Goal: Task Accomplishment & Management: Use online tool/utility

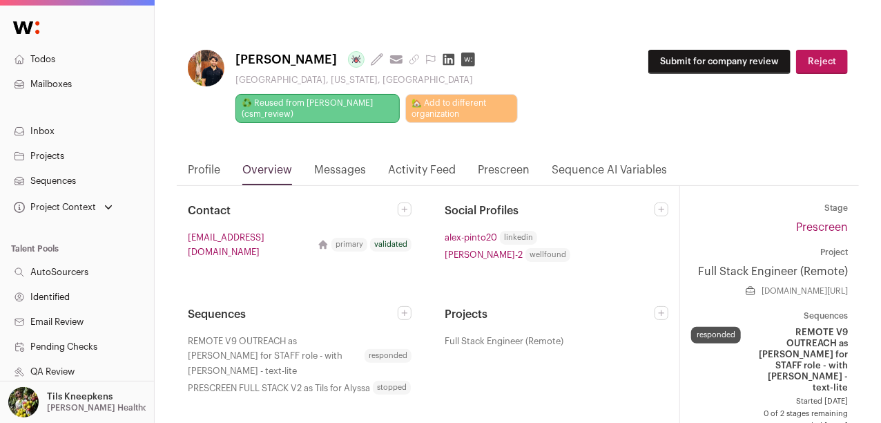
click at [719, 65] on button "Submit for company review" at bounding box center [719, 62] width 142 height 24
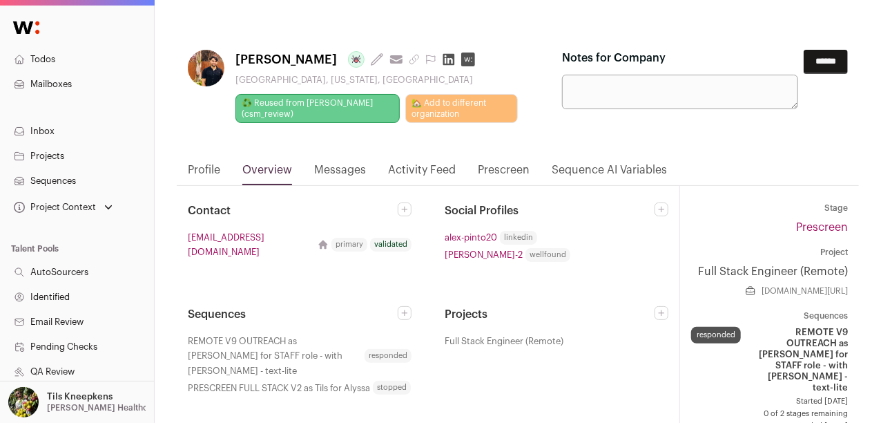
click at [815, 64] on input "******" at bounding box center [826, 62] width 44 height 24
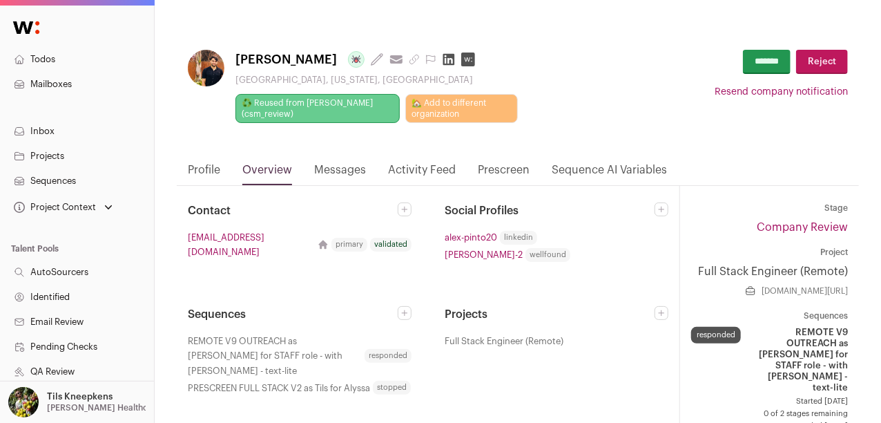
click at [202, 174] on link "Profile" at bounding box center [204, 173] width 32 height 23
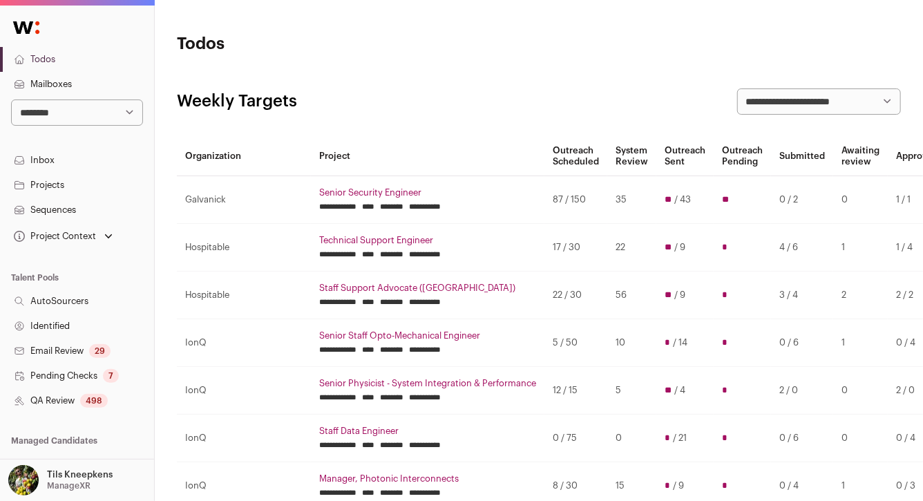
click at [83, 113] on select "**********" at bounding box center [77, 112] width 132 height 26
select select "****"
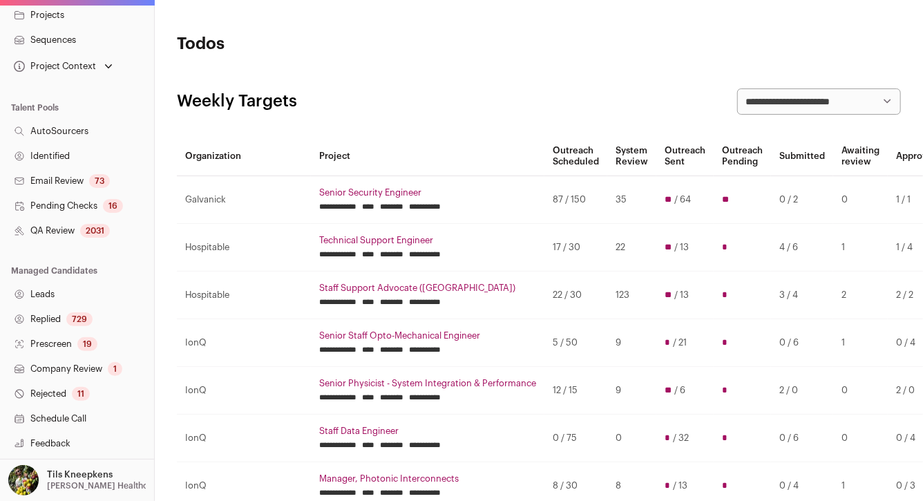
scroll to position [176, 0]
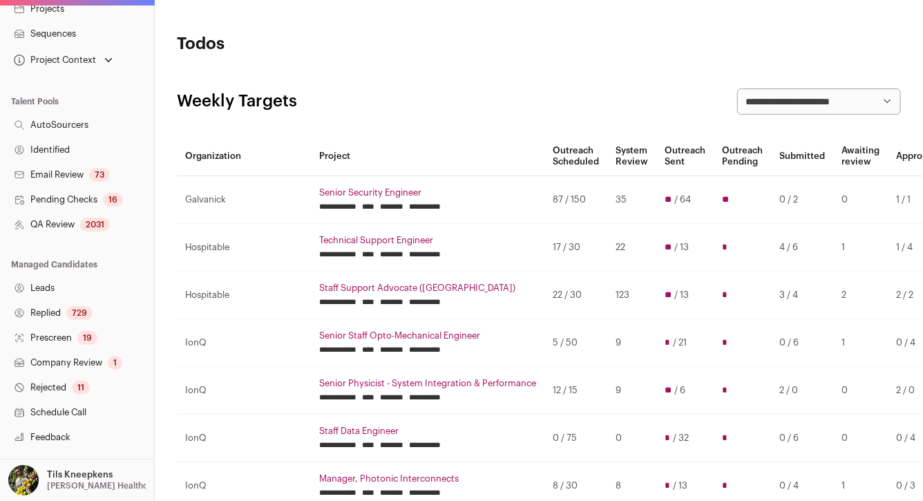
click at [66, 335] on link "Prescreen 19" at bounding box center [77, 337] width 154 height 25
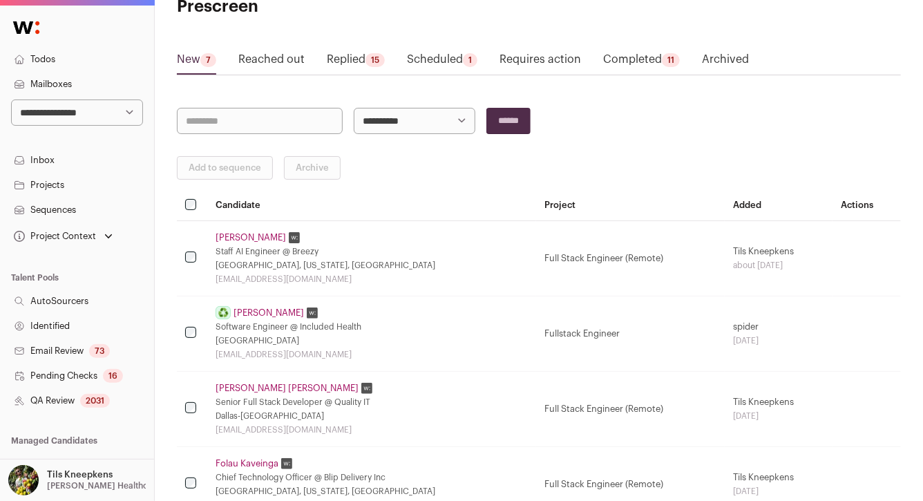
scroll to position [2, 0]
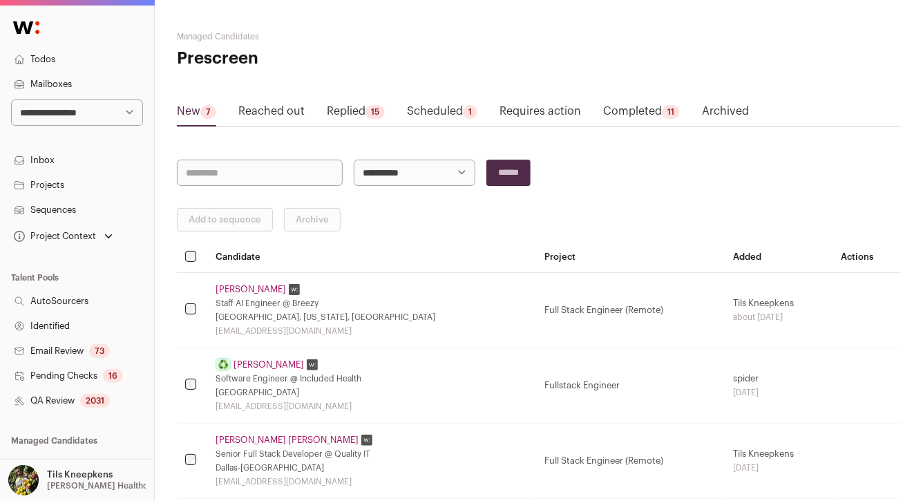
click at [615, 306] on td "Full Stack Engineer (Remote)" at bounding box center [630, 309] width 189 height 75
copy tr "Full Stack Engineer (Remote)"
click at [555, 384] on td "Fullstack Engineer" at bounding box center [630, 384] width 189 height 75
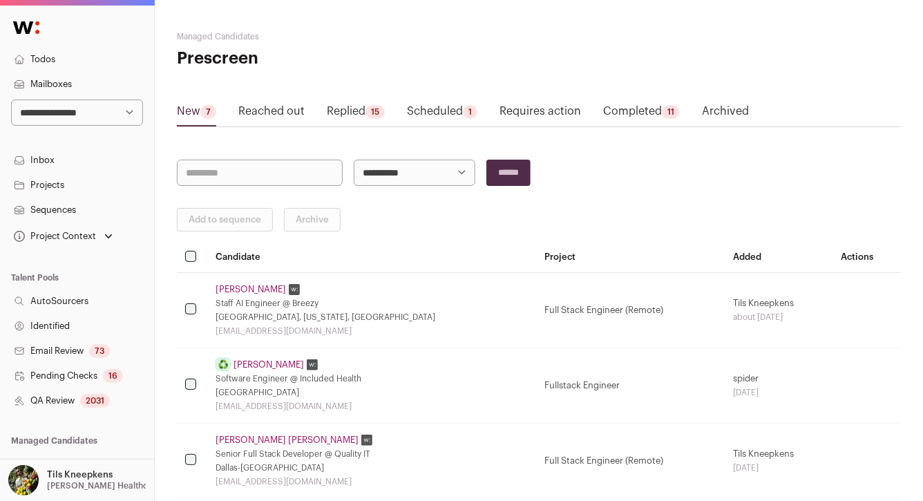
click at [555, 384] on td "Fullstack Engineer" at bounding box center [630, 384] width 189 height 75
copy tr "Fullstack Engineer"
click at [467, 242] on th "Candidate" at bounding box center [371, 257] width 329 height 30
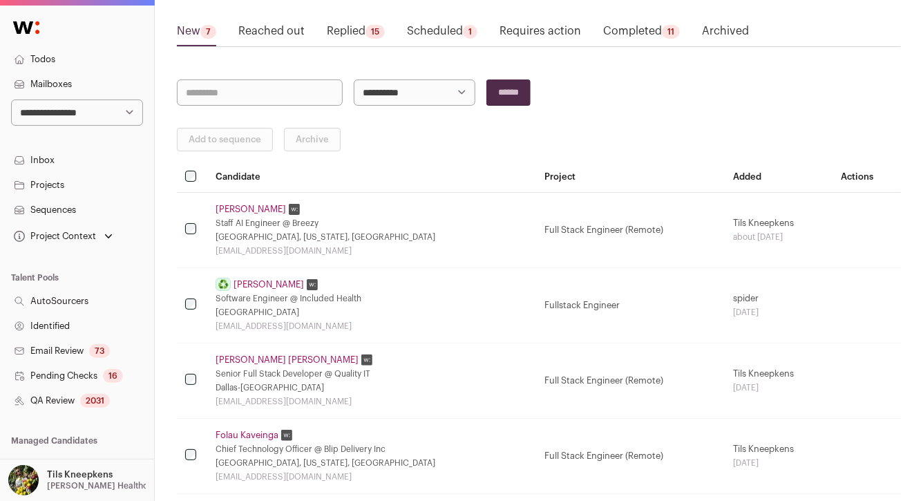
scroll to position [0, 0]
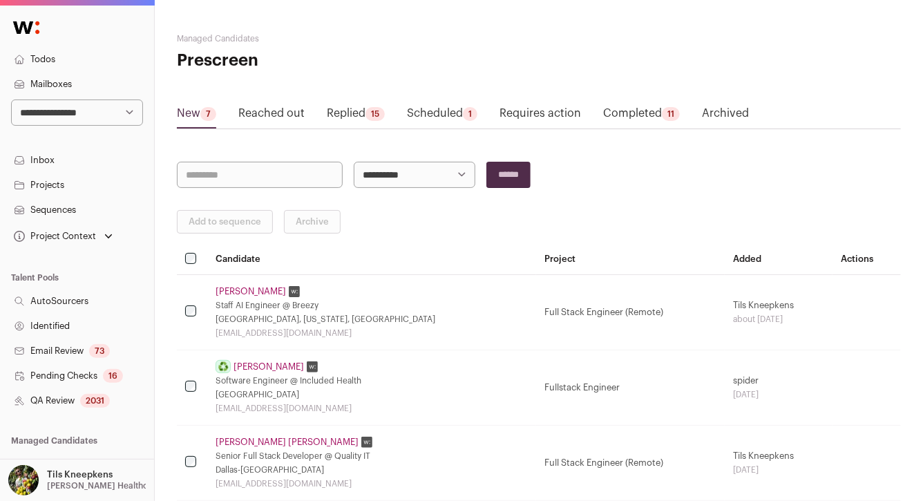
click at [90, 182] on link "Projects" at bounding box center [77, 185] width 154 height 25
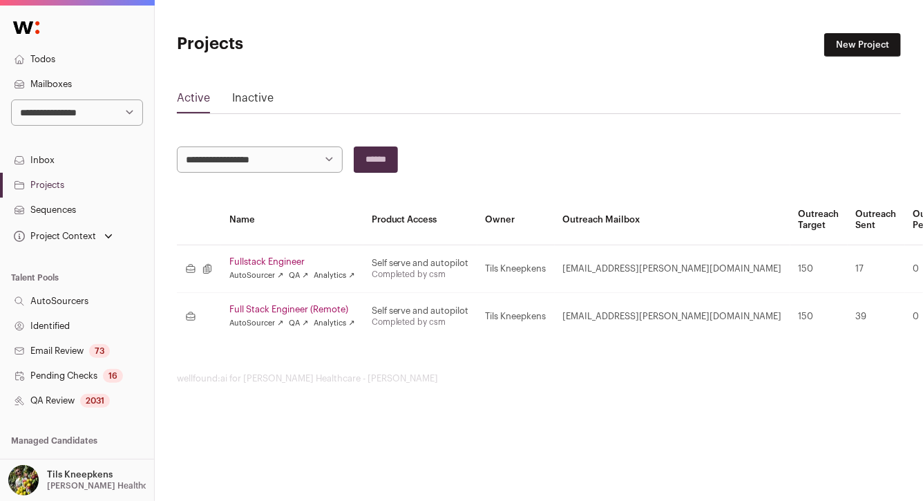
click at [281, 262] on link "Fullstack Engineer" at bounding box center [292, 261] width 126 height 11
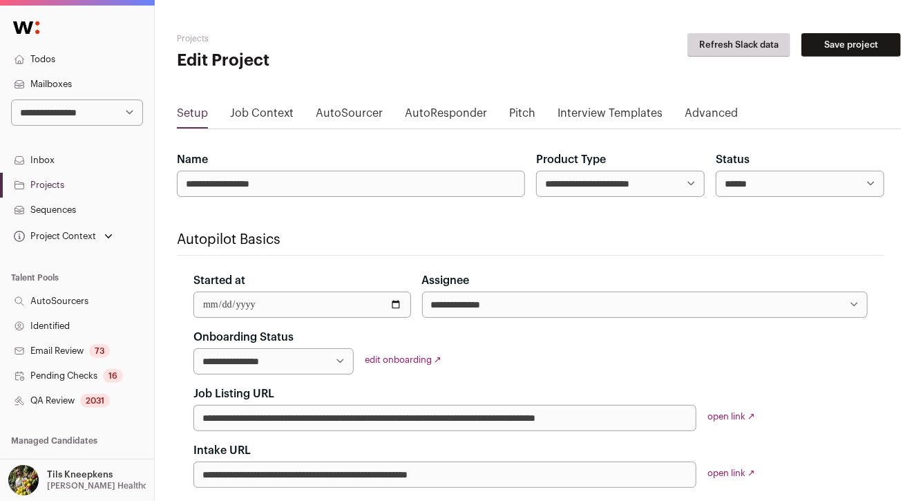
select select "*****"
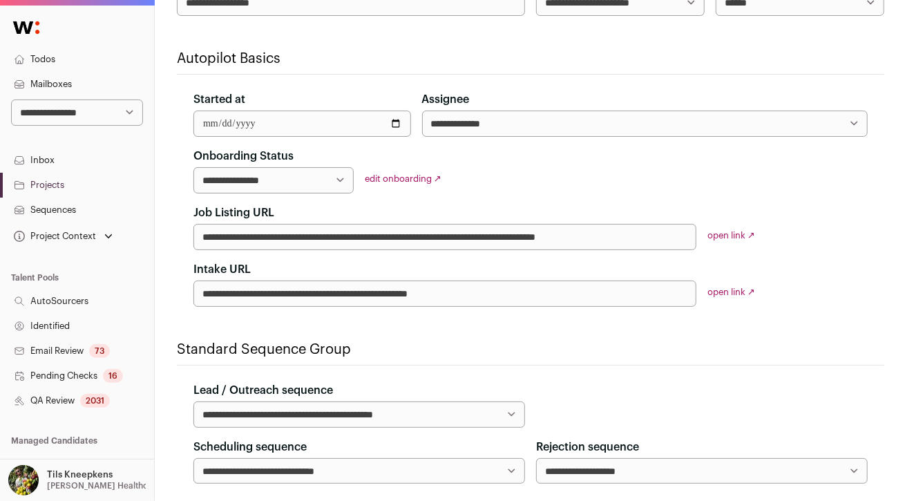
scroll to position [75, 0]
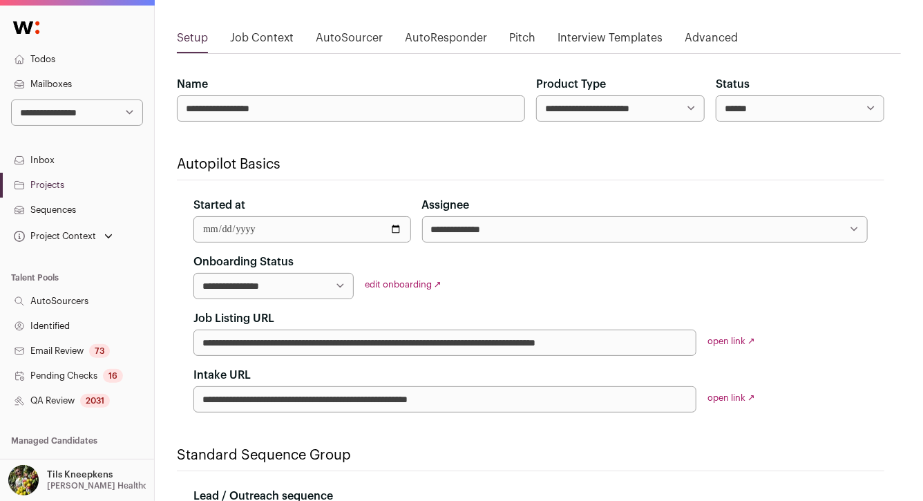
click at [231, 340] on input "**********" at bounding box center [444, 342] width 503 height 26
click at [280, 345] on input "**********" at bounding box center [444, 342] width 503 height 26
paste input "url"
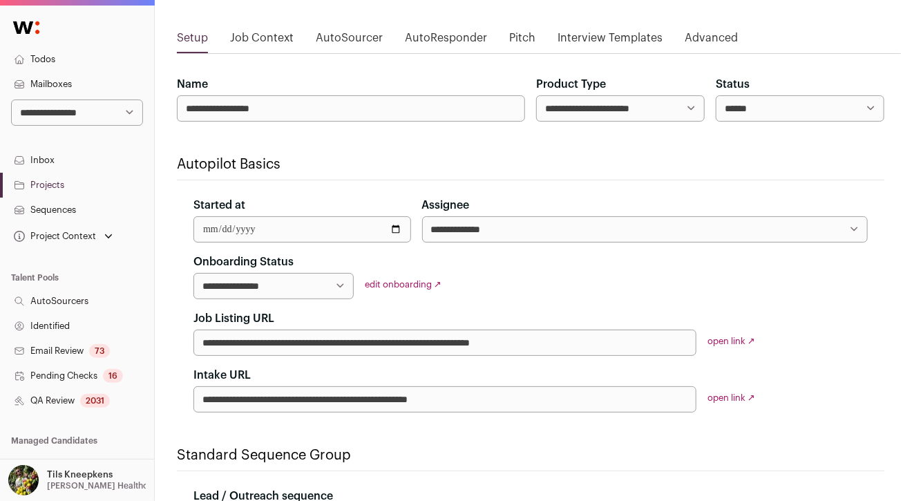
type input "**********"
click at [522, 292] on div "**********" at bounding box center [530, 332] width 707 height 159
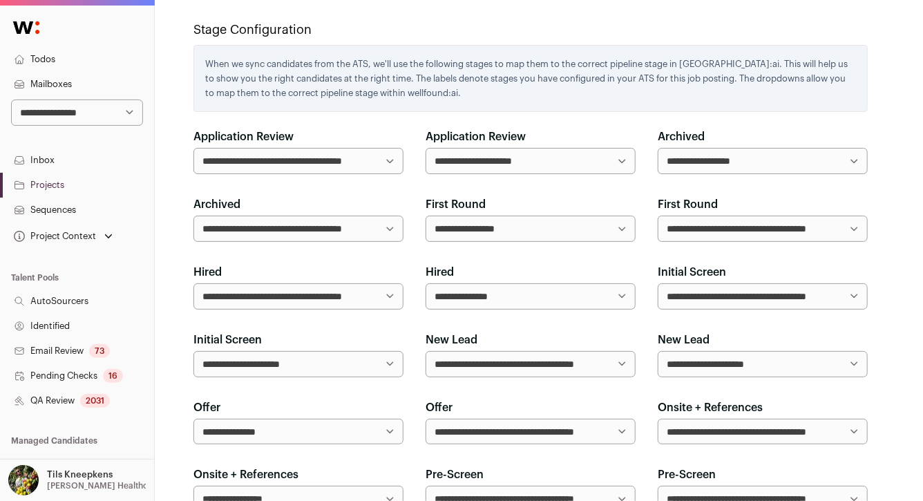
scroll to position [1237, 0]
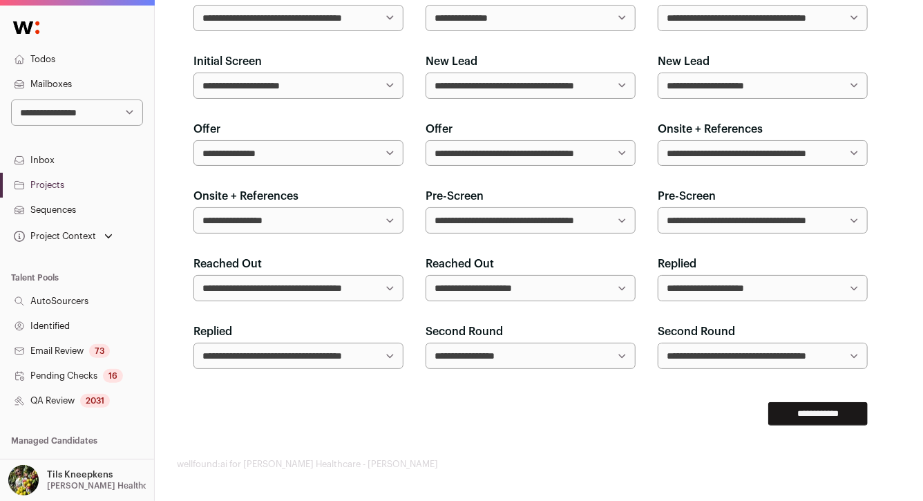
click at [800, 409] on input "**********" at bounding box center [817, 413] width 99 height 23
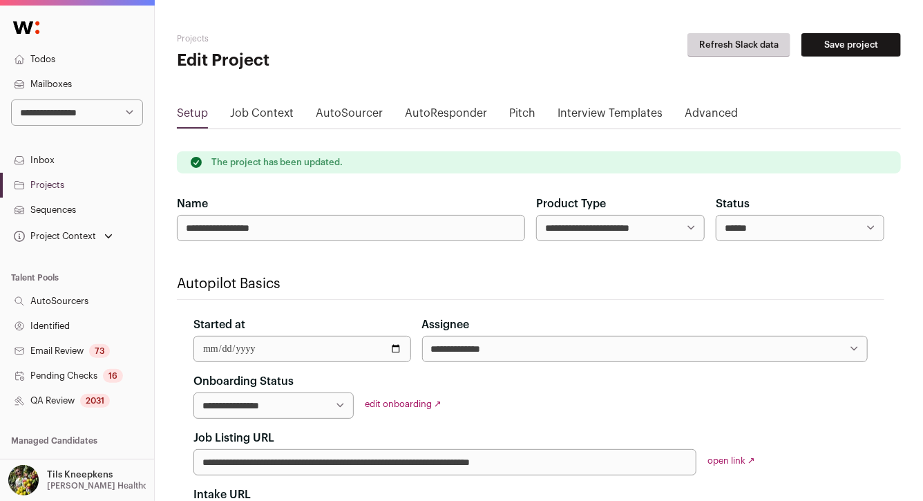
click at [99, 183] on link "Projects" at bounding box center [77, 185] width 154 height 25
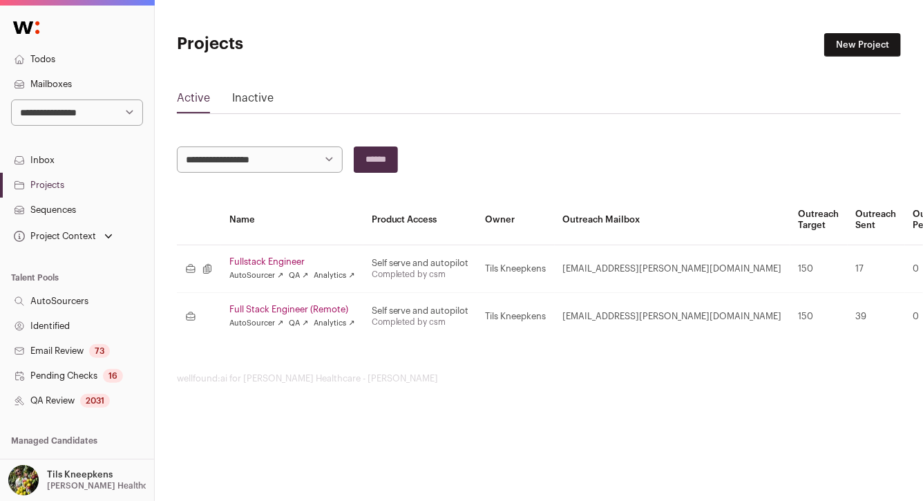
click at [251, 307] on link "Full Stack Engineer (Remote)" at bounding box center [292, 309] width 126 height 11
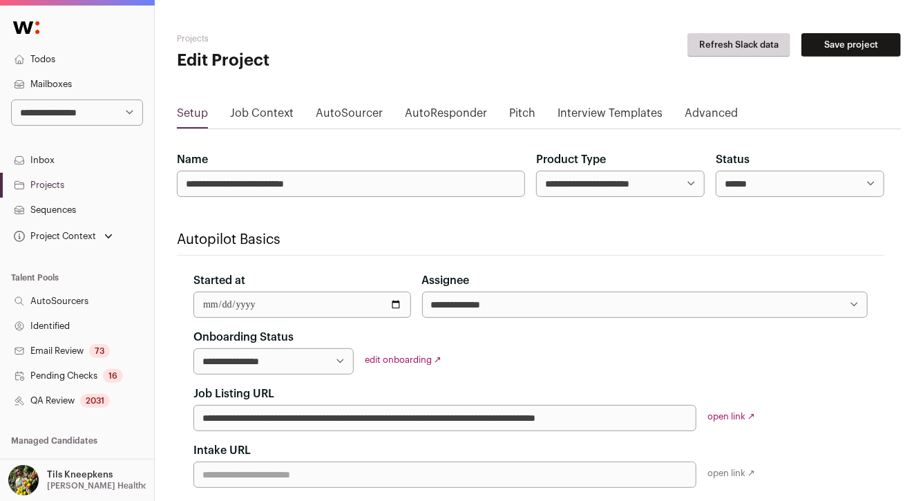
click at [289, 421] on input "**********" at bounding box center [444, 418] width 503 height 26
paste input "url"
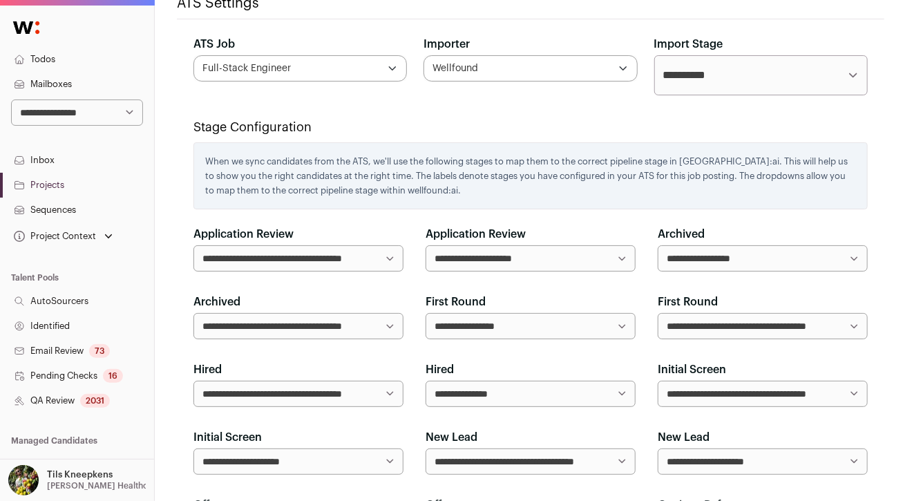
scroll to position [1237, 0]
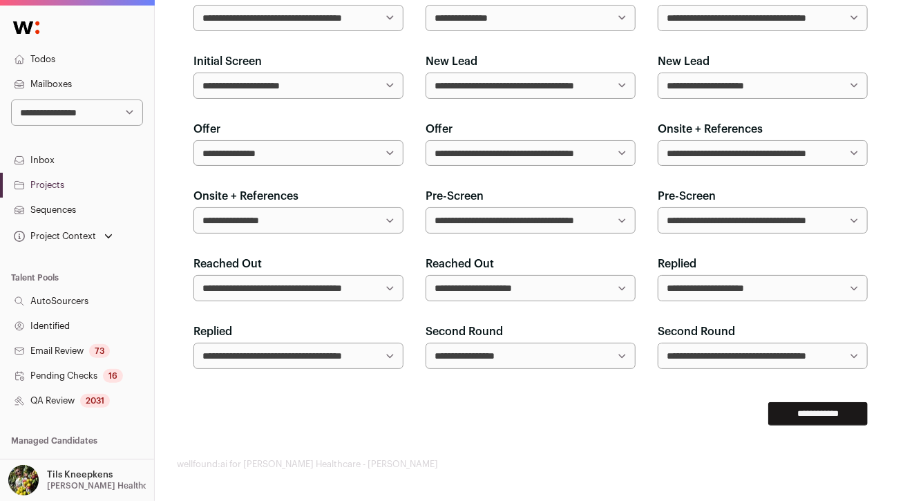
type input "**********"
click at [836, 412] on input "**********" at bounding box center [817, 413] width 99 height 23
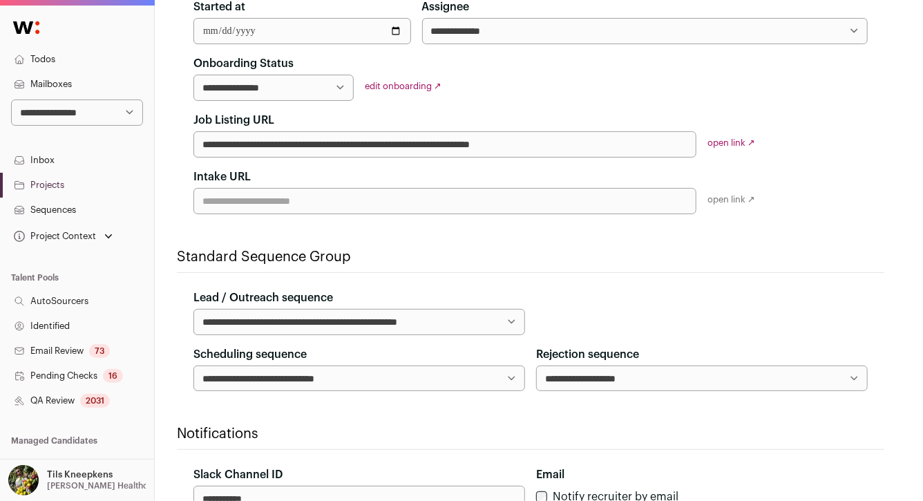
scroll to position [272, 0]
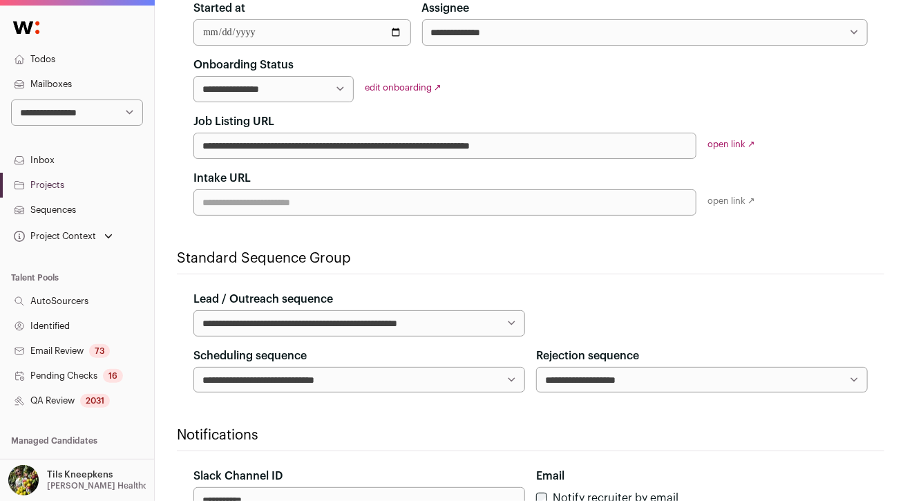
click at [95, 206] on link "Sequences" at bounding box center [77, 209] width 154 height 25
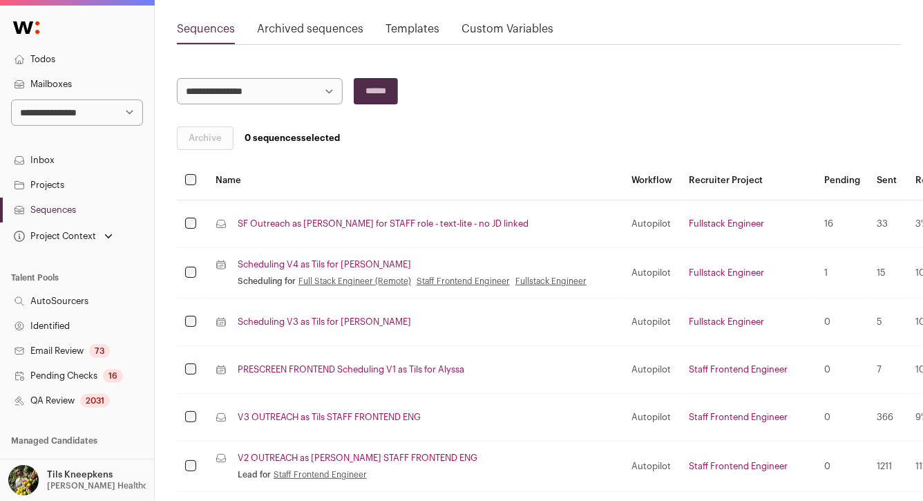
scroll to position [142, 0]
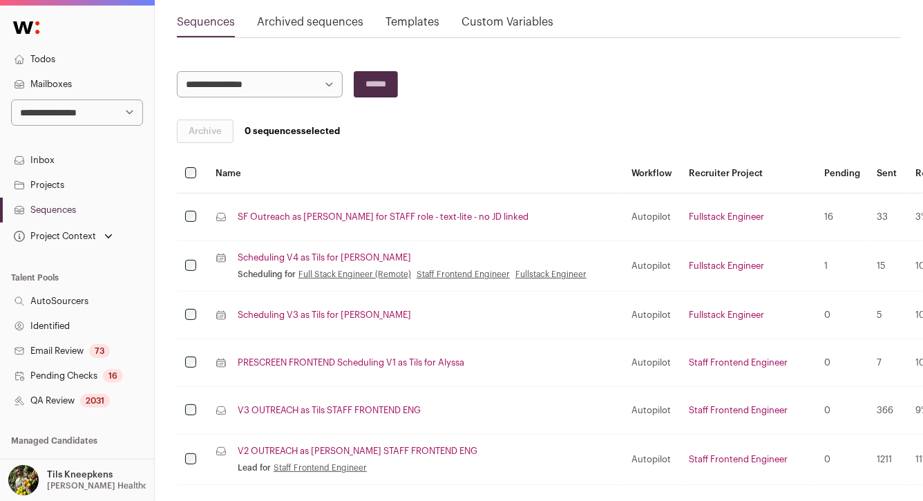
click at [392, 217] on link "SF Outreach as [PERSON_NAME] for STAFF role - text-lite - no JD linked" at bounding box center [383, 216] width 291 height 11
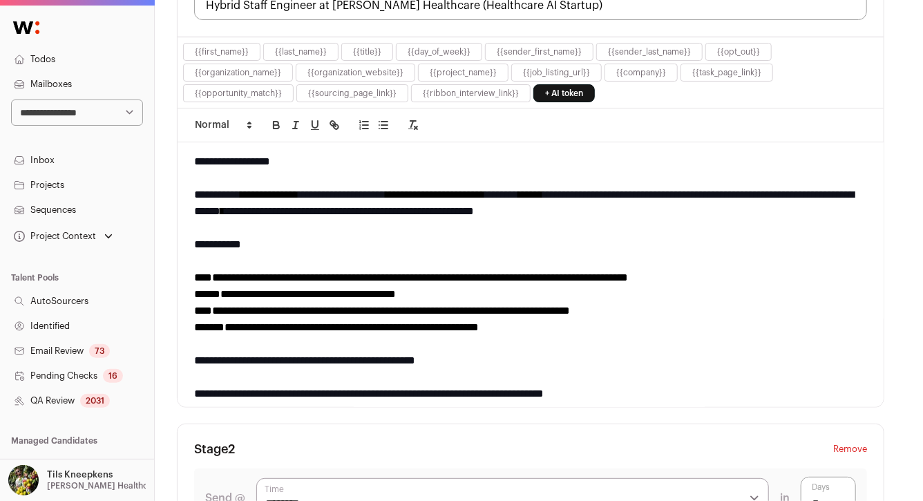
scroll to position [494, 0]
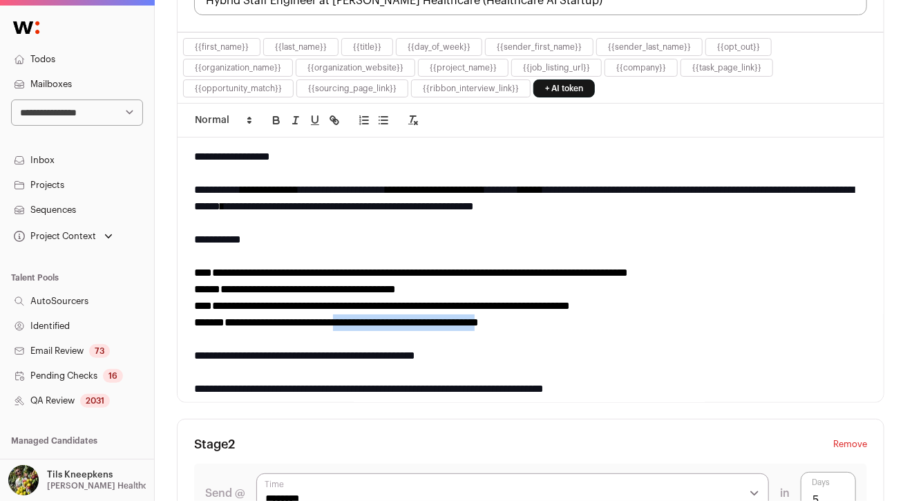
drag, startPoint x: 543, startPoint y: 320, endPoint x: 361, endPoint y: 319, distance: 182.3
click at [361, 319] on div "**********" at bounding box center [530, 322] width 673 height 17
copy div "**********"
click at [259, 223] on div at bounding box center [530, 223] width 673 height 17
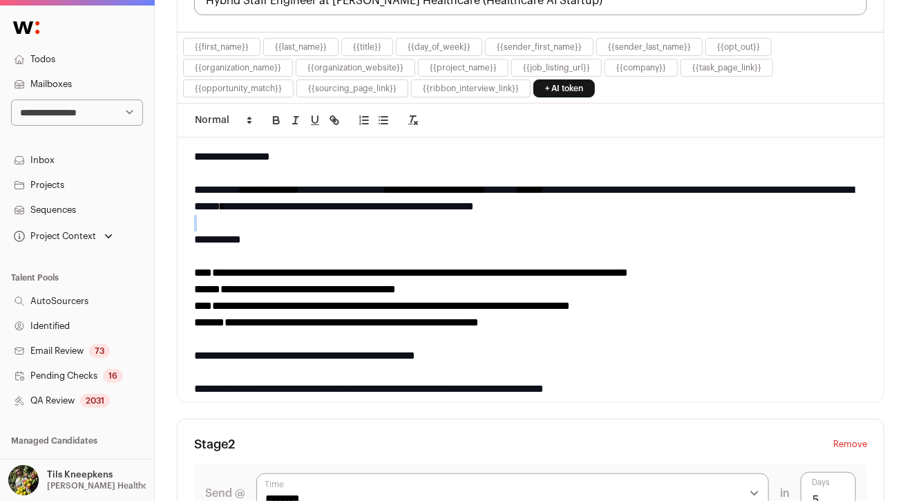
click at [103, 121] on select "**********" at bounding box center [77, 112] width 132 height 26
select select "**"
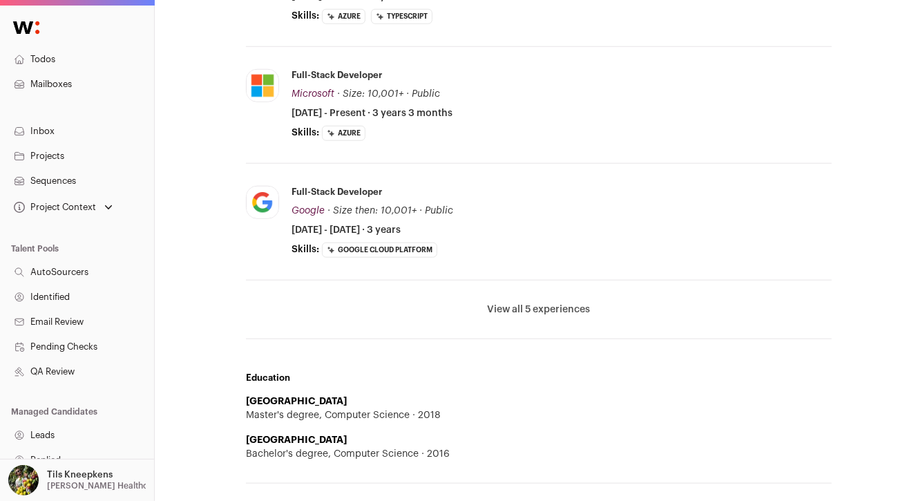
scroll to position [581, 0]
click at [546, 307] on button "View all 5 experiences" at bounding box center [538, 309] width 103 height 14
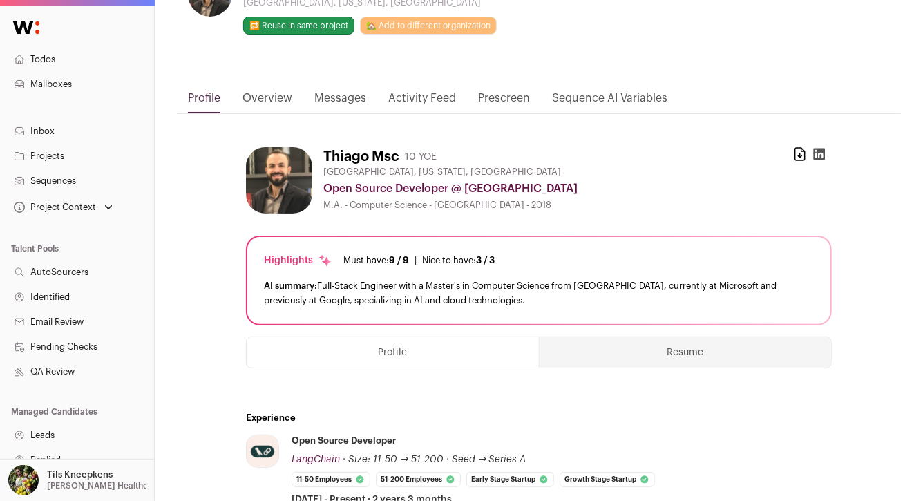
scroll to position [0, 0]
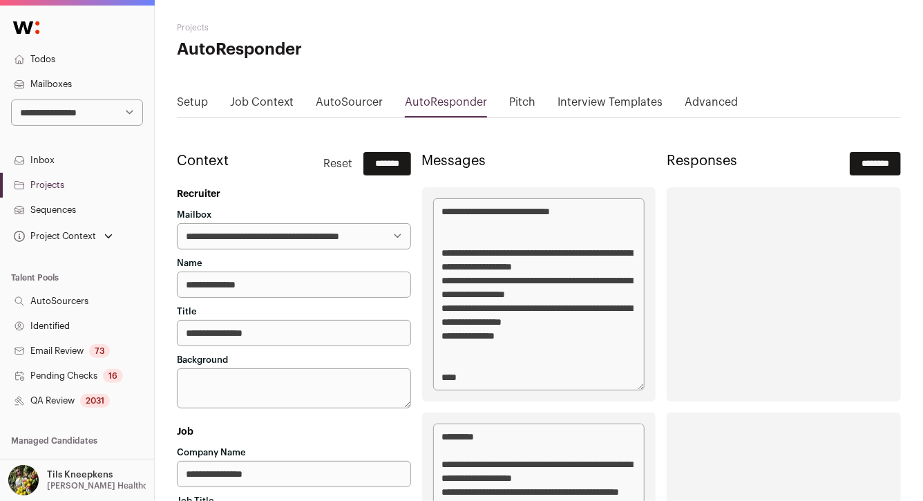
scroll to position [13, 0]
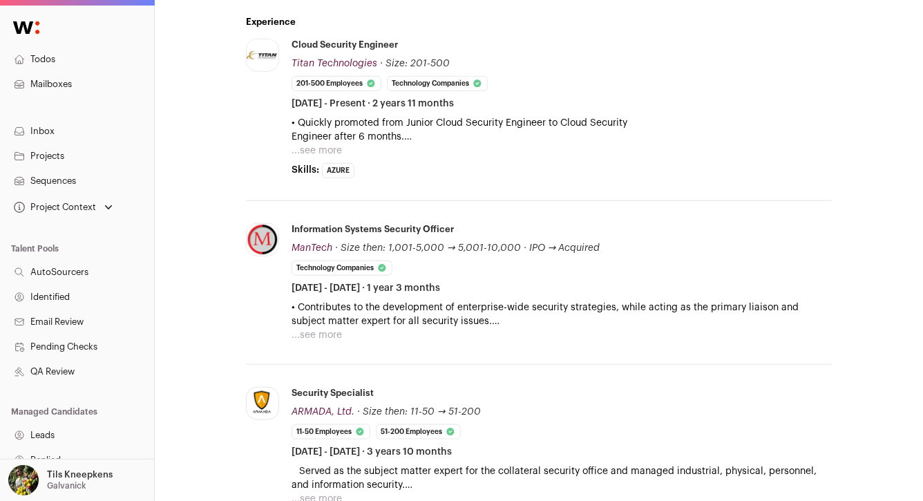
scroll to position [601, 0]
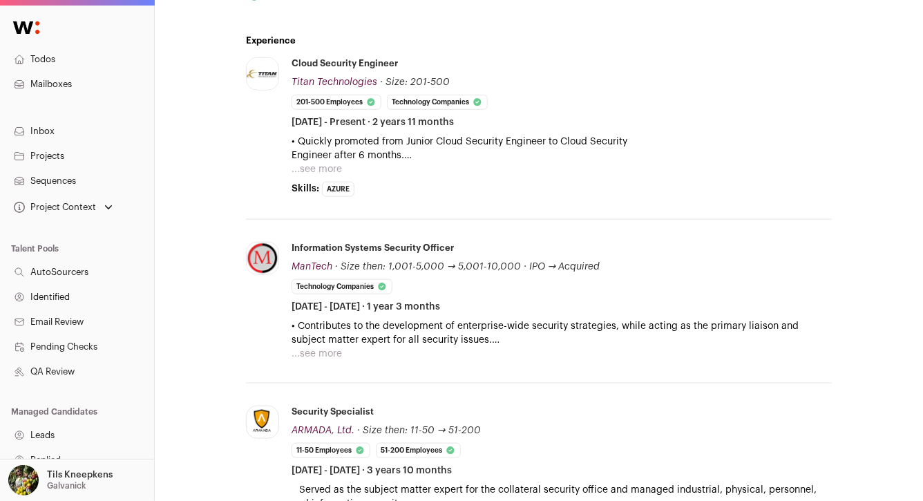
click at [334, 165] on button "...see more" at bounding box center [316, 169] width 50 height 14
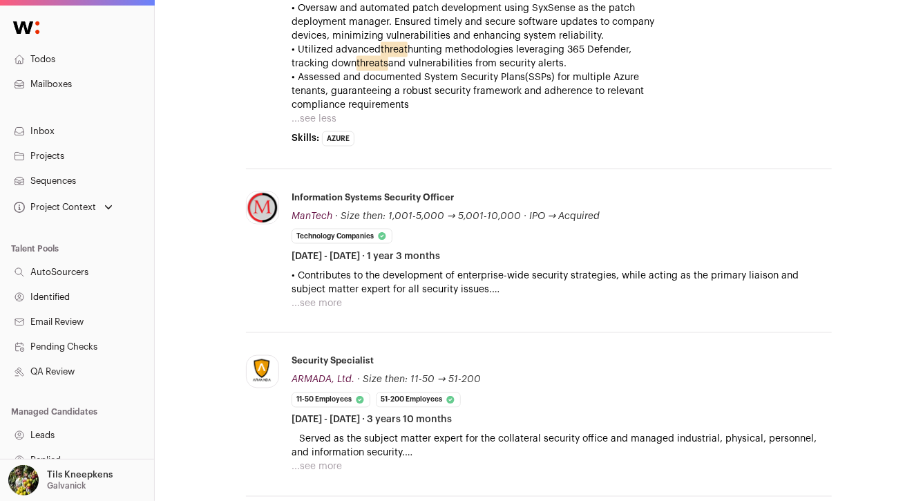
scroll to position [972, 0]
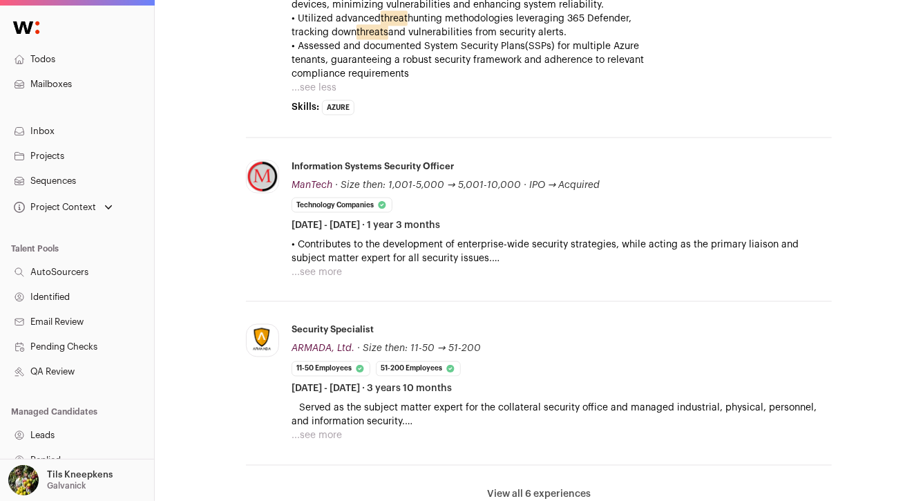
click at [320, 268] on button "...see more" at bounding box center [316, 272] width 50 height 14
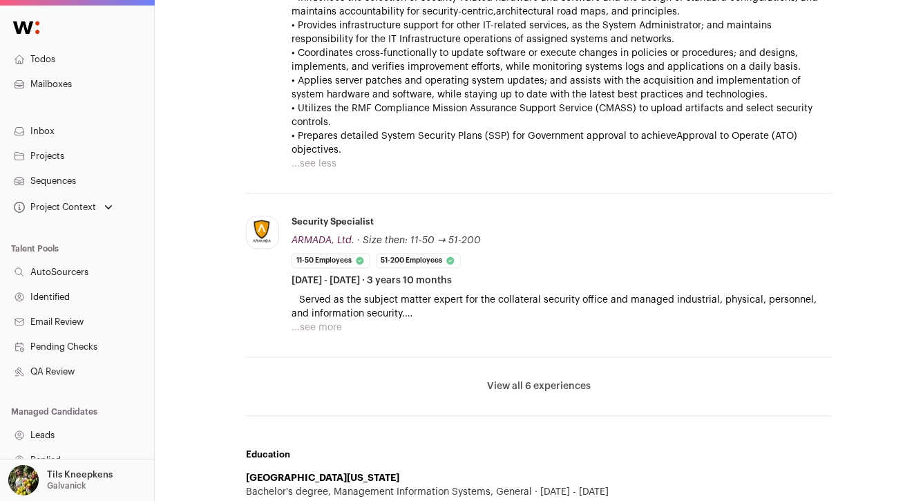
scroll to position [1406, 0]
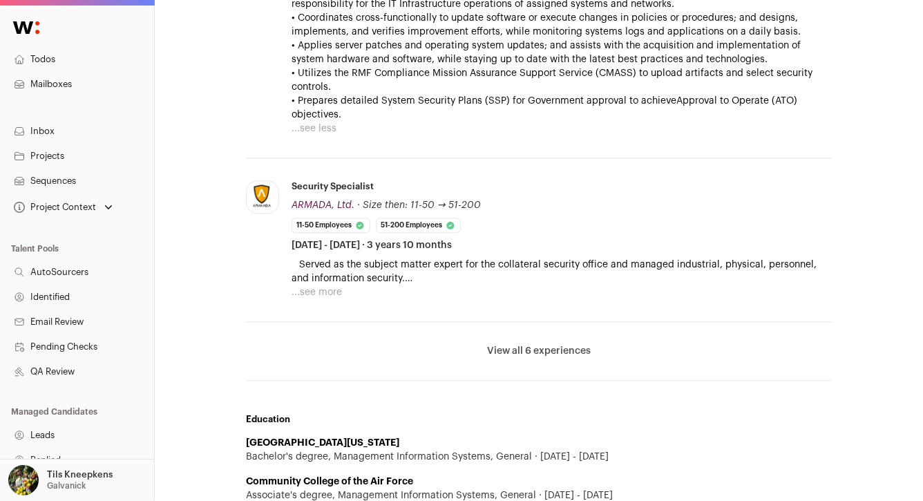
click at [503, 350] on button "View all 6 experiences" at bounding box center [539, 351] width 104 height 14
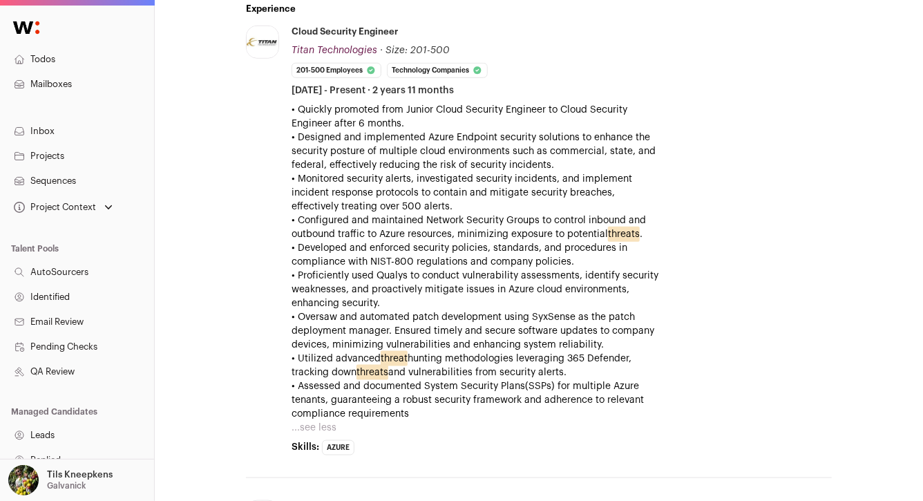
scroll to position [603, 0]
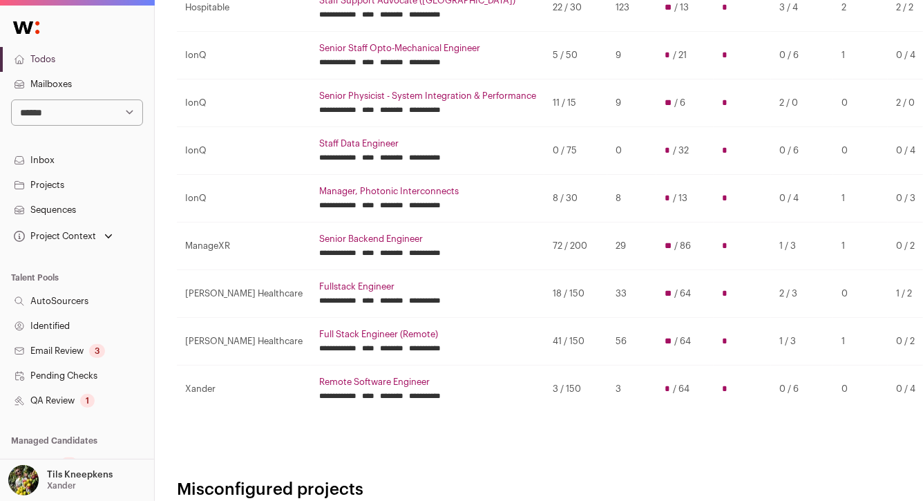
scroll to position [544, 0]
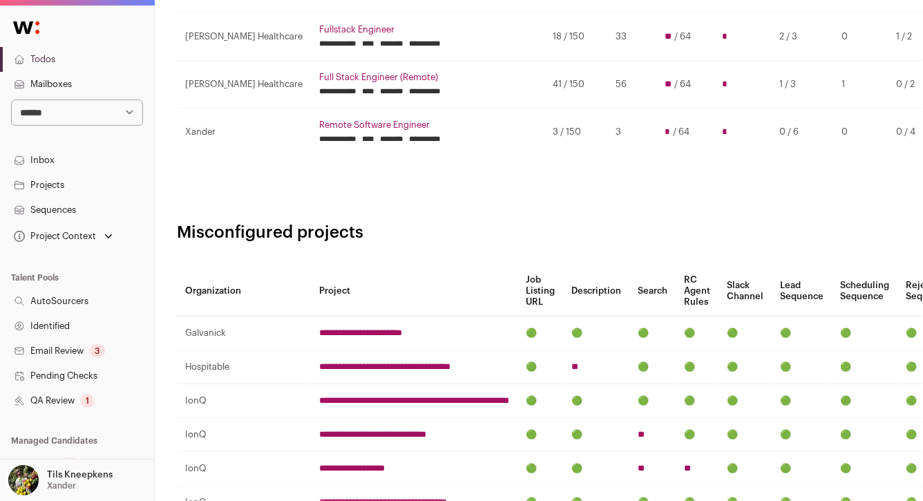
click at [319, 122] on link "Remote Software Engineer" at bounding box center [427, 124] width 217 height 11
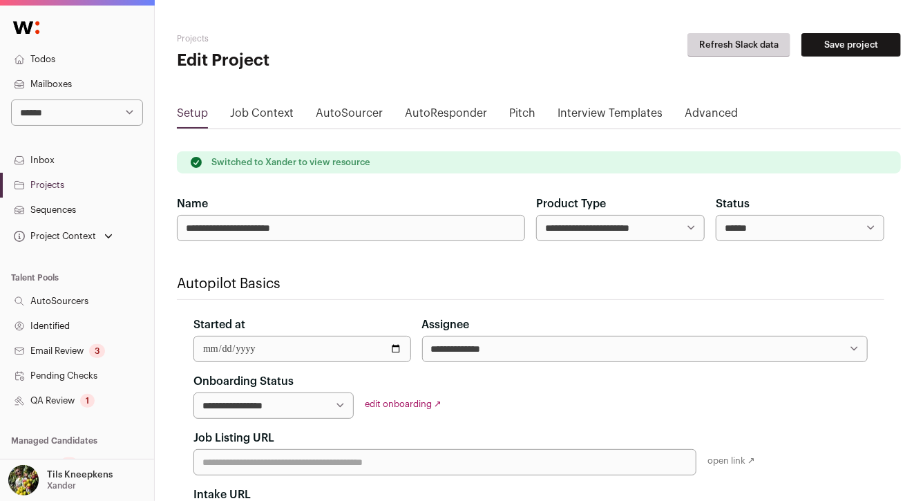
click at [64, 58] on link "Todos" at bounding box center [77, 59] width 154 height 25
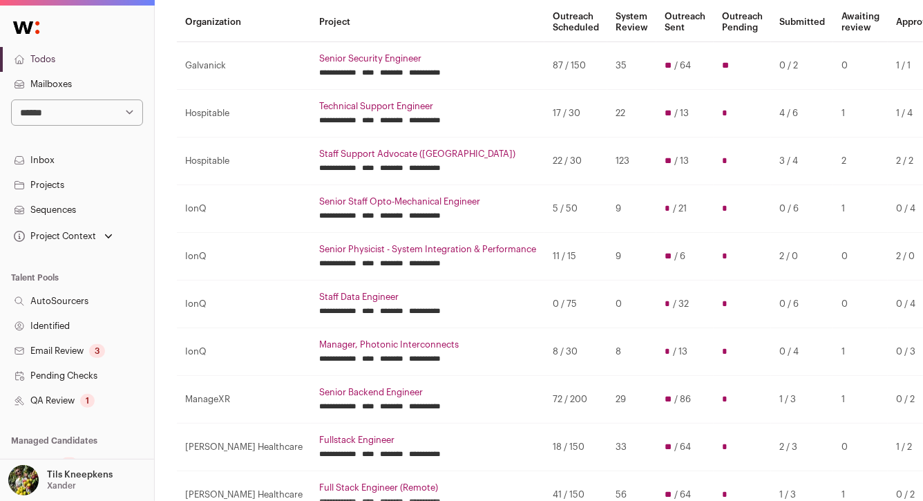
scroll to position [140, 0]
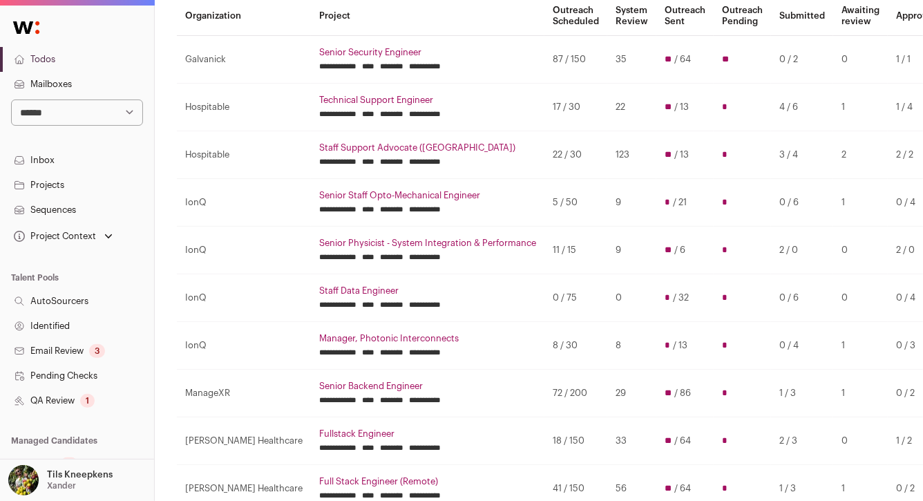
click at [347, 101] on link "Technical Support Engineer" at bounding box center [427, 100] width 217 height 11
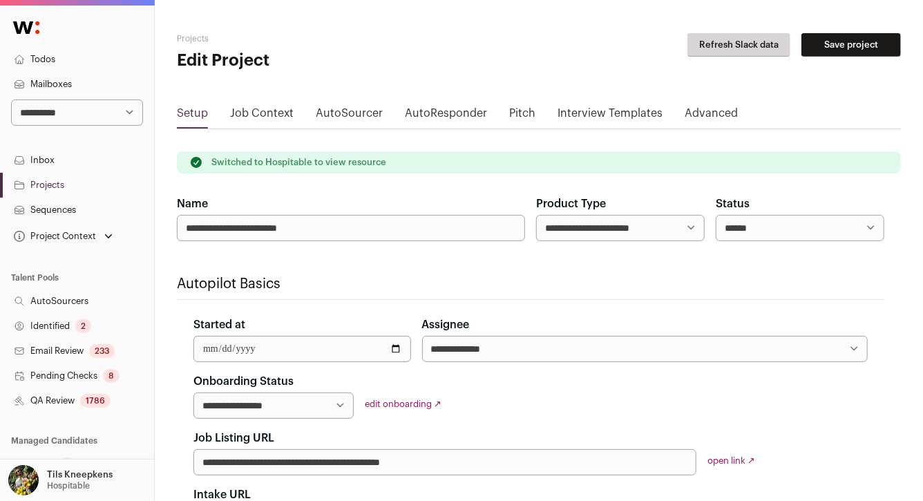
click at [108, 400] on div "1786" at bounding box center [95, 401] width 30 height 14
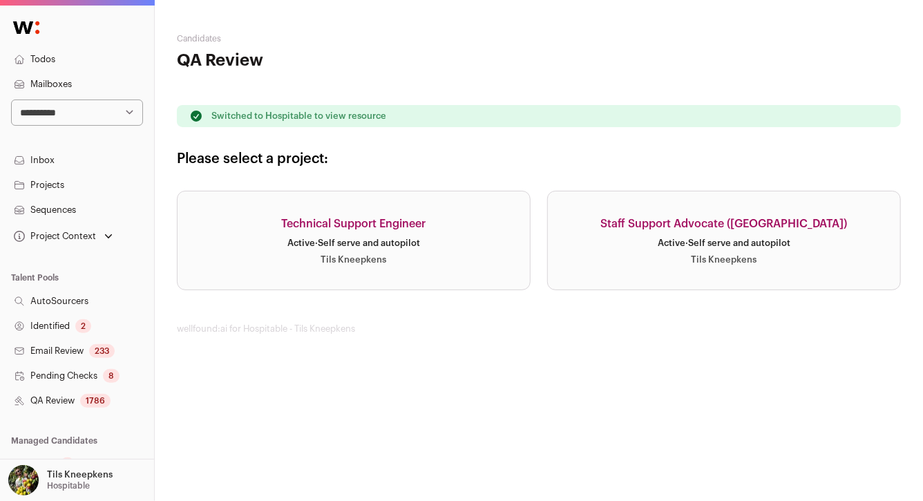
click at [298, 243] on div "Active · Self serve and autopilot" at bounding box center [353, 243] width 133 height 11
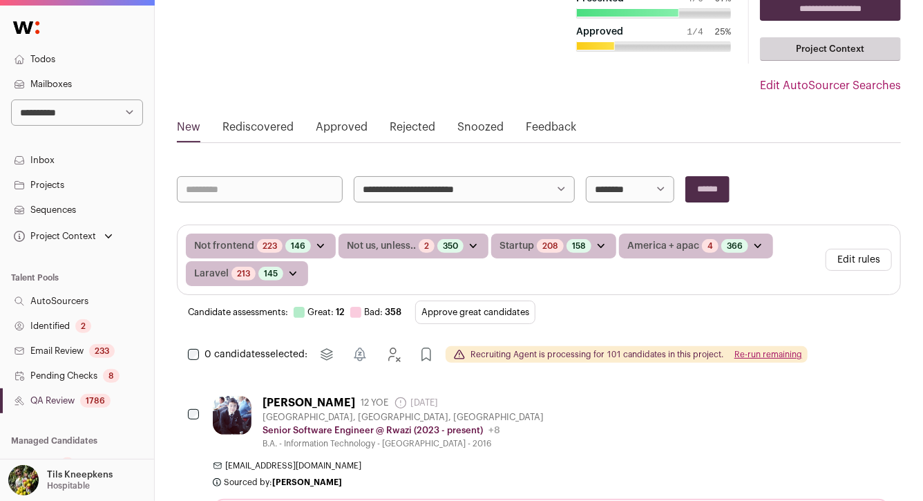
scroll to position [128, 0]
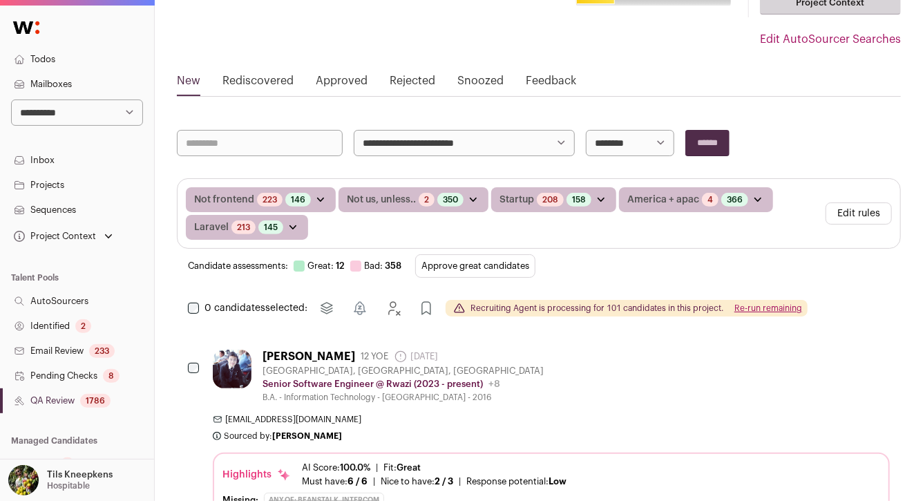
click at [467, 261] on button "Approve great candidates" at bounding box center [475, 265] width 120 height 23
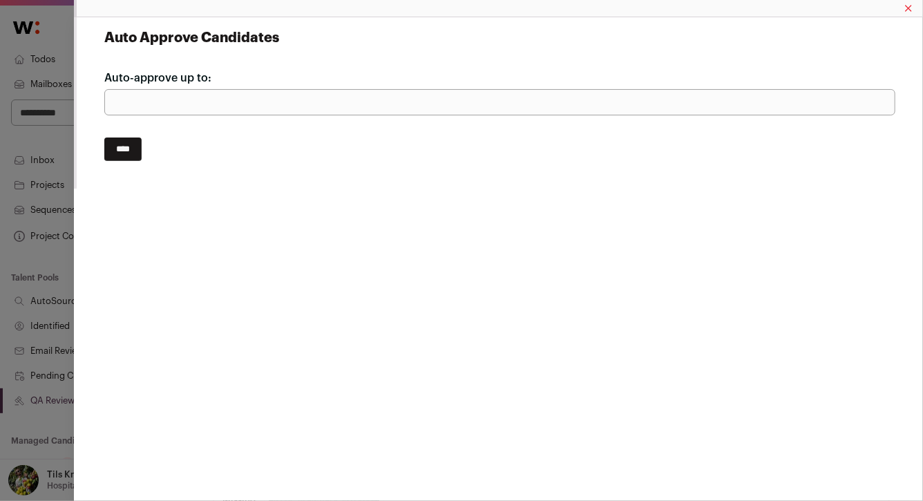
click at [132, 153] on input "****" at bounding box center [122, 148] width 37 height 23
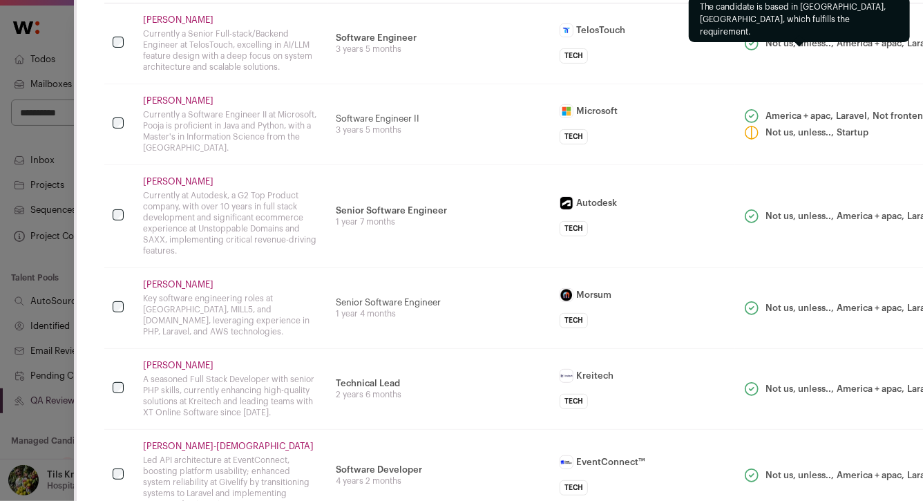
scroll to position [90, 0]
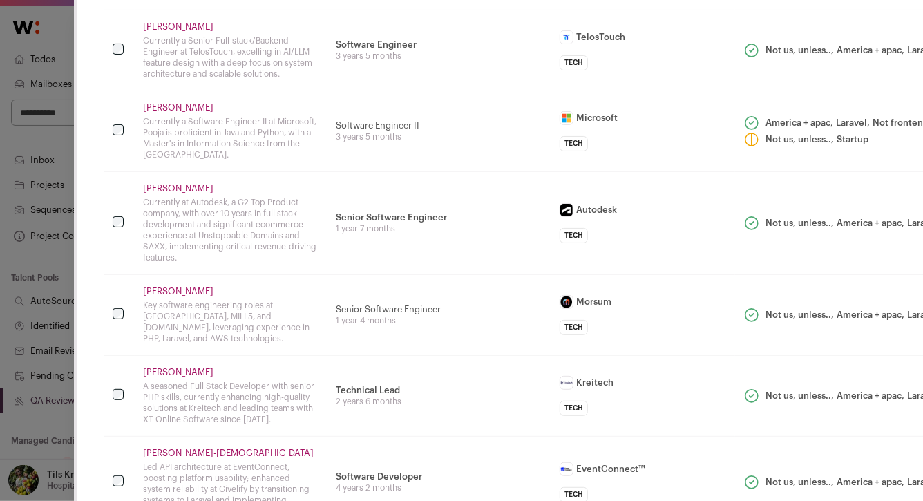
click at [162, 21] on td "Sai Aung Currently a Senior Full-stack/Backend Engineer at TelosTouch, excellin…" at bounding box center [231, 50] width 193 height 81
click at [160, 26] on link "Sai Aung" at bounding box center [231, 26] width 176 height 11
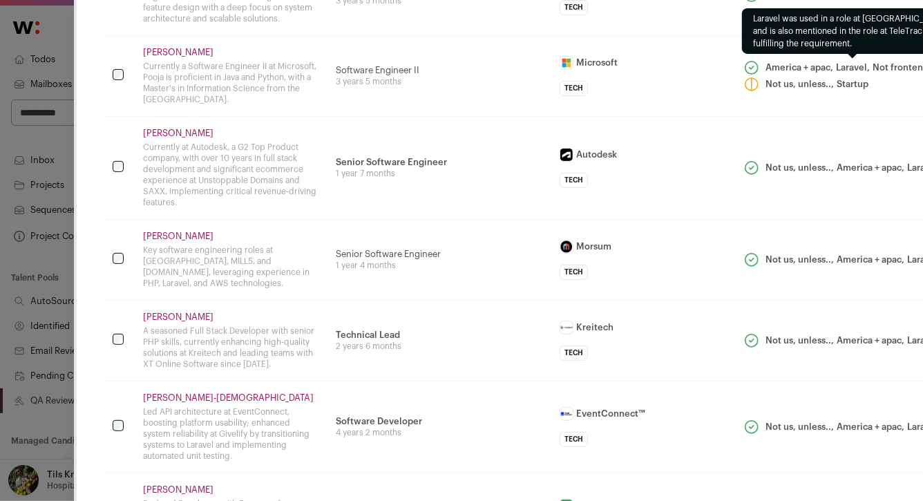
scroll to position [144, 0]
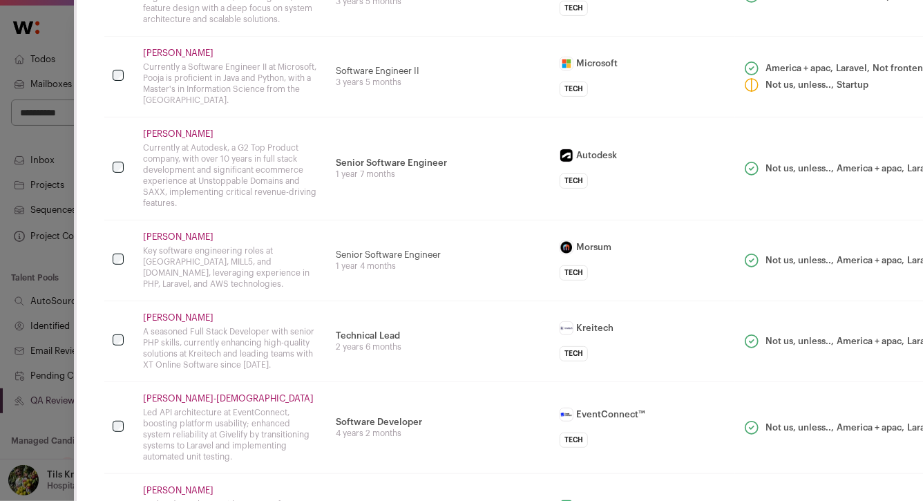
click at [172, 52] on link "Pooja Ghatge" at bounding box center [231, 53] width 176 height 11
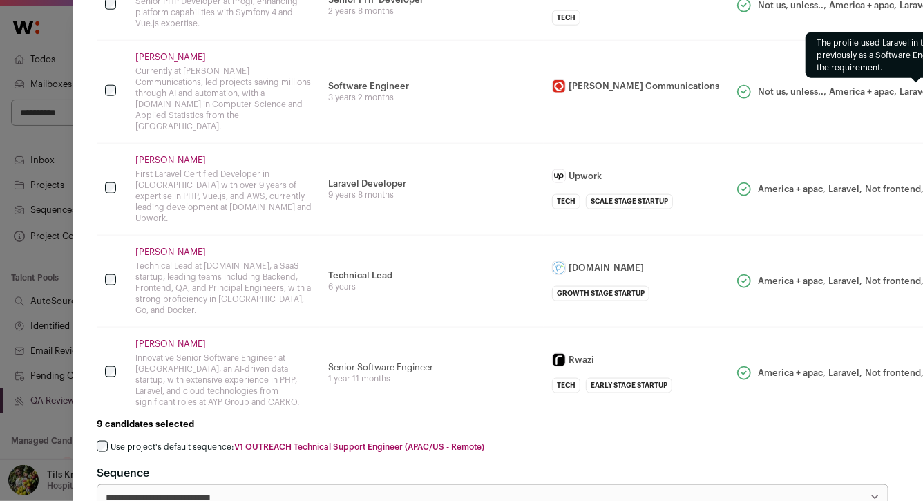
scroll to position [739, 0]
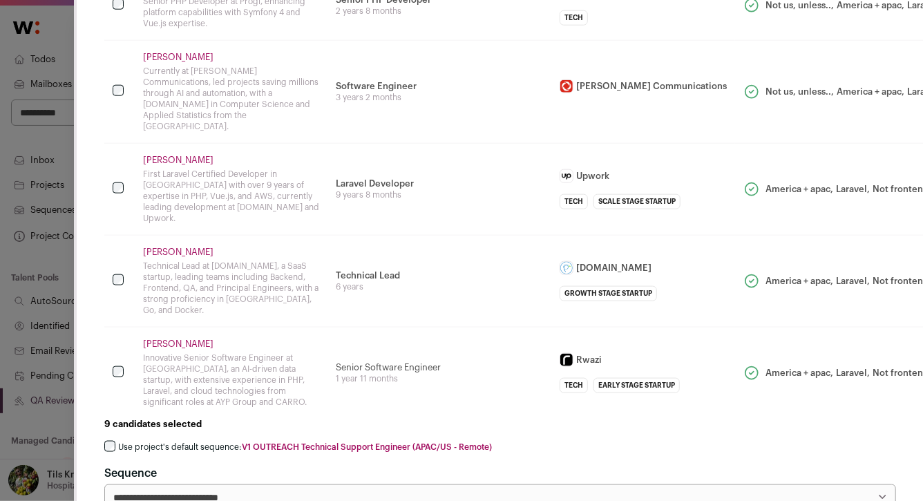
click at [160, 56] on link "Abhay Kaushik" at bounding box center [231, 57] width 176 height 11
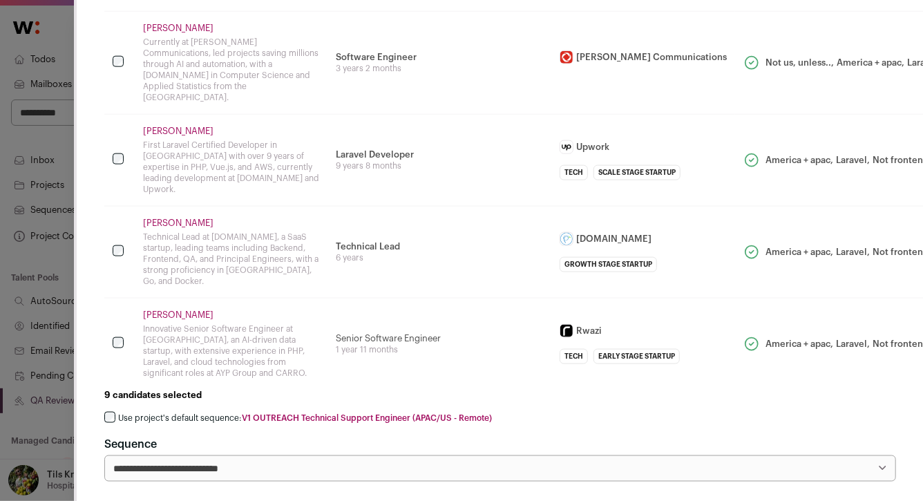
scroll to position [787, 0]
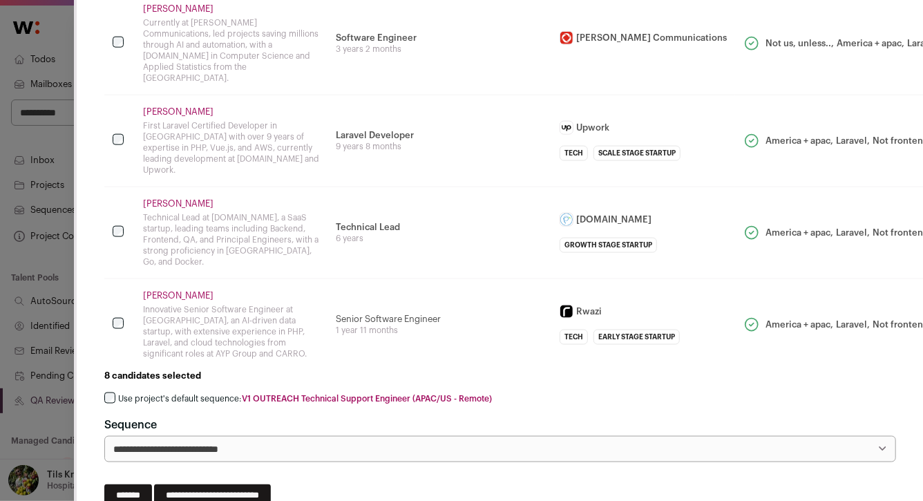
click at [160, 198] on link "Yuko Pangestu" at bounding box center [231, 203] width 176 height 11
click at [218, 393] on label "Use project's default sequence: V1 OUTREACH Technical Support Engineer (APAC/US…" at bounding box center [305, 398] width 374 height 11
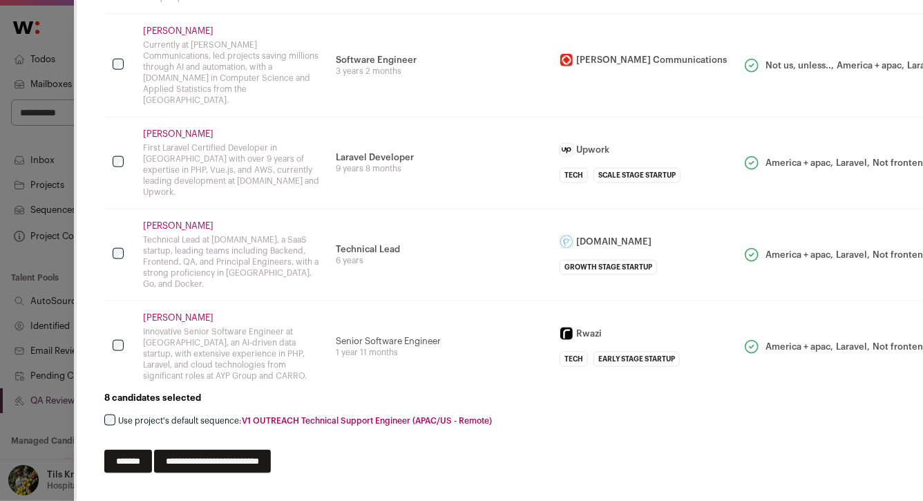
scroll to position [731, 0]
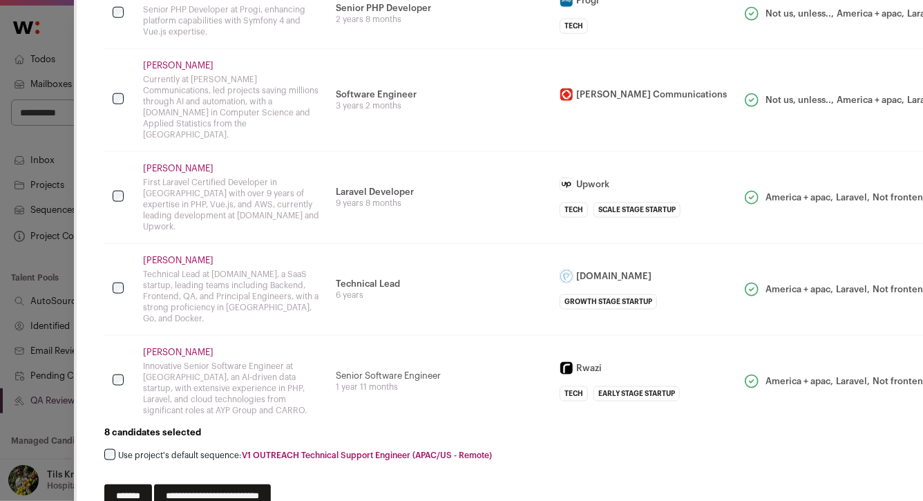
click at [271, 484] on input "**********" at bounding box center [212, 495] width 117 height 23
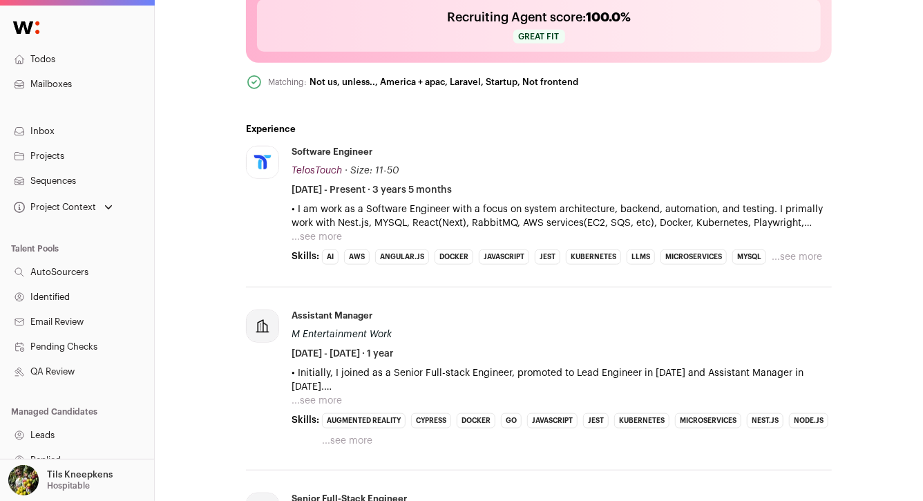
scroll to position [532, 0]
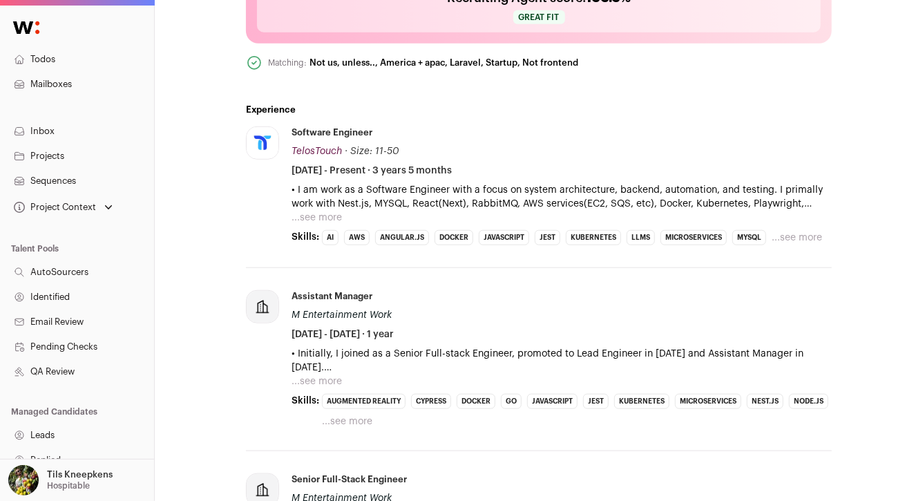
click at [339, 217] on button "...see more" at bounding box center [316, 218] width 50 height 14
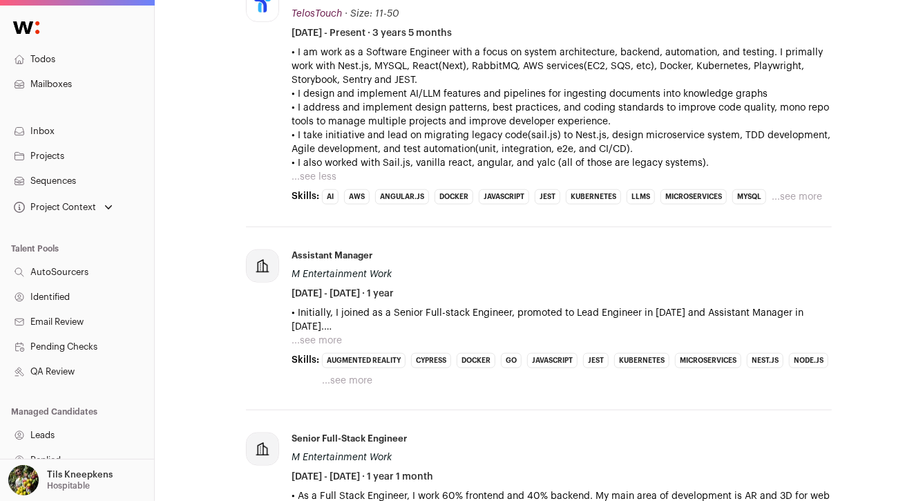
scroll to position [673, 0]
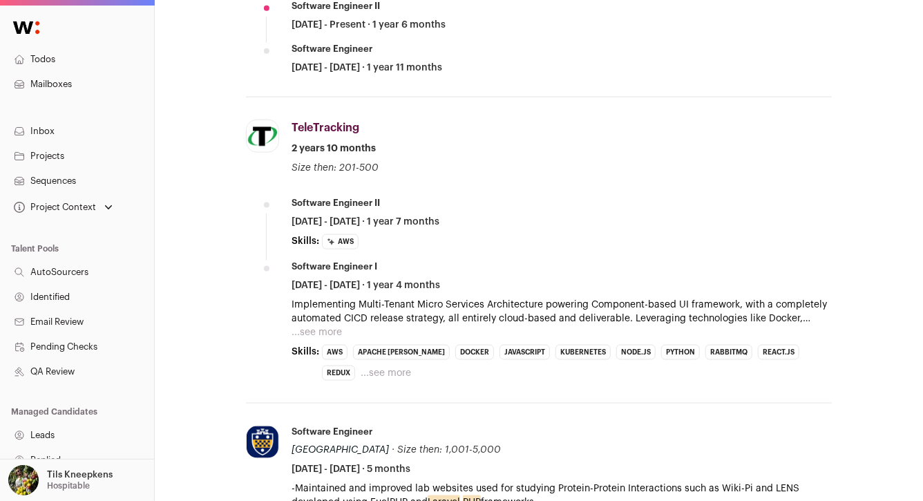
scroll to position [835, 0]
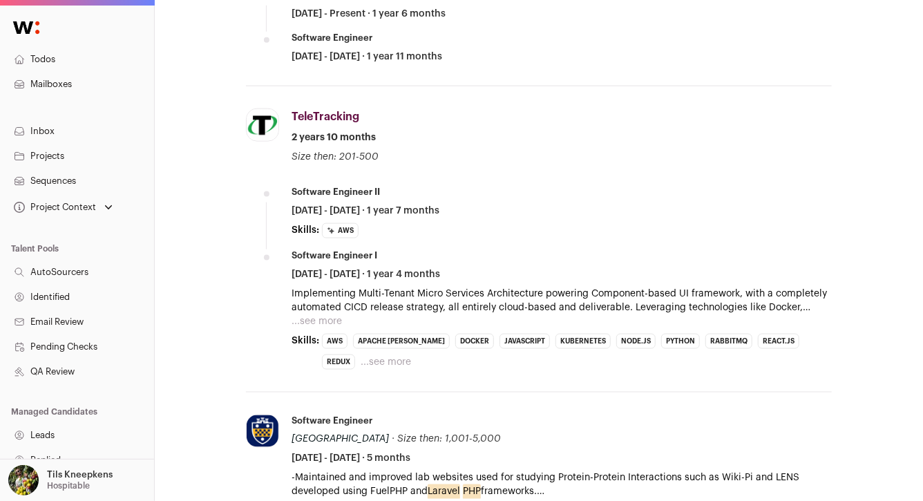
click at [316, 323] on button "...see more" at bounding box center [316, 321] width 50 height 14
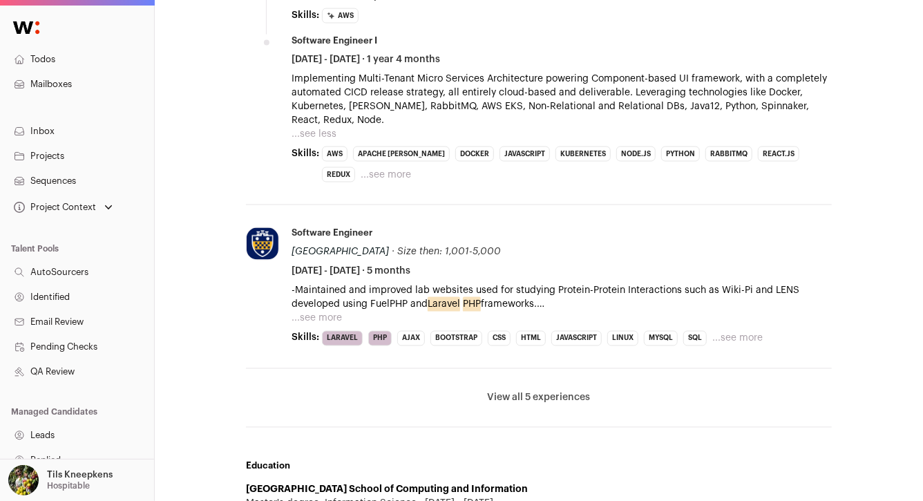
scroll to position [1150, 0]
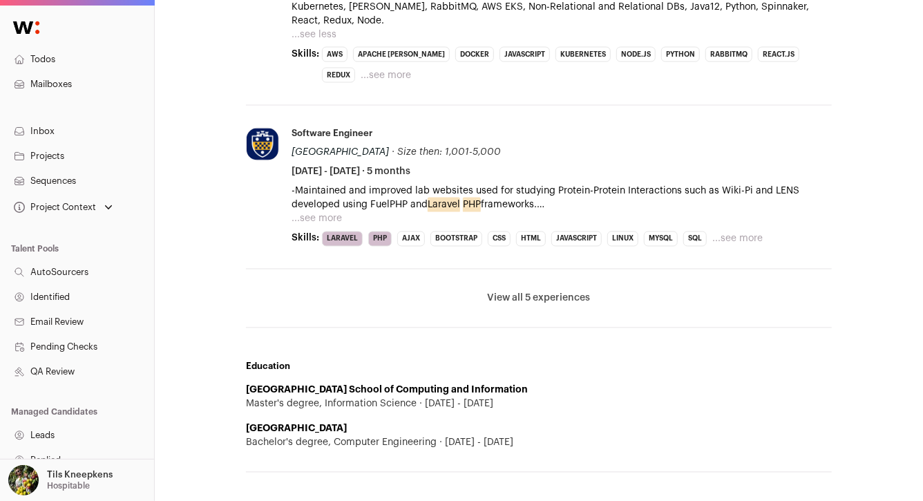
click at [327, 214] on button "...see more" at bounding box center [316, 219] width 50 height 14
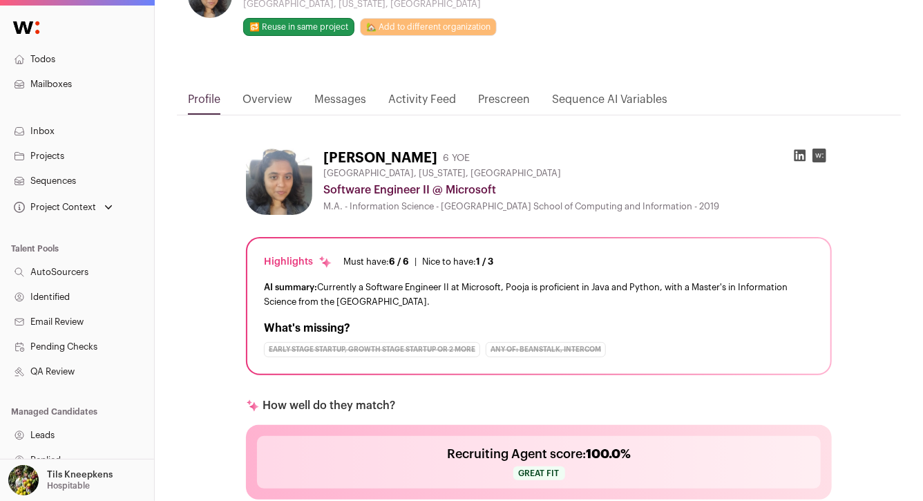
scroll to position [44, 0]
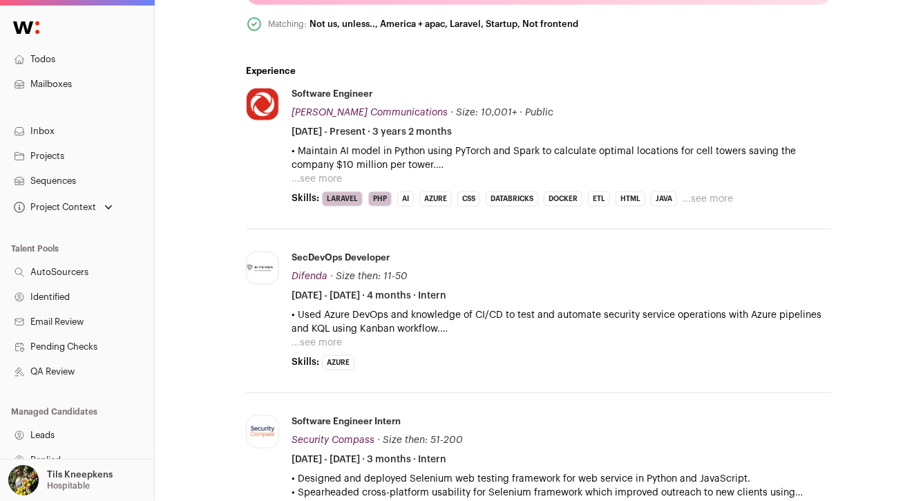
scroll to position [601, 0]
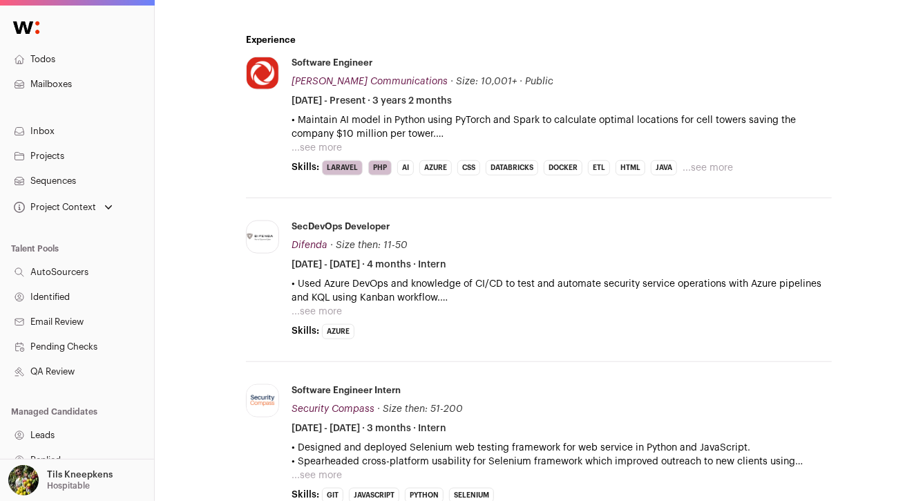
click at [308, 146] on button "...see more" at bounding box center [316, 148] width 50 height 14
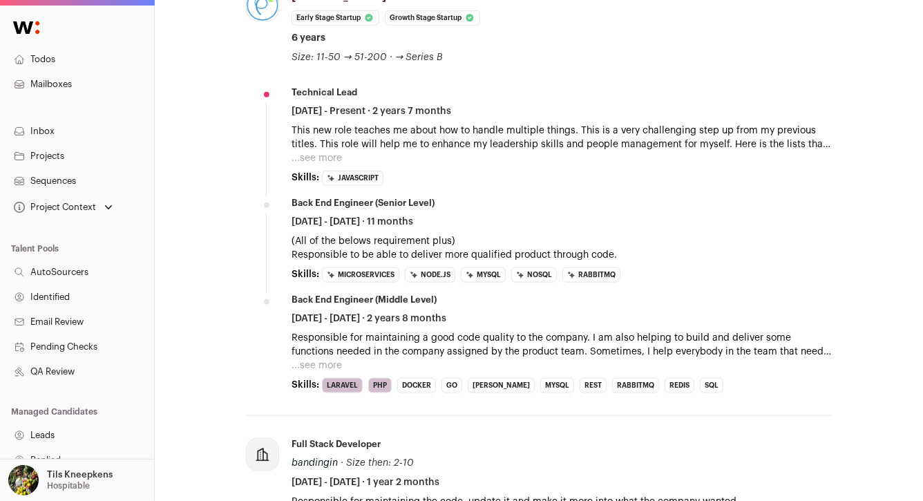
click at [325, 161] on button "...see more" at bounding box center [316, 158] width 50 height 14
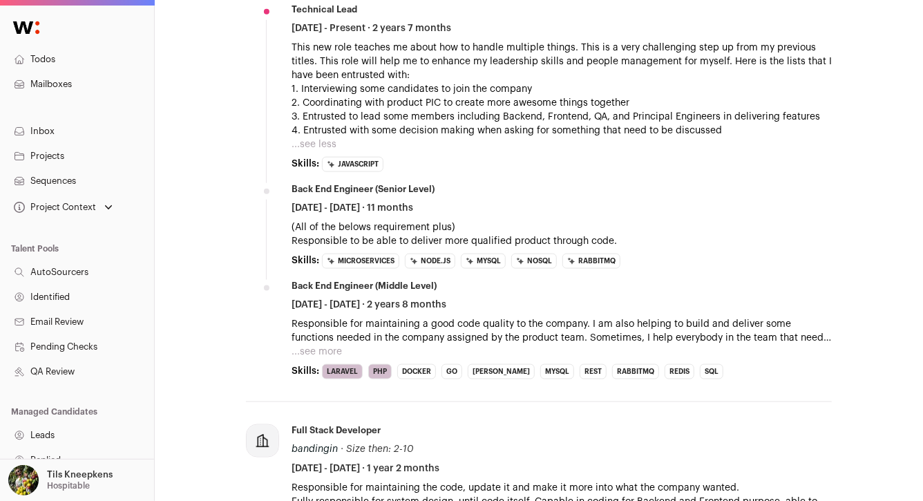
scroll to position [753, 0]
click at [327, 348] on button "...see more" at bounding box center [316, 351] width 50 height 14
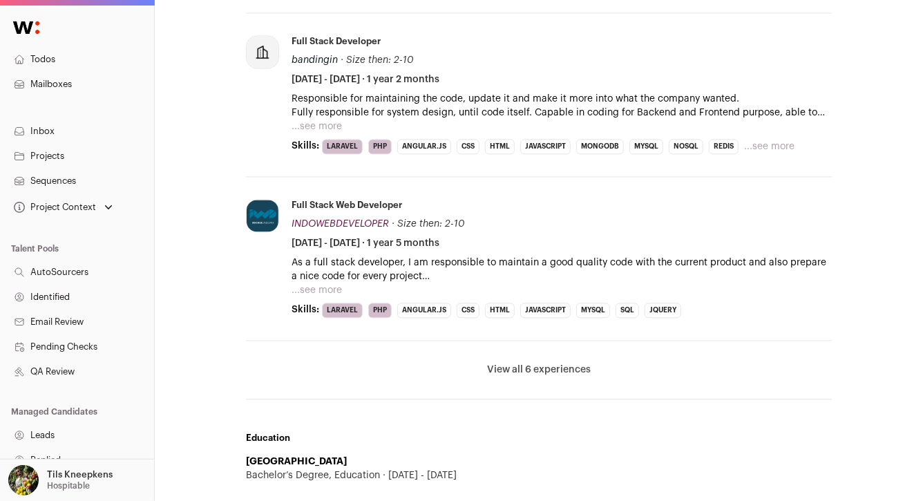
scroll to position [1323, 0]
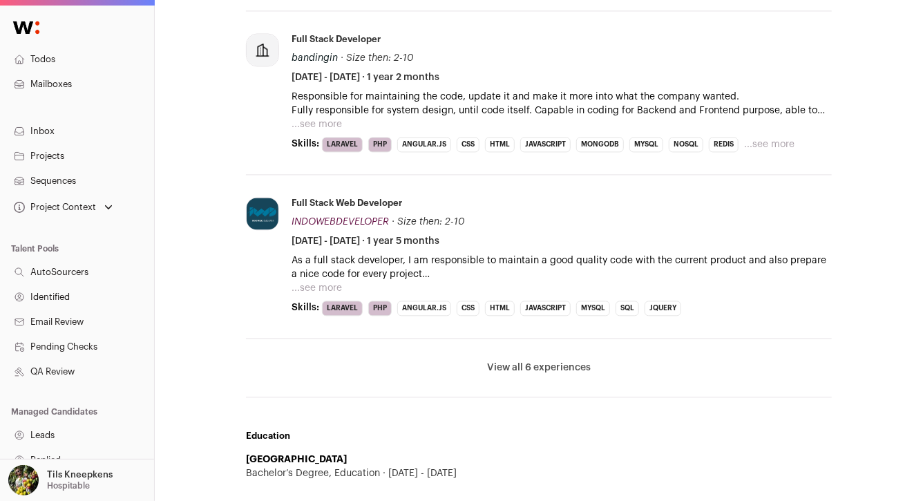
click at [523, 367] on button "View all 6 experiences" at bounding box center [539, 367] width 104 height 14
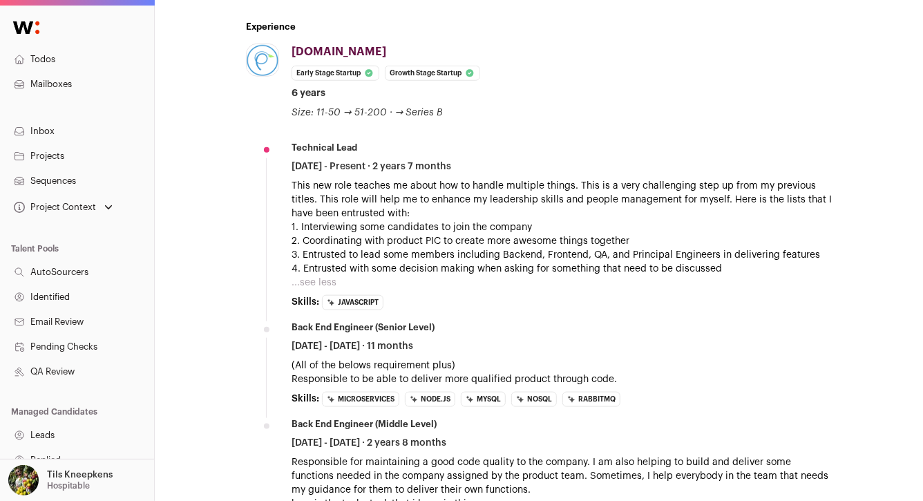
scroll to position [599, 0]
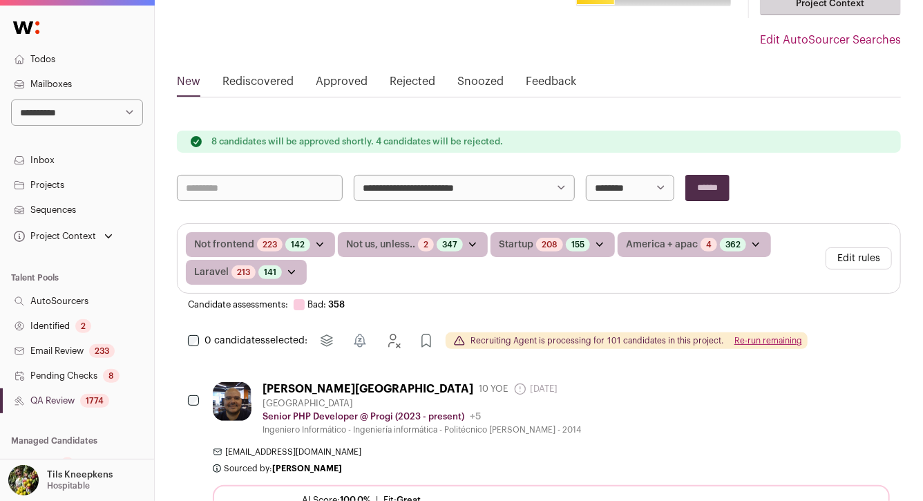
scroll to position [157, 0]
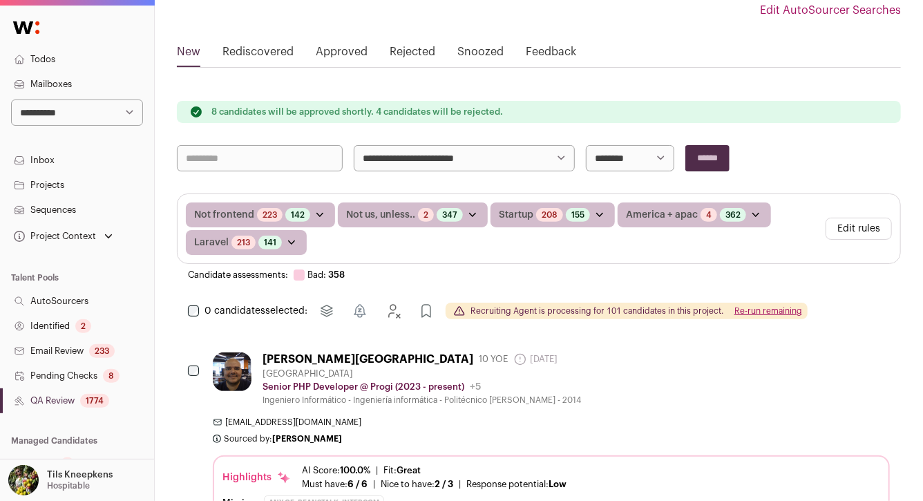
click at [775, 307] on button "Re-run remaining" at bounding box center [768, 310] width 68 height 11
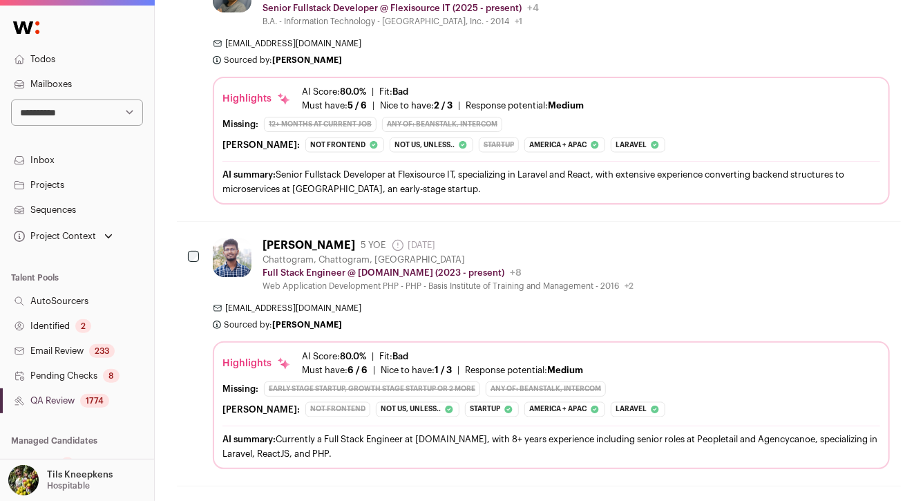
scroll to position [1188, 0]
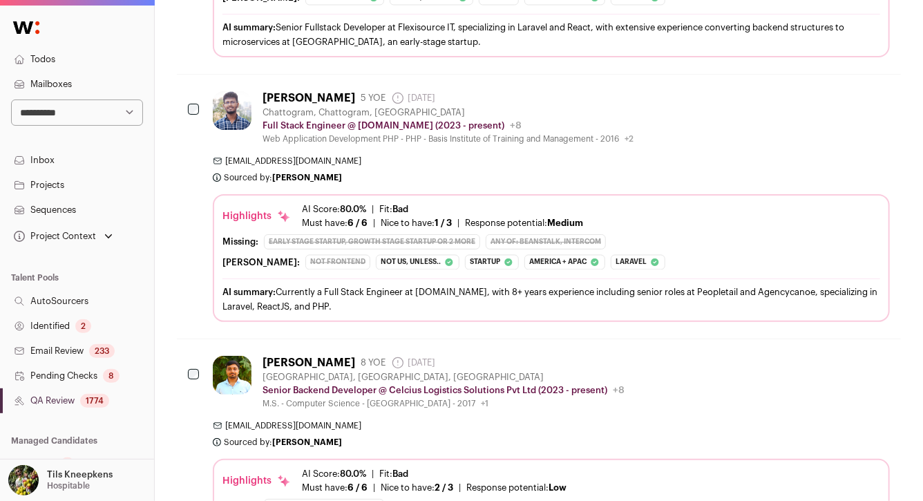
click at [725, 166] on div "ajitdas@upwork.com Sourced by: Sarah Xue Sourced 1 day ago" at bounding box center [551, 169] width 677 height 28
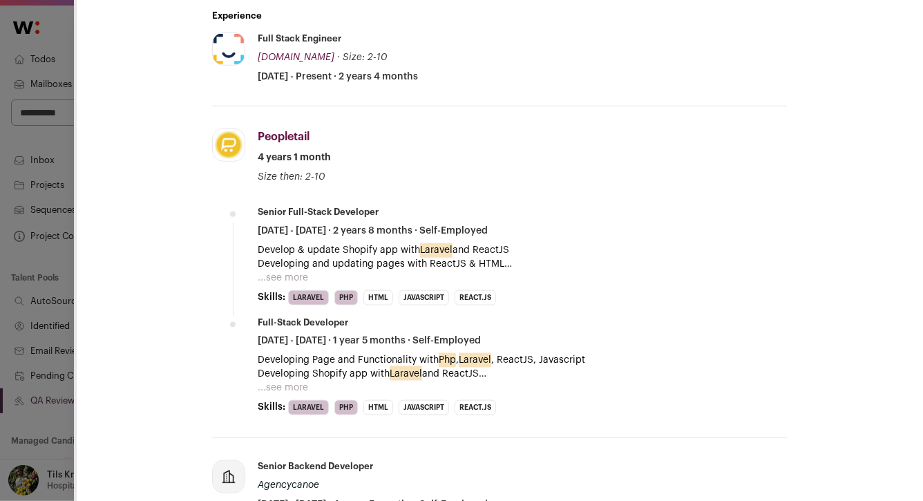
scroll to position [0, 0]
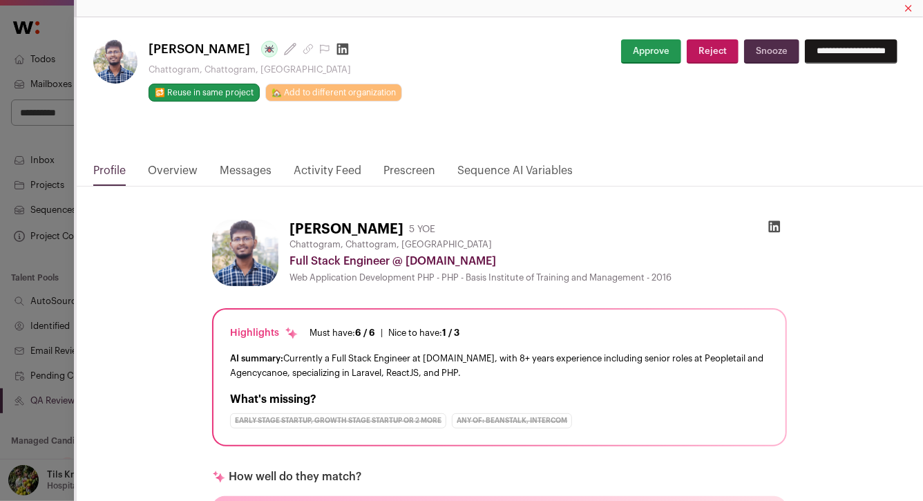
click at [645, 52] on button "Approve" at bounding box center [651, 51] width 60 height 24
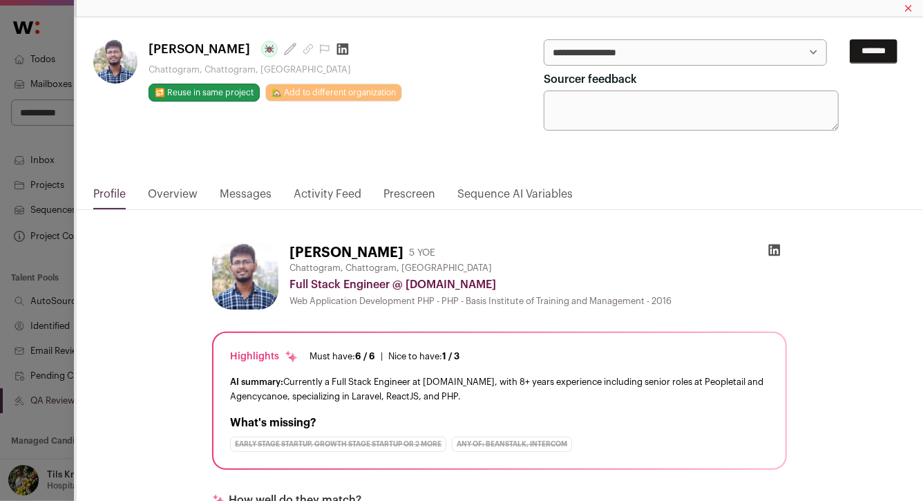
click at [645, 52] on select "**********" at bounding box center [684, 52] width 282 height 26
select select "*****"
click at [853, 54] on input "*******" at bounding box center [873, 51] width 48 height 24
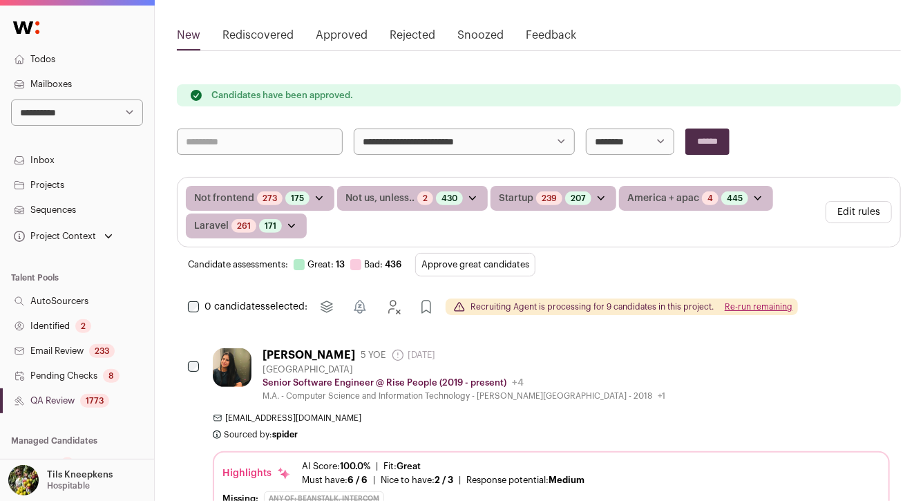
scroll to position [255, 0]
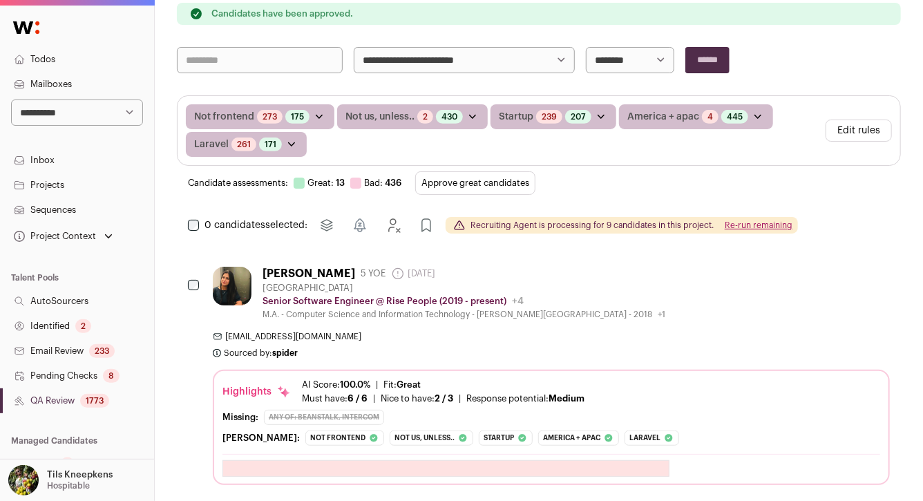
click at [505, 182] on button "Approve great candidates" at bounding box center [475, 182] width 120 height 23
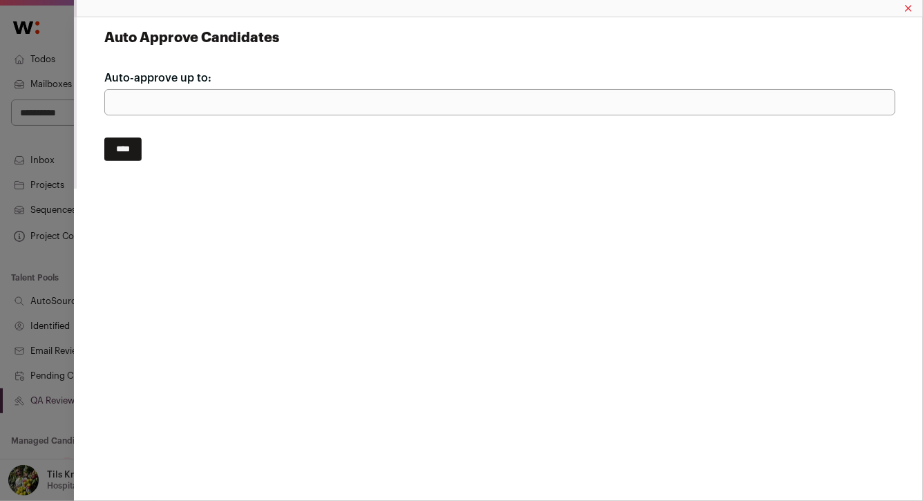
click at [124, 151] on input "****" at bounding box center [122, 148] width 37 height 23
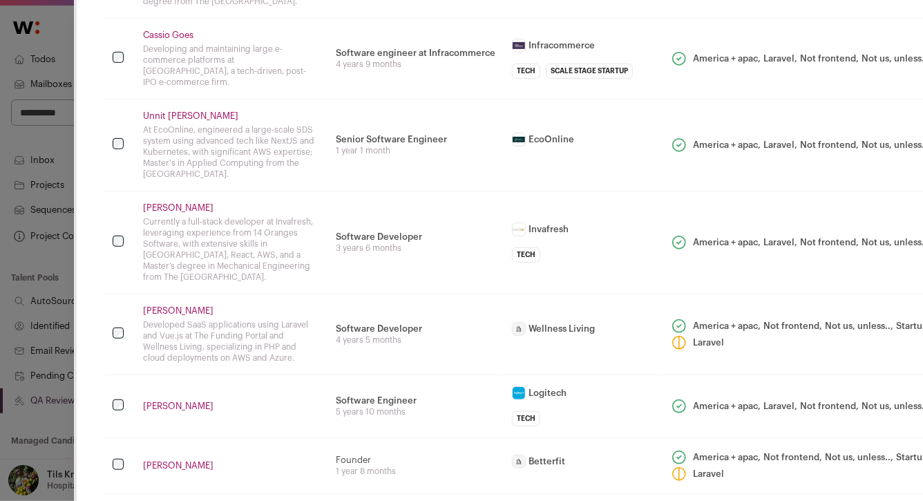
scroll to position [320, 0]
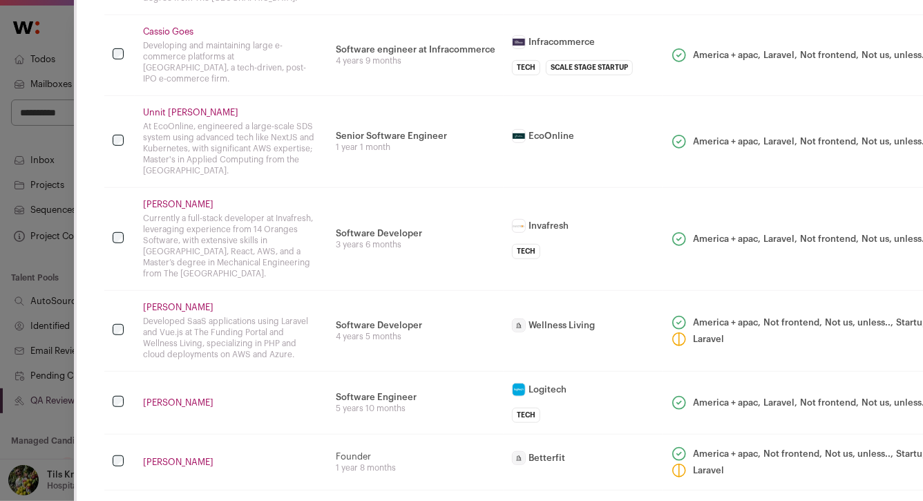
click at [166, 37] on link "Cassio Goes" at bounding box center [231, 31] width 176 height 11
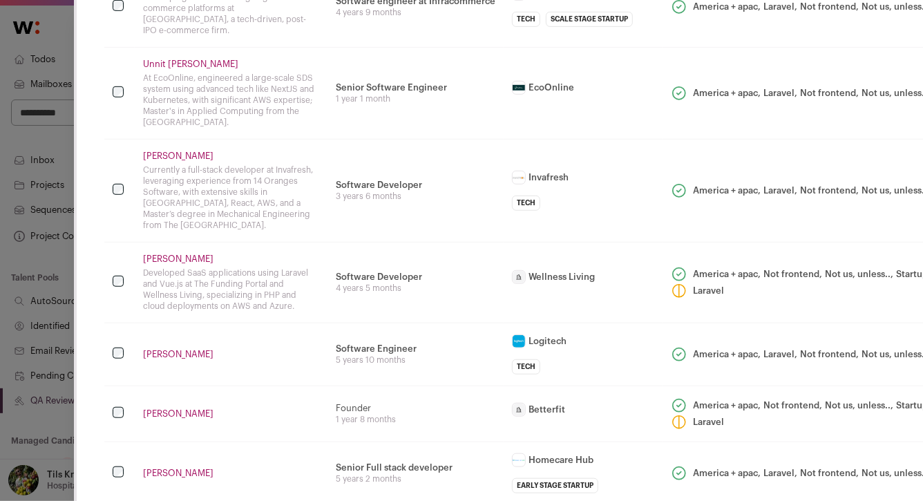
scroll to position [373, 0]
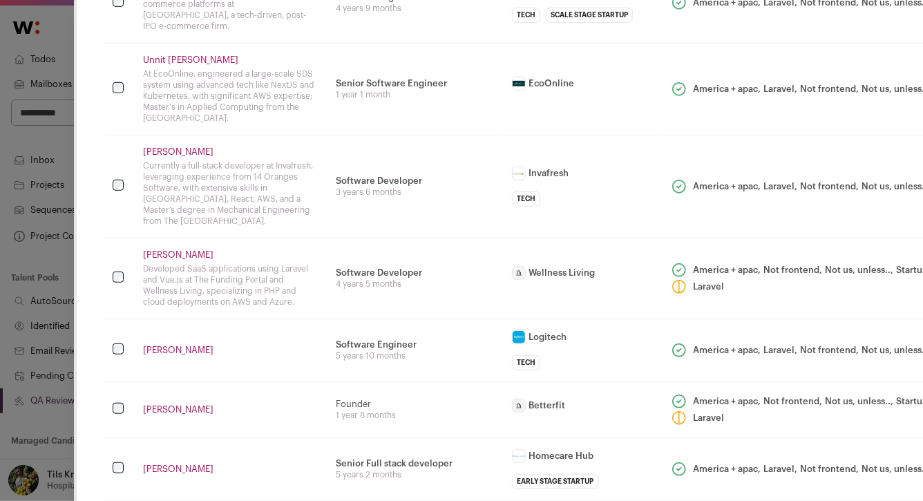
click at [160, 58] on link "Unnit Metaliya" at bounding box center [231, 60] width 176 height 11
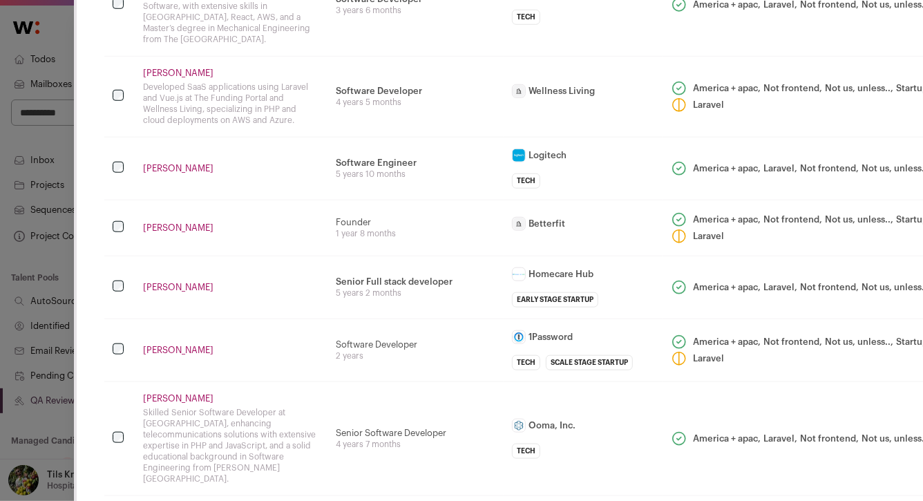
scroll to position [556, 0]
click at [172, 67] on link "Parth Patel" at bounding box center [231, 71] width 176 height 11
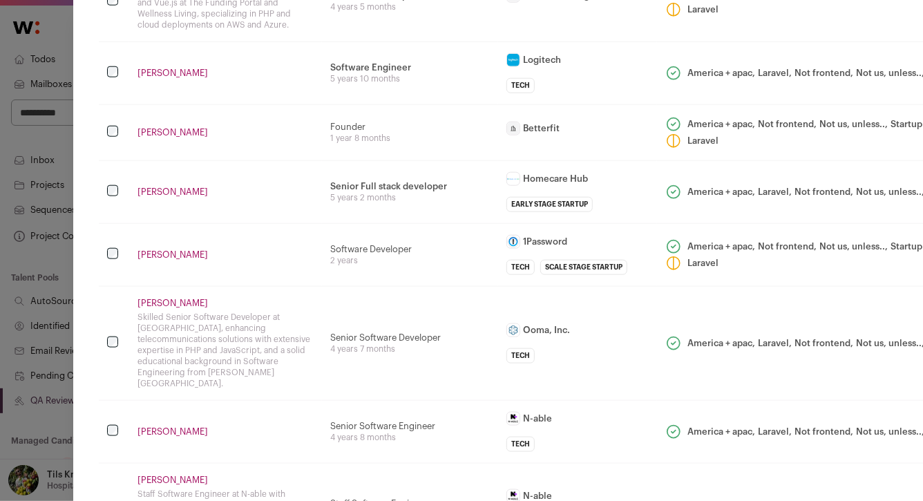
scroll to position [650, 0]
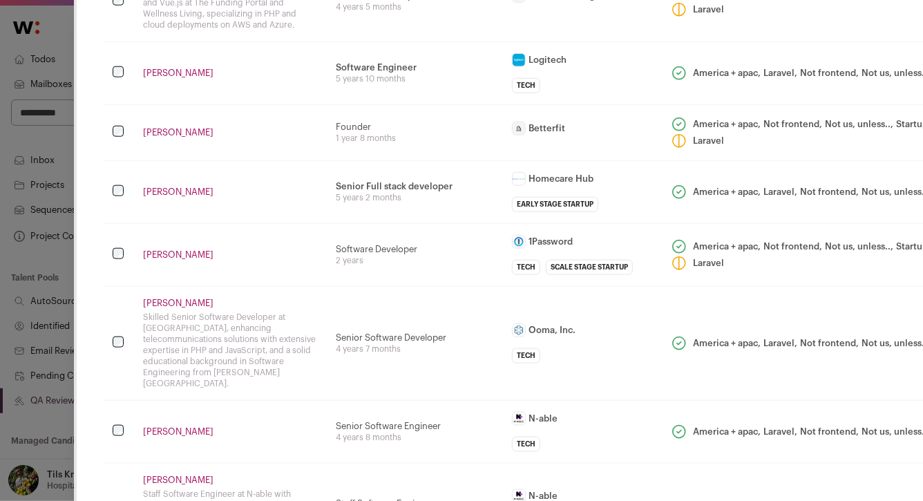
click at [160, 73] on link "Igor Moraes" at bounding box center [231, 73] width 176 height 11
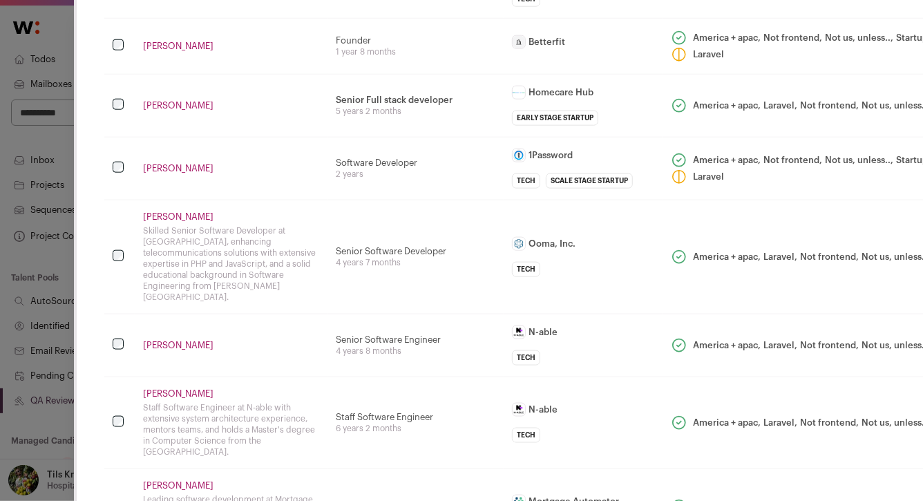
scroll to position [742, 0]
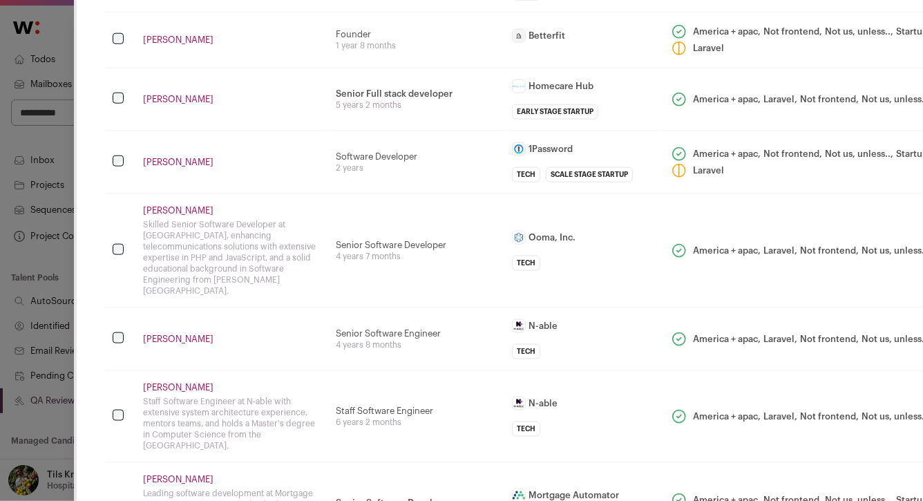
click at [162, 37] on link "Ramzi Benounis" at bounding box center [231, 40] width 176 height 11
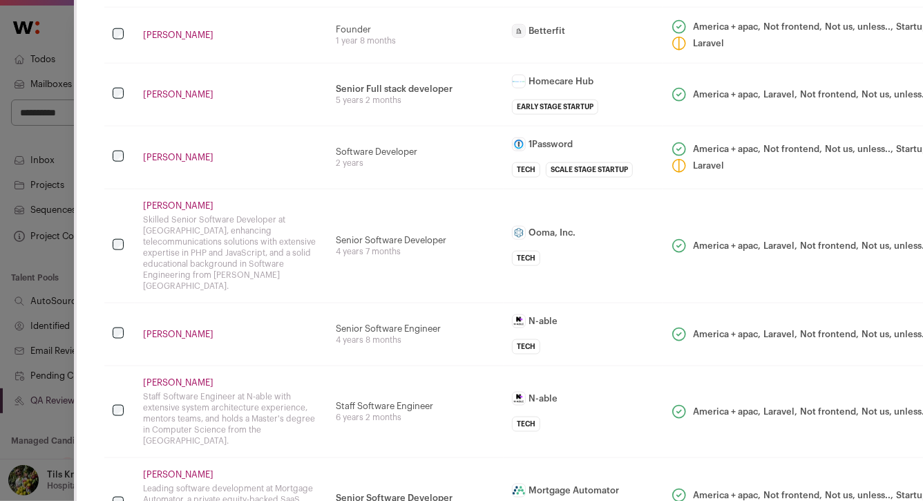
click at [184, 97] on link "Harpreet Singh" at bounding box center [231, 94] width 176 height 11
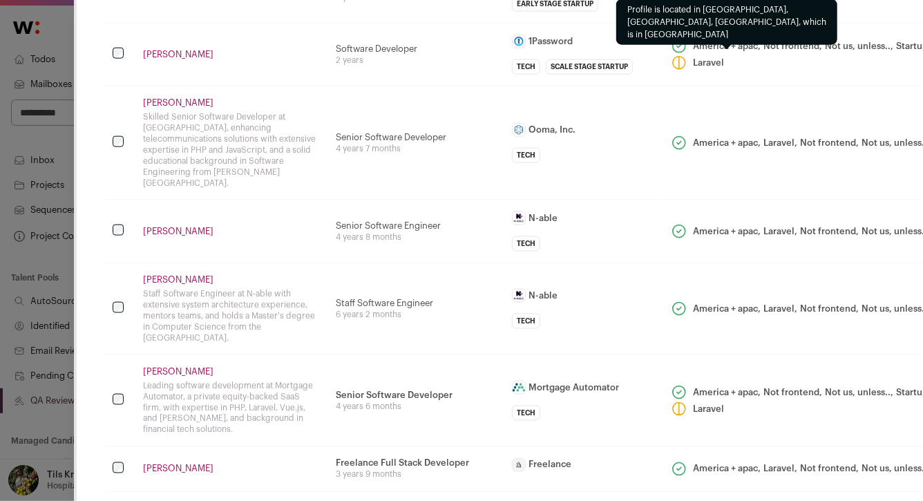
scroll to position [849, 0]
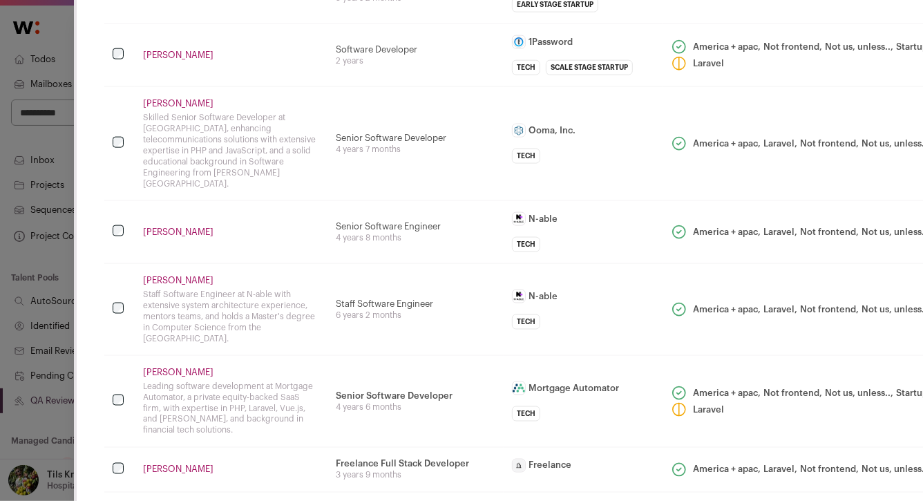
click at [186, 55] on link "Maxime Delcourt" at bounding box center [231, 55] width 176 height 11
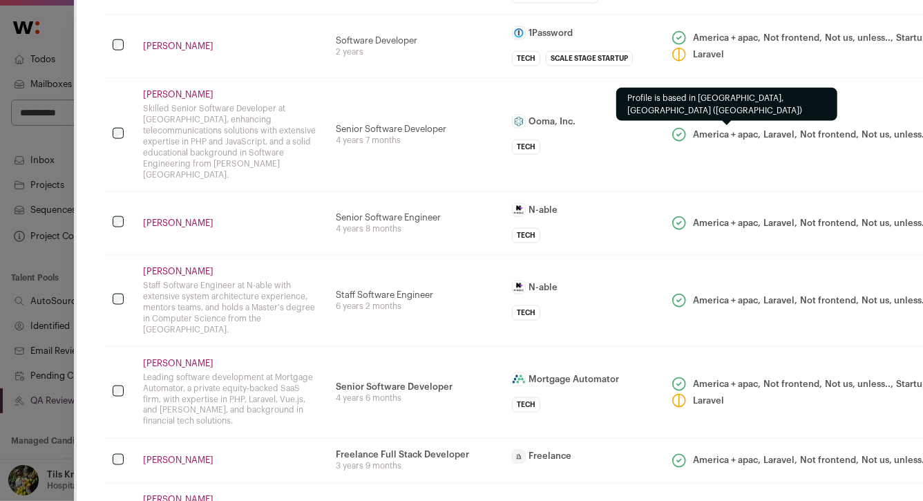
scroll to position [877, 0]
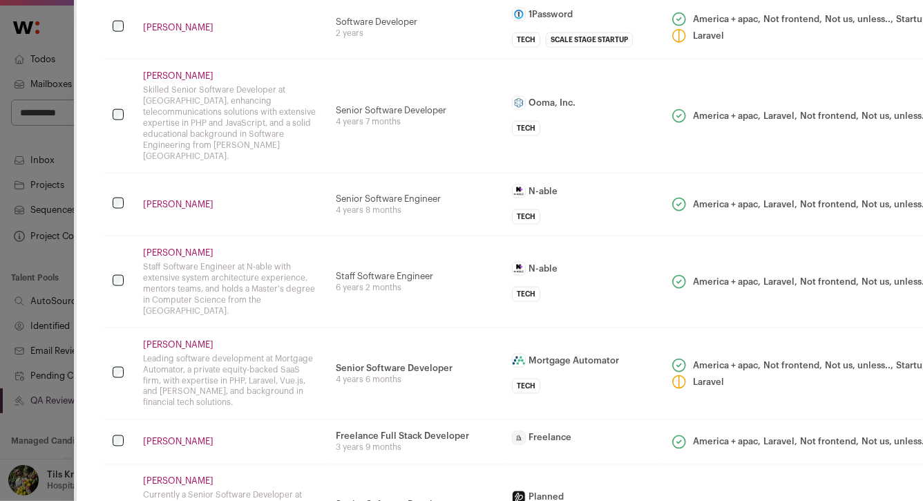
click at [175, 75] on link "Gabor Zay" at bounding box center [231, 75] width 176 height 11
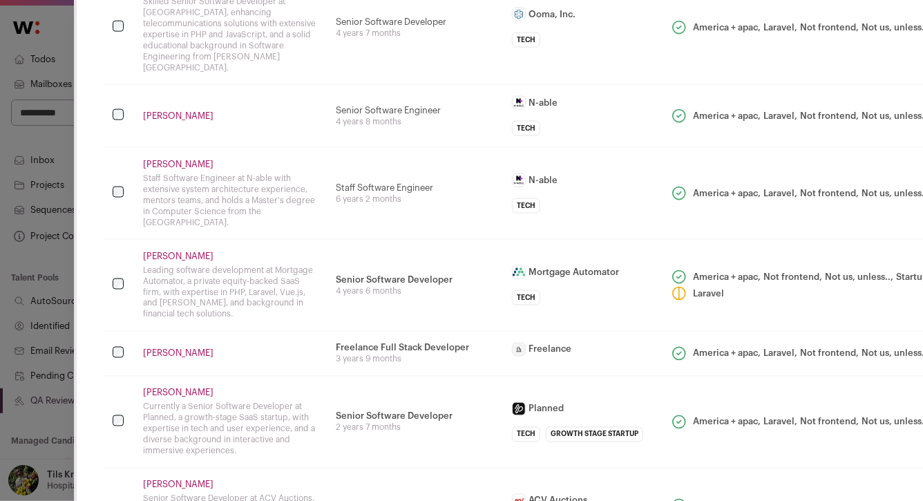
scroll to position [996, 0]
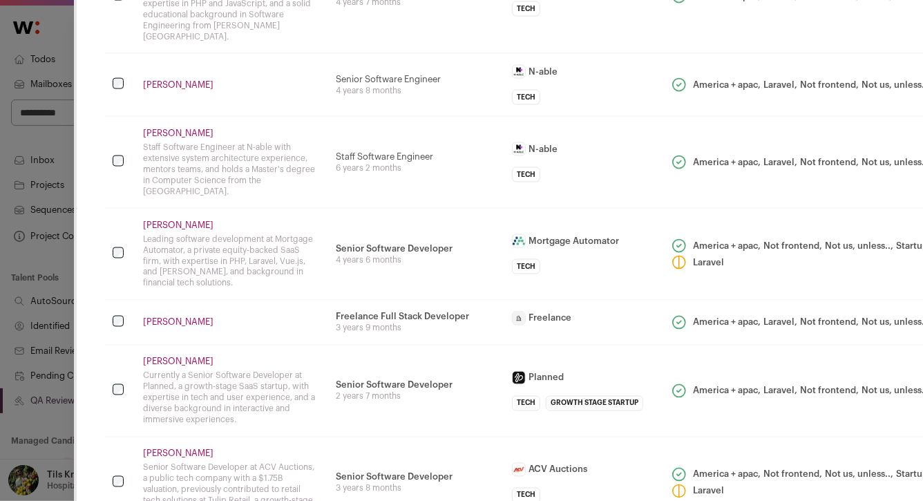
click at [175, 79] on link "John Turingan" at bounding box center [231, 84] width 176 height 11
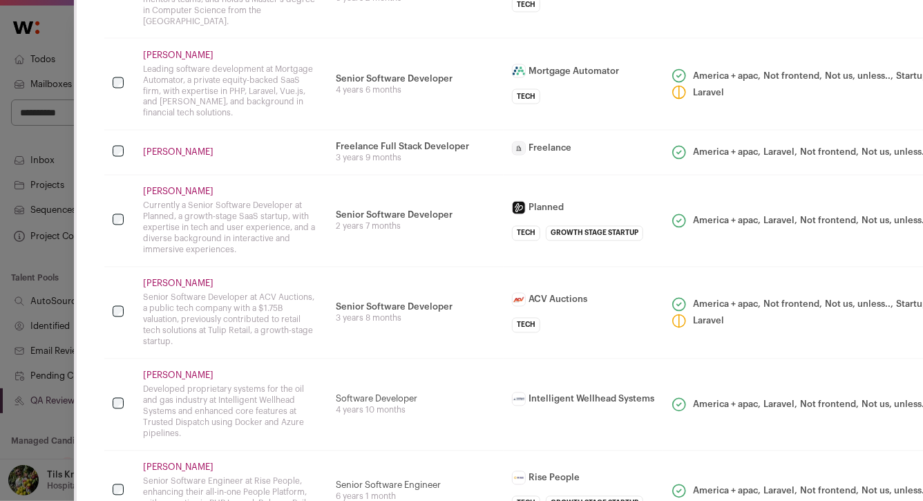
scroll to position [1172, 0]
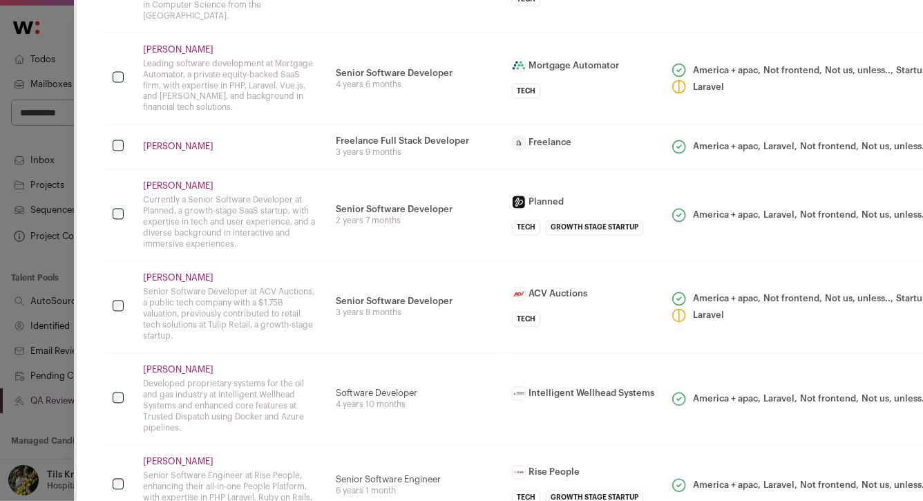
click at [170, 44] on link "Adercley Marçal" at bounding box center [231, 49] width 176 height 11
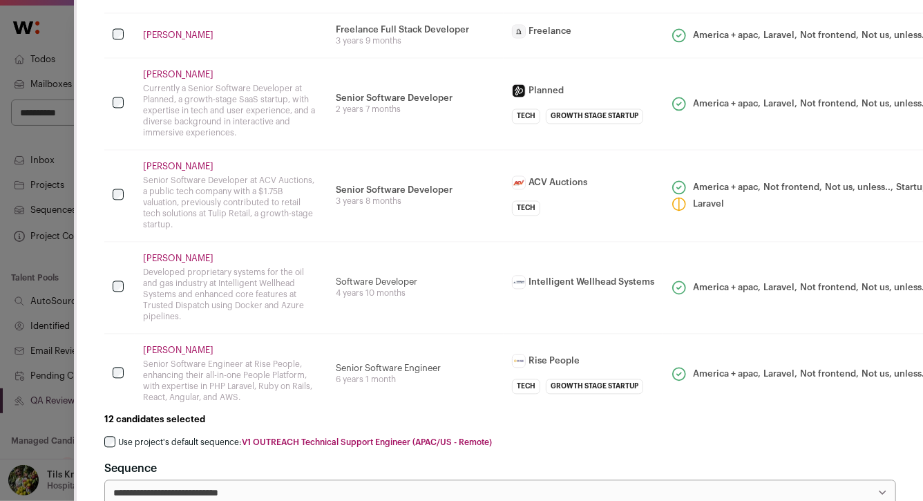
scroll to position [1312, 0]
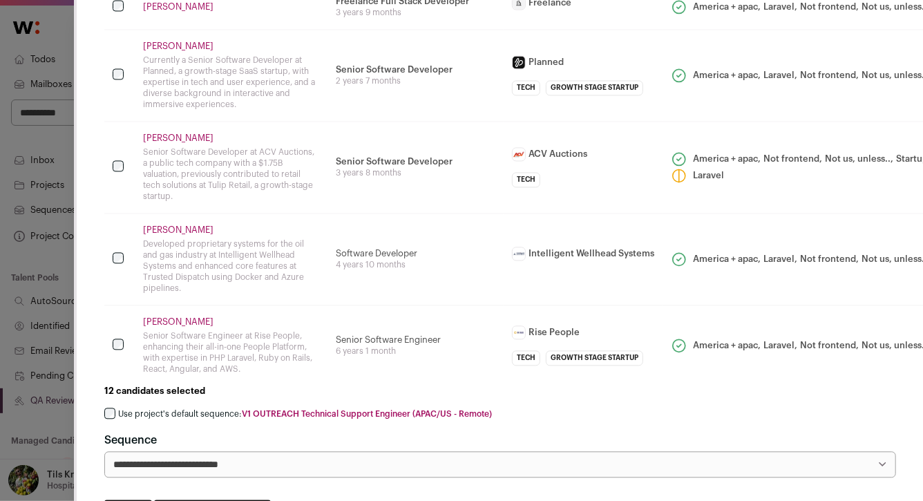
click at [165, 41] on link "Osman Zeki" at bounding box center [231, 46] width 176 height 11
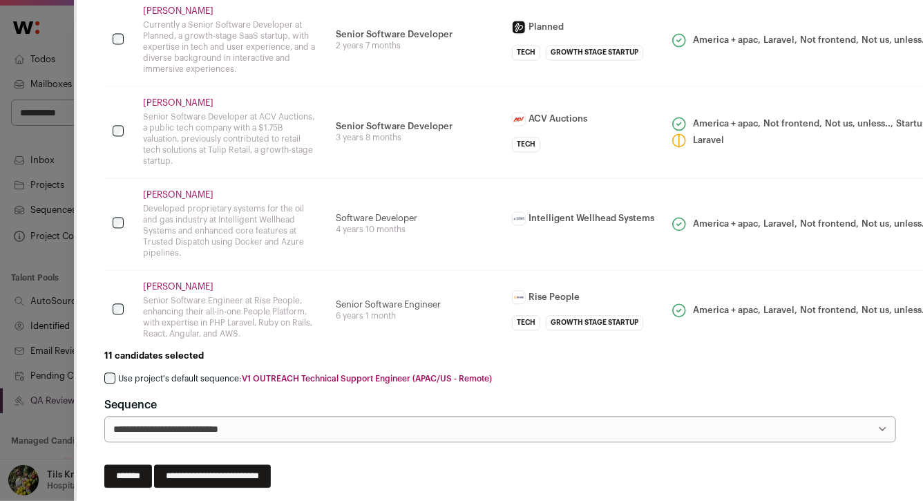
scroll to position [1348, 0]
click at [175, 97] on link "Yafan Zhang" at bounding box center [231, 102] width 176 height 11
click at [175, 189] on link "Ilgiz Urazbaev" at bounding box center [231, 194] width 176 height 11
click at [162, 280] on link "Sanampreet Kaur" at bounding box center [231, 285] width 176 height 11
click at [144, 372] on label "Use project's default sequence: V1 OUTREACH Technical Support Engineer (APAC/US…" at bounding box center [305, 377] width 374 height 11
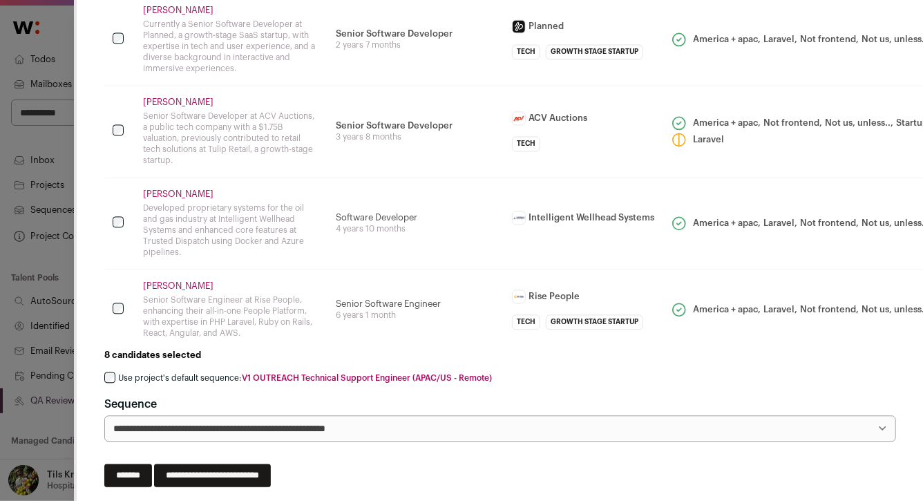
scroll to position [1291, 0]
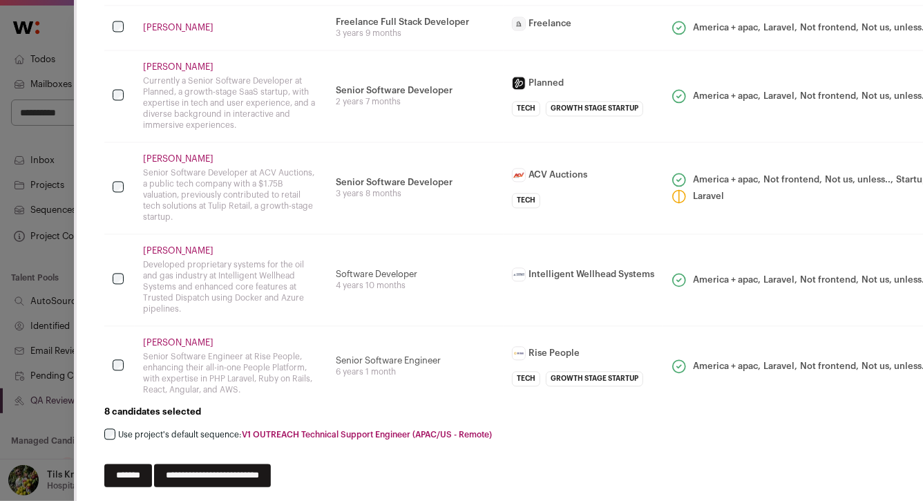
click at [271, 463] on input "**********" at bounding box center [212, 474] width 117 height 23
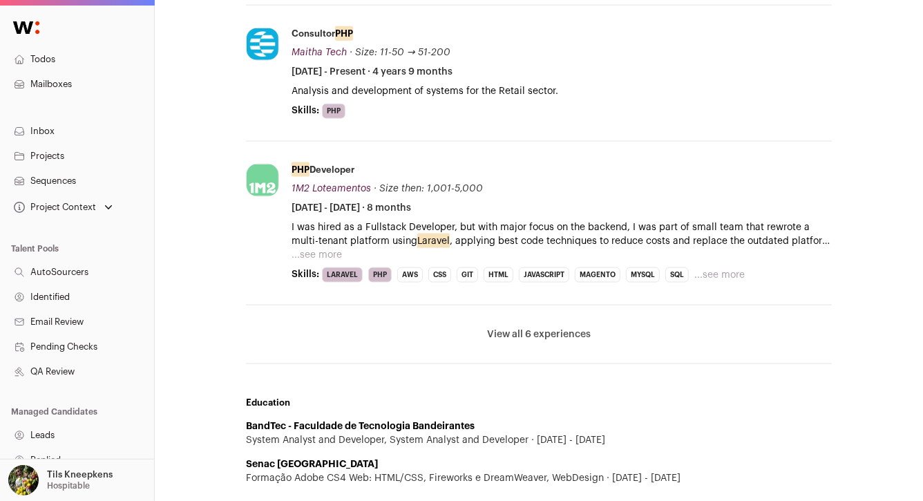
scroll to position [816, 0]
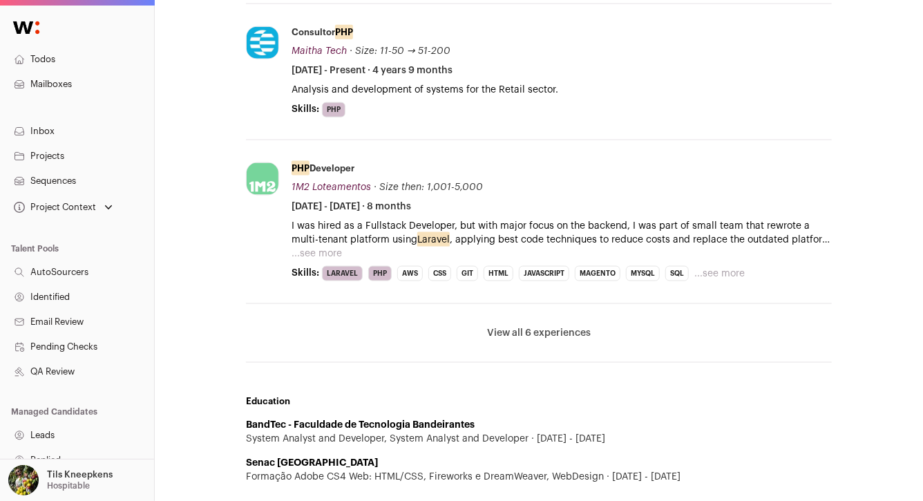
click at [519, 329] on button "View all 6 experiences" at bounding box center [539, 333] width 104 height 14
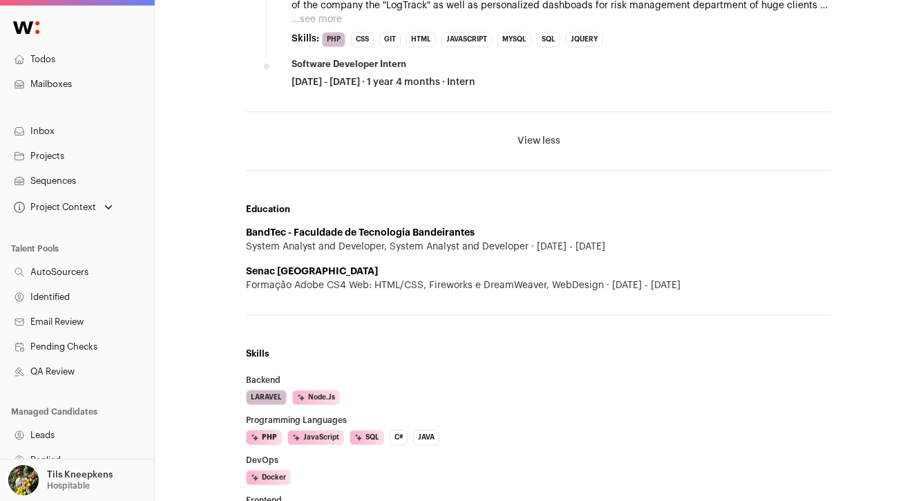
scroll to position [1659, 0]
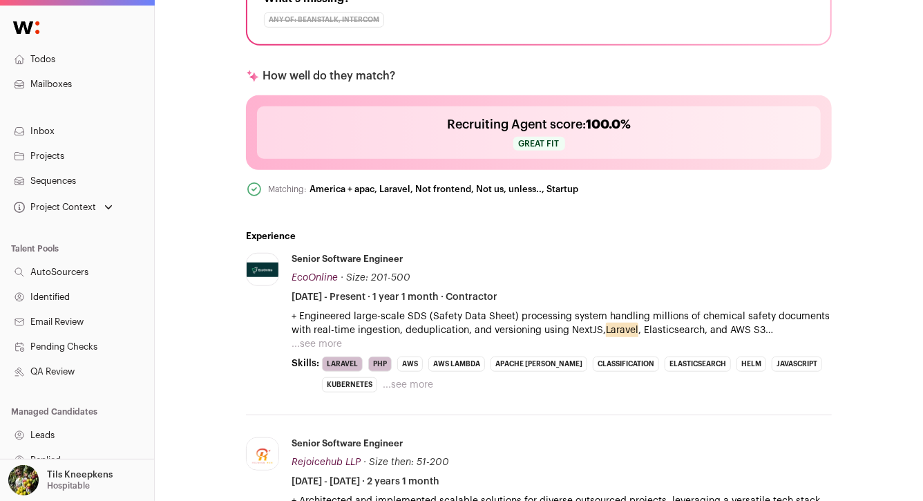
scroll to position [407, 0]
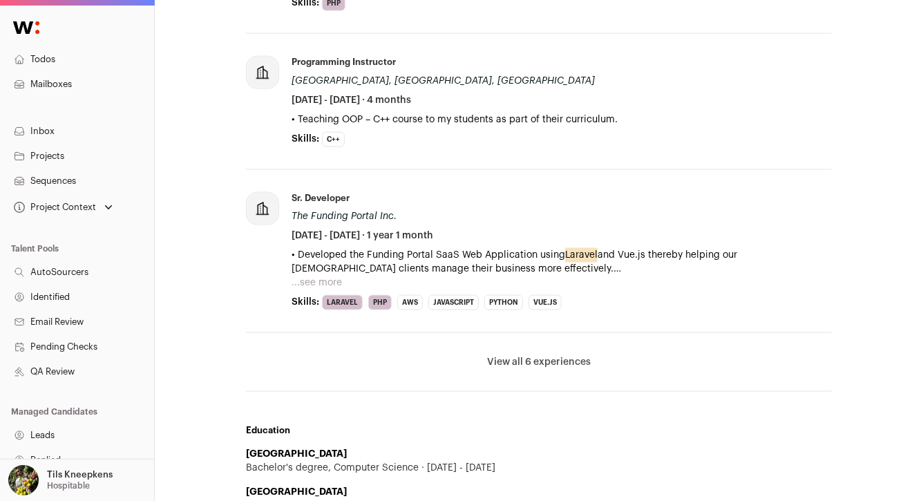
scroll to position [786, 0]
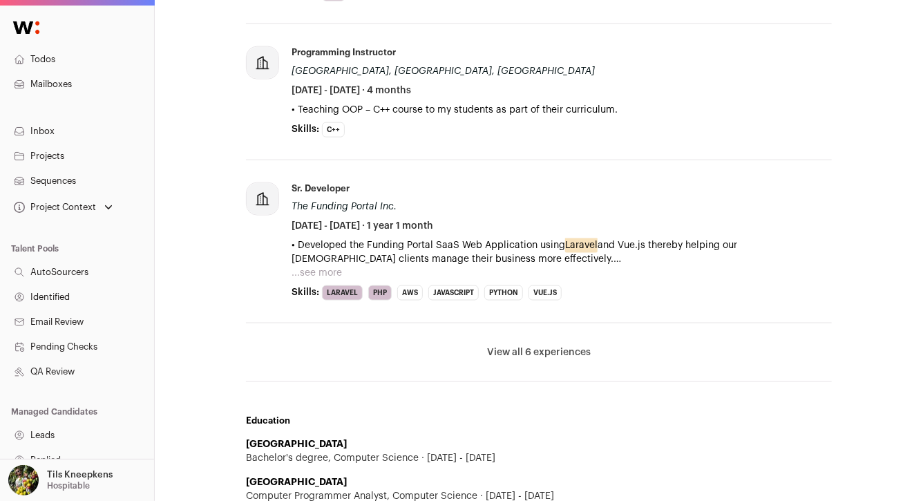
click at [539, 353] on button "View all 6 experiences" at bounding box center [539, 352] width 104 height 14
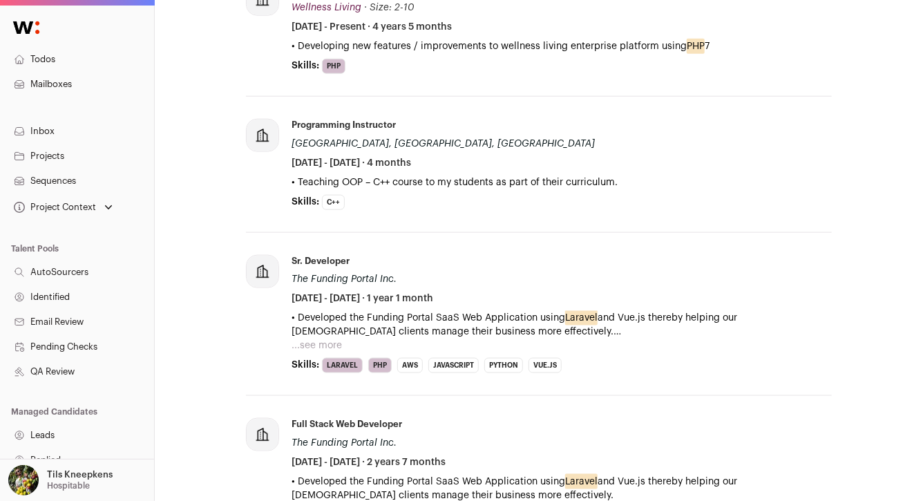
scroll to position [709, 0]
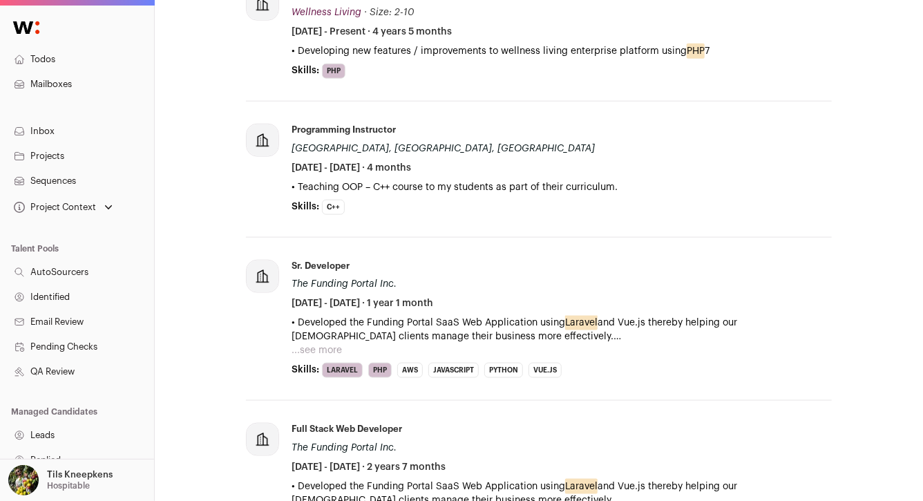
click at [330, 348] on button "...see more" at bounding box center [316, 350] width 50 height 14
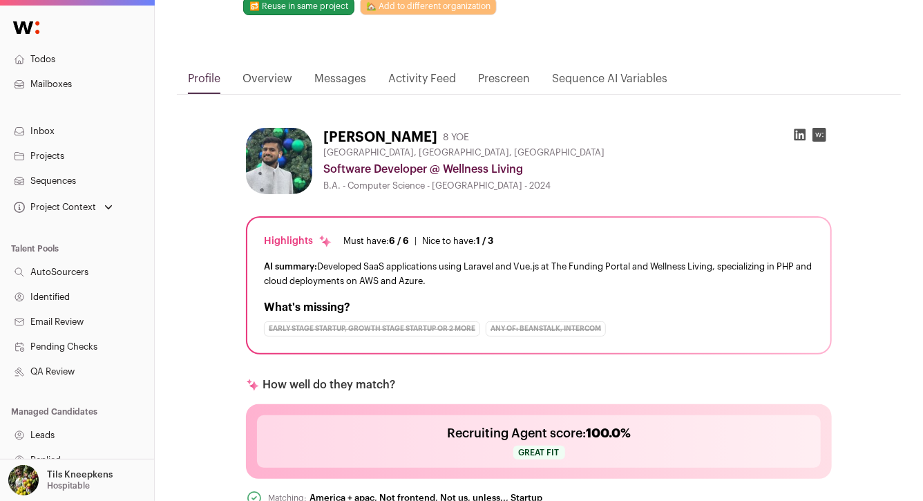
scroll to position [0, 0]
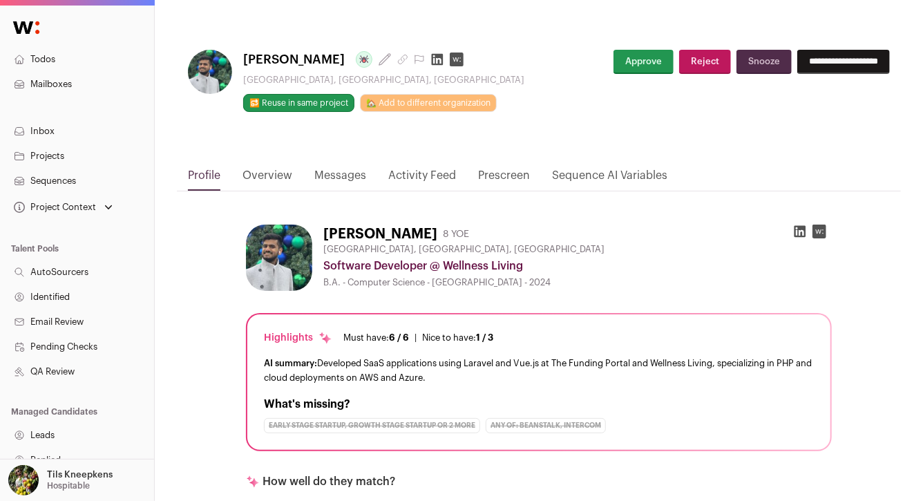
click at [802, 230] on icon at bounding box center [800, 231] width 14 height 14
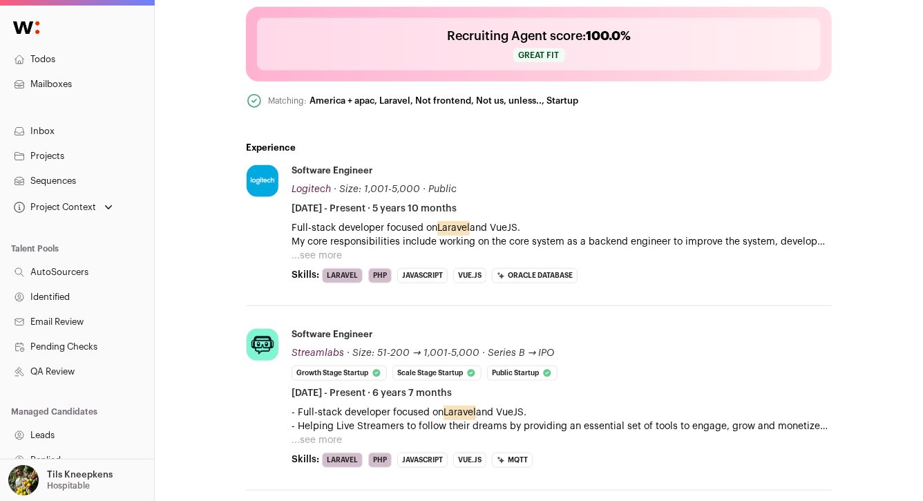
scroll to position [490, 0]
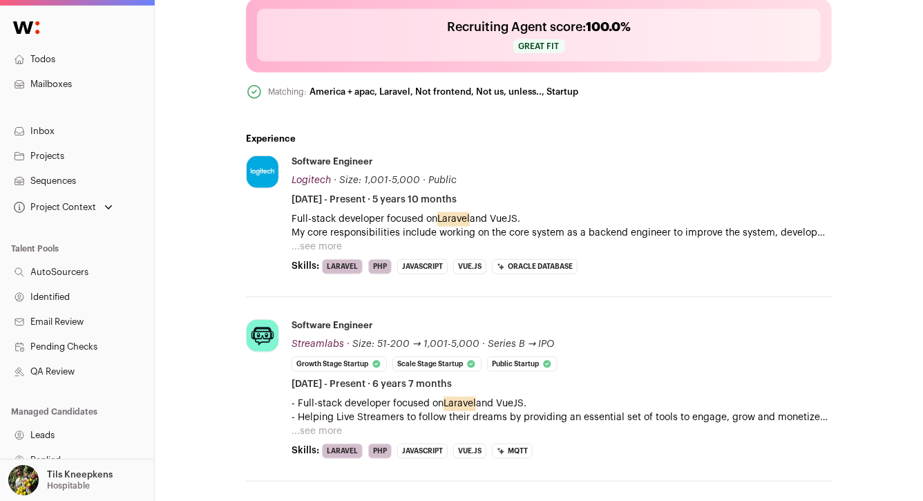
click at [333, 245] on button "...see more" at bounding box center [316, 247] width 50 height 14
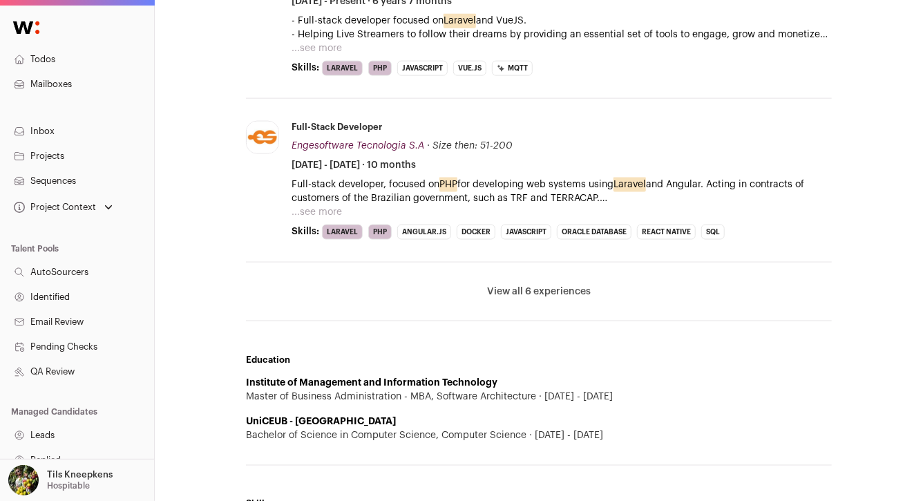
scroll to position [958, 0]
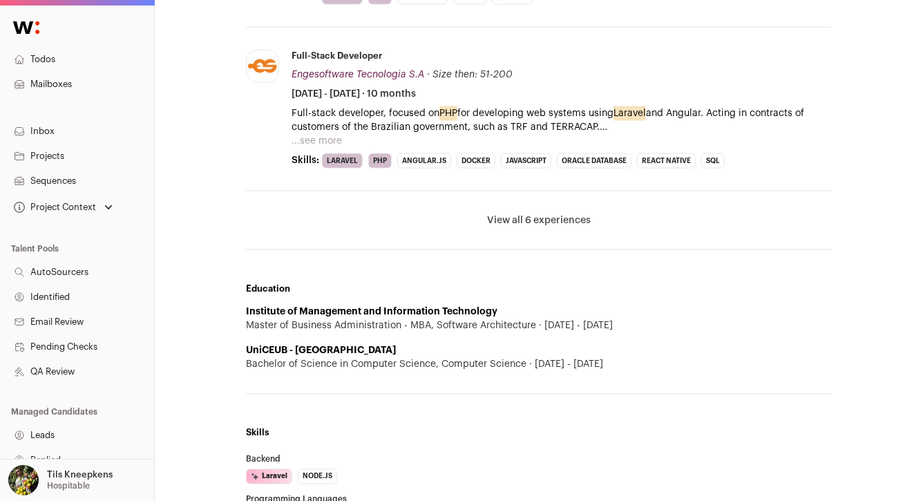
click at [523, 213] on button "View all 6 experiences" at bounding box center [539, 220] width 104 height 14
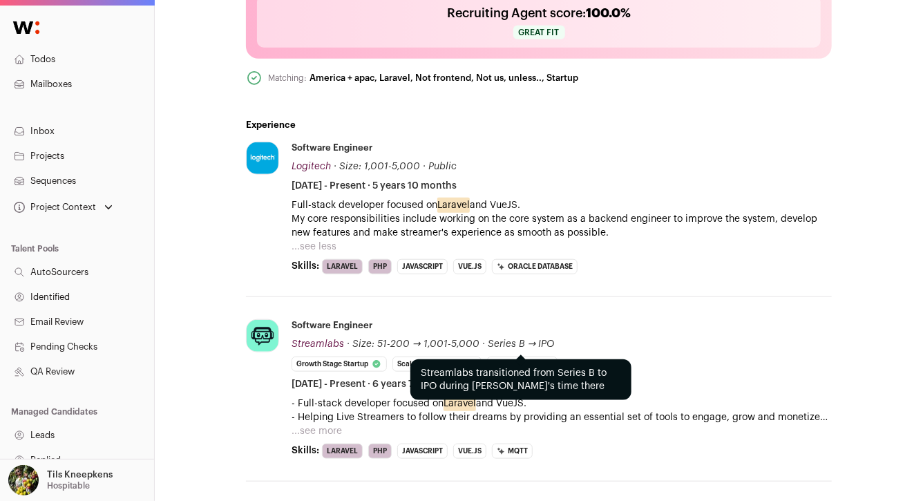
scroll to position [503, 0]
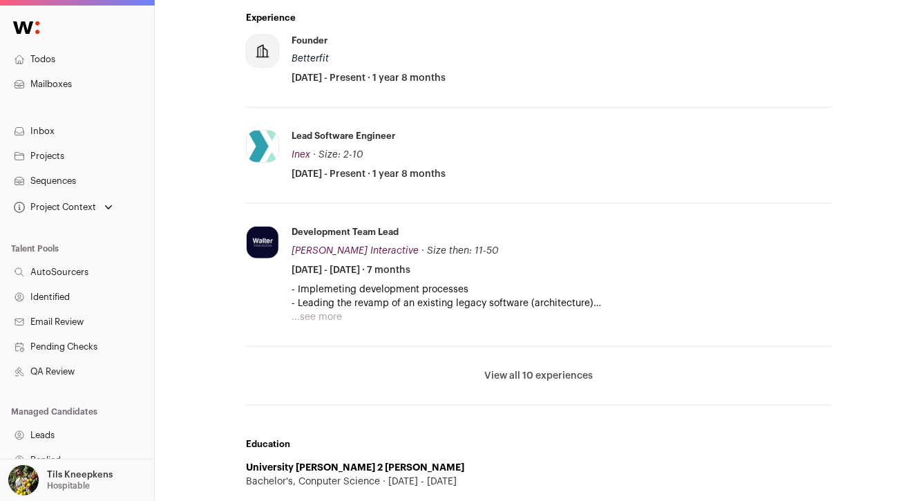
scroll to position [649, 0]
click at [542, 371] on button "View all 10 experiences" at bounding box center [539, 376] width 108 height 14
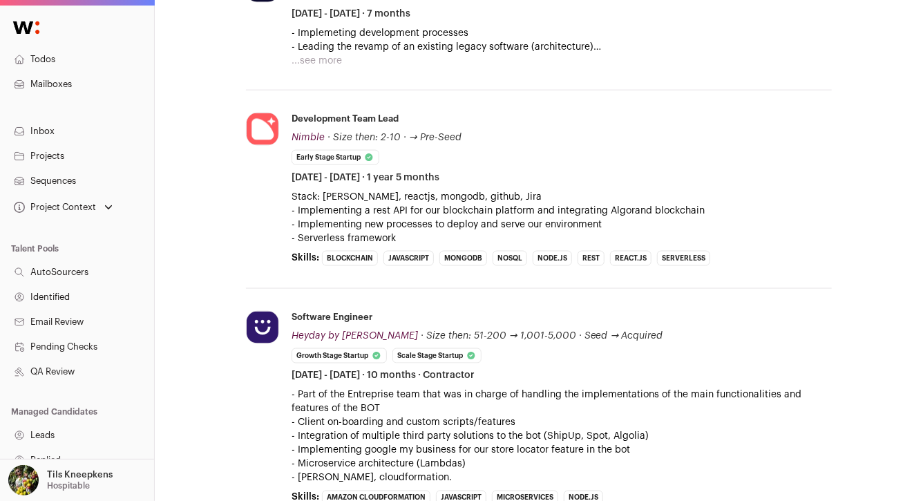
scroll to position [952, 0]
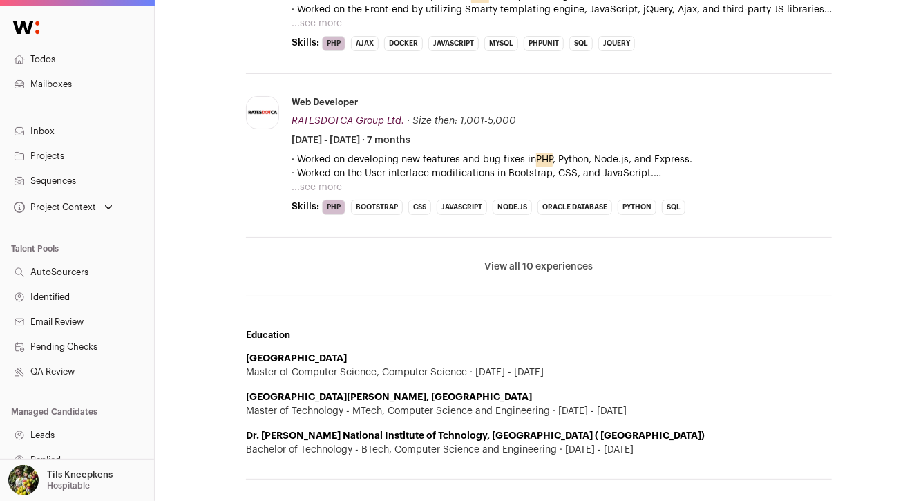
scroll to position [1000, 0]
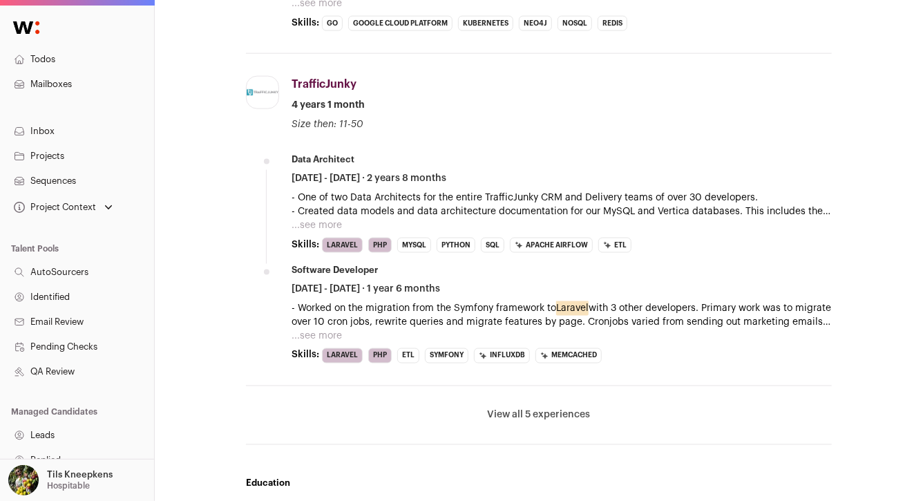
scroll to position [934, 0]
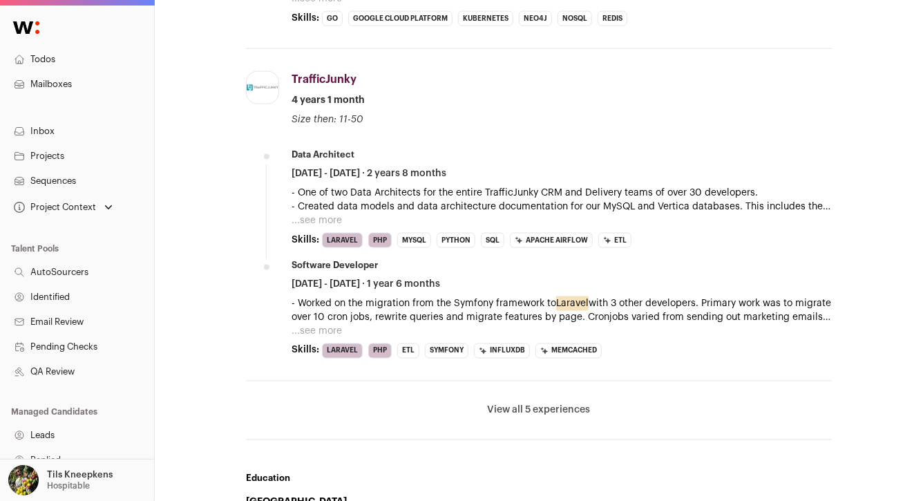
click at [496, 403] on button "View all 5 experiences" at bounding box center [538, 410] width 103 height 14
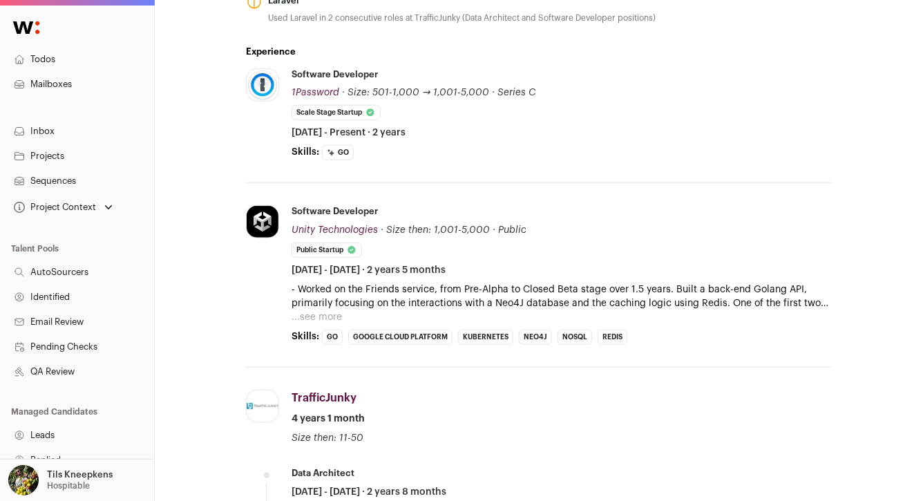
scroll to position [604, 0]
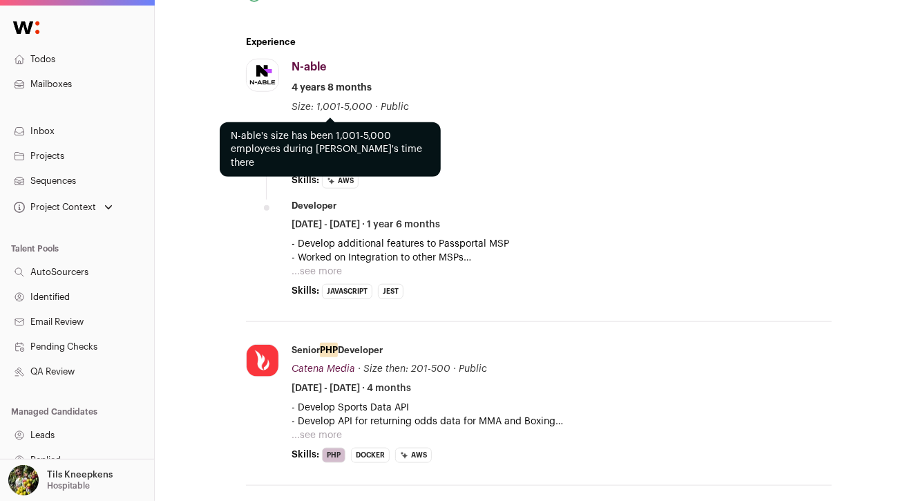
scroll to position [595, 0]
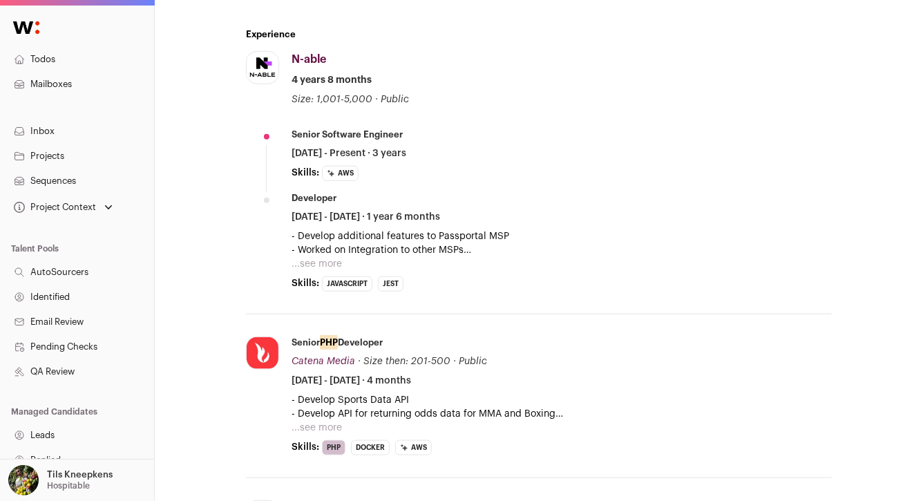
click at [309, 260] on button "...see more" at bounding box center [316, 264] width 50 height 14
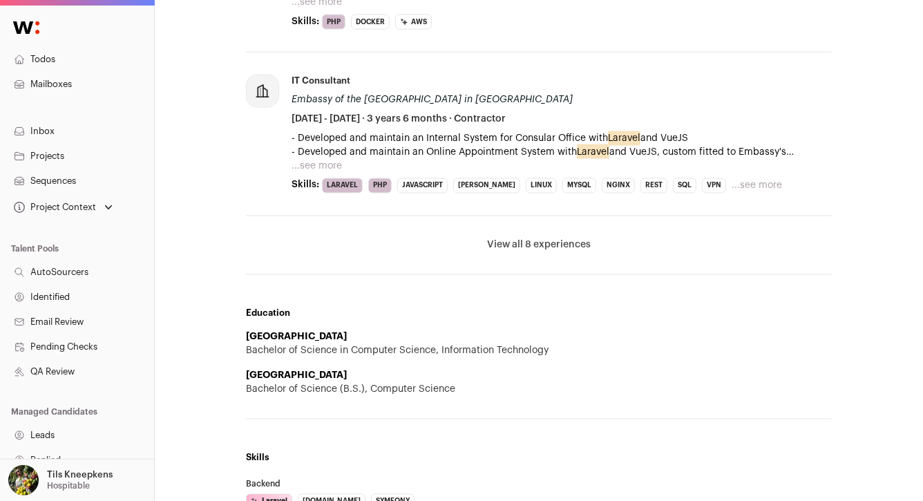
scroll to position [1091, 0]
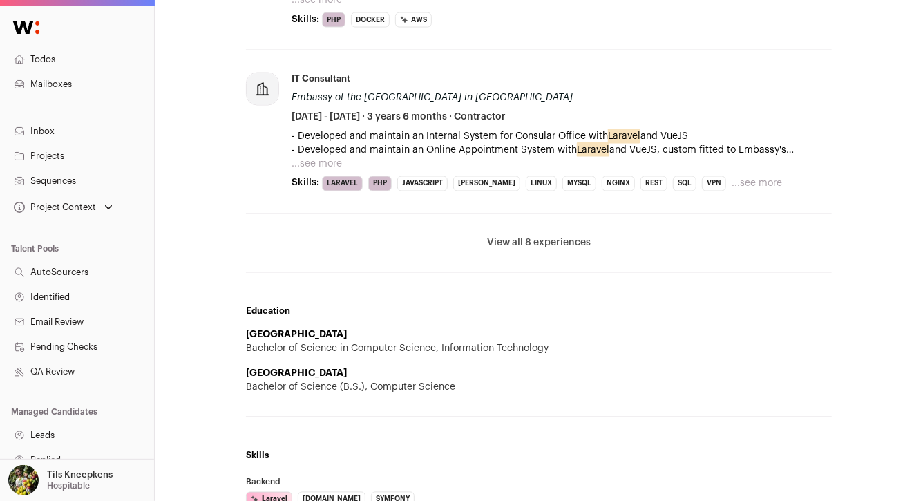
click at [532, 239] on button "View all 8 experiences" at bounding box center [539, 243] width 104 height 14
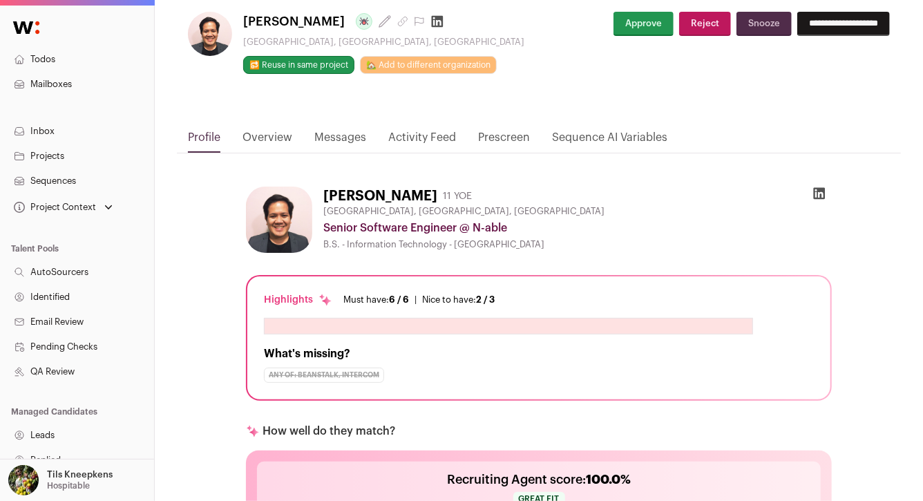
scroll to position [0, 0]
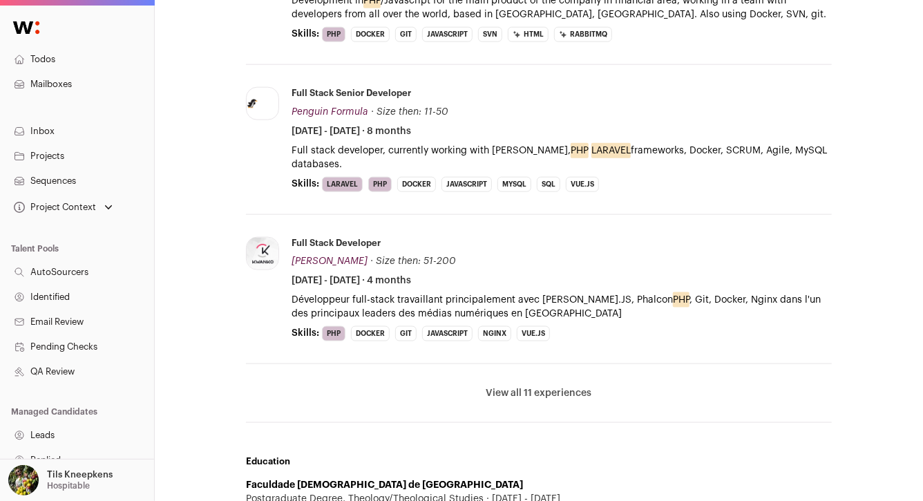
scroll to position [782, 0]
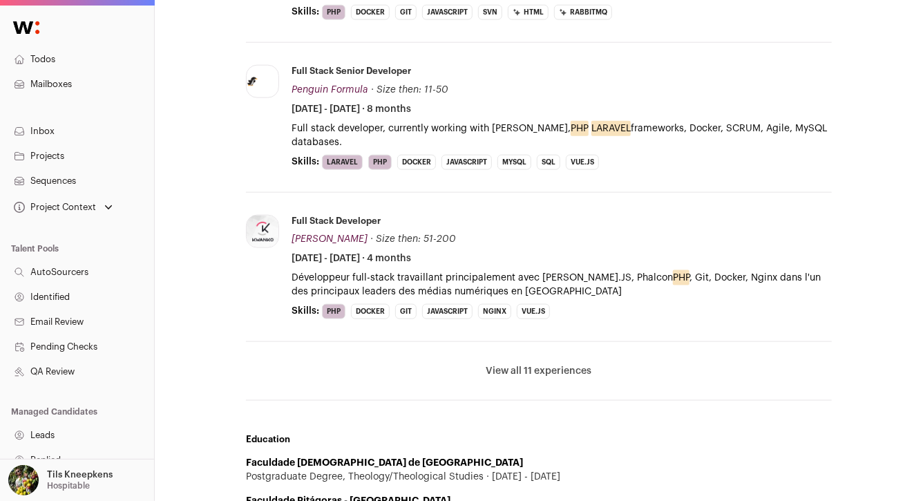
click at [524, 369] on button "View all 11 experiences" at bounding box center [539, 371] width 106 height 14
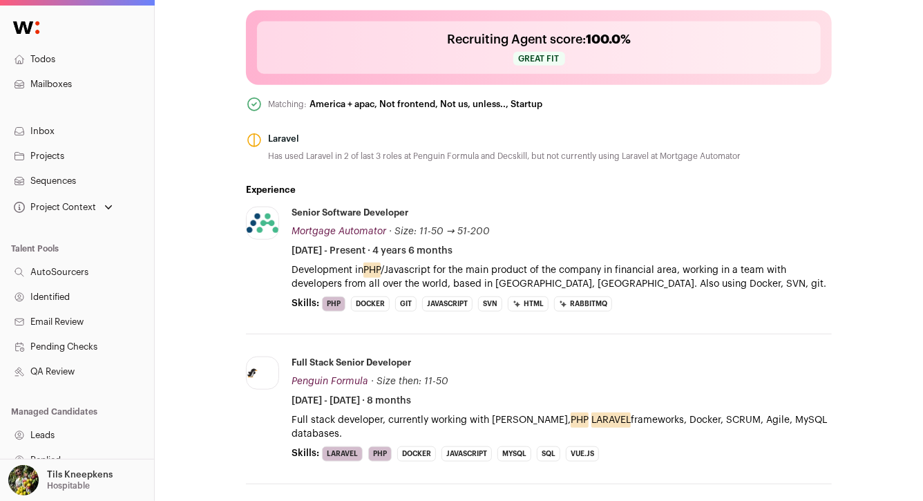
scroll to position [494, 0]
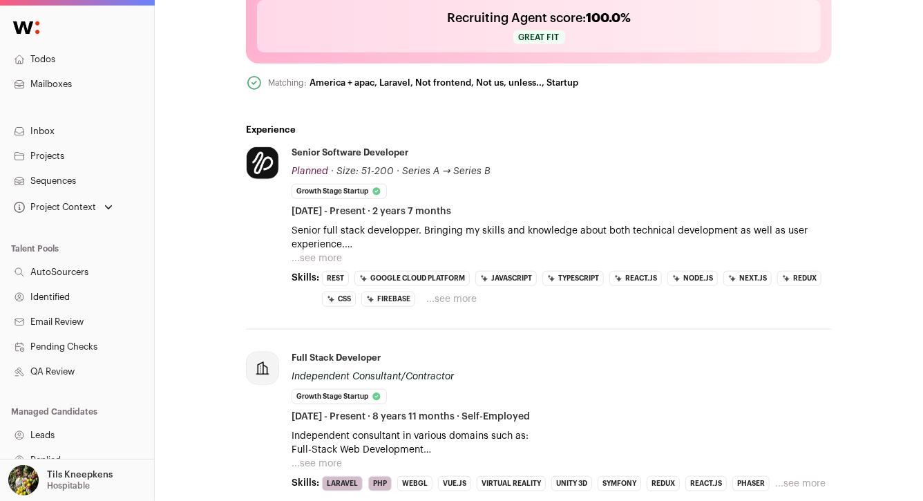
scroll to position [467, 0]
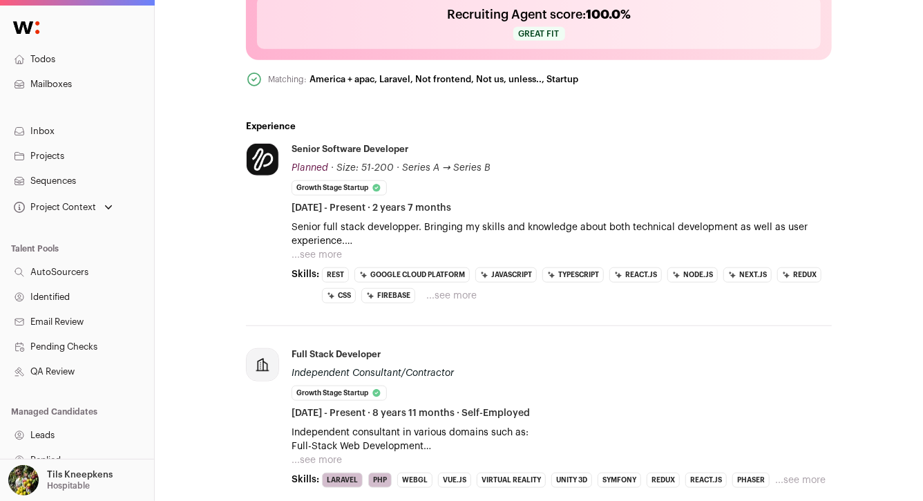
click at [315, 254] on button "...see more" at bounding box center [316, 255] width 50 height 14
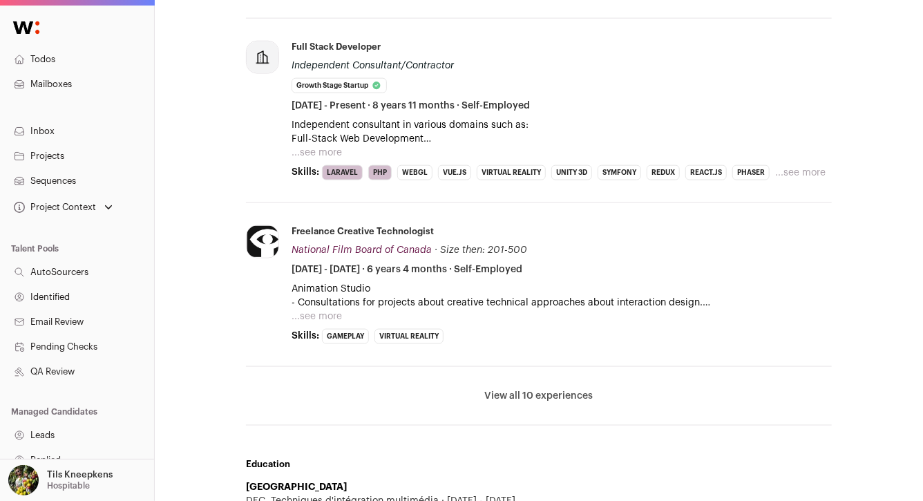
scroll to position [826, 0]
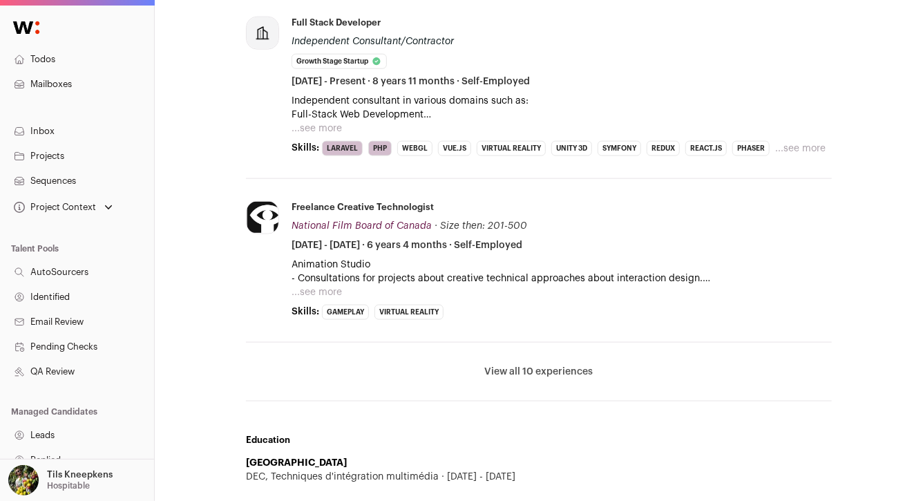
click at [332, 289] on button "...see more" at bounding box center [316, 292] width 50 height 14
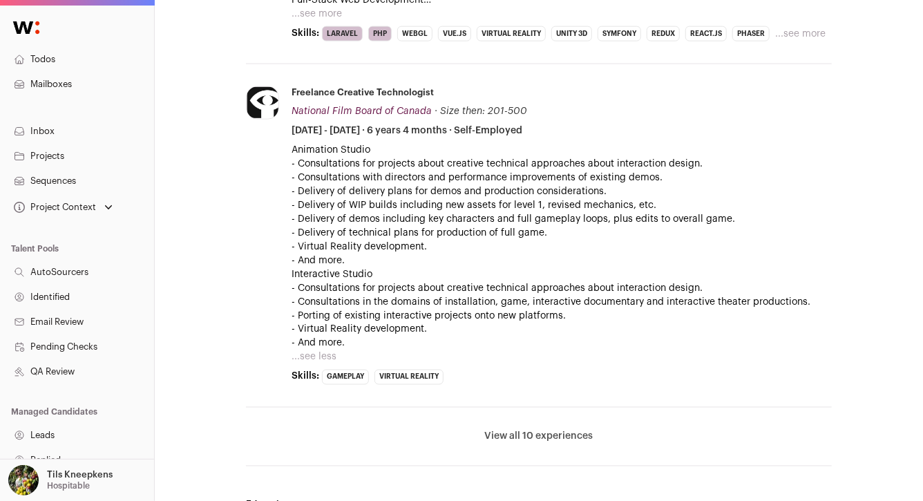
scroll to position [999, 0]
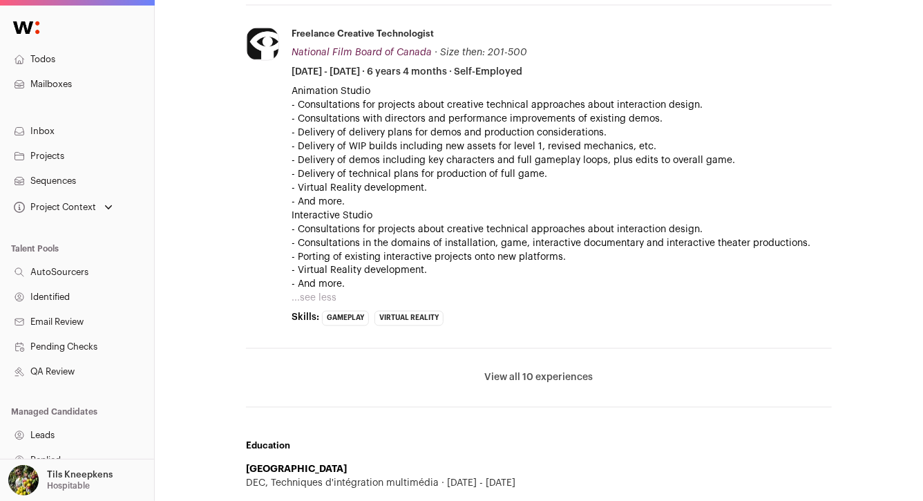
click at [490, 373] on button "View all 10 experiences" at bounding box center [539, 378] width 108 height 14
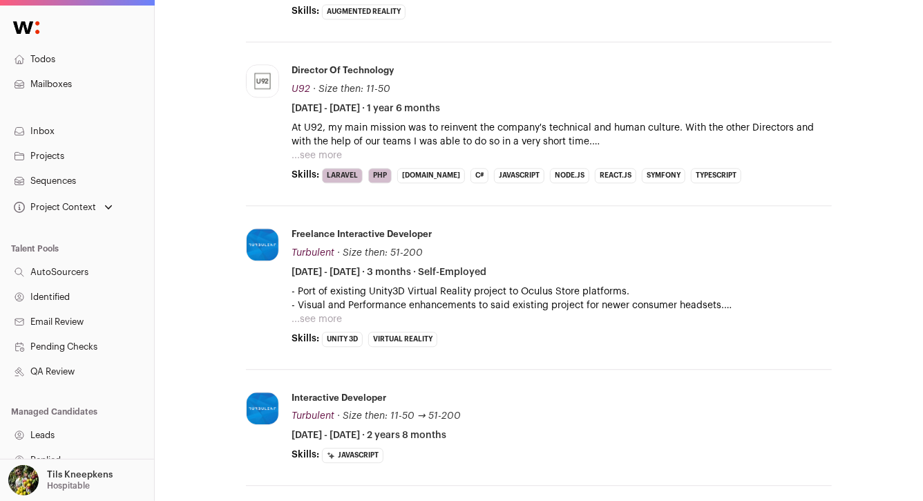
scroll to position [1471, 0]
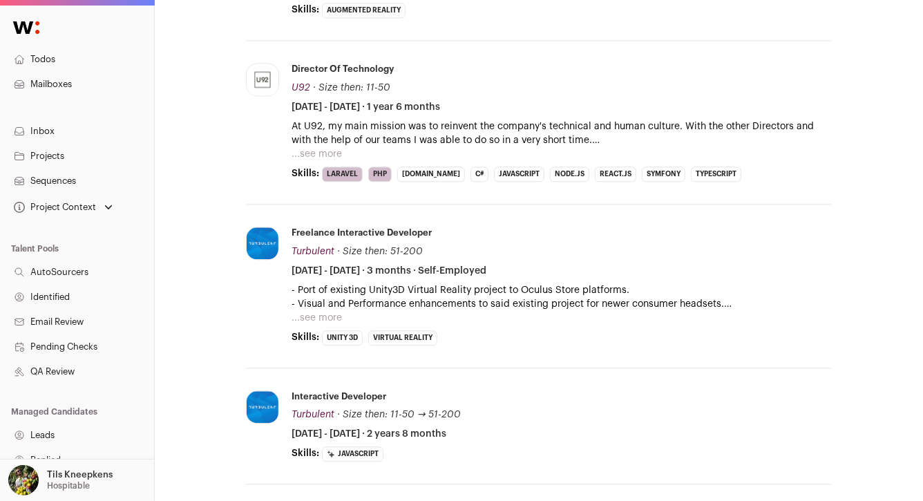
click at [338, 151] on button "...see more" at bounding box center [316, 154] width 50 height 14
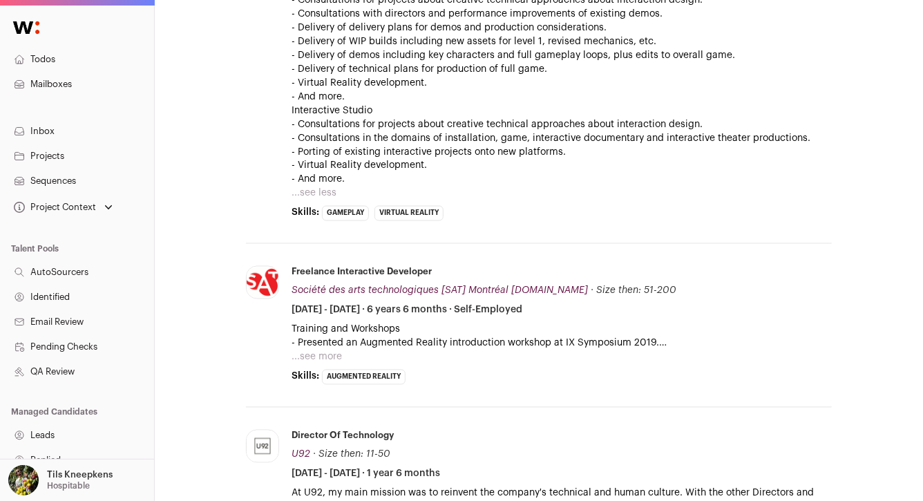
scroll to position [1114, 0]
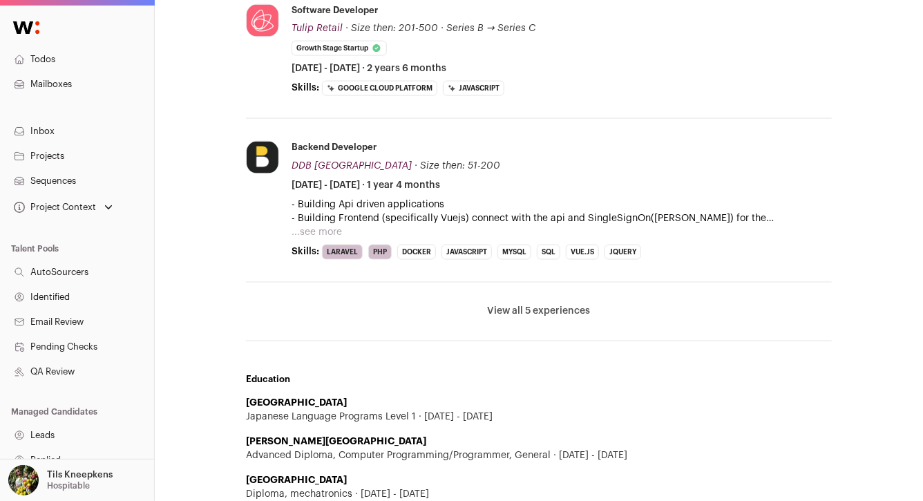
scroll to position [973, 0]
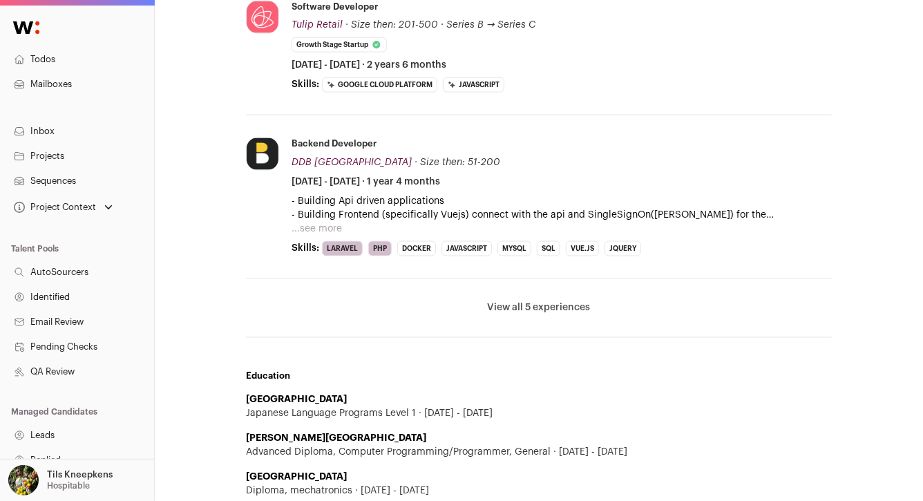
click at [520, 302] on button "View all 5 experiences" at bounding box center [538, 308] width 103 height 14
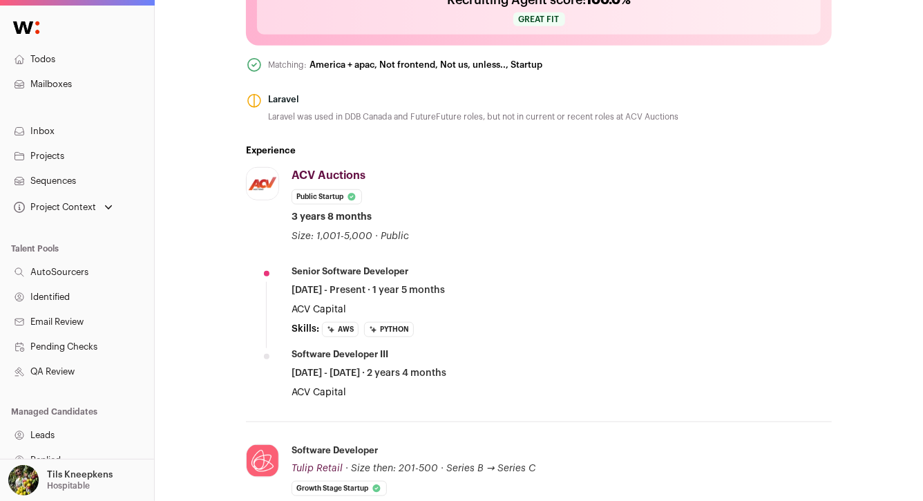
scroll to position [534, 0]
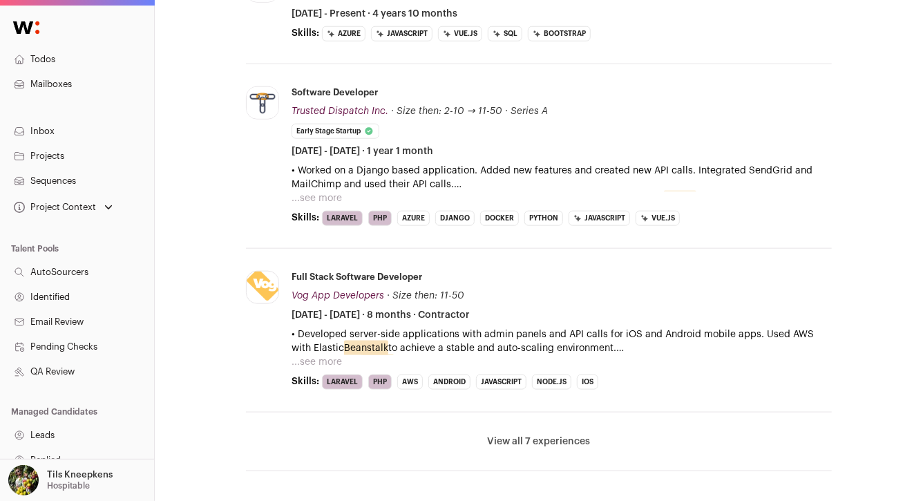
scroll to position [686, 0]
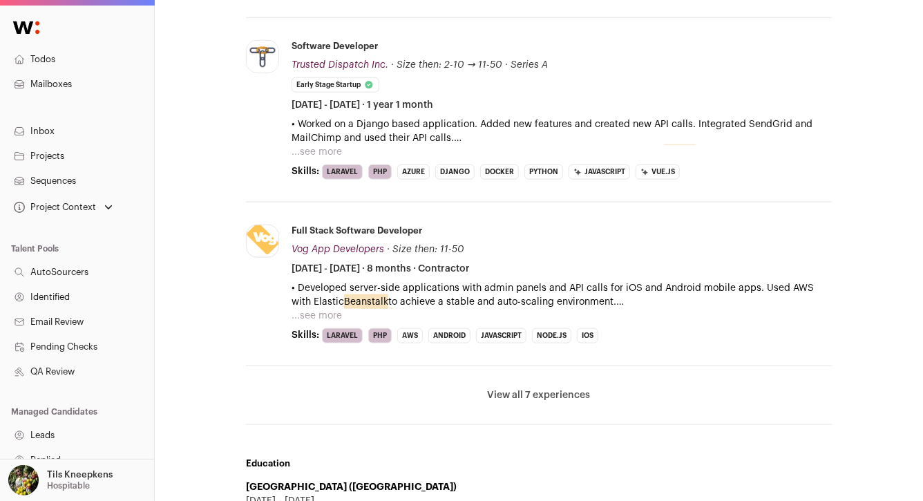
click at [317, 313] on button "...see more" at bounding box center [316, 316] width 50 height 14
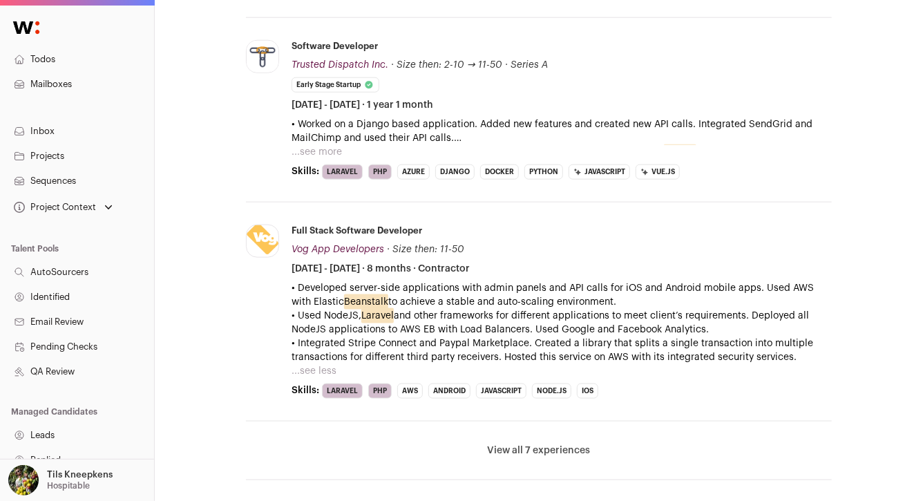
click at [545, 452] on button "View all 7 experiences" at bounding box center [538, 450] width 103 height 14
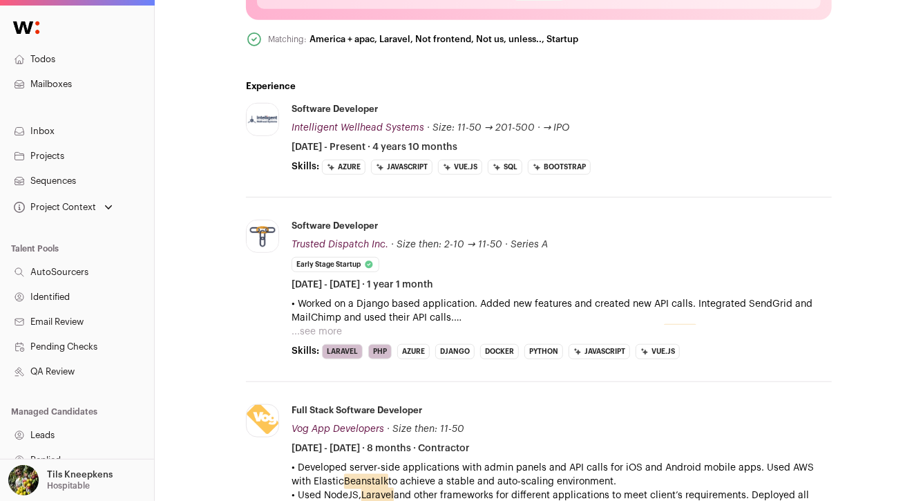
scroll to position [499, 0]
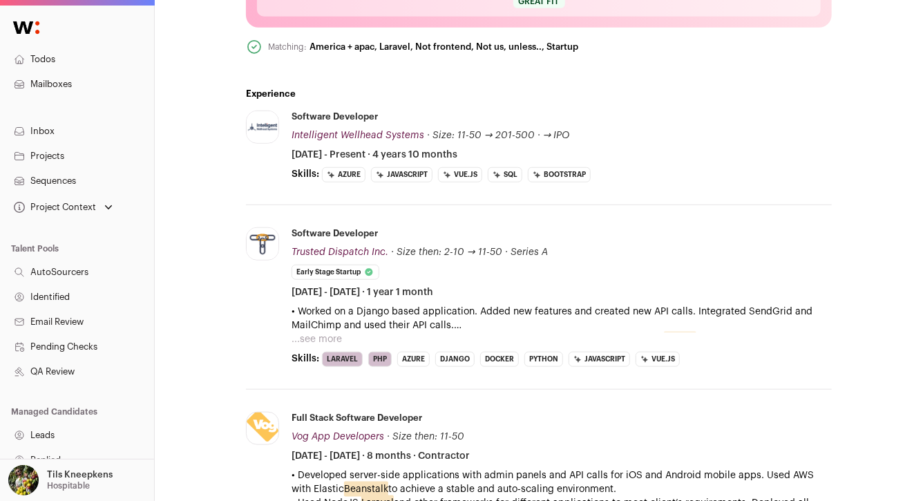
click at [313, 337] on button "...see more" at bounding box center [316, 339] width 50 height 14
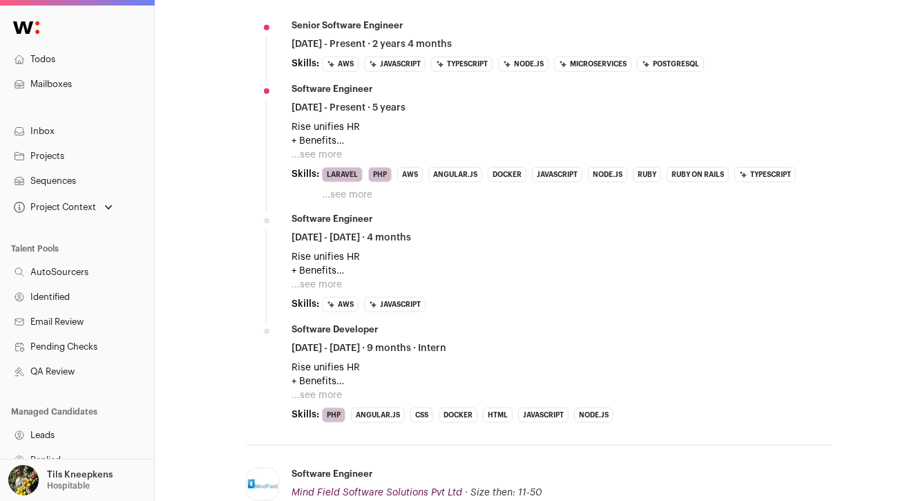
scroll to position [739, 0]
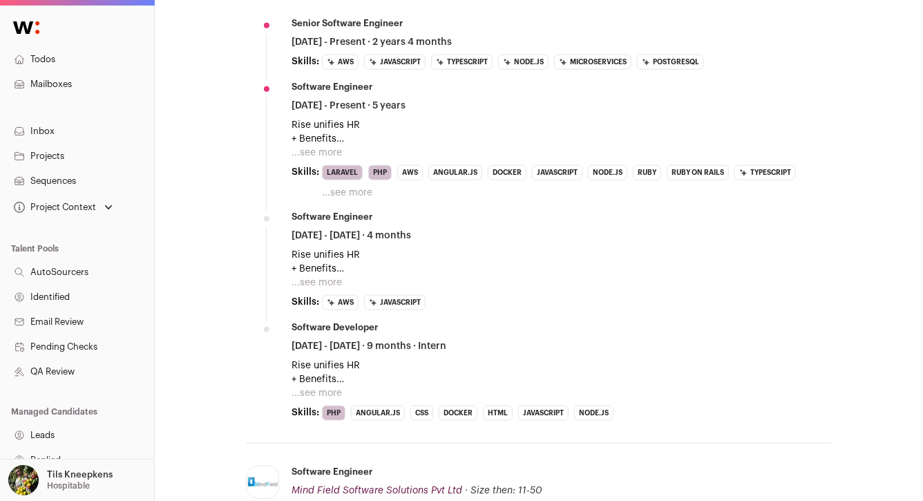
click at [309, 155] on button "...see more" at bounding box center [316, 153] width 50 height 14
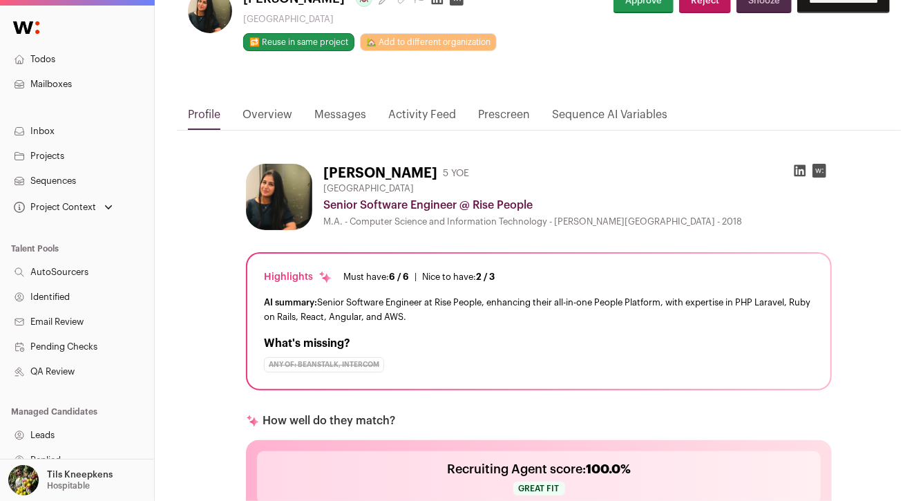
scroll to position [0, 0]
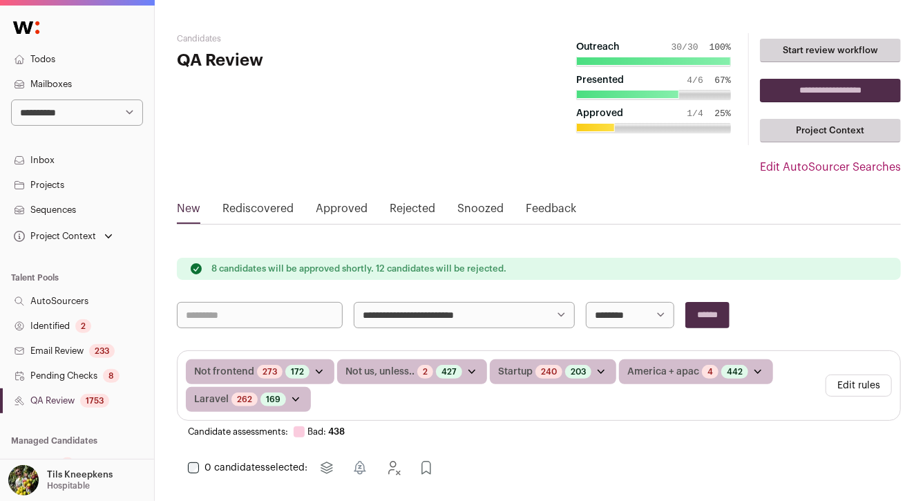
click at [849, 387] on button "Edit rules" at bounding box center [858, 385] width 66 height 22
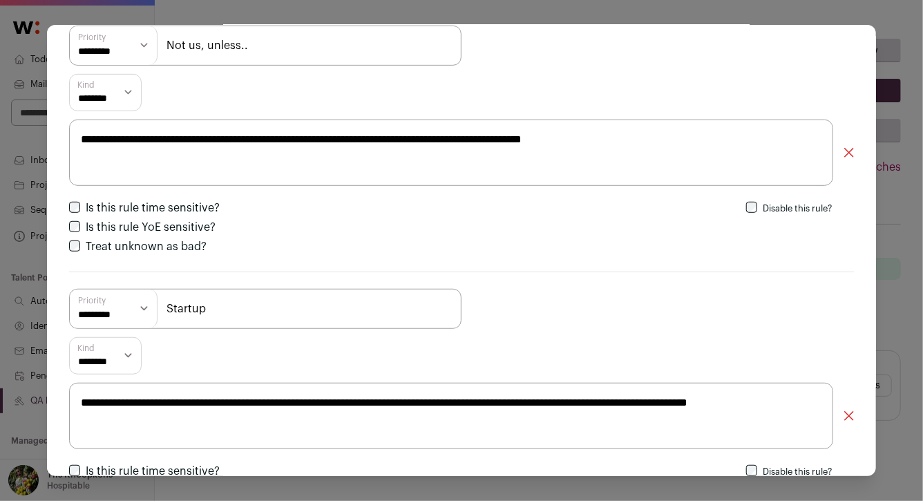
scroll to position [271, 0]
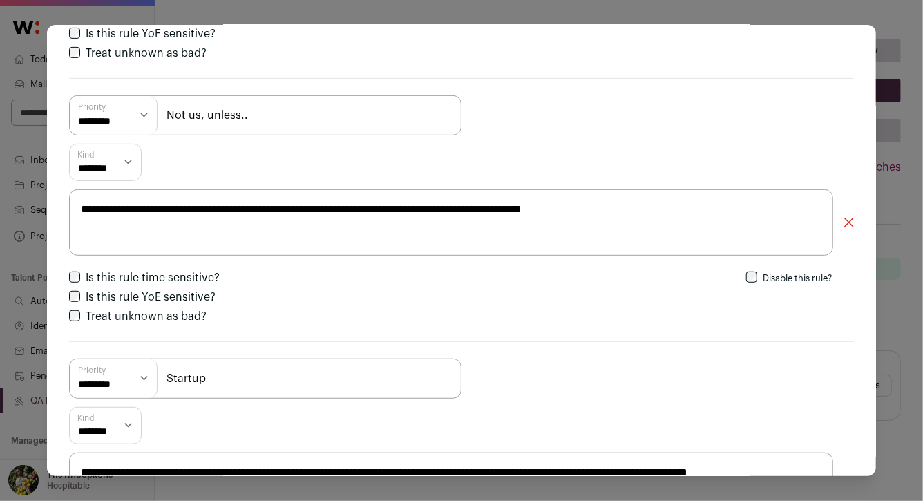
click at [637, 207] on textarea "**********" at bounding box center [451, 222] width 764 height 66
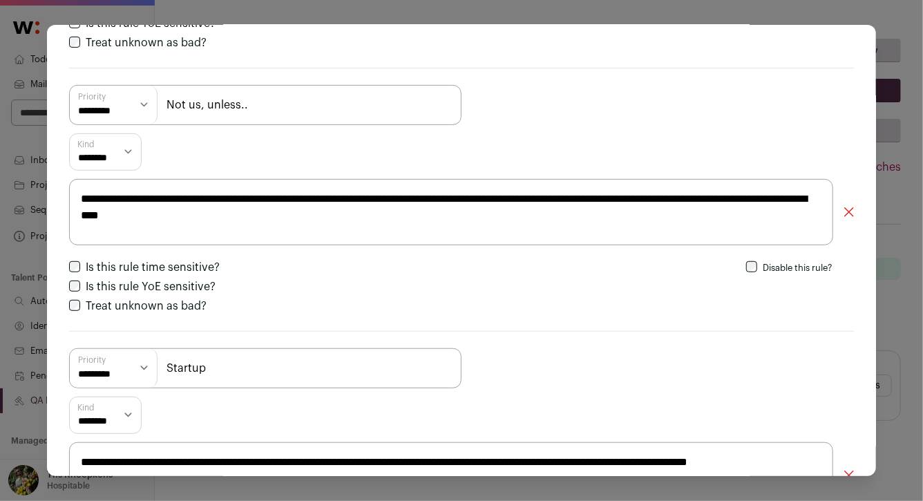
scroll to position [282, 0]
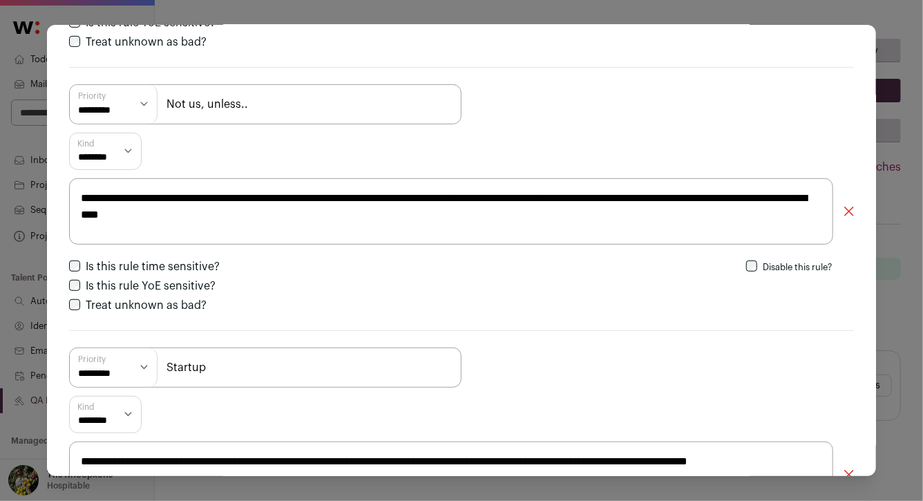
click at [210, 215] on textarea "**********" at bounding box center [451, 211] width 764 height 66
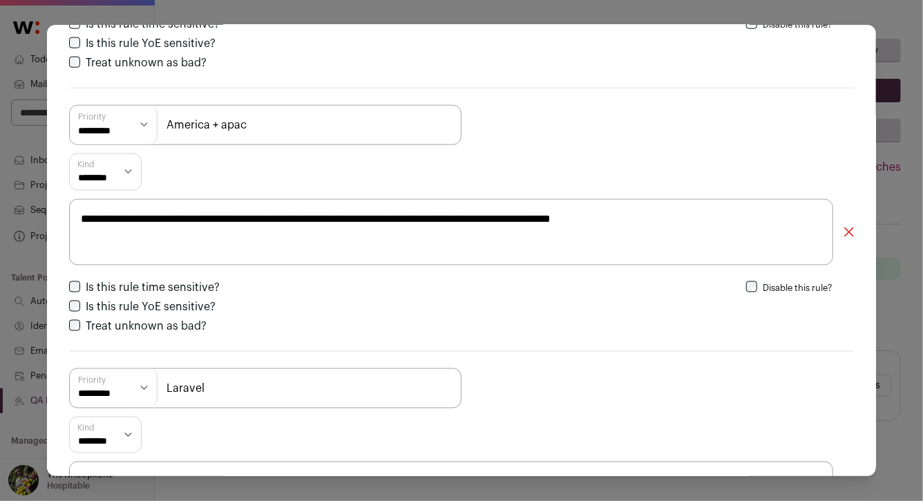
scroll to position [985, 0]
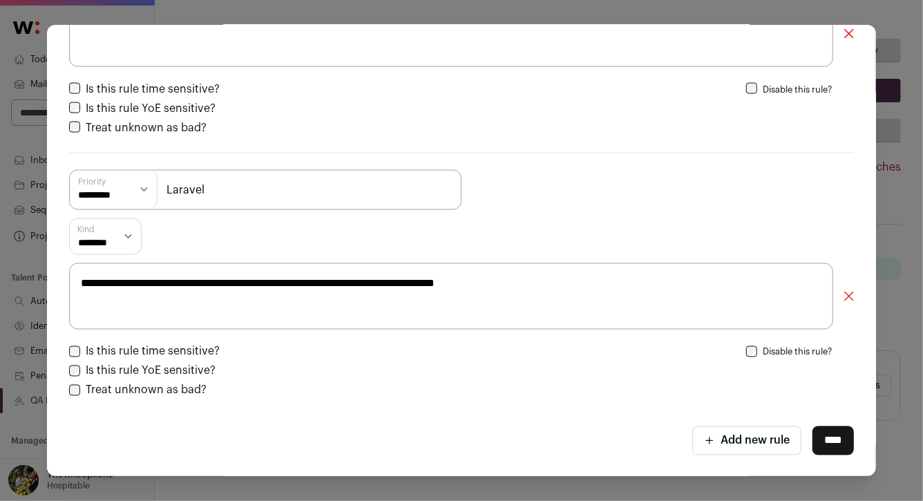
type textarea "**********"
click at [840, 444] on input "****" at bounding box center [832, 440] width 41 height 29
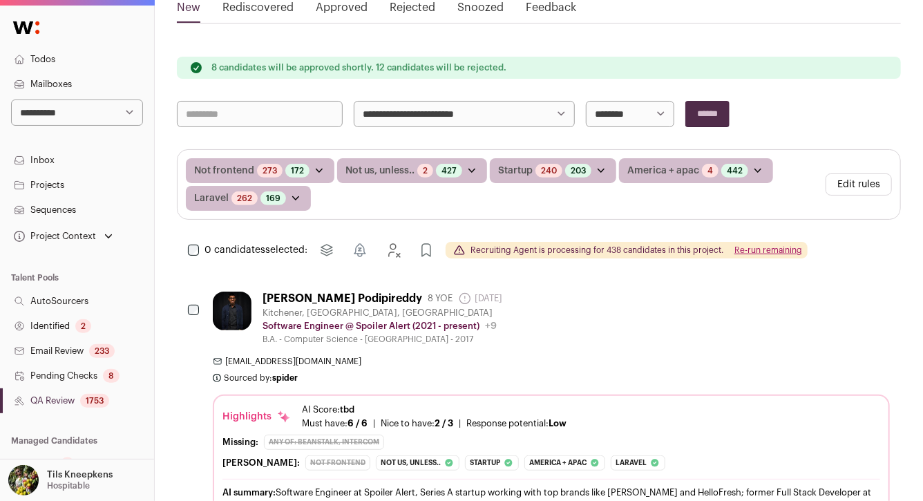
scroll to position [0, 0]
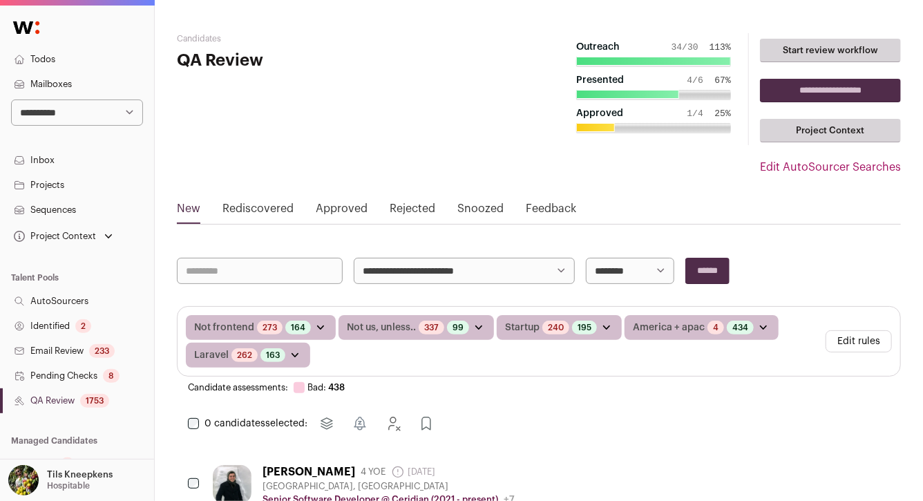
click at [58, 186] on link "Projects" at bounding box center [77, 185] width 154 height 25
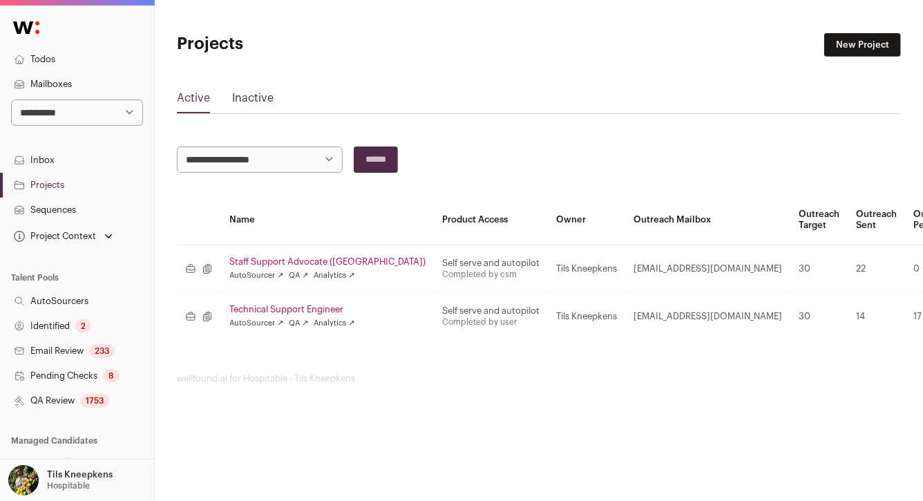
click at [285, 307] on link "Technical Support Engineer" at bounding box center [327, 309] width 196 height 11
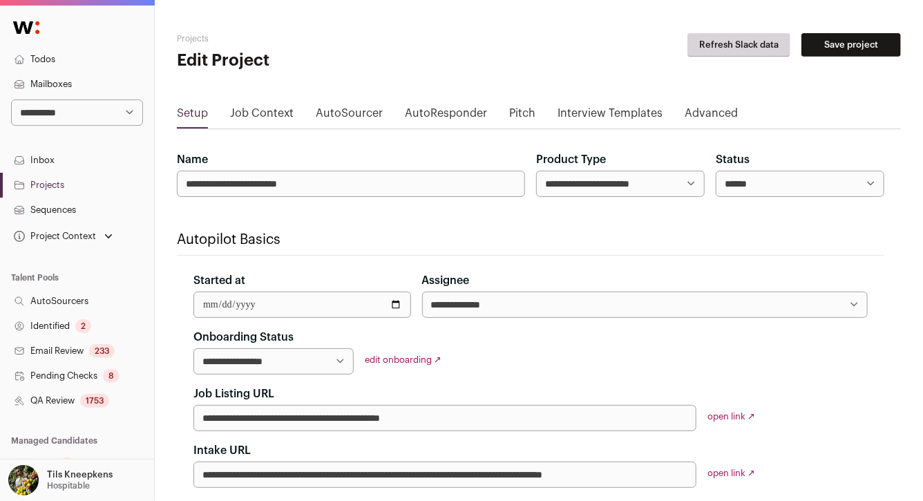
click at [361, 117] on link "AutoSourcer" at bounding box center [349, 116] width 67 height 22
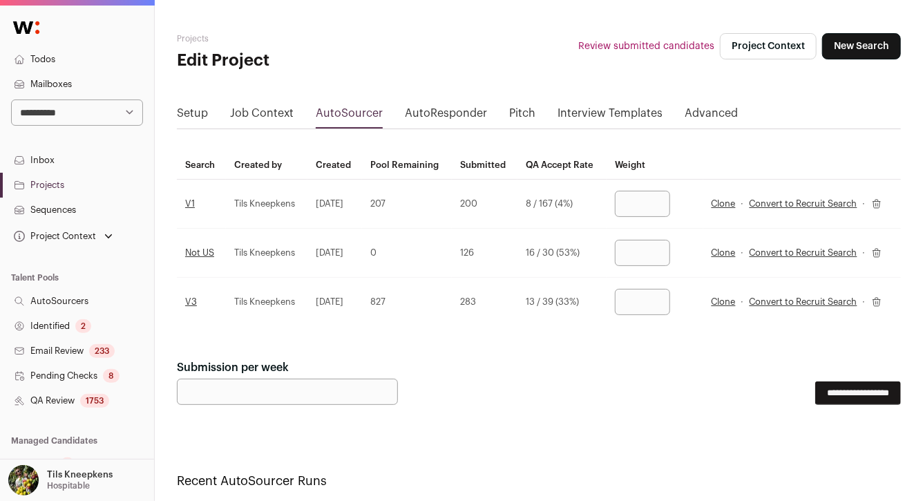
click at [729, 302] on link "Clone" at bounding box center [723, 301] width 24 height 11
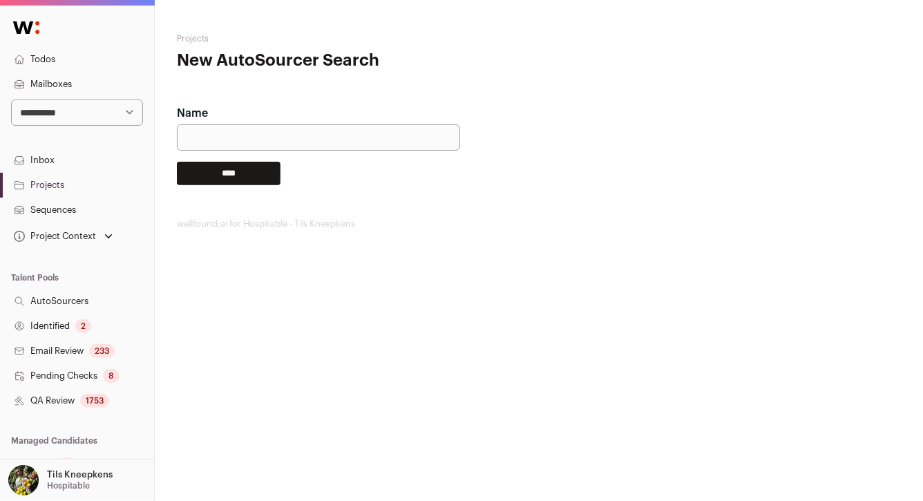
click at [388, 144] on input "Name" at bounding box center [318, 137] width 283 height 26
type input "**********"
click at [215, 172] on input "****" at bounding box center [229, 173] width 104 height 23
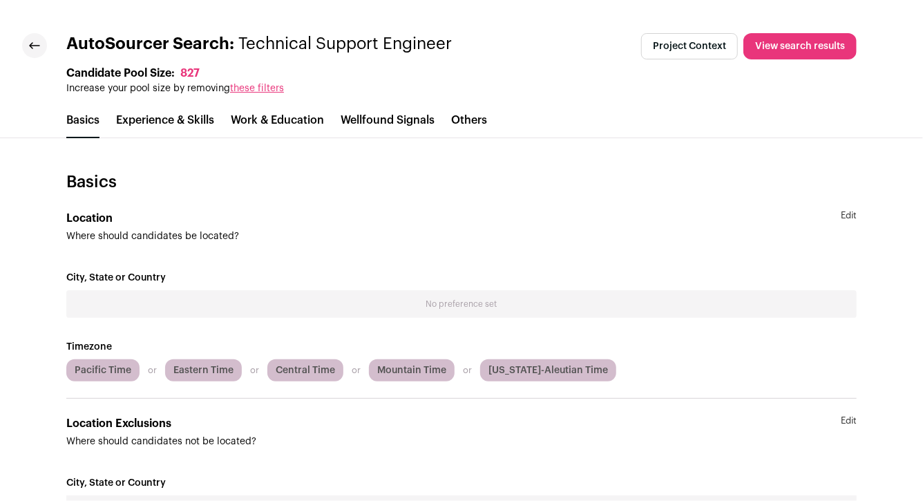
click at [849, 215] on link "Edit" at bounding box center [848, 226] width 16 height 33
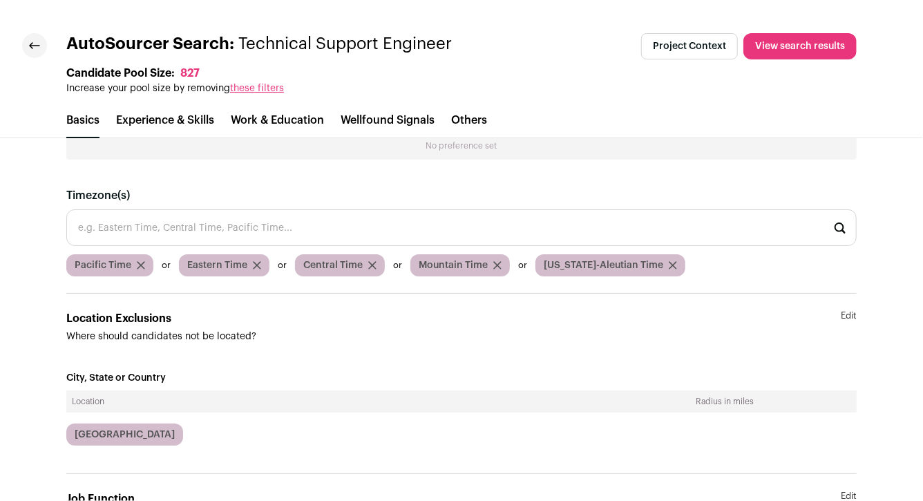
scroll to position [286, 0]
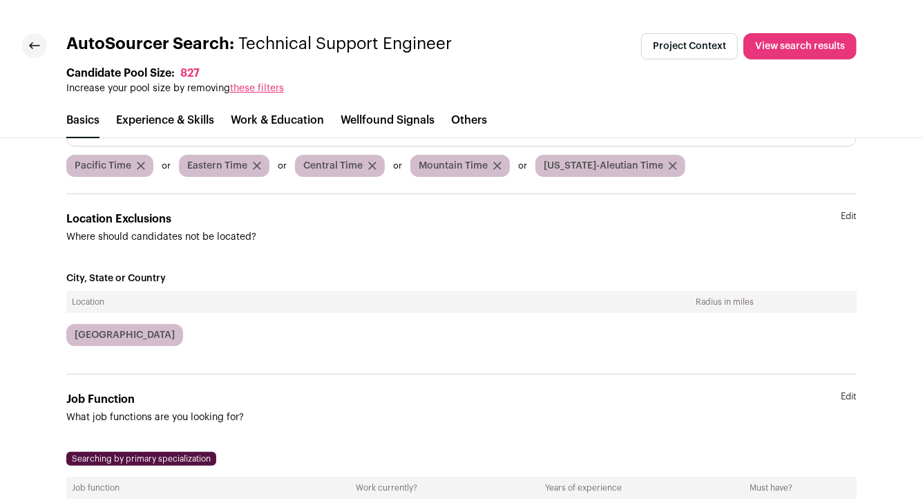
click at [140, 162] on icon "submit" at bounding box center [141, 166] width 8 height 8
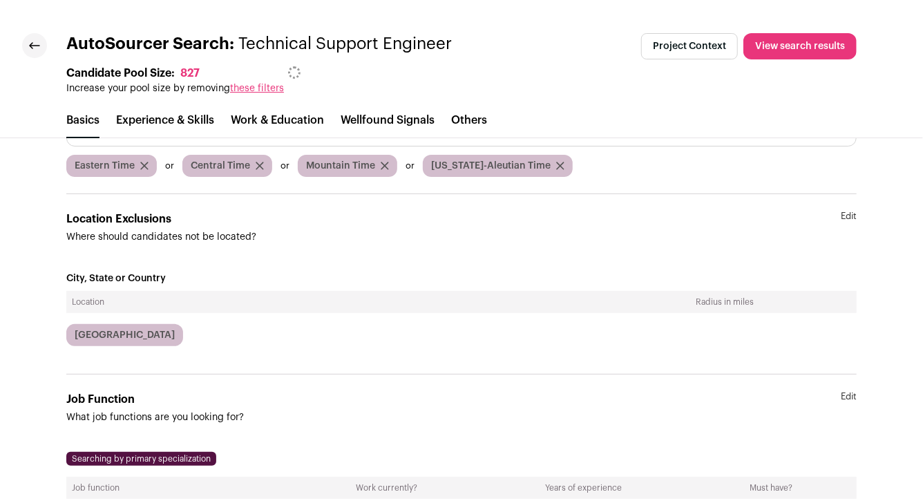
click at [141, 162] on icon "submit" at bounding box center [144, 165] width 7 height 7
click at [140, 162] on icon "submit" at bounding box center [143, 166] width 8 height 8
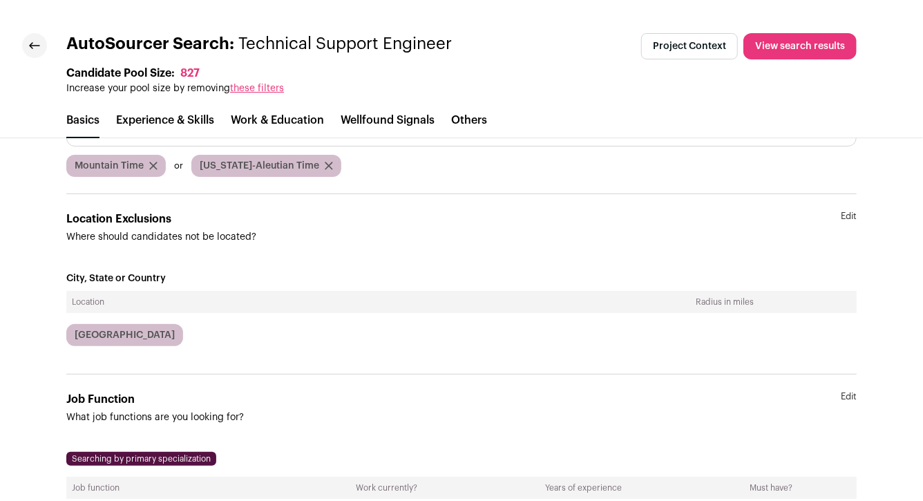
click at [151, 166] on icon "submit" at bounding box center [153, 165] width 7 height 7
click at [200, 164] on icon "submit" at bounding box center [204, 166] width 8 height 8
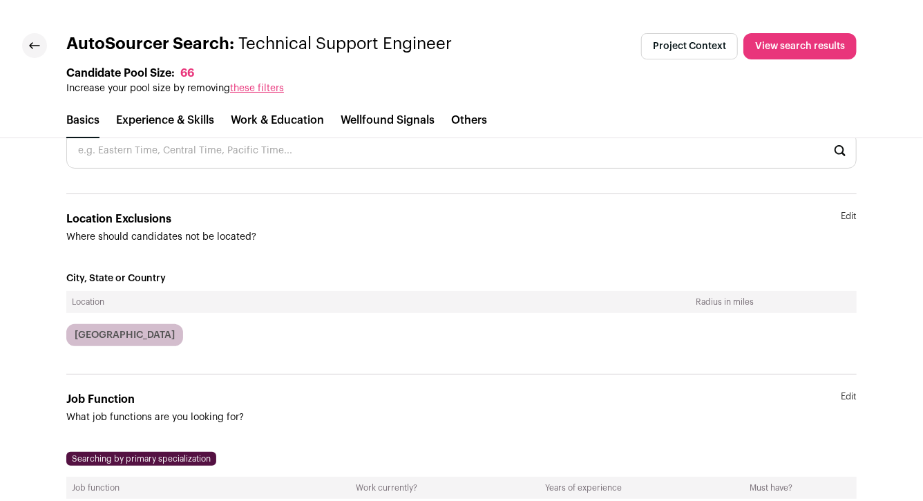
click at [847, 213] on link "Edit" at bounding box center [848, 227] width 16 height 33
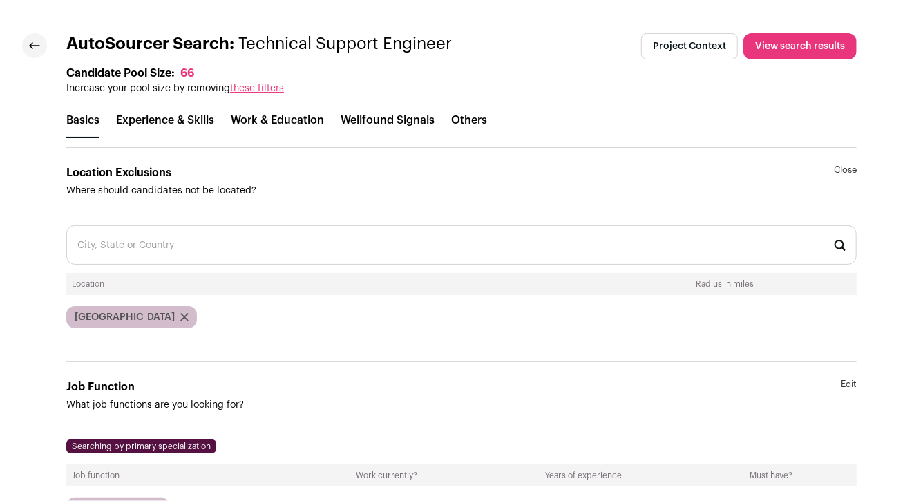
scroll to position [334, 0]
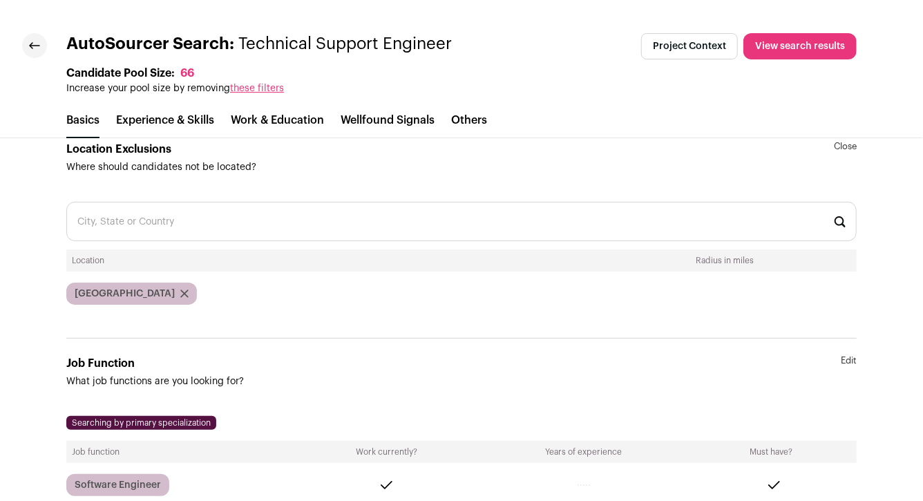
click at [516, 228] on input "text" at bounding box center [461, 221] width 790 height 39
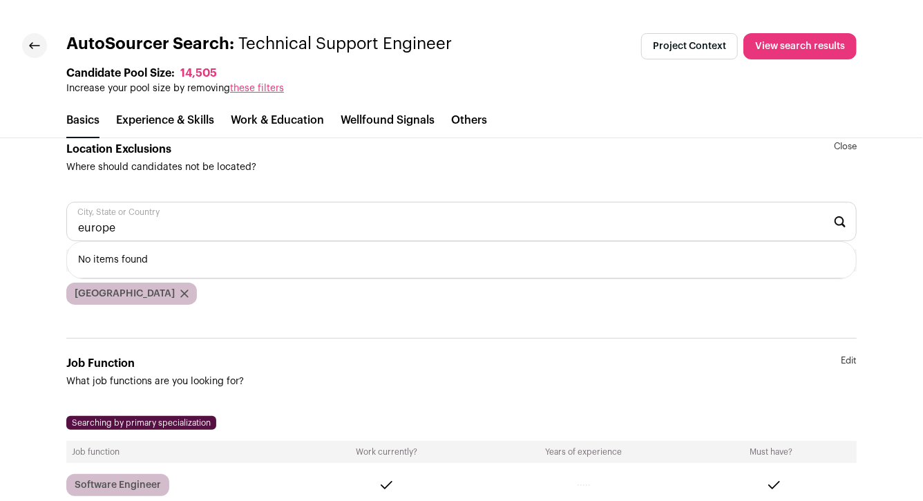
click at [95, 229] on input "europe" at bounding box center [461, 221] width 790 height 39
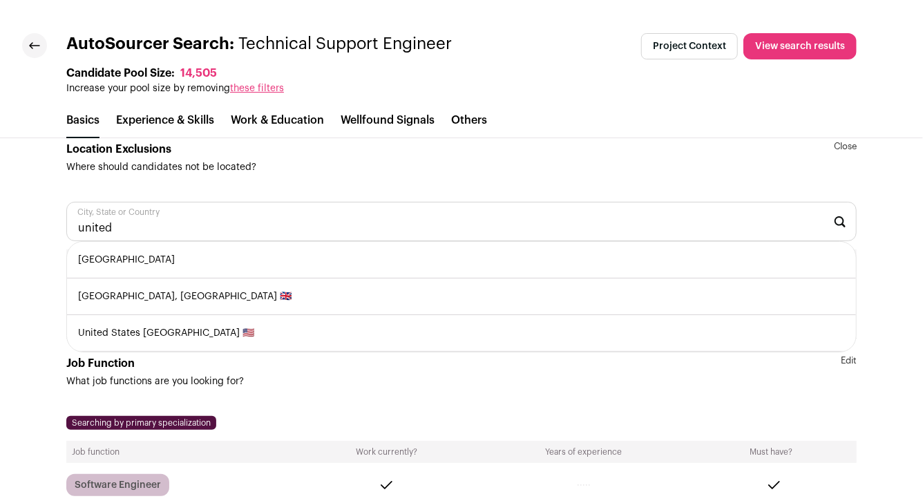
click at [98, 271] on li "[GEOGRAPHIC_DATA]" at bounding box center [461, 260] width 789 height 37
type input "[GEOGRAPHIC_DATA]"
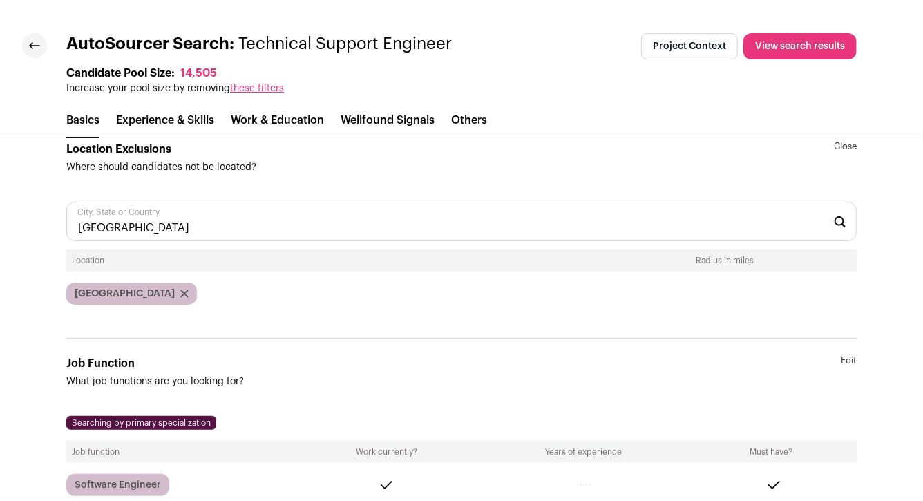
scroll to position [378, 0]
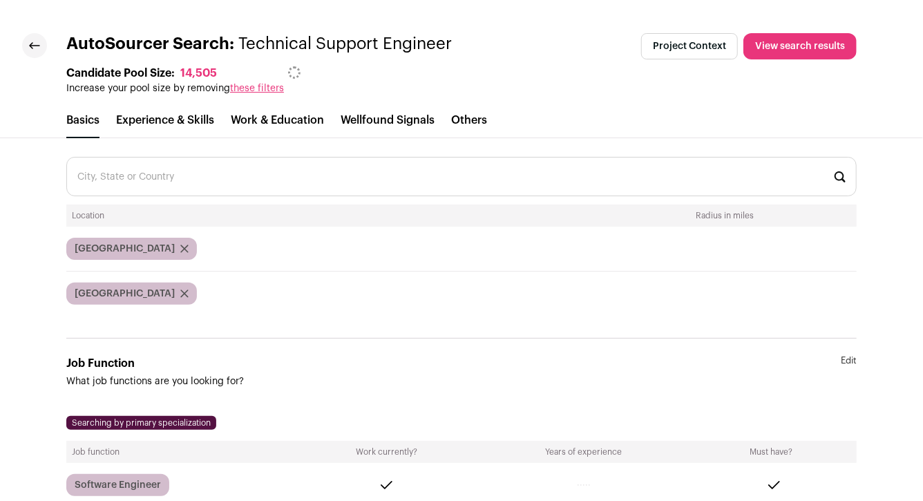
click at [124, 231] on div "Location Radius in miles [GEOGRAPHIC_DATA] [GEOGRAPHIC_DATA]" at bounding box center [461, 254] width 790 height 100
click at [137, 176] on input "text" at bounding box center [461, 176] width 790 height 39
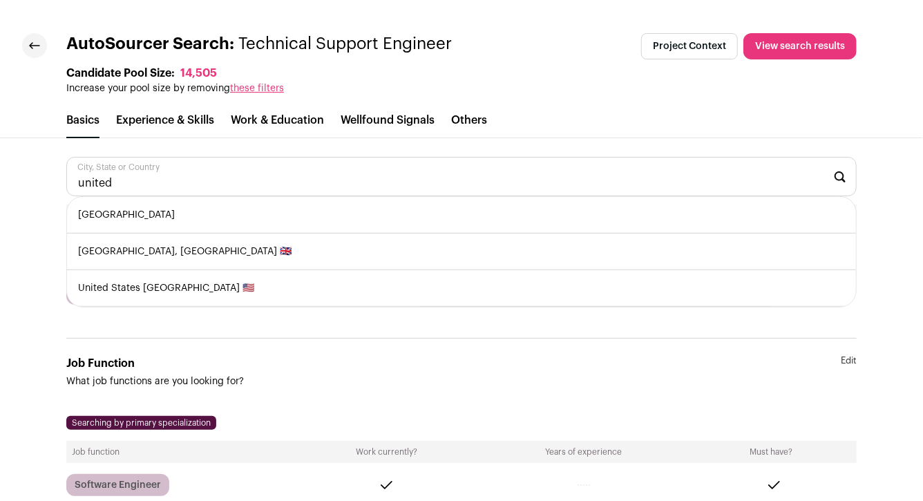
click at [137, 245] on li "[GEOGRAPHIC_DATA], [GEOGRAPHIC_DATA] 🇬🇧" at bounding box center [461, 251] width 789 height 37
type input "[GEOGRAPHIC_DATA], [GEOGRAPHIC_DATA] 🇬🇧"
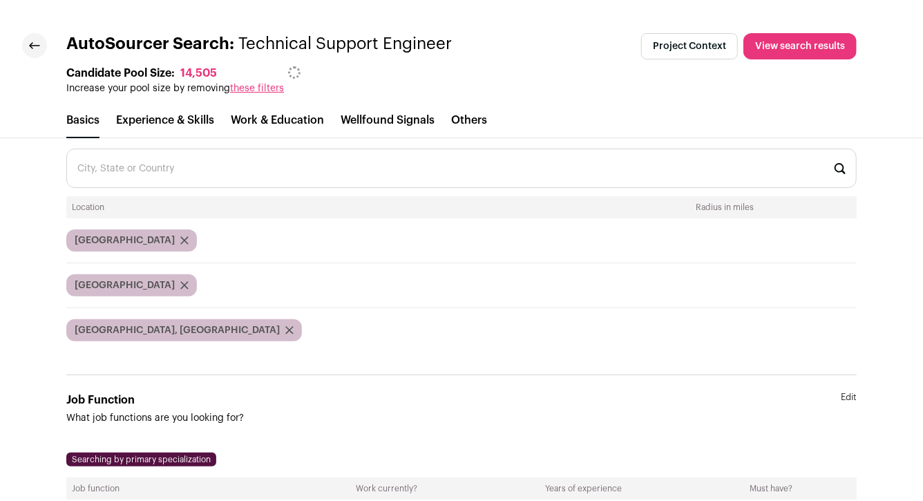
scroll to position [278, 0]
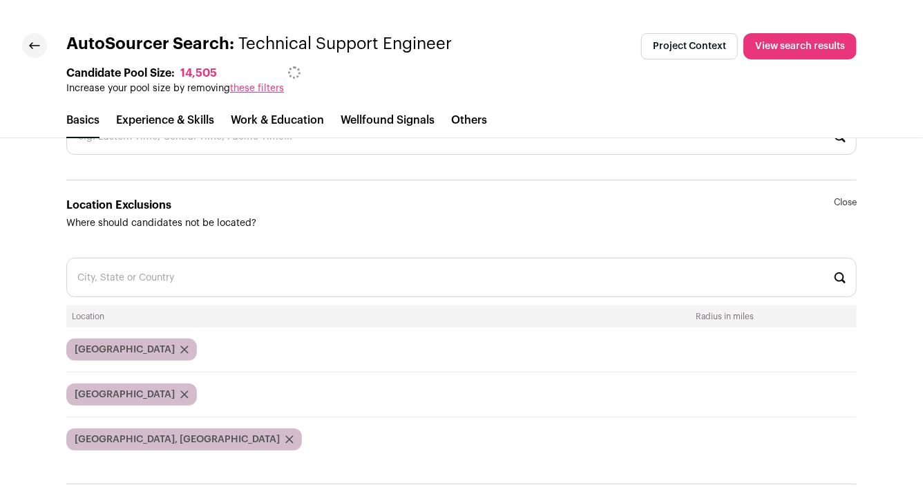
click at [205, 276] on input "text" at bounding box center [461, 277] width 790 height 39
click at [179, 327] on html "AutoSourcer Search: Technical Support Engineer Project Context View search resu…" at bounding box center [461, 250] width 923 height 501
click at [157, 282] on input "[GEOGRAPHIC_DATA]" at bounding box center [461, 277] width 790 height 39
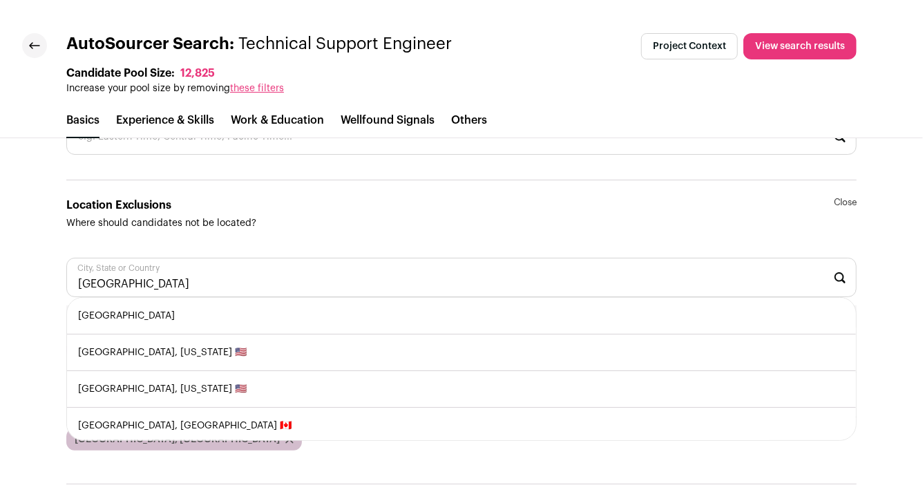
click at [148, 309] on li "[GEOGRAPHIC_DATA]" at bounding box center [461, 316] width 789 height 37
type input "[GEOGRAPHIC_DATA]"
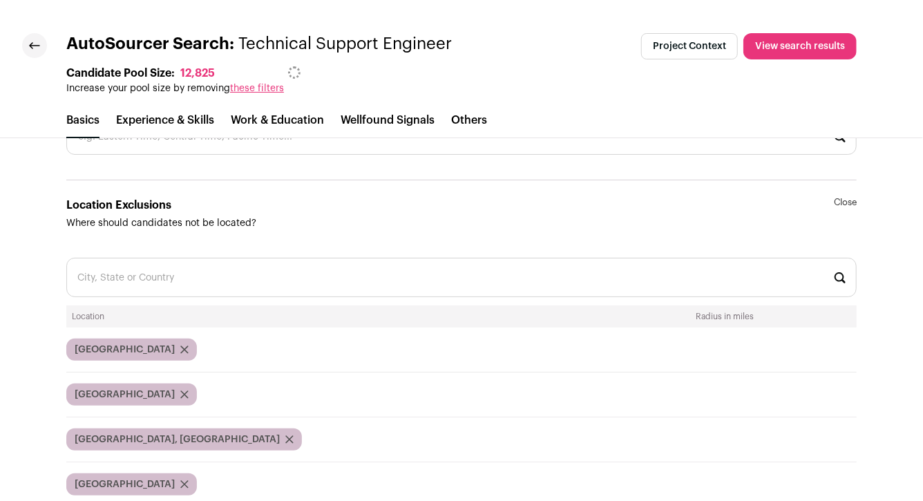
click at [180, 390] on icon "submit" at bounding box center [184, 394] width 8 height 8
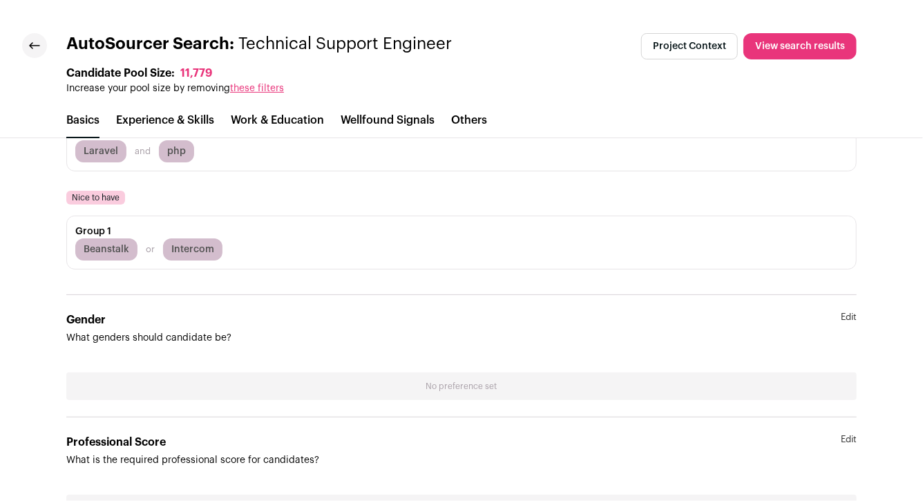
scroll to position [3490, 0]
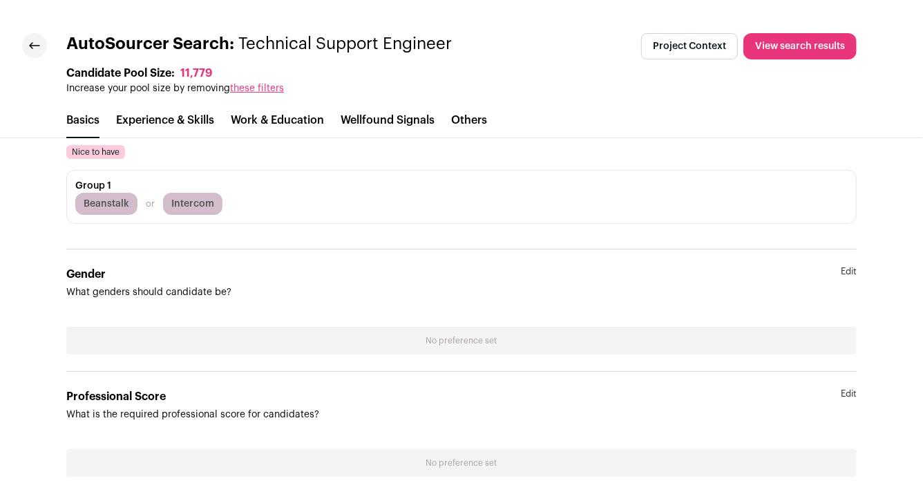
click at [847, 389] on link "Edit" at bounding box center [848, 404] width 16 height 33
click at [360, 468] on input "Min" at bounding box center [276, 477] width 358 height 29
type input "**"
click at [425, 420] on section "Professional Score What is the required professional score for candidates? Clos…" at bounding box center [461, 447] width 790 height 153
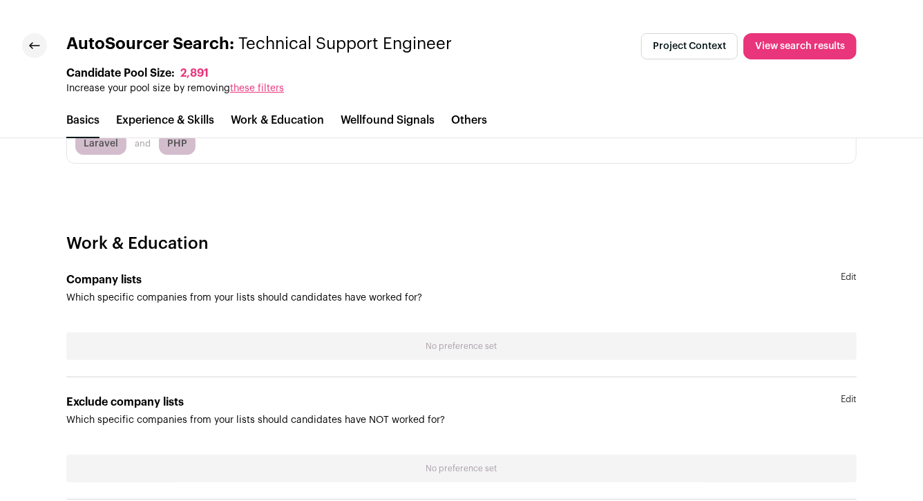
scroll to position [1636, 0]
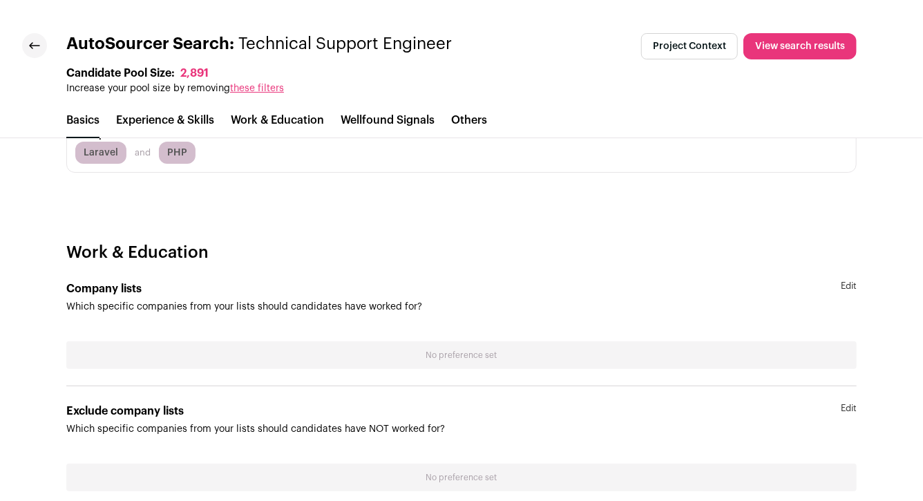
click at [844, 403] on link "Edit" at bounding box center [848, 419] width 16 height 33
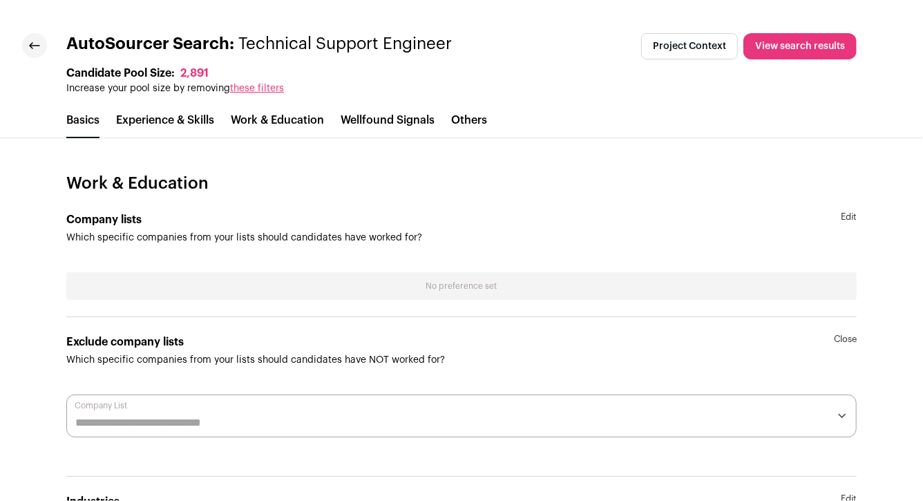
scroll to position [1720, 0]
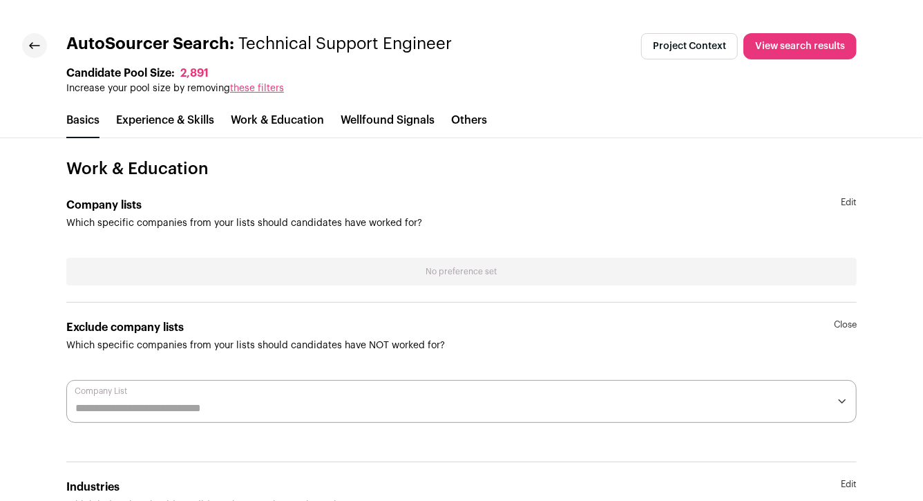
click at [597, 394] on div at bounding box center [461, 401] width 790 height 43
type input "*"
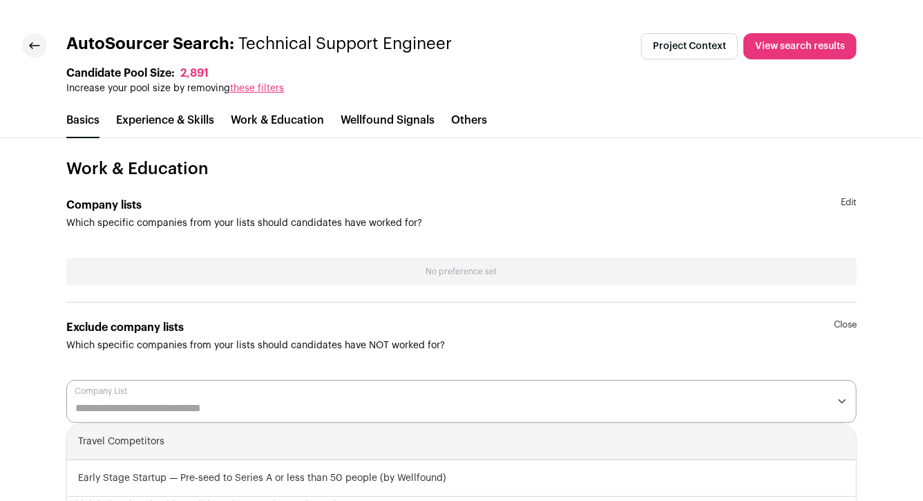
type input "*"
click at [528, 322] on header "Exclude company lists Which specific companies from your lists should candidate…" at bounding box center [461, 335] width 790 height 33
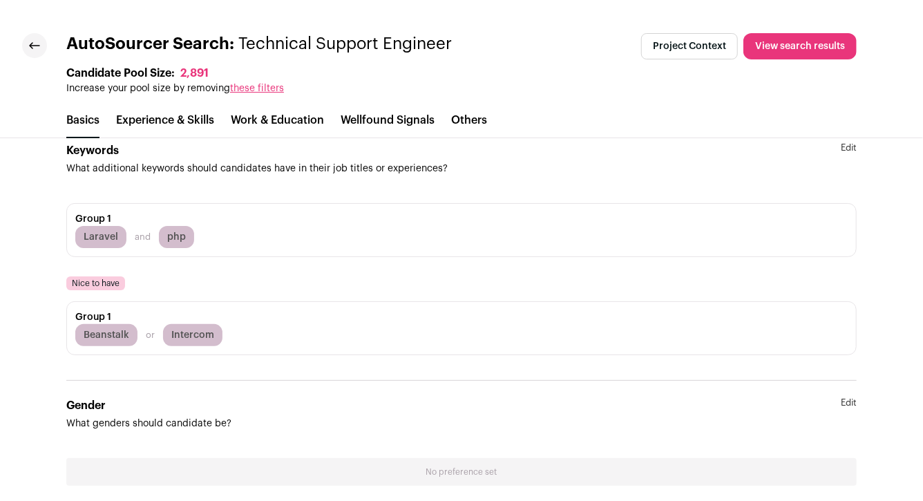
scroll to position [3387, 0]
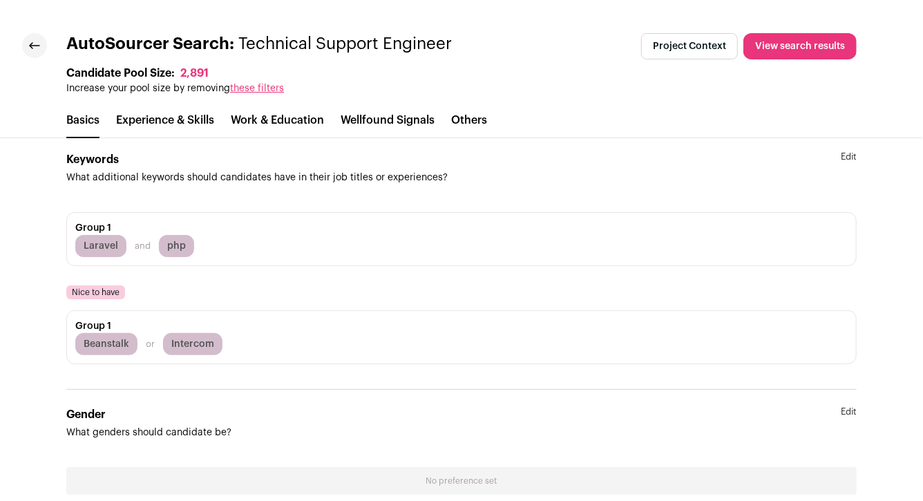
click at [848, 155] on link "Edit" at bounding box center [848, 167] width 16 height 33
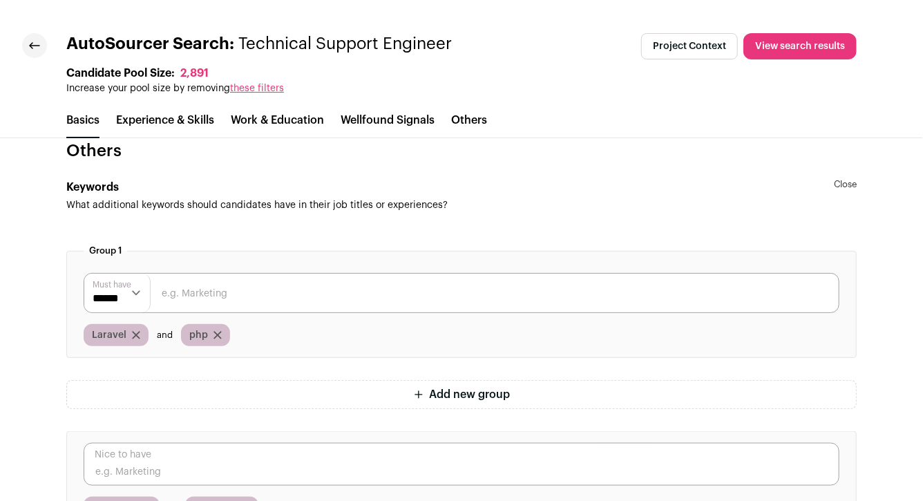
scroll to position [3356, 0]
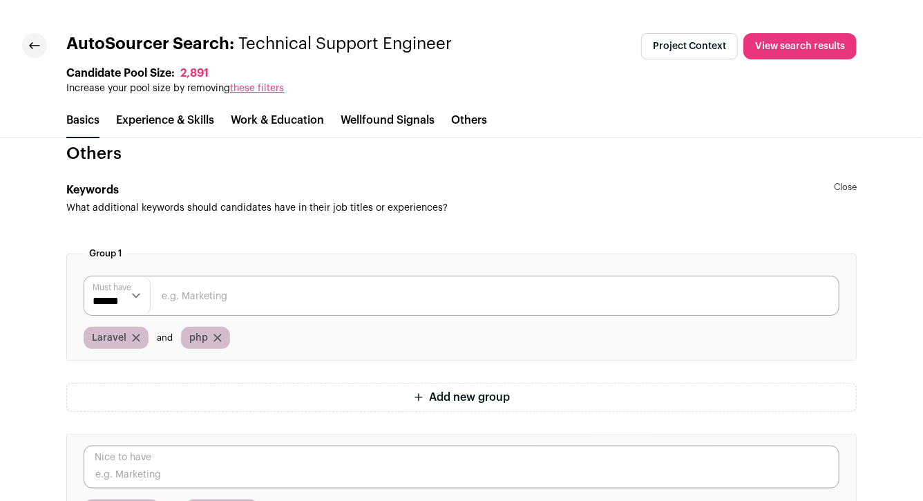
click at [446, 389] on span "Add new group" at bounding box center [469, 397] width 81 height 17
click at [395, 432] on input "text" at bounding box center [461, 436] width 755 height 40
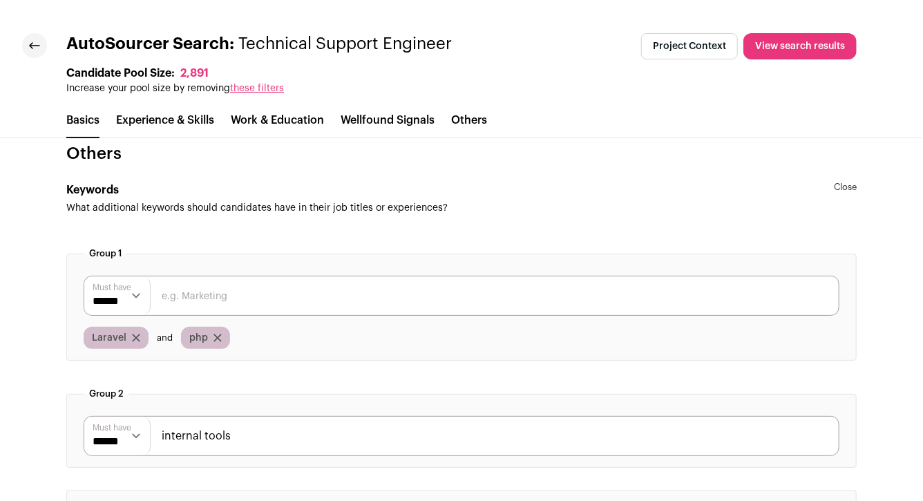
type input "internal tools"
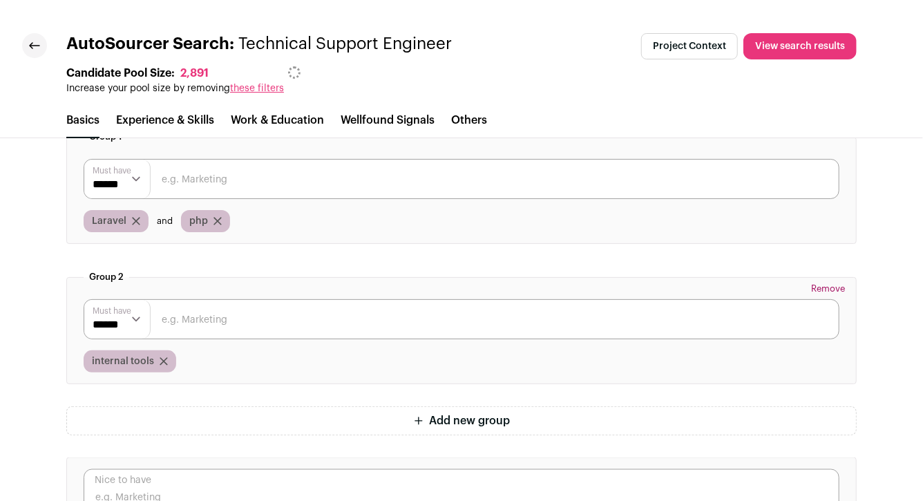
click at [262, 318] on input "text" at bounding box center [461, 319] width 755 height 40
type input "support"
click at [227, 317] on input "text" at bounding box center [461, 319] width 755 height 40
type input "s"
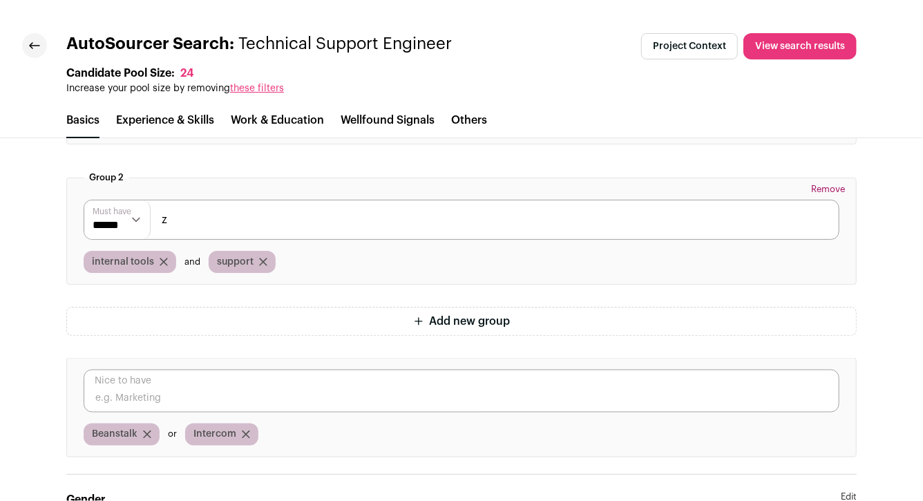
scroll to position [3595, 0]
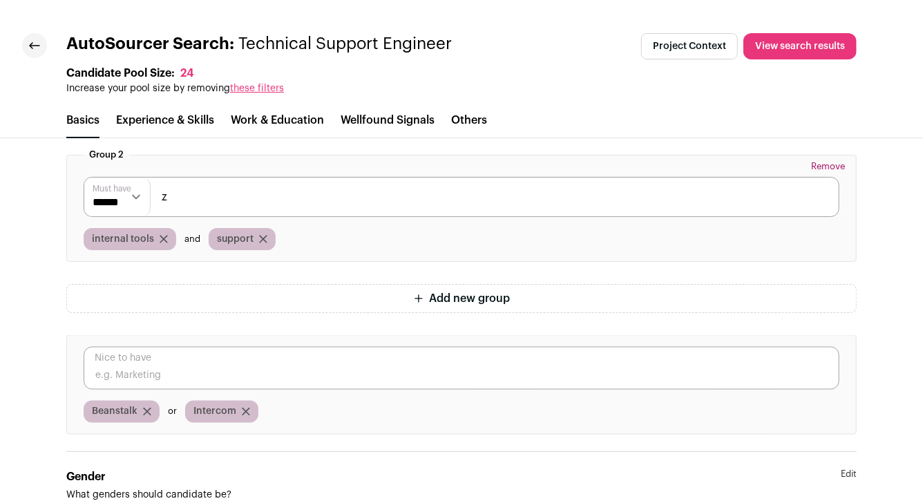
type input "z"
click at [220, 405] on span "Intercom" at bounding box center [214, 412] width 43 height 14
copy span "Intercom"
click at [242, 407] on icon "submit" at bounding box center [246, 411] width 8 height 8
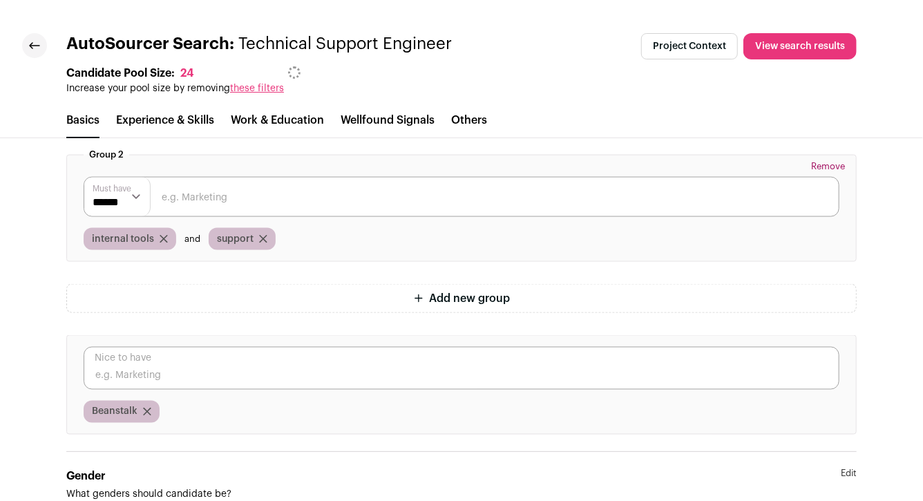
click at [251, 207] on input "text" at bounding box center [461, 197] width 755 height 40
paste input "Intercom"
type input "Intercom"
click at [117, 200] on select "****** ******" at bounding box center [117, 196] width 66 height 39
select select "**"
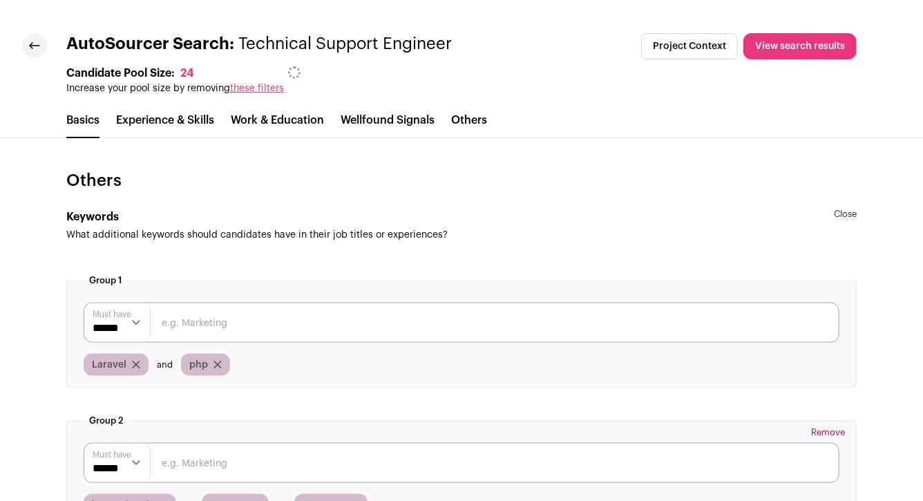
scroll to position [3651, 0]
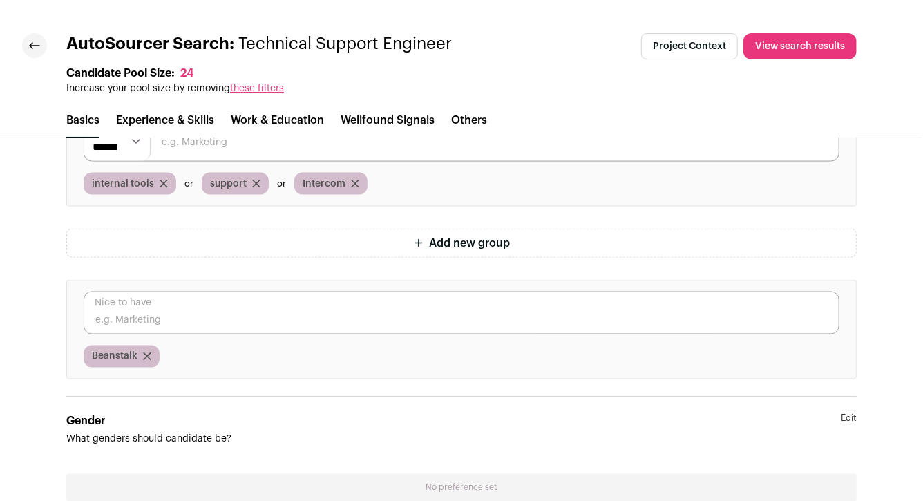
click at [122, 353] on span "Beanstalk" at bounding box center [115, 356] width 46 height 14
copy span "Beanstalk"
click at [144, 353] on icon "submit" at bounding box center [147, 356] width 7 height 7
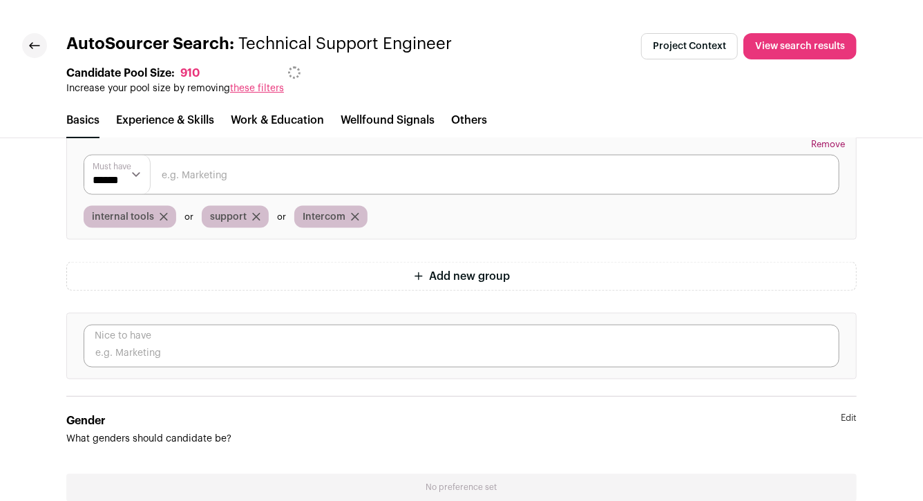
scroll to position [3563, 0]
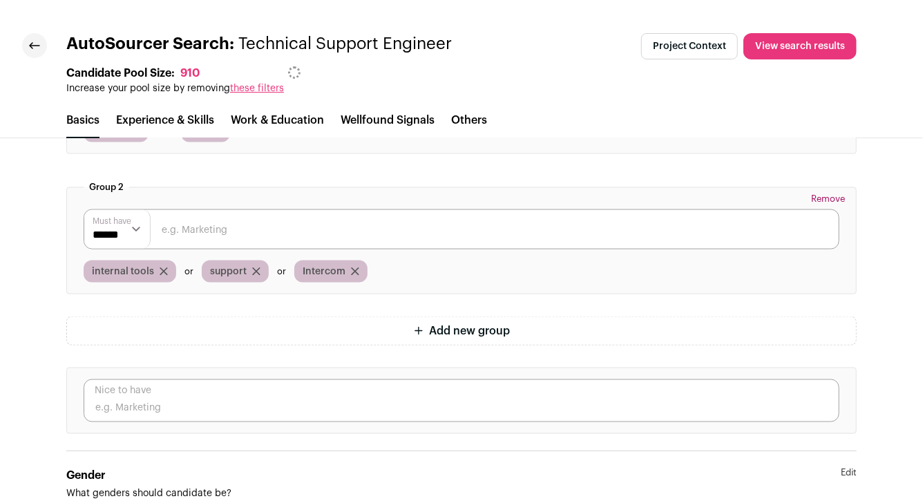
click at [209, 239] on input "text" at bounding box center [461, 229] width 755 height 40
paste input "Beanstalk"
type input "Beanstalk"
click at [215, 228] on input "text" at bounding box center [461, 229] width 755 height 40
click at [37, 54] on link at bounding box center [34, 45] width 25 height 25
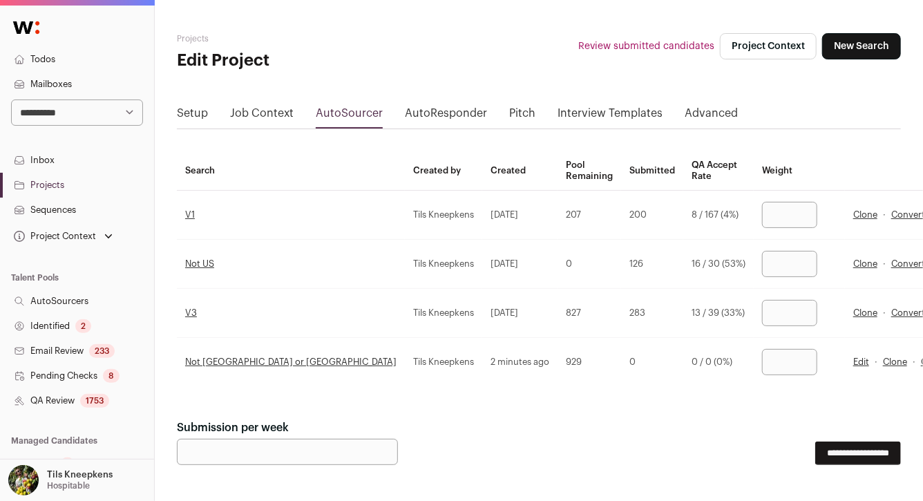
click at [762, 360] on input "number" at bounding box center [789, 362] width 55 height 26
type input "***"
click at [762, 312] on input "***" at bounding box center [789, 313] width 55 height 26
type input "*"
click at [754, 291] on td "*" at bounding box center [799, 313] width 91 height 49
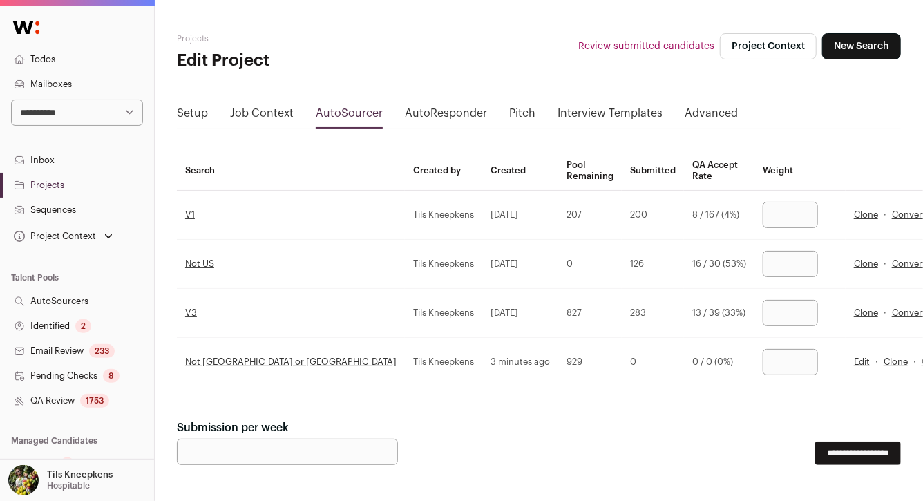
click at [102, 110] on select "**********" at bounding box center [77, 112] width 132 height 26
click at [113, 398] on link "QA Review 1753" at bounding box center [77, 400] width 154 height 25
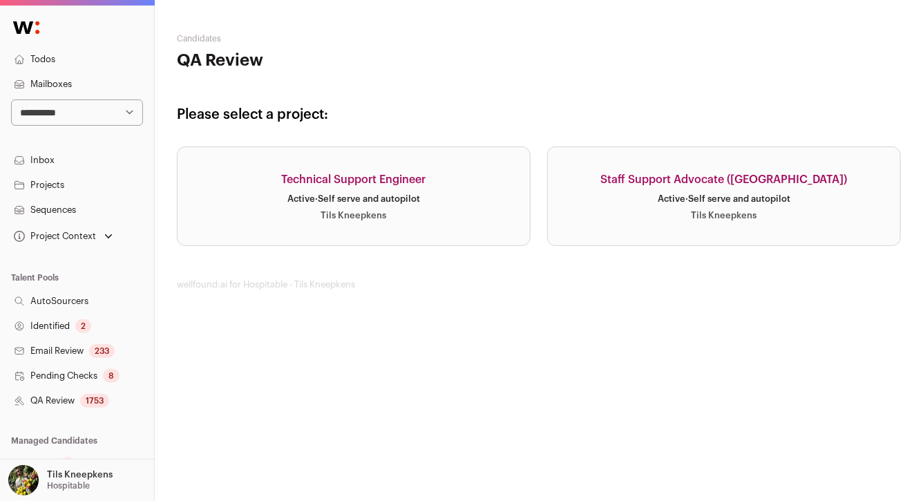
click at [325, 236] on link "Technical Support Engineer Active · Self serve and autopilot Tils Kneepkens" at bounding box center [354, 195] width 354 height 99
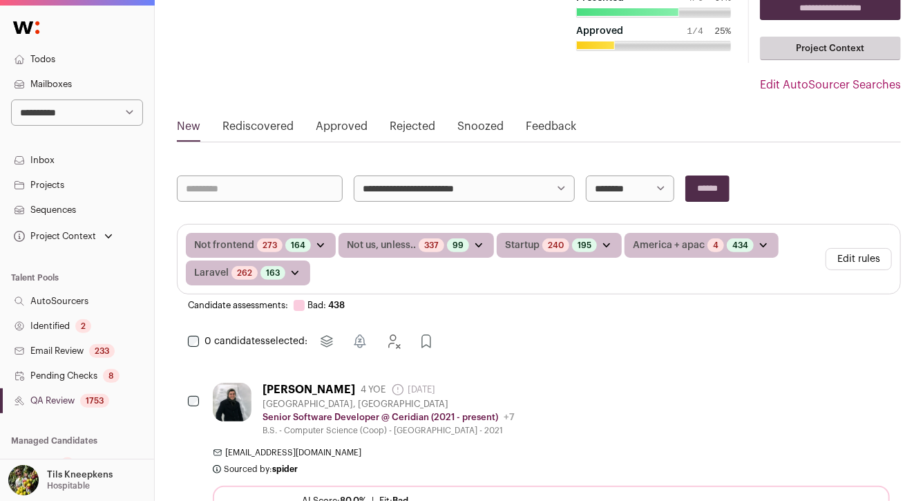
scroll to position [95, 0]
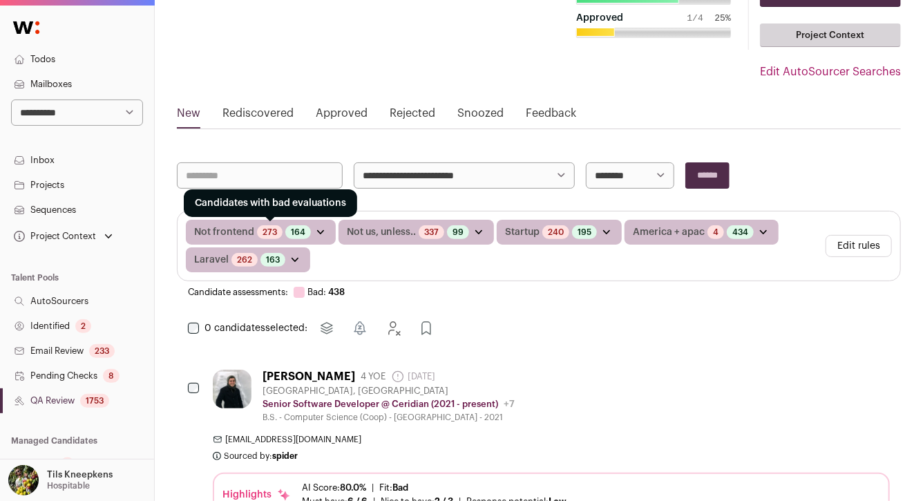
click at [273, 233] on link "273" at bounding box center [269, 231] width 15 height 11
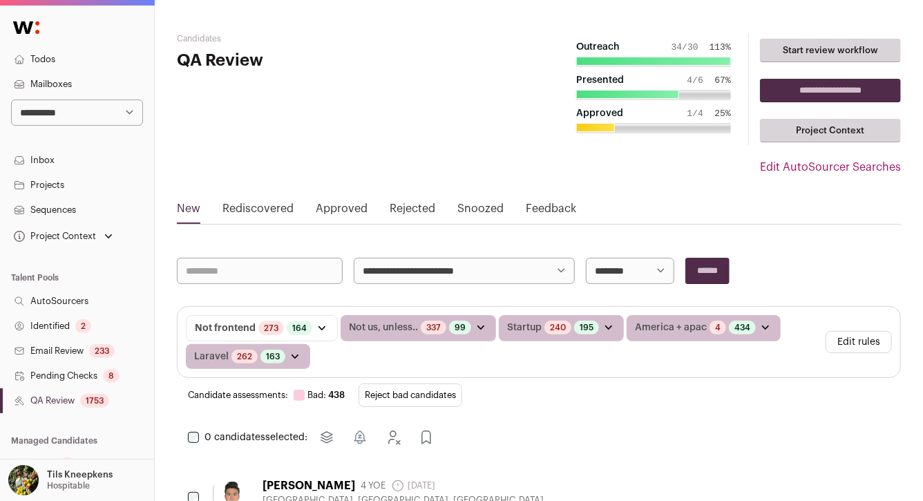
click at [431, 391] on button "Reject bad candidates" at bounding box center [410, 394] width 104 height 23
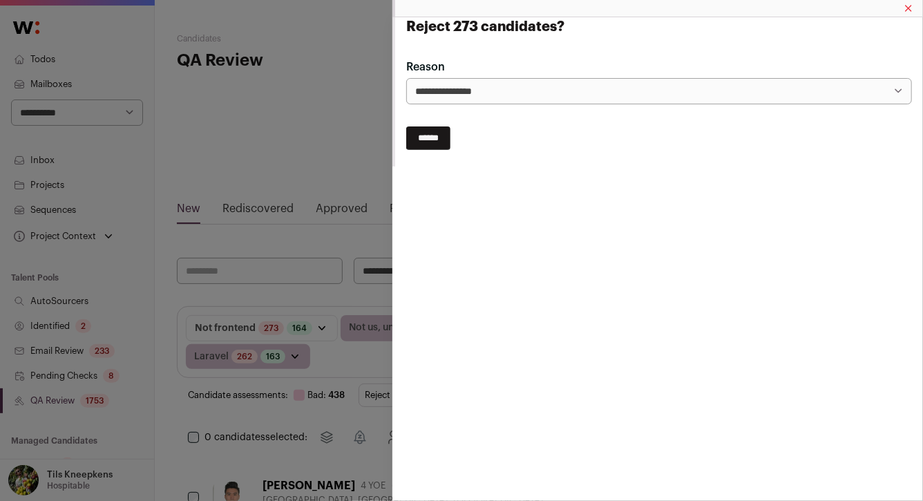
click at [426, 135] on input "******" at bounding box center [428, 137] width 44 height 23
click at [347, 278] on div "Reject 273 candidates?" at bounding box center [461, 250] width 923 height 501
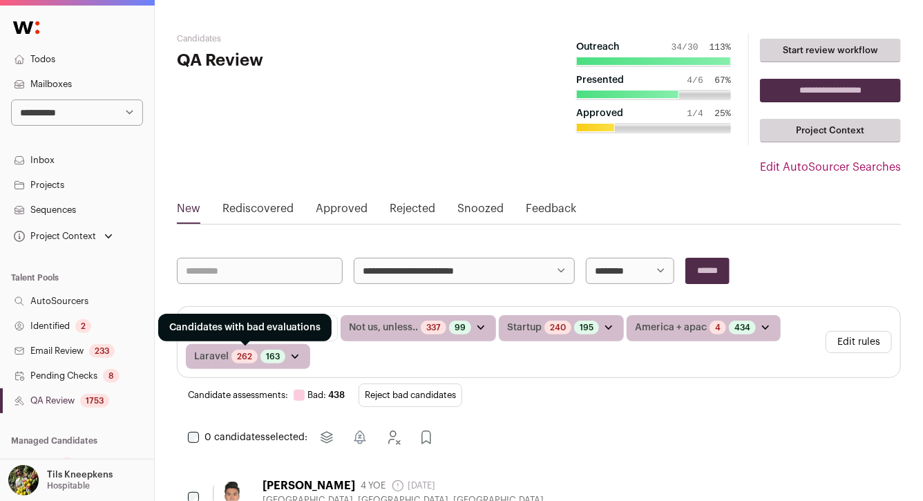
click at [242, 353] on link "262" at bounding box center [244, 356] width 15 height 11
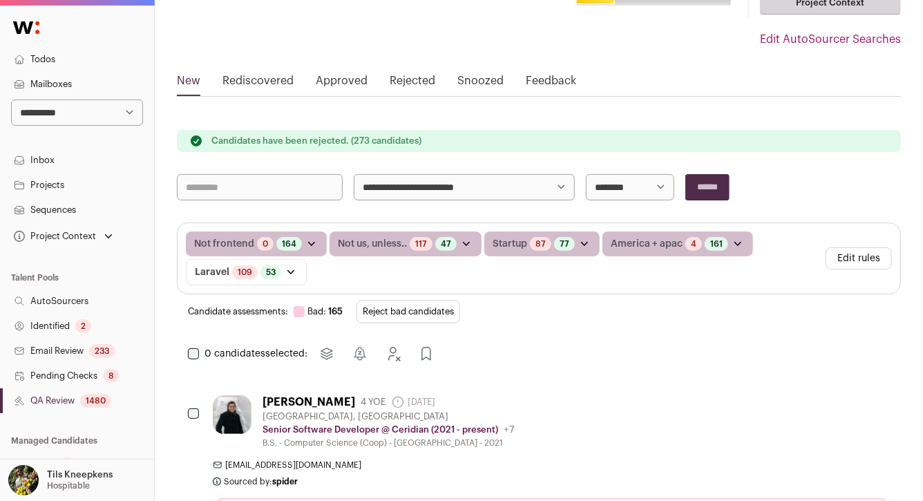
scroll to position [130, 0]
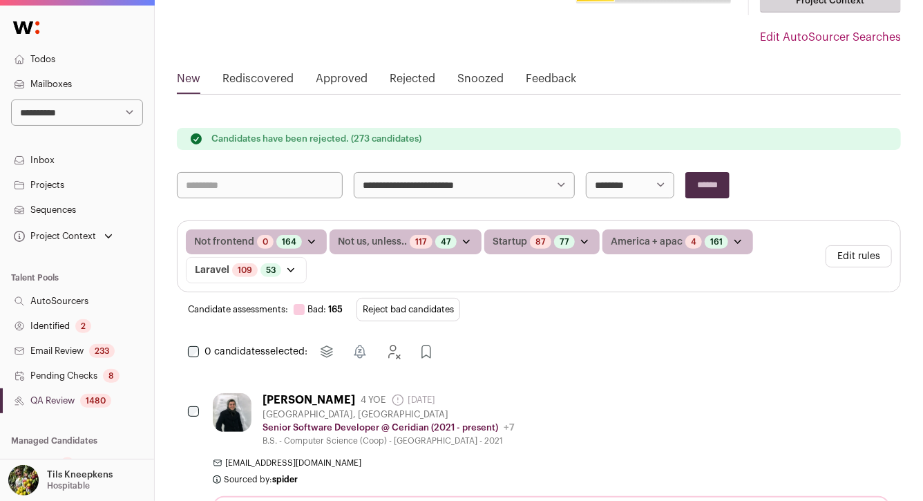
click at [412, 312] on button "Reject bad candidates" at bounding box center [408, 309] width 104 height 23
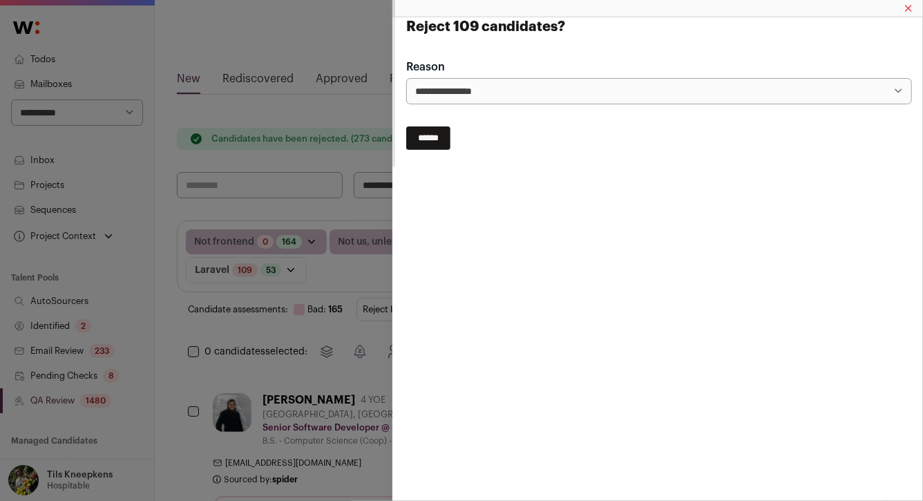
click at [438, 142] on input "******" at bounding box center [428, 137] width 44 height 23
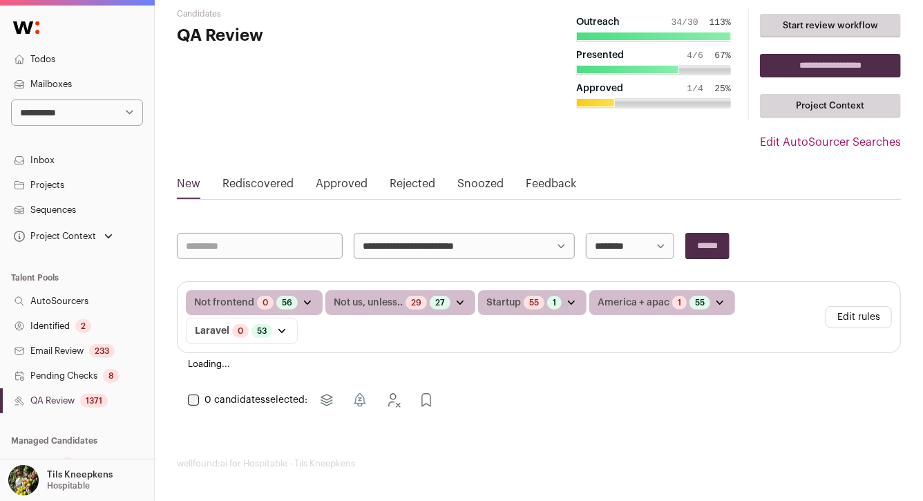
scroll to position [25, 0]
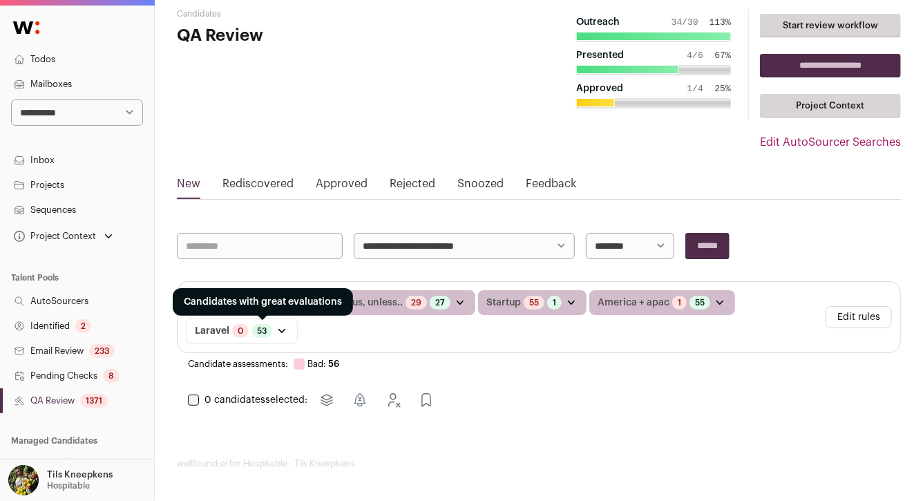
click at [262, 330] on link "53" at bounding box center [262, 330] width 10 height 11
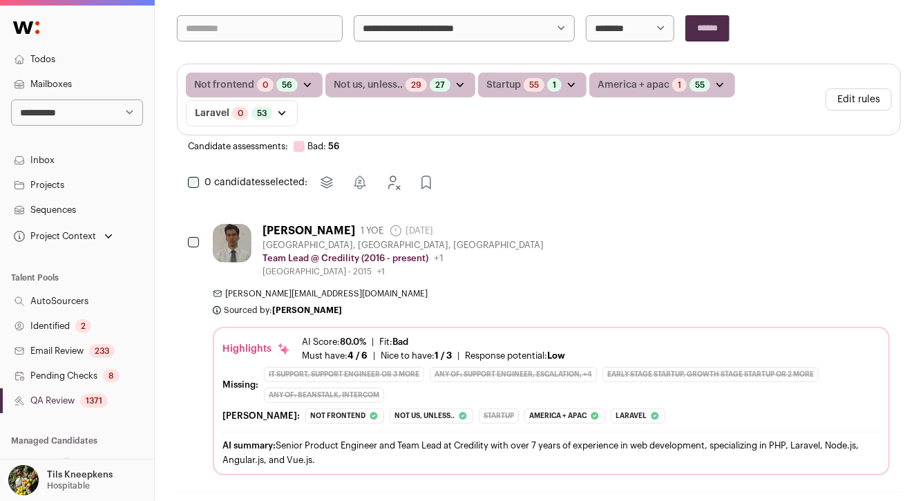
scroll to position [265, 0]
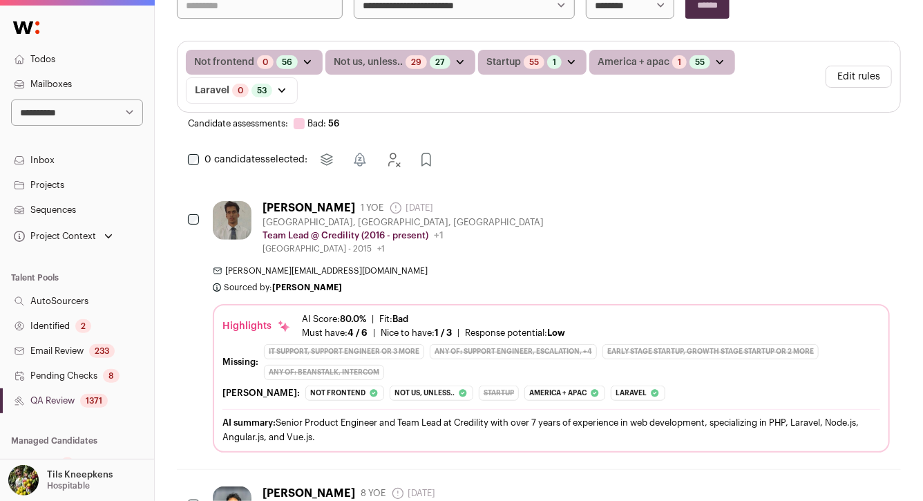
click at [421, 249] on div "[GEOGRAPHIC_DATA] - 2015 +1 [DATE] - [DATE] [GEOGRAPHIC_DATA]" at bounding box center [402, 248] width 281 height 11
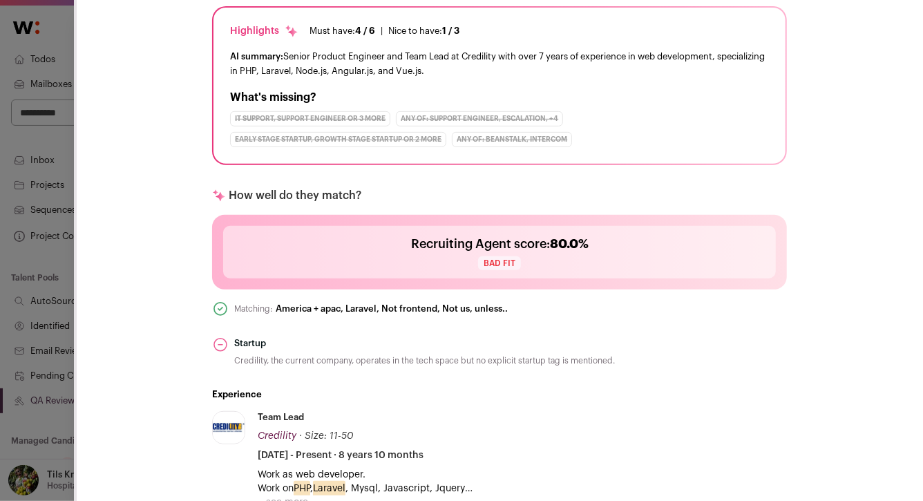
scroll to position [481, 0]
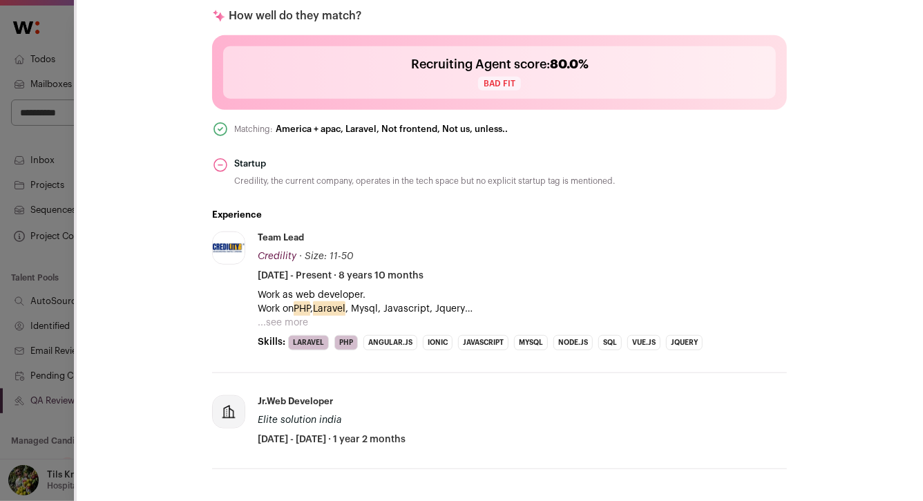
click at [278, 326] on button "...see more" at bounding box center [283, 323] width 50 height 14
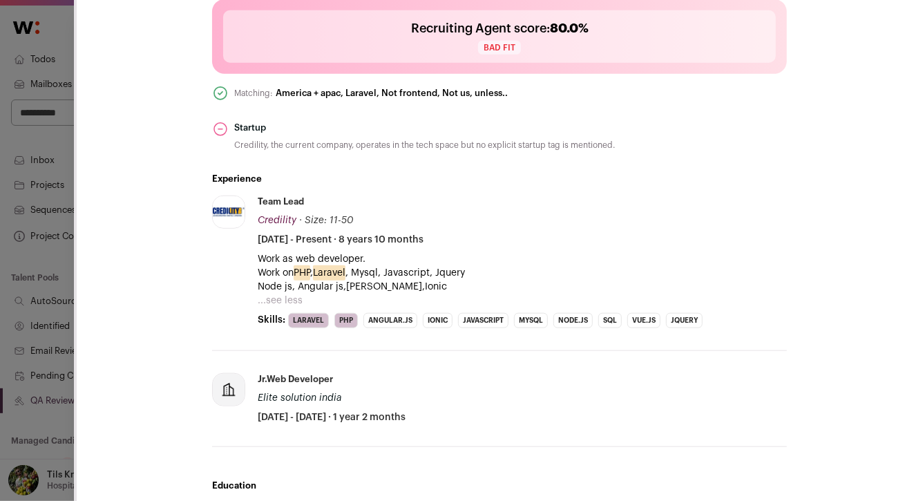
scroll to position [398, 0]
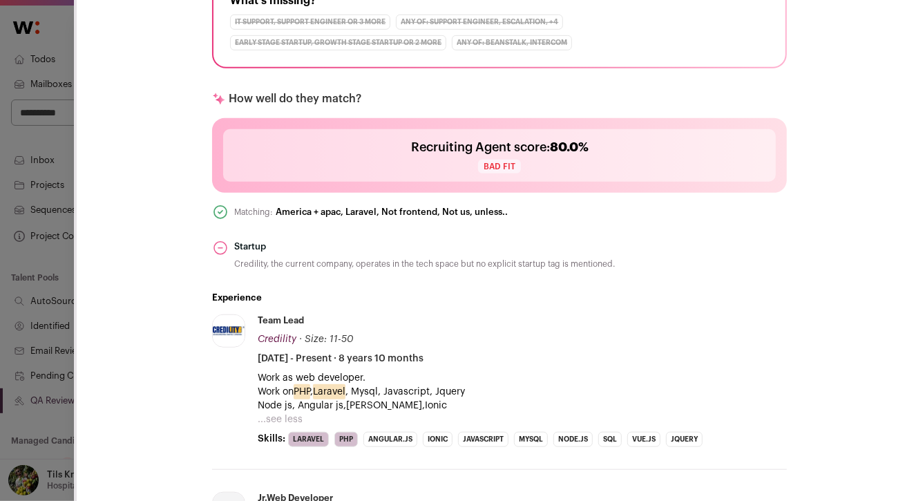
click at [52, 331] on div "**********" at bounding box center [461, 250] width 923 height 501
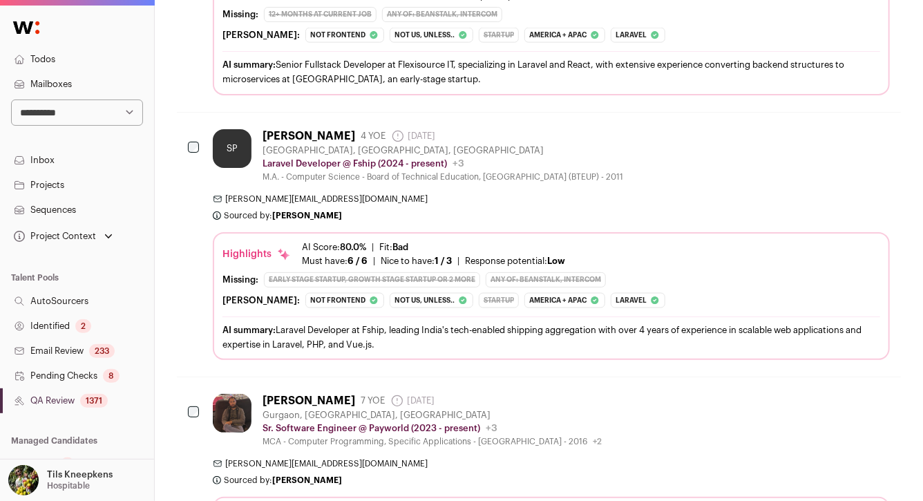
scroll to position [894, 0]
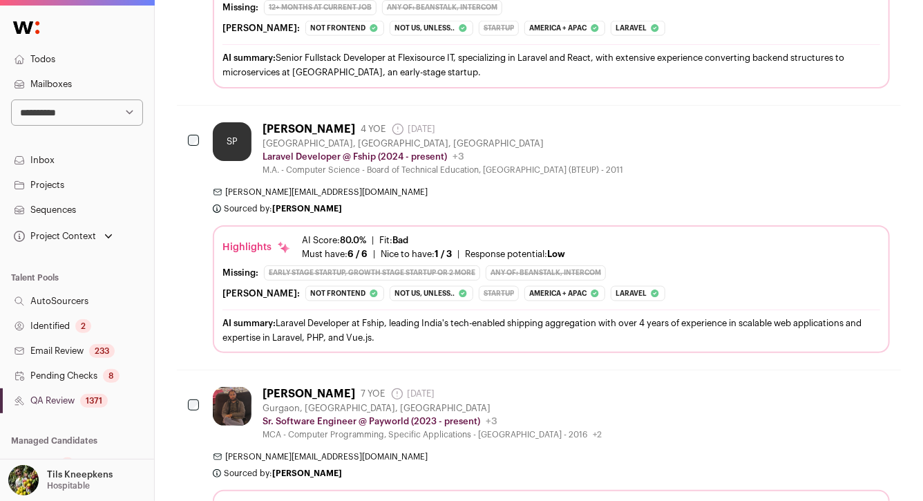
click at [401, 187] on span "shikha@nethues.com" at bounding box center [551, 191] width 677 height 11
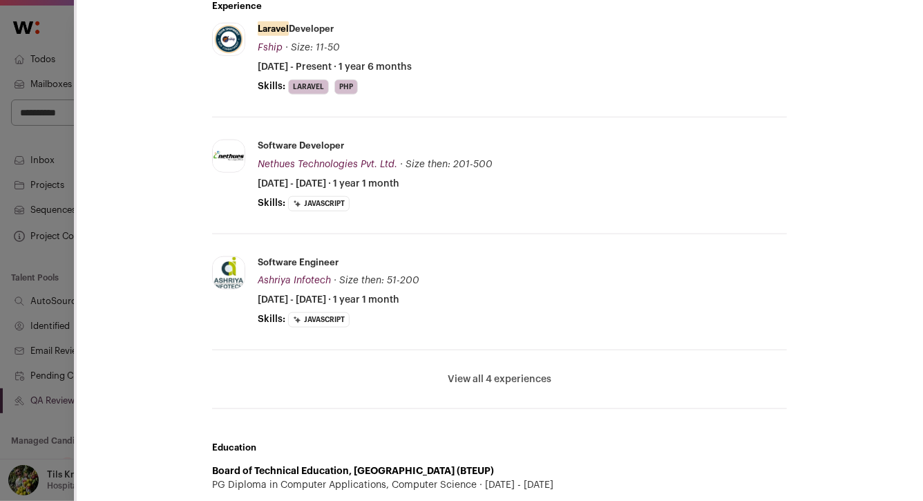
scroll to position [672, 0]
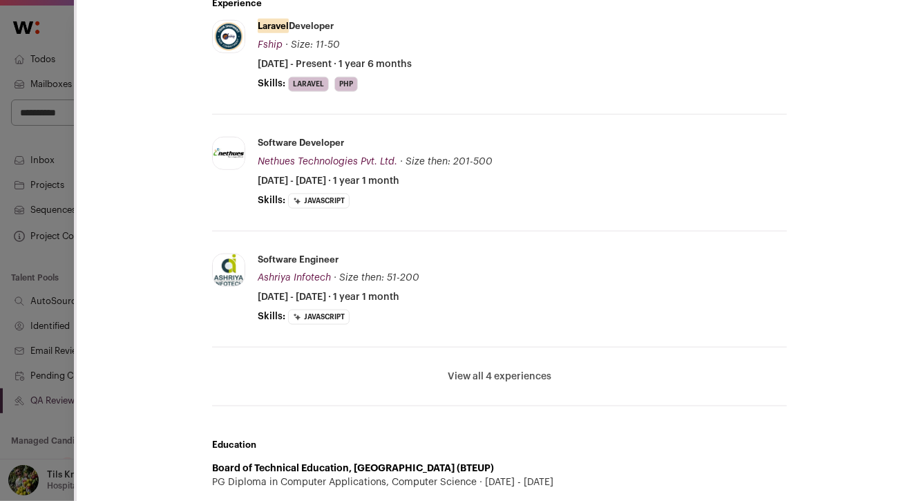
click at [500, 378] on button "View all 4 experiences" at bounding box center [499, 376] width 104 height 14
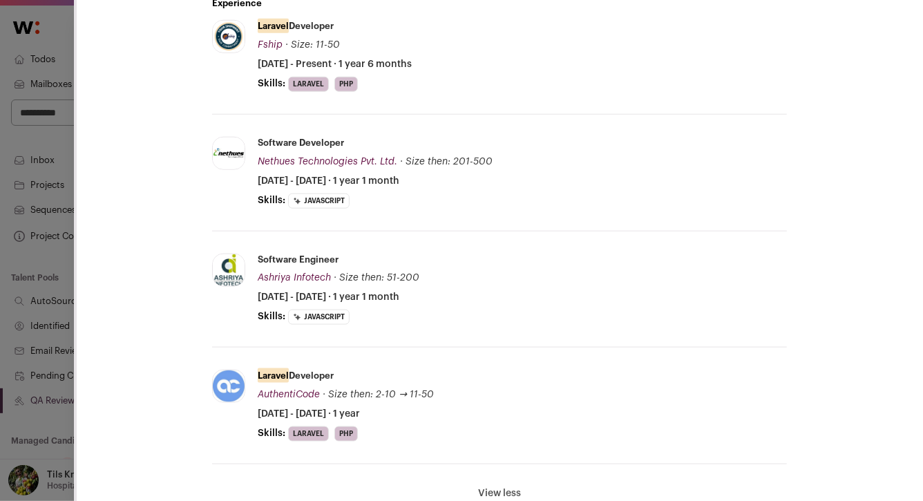
click at [39, 325] on div "**********" at bounding box center [461, 250] width 923 height 501
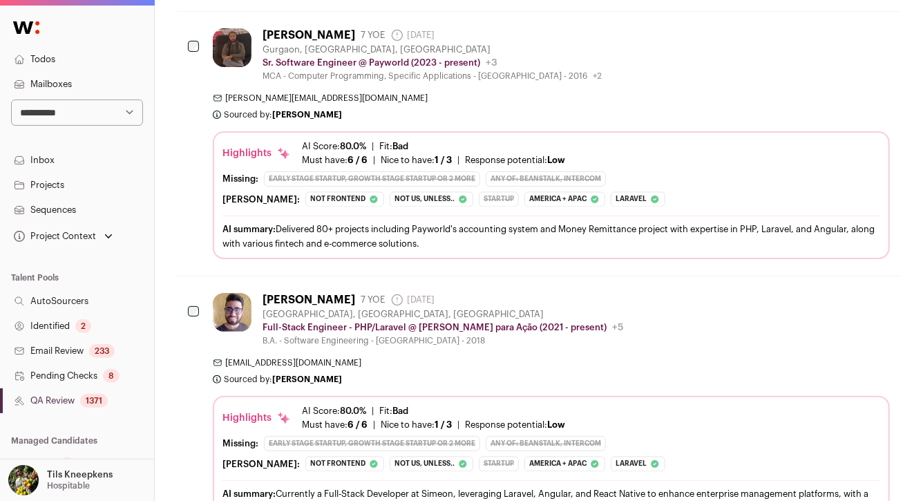
scroll to position [1272, 0]
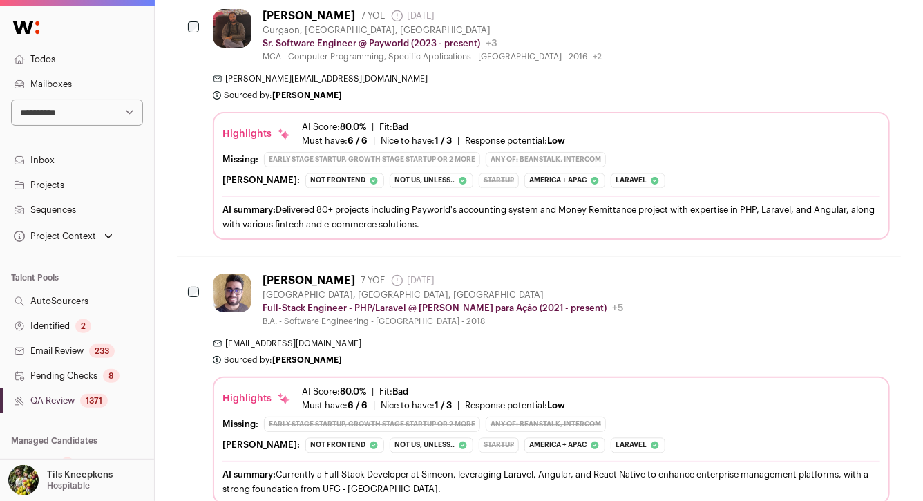
click at [394, 93] on div "ramsharan.yadav@payworldindia.com Sourced by: Sarah Xue Sourced 1 day ago" at bounding box center [551, 87] width 677 height 28
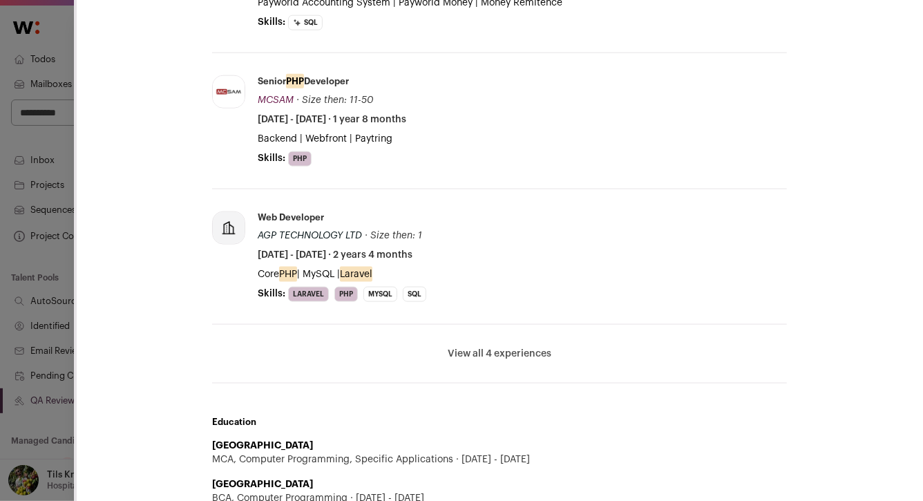
scroll to position [770, 0]
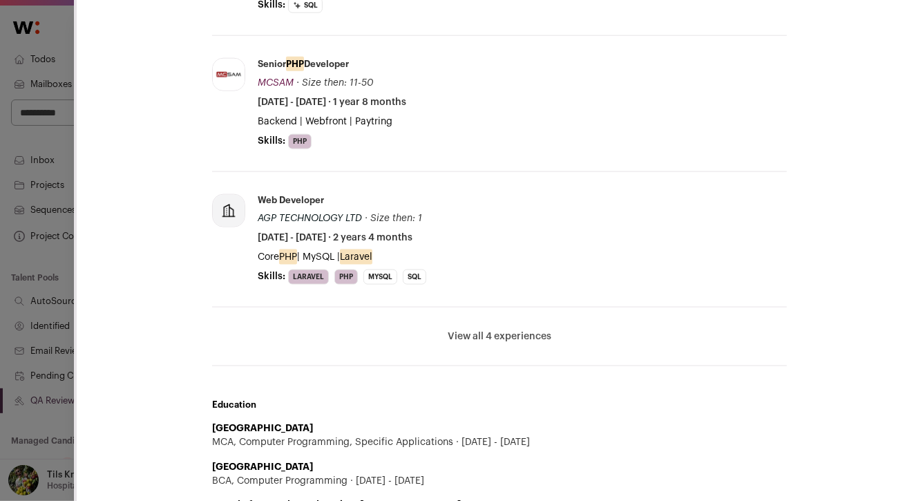
click at [461, 331] on button "View all 4 experiences" at bounding box center [499, 336] width 104 height 14
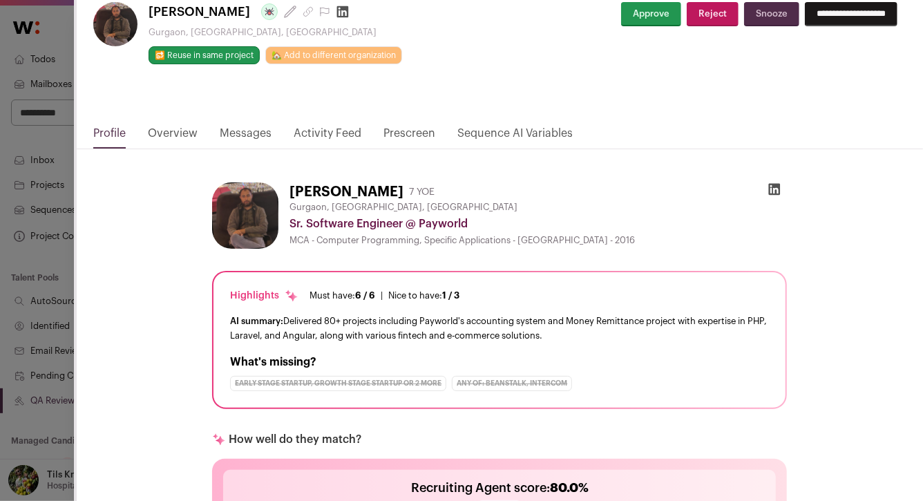
scroll to position [0, 0]
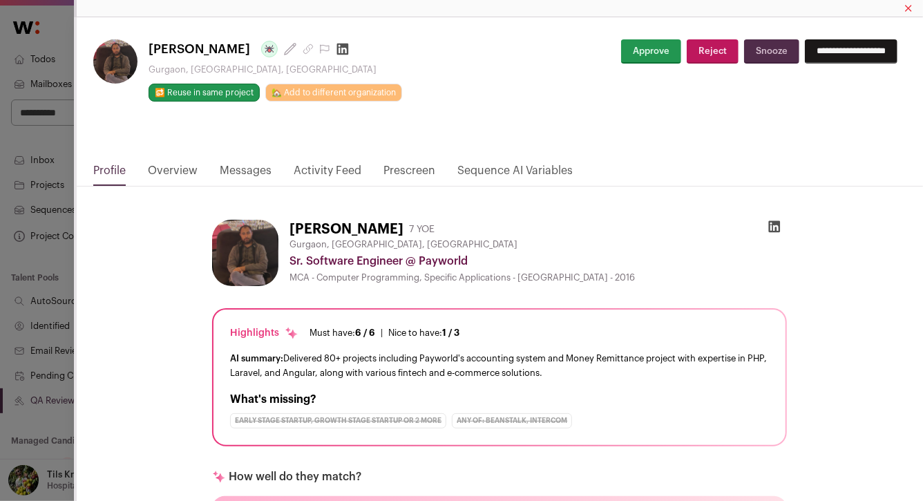
click at [630, 55] on button "Approve" at bounding box center [651, 51] width 60 height 24
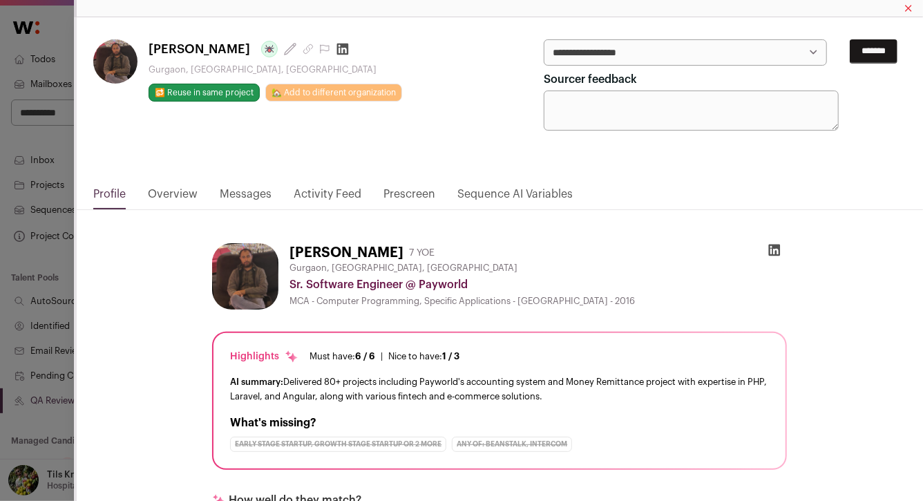
click at [630, 55] on select "**********" at bounding box center [684, 52] width 282 height 26
select select "*****"
click at [863, 55] on input "*******" at bounding box center [873, 51] width 48 height 24
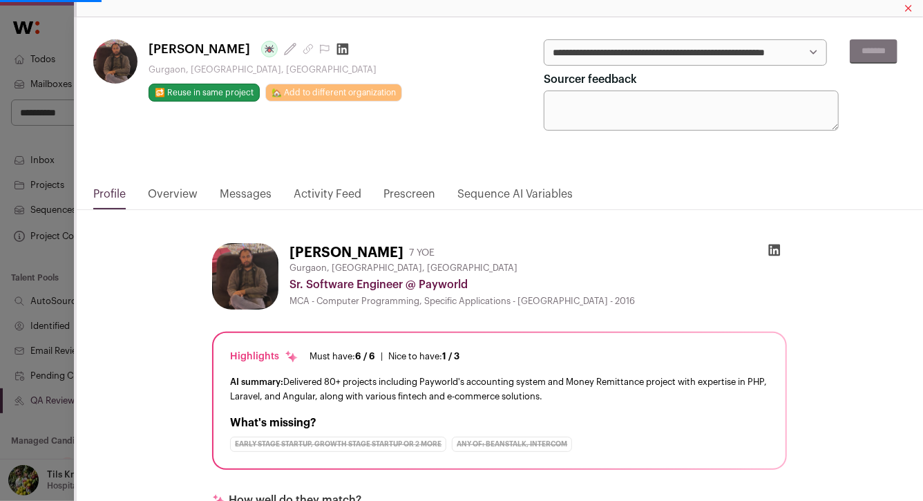
click at [46, 311] on div "**********" at bounding box center [461, 250] width 923 height 501
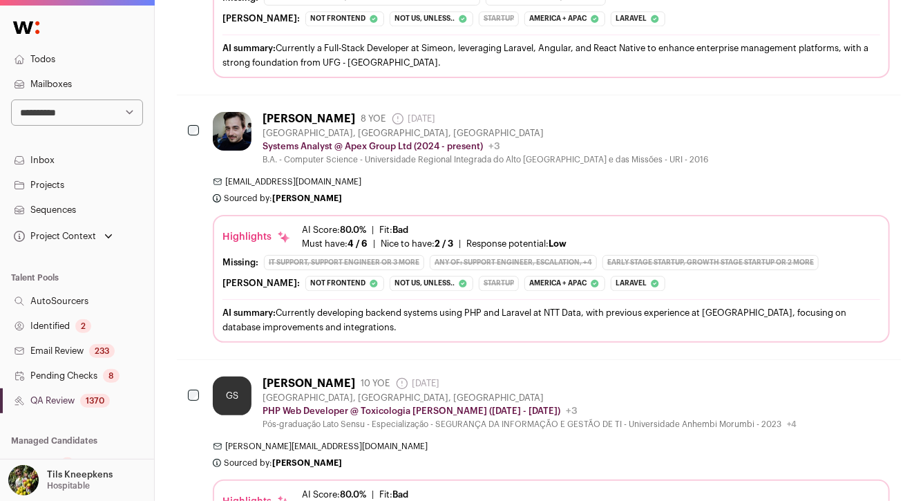
scroll to position [1258, 0]
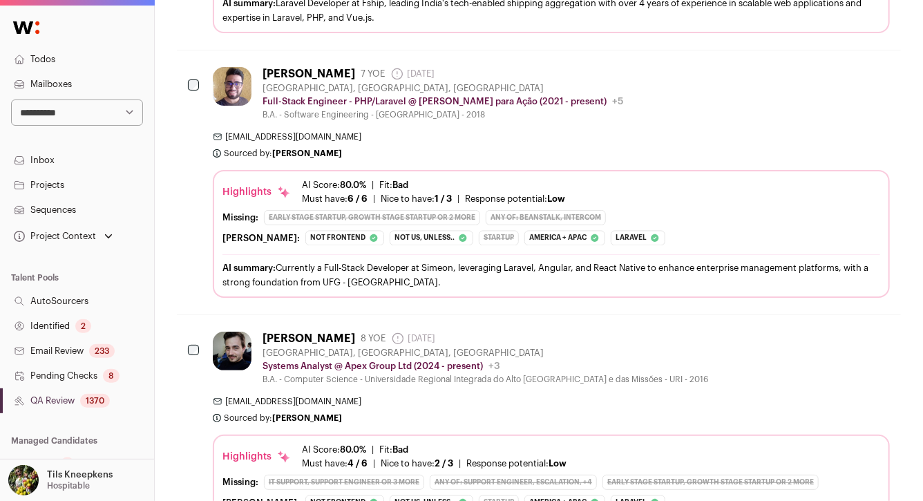
click at [415, 137] on span "nikolasmatias500@gmail.com" at bounding box center [551, 136] width 677 height 11
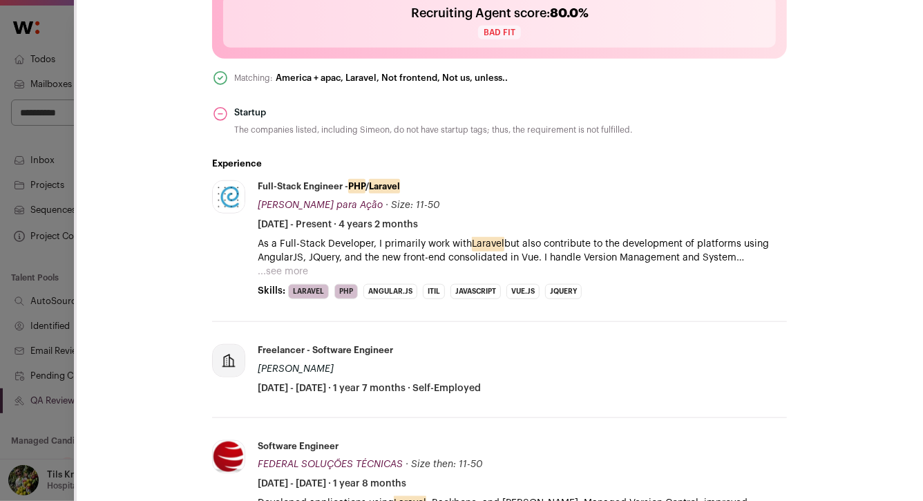
scroll to position [517, 0]
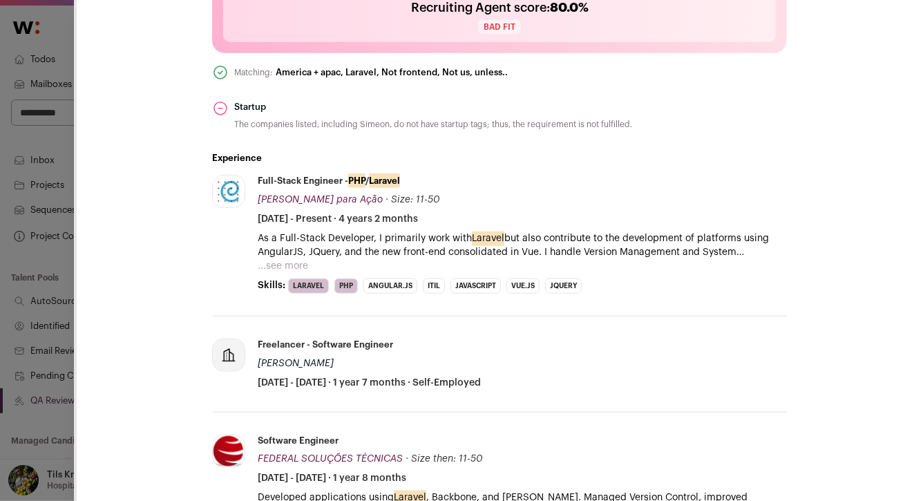
click at [274, 265] on button "...see more" at bounding box center [283, 266] width 50 height 14
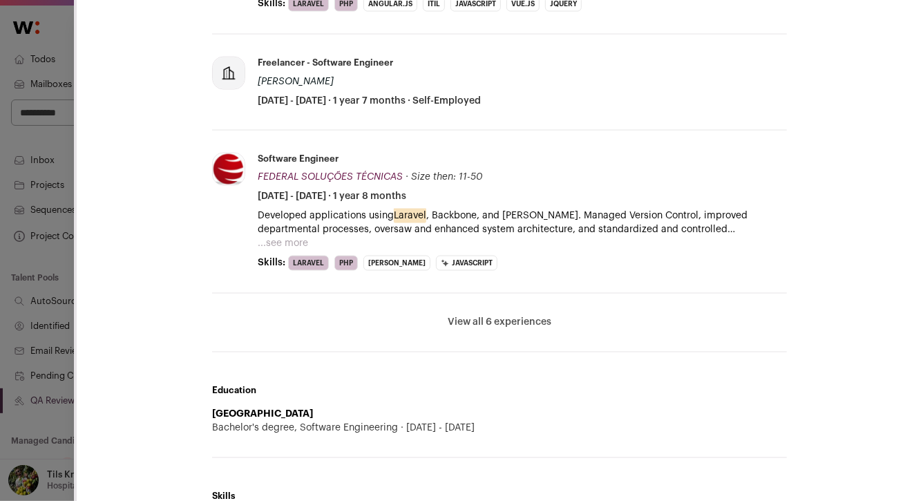
scroll to position [1018, 0]
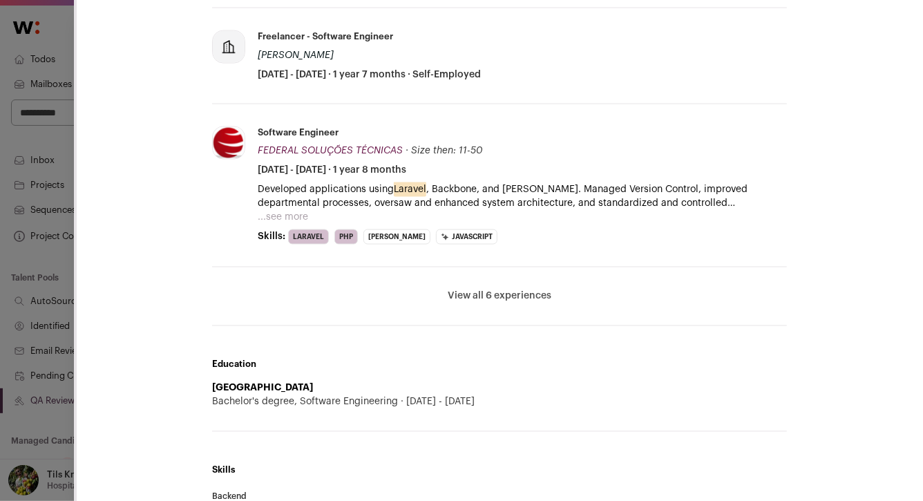
click at [496, 291] on button "View all 6 experiences" at bounding box center [499, 296] width 104 height 14
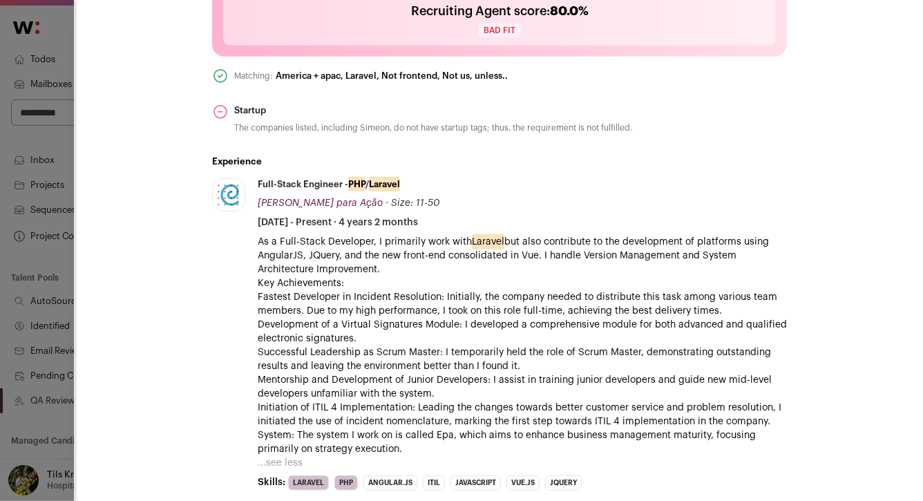
scroll to position [0, 0]
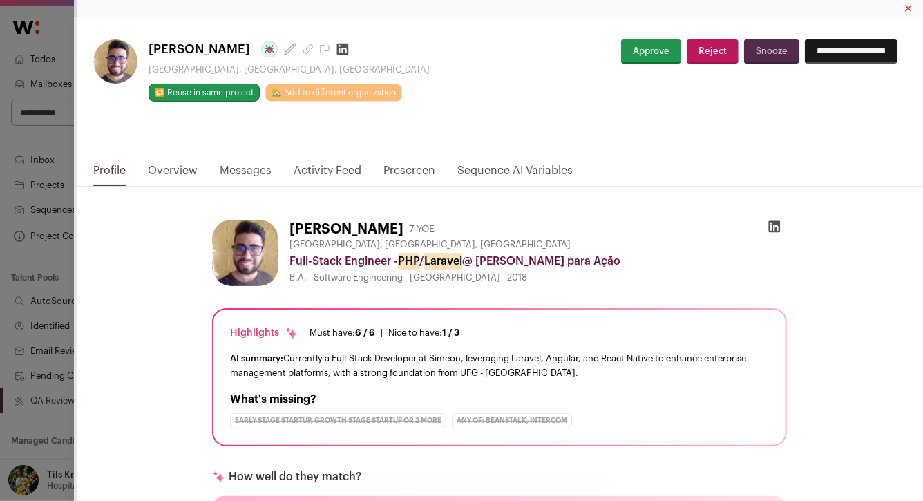
click at [639, 57] on button "Approve" at bounding box center [651, 51] width 60 height 24
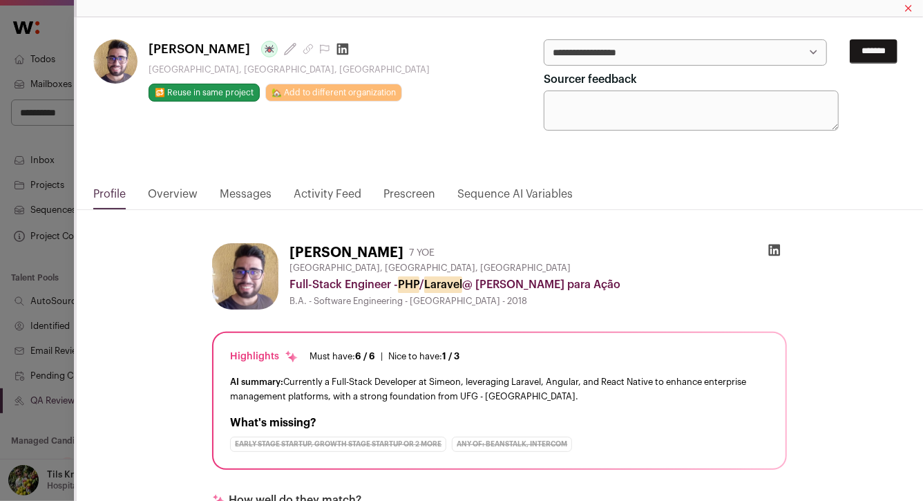
click at [639, 57] on select "**********" at bounding box center [684, 52] width 282 height 26
select select "*****"
click at [868, 56] on input "*******" at bounding box center [873, 51] width 48 height 24
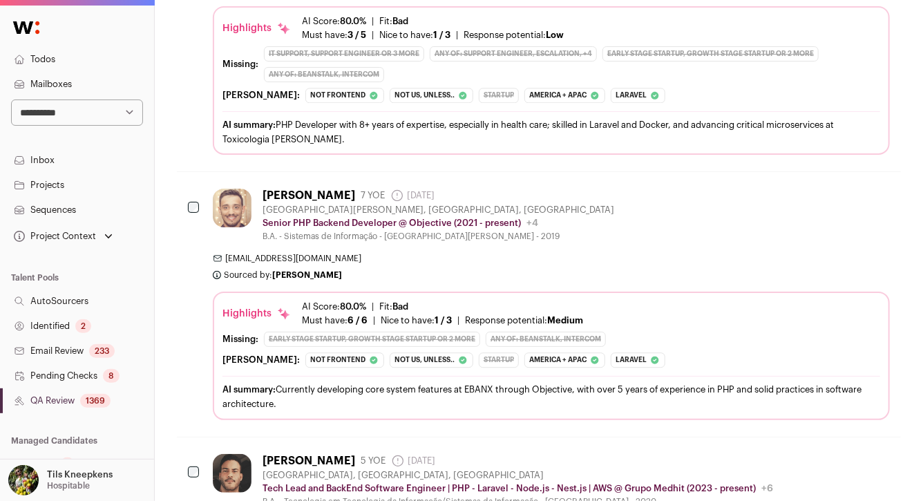
scroll to position [1701, 0]
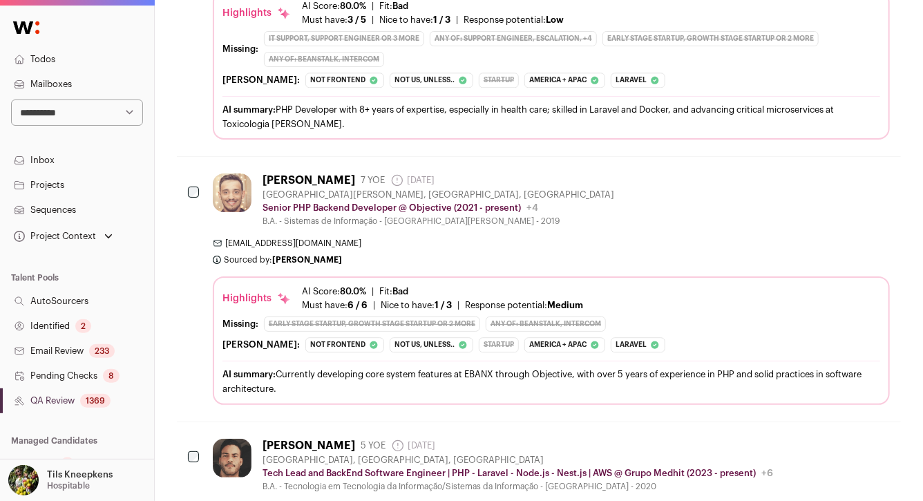
click at [383, 229] on div "Leonardo Steil 7 YOE 3 days ago Admin only. The last time the profile was scrap…" at bounding box center [551, 288] width 677 height 231
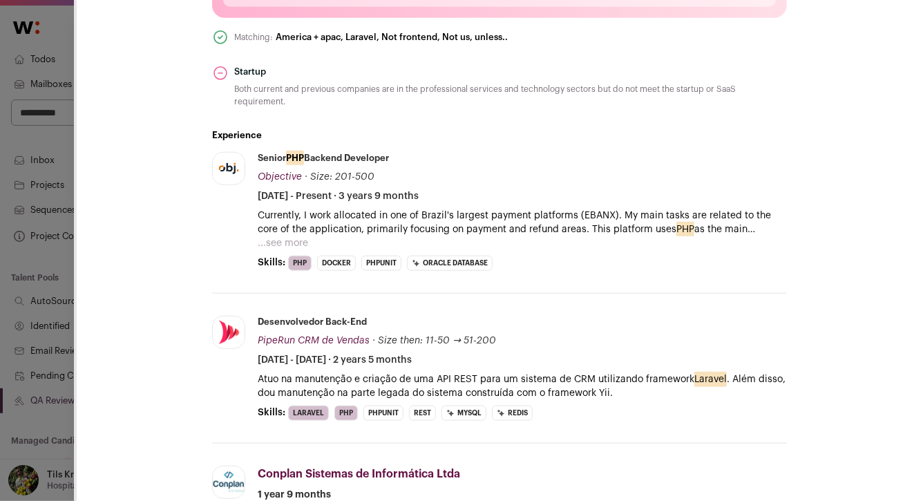
scroll to position [584, 0]
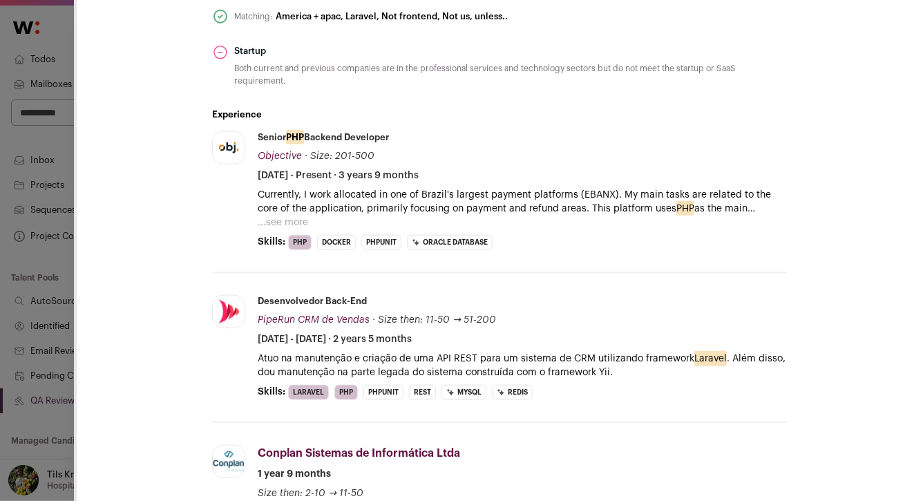
click at [276, 215] on button "...see more" at bounding box center [283, 222] width 50 height 14
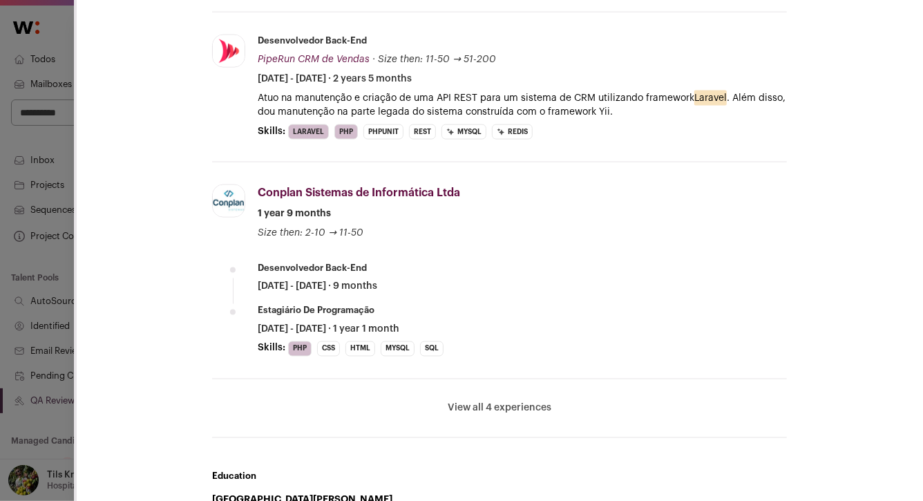
scroll to position [1027, 0]
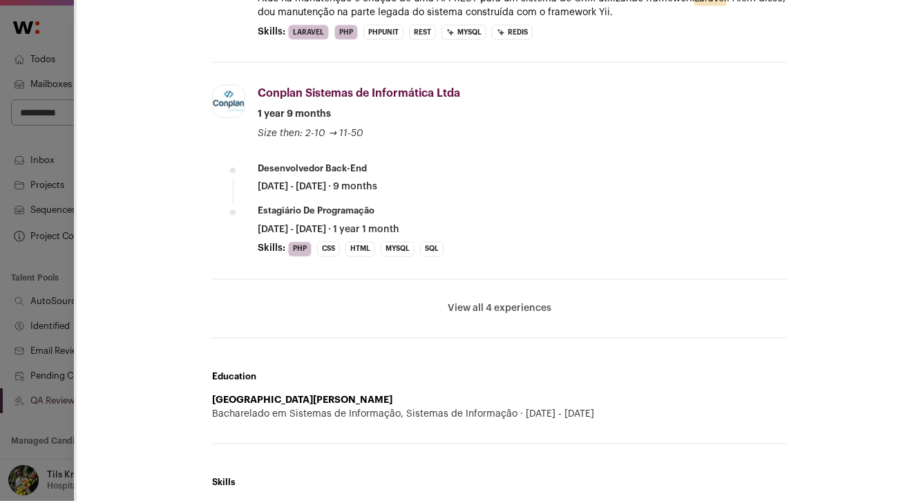
click at [475, 302] on button "View all 4 experiences" at bounding box center [499, 309] width 104 height 14
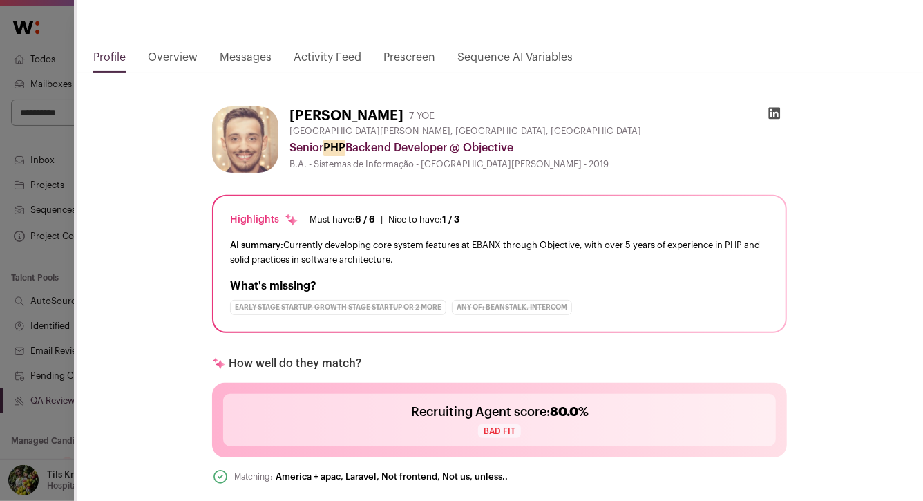
scroll to position [0, 0]
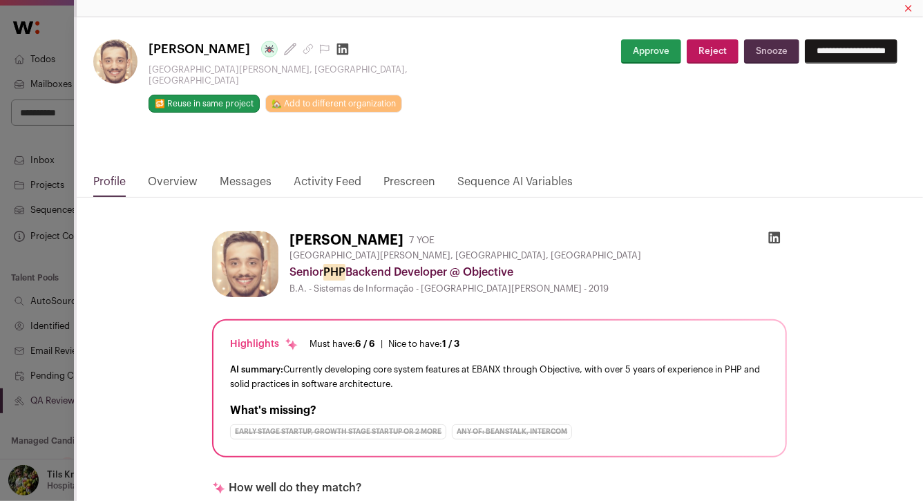
click at [621, 44] on button "Approve" at bounding box center [651, 51] width 60 height 24
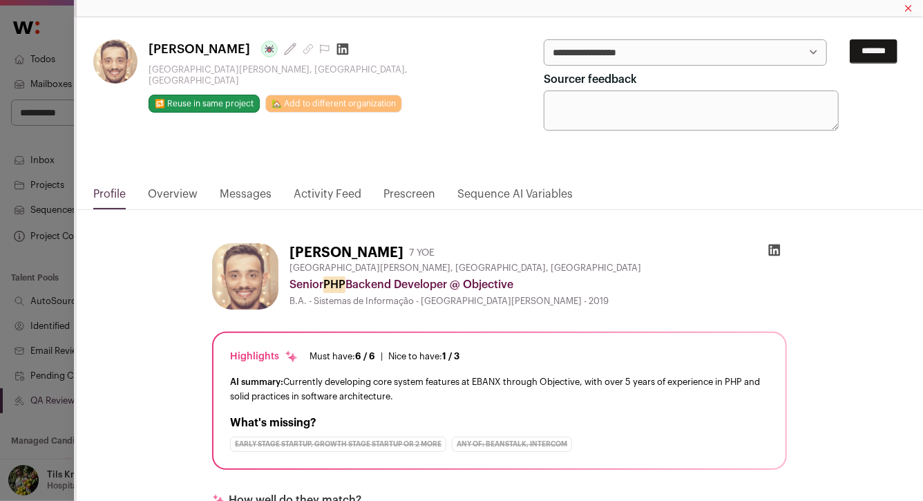
click at [645, 51] on select "**********" at bounding box center [684, 52] width 282 height 26
select select "*****"
click at [877, 52] on input "*******" at bounding box center [873, 51] width 48 height 24
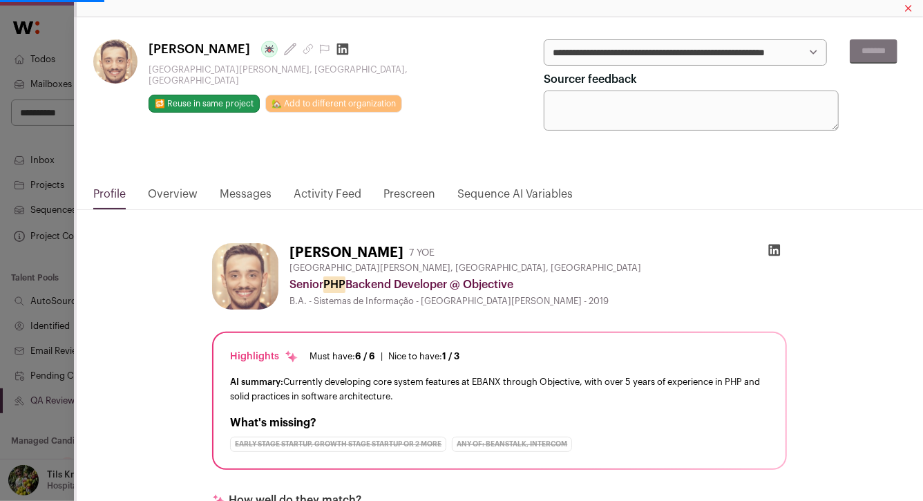
click at [59, 306] on div "**********" at bounding box center [461, 250] width 923 height 501
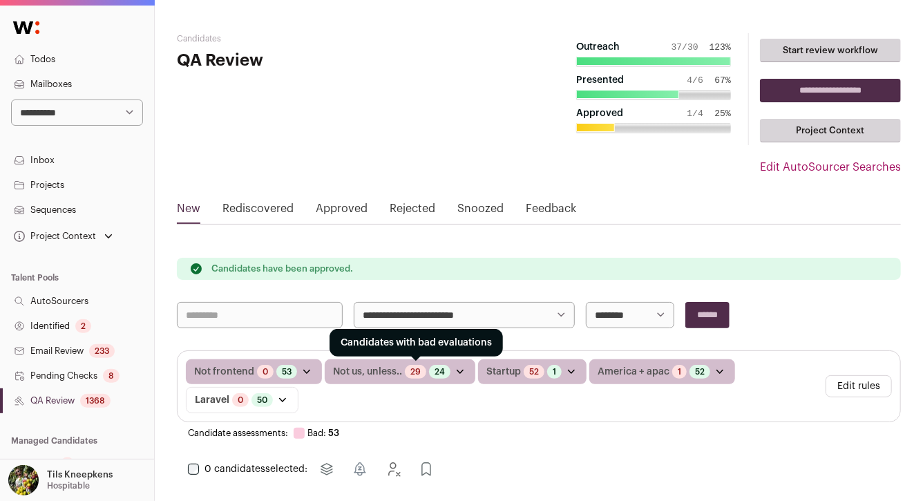
click at [414, 374] on link "29" at bounding box center [415, 371] width 10 height 11
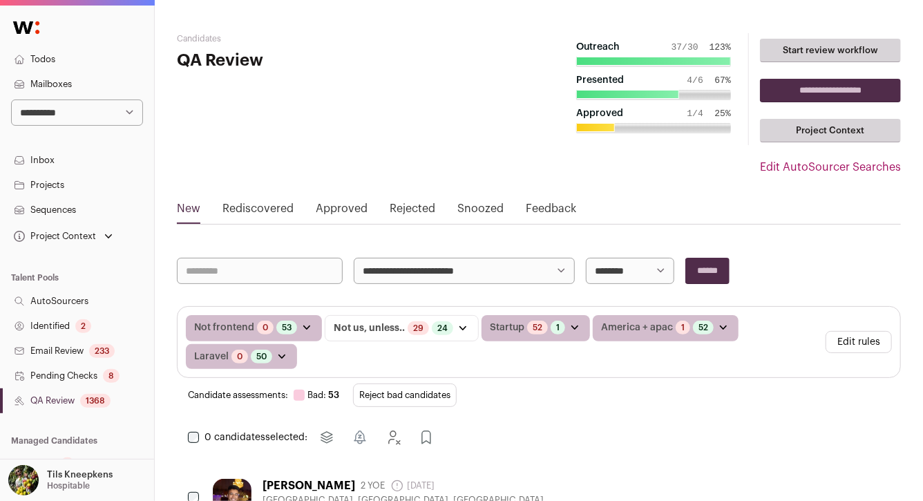
click at [414, 392] on button "Reject bad candidates" at bounding box center [405, 394] width 104 height 23
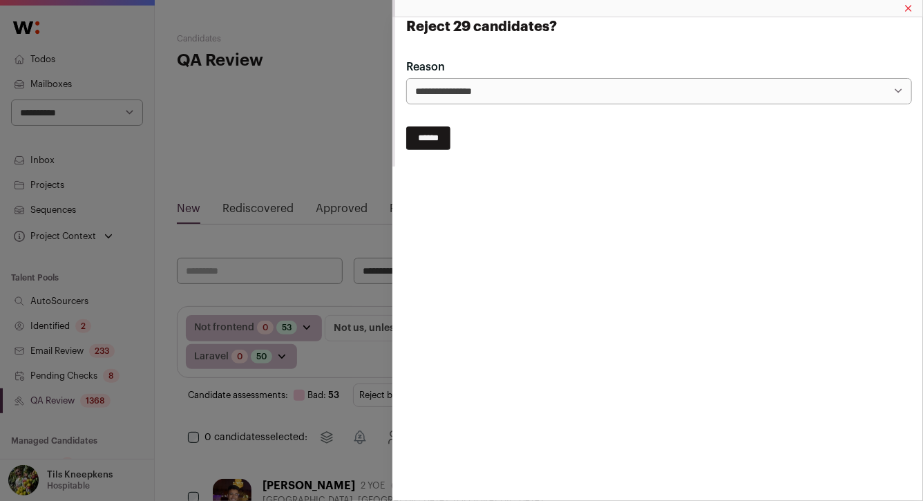
click at [440, 128] on input "******" at bounding box center [428, 137] width 44 height 23
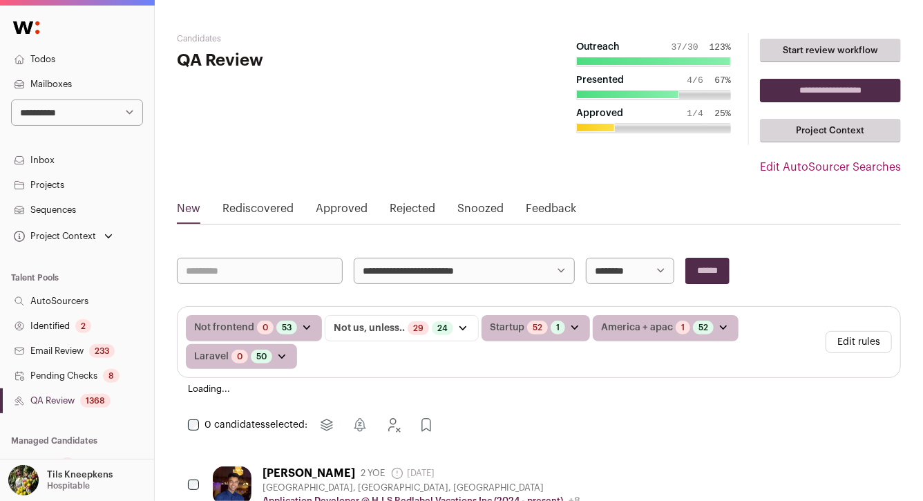
click at [847, 342] on button "Edit rules" at bounding box center [858, 342] width 66 height 22
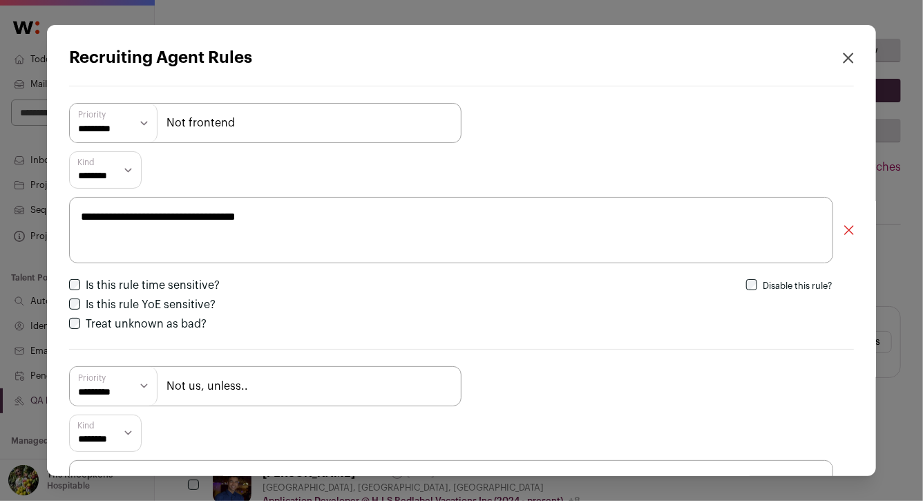
scroll to position [397, 0]
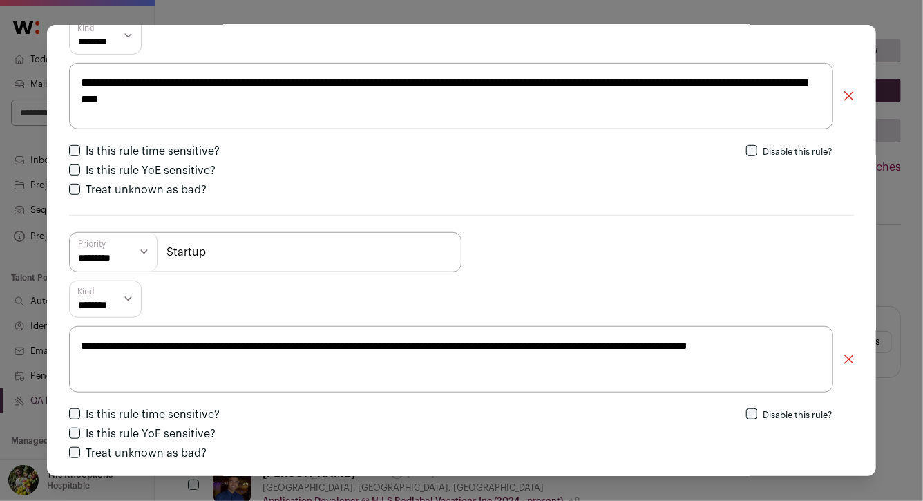
click at [631, 296] on div "Kind ******** *** *******" at bounding box center [461, 298] width 784 height 37
click at [605, 364] on textarea "**********" at bounding box center [451, 359] width 764 height 66
click at [722, 346] on textarea "**********" at bounding box center [451, 359] width 764 height 66
click at [722, 356] on textarea "**********" at bounding box center [451, 359] width 764 height 66
click at [551, 296] on div "Kind ******** *** *******" at bounding box center [461, 298] width 784 height 37
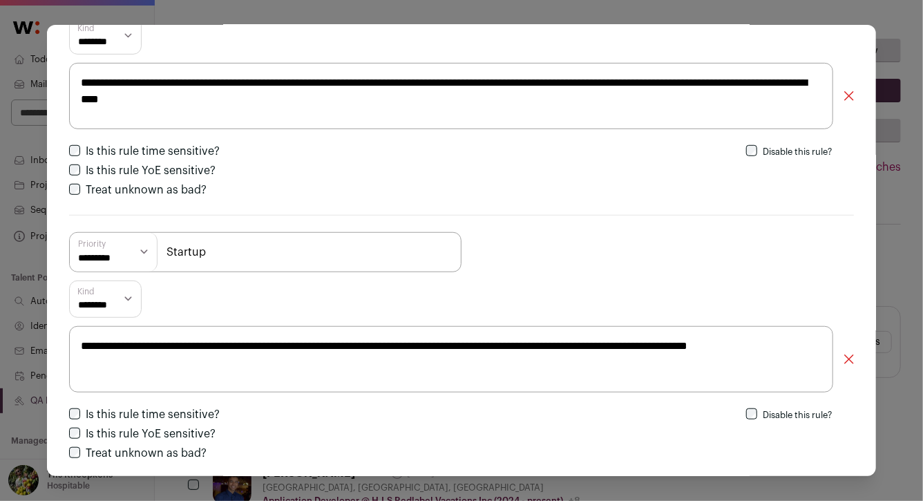
click at [410, 364] on textarea "**********" at bounding box center [451, 359] width 764 height 66
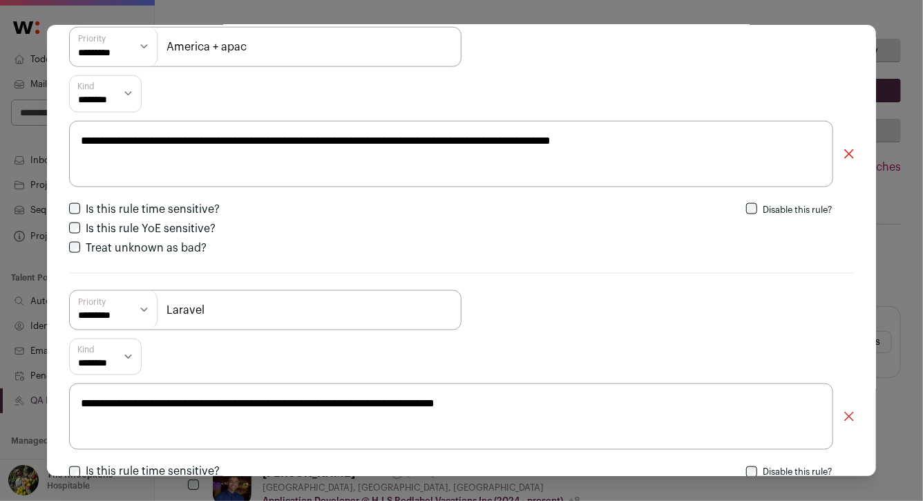
scroll to position [985, 0]
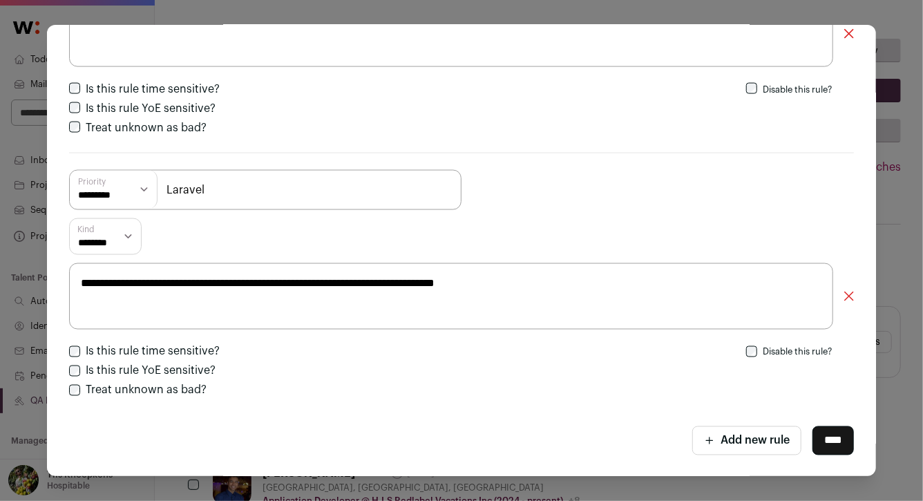
click at [835, 445] on input "****" at bounding box center [832, 440] width 41 height 29
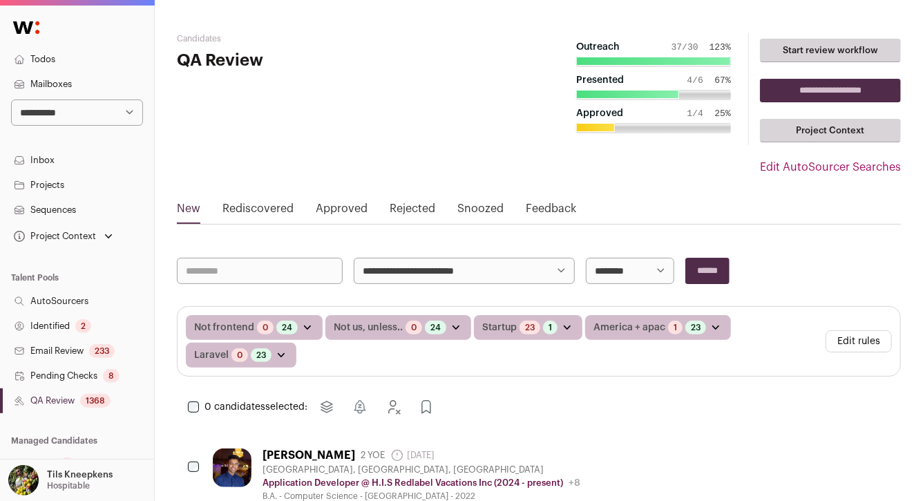
click at [861, 337] on button "Edit rules" at bounding box center [858, 341] width 66 height 22
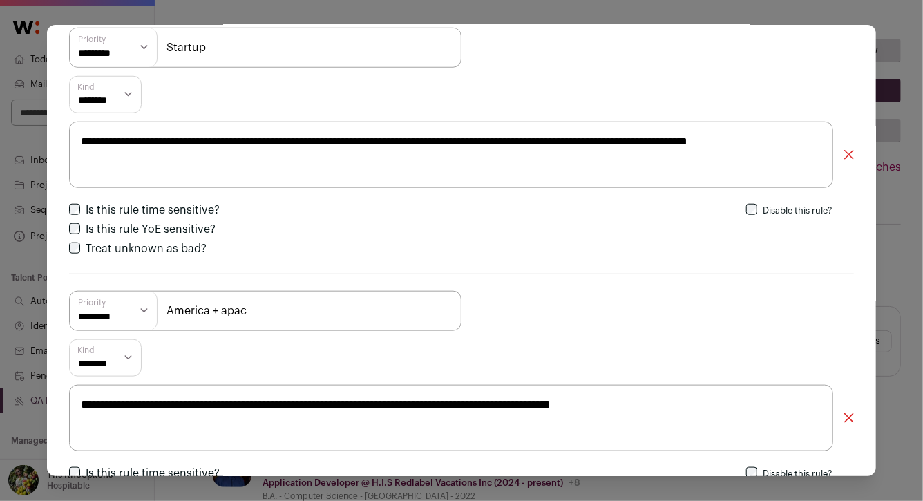
scroll to position [566, 0]
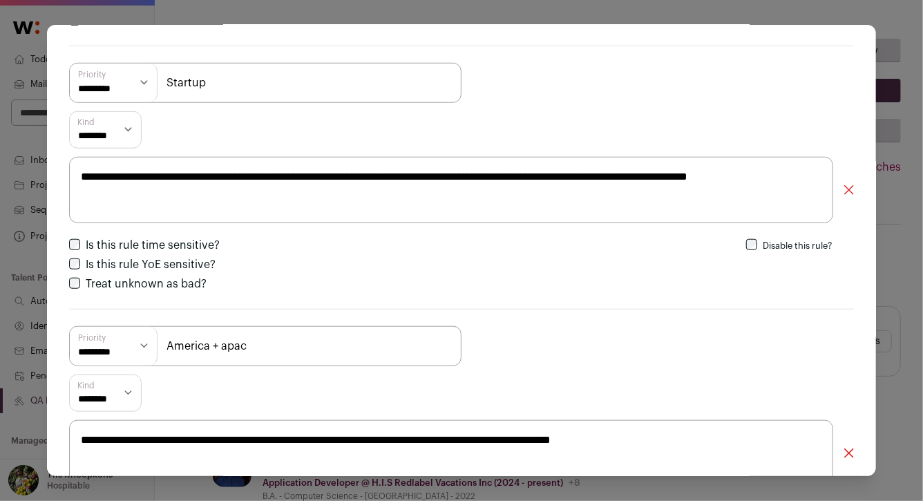
click at [682, 205] on textarea "**********" at bounding box center [451, 190] width 764 height 66
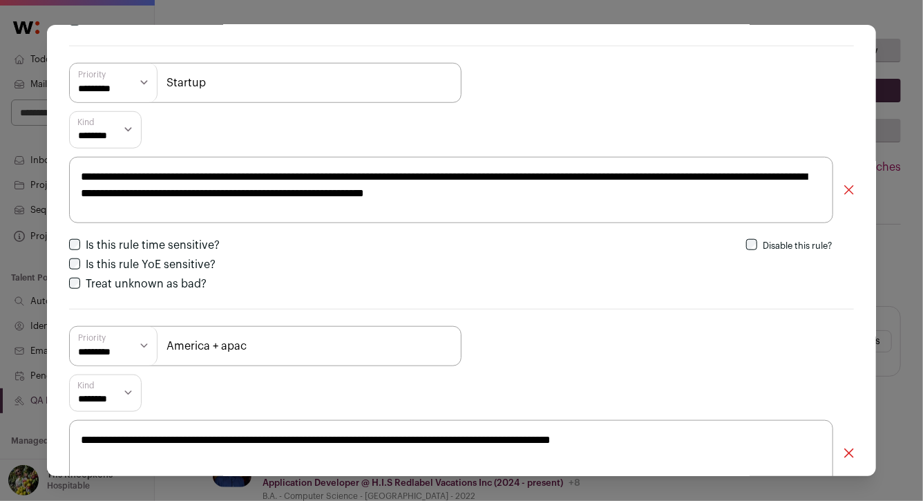
click at [735, 194] on textarea "**********" at bounding box center [451, 190] width 764 height 66
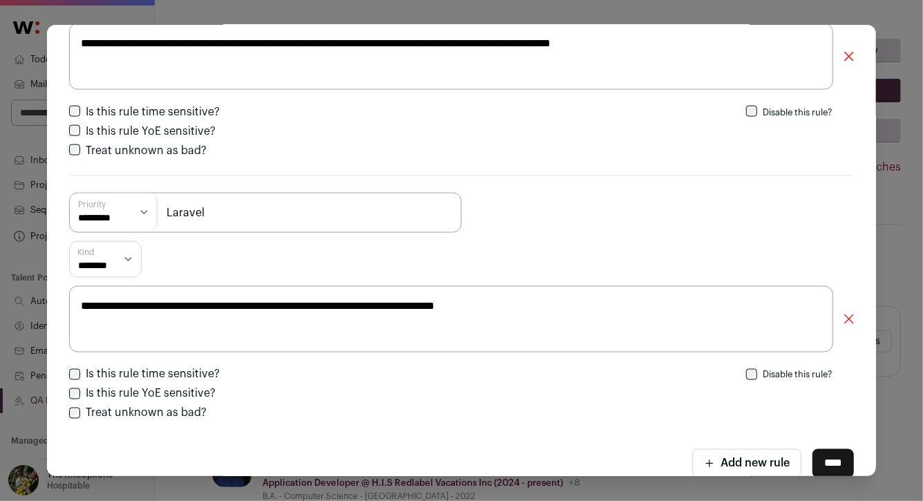
scroll to position [985, 0]
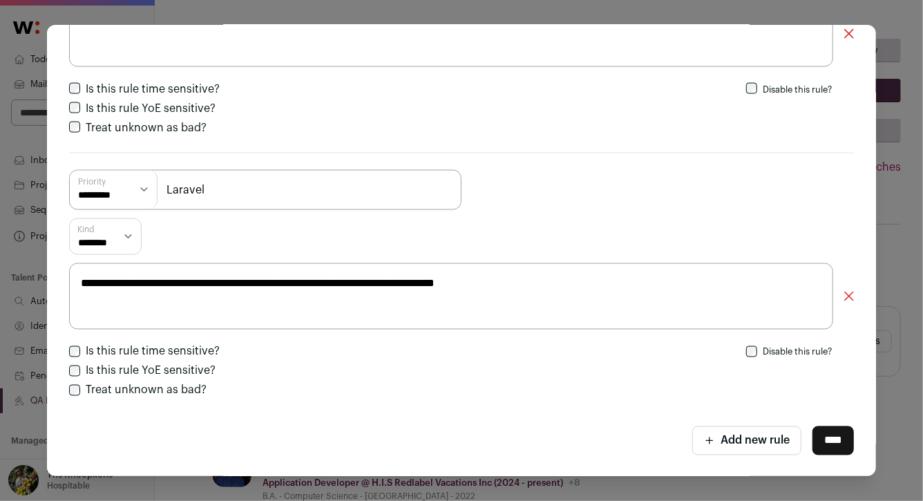
type textarea "**********"
click at [814, 443] on input "****" at bounding box center [832, 440] width 41 height 29
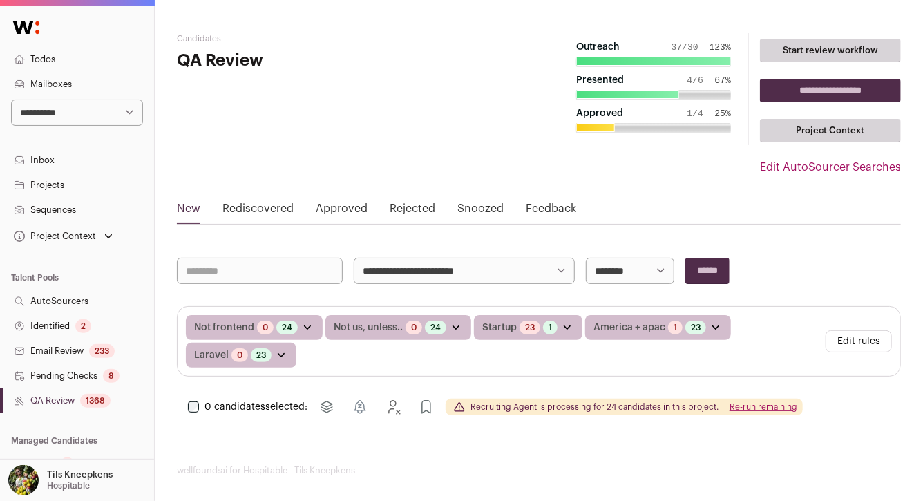
click at [88, 105] on select "**********" at bounding box center [77, 112] width 132 height 26
select select "**"
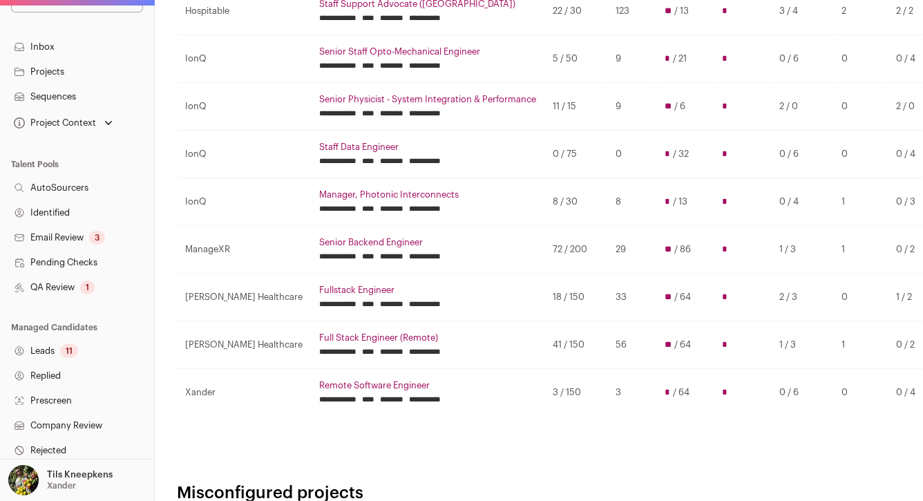
scroll to position [137, 0]
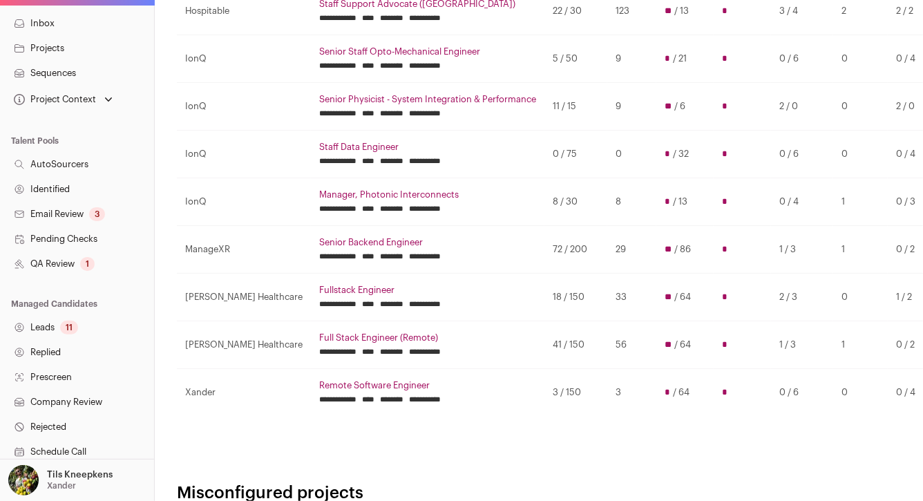
click at [102, 325] on link "Leads 11" at bounding box center [77, 327] width 154 height 25
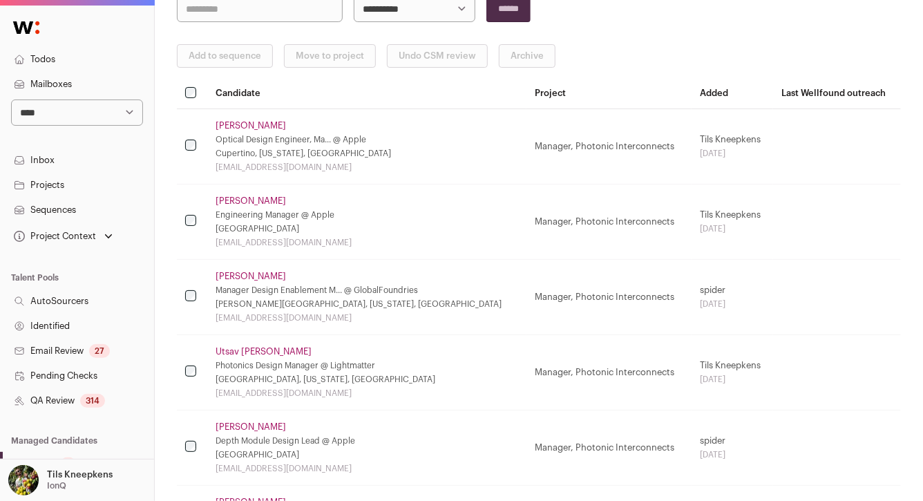
scroll to position [167, 0]
click at [117, 102] on select "**********" at bounding box center [77, 112] width 132 height 26
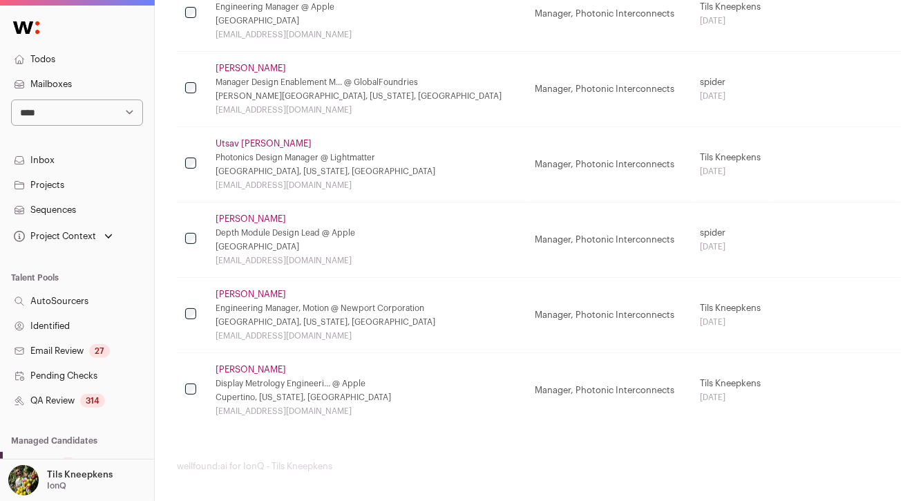
scroll to position [376, 0]
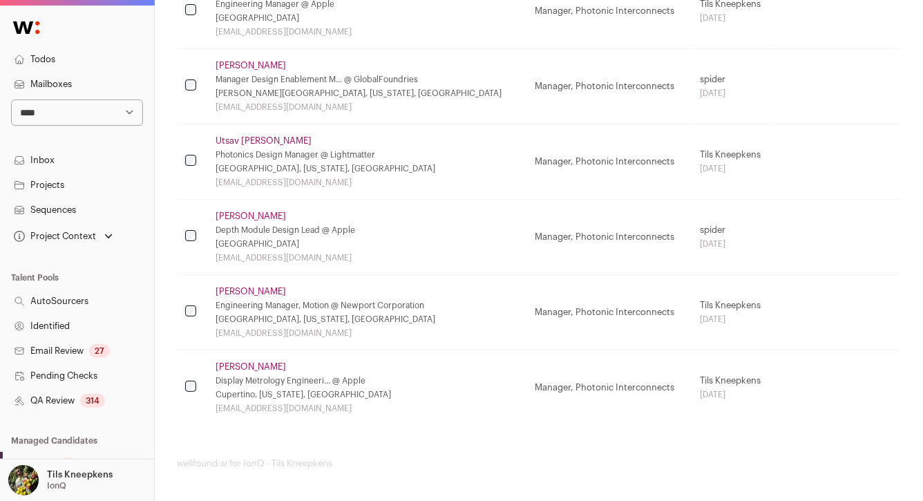
click at [131, 119] on select "**********" at bounding box center [77, 112] width 132 height 26
select select "**"
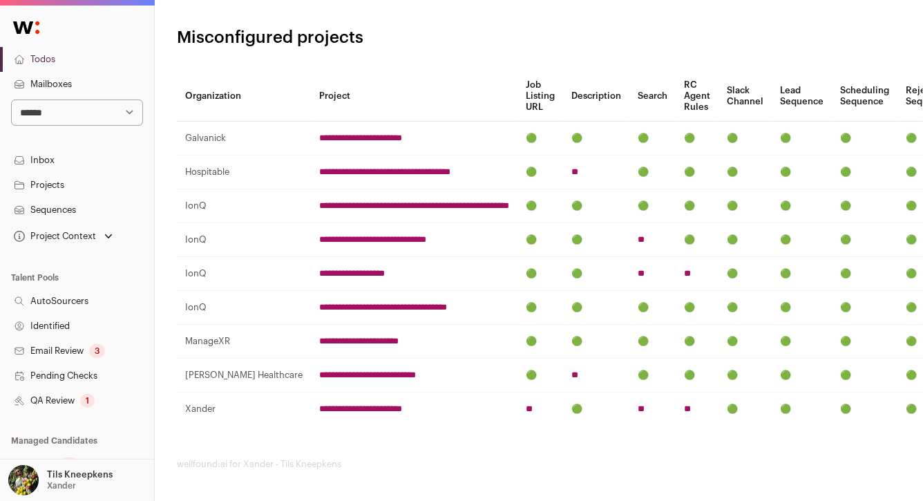
scroll to position [293, 0]
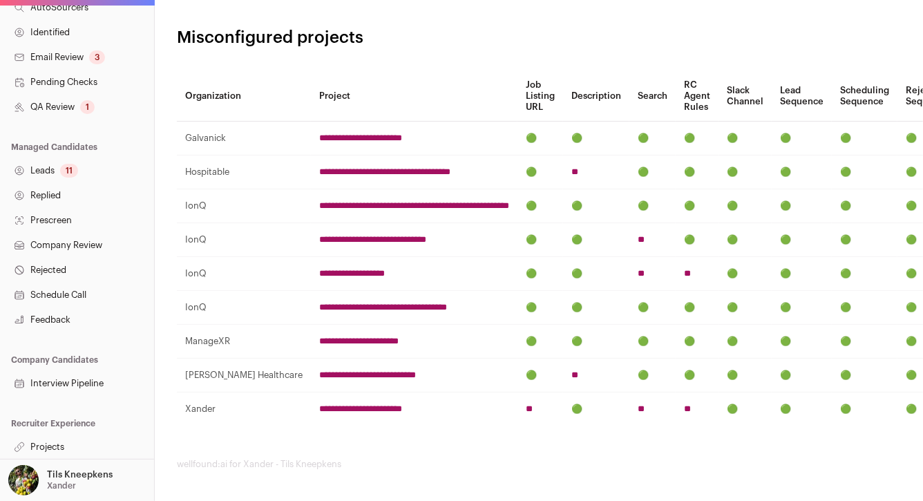
click at [47, 438] on link "Projects" at bounding box center [77, 446] width 154 height 25
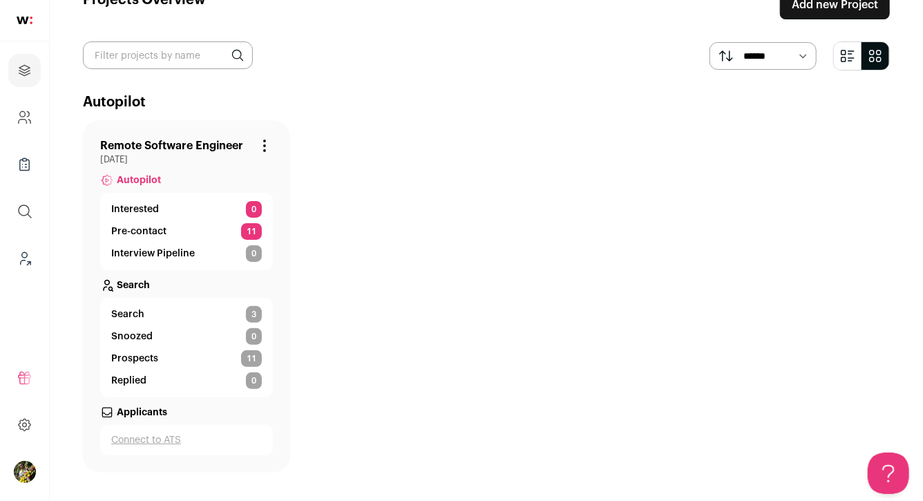
scroll to position [63, 0]
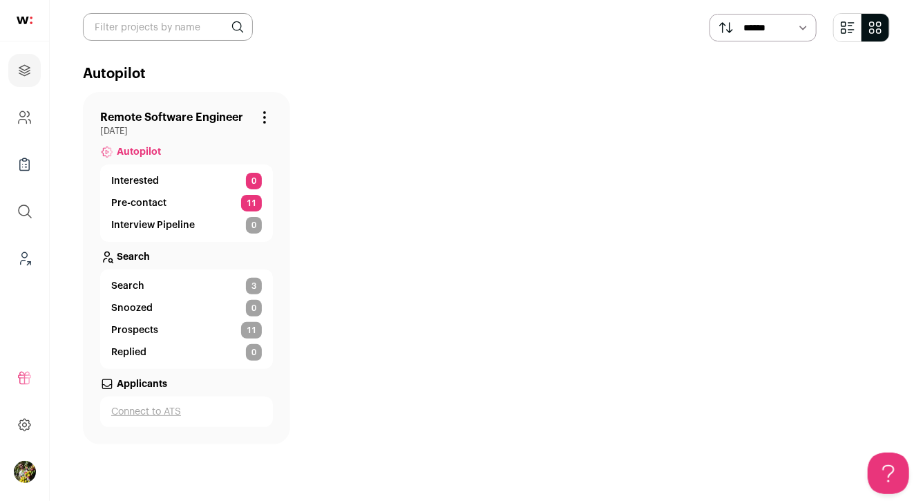
click at [153, 200] on p "Pre-contact" at bounding box center [138, 203] width 55 height 14
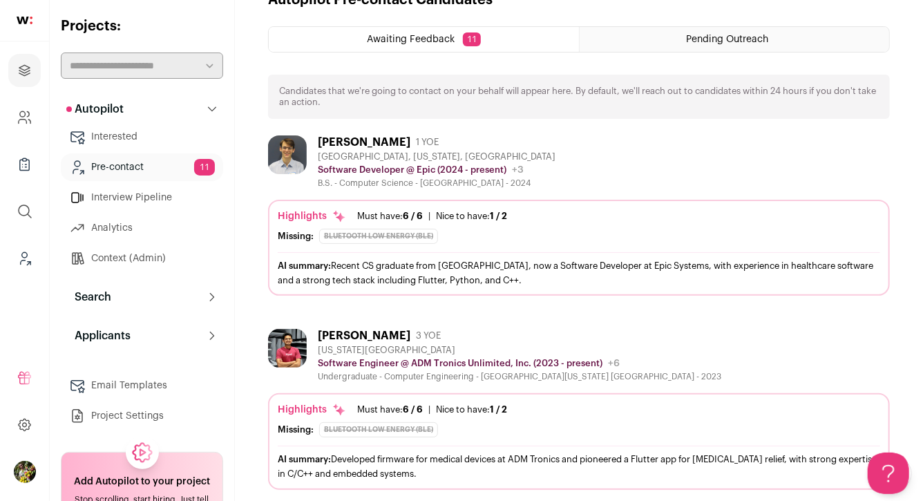
scroll to position [75, 0]
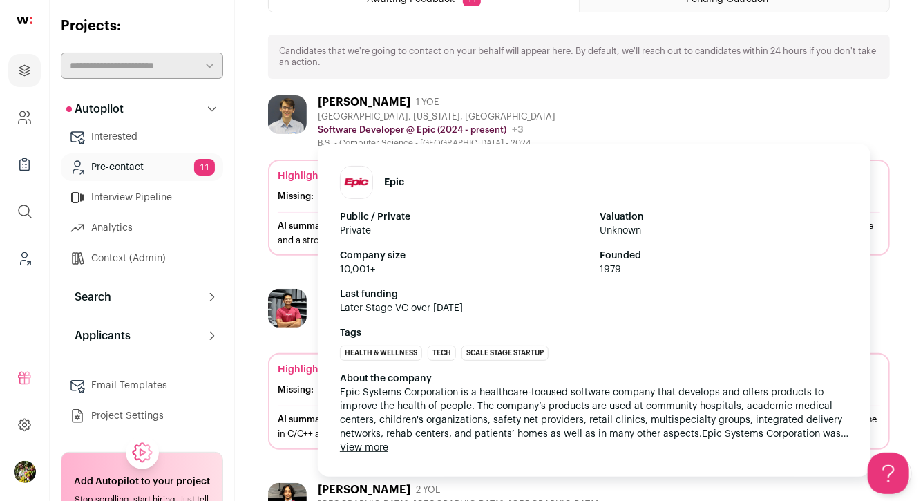
click at [350, 126] on p "Software Developer @ Epic (2024 - present)" at bounding box center [412, 129] width 189 height 11
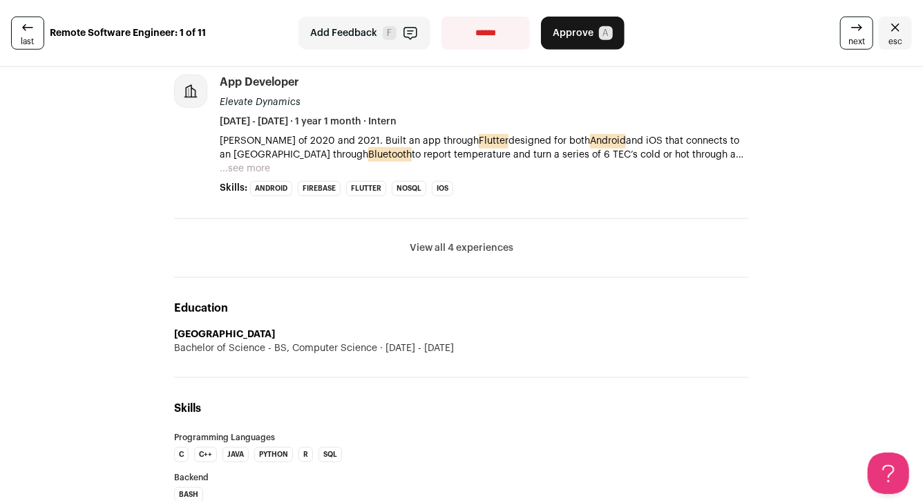
scroll to position [599, 0]
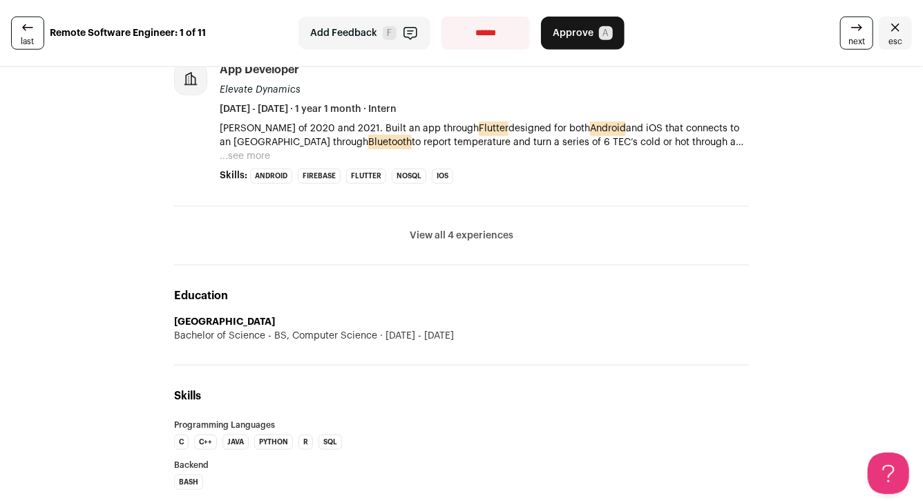
click at [429, 239] on button "View all 4 experiences" at bounding box center [461, 236] width 104 height 14
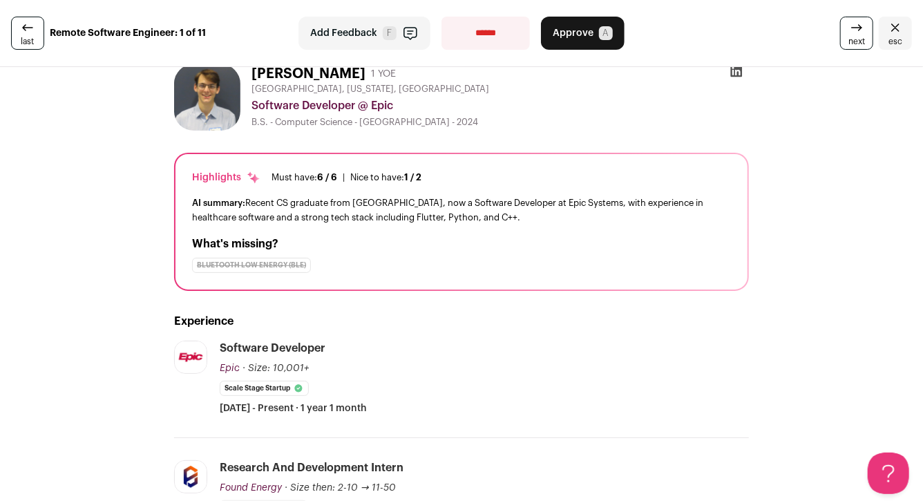
scroll to position [0, 0]
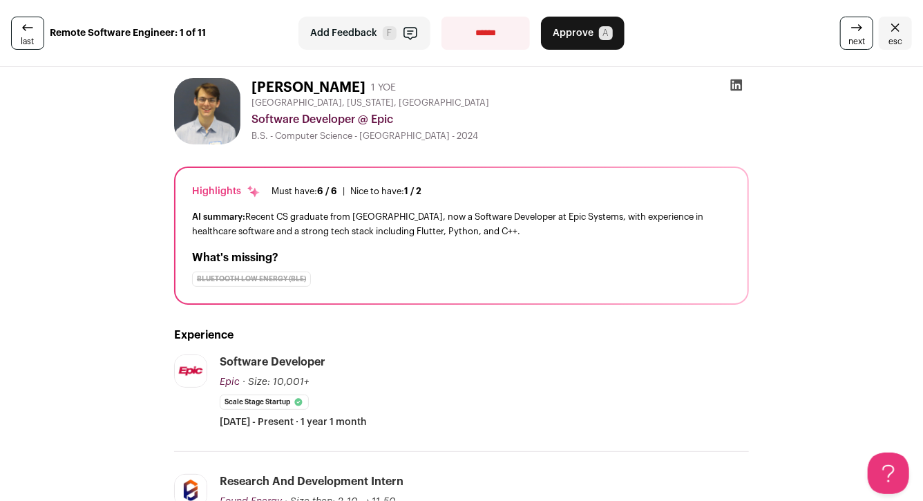
click at [885, 37] on link "esc" at bounding box center [894, 33] width 33 height 33
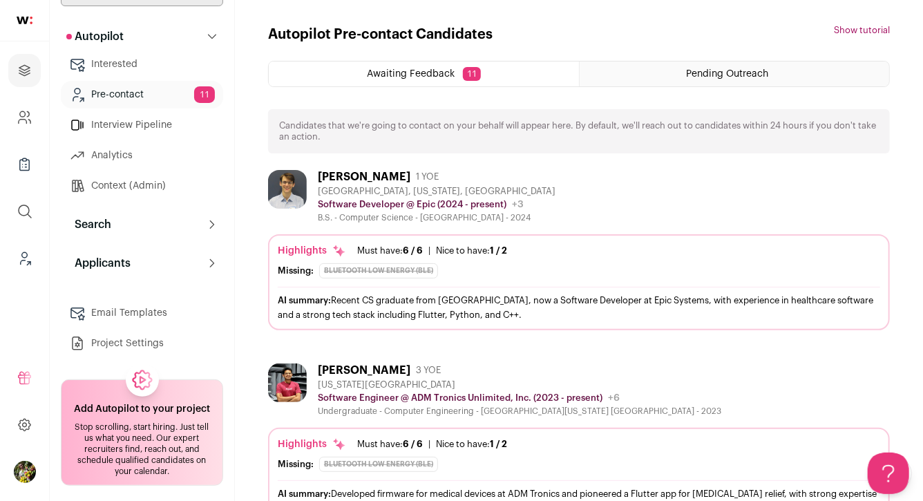
click at [162, 226] on button "Search" at bounding box center [142, 225] width 162 height 28
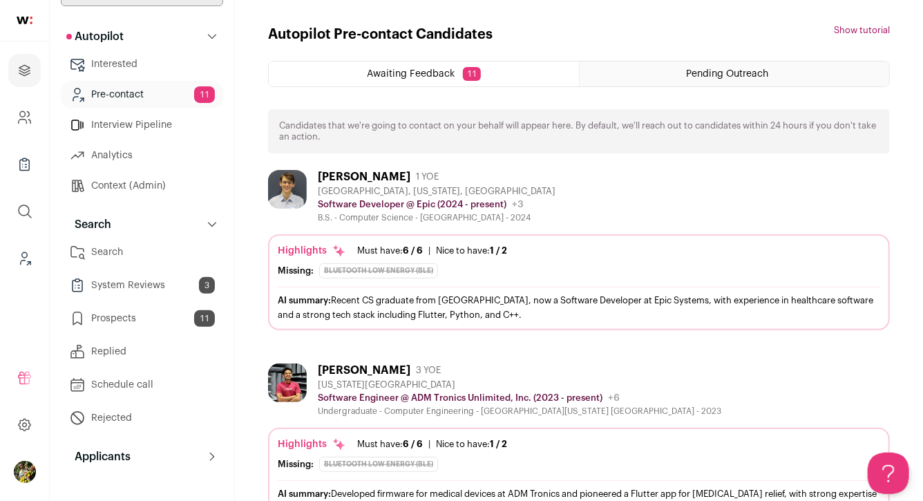
click at [172, 255] on link "Search" at bounding box center [142, 252] width 162 height 28
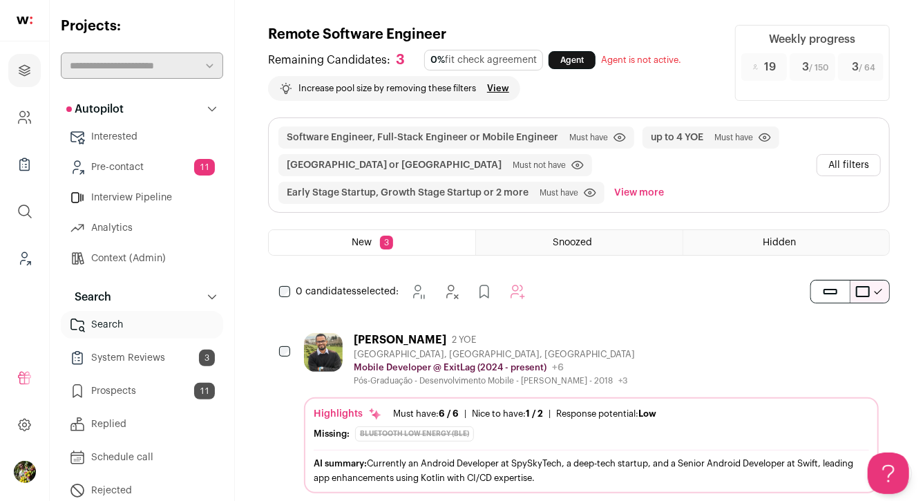
click at [838, 162] on button "All filters" at bounding box center [848, 165] width 64 height 22
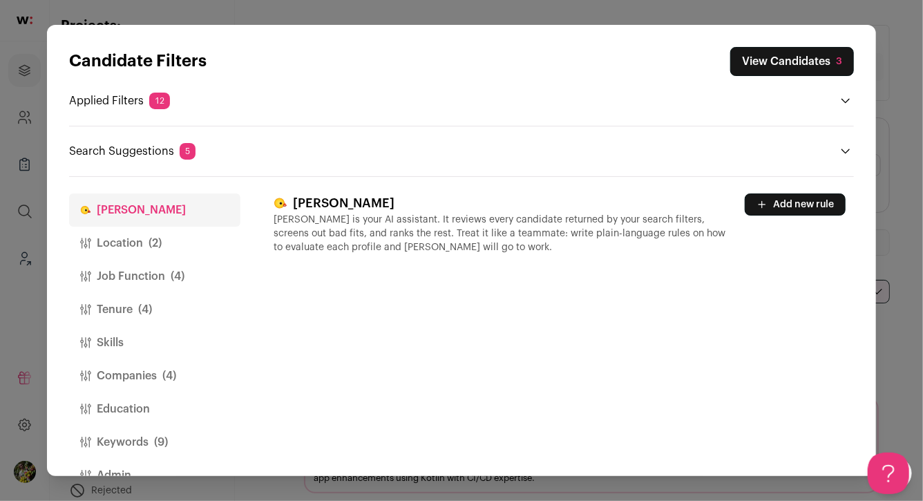
click at [186, 229] on button "Location (2)" at bounding box center [154, 242] width 171 height 33
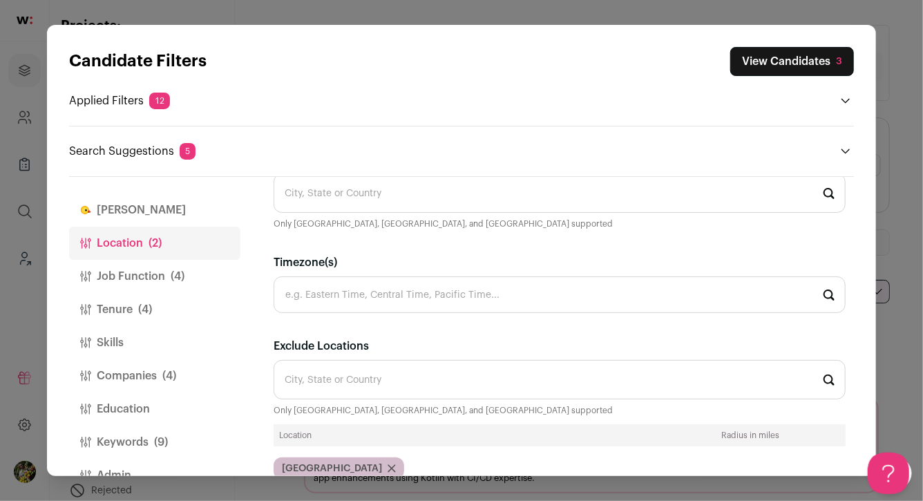
scroll to position [123, 0]
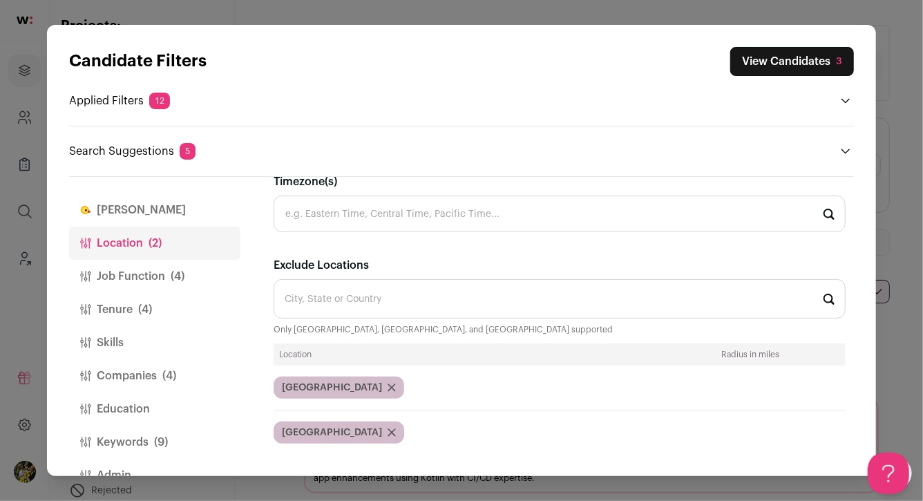
click at [388, 429] on icon "Close modal via background" at bounding box center [391, 432] width 7 height 7
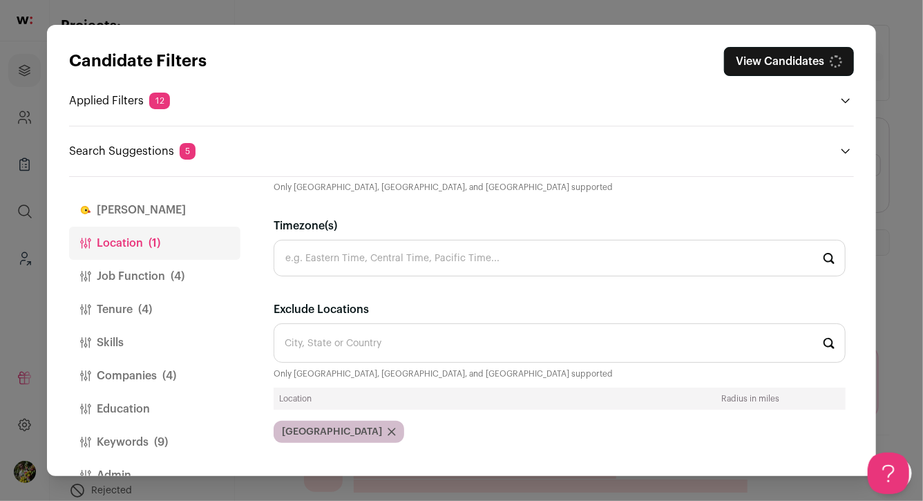
scroll to position [78, 0]
click at [388, 430] on icon "Close modal via background" at bounding box center [391, 432] width 7 height 7
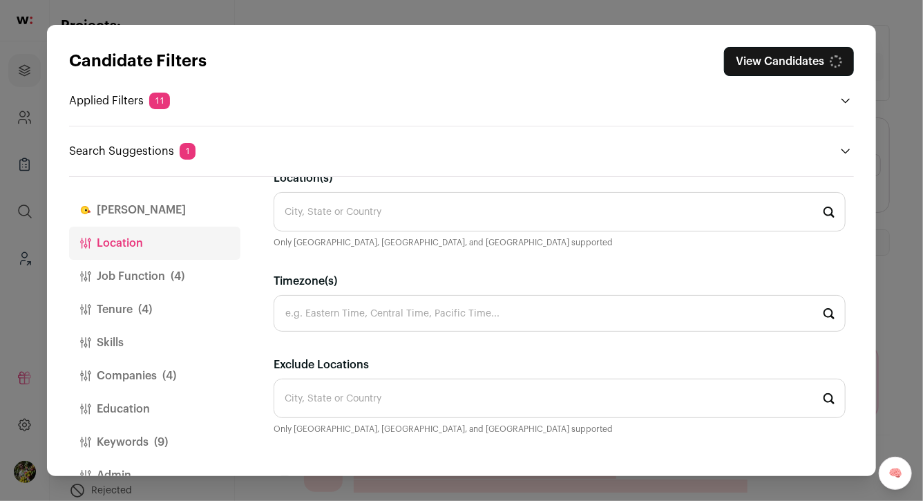
scroll to position [23, 0]
click at [186, 281] on button "Job Function (4)" at bounding box center [154, 276] width 171 height 33
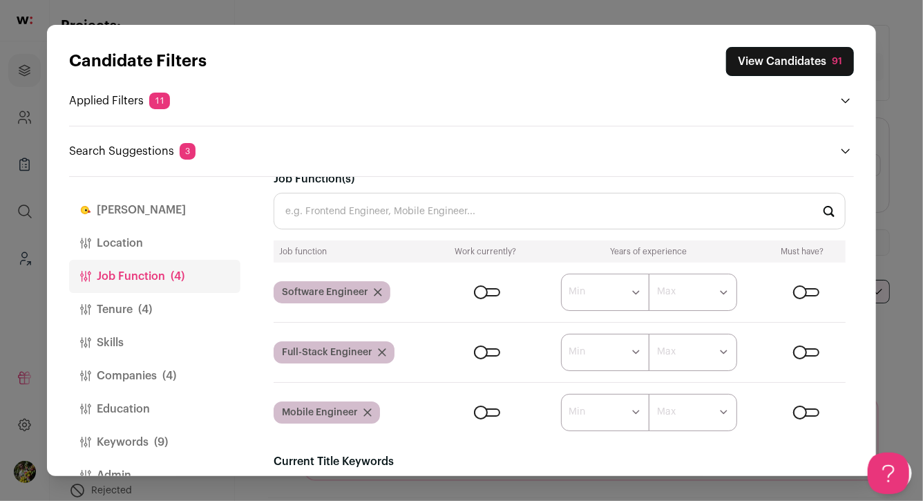
click at [184, 310] on button "Tenure (4)" at bounding box center [154, 309] width 171 height 33
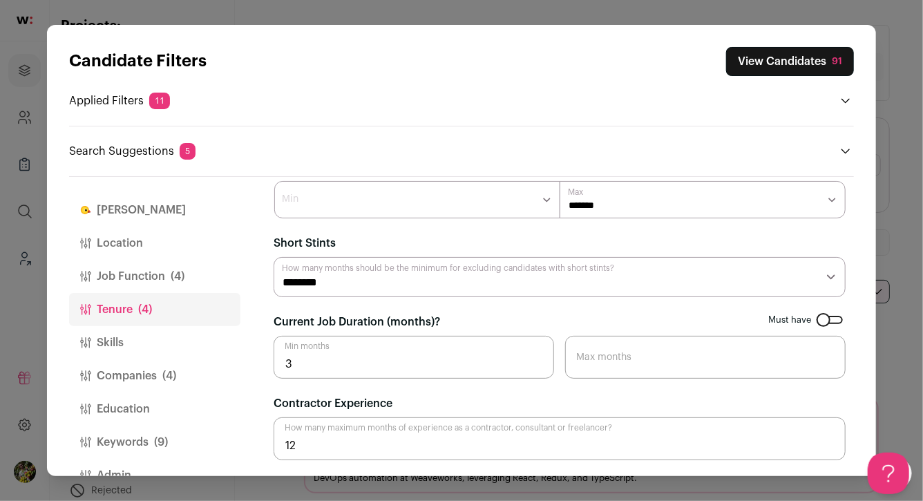
scroll to position [32, 0]
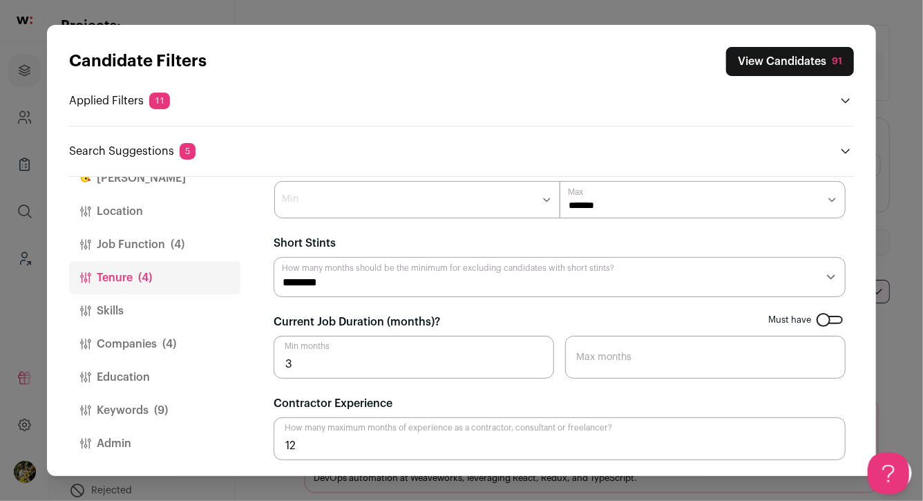
click at [151, 409] on button "Keywords (9)" at bounding box center [154, 410] width 171 height 33
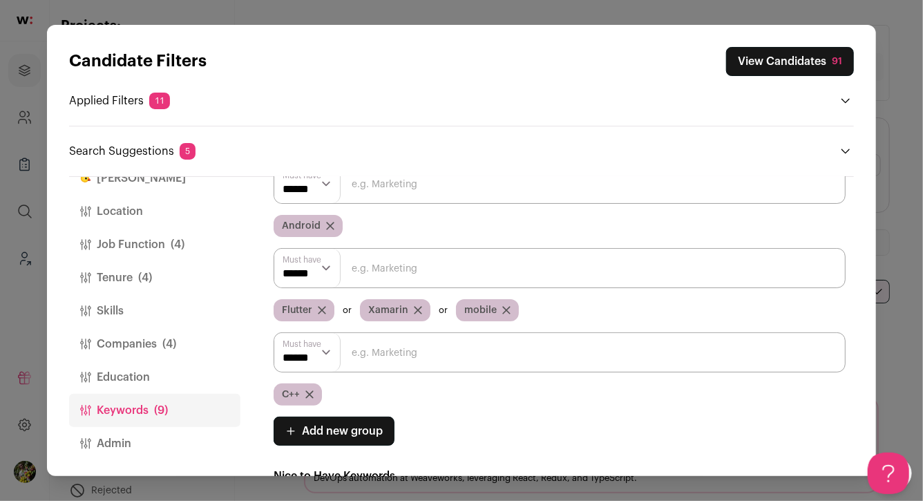
scroll to position [206, 0]
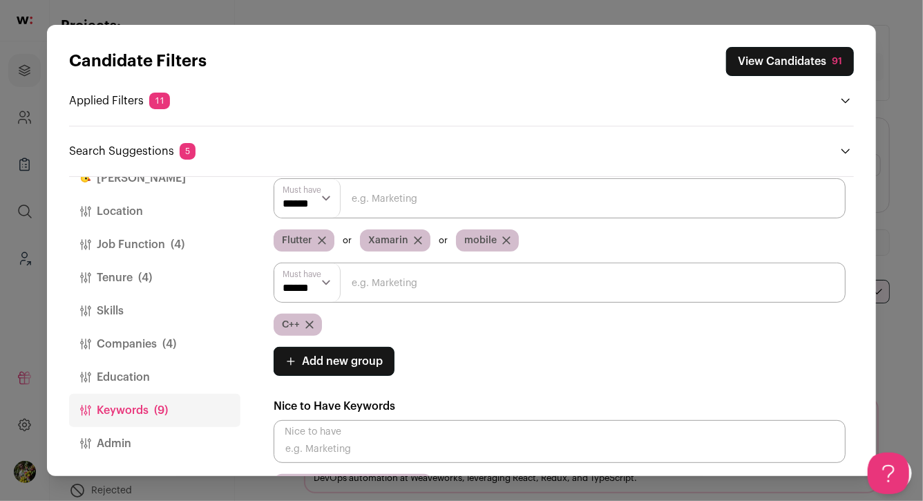
click at [700, 283] on input "Close modal via background" at bounding box center [559, 282] width 572 height 40
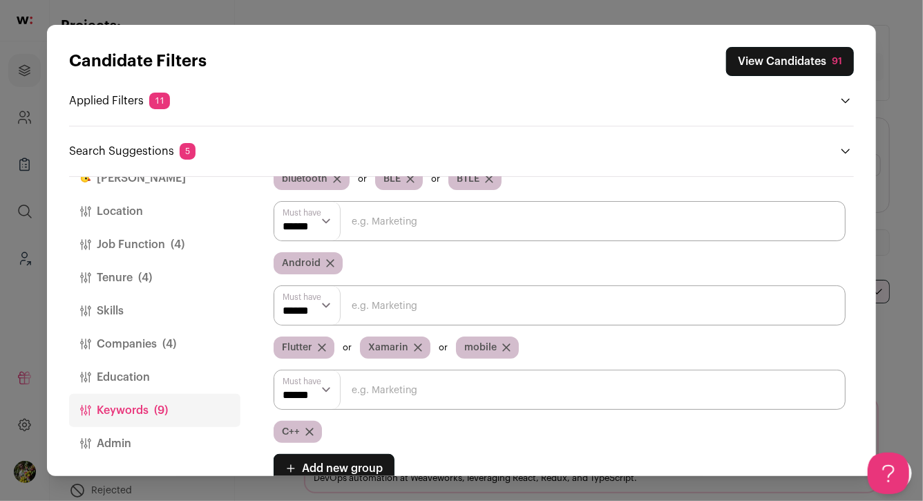
scroll to position [139, 0]
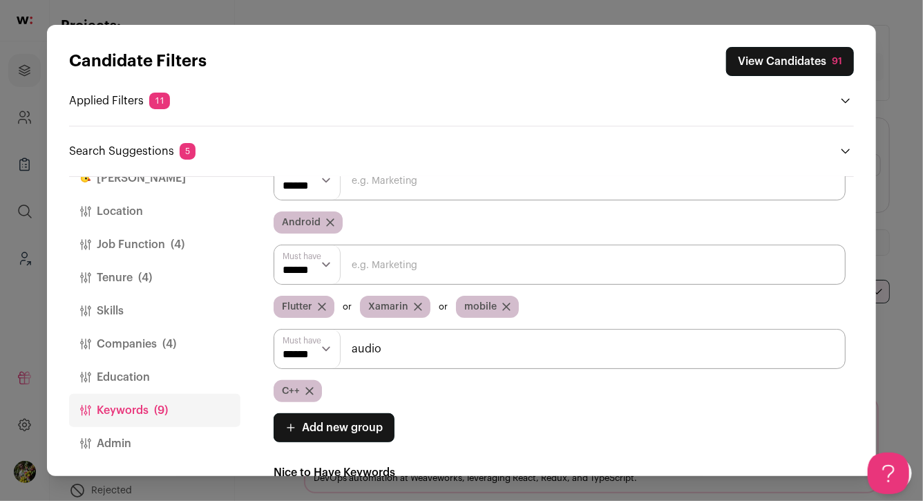
type input "audio"
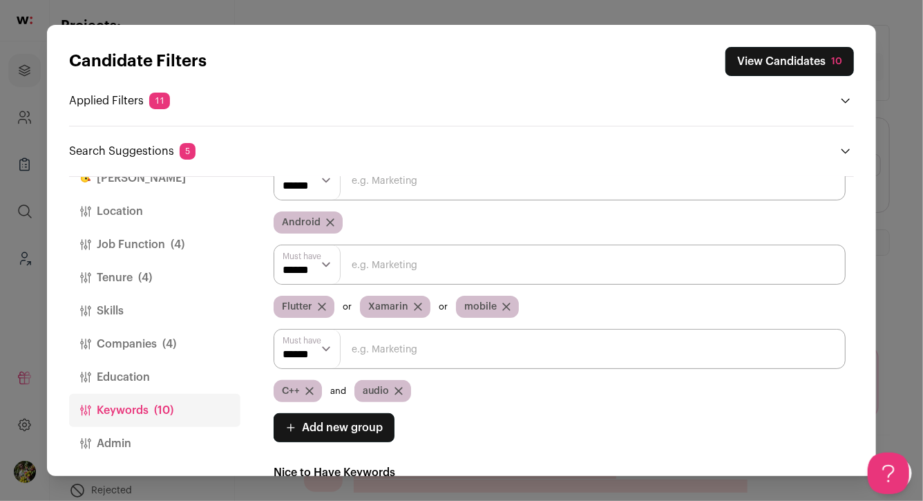
click at [321, 357] on select "****** ******" at bounding box center [307, 348] width 66 height 39
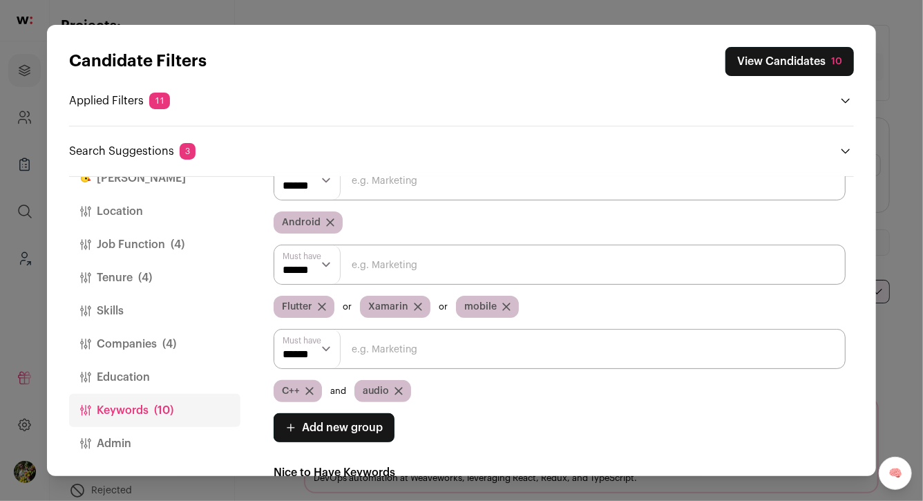
select select "**"
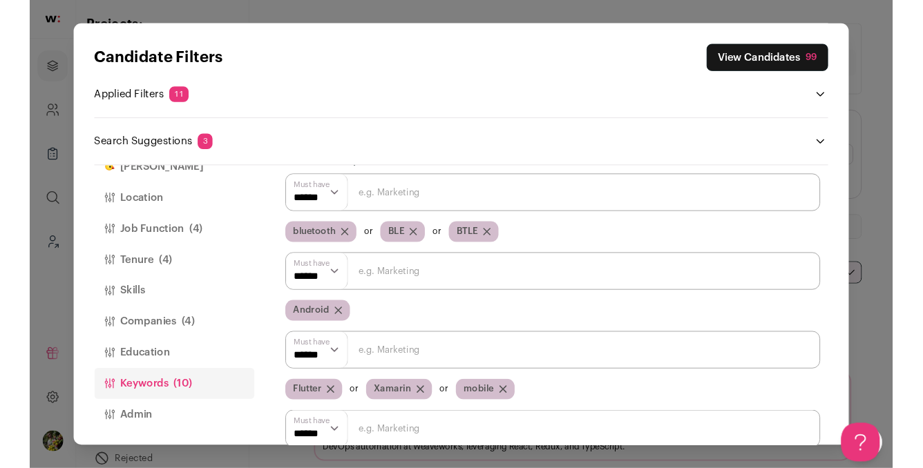
scroll to position [0, 0]
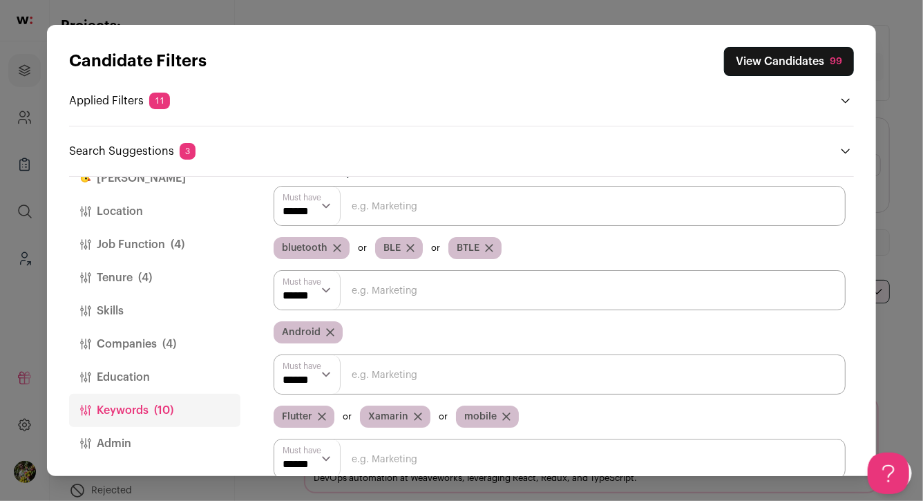
click at [773, 59] on button "View Candidates 99" at bounding box center [789, 61] width 130 height 29
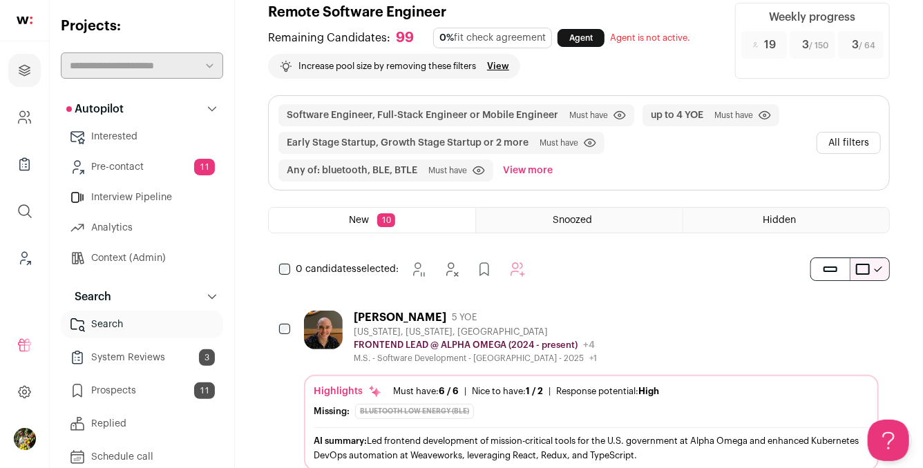
scroll to position [19, 0]
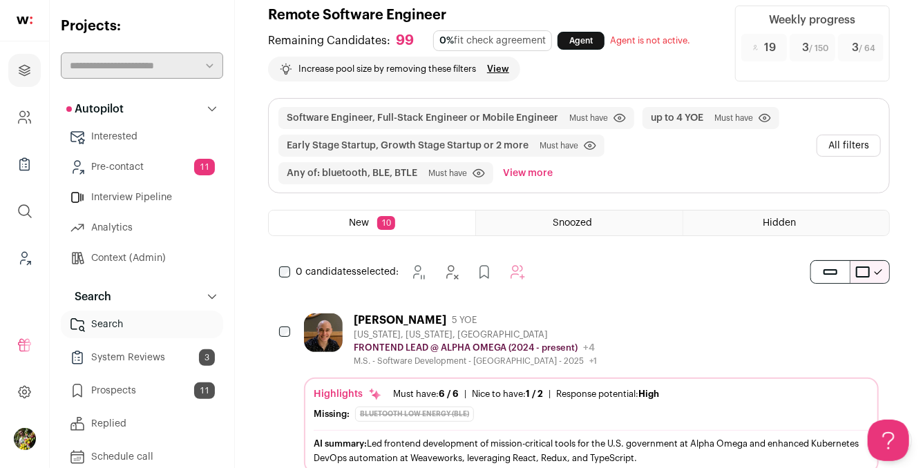
click at [132, 164] on link "Pre-contact 11" at bounding box center [142, 167] width 162 height 28
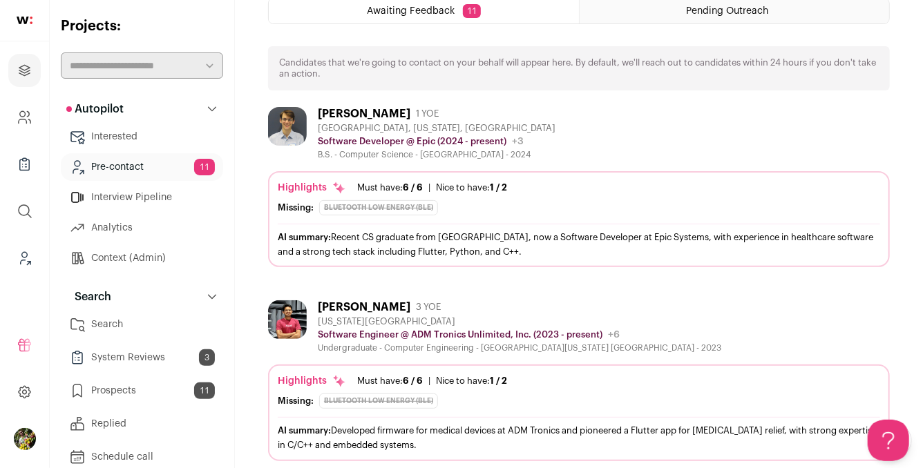
scroll to position [66, 0]
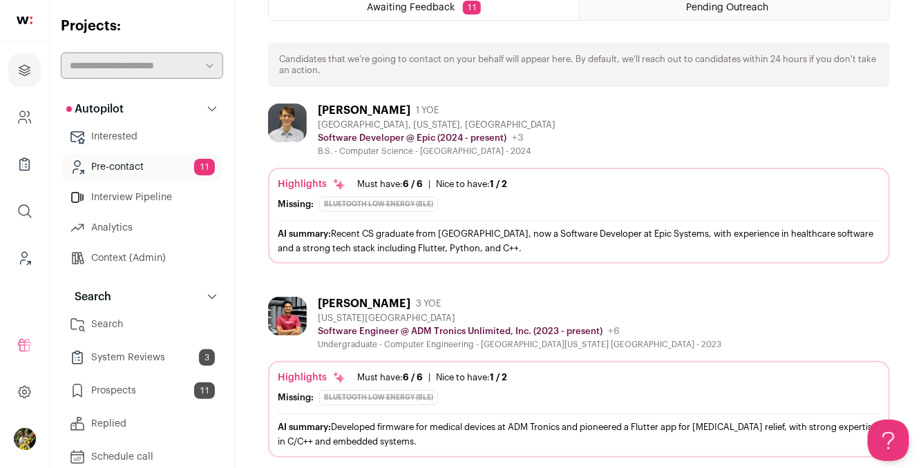
click at [363, 119] on div "Madison, Wisconsin, United States" at bounding box center [437, 124] width 238 height 11
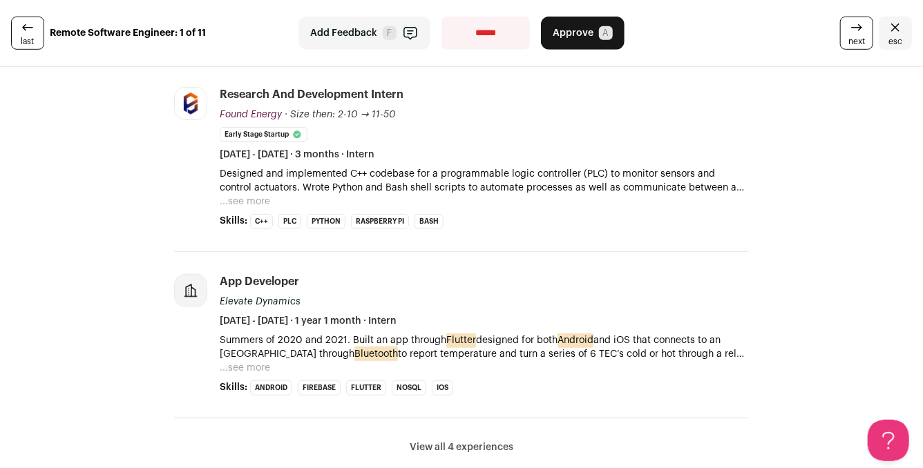
scroll to position [392, 0]
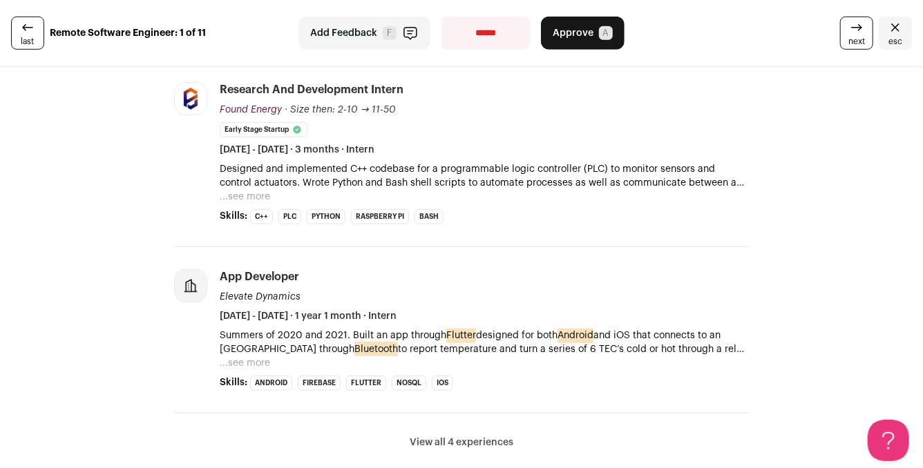
click at [254, 360] on button "...see more" at bounding box center [245, 363] width 50 height 14
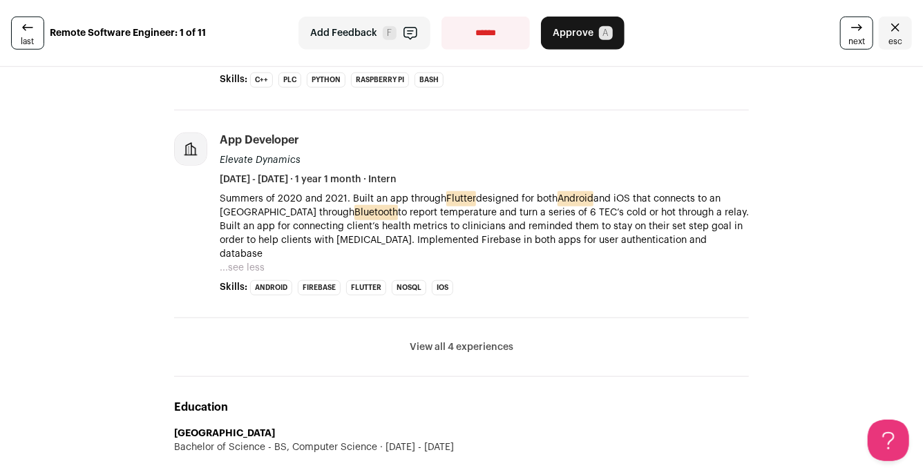
scroll to position [596, 0]
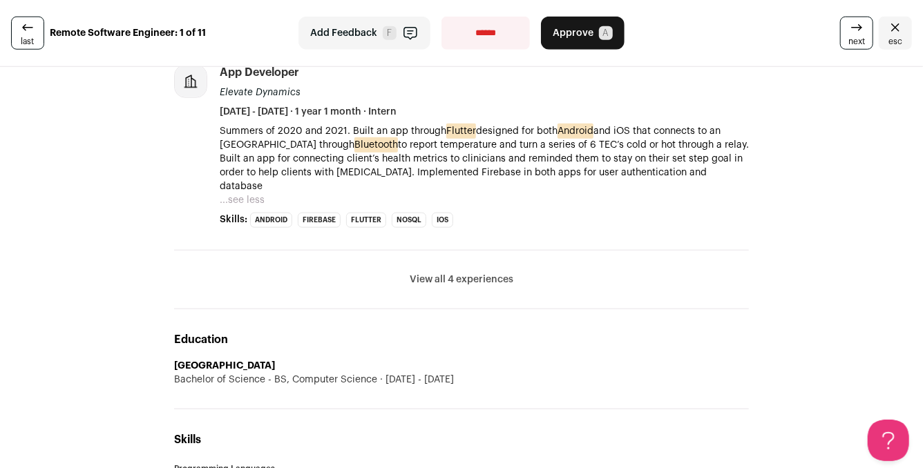
click at [434, 273] on button "View all 4 experiences" at bounding box center [461, 280] width 104 height 14
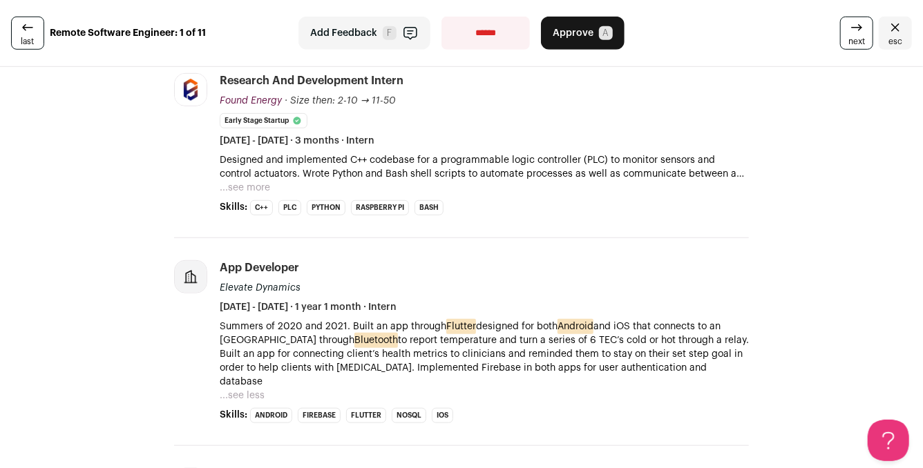
scroll to position [407, 0]
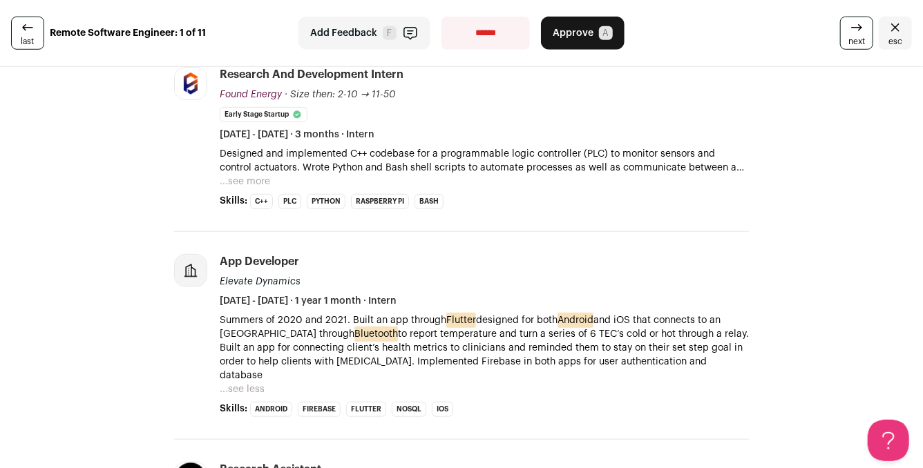
click at [364, 29] on span "Add Feedback" at bounding box center [343, 33] width 67 height 14
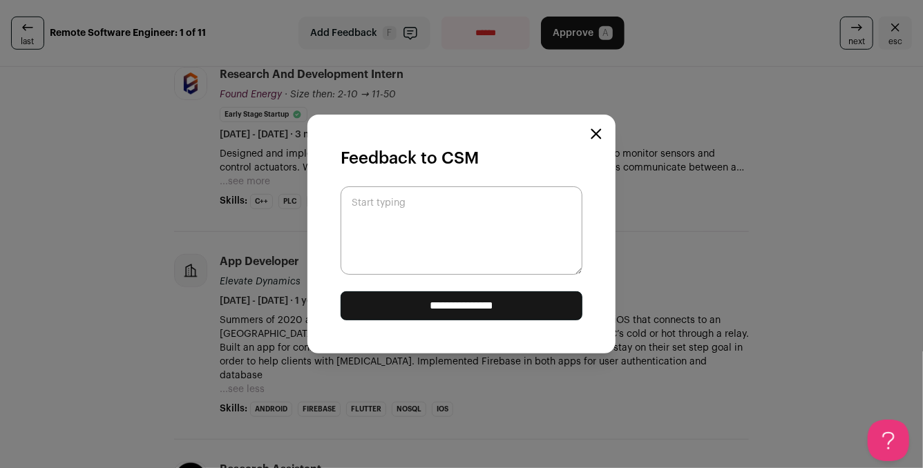
click at [594, 133] on icon "Close modal" at bounding box center [595, 133] width 11 height 11
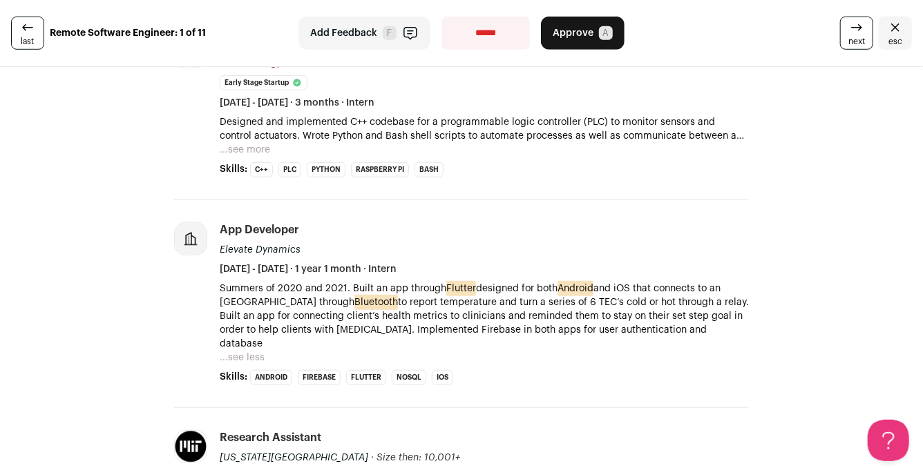
scroll to position [443, 0]
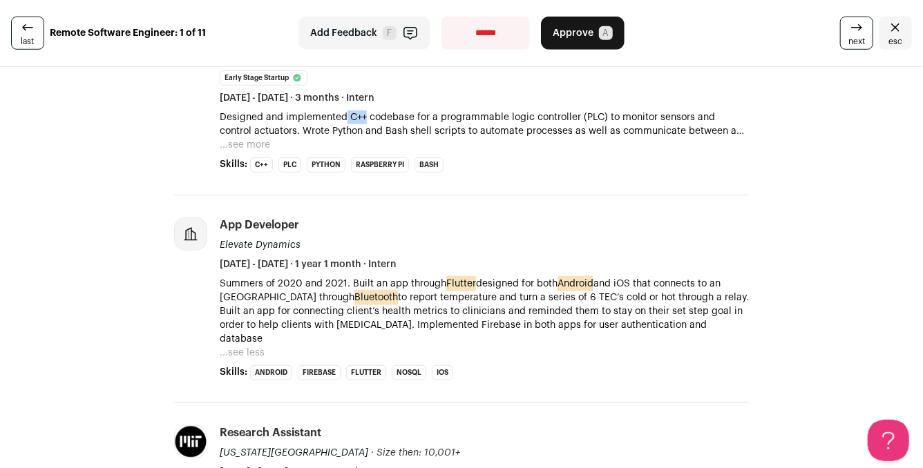
drag, startPoint x: 344, startPoint y: 113, endPoint x: 365, endPoint y: 114, distance: 20.8
click at [365, 114] on p "Designed and implemented C++ codebase for a programmable logic controller (PLC)…" at bounding box center [484, 124] width 529 height 28
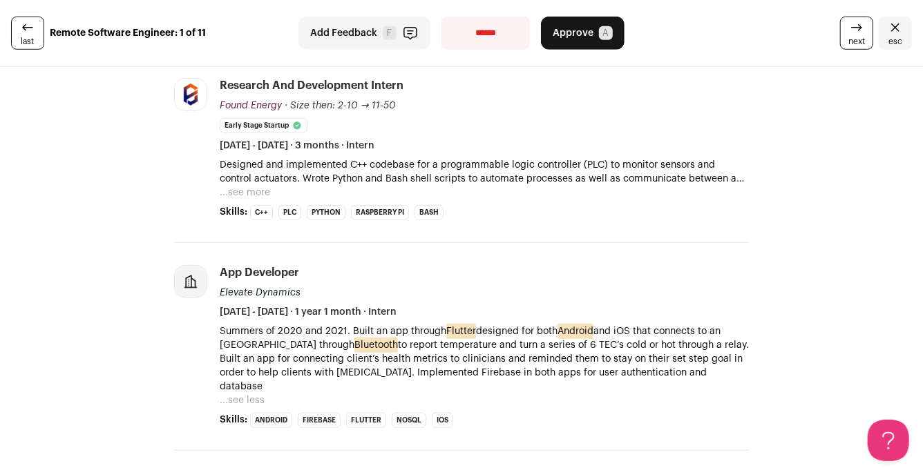
scroll to position [394, 0]
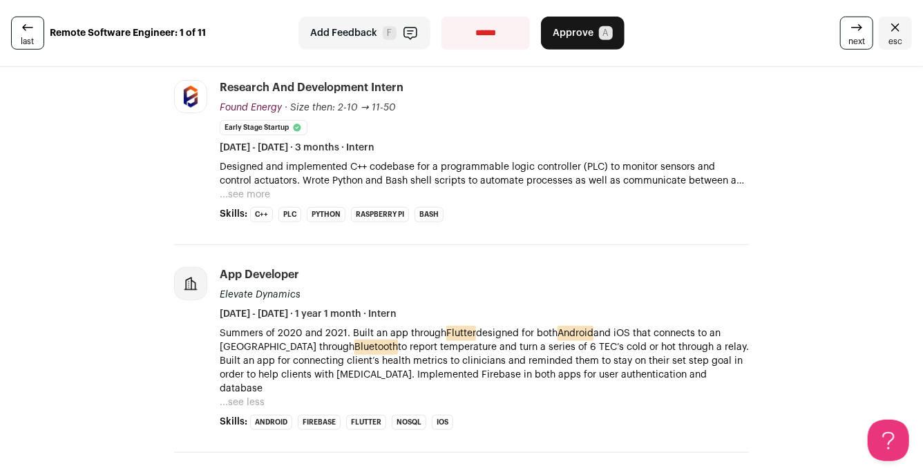
click at [387, 37] on span "F" at bounding box center [390, 33] width 14 height 14
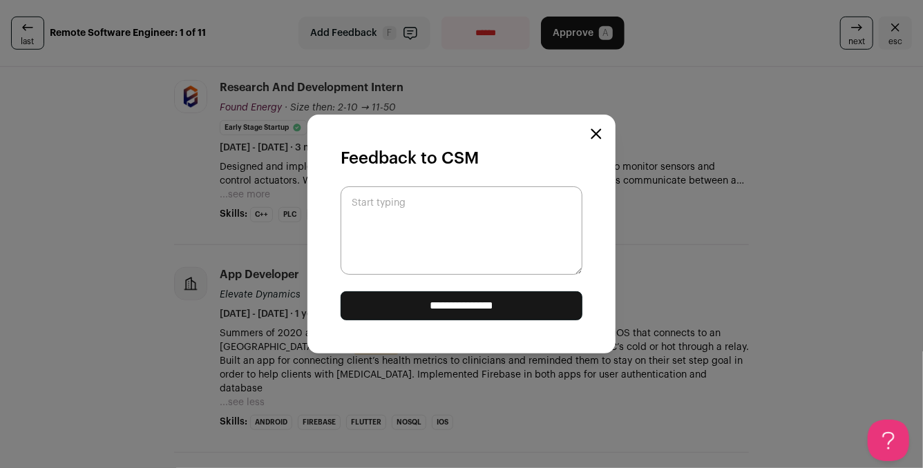
click at [411, 217] on textarea "Start typing" at bounding box center [461, 230] width 242 height 88
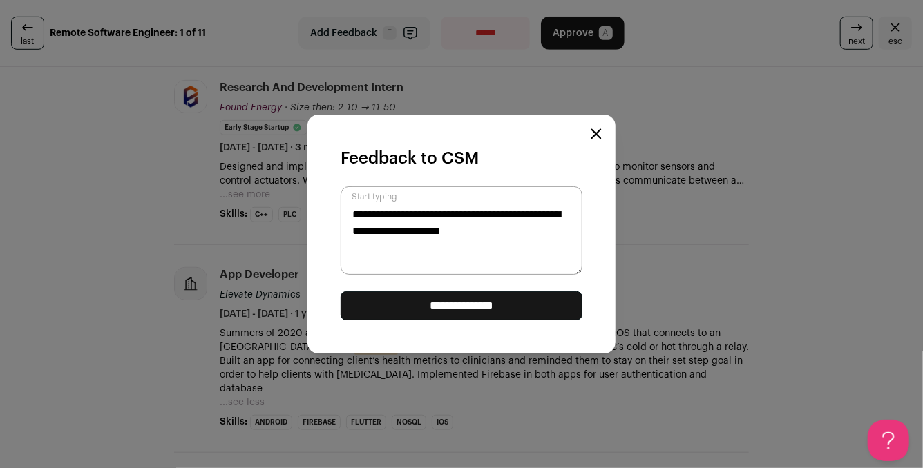
type textarea "**********"
click at [448, 300] on input "**********" at bounding box center [461, 305] width 242 height 29
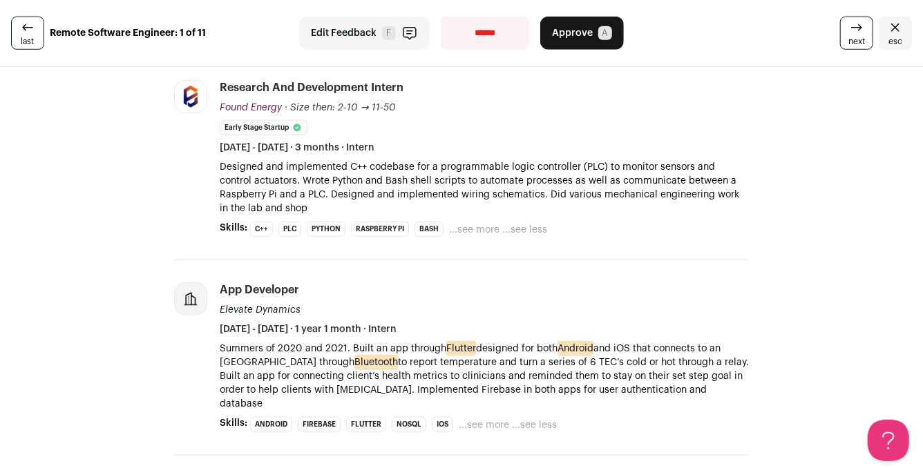
scroll to position [0, 0]
click at [583, 26] on span "Approve" at bounding box center [572, 33] width 41 height 14
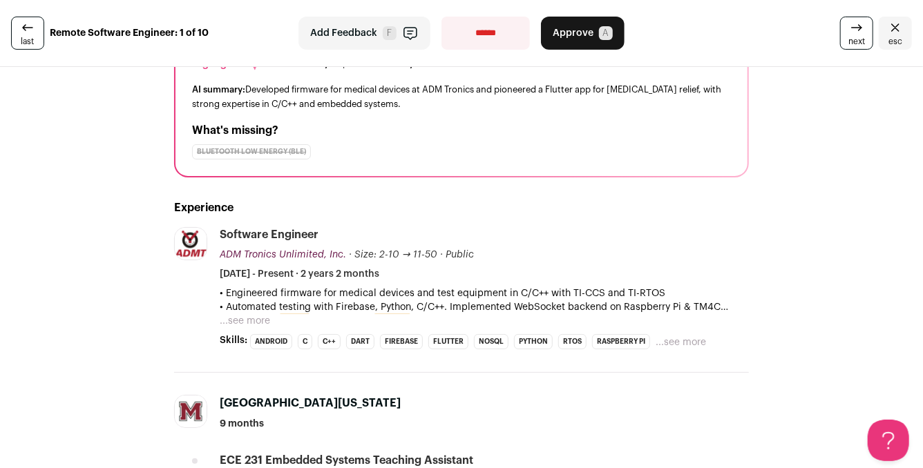
scroll to position [135, 0]
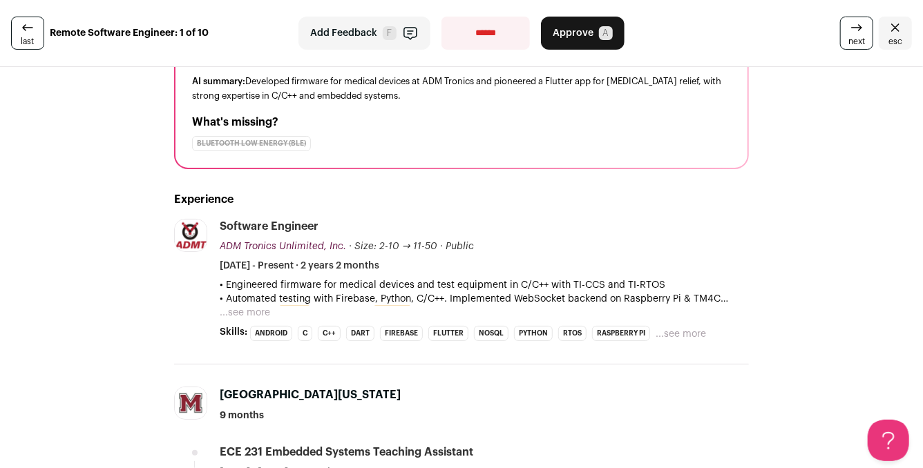
click at [689, 331] on button "...see more" at bounding box center [680, 334] width 50 height 14
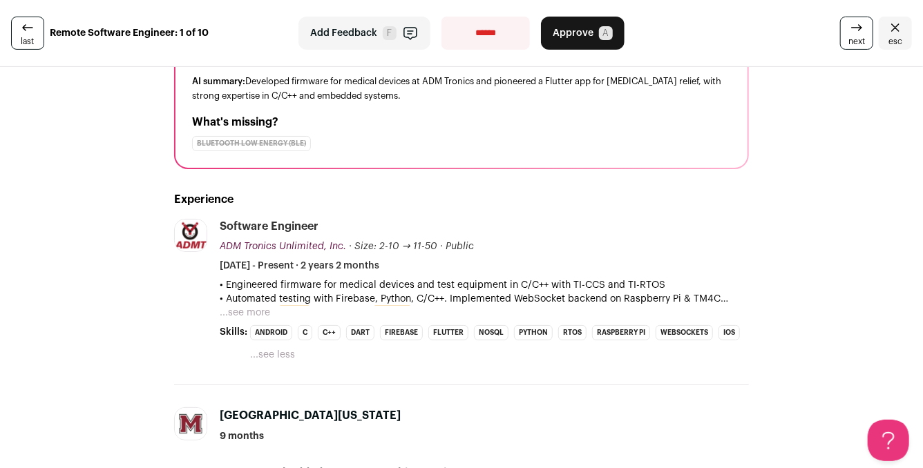
click at [238, 308] on button "...see more" at bounding box center [245, 313] width 50 height 14
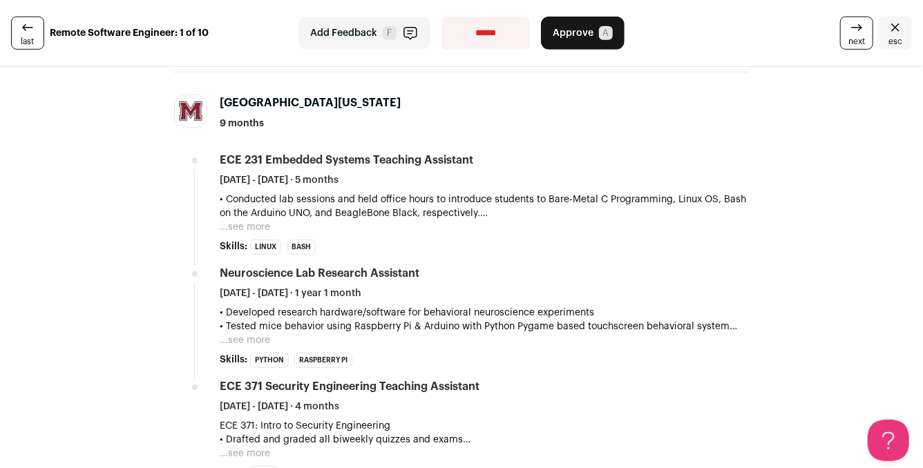
scroll to position [459, 0]
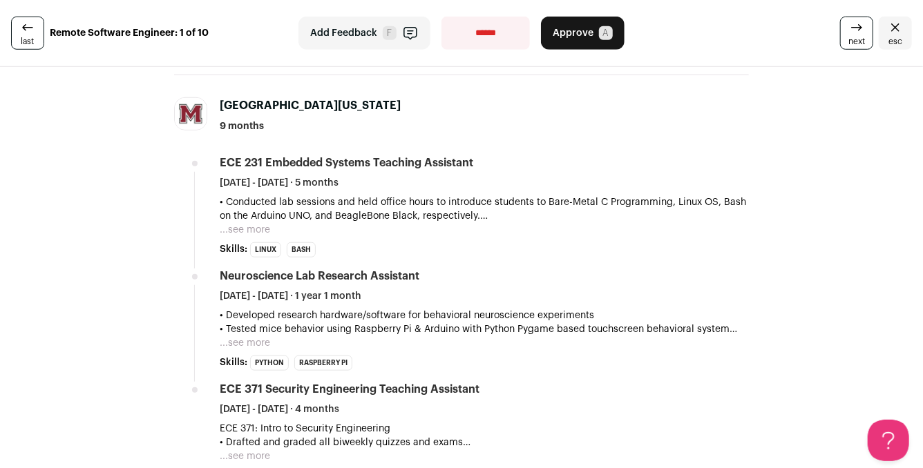
click at [249, 231] on button "...see more" at bounding box center [245, 230] width 50 height 14
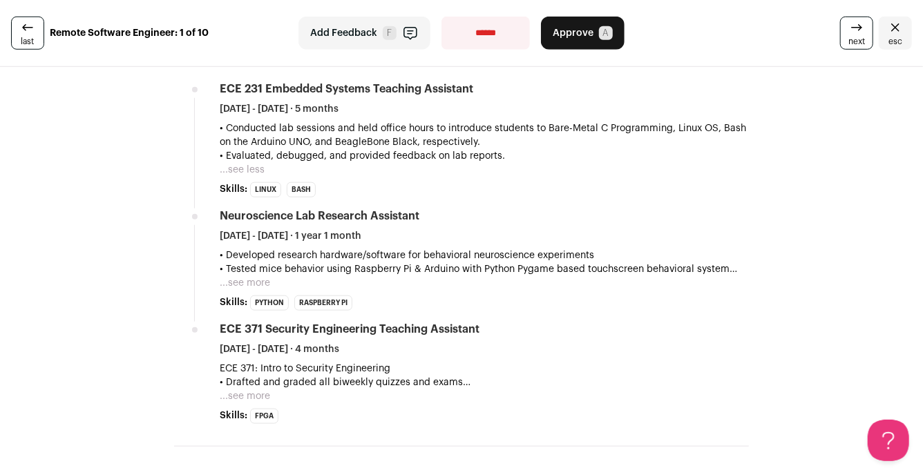
scroll to position [555, 0]
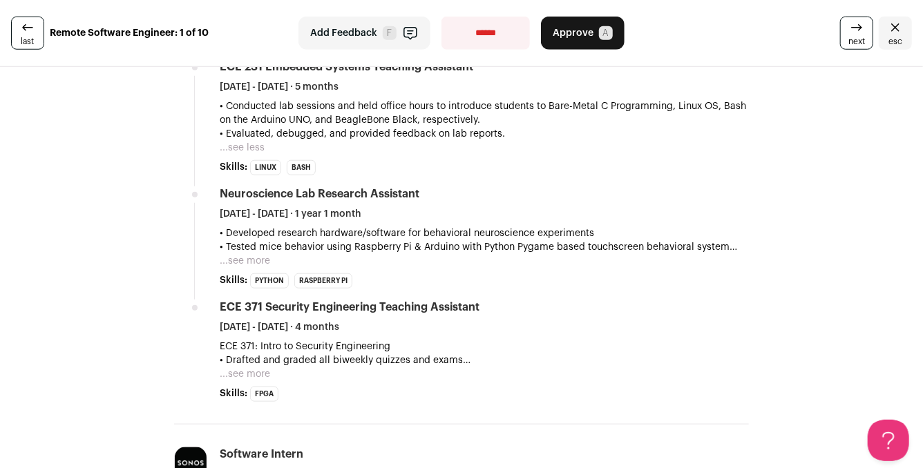
click at [251, 260] on button "...see more" at bounding box center [245, 261] width 50 height 14
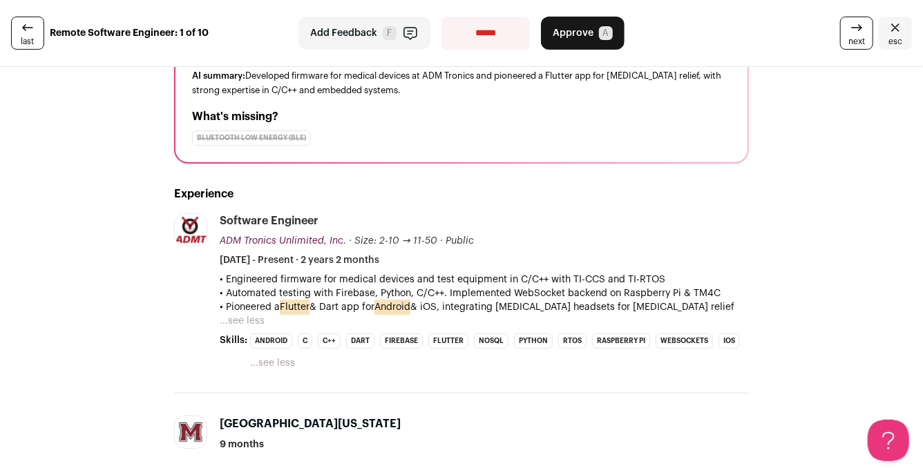
scroll to position [142, 0]
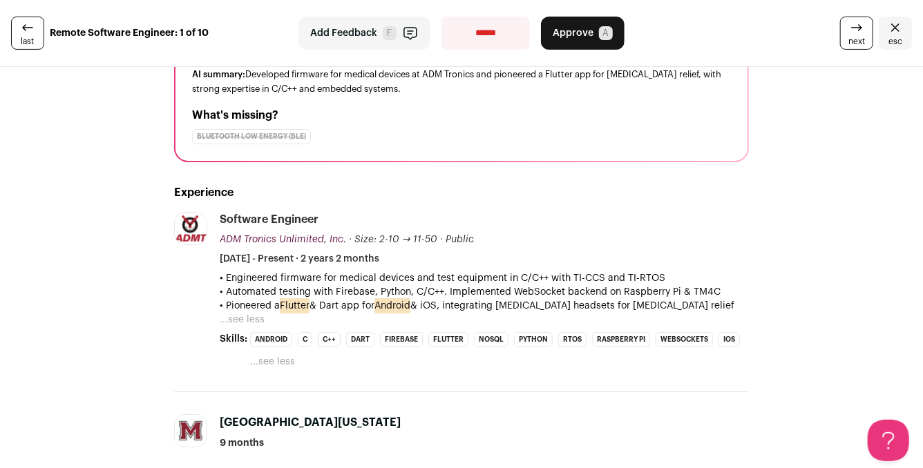
click at [362, 38] on span "Add Feedback" at bounding box center [343, 33] width 67 height 14
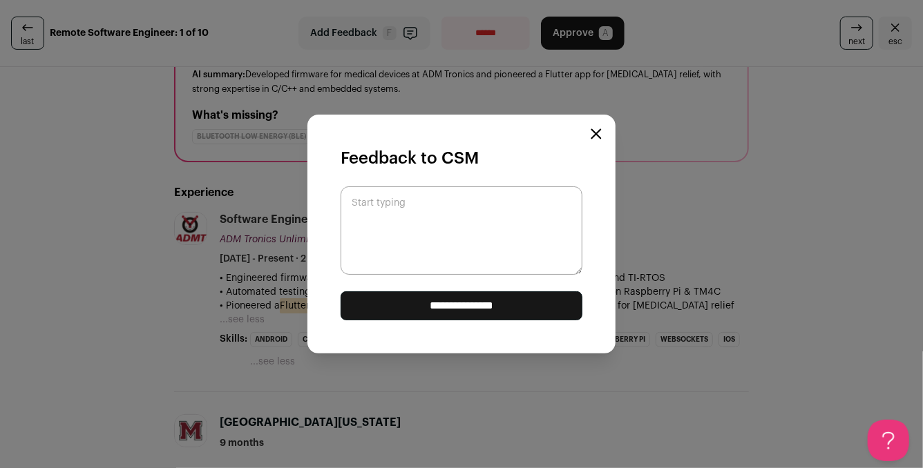
click at [467, 225] on textarea "Start typing" at bounding box center [461, 230] width 242 height 88
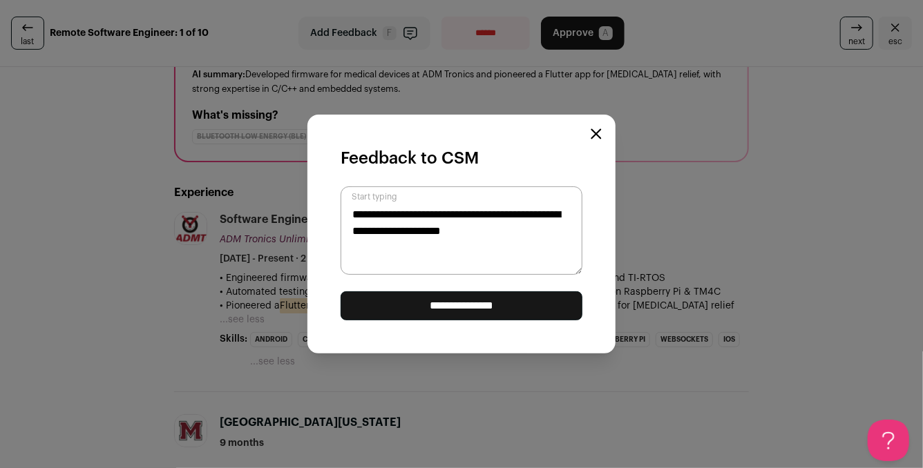
click at [480, 235] on textarea "**********" at bounding box center [461, 230] width 242 height 88
type textarea "**********"
click at [516, 307] on input "**********" at bounding box center [461, 305] width 242 height 29
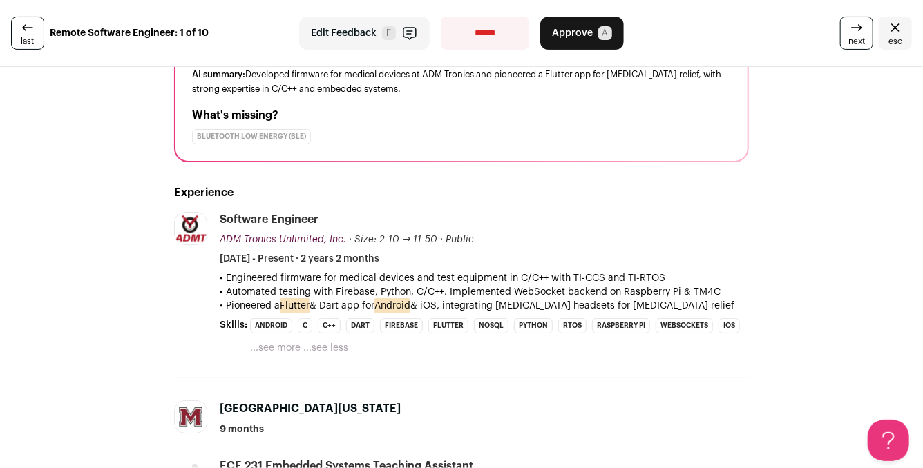
scroll to position [0, 0]
click at [586, 34] on span "Approve" at bounding box center [572, 33] width 41 height 14
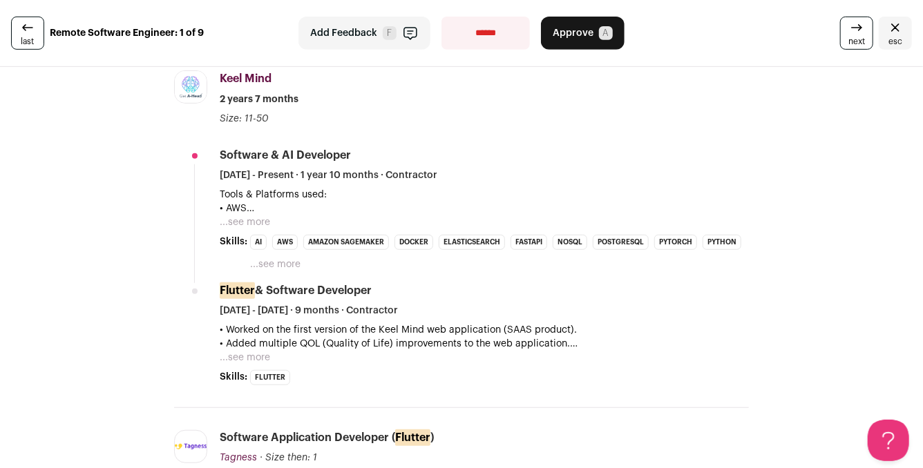
scroll to position [291, 0]
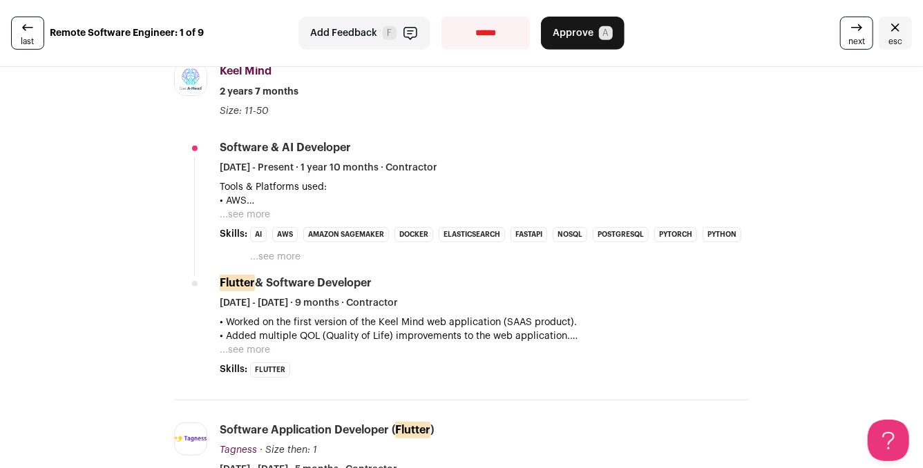
click at [260, 214] on button "...see more" at bounding box center [245, 215] width 50 height 14
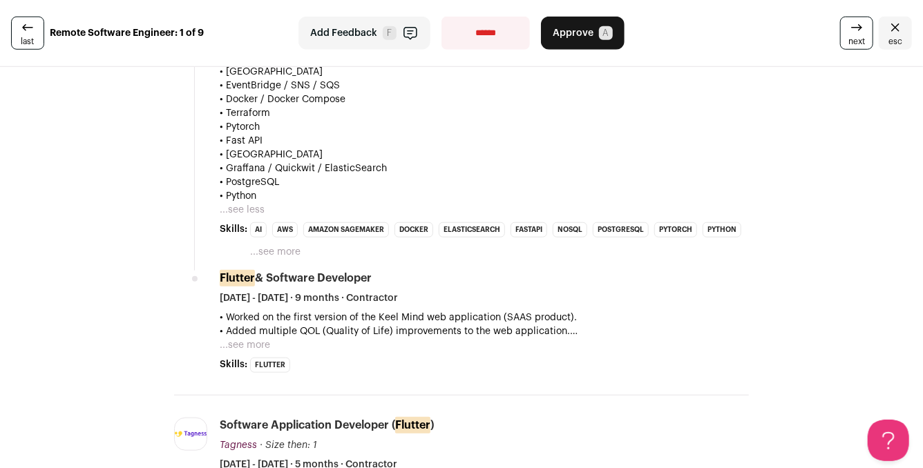
scroll to position [530, 0]
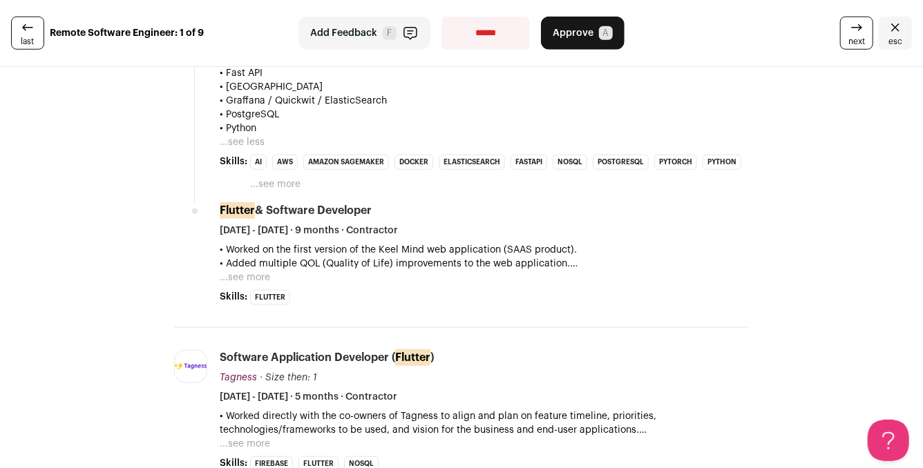
click at [374, 39] on span "Add Feedback" at bounding box center [343, 33] width 67 height 14
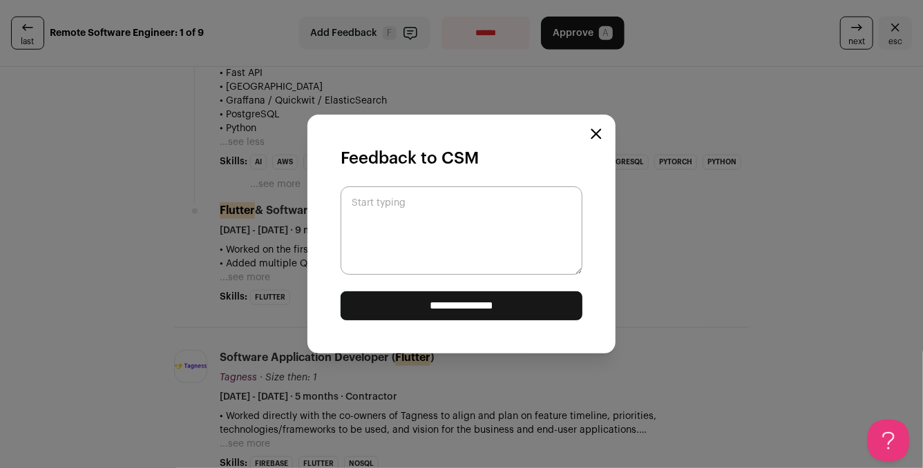
click at [493, 213] on textarea "Start typing" at bounding box center [461, 230] width 242 height 88
click at [460, 302] on input "**********" at bounding box center [461, 305] width 242 height 29
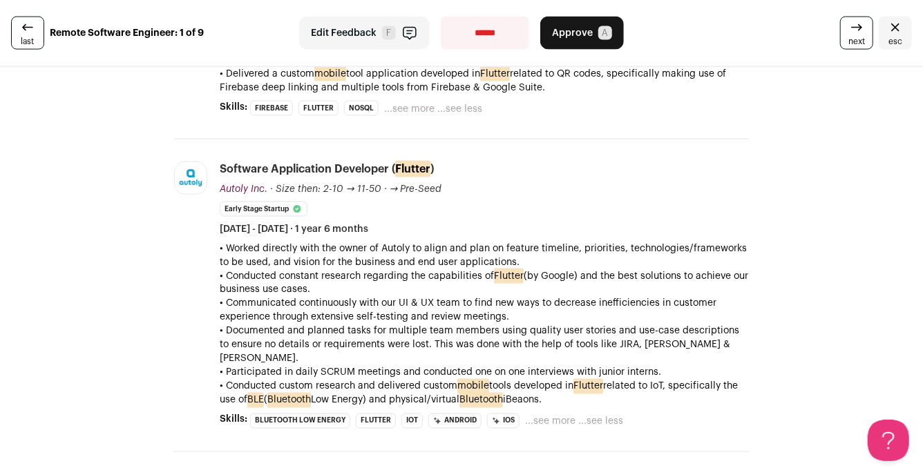
scroll to position [981, 0]
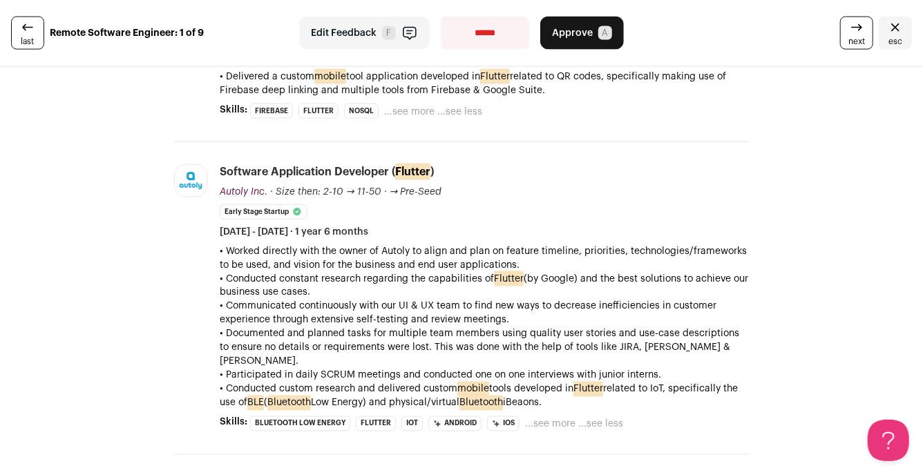
click at [390, 41] on button "Edit Feedback F" at bounding box center [364, 33] width 131 height 33
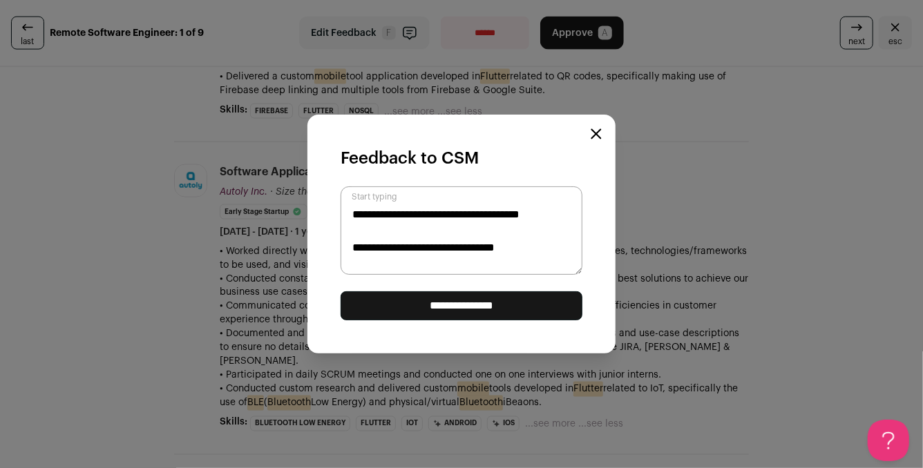
click at [550, 249] on textarea "**********" at bounding box center [461, 230] width 242 height 88
click at [410, 267] on textarea "**********" at bounding box center [461, 230] width 242 height 88
type textarea "**********"
click at [438, 297] on input "**********" at bounding box center [461, 305] width 242 height 29
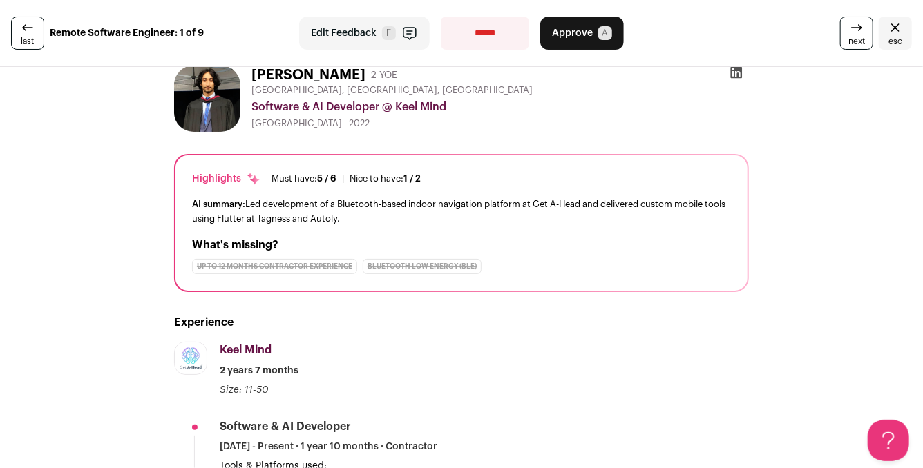
scroll to position [0, 0]
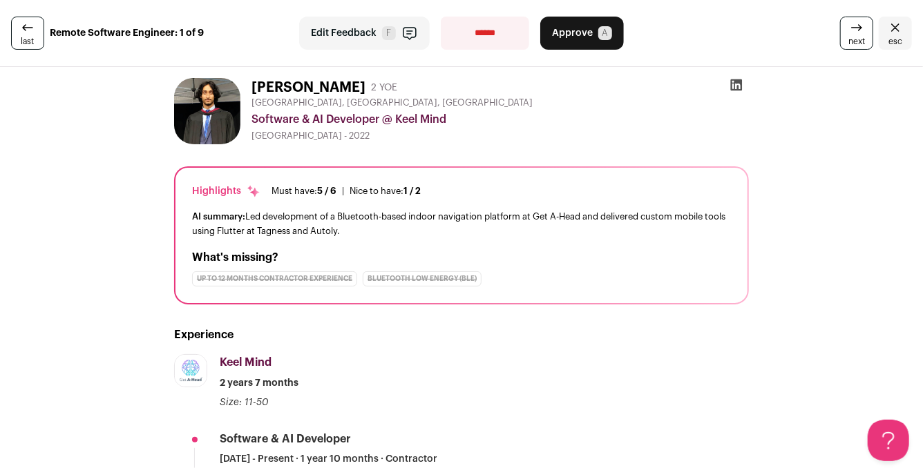
click at [503, 36] on select "**********" at bounding box center [485, 33] width 88 height 33
select select "**********"
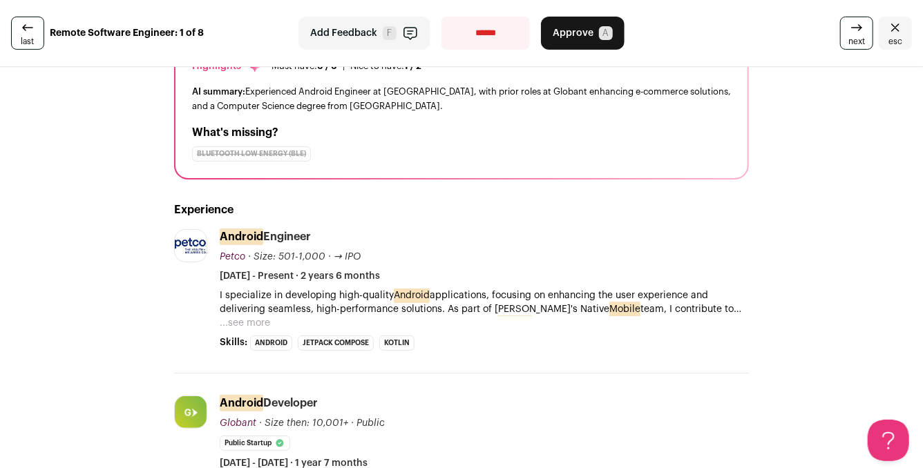
scroll to position [127, 0]
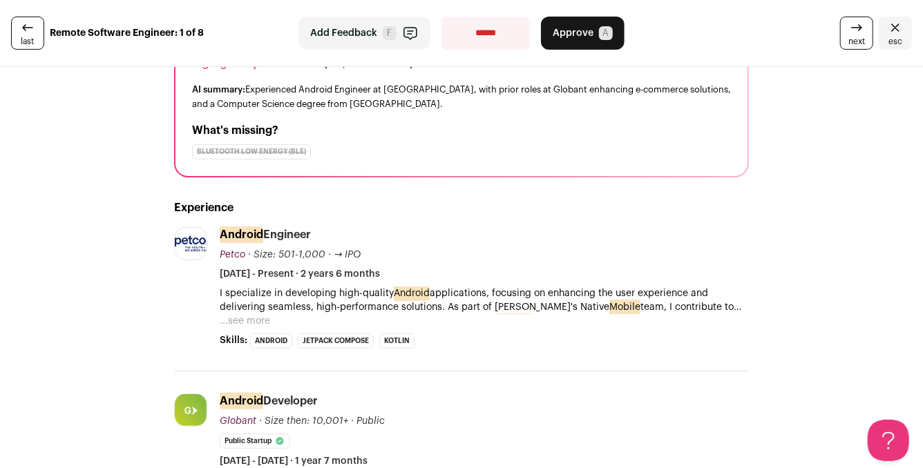
click at [452, 32] on select "**********" at bounding box center [485, 33] width 88 height 33
click at [467, 39] on select "**********" at bounding box center [485, 33] width 88 height 33
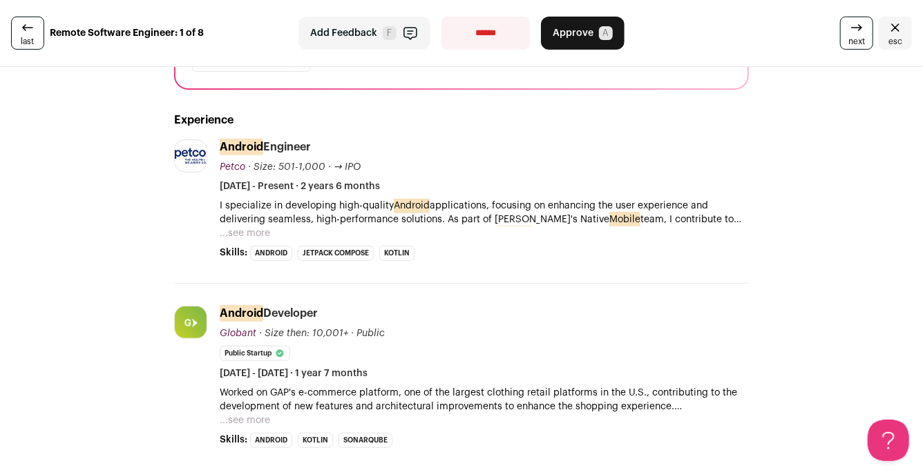
scroll to position [222, 0]
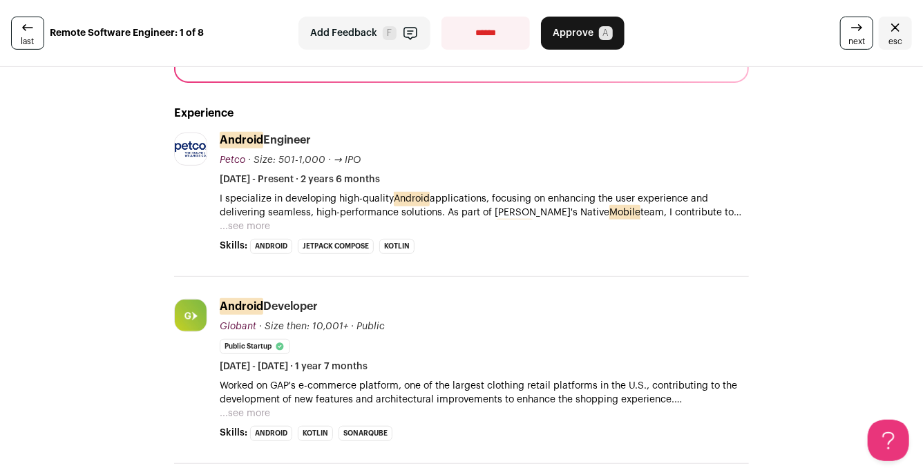
click at [247, 229] on button "...see more" at bounding box center [245, 227] width 50 height 14
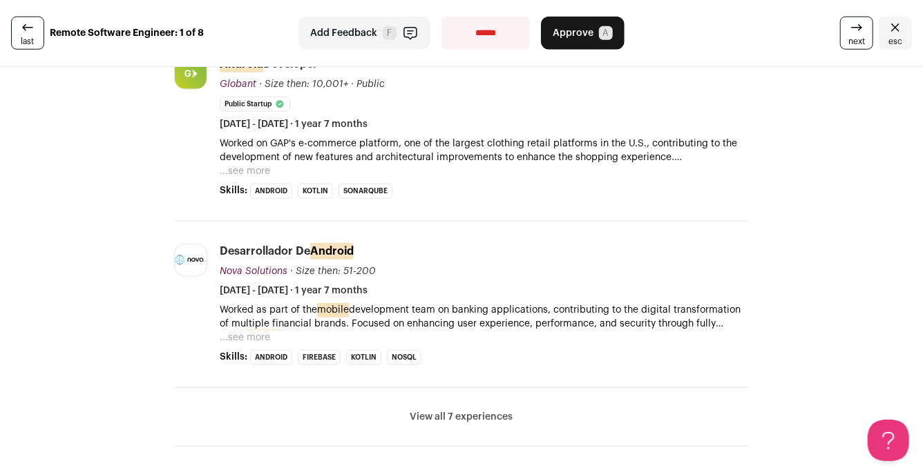
scroll to position [758, 0]
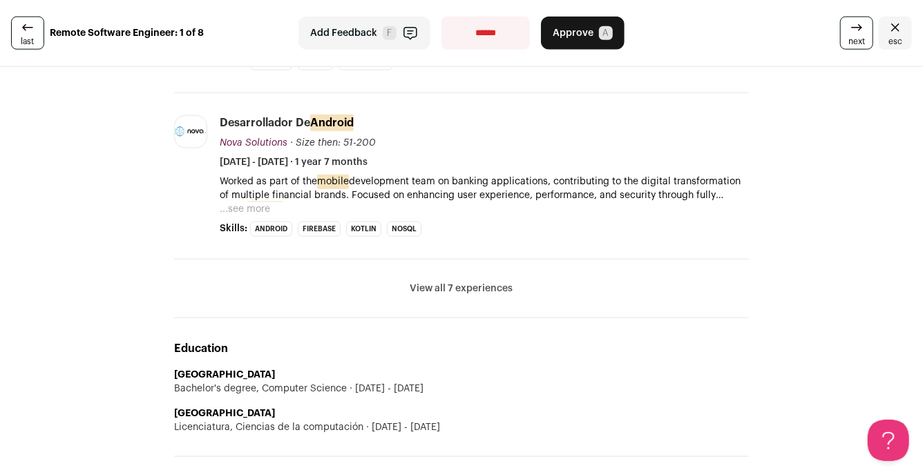
click at [430, 282] on button "View all 7 experiences" at bounding box center [461, 289] width 103 height 14
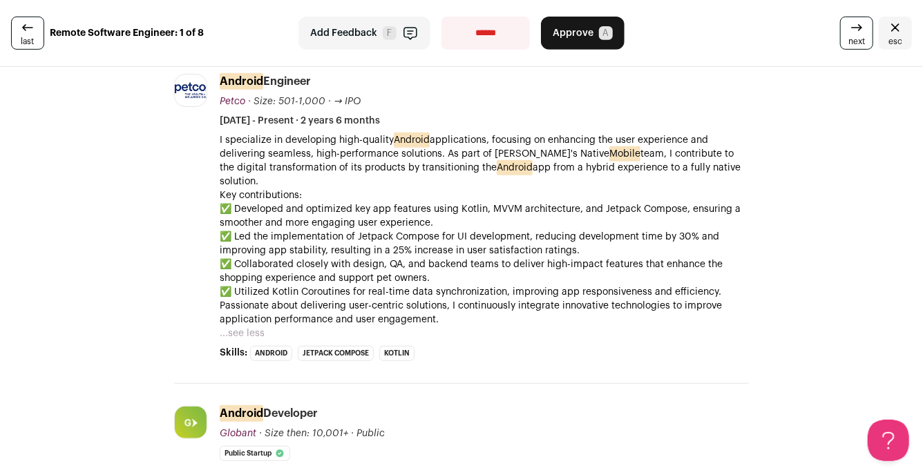
scroll to position [281, 0]
click at [398, 39] on button "Add Feedback F" at bounding box center [364, 33] width 132 height 33
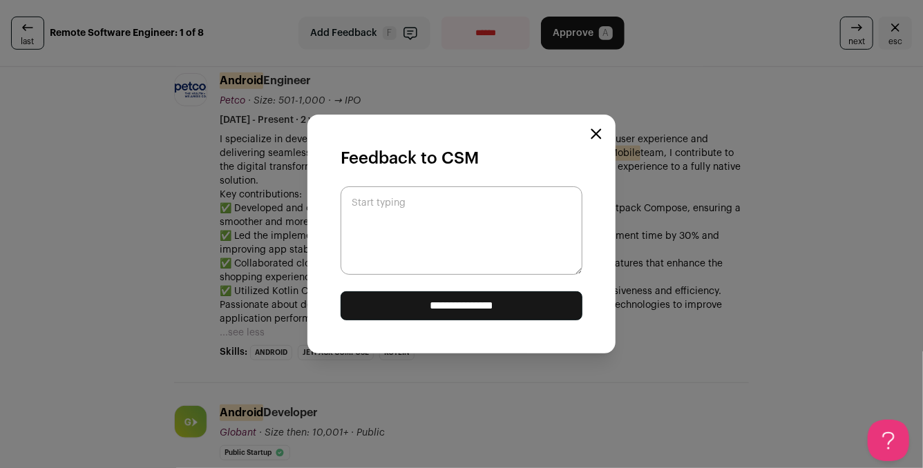
click at [438, 222] on textarea "Start typing" at bounding box center [461, 230] width 242 height 88
type textarea "*"
click at [496, 243] on textarea "**********" at bounding box center [461, 230] width 242 height 88
click at [355, 217] on textarea "**********" at bounding box center [461, 230] width 242 height 88
click at [447, 218] on textarea "**********" at bounding box center [461, 230] width 242 height 88
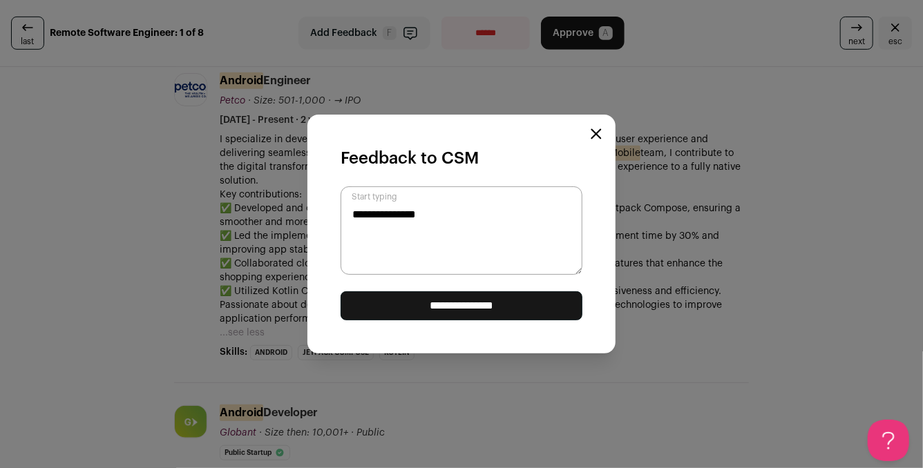
click at [479, 300] on input "**********" at bounding box center [461, 305] width 242 height 29
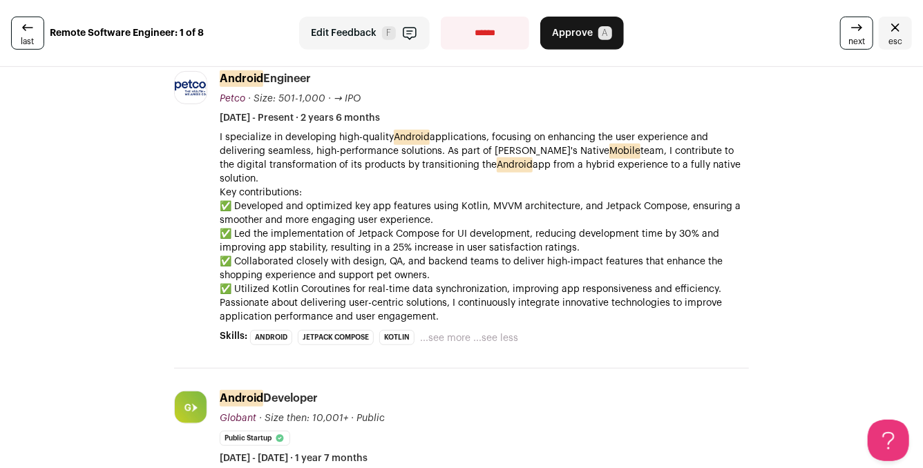
scroll to position [287, 0]
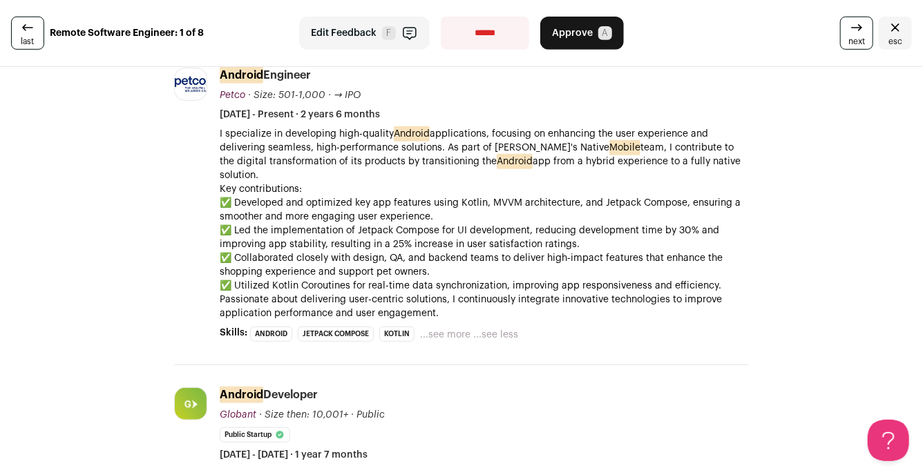
click at [448, 328] on button "...see more" at bounding box center [445, 335] width 50 height 14
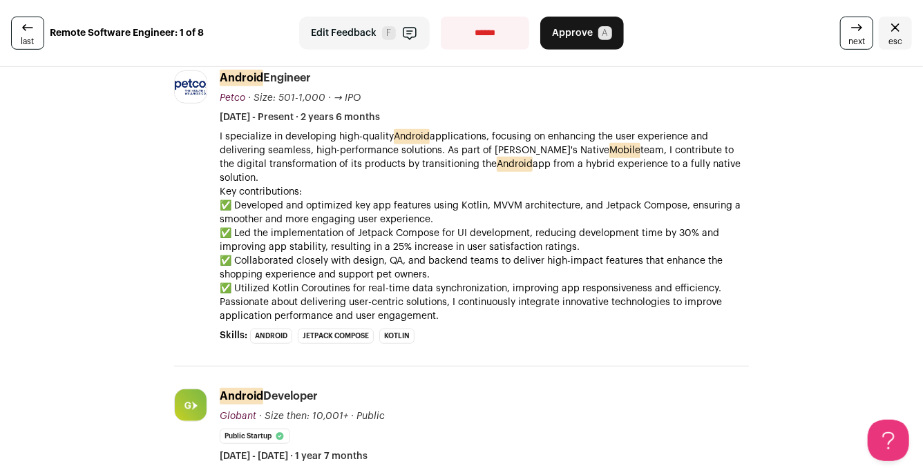
click at [405, 46] on button "Edit Feedback F" at bounding box center [364, 33] width 131 height 33
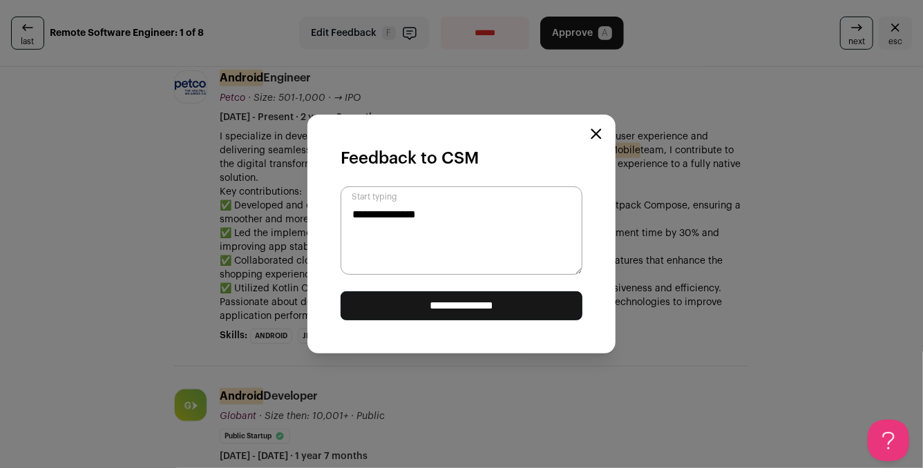
click at [511, 229] on textarea "**********" at bounding box center [461, 230] width 242 height 88
type textarea "**********"
click at [508, 312] on input "**********" at bounding box center [461, 305] width 242 height 29
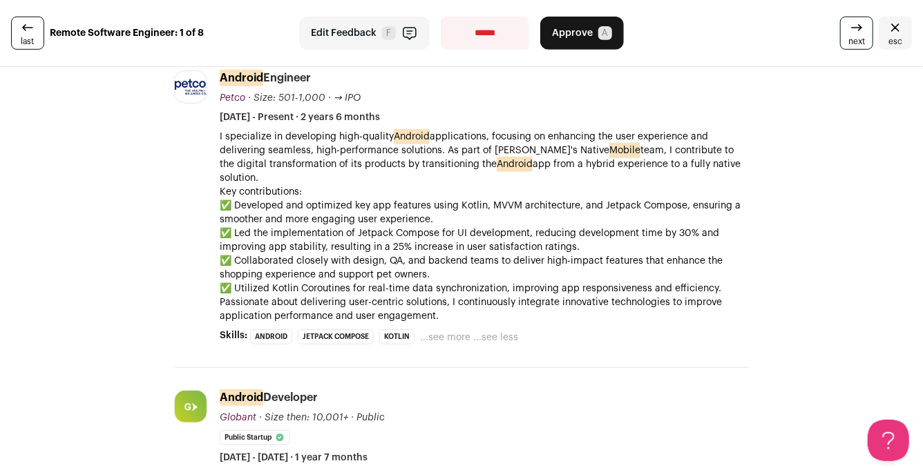
scroll to position [0, 0]
click at [458, 32] on select "**********" at bounding box center [485, 33] width 88 height 33
select select "**********"
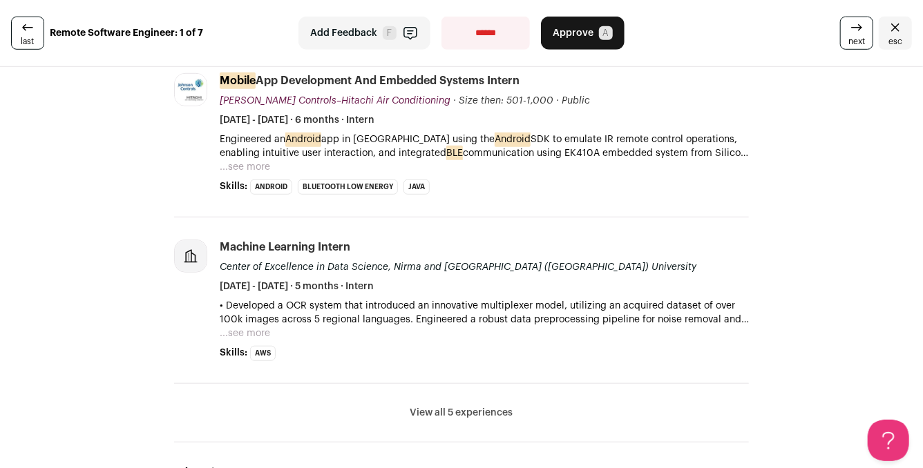
scroll to position [411, 0]
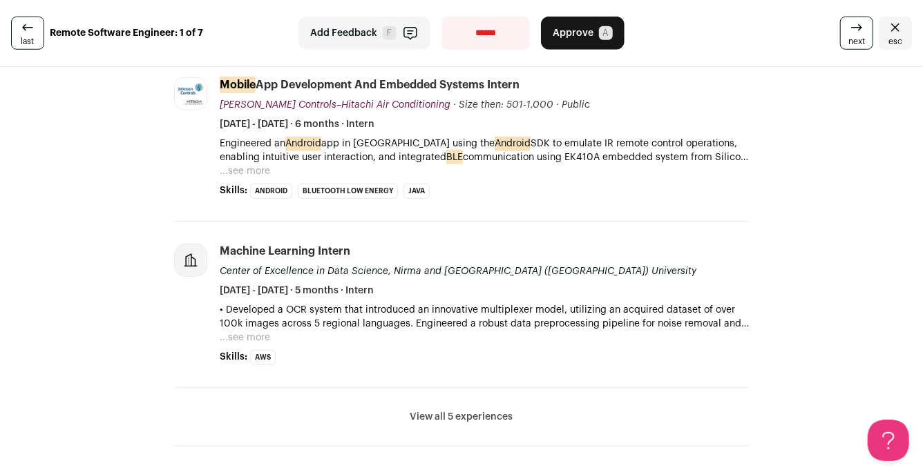
click at [451, 410] on button "View all 5 experiences" at bounding box center [461, 417] width 103 height 14
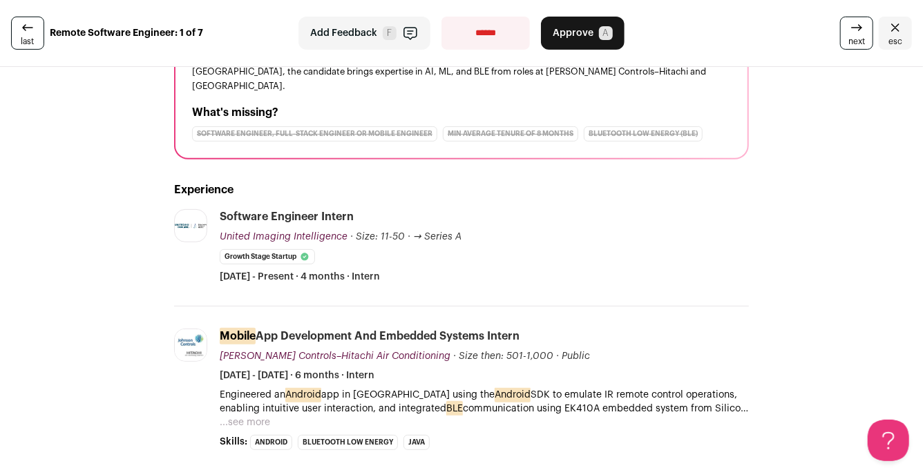
scroll to position [159, 0]
click at [389, 28] on span "F" at bounding box center [390, 33] width 14 height 14
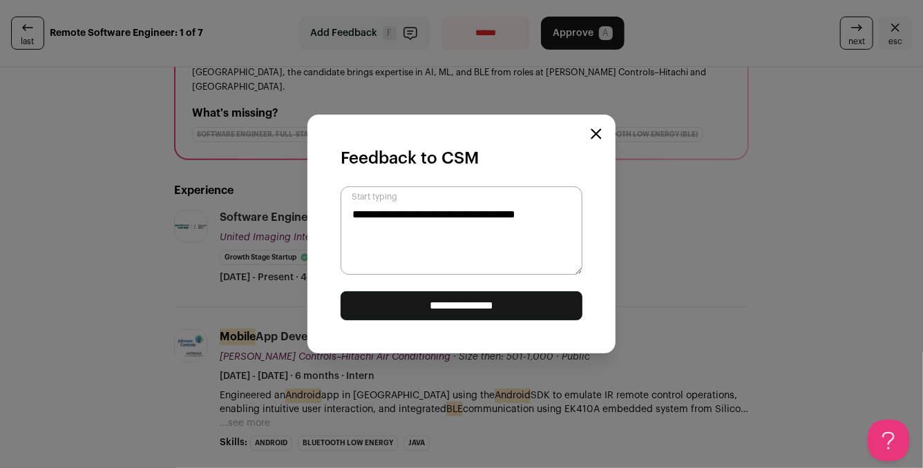
type textarea "**********"
click at [451, 303] on input "**********" at bounding box center [461, 305] width 242 height 29
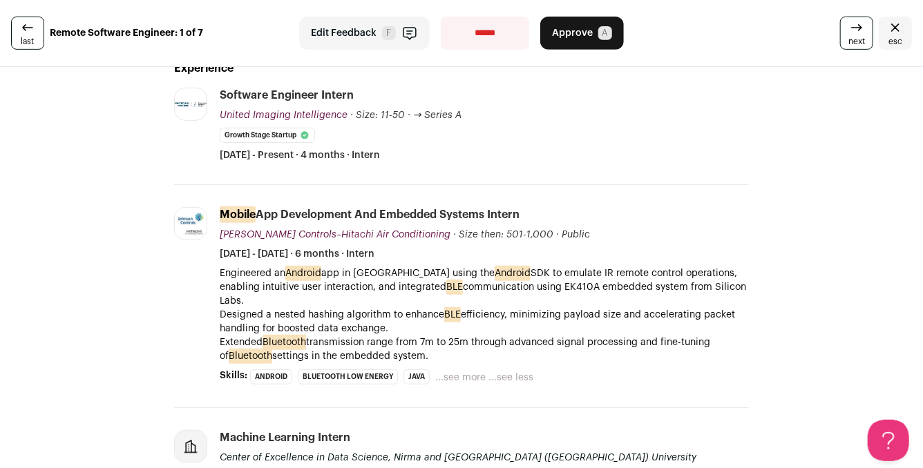
scroll to position [282, 0]
click at [588, 44] on button "Approve A" at bounding box center [582, 33] width 84 height 33
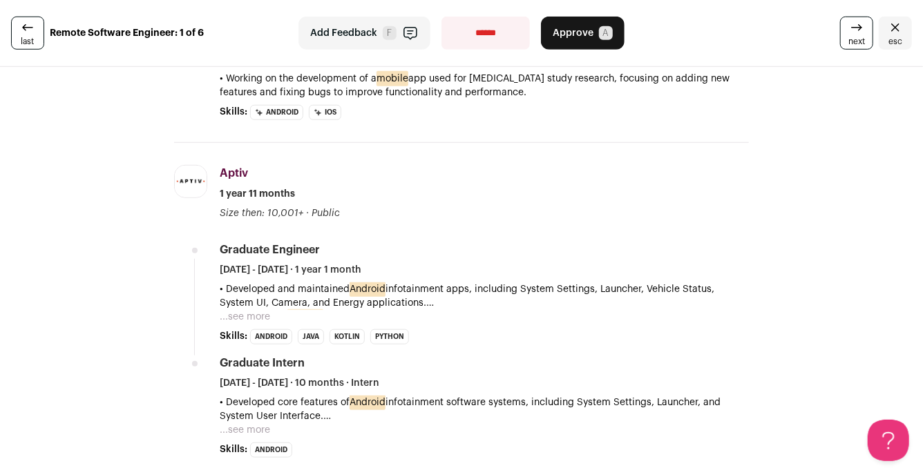
scroll to position [485, 0]
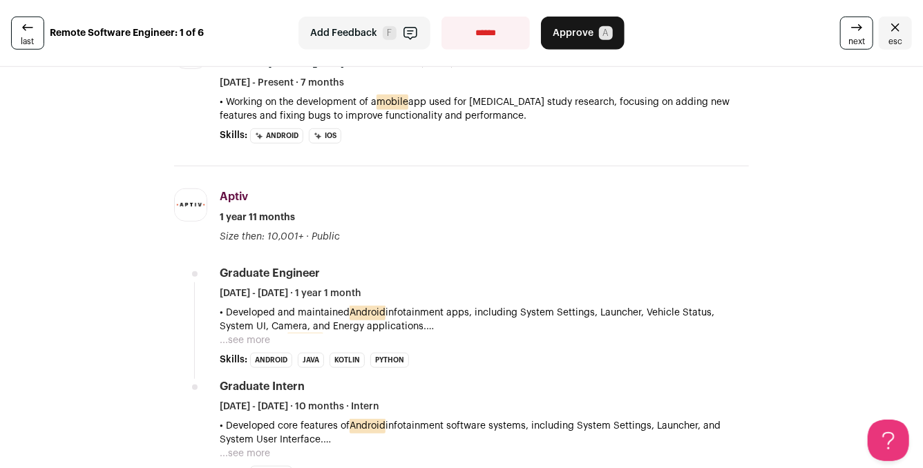
click at [258, 337] on button "...see more" at bounding box center [245, 341] width 50 height 14
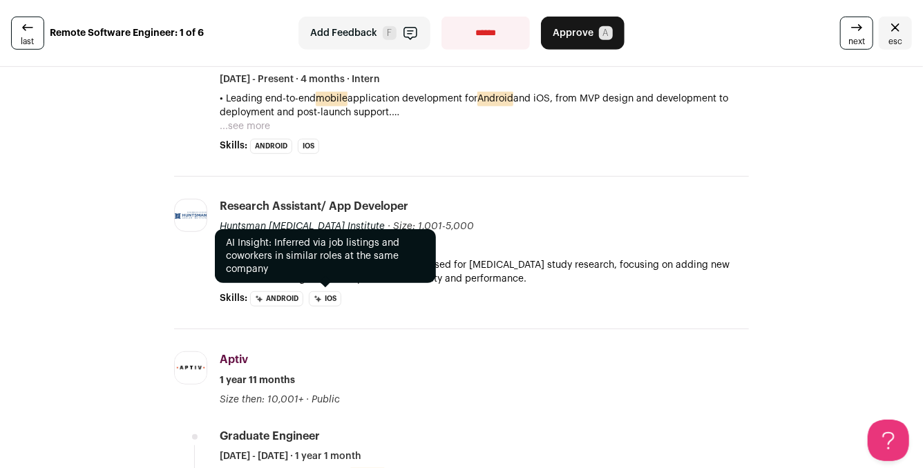
scroll to position [306, 0]
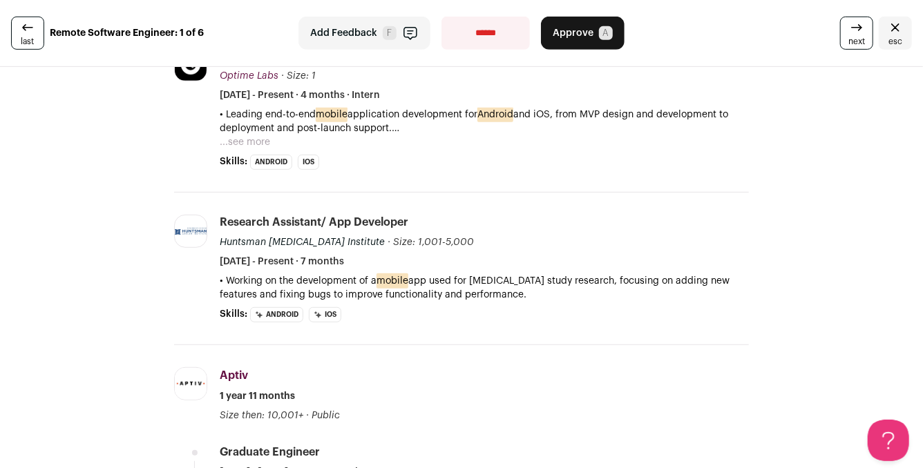
click at [261, 141] on button "...see more" at bounding box center [245, 142] width 50 height 14
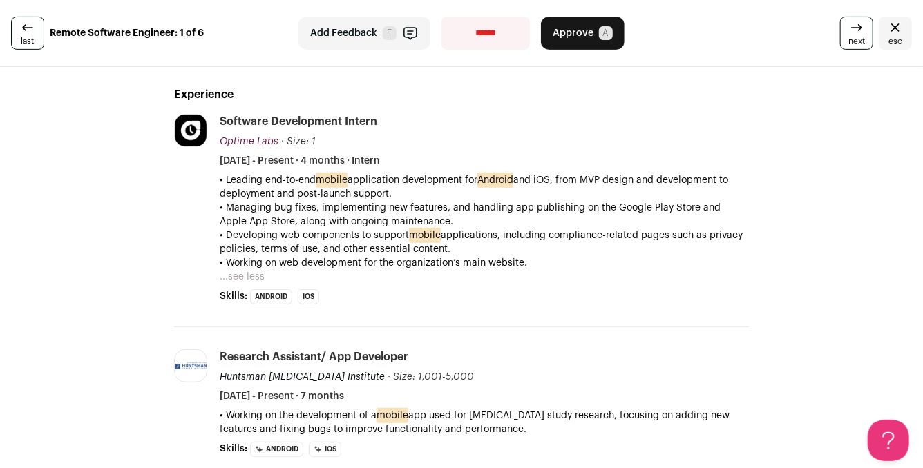
scroll to position [244, 0]
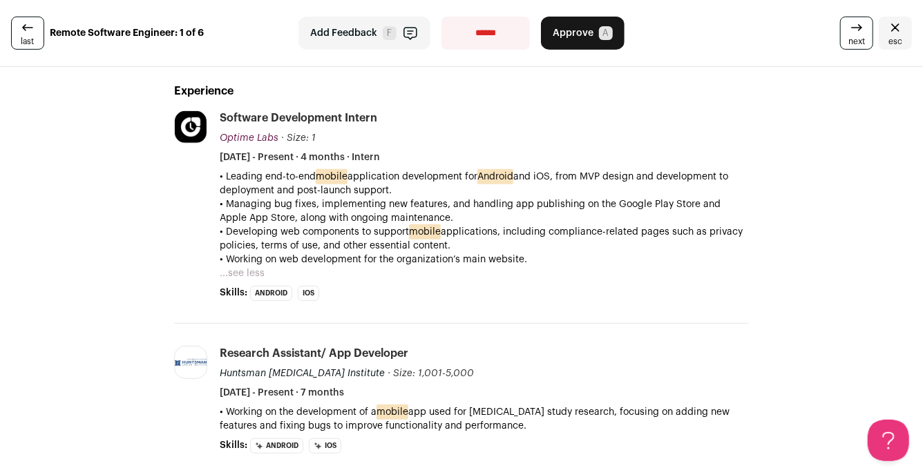
click at [410, 41] on icon "button" at bounding box center [410, 33] width 17 height 17
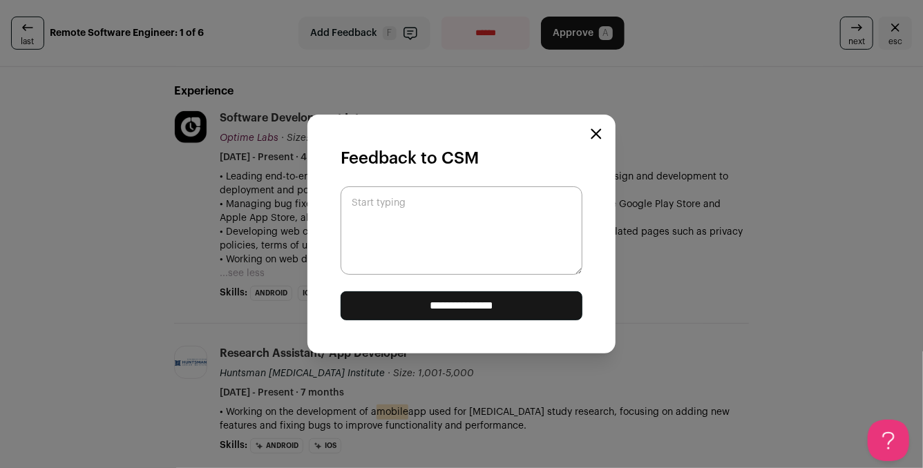
click at [473, 228] on textarea "Start typing" at bounding box center [461, 230] width 242 height 88
click at [496, 309] on input "**********" at bounding box center [461, 305] width 242 height 29
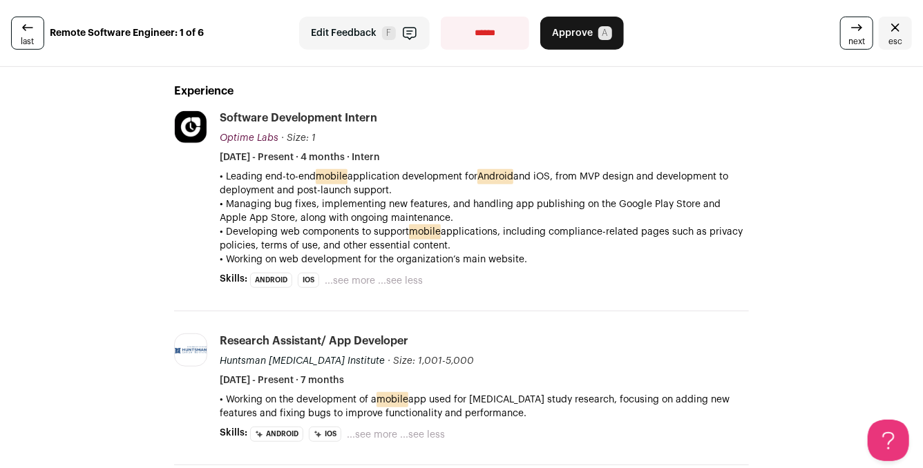
scroll to position [0, 0]
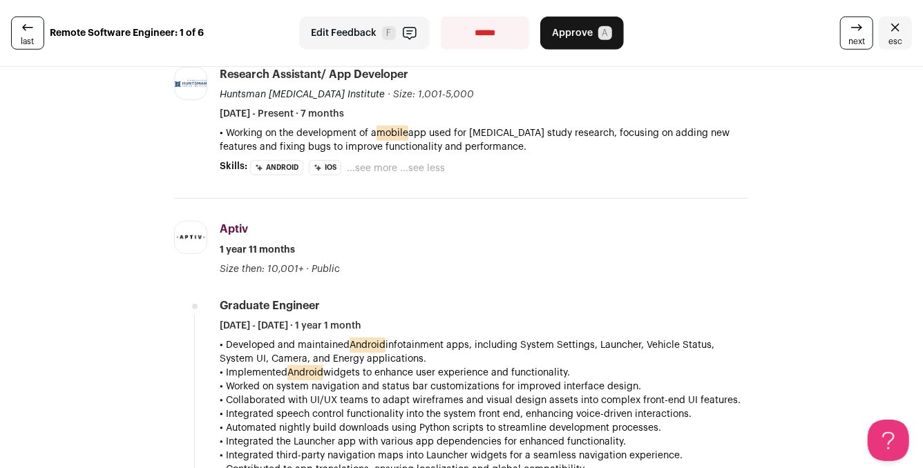
click at [387, 165] on button "...see more" at bounding box center [372, 169] width 50 height 14
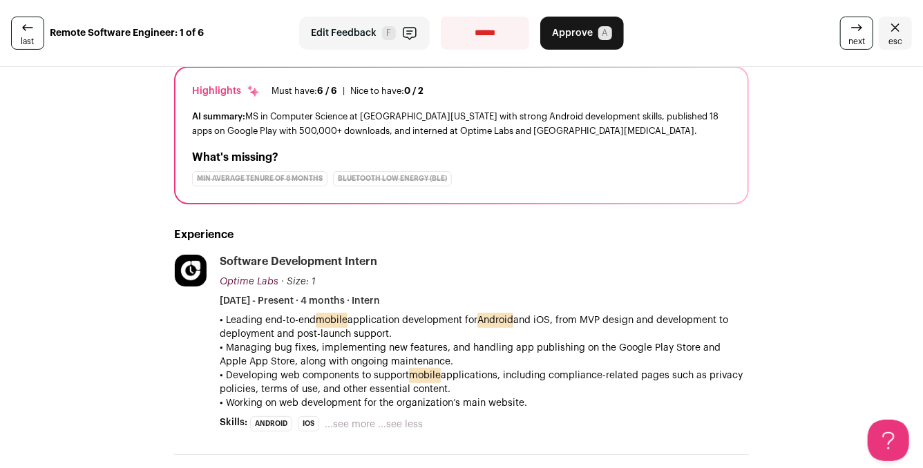
scroll to position [688, 0]
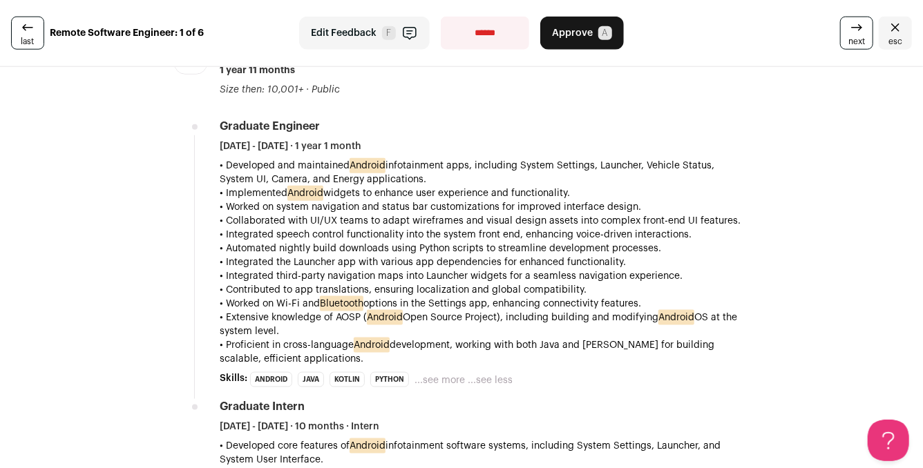
click at [353, 41] on button "Edit Feedback F" at bounding box center [364, 33] width 131 height 33
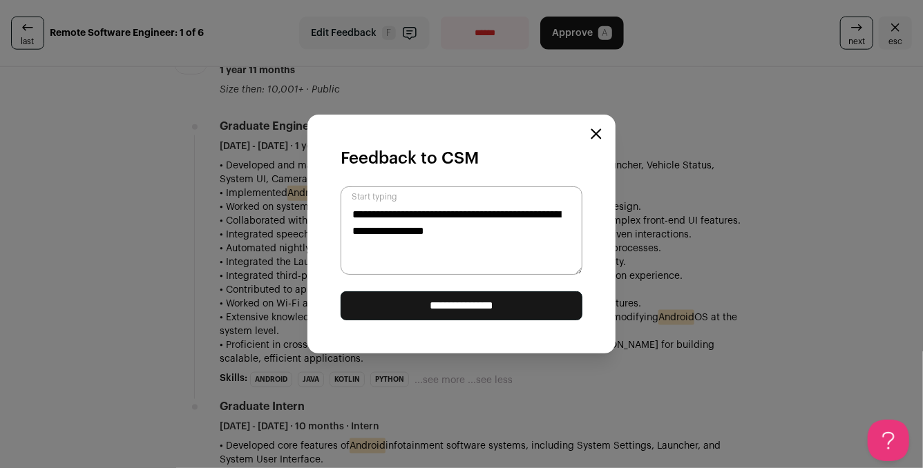
type textarea "**********"
click at [509, 293] on input "**********" at bounding box center [461, 305] width 242 height 29
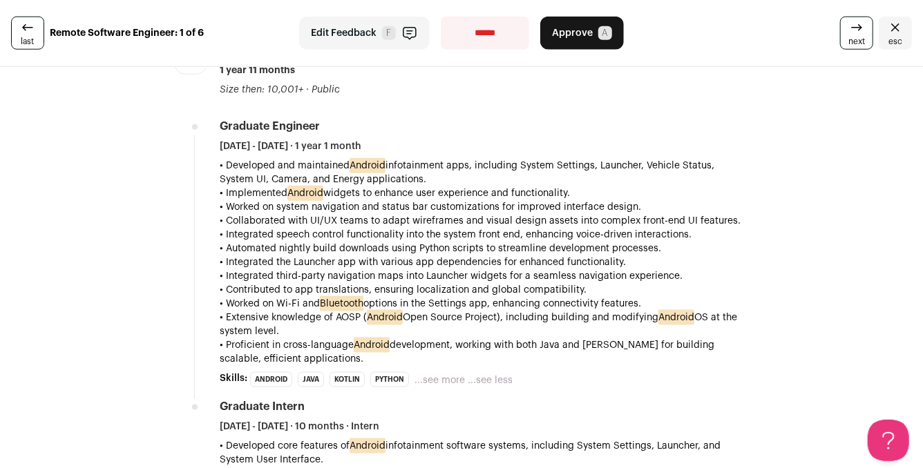
scroll to position [0, 0]
click at [589, 42] on button "Approve A" at bounding box center [582, 33] width 84 height 33
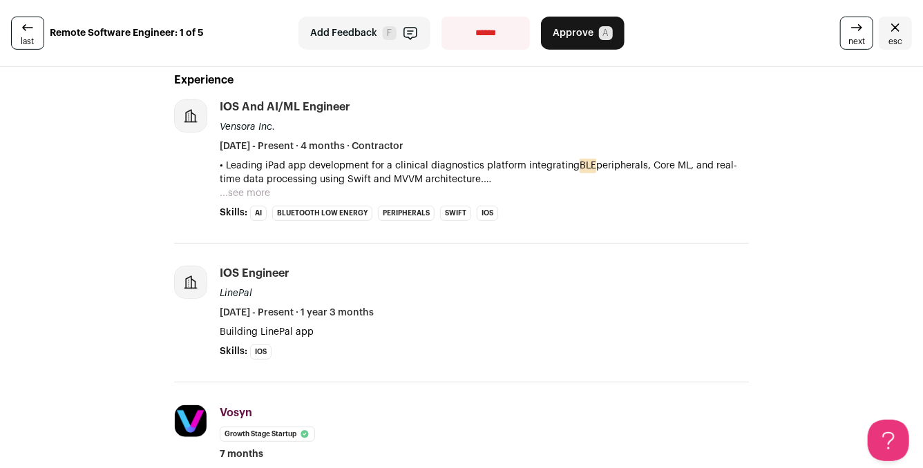
scroll to position [258, 0]
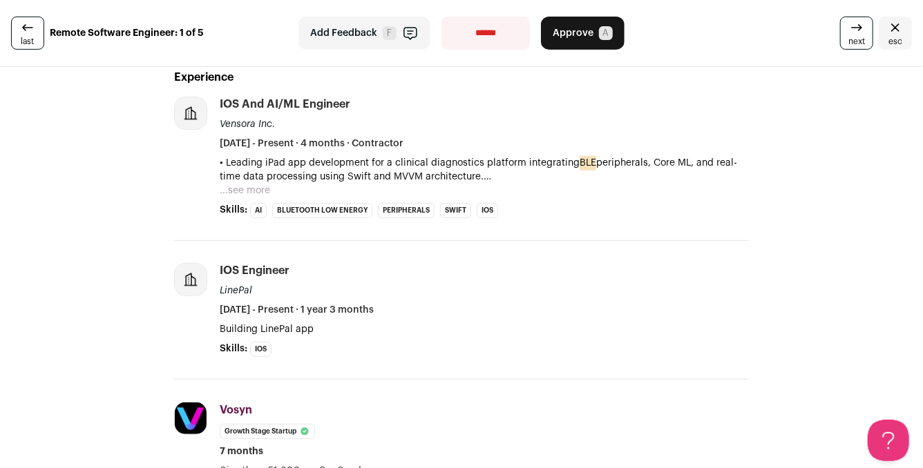
click at [260, 193] on button "...see more" at bounding box center [245, 191] width 50 height 14
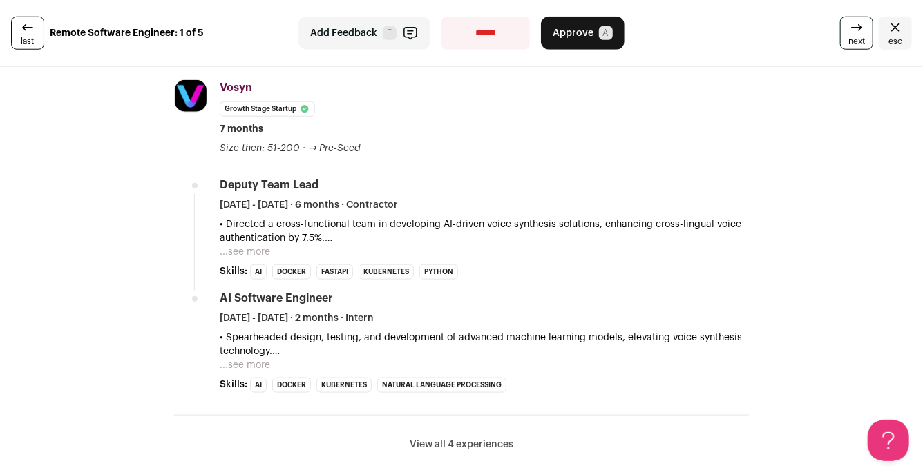
scroll to position [648, 0]
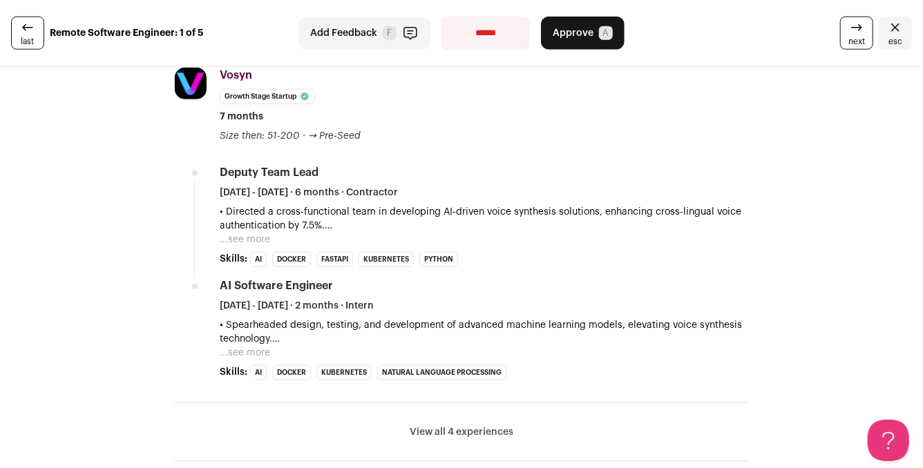
click at [254, 242] on button "...see more" at bounding box center [245, 240] width 50 height 14
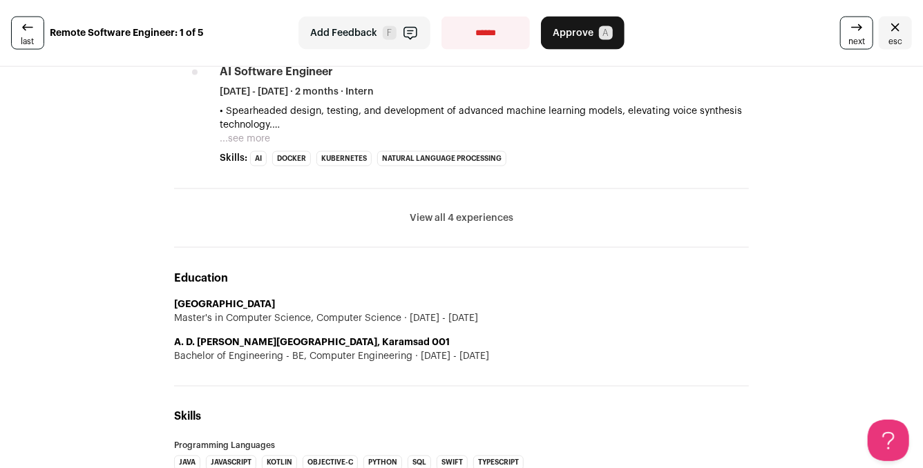
scroll to position [961, 0]
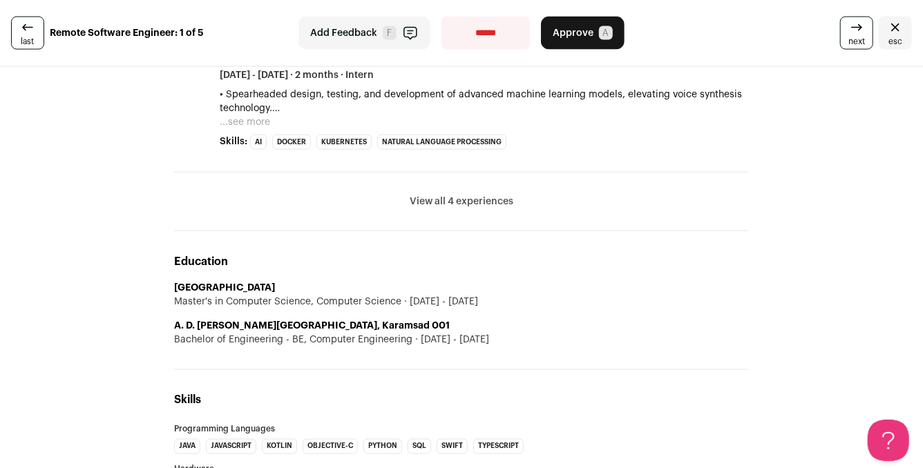
click at [451, 202] on button "View all 4 experiences" at bounding box center [461, 202] width 104 height 14
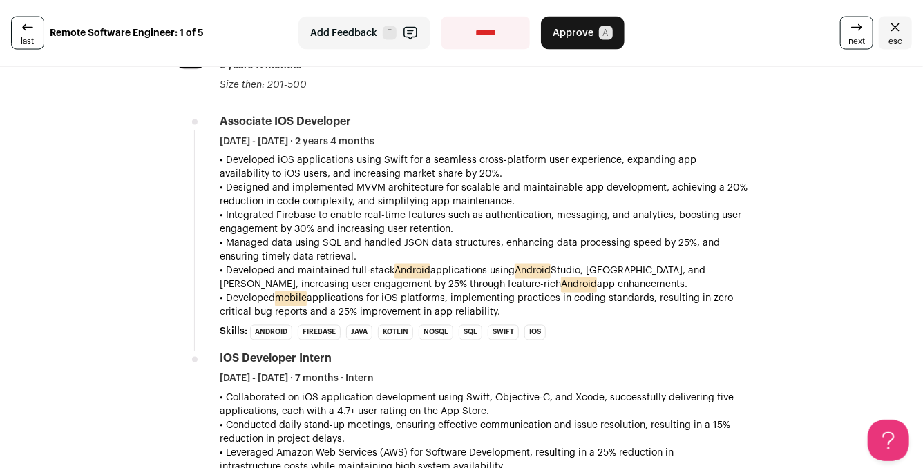
scroll to position [1094, 0]
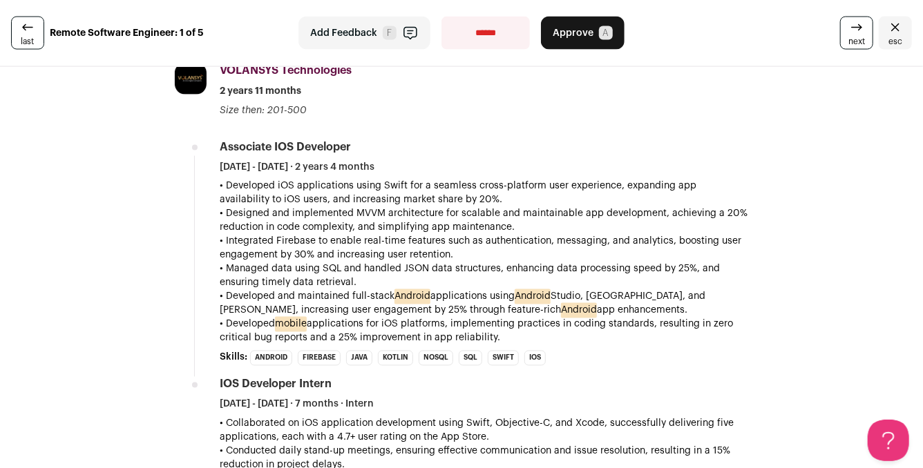
drag, startPoint x: 266, startPoint y: 166, endPoint x: 355, endPoint y: 166, distance: 89.1
click at [355, 166] on span "December 2017 - March 2020 · 2 years 4 months" at bounding box center [297, 167] width 155 height 14
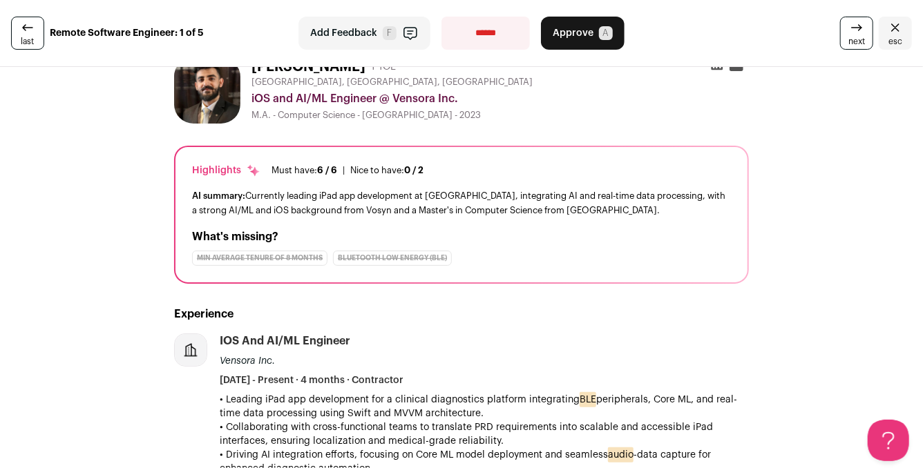
scroll to position [0, 0]
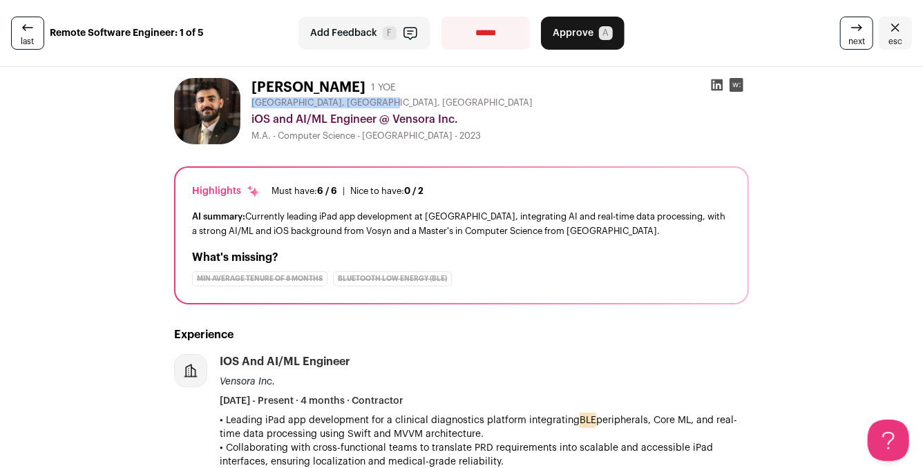
drag, startPoint x: 251, startPoint y: 104, endPoint x: 385, endPoint y: 100, distance: 134.0
click at [385, 100] on div "Thunder Bay, Ontario, Canada" at bounding box center [499, 102] width 497 height 11
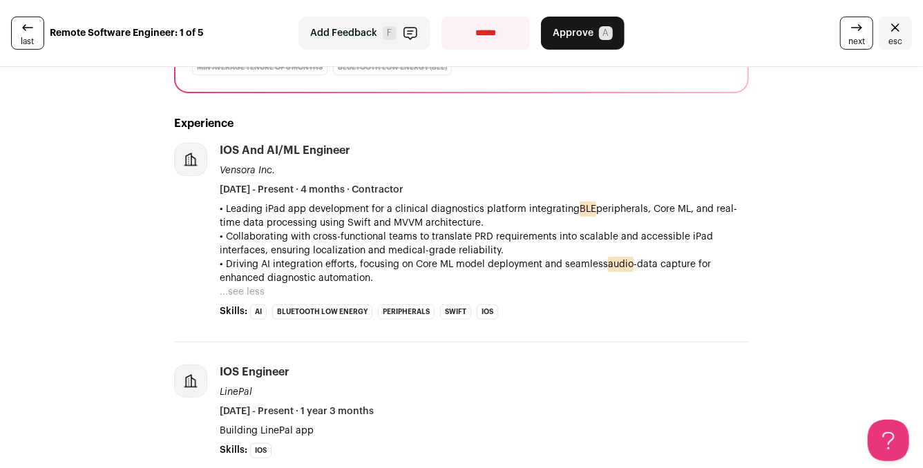
scroll to position [214, 0]
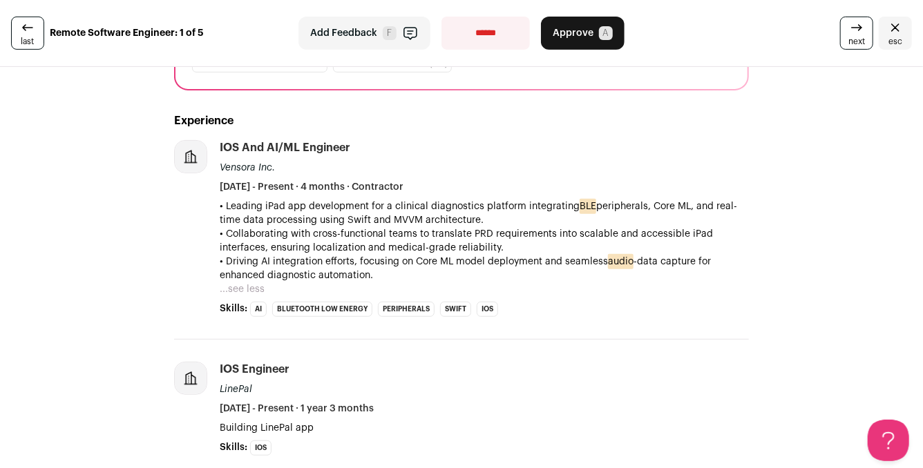
click at [369, 40] on button "Add Feedback F" at bounding box center [364, 33] width 132 height 33
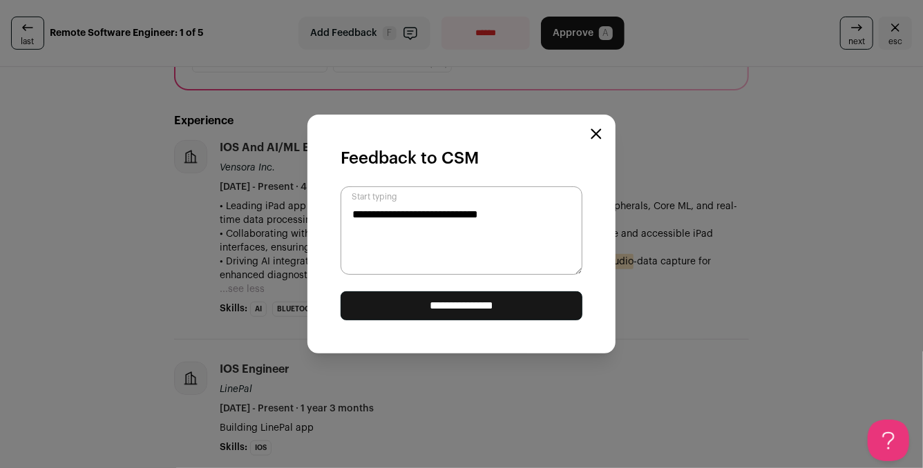
type textarea "**********"
click at [405, 300] on input "**********" at bounding box center [461, 305] width 242 height 29
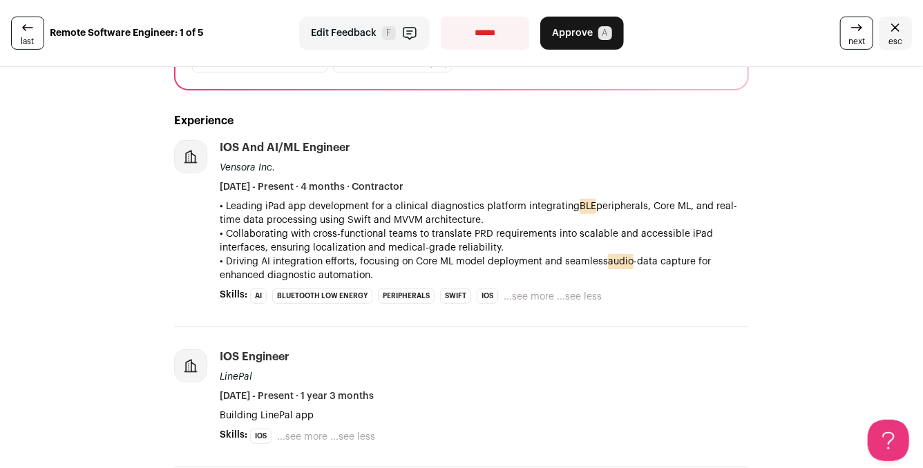
scroll to position [0, 0]
click at [513, 30] on select "**********" at bounding box center [485, 33] width 88 height 33
select select "**********"
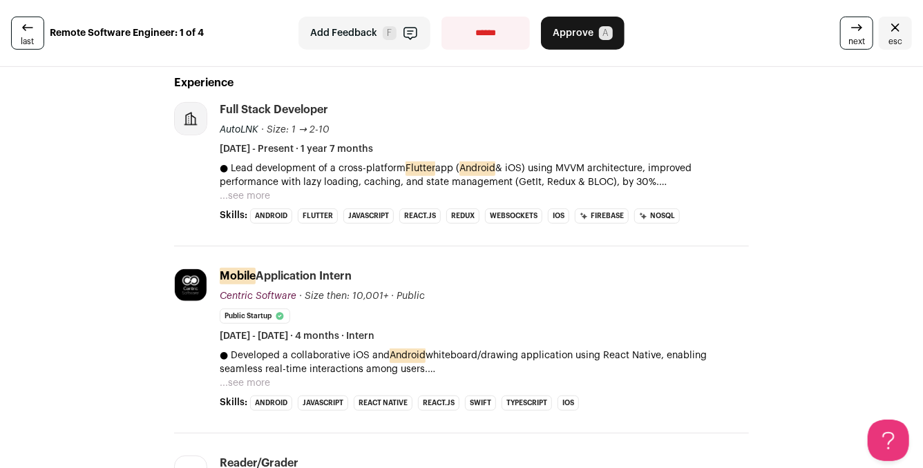
scroll to position [268, 0]
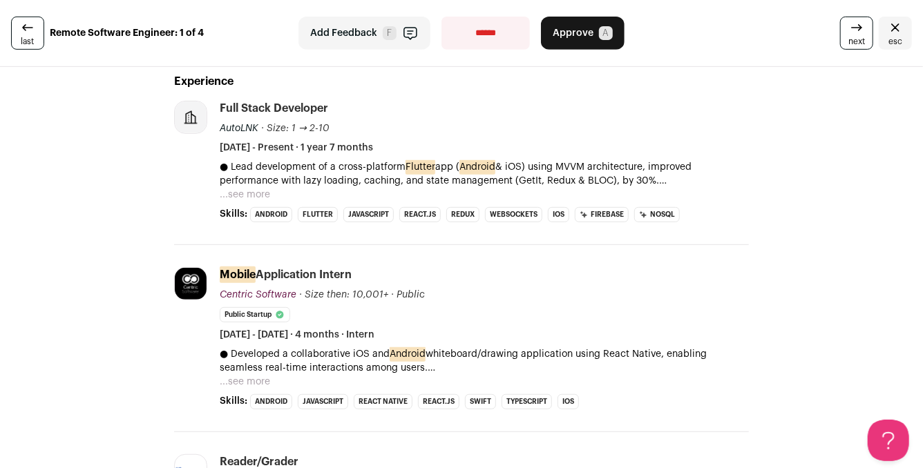
click at [258, 193] on button "...see more" at bounding box center [245, 195] width 50 height 14
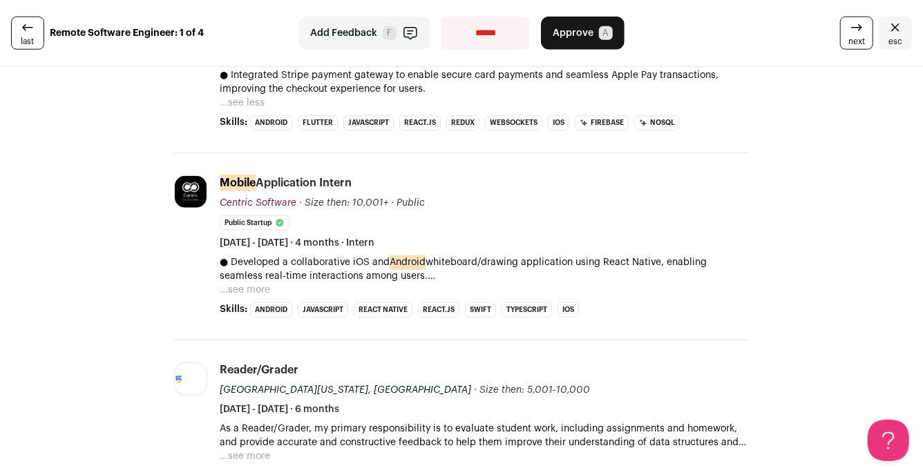
scroll to position [541, 0]
click at [249, 291] on button "...see more" at bounding box center [245, 289] width 50 height 14
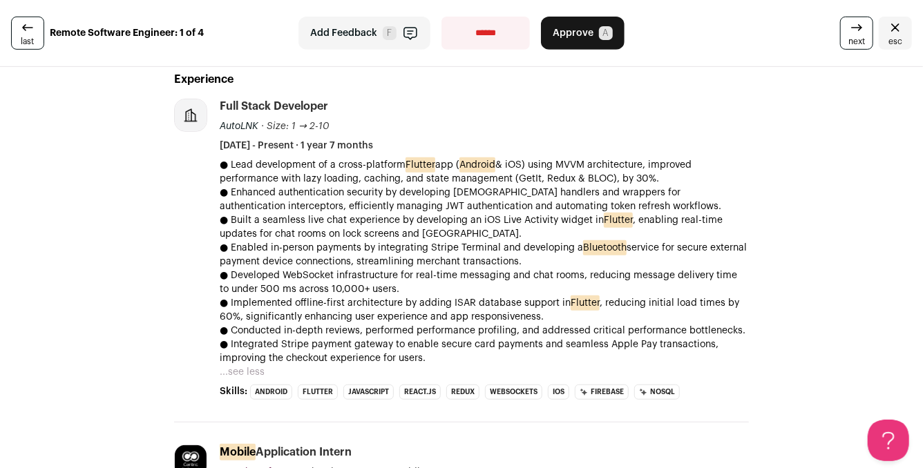
scroll to position [290, 0]
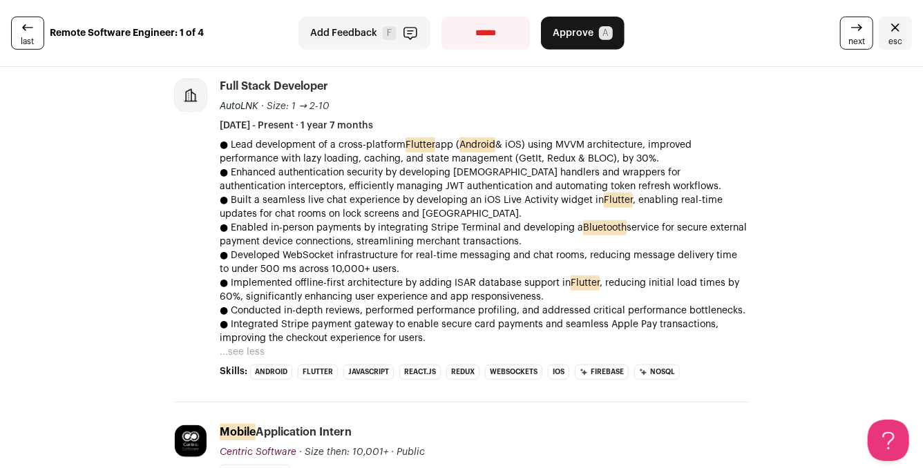
click at [394, 36] on span "F" at bounding box center [390, 33] width 14 height 14
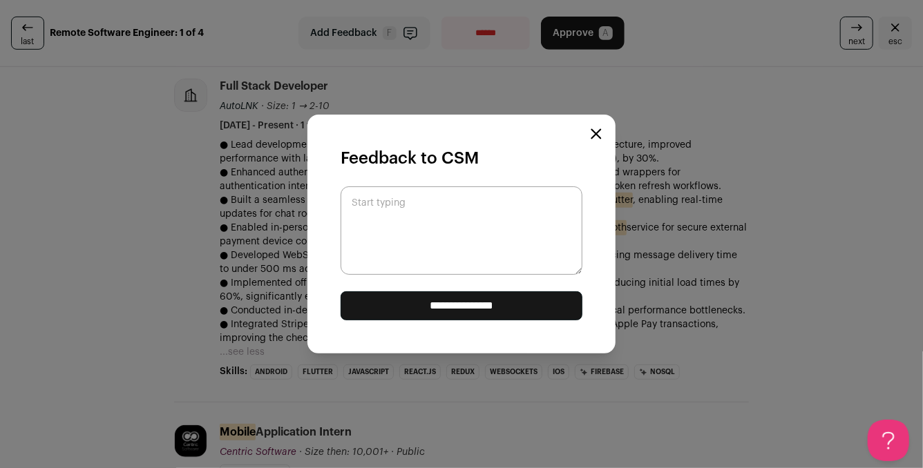
click at [517, 215] on textarea "Start typing" at bounding box center [461, 230] width 242 height 88
type textarea "**********"
click at [550, 320] on div "**********" at bounding box center [461, 234] width 308 height 239
click at [552, 305] on input "**********" at bounding box center [461, 305] width 242 height 29
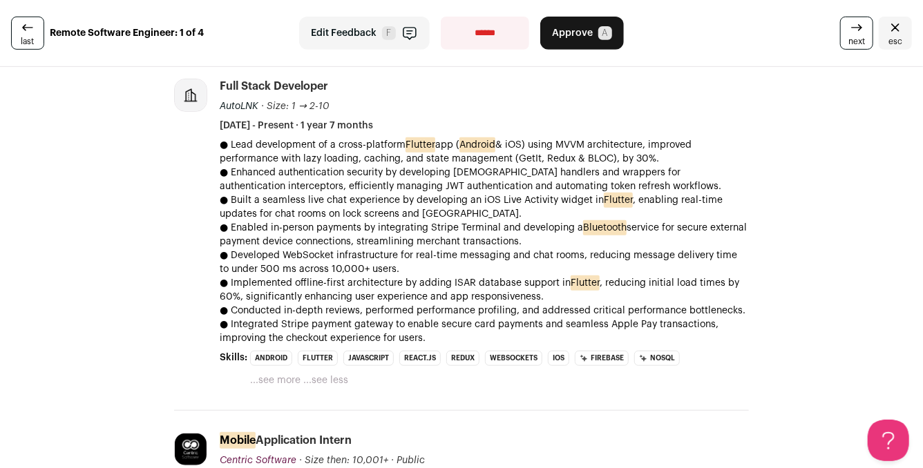
scroll to position [0, 0]
click at [495, 40] on select "**********" at bounding box center [485, 33] width 88 height 33
select select "**********"
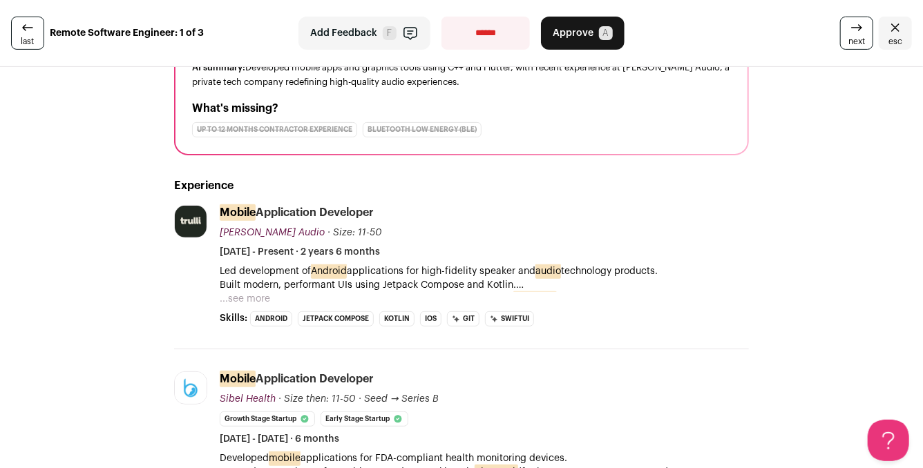
scroll to position [162, 0]
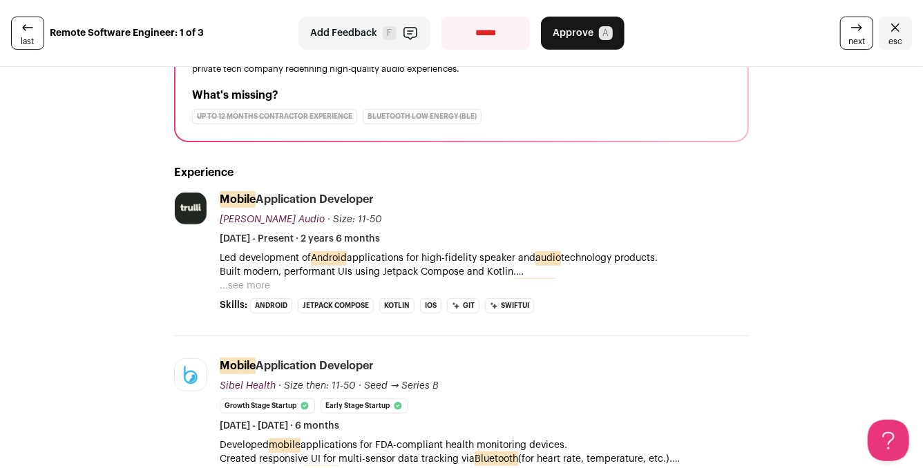
click at [252, 287] on button "...see more" at bounding box center [245, 286] width 50 height 14
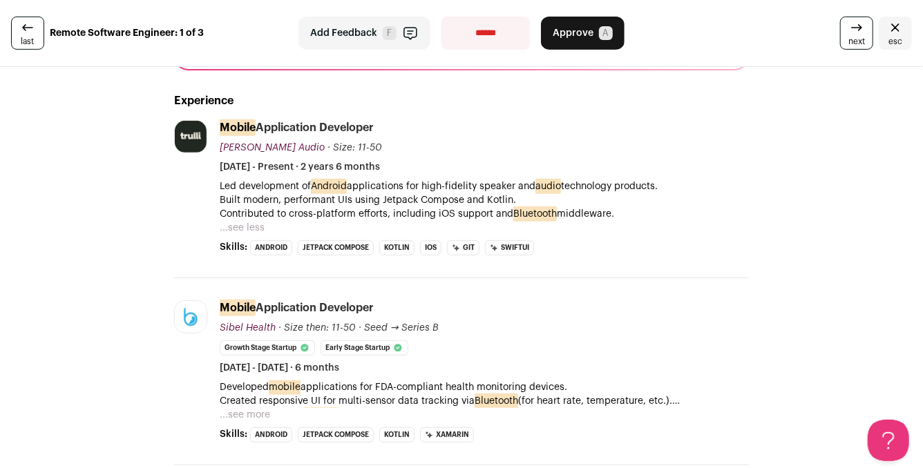
scroll to position [236, 0]
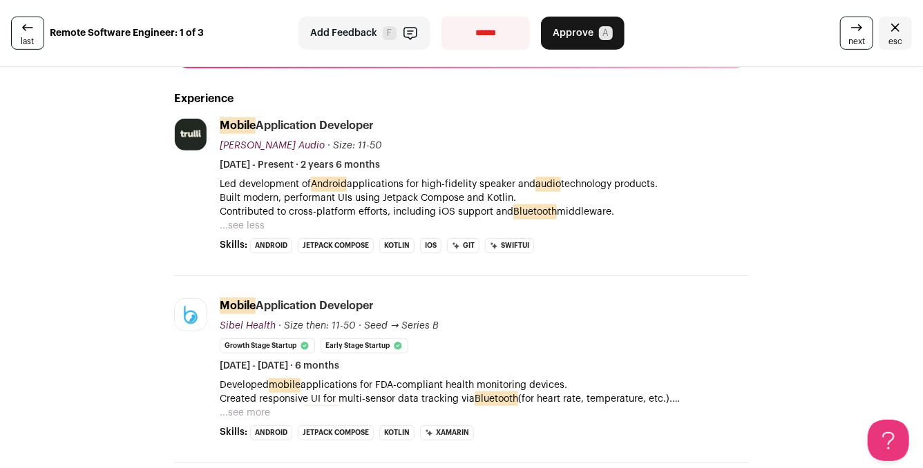
click at [251, 410] on button "...see more" at bounding box center [245, 413] width 50 height 14
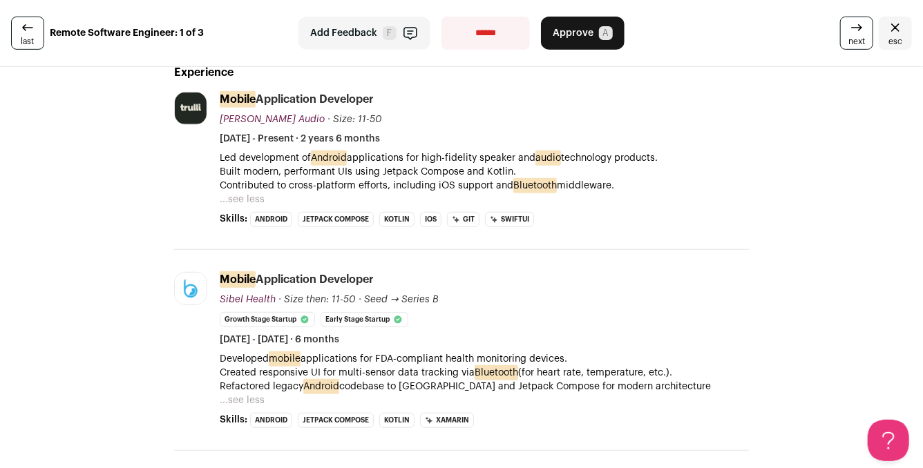
scroll to position [265, 0]
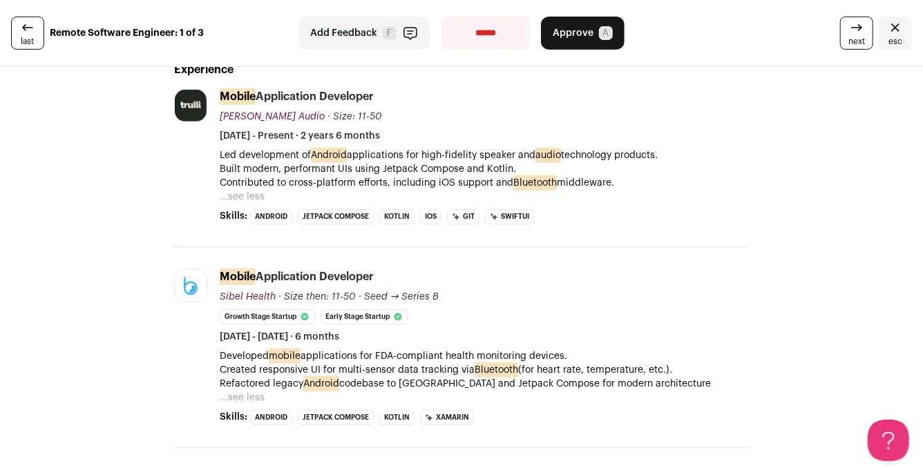
click at [404, 30] on icon "button" at bounding box center [410, 34] width 12 height 12
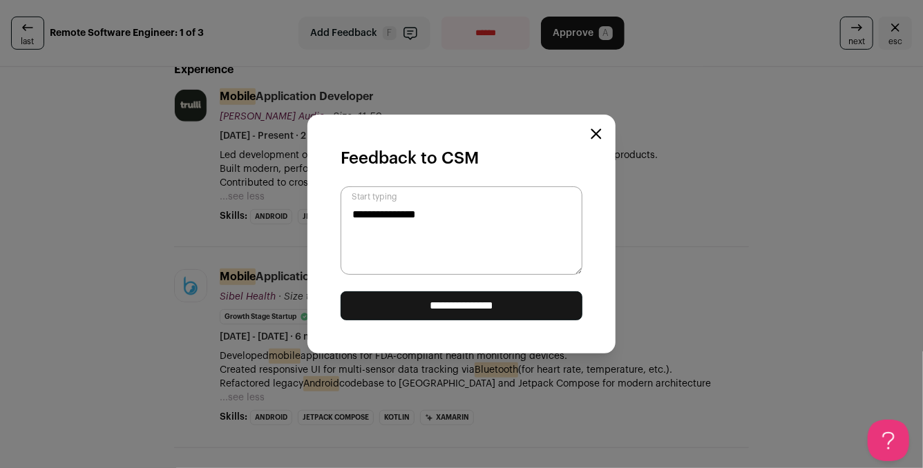
click at [494, 295] on input "**********" at bounding box center [461, 305] width 242 height 29
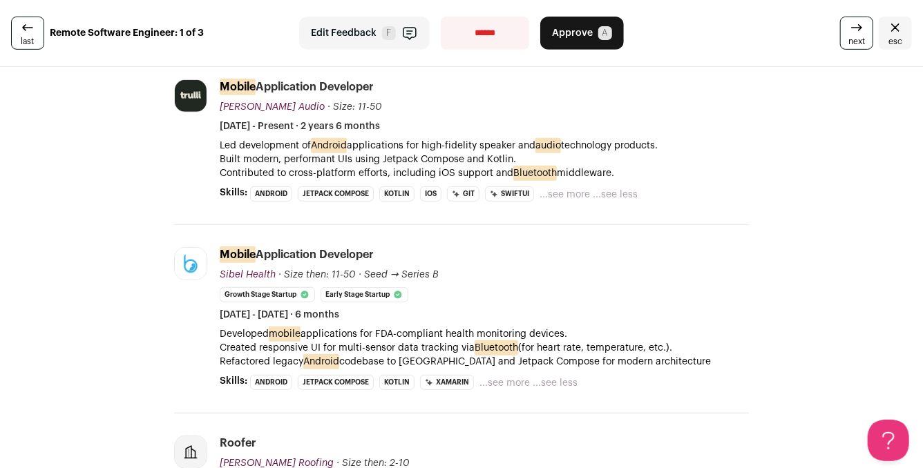
scroll to position [278, 0]
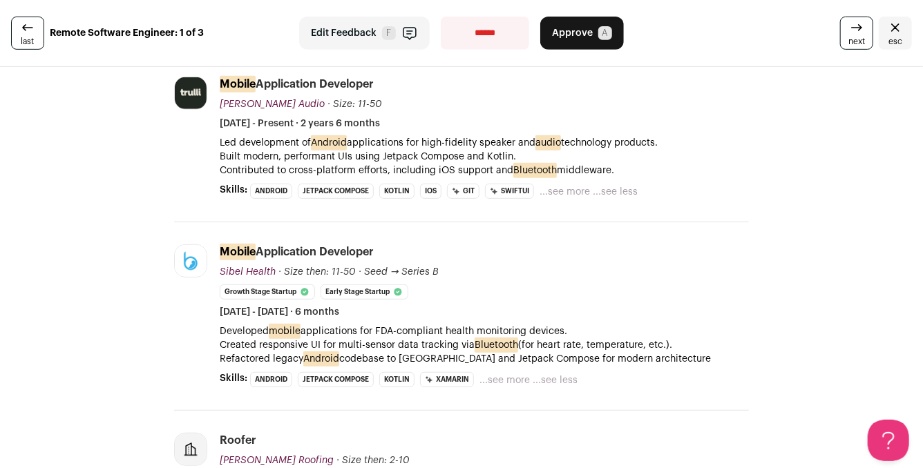
click at [570, 191] on button "...see more" at bounding box center [564, 192] width 50 height 14
click at [517, 378] on button "...see more" at bounding box center [504, 379] width 50 height 14
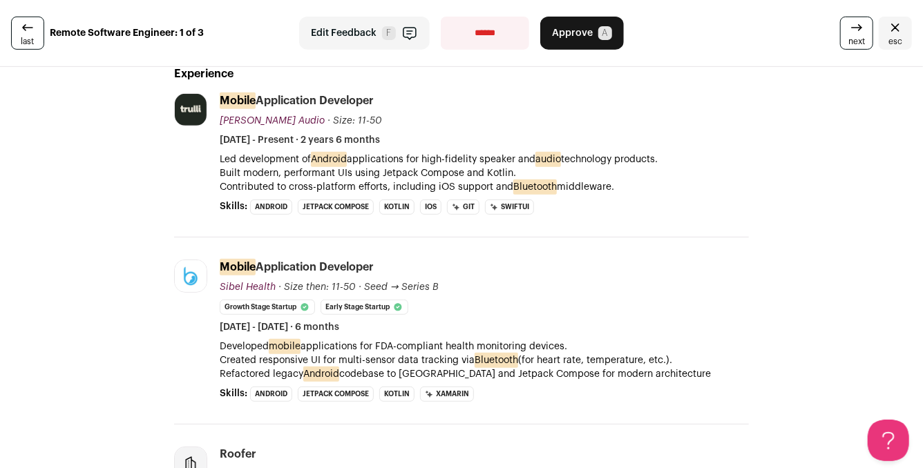
scroll to position [258, 0]
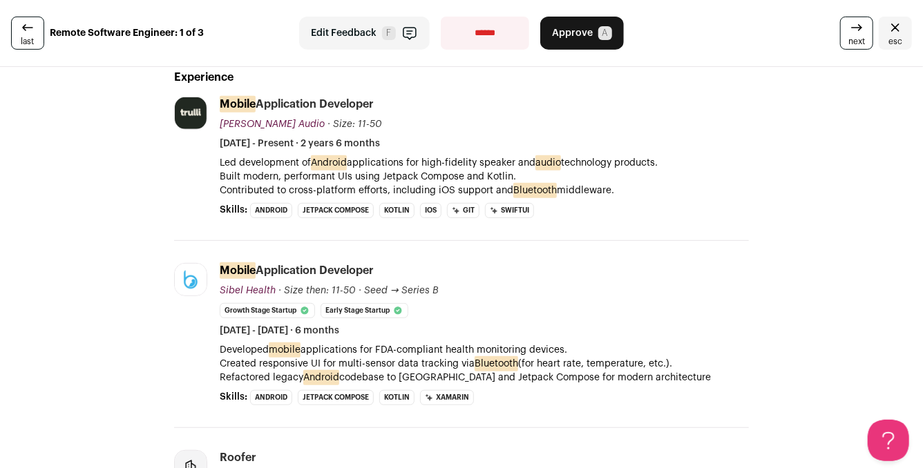
click at [408, 41] on button "Edit Feedback F" at bounding box center [364, 33] width 131 height 33
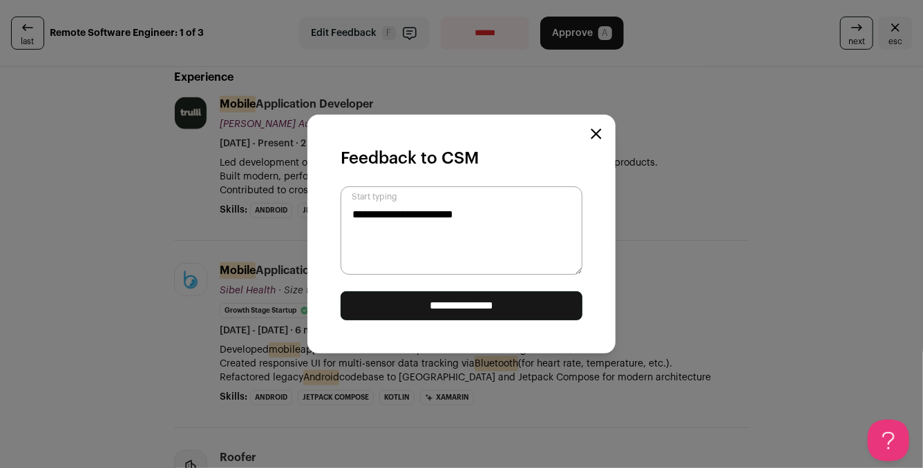
type textarea "**********"
click at [496, 301] on input "**********" at bounding box center [461, 305] width 242 height 29
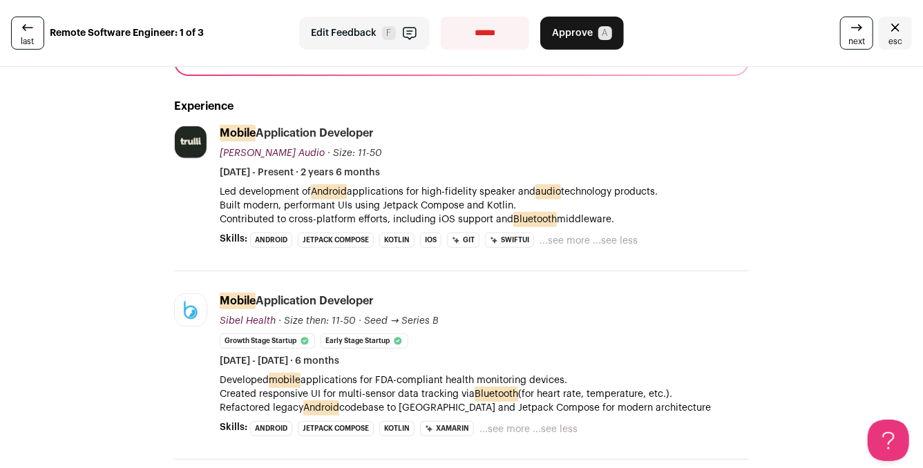
scroll to position [228, 0]
click at [586, 44] on button "Approve A" at bounding box center [582, 33] width 84 height 33
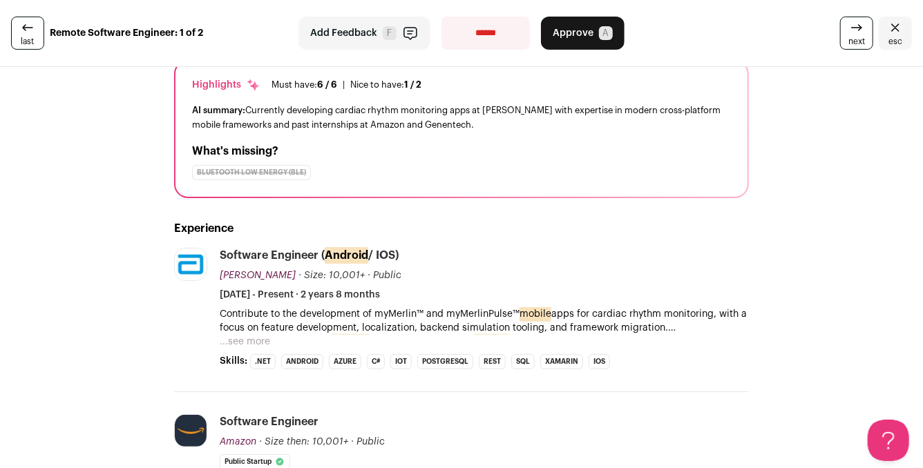
scroll to position [108, 0]
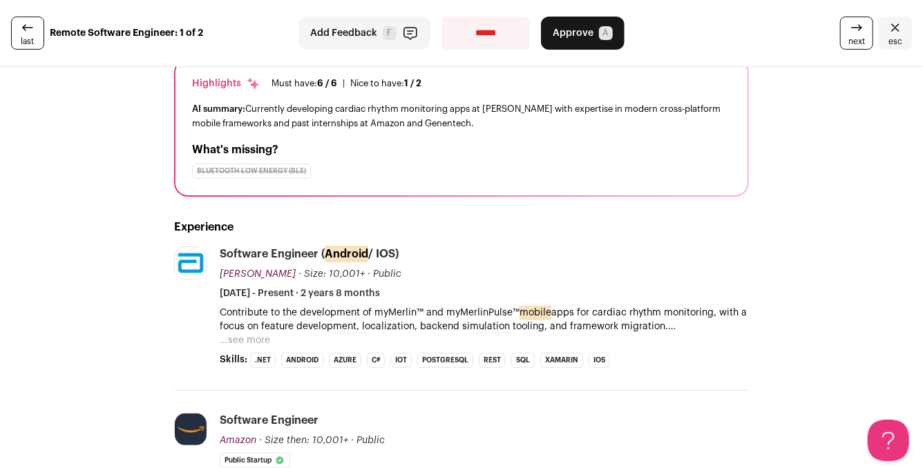
click at [260, 340] on button "...see more" at bounding box center [245, 341] width 50 height 14
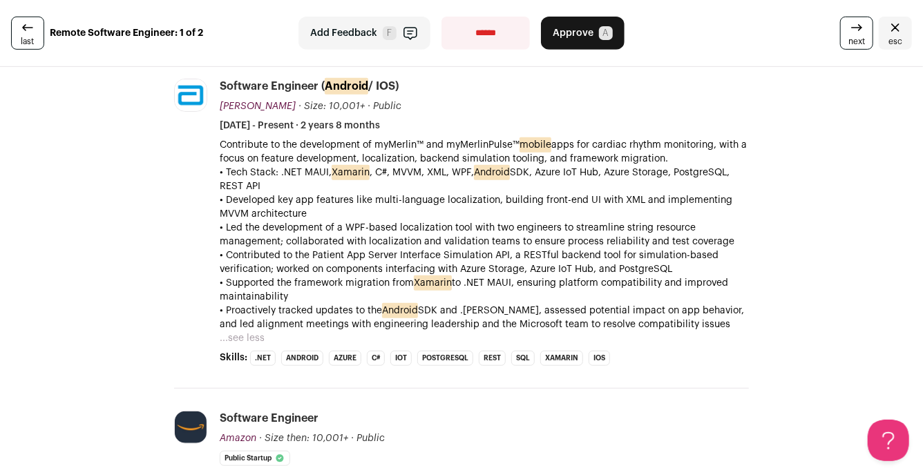
scroll to position [277, 0]
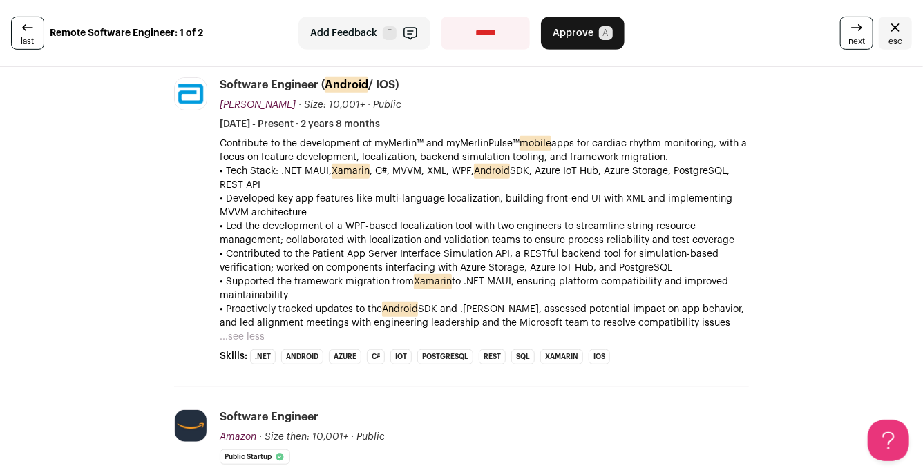
click at [370, 41] on button "Add Feedback F" at bounding box center [364, 33] width 132 height 33
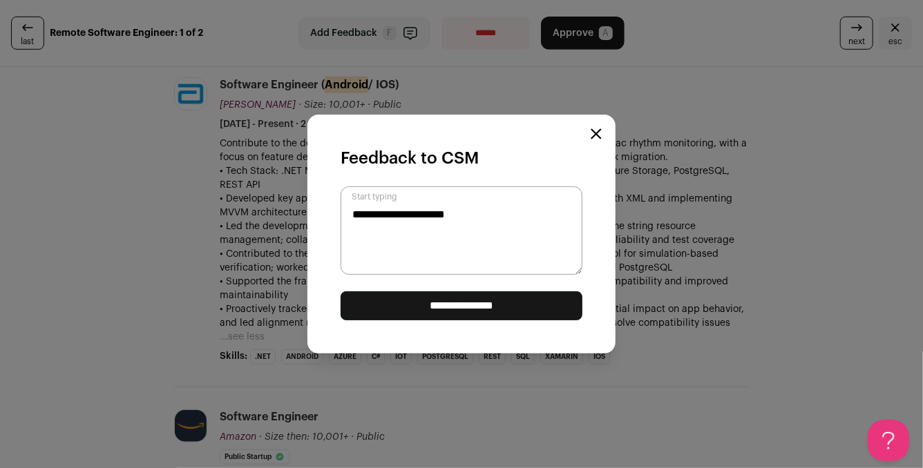
type textarea "**********"
click at [434, 308] on input "**********" at bounding box center [461, 305] width 242 height 29
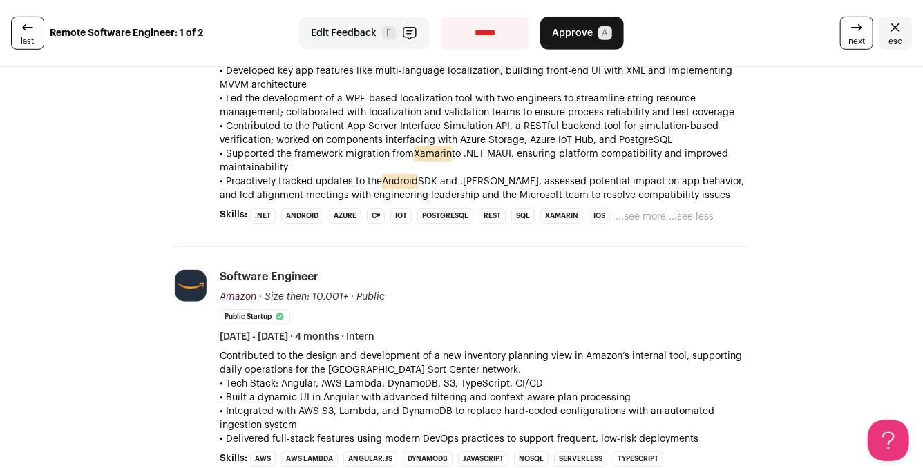
scroll to position [405, 0]
click at [644, 218] on button "...see more" at bounding box center [640, 216] width 50 height 14
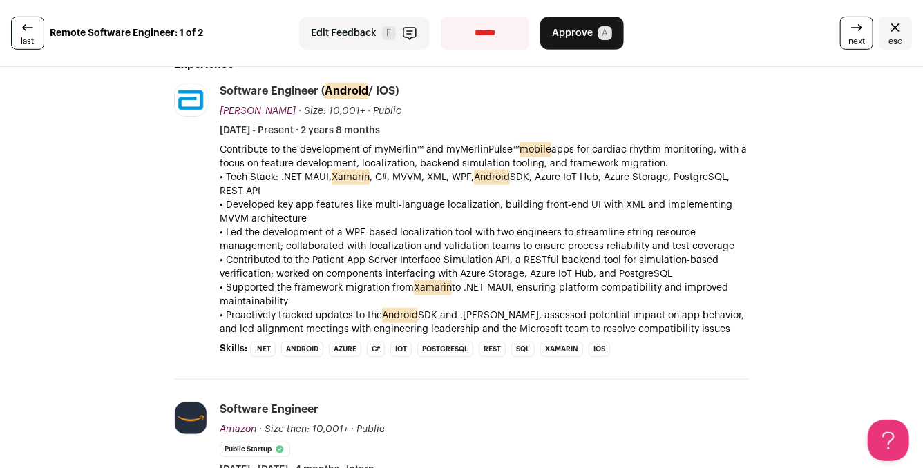
scroll to position [268, 0]
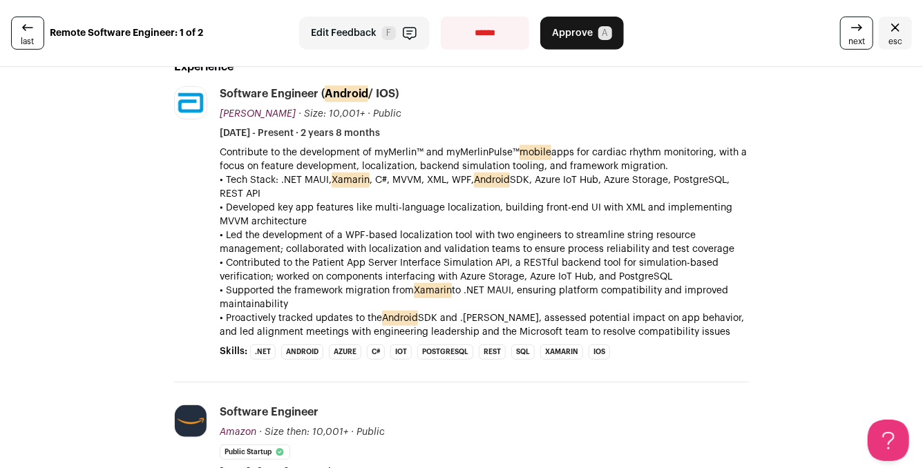
click at [467, 34] on select "**********" at bounding box center [485, 33] width 88 height 33
select select "**********"
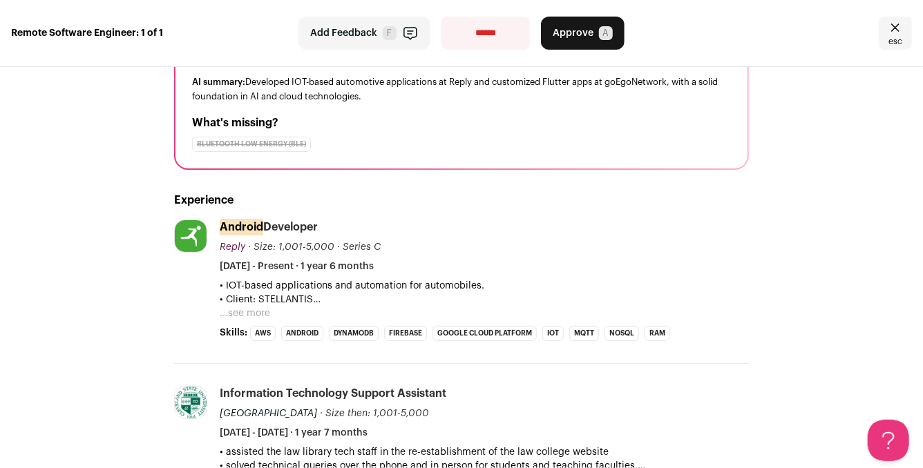
scroll to position [186, 0]
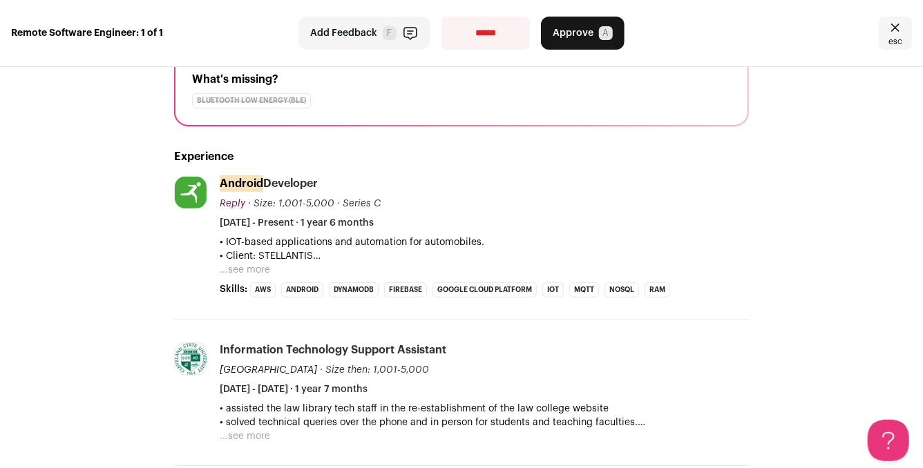
click at [256, 263] on button "...see more" at bounding box center [245, 270] width 50 height 14
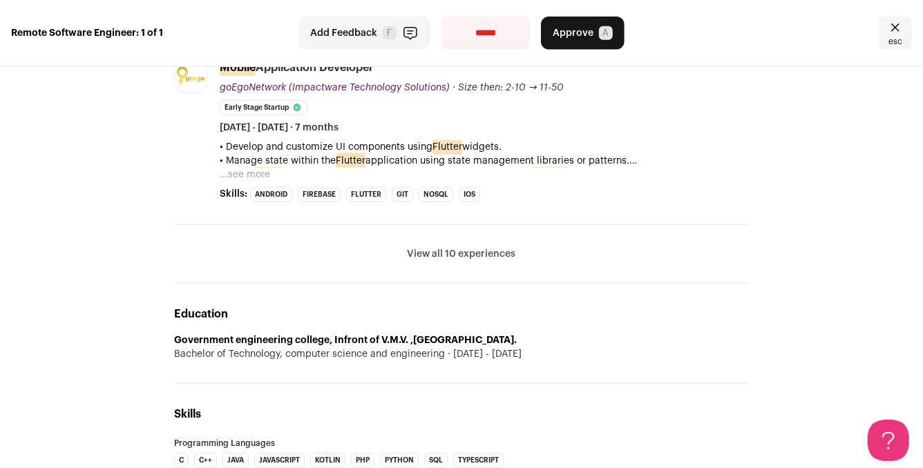
scroll to position [769, 0]
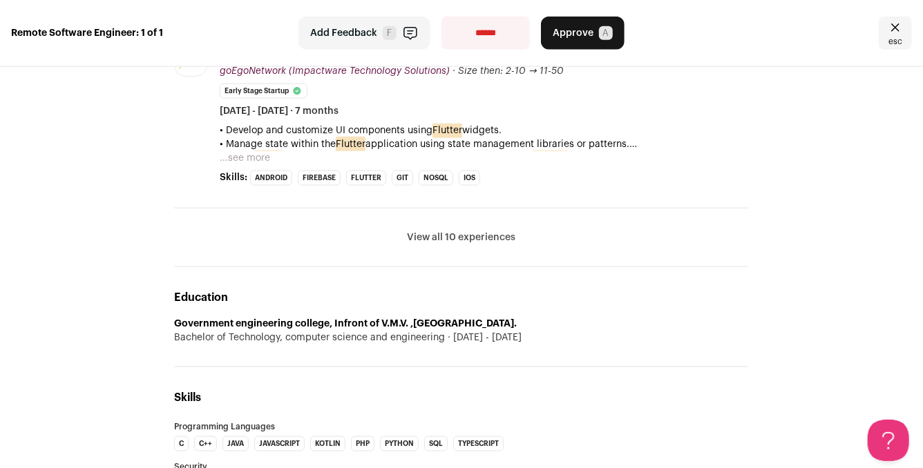
click at [474, 231] on button "View all 10 experiences" at bounding box center [461, 238] width 108 height 14
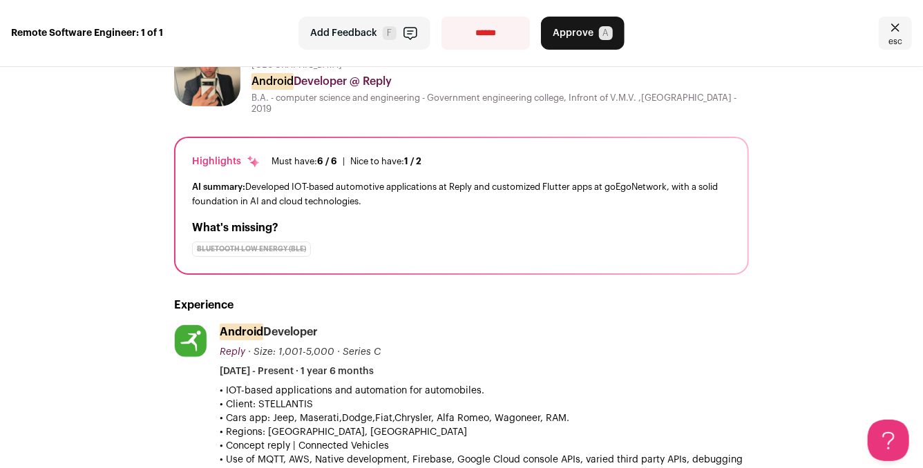
scroll to position [8, 0]
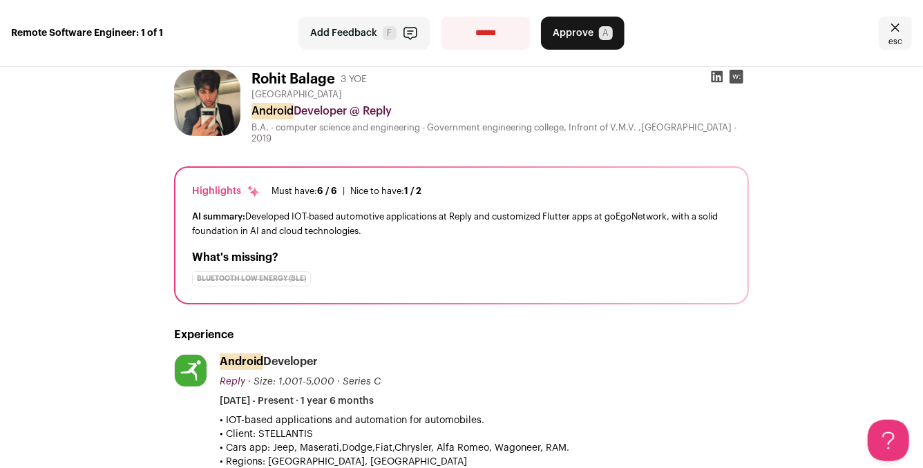
click at [718, 77] on icon at bounding box center [717, 77] width 12 height 12
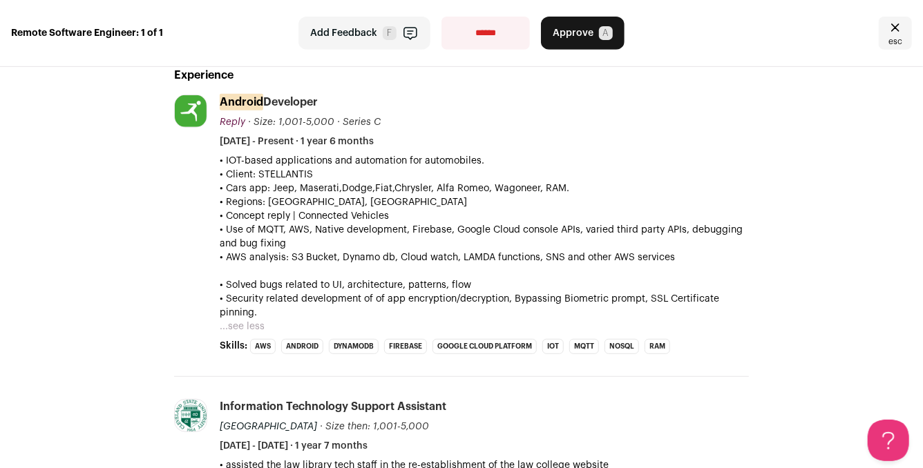
scroll to position [273, 0]
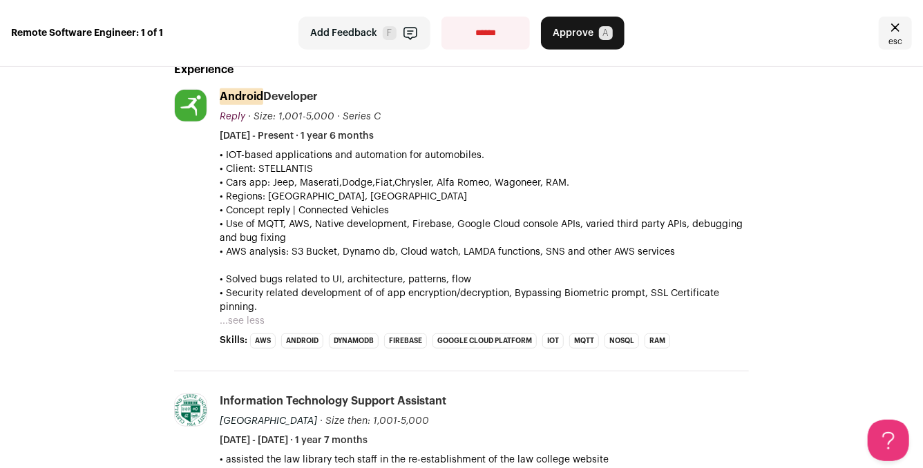
click at [400, 34] on button "Add Feedback F" at bounding box center [364, 33] width 132 height 33
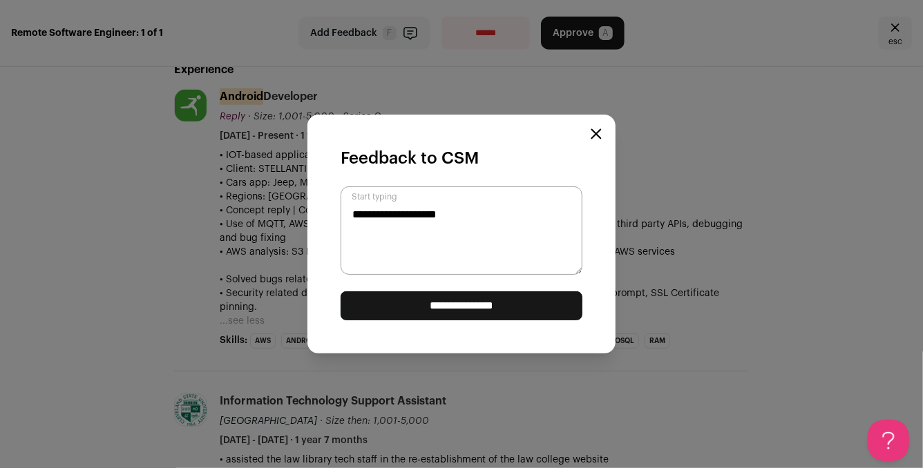
type textarea "**********"
click at [499, 304] on input "**********" at bounding box center [461, 305] width 242 height 29
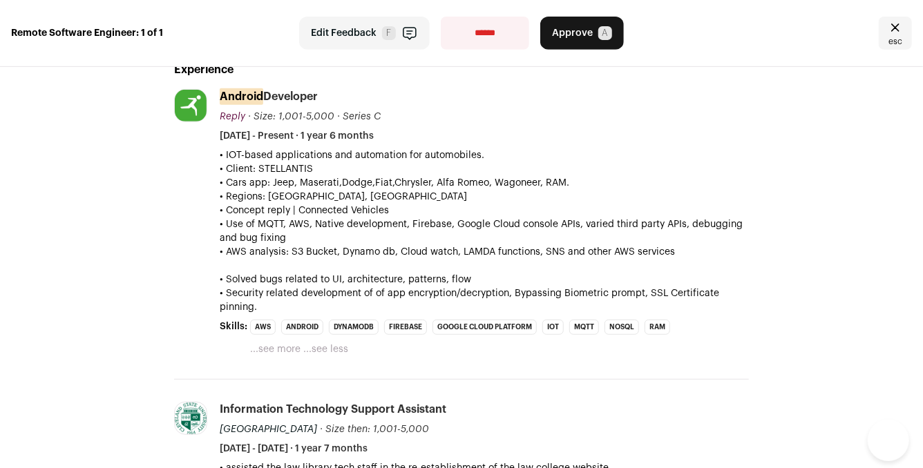
click at [495, 37] on select "**********" at bounding box center [485, 33] width 88 height 33
select select "**********"
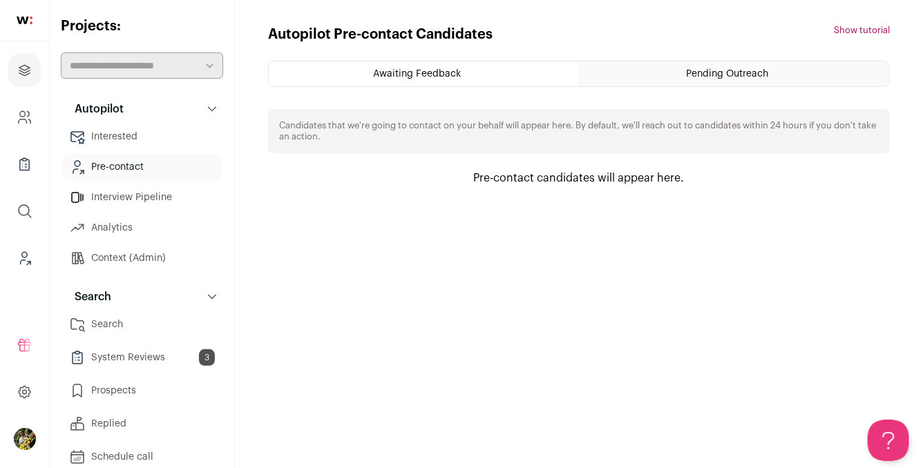
click at [169, 320] on link "Search" at bounding box center [142, 325] width 162 height 28
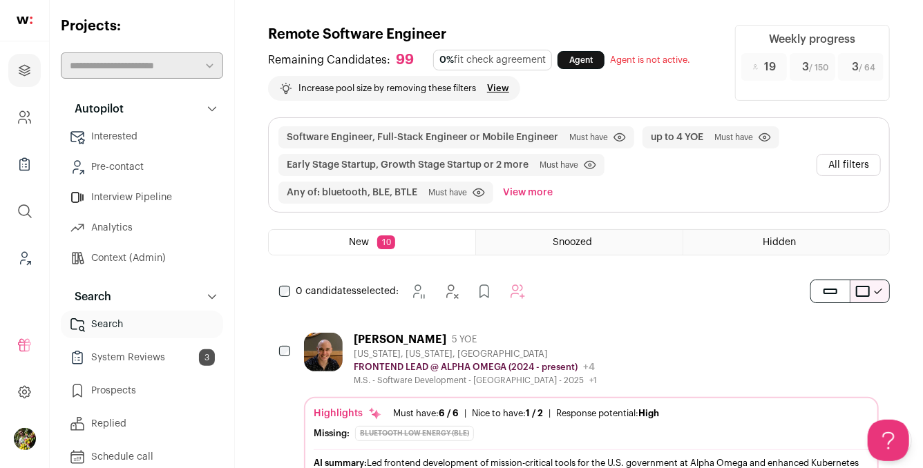
click at [845, 157] on button "All filters" at bounding box center [848, 165] width 64 height 22
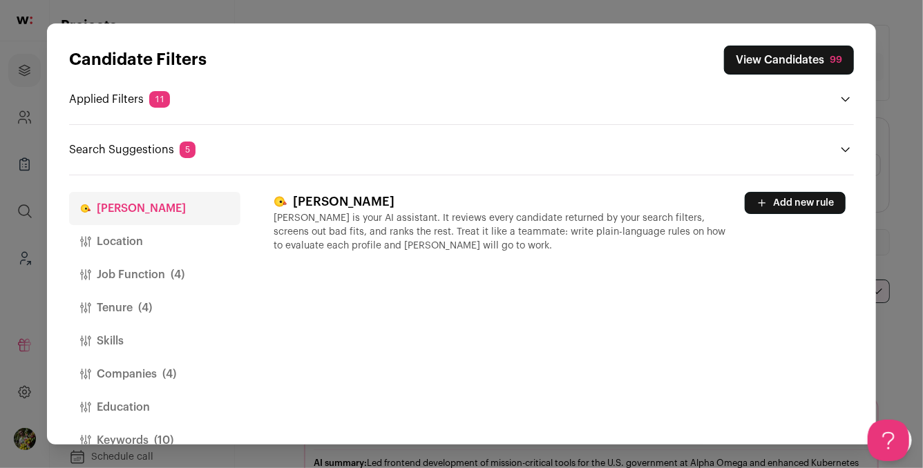
scroll to position [61, 0]
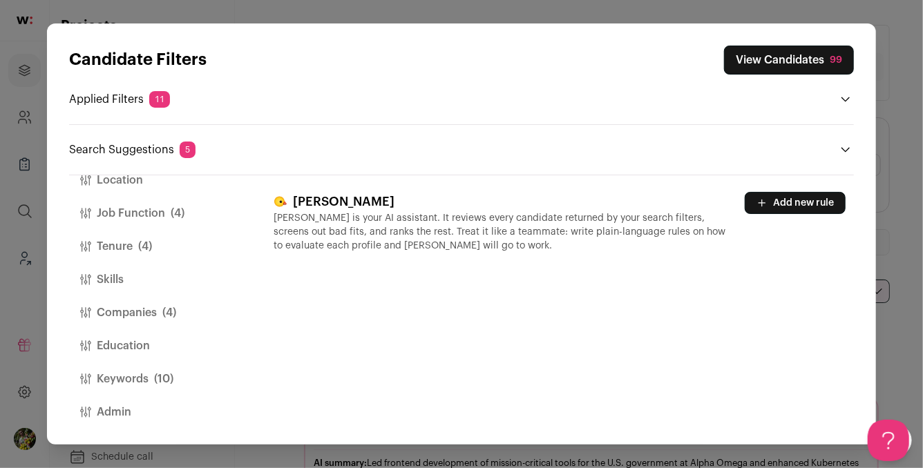
click at [162, 376] on span "(10)" at bounding box center [163, 379] width 19 height 17
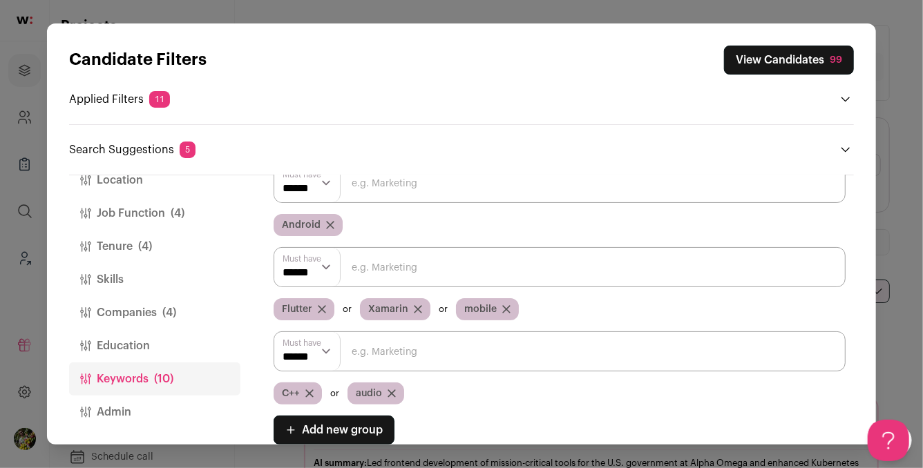
scroll to position [140, 0]
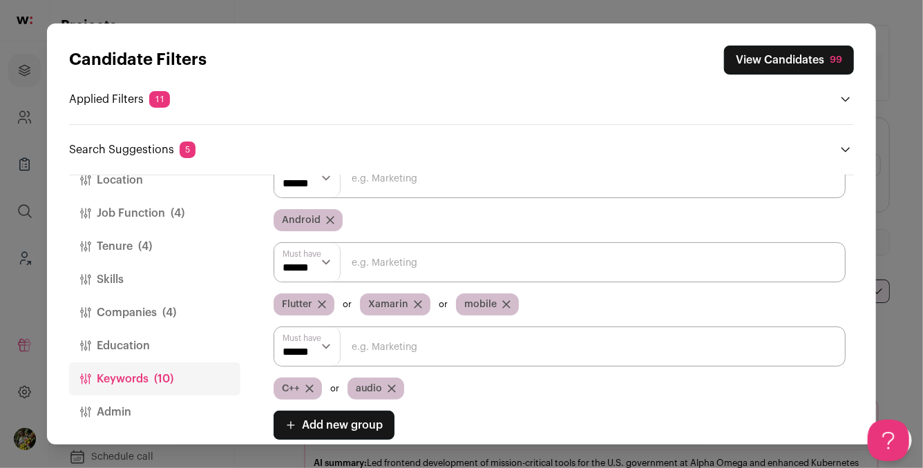
click at [416, 302] on icon "Close modal via background" at bounding box center [418, 304] width 8 height 8
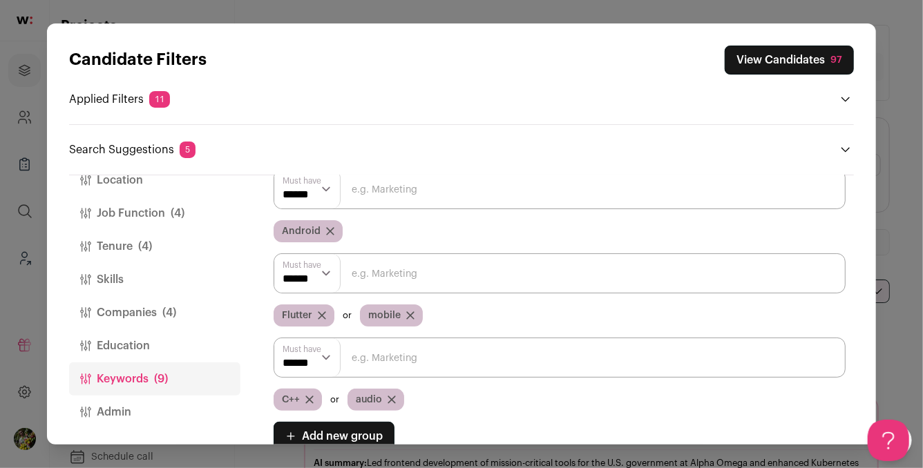
scroll to position [133, 0]
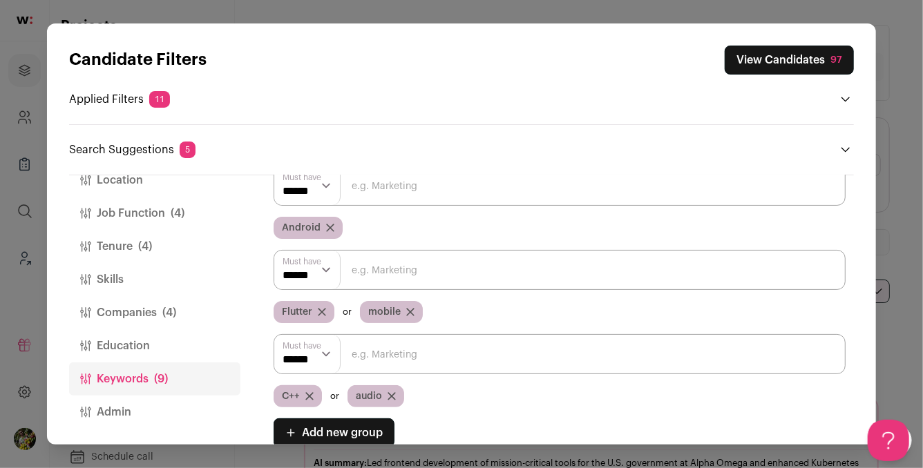
click at [393, 358] on input "Close modal via background" at bounding box center [559, 354] width 572 height 40
type input "gaming"
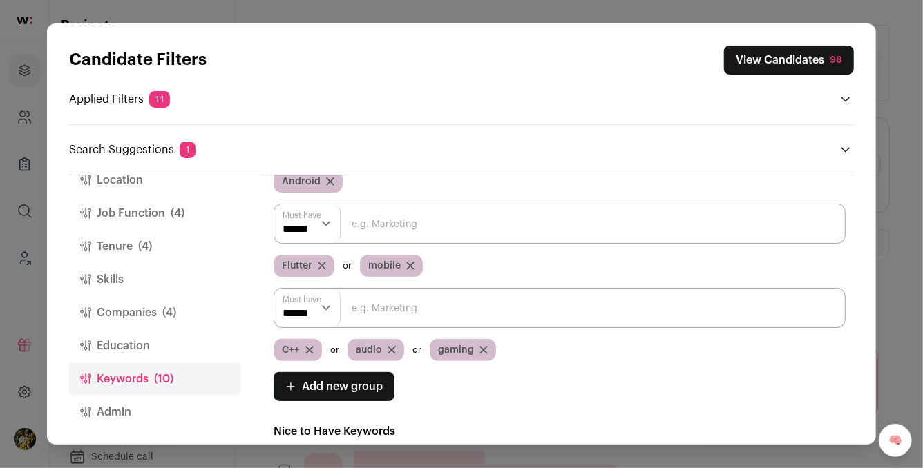
click at [447, 316] on input "Close modal via background" at bounding box center [559, 308] width 572 height 40
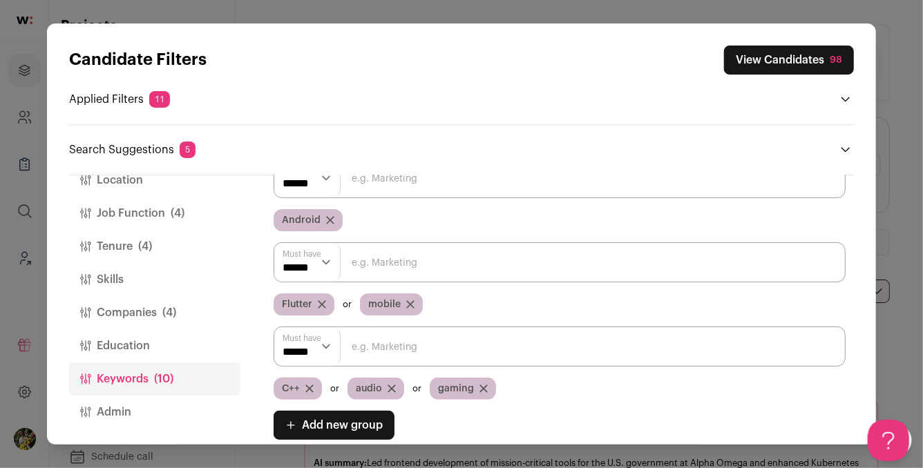
scroll to position [156, 0]
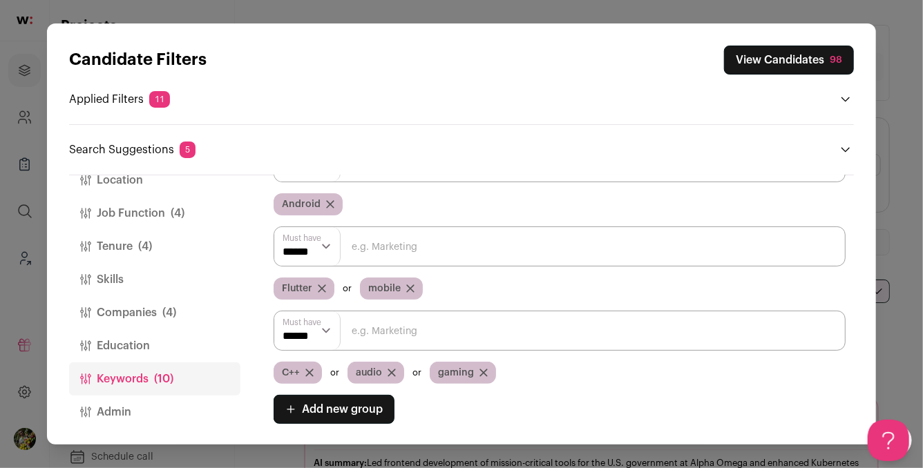
click at [444, 333] on input "Close modal via background" at bounding box center [559, 331] width 572 height 40
type input "IoT"
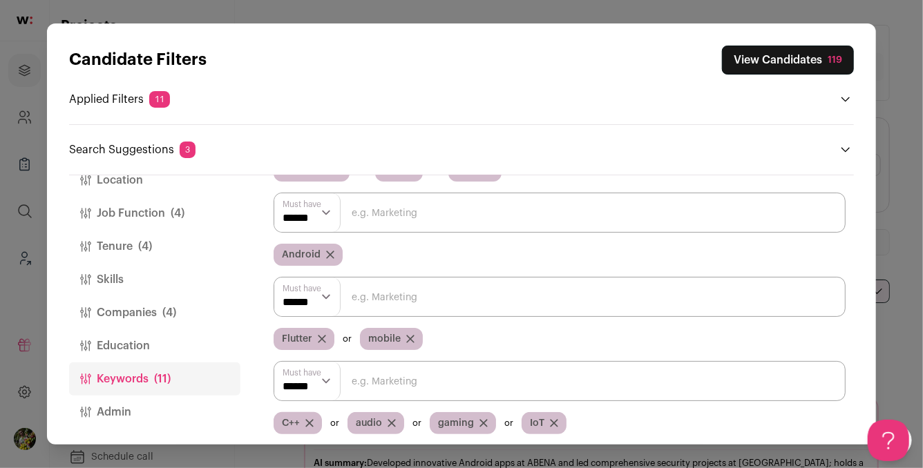
scroll to position [0, 0]
click at [177, 309] on button "Companies (4)" at bounding box center [154, 312] width 171 height 33
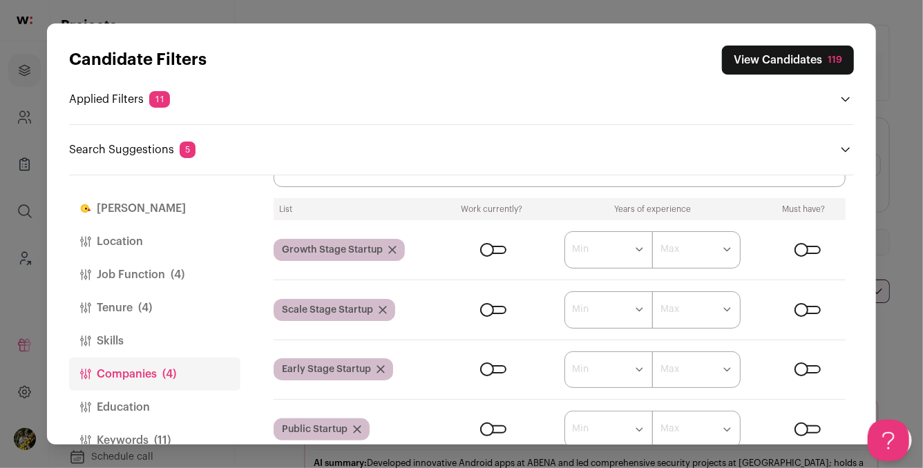
click at [756, 56] on button "View Candidates 119" at bounding box center [788, 60] width 132 height 29
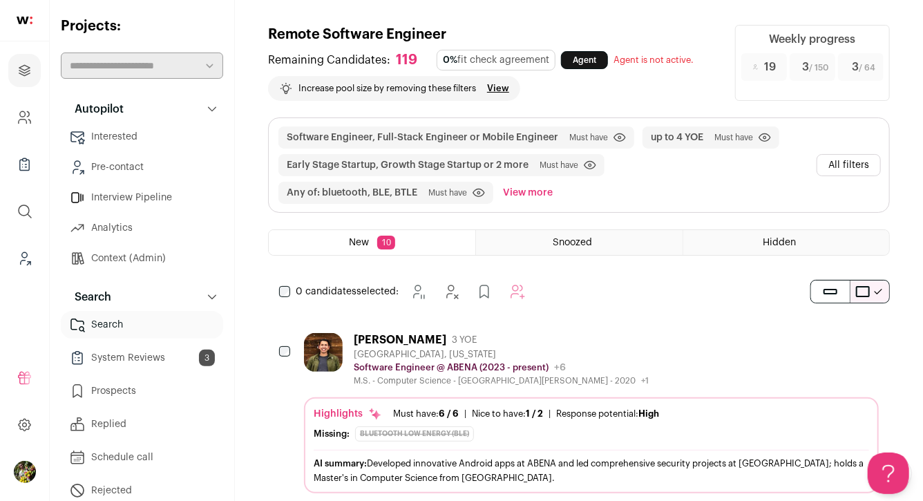
click at [169, 317] on link "Search" at bounding box center [142, 325] width 162 height 28
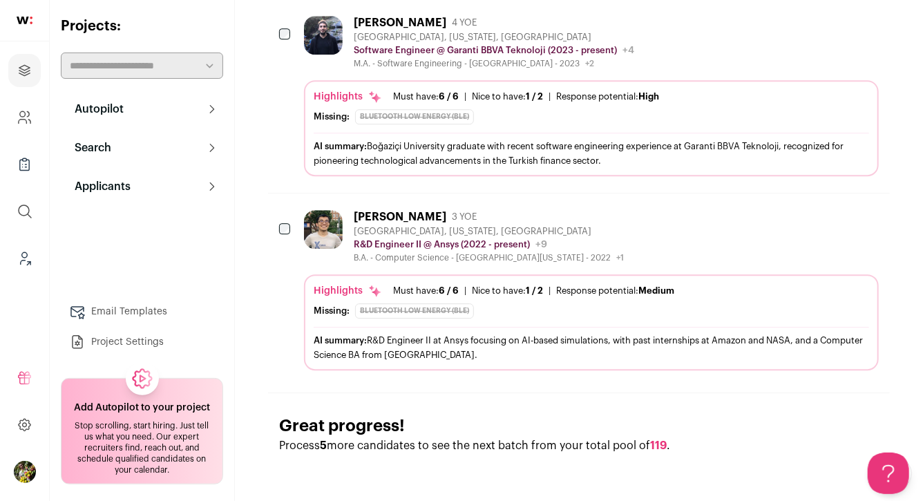
click at [163, 153] on button "Search" at bounding box center [142, 148] width 162 height 28
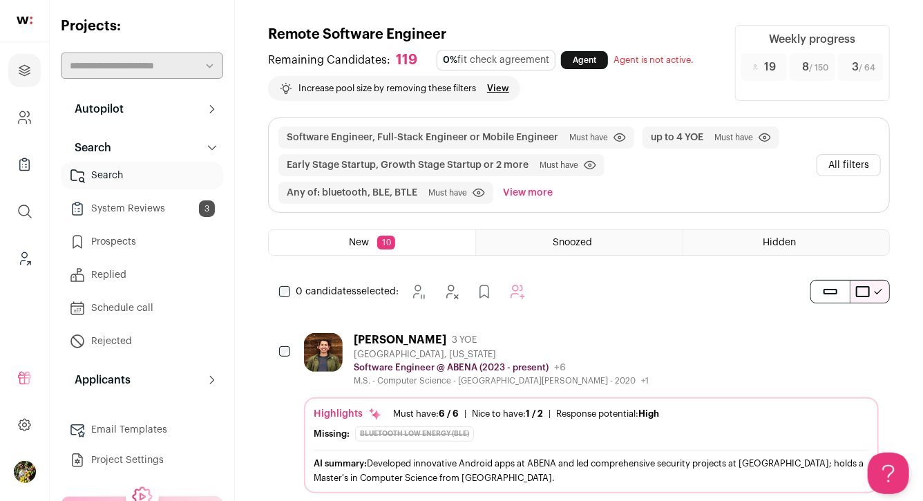
click at [839, 168] on button "All filters" at bounding box center [848, 165] width 64 height 22
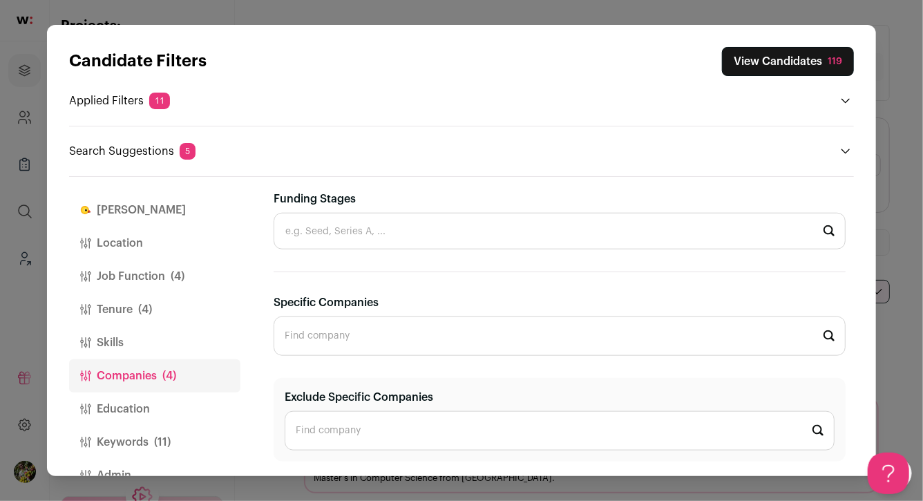
scroll to position [32, 0]
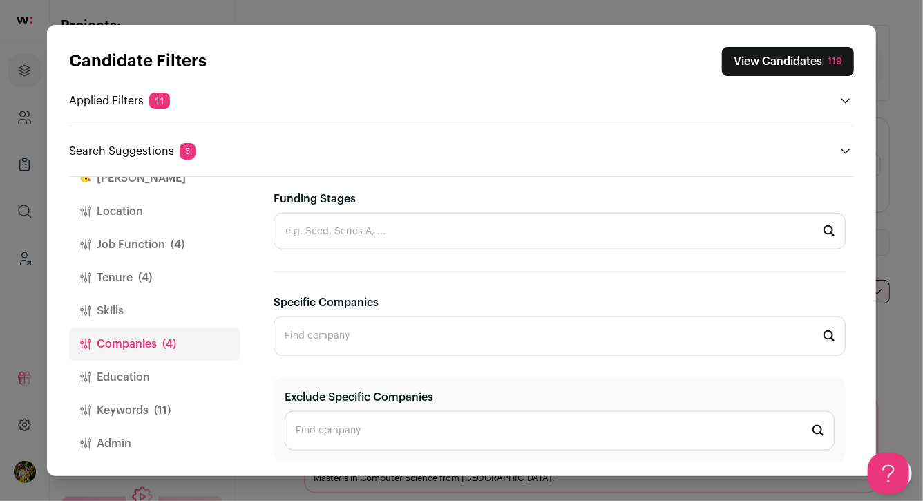
click at [149, 409] on button "Keywords (11)" at bounding box center [154, 410] width 171 height 33
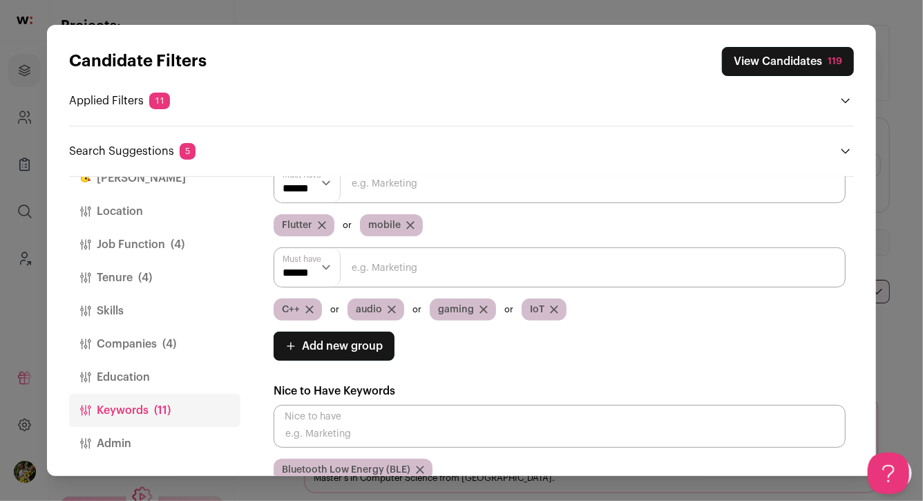
scroll to position [218, 0]
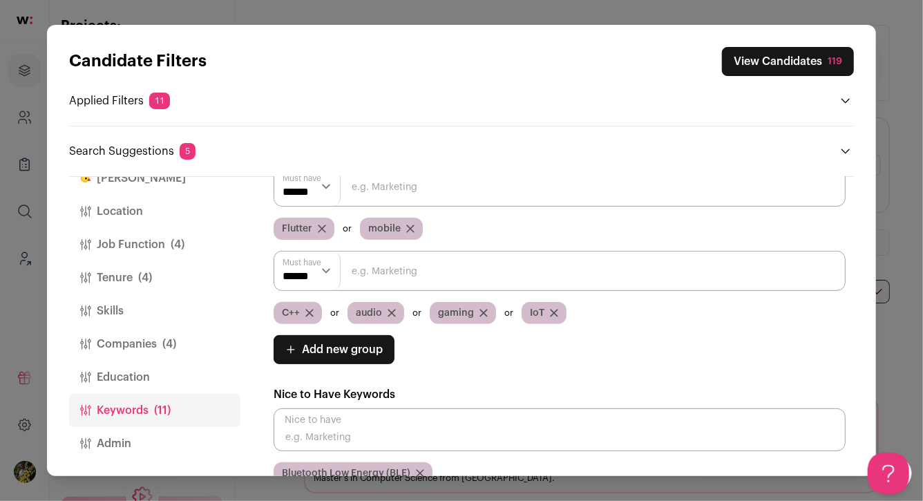
click at [434, 286] on input "Close modal via background" at bounding box center [559, 271] width 572 height 40
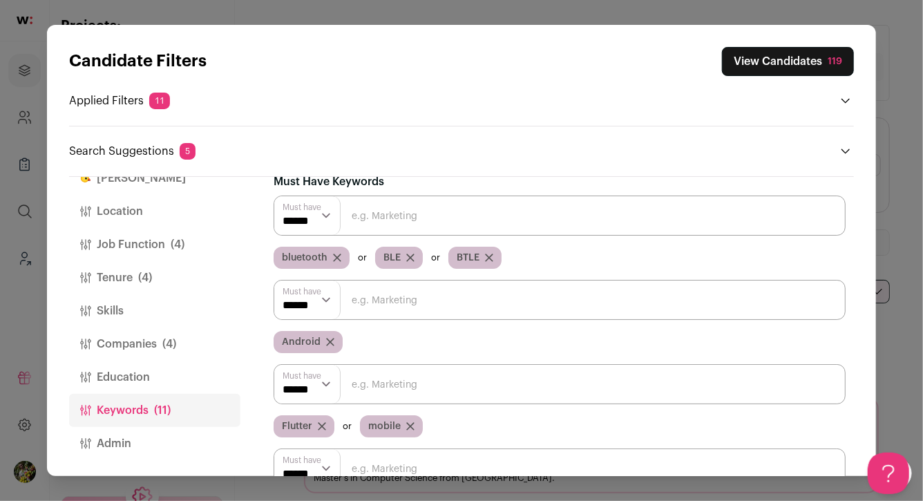
click at [444, 389] on input "Close modal via background" at bounding box center [559, 384] width 572 height 40
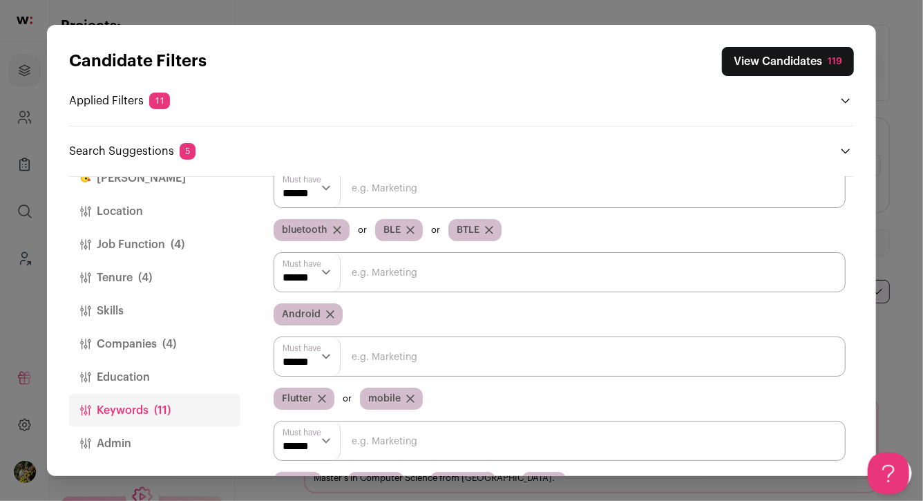
scroll to position [90, 0]
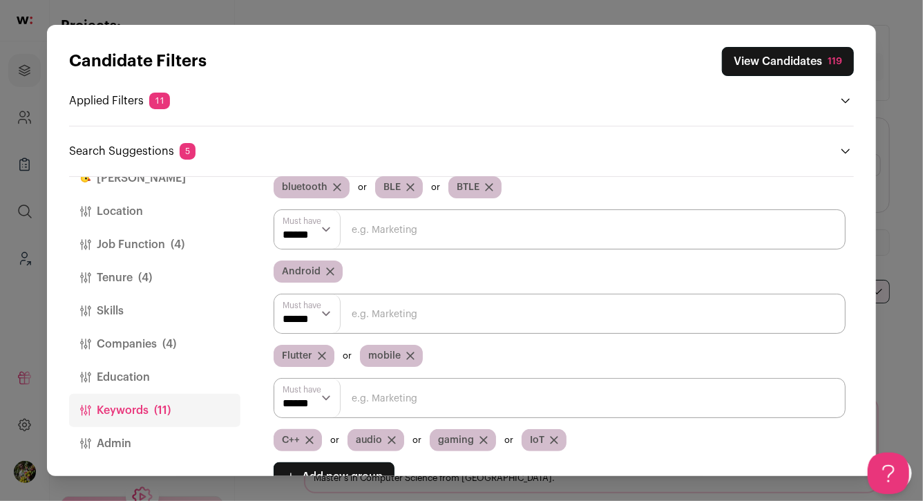
type input "a"
type input "hardware"
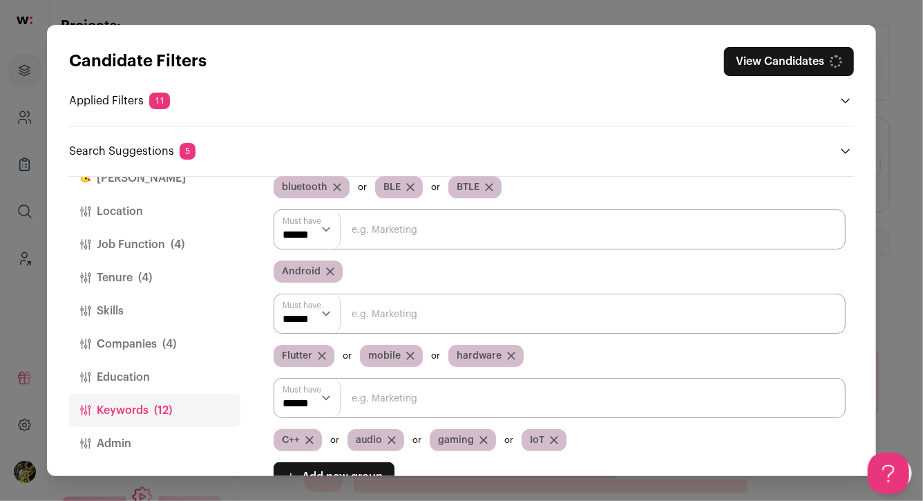
click at [507, 313] on input "Close modal via background" at bounding box center [559, 313] width 572 height 40
type input "firmware"
click at [486, 311] on input "Close modal via background" at bounding box center [559, 313] width 572 height 40
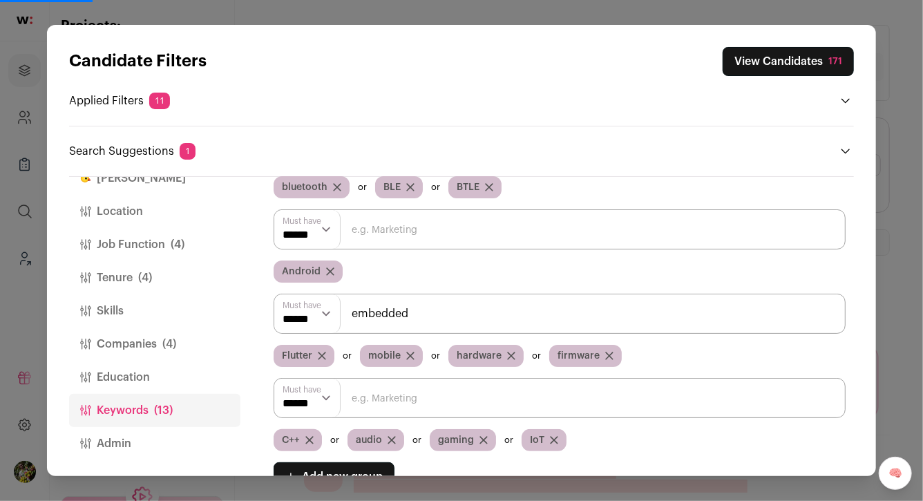
type input "embedded"
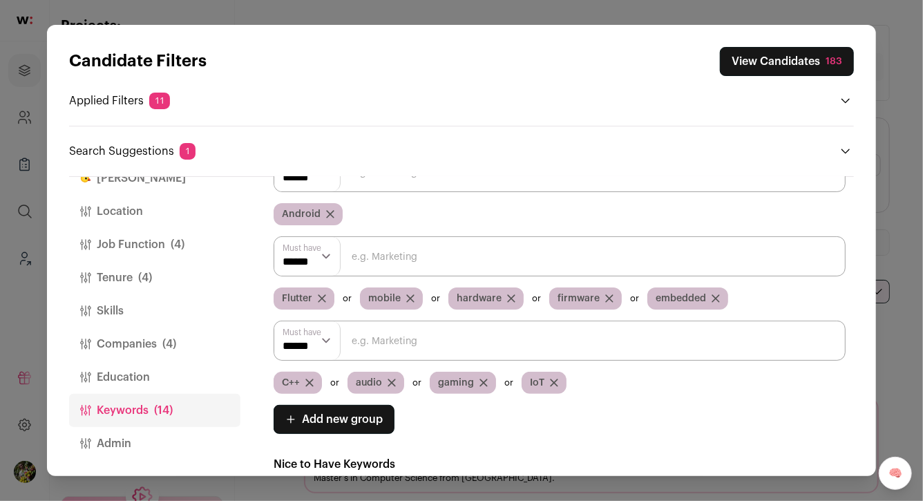
scroll to position [171, 0]
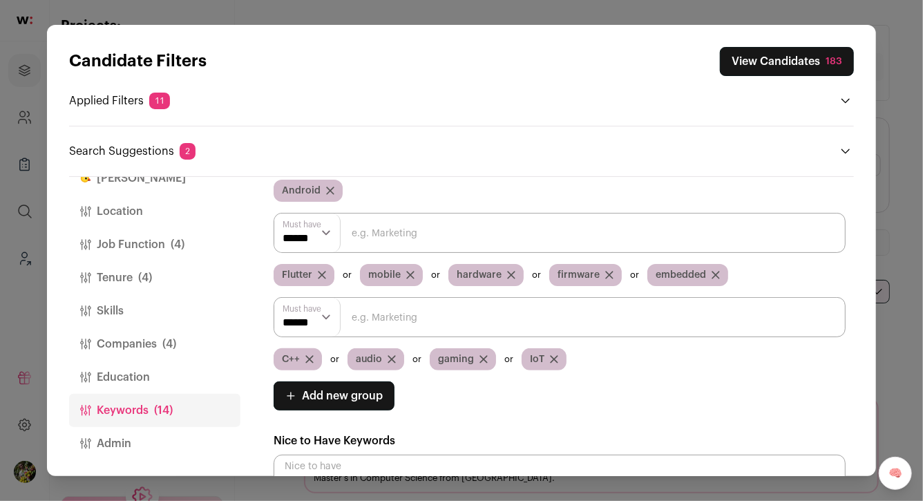
click at [572, 346] on div "Must have ****** ****** C++ audio gaming IoT" at bounding box center [559, 333] width 572 height 73
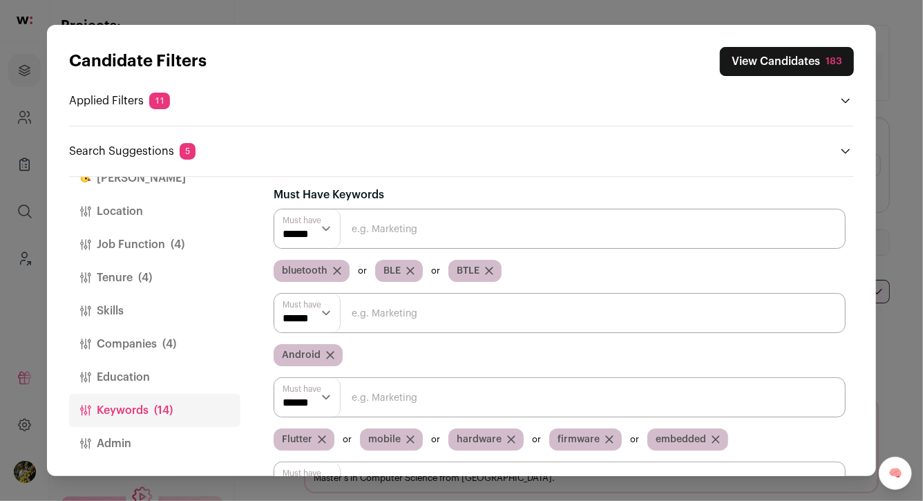
scroll to position [0, 0]
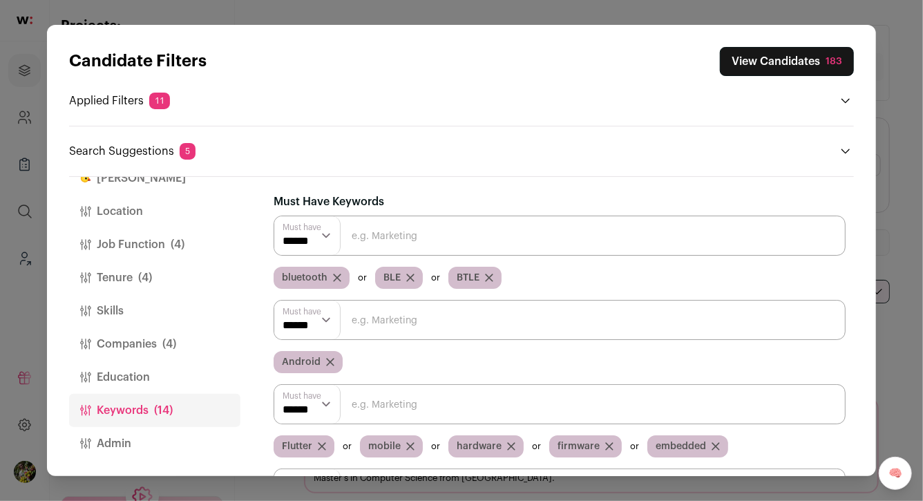
click at [592, 342] on div "Must have ****** ****** Android" at bounding box center [559, 336] width 572 height 73
click at [603, 330] on input "Close modal via background" at bounding box center [559, 320] width 572 height 40
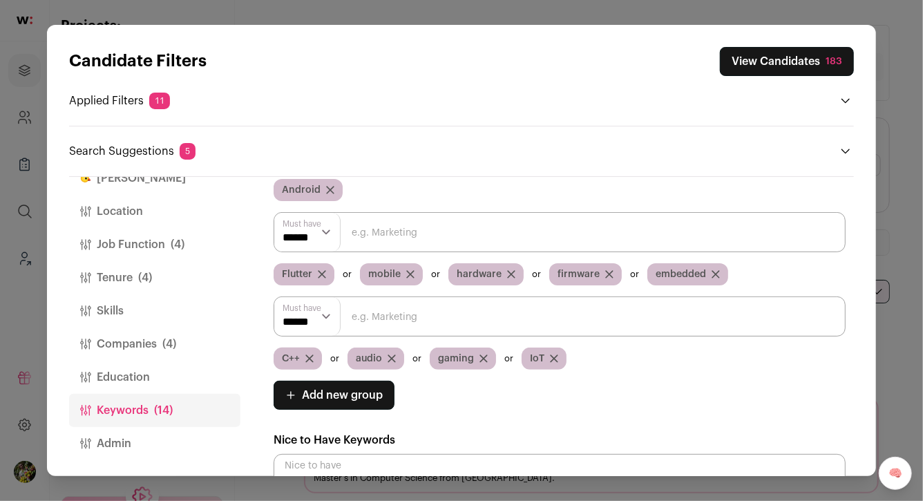
scroll to position [174, 0]
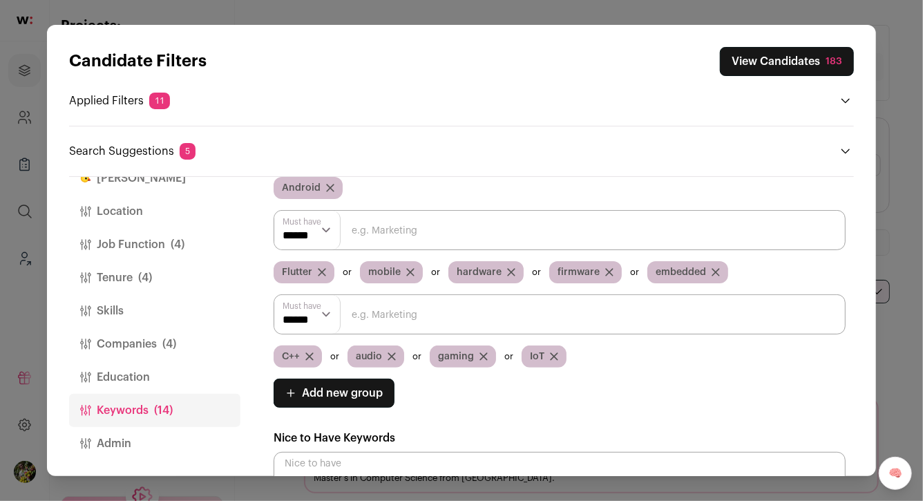
click at [467, 329] on input "Close modal via background" at bounding box center [559, 314] width 572 height 40
type input "hearing"
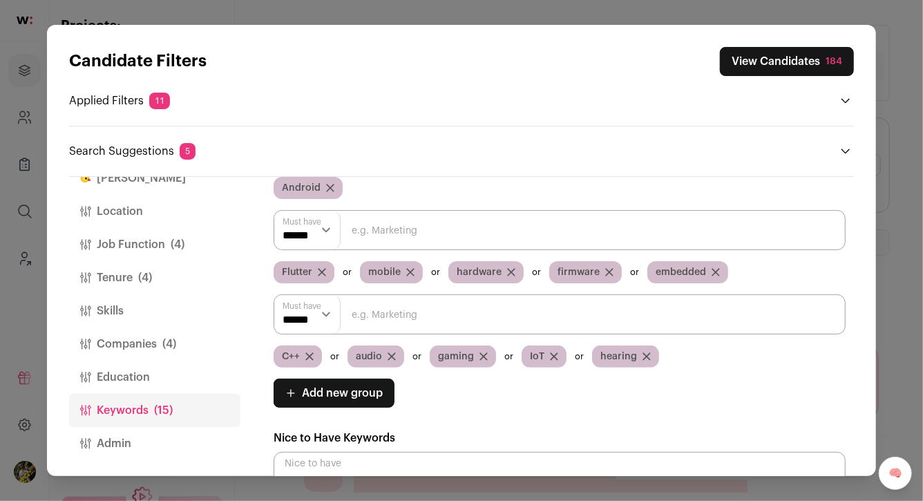
scroll to position [184, 0]
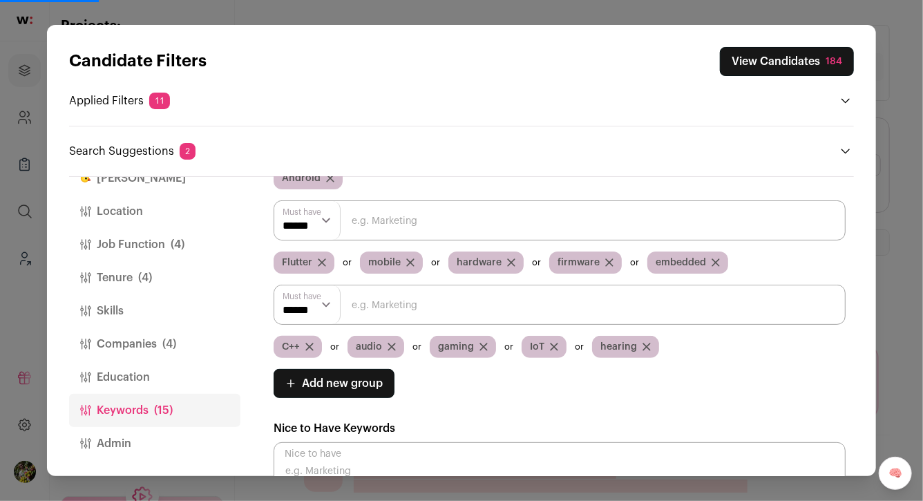
click at [481, 322] on input "Close modal via background" at bounding box center [559, 304] width 572 height 40
type input "h"
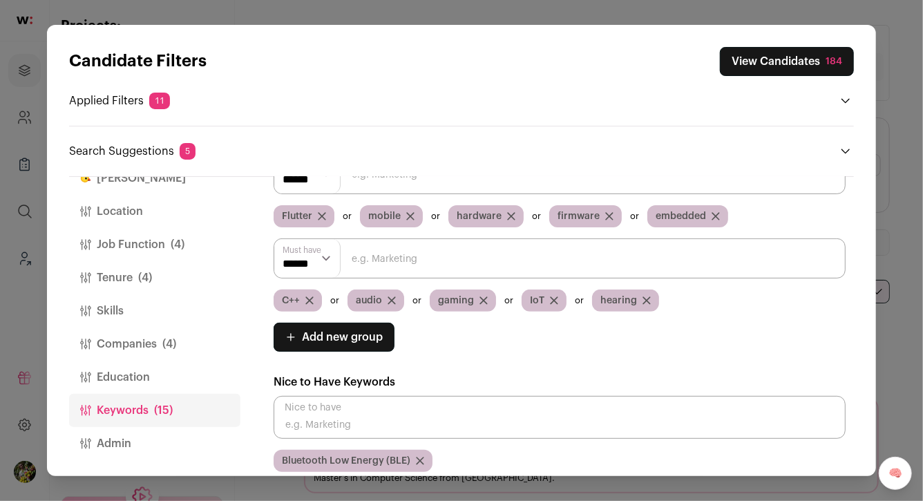
scroll to position [241, 0]
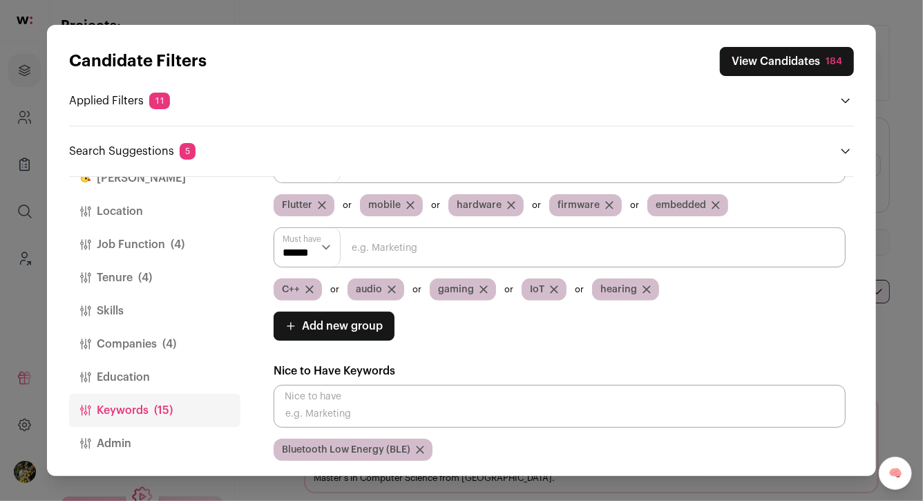
click at [176, 349] on button "Companies (4)" at bounding box center [154, 343] width 171 height 33
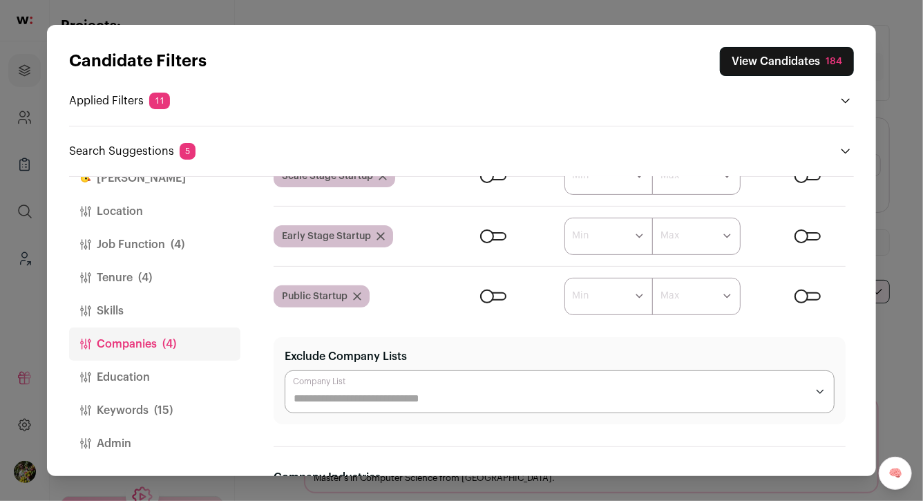
click at [197, 287] on button "Tenure (4)" at bounding box center [154, 277] width 171 height 33
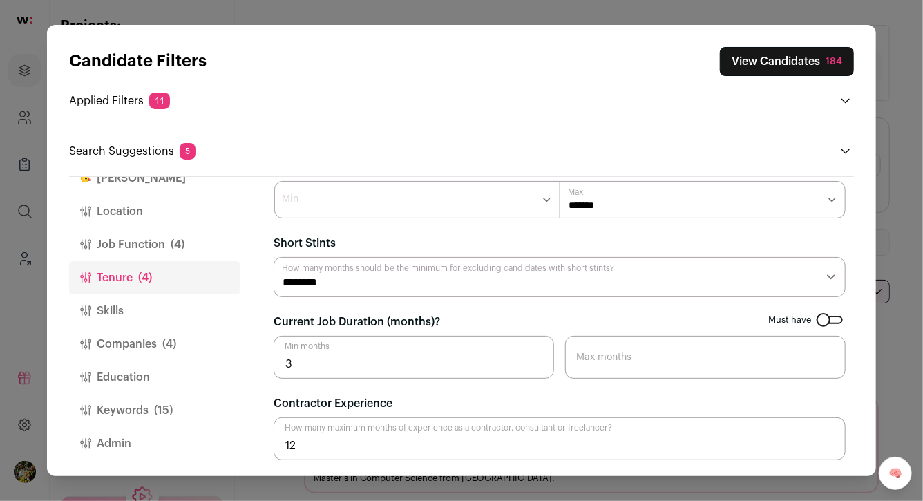
scroll to position [0, 0]
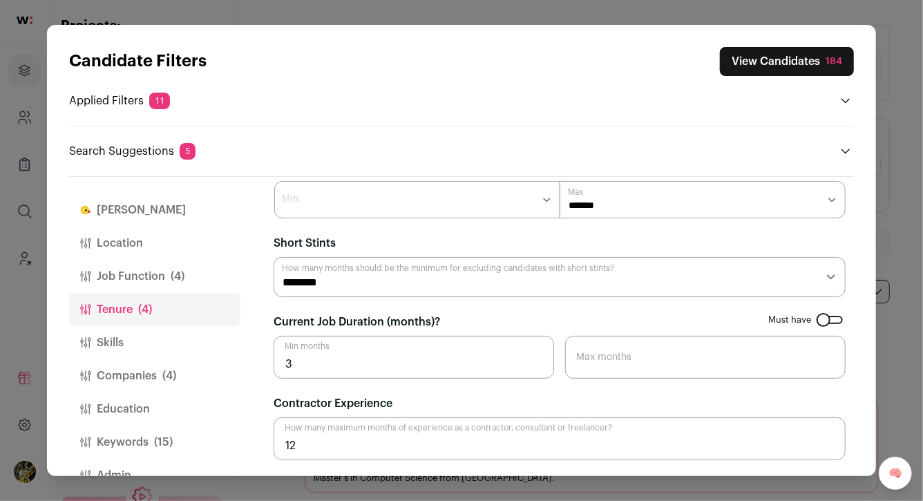
click at [205, 282] on button "Job Function (4)" at bounding box center [154, 276] width 171 height 33
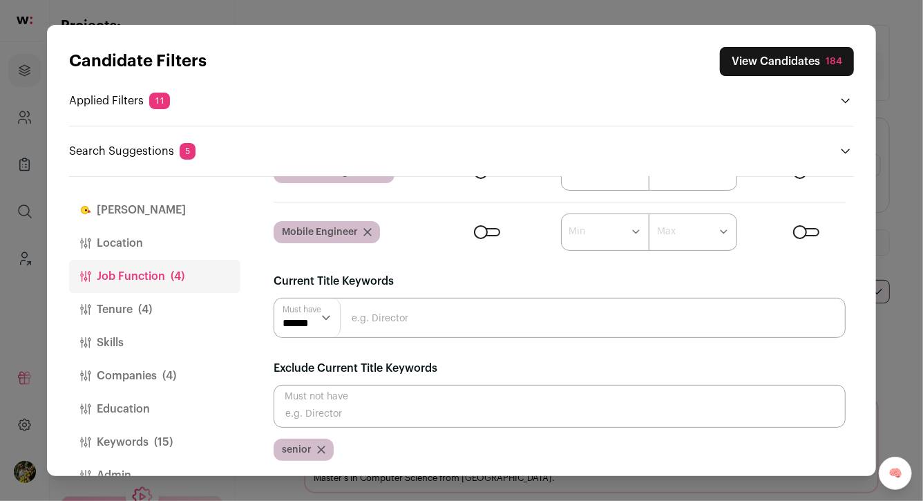
click at [202, 249] on button "Location" at bounding box center [154, 242] width 171 height 33
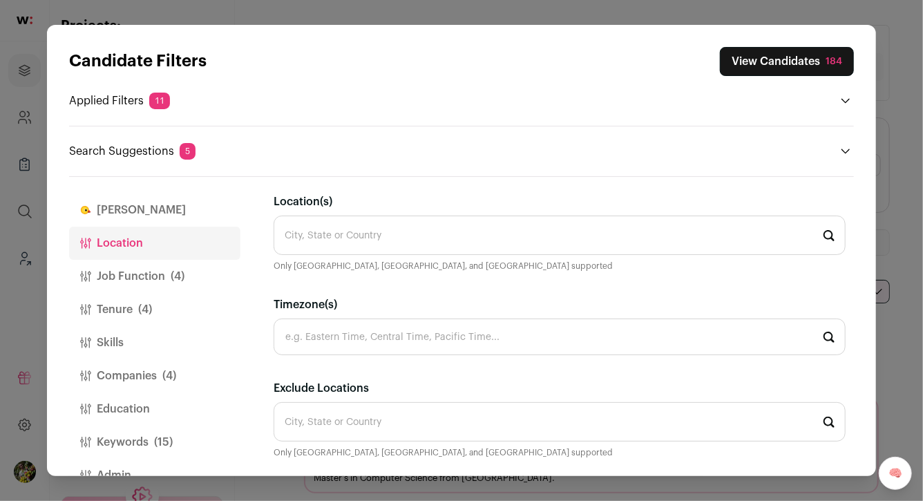
click at [307, 233] on input "Location(s)" at bounding box center [559, 234] width 572 height 39
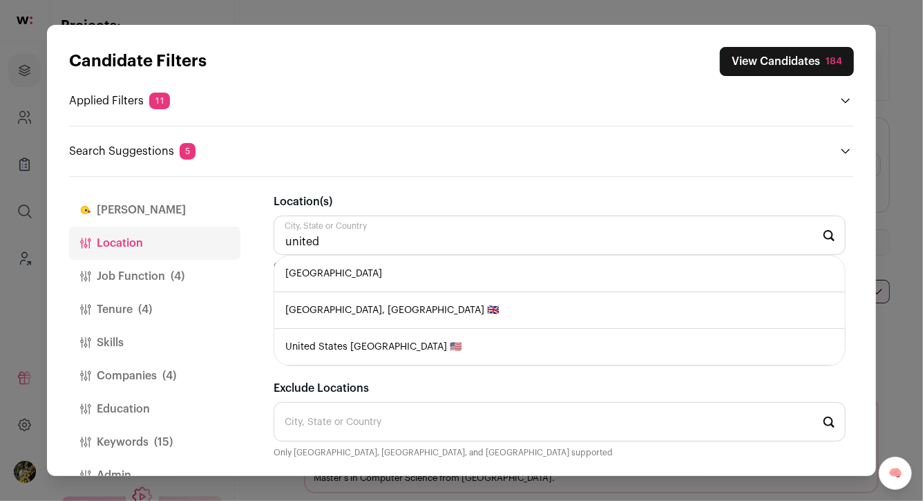
click at [318, 258] on li "United States" at bounding box center [559, 273] width 570 height 37
type input "United States"
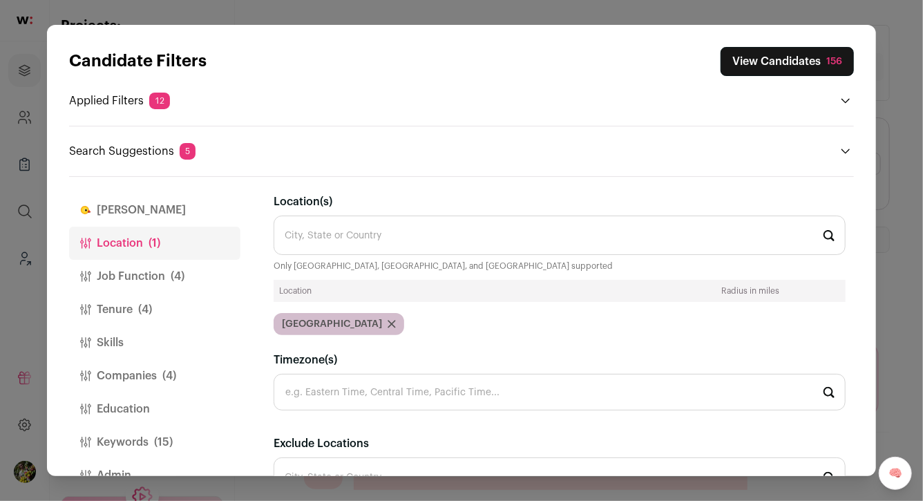
click at [773, 61] on button "View Candidates 156" at bounding box center [786, 61] width 133 height 29
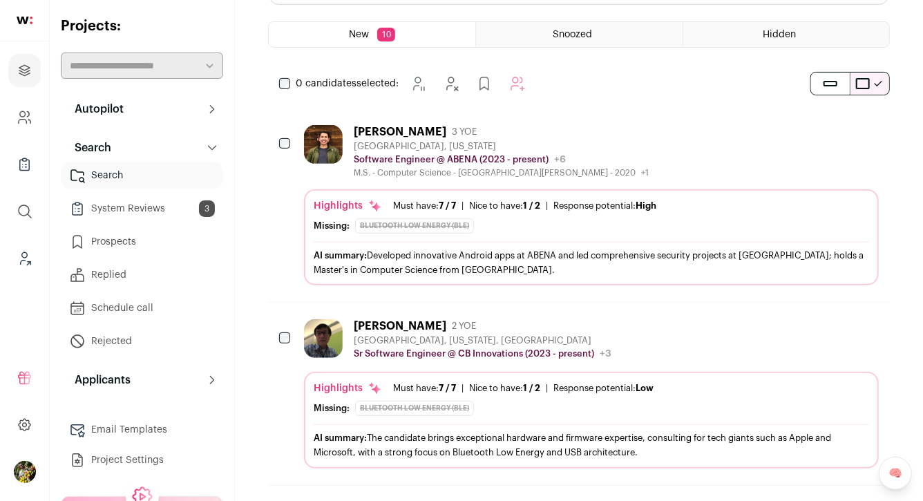
scroll to position [209, 0]
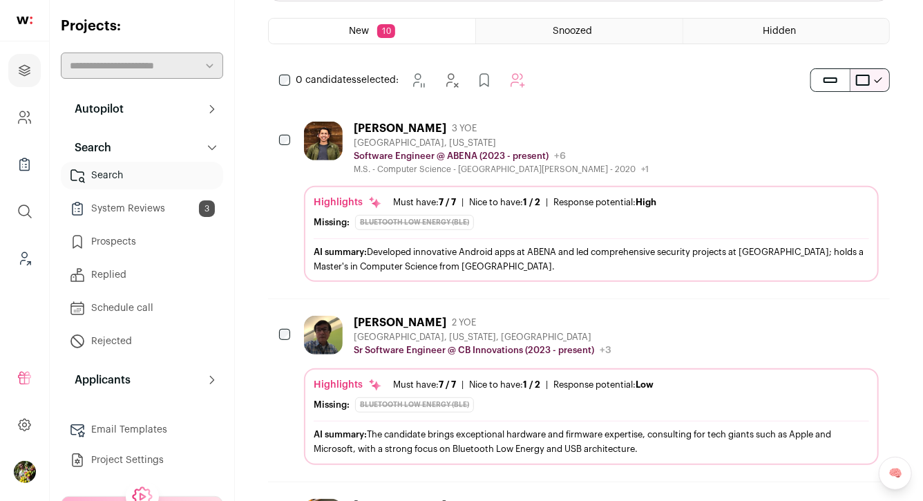
click at [653, 134] on div "UMANG MATHUR 3 YOE San Francisco Bay Area, California Software Engineer @ ABENA…" at bounding box center [591, 148] width 574 height 53
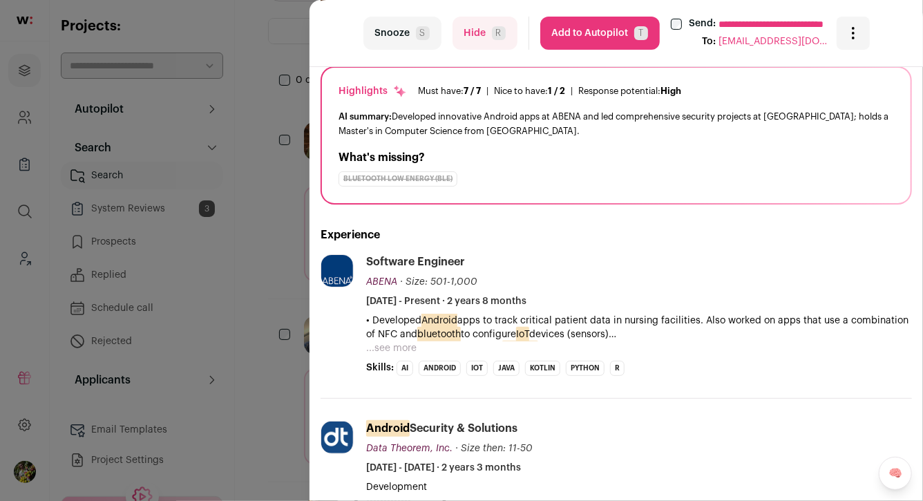
scroll to position [124, 0]
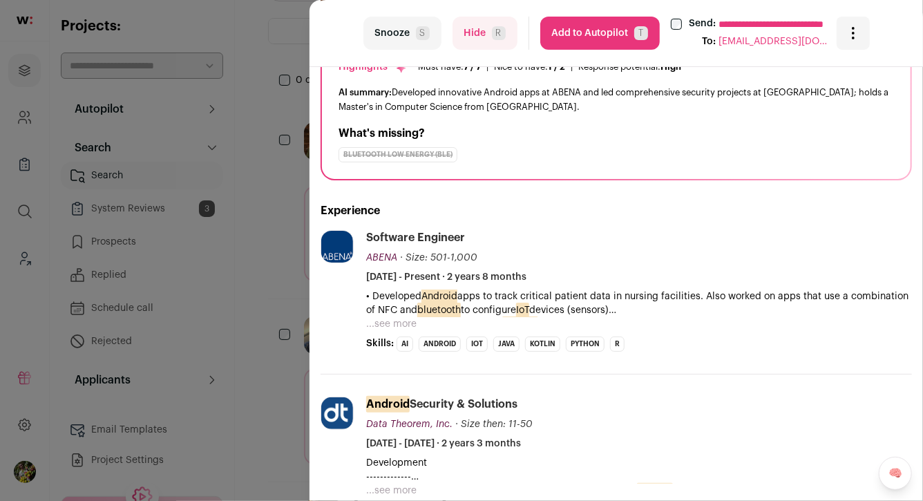
click at [394, 322] on button "...see more" at bounding box center [391, 324] width 50 height 14
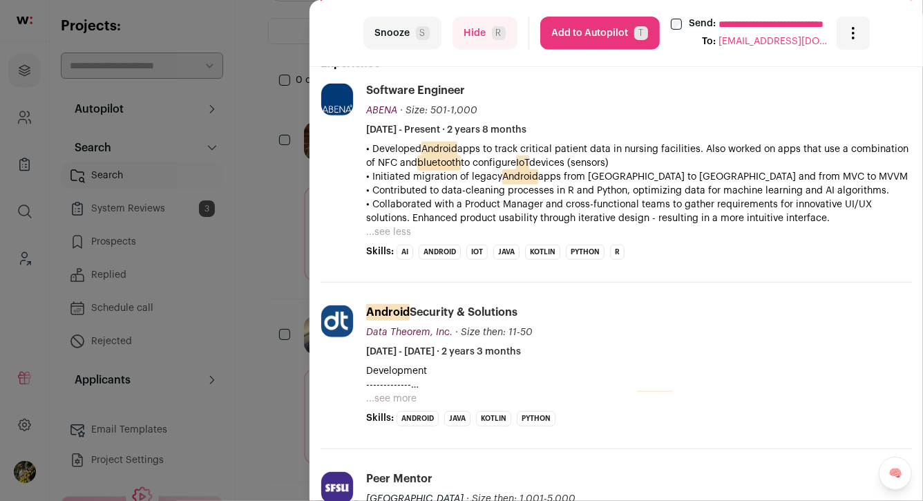
scroll to position [281, 0]
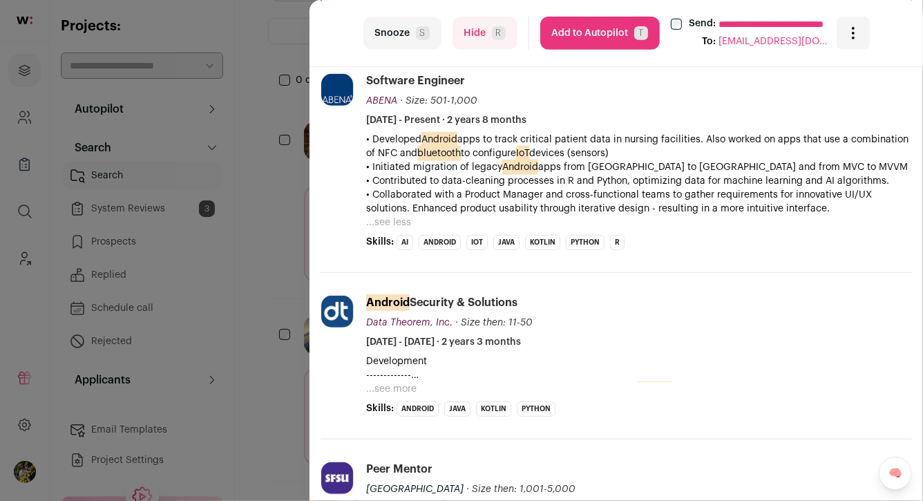
click at [407, 389] on button "...see more" at bounding box center [391, 389] width 50 height 14
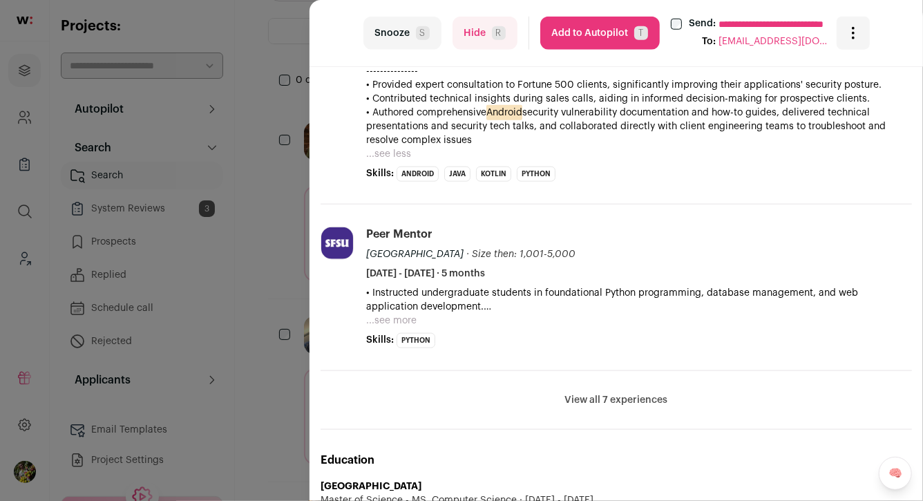
scroll to position [746, 0]
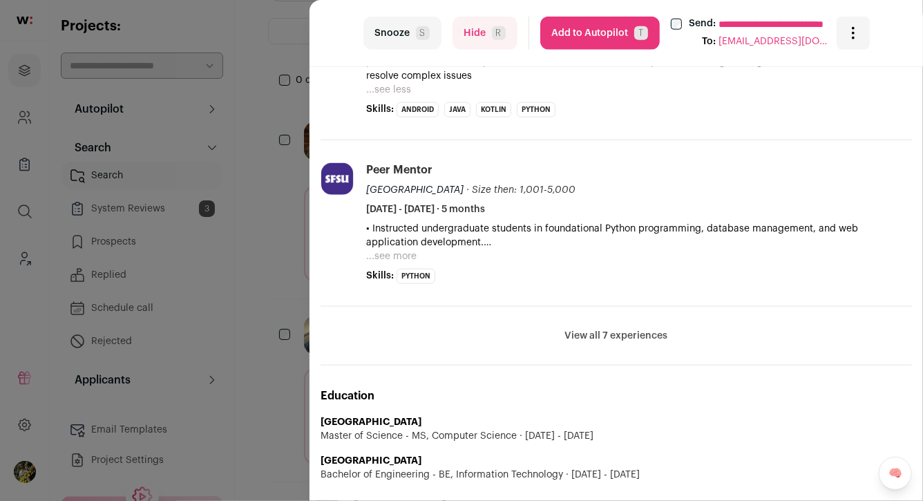
click at [599, 337] on button "View all 7 experiences" at bounding box center [616, 336] width 103 height 14
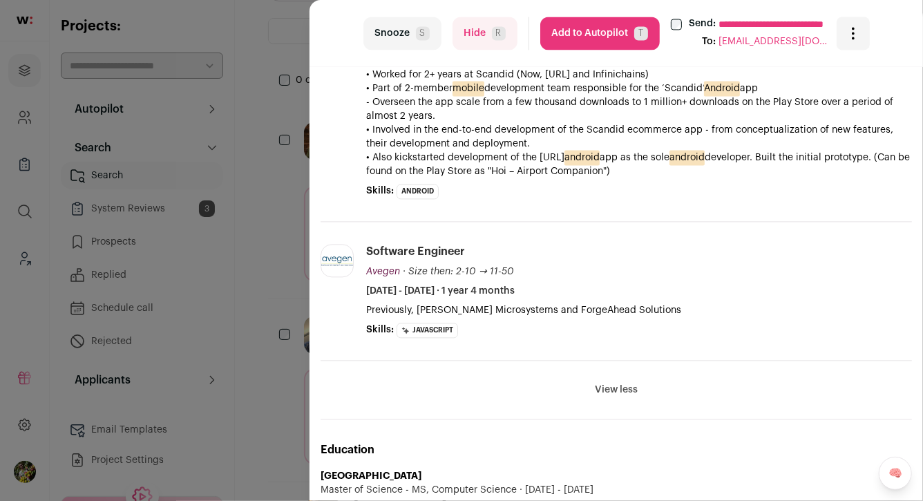
scroll to position [1334, 0]
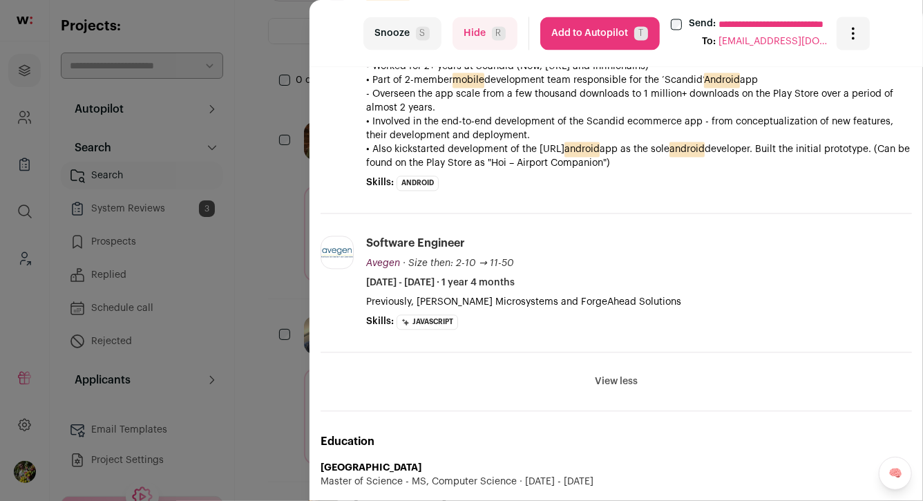
click at [492, 45] on button "Hide R" at bounding box center [484, 33] width 65 height 33
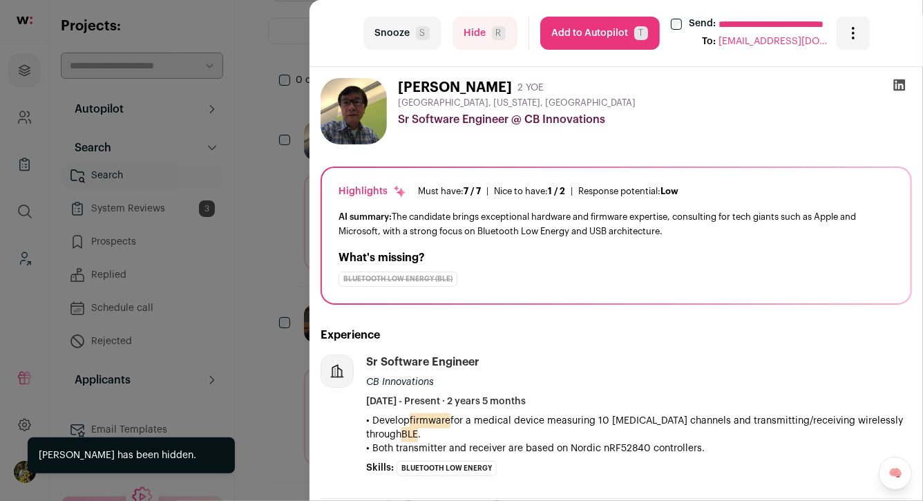
click at [283, 174] on div "**********" at bounding box center [461, 250] width 923 height 501
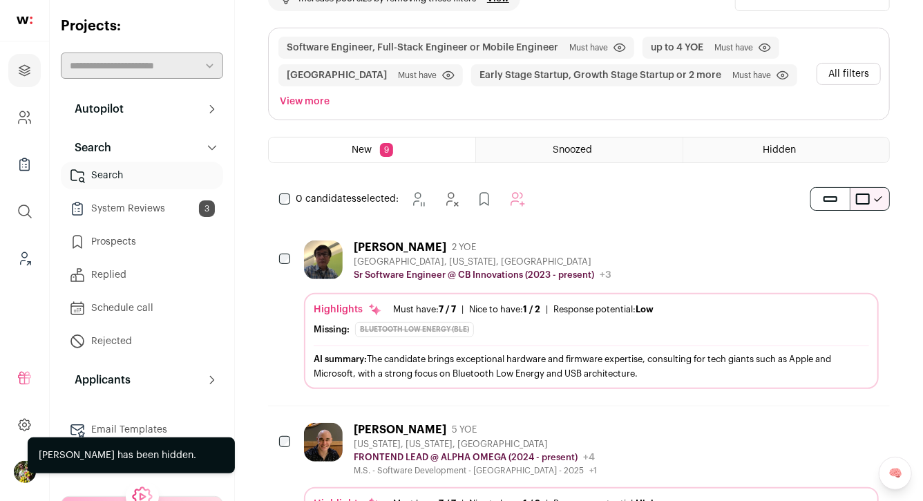
scroll to position [0, 0]
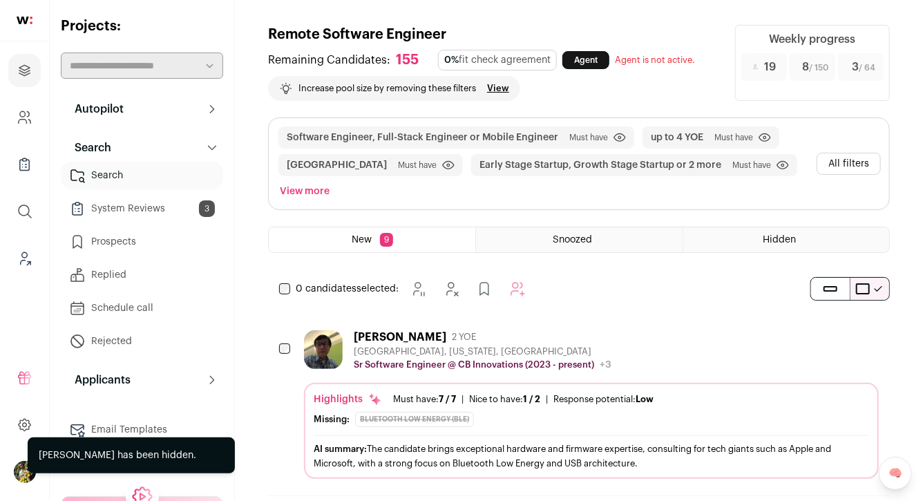
click at [843, 162] on button "All filters" at bounding box center [848, 164] width 64 height 22
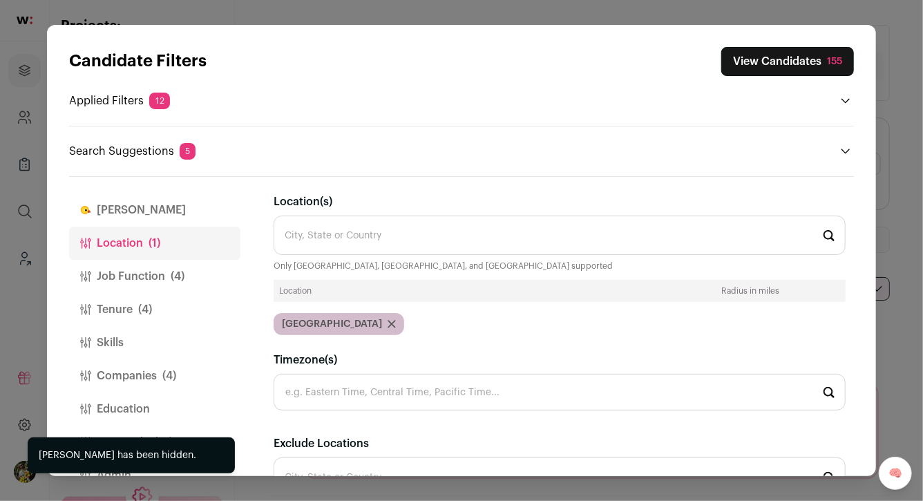
click at [189, 270] on button "Job Function (4)" at bounding box center [154, 276] width 171 height 33
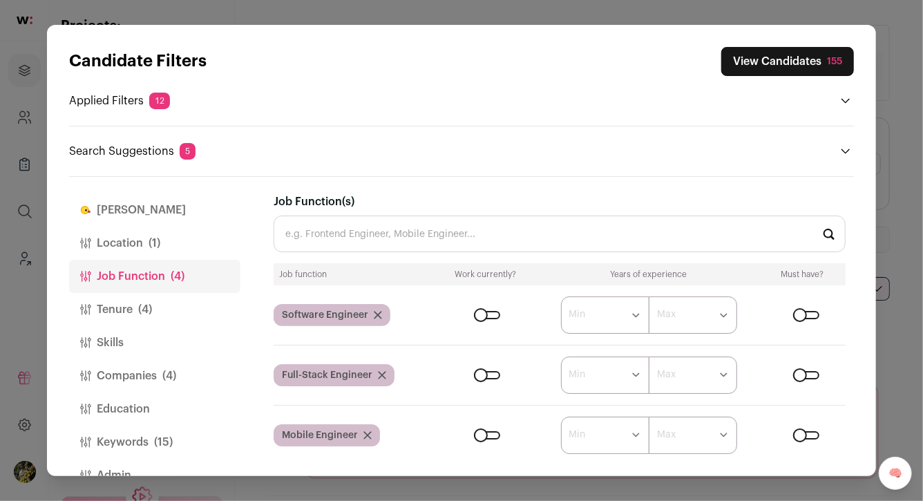
click at [191, 314] on button "Tenure (4)" at bounding box center [154, 309] width 171 height 33
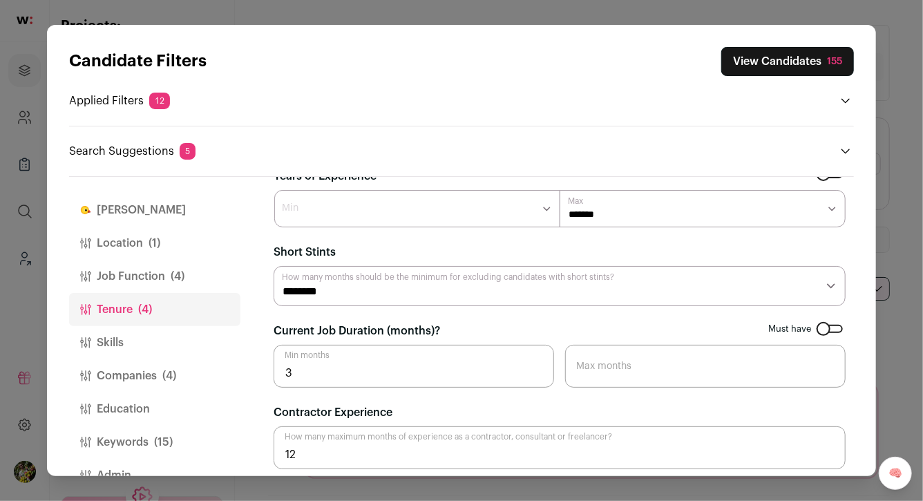
scroll to position [35, 0]
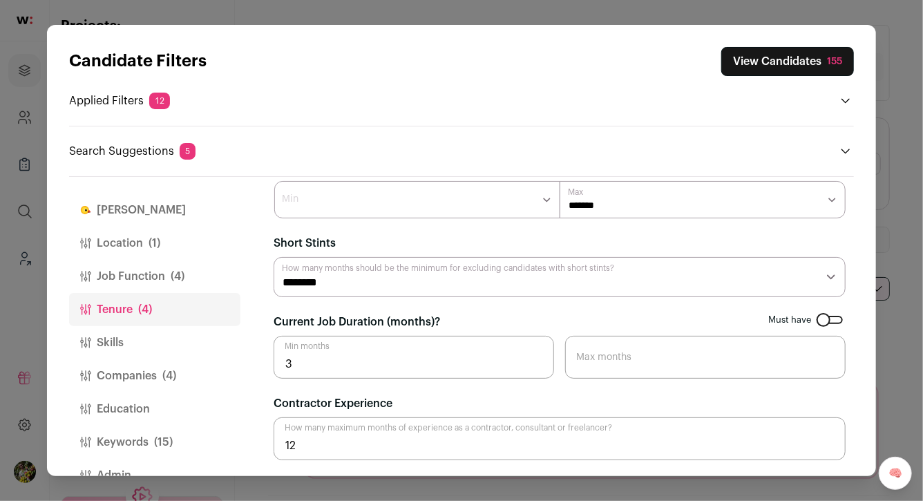
click at [606, 204] on select "******* ****** ******* ******* ******* ******* ******* ******* ******* ******* …" at bounding box center [702, 199] width 286 height 37
select select "*"
click at [172, 350] on button "Skills" at bounding box center [154, 342] width 171 height 33
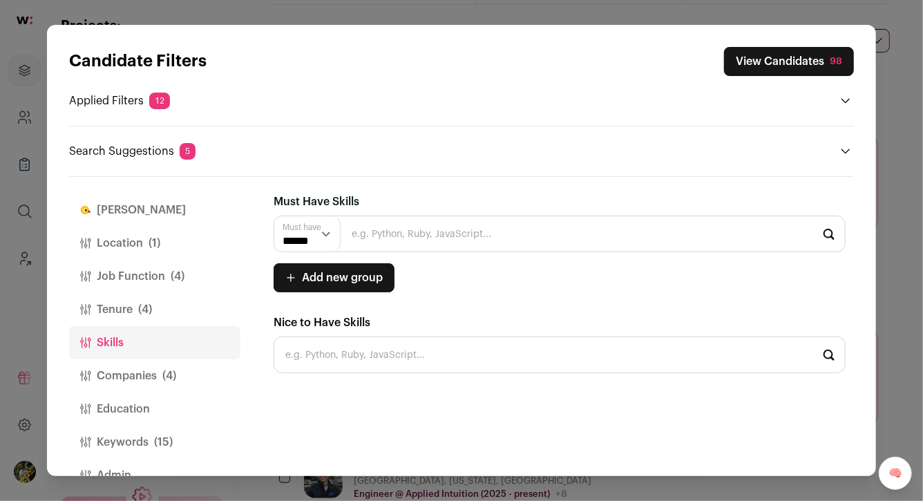
click at [166, 370] on span "(4)" at bounding box center [169, 375] width 14 height 17
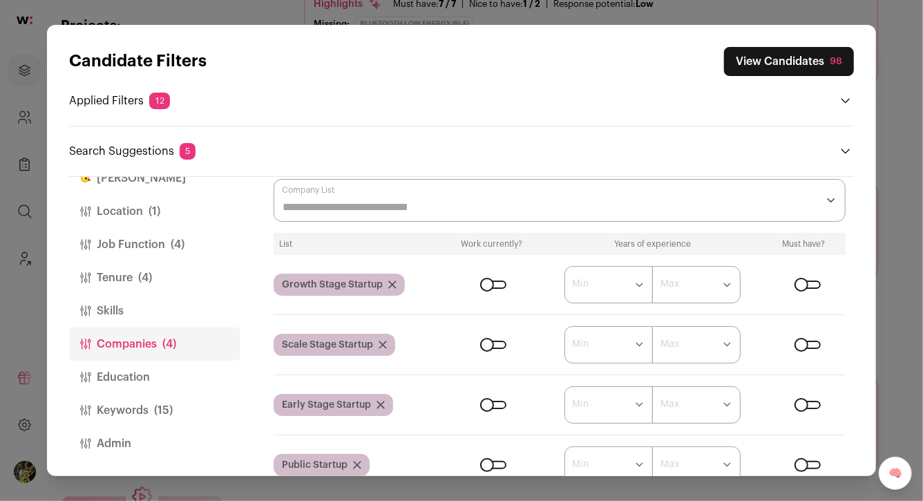
scroll to position [66, 0]
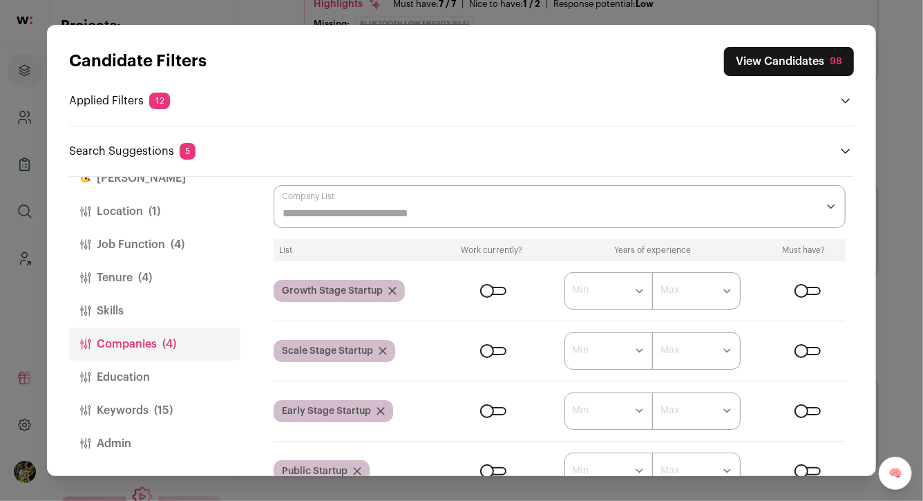
click at [389, 212] on input "Company Lists" at bounding box center [549, 213] width 534 height 17
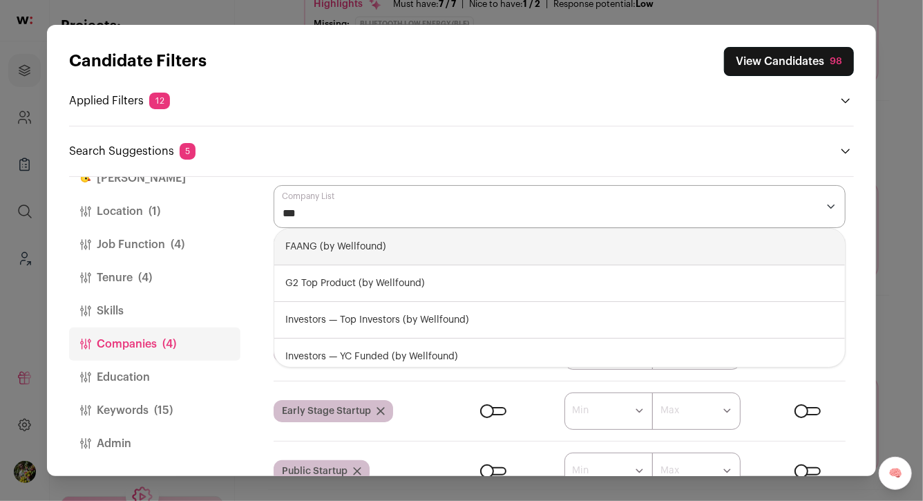
type input "****"
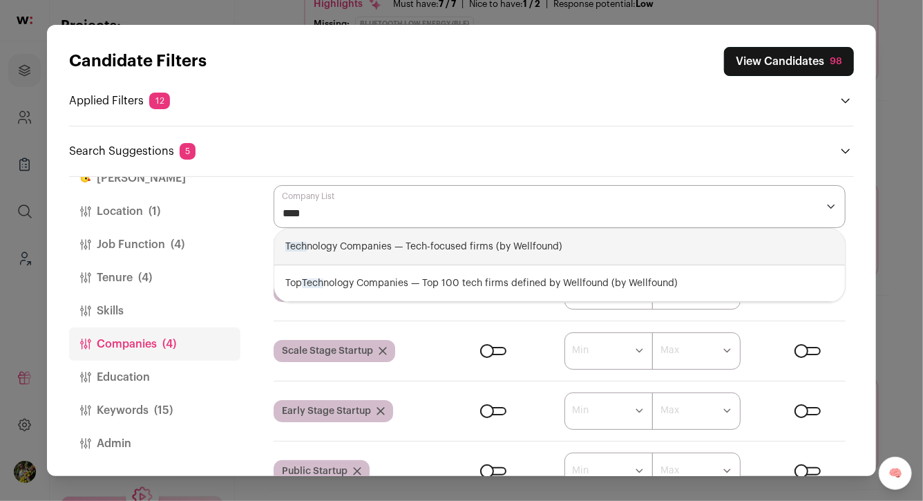
click at [422, 249] on div "Tech nology Companies — Tech-focused firms (by Wellfound)" at bounding box center [559, 247] width 570 height 37
select select "**********"
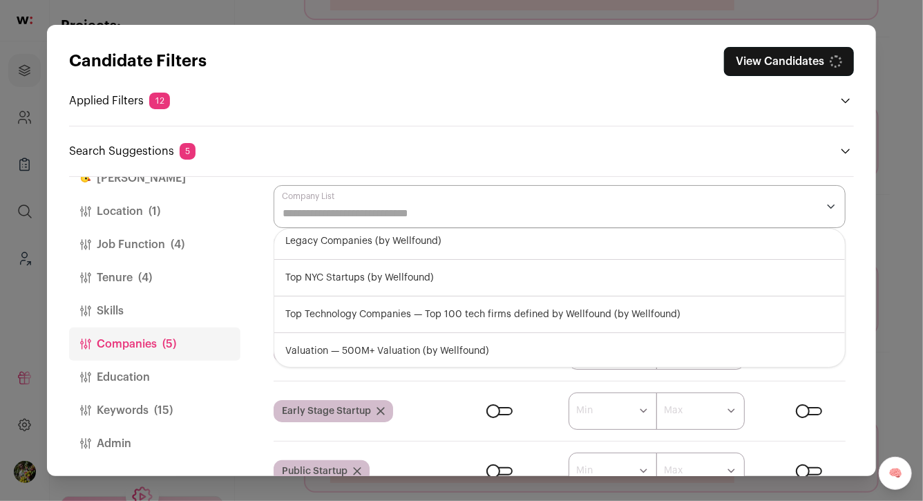
scroll to position [157, 0]
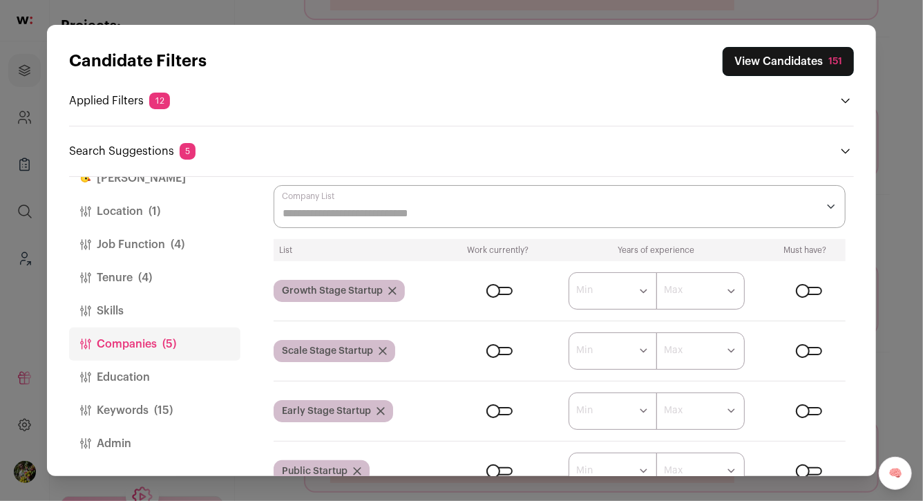
click at [510, 382] on div "List Work currently? Years of experience Must have? Growth Stage Startup ******…" at bounding box center [559, 394] width 572 height 310
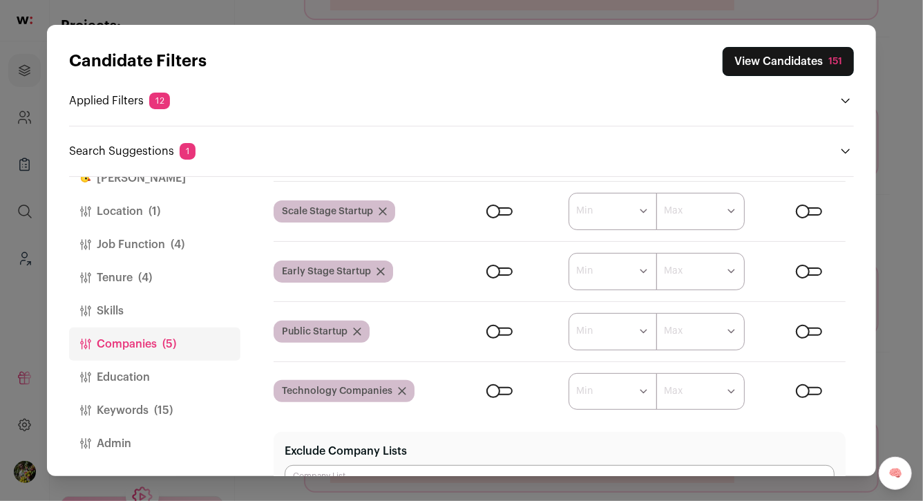
scroll to position [309, 0]
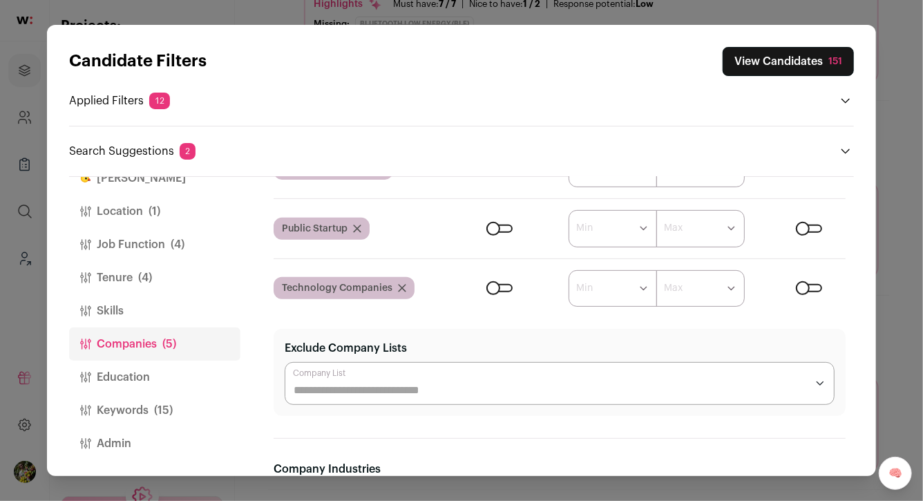
click at [166, 402] on span "(15)" at bounding box center [163, 410] width 19 height 17
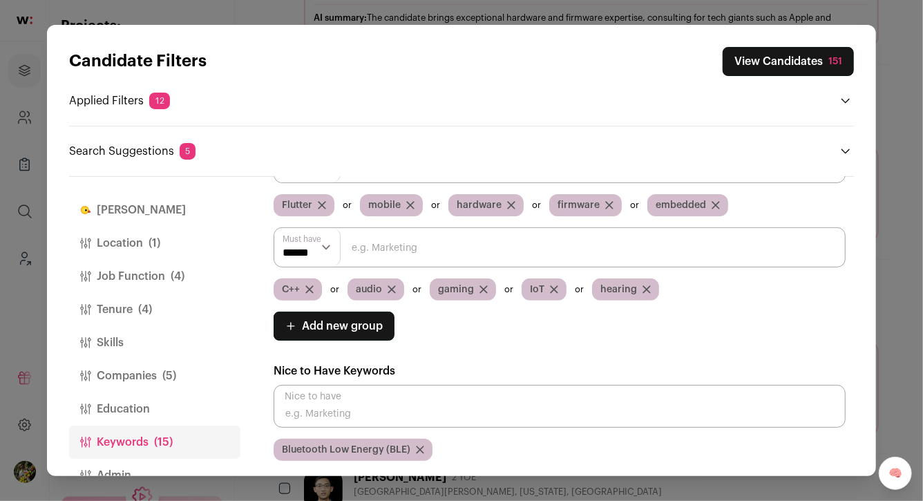
scroll to position [189, 0]
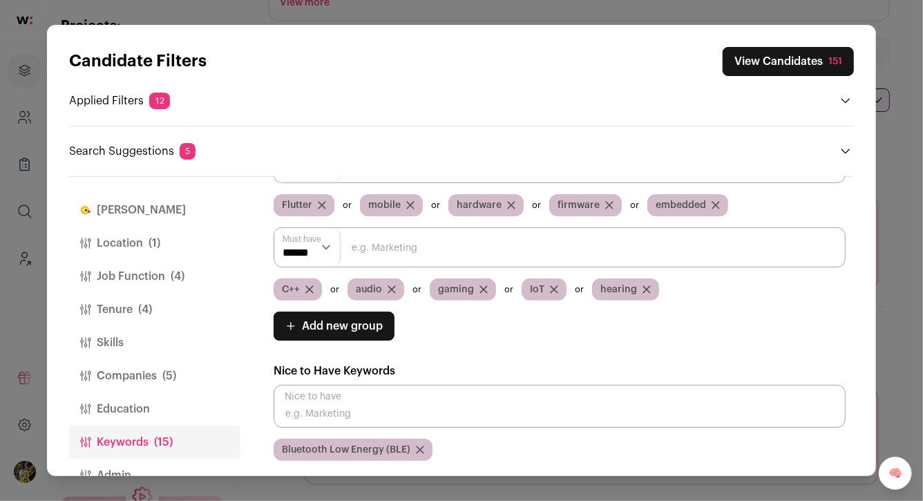
click at [331, 452] on span "Bluetooth Low Energy (BLE)" at bounding box center [346, 450] width 128 height 14
copy div "Bluetooth Low Energy (BLE) Gender Must have Female Male Non-binary Self-describ…"
click at [421, 450] on icon "Close modal via background" at bounding box center [420, 449] width 8 height 8
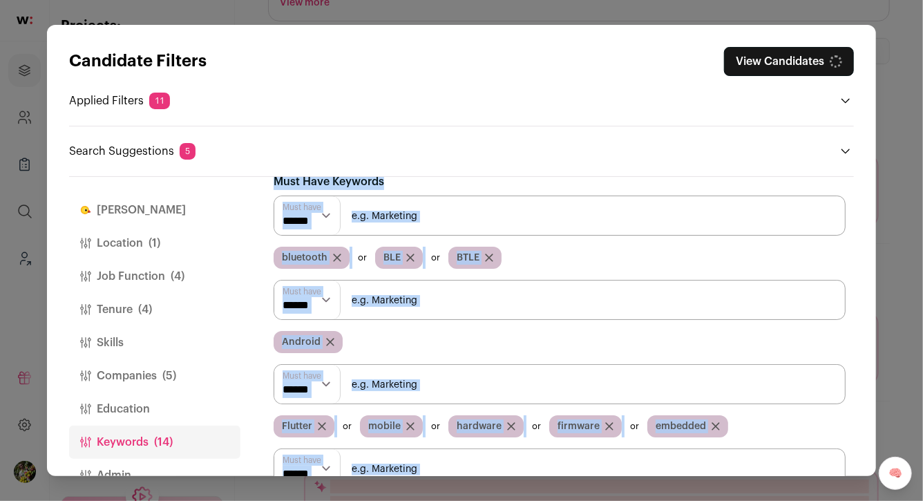
scroll to position [0, 0]
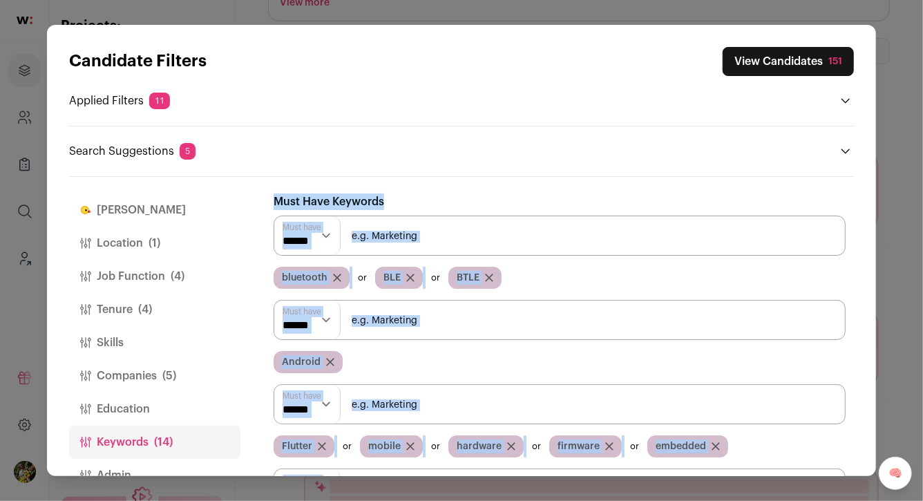
click at [513, 241] on input "Close modal via background" at bounding box center [559, 235] width 572 height 40
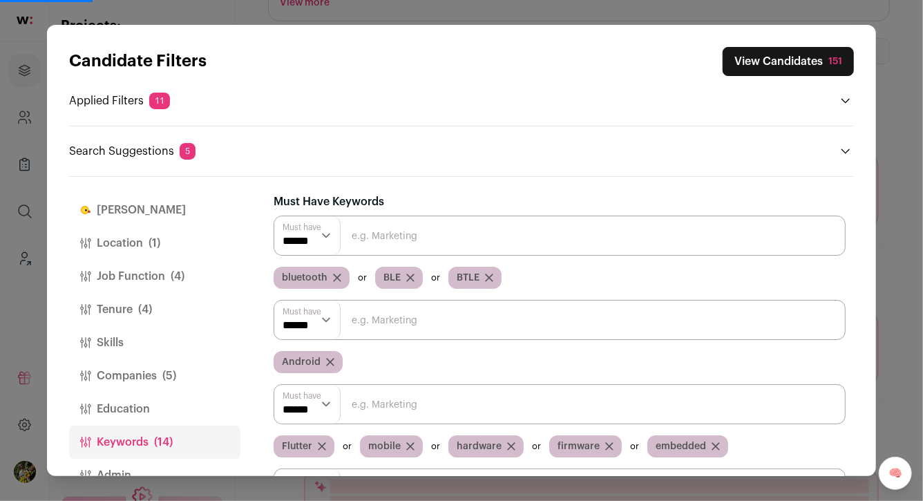
paste input "Bluetooth Low Energy (BLE)"
type input "Bluetooth Low Energy (BLE)"
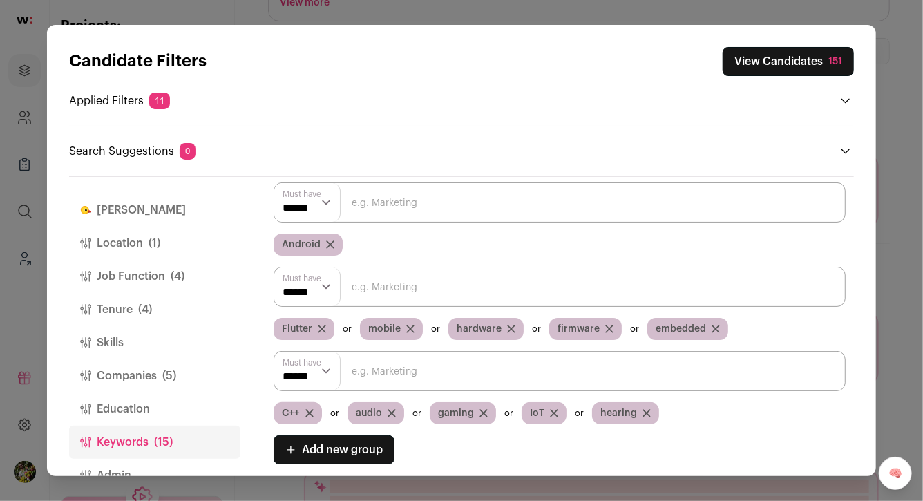
scroll to position [146, 0]
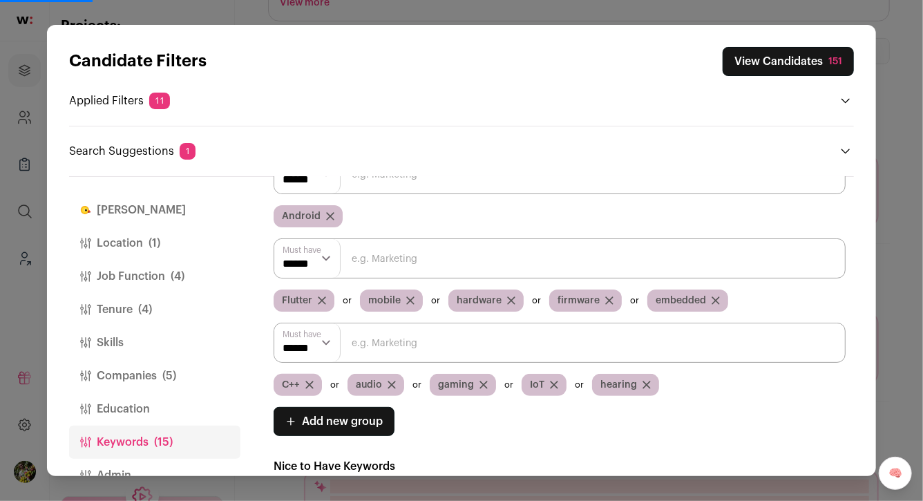
click at [780, 55] on button "View Candidates 151" at bounding box center [787, 61] width 131 height 29
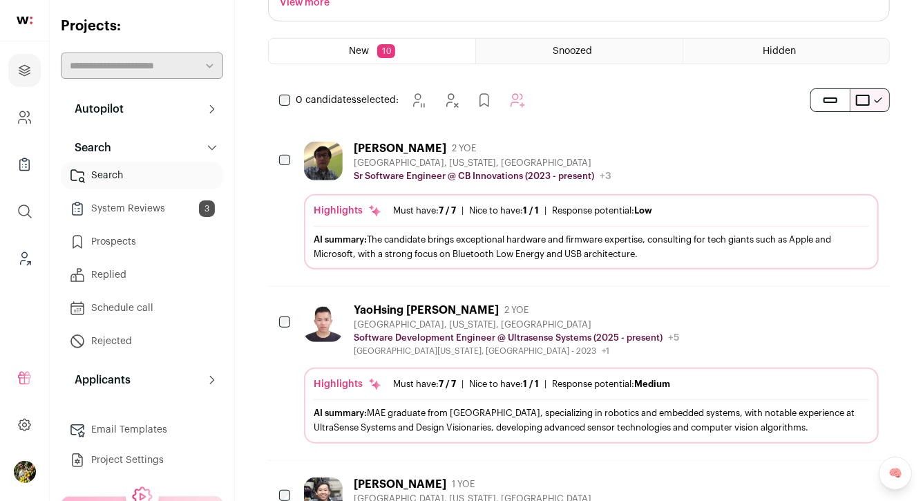
click at [719, 182] on div "Victor Nguyen 2 YOE San Jose, California, United States Sr Software Engineer @ …" at bounding box center [591, 206] width 574 height 128
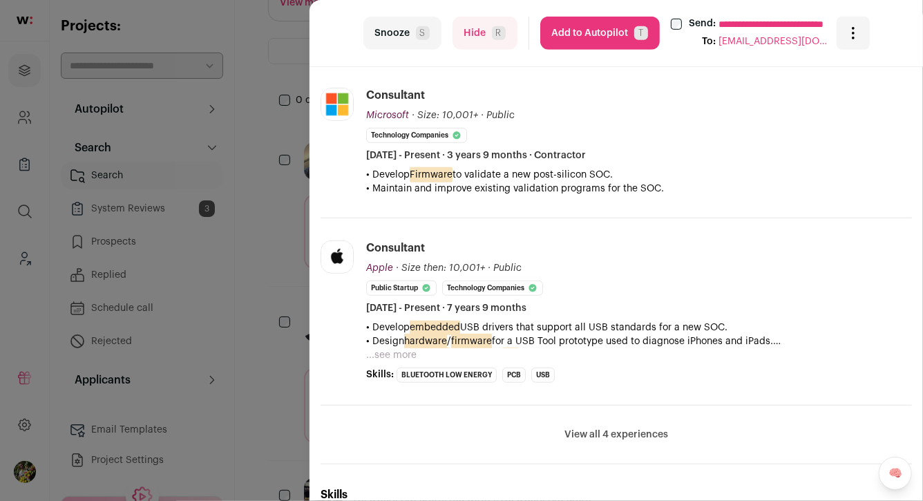
scroll to position [430, 0]
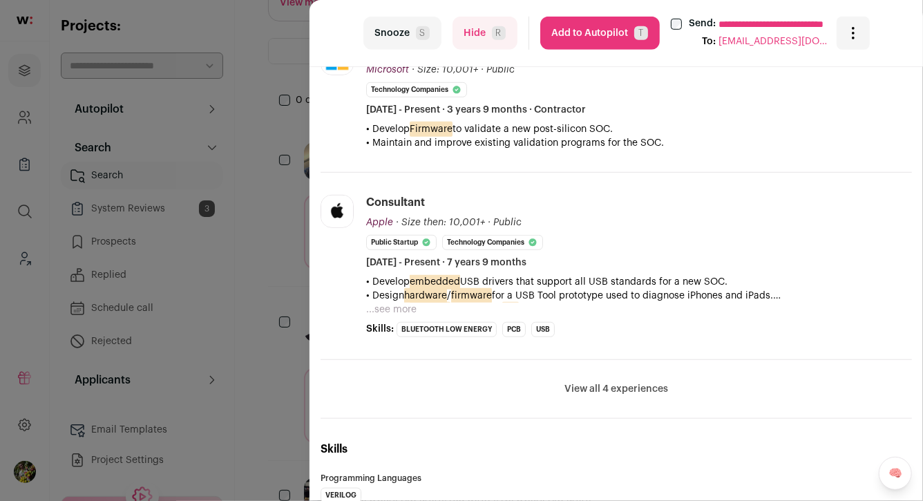
click at [583, 364] on li "View all 4 experiences View less" at bounding box center [615, 389] width 591 height 59
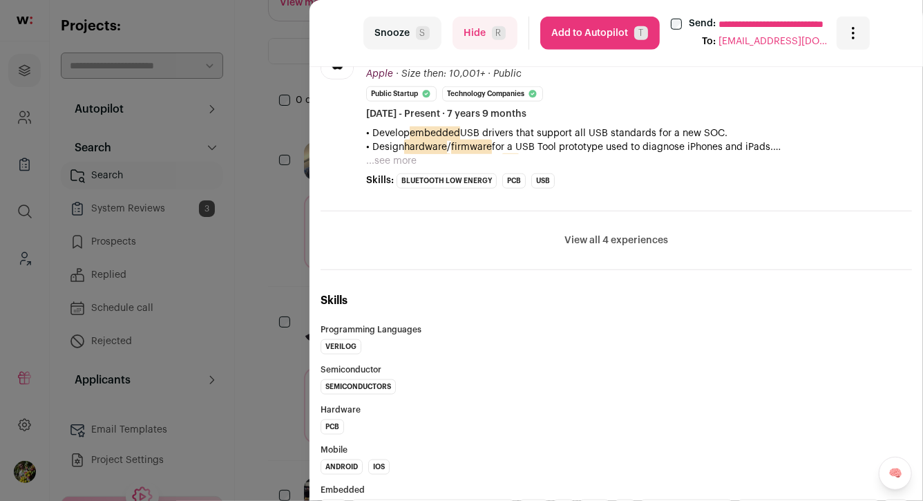
scroll to position [586, 0]
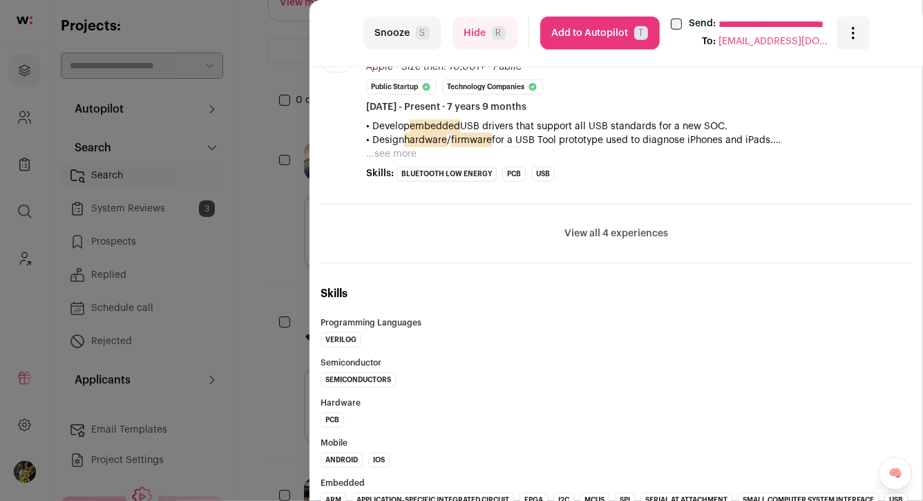
click at [619, 226] on button "View all 4 experiences" at bounding box center [616, 233] width 104 height 14
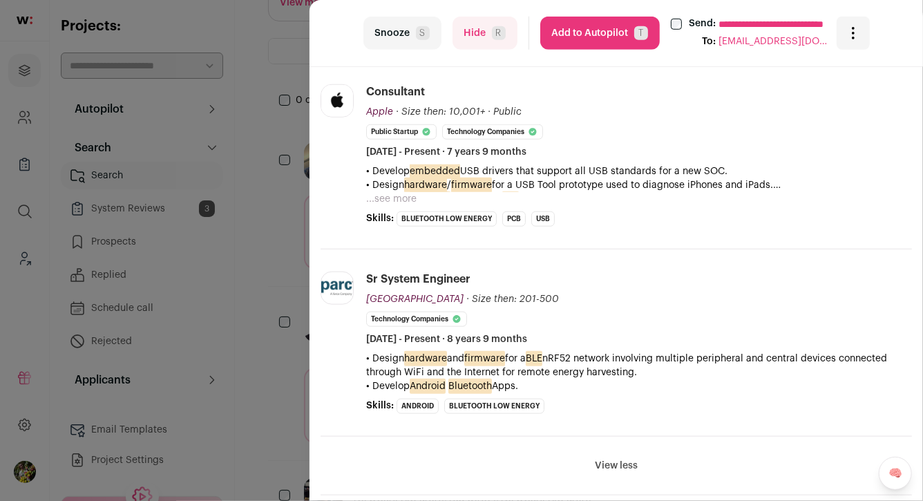
scroll to position [532, 0]
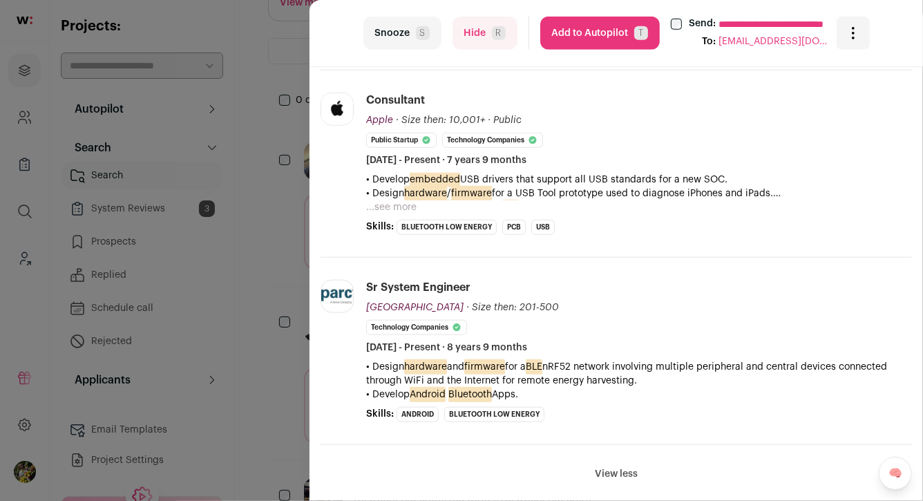
click at [483, 41] on button "Hide R" at bounding box center [484, 33] width 65 height 33
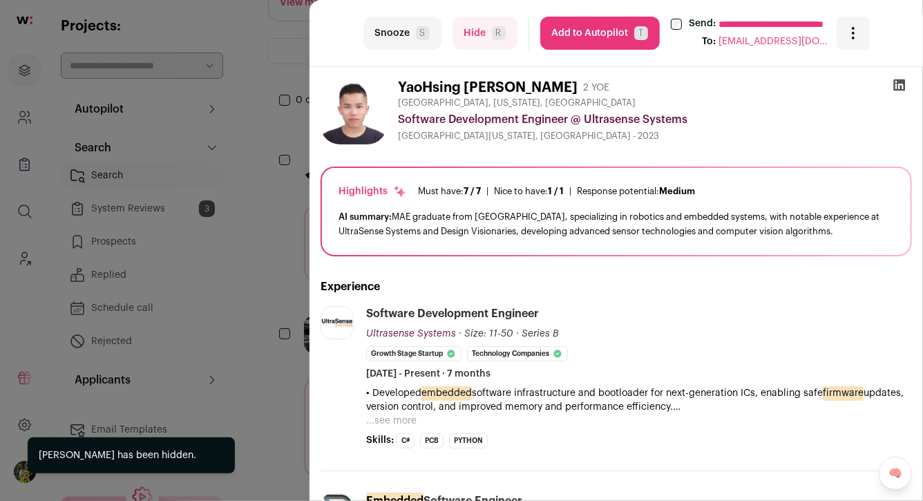
click at [291, 140] on div "**********" at bounding box center [461, 250] width 923 height 501
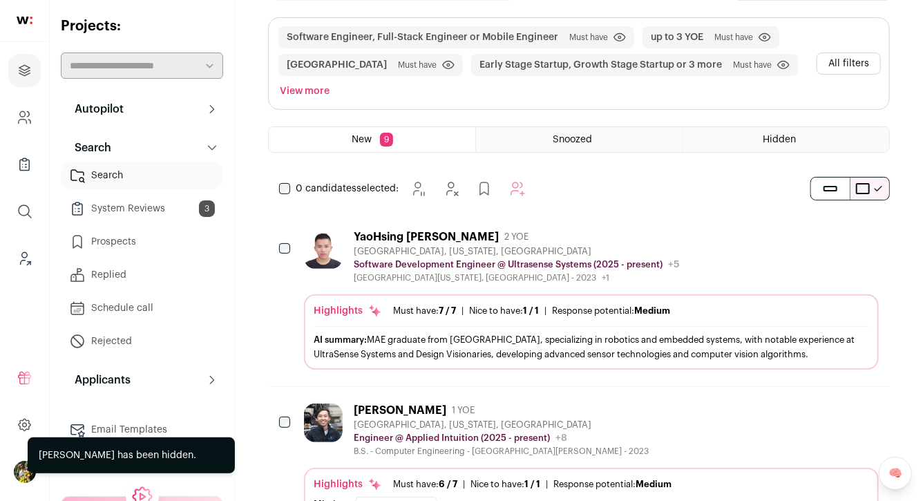
scroll to position [0, 0]
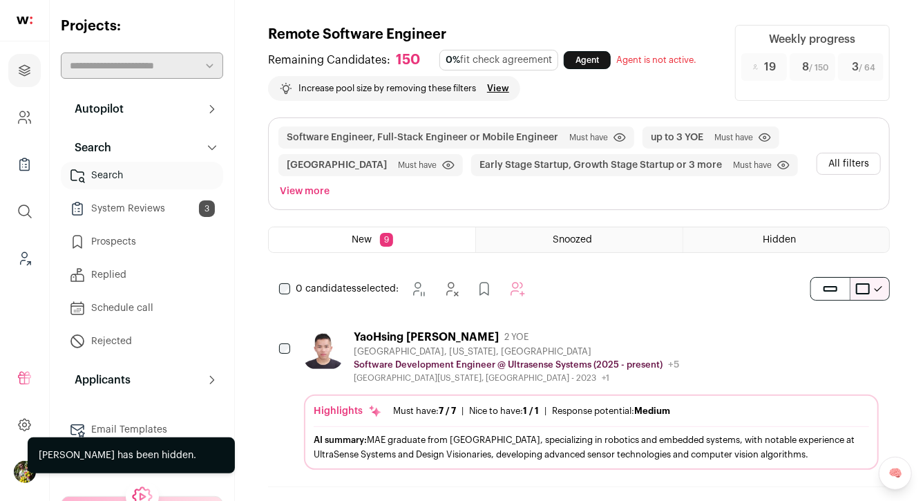
click at [837, 162] on button "All filters" at bounding box center [848, 164] width 64 height 22
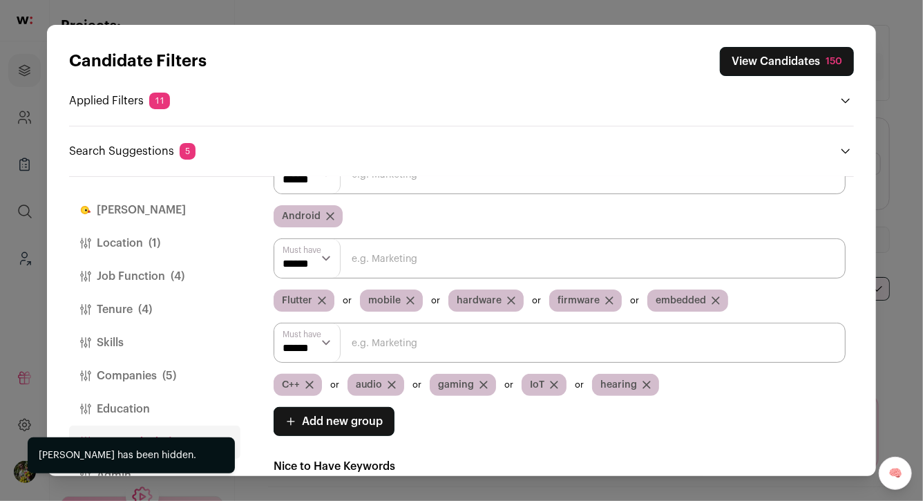
click at [160, 258] on button "Location (1)" at bounding box center [154, 242] width 171 height 33
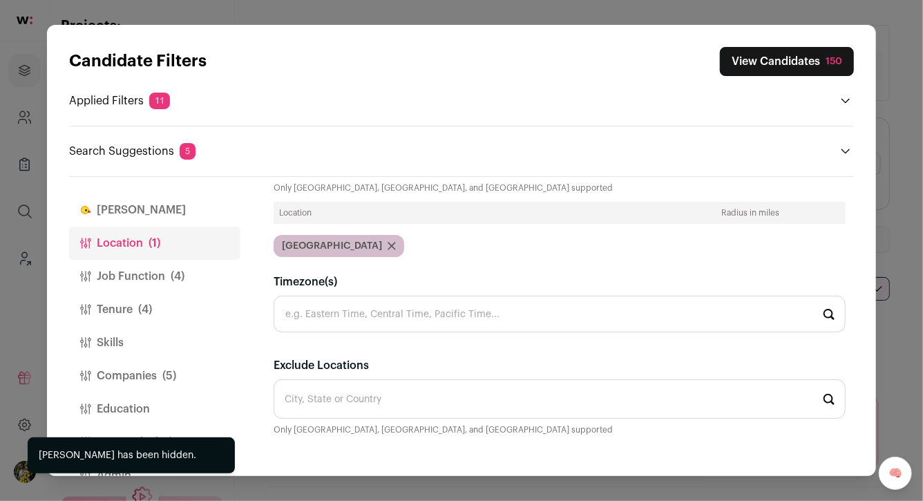
click at [142, 302] on span "(4)" at bounding box center [145, 309] width 14 height 17
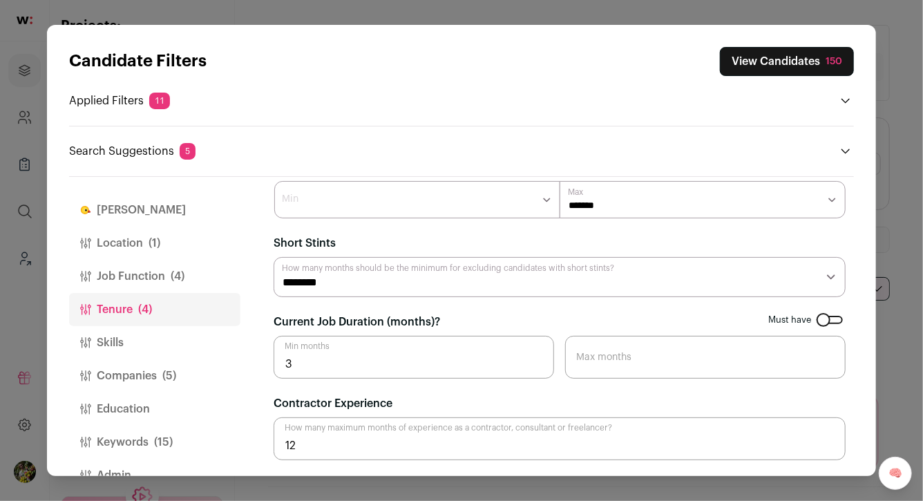
click at [345, 441] on input "12" at bounding box center [559, 438] width 572 height 43
click at [432, 403] on div "Contractor Experience 12 How many maximum months of experience as a contractor,…" at bounding box center [559, 427] width 572 height 65
click at [760, 66] on button "View Candidates 150" at bounding box center [786, 61] width 134 height 29
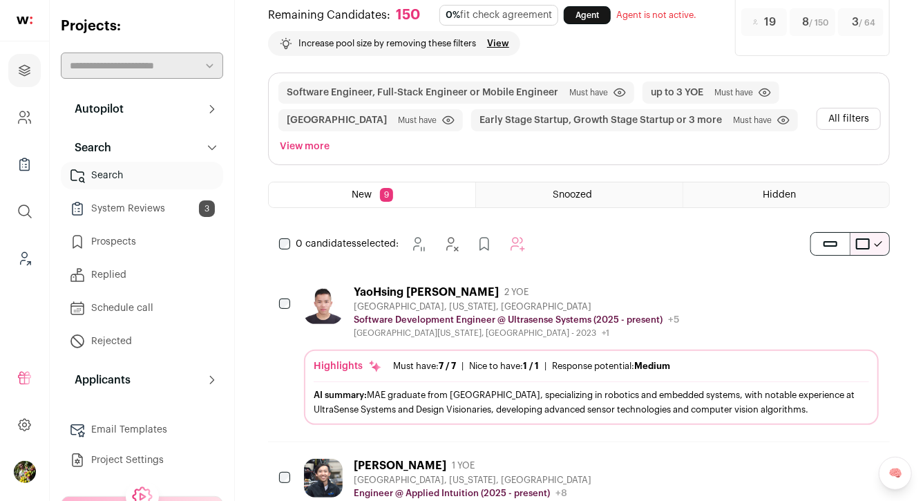
scroll to position [111, 0]
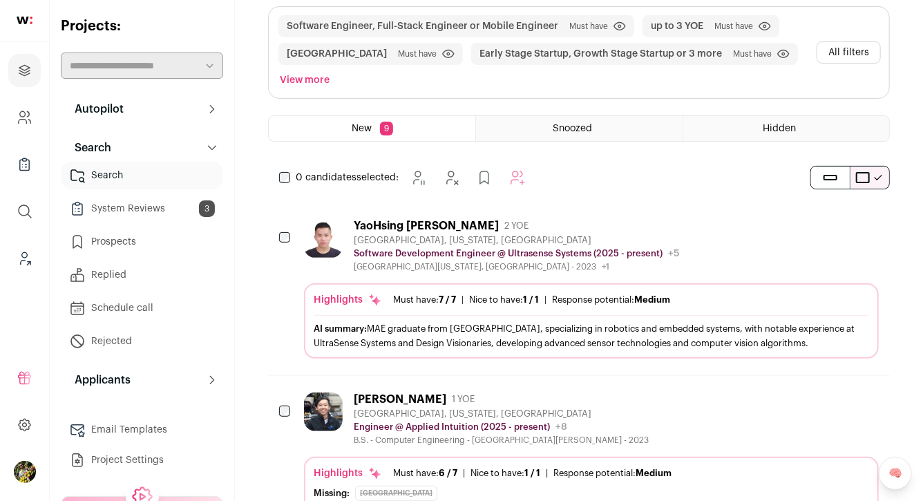
click at [449, 269] on div "University of California, Los Angeles - 2023 +1 2015 - 2019 National Central Un…" at bounding box center [516, 266] width 325 height 11
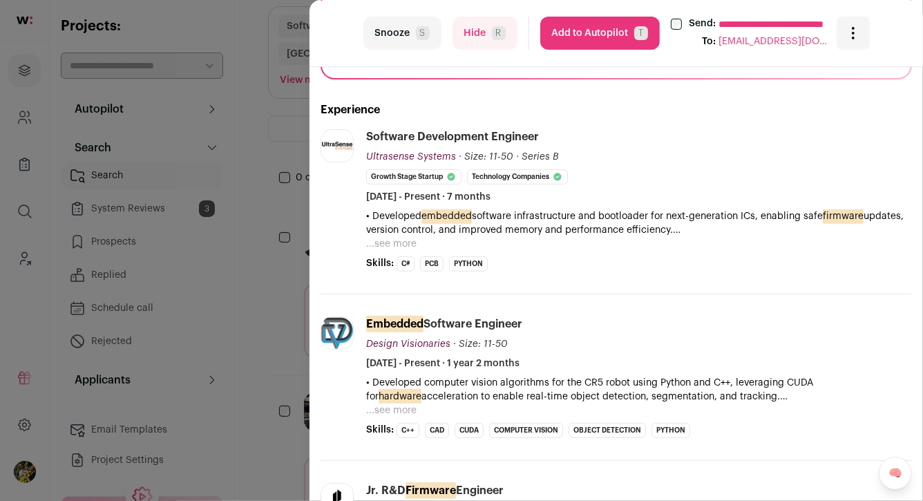
scroll to position [180, 0]
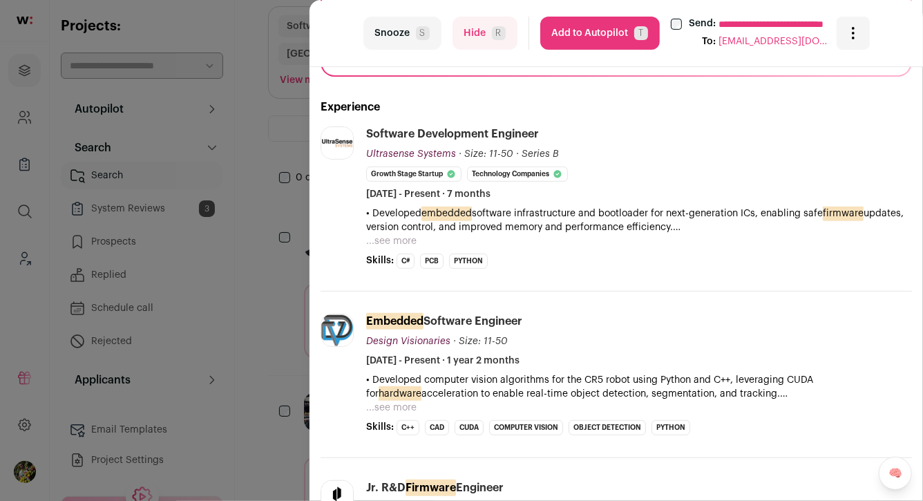
click at [405, 237] on button "...see more" at bounding box center [391, 241] width 50 height 14
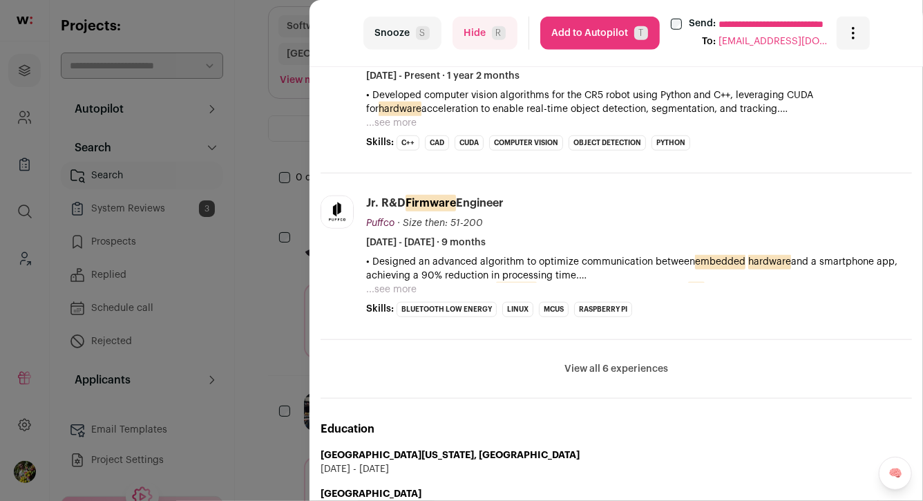
scroll to position [573, 0]
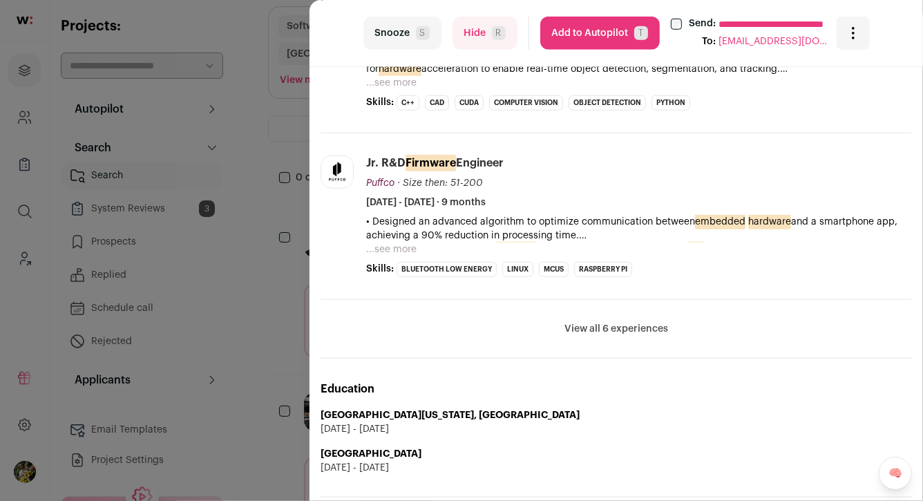
click at [620, 326] on button "View all 6 experiences" at bounding box center [616, 329] width 104 height 14
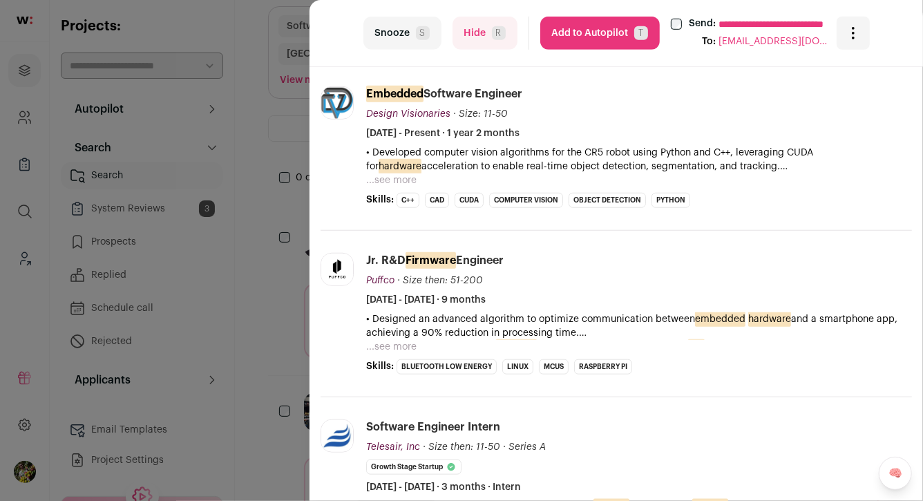
scroll to position [470, 0]
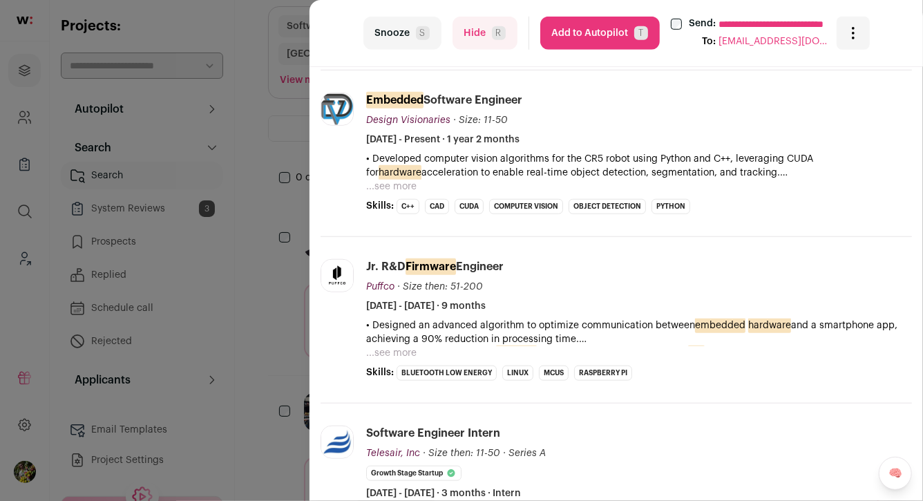
click at [394, 349] on button "...see more" at bounding box center [391, 353] width 50 height 14
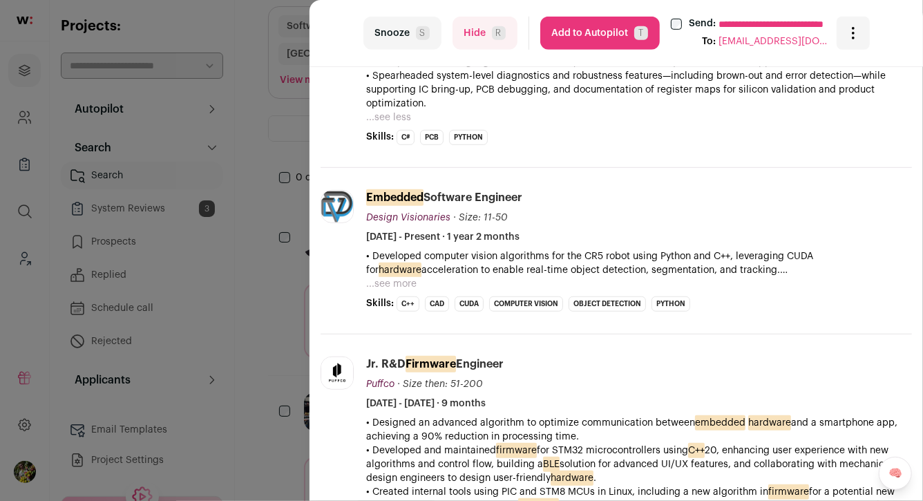
scroll to position [363, 0]
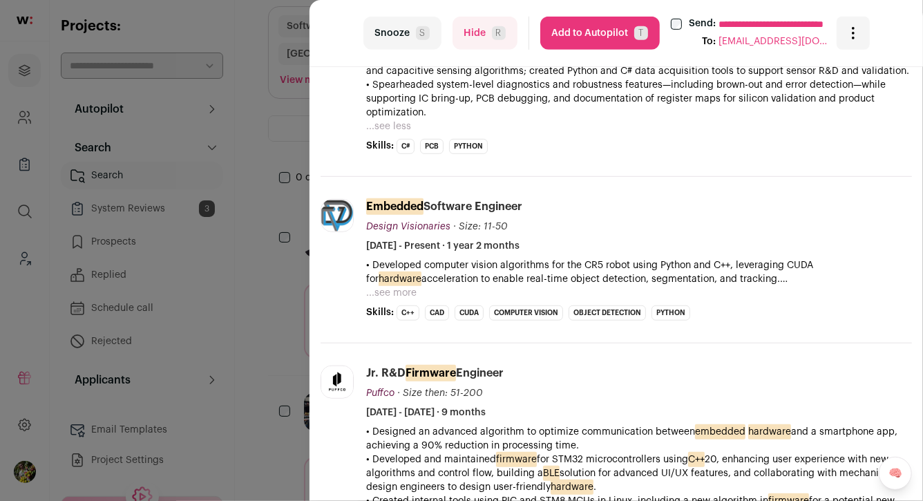
click at [396, 289] on button "...see more" at bounding box center [391, 293] width 50 height 14
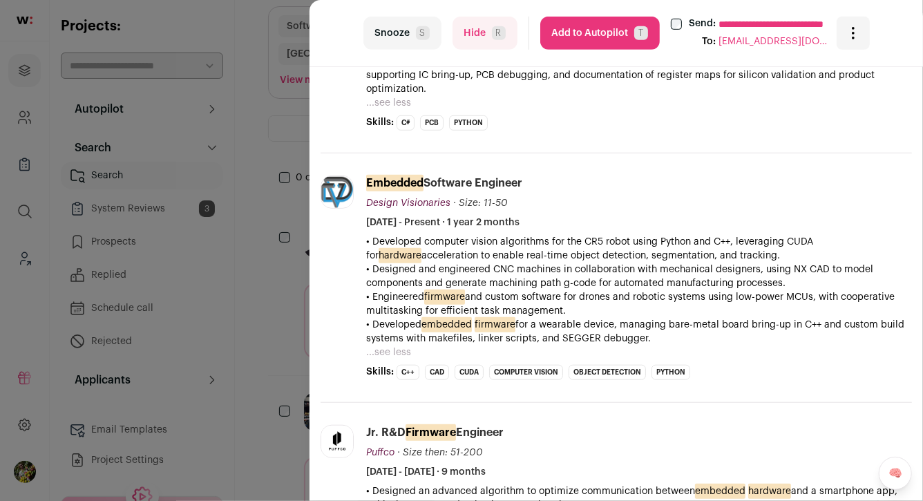
scroll to position [7, 0]
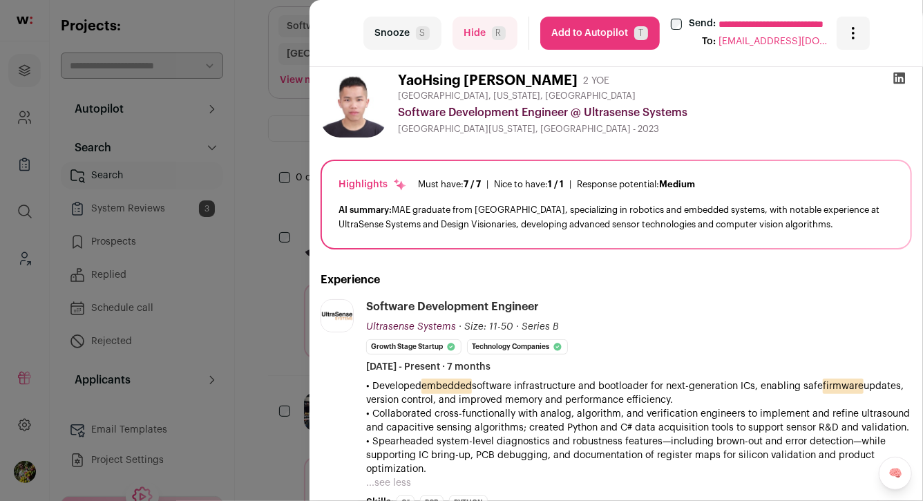
click at [473, 36] on button "Hide R" at bounding box center [484, 33] width 65 height 33
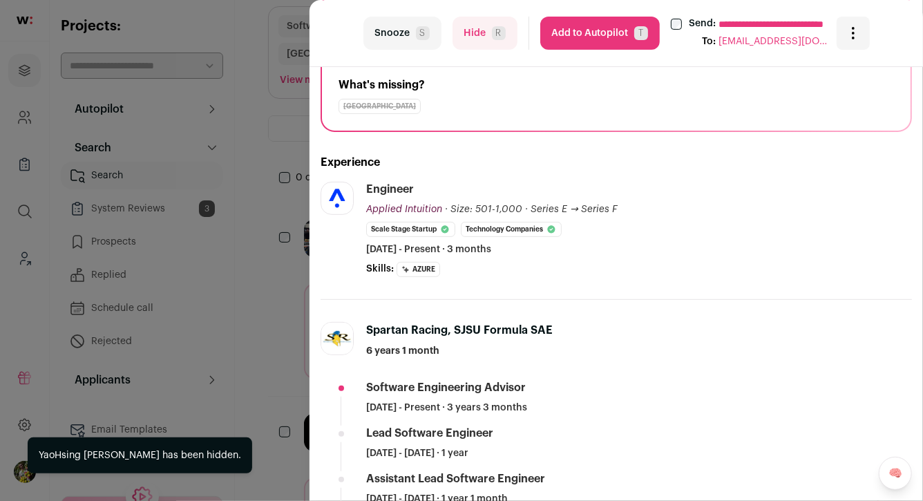
scroll to position [213, 0]
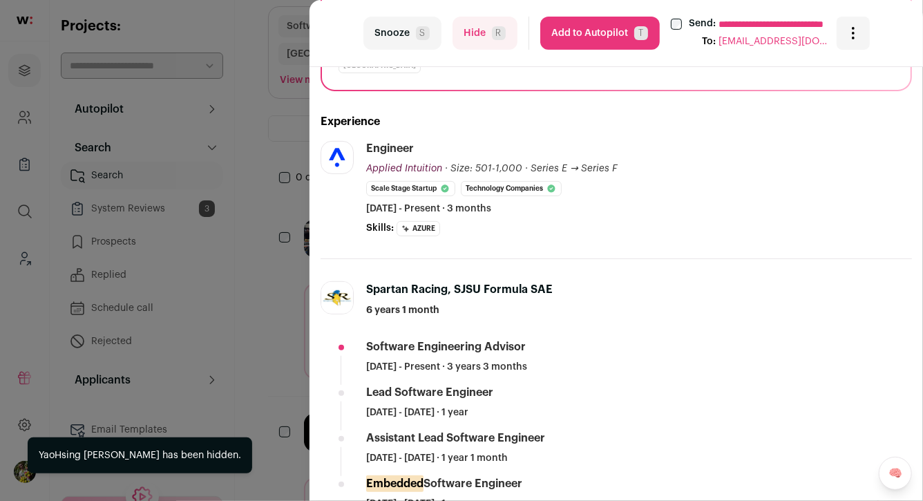
click at [481, 25] on button "Hide R" at bounding box center [484, 33] width 65 height 33
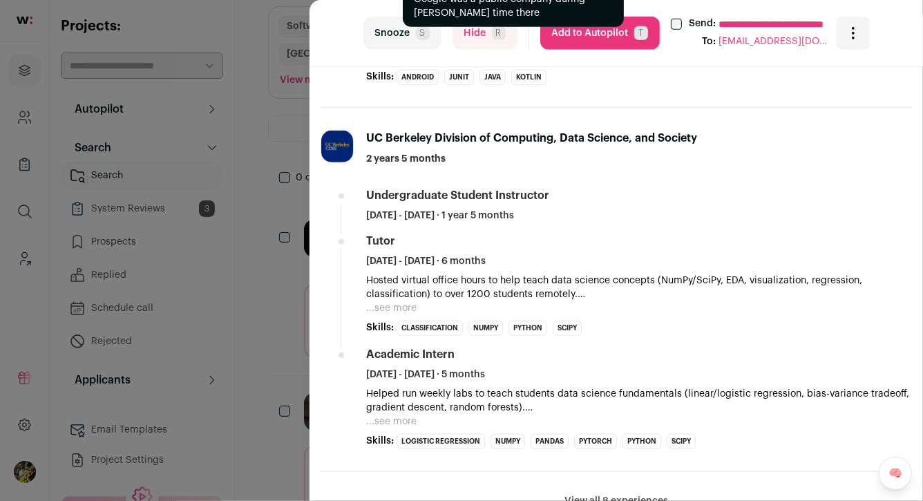
scroll to position [559, 0]
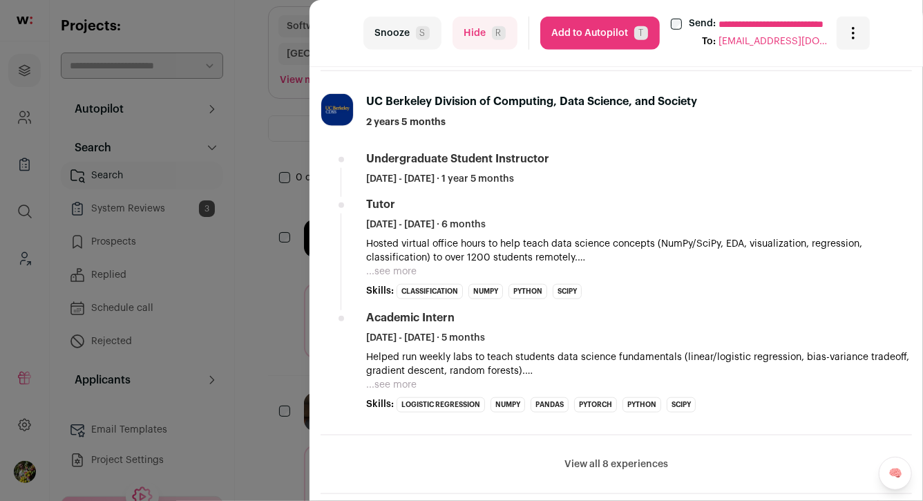
click at [480, 41] on button "Hide R" at bounding box center [484, 33] width 65 height 33
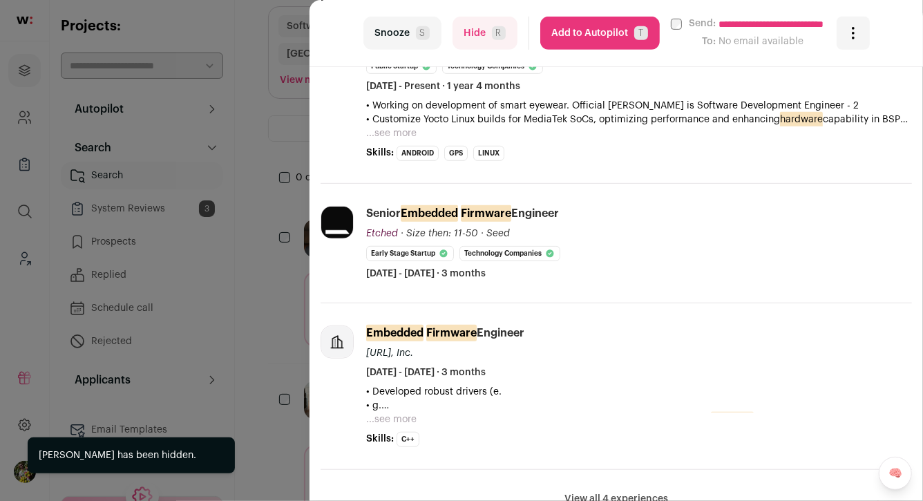
scroll to position [303, 0]
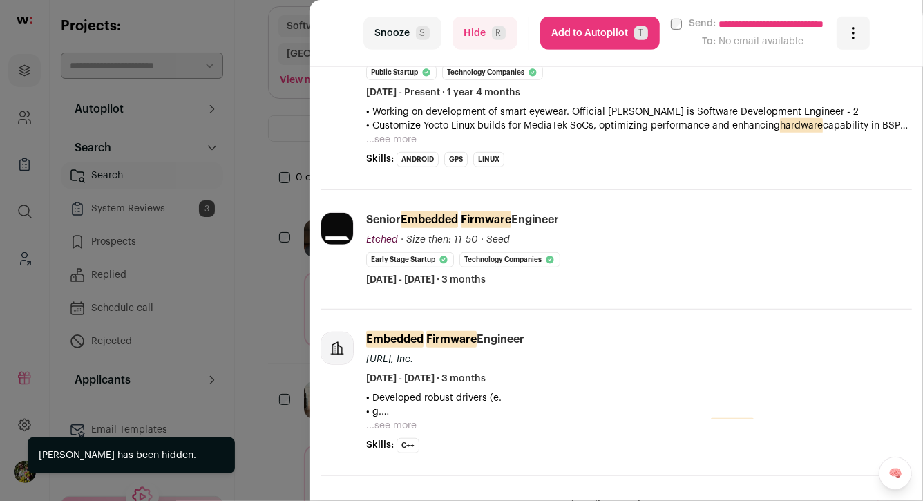
click at [409, 136] on button "...see more" at bounding box center [391, 140] width 50 height 14
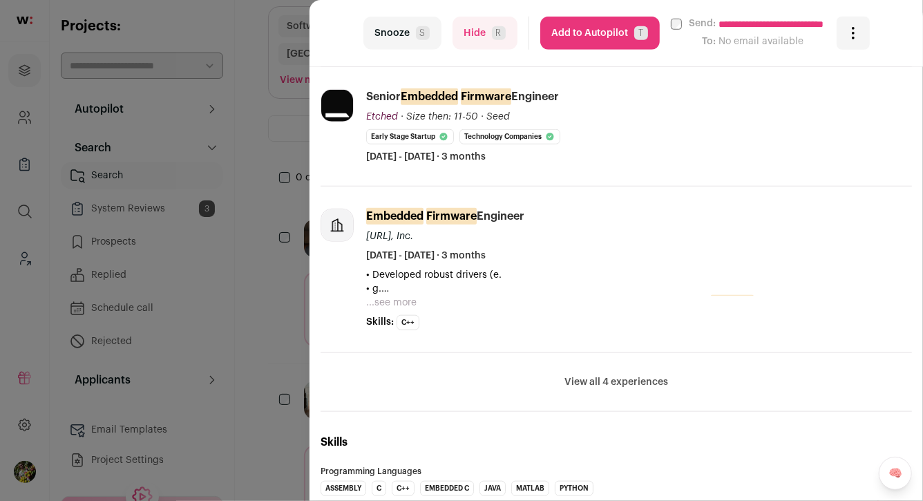
scroll to position [569, 0]
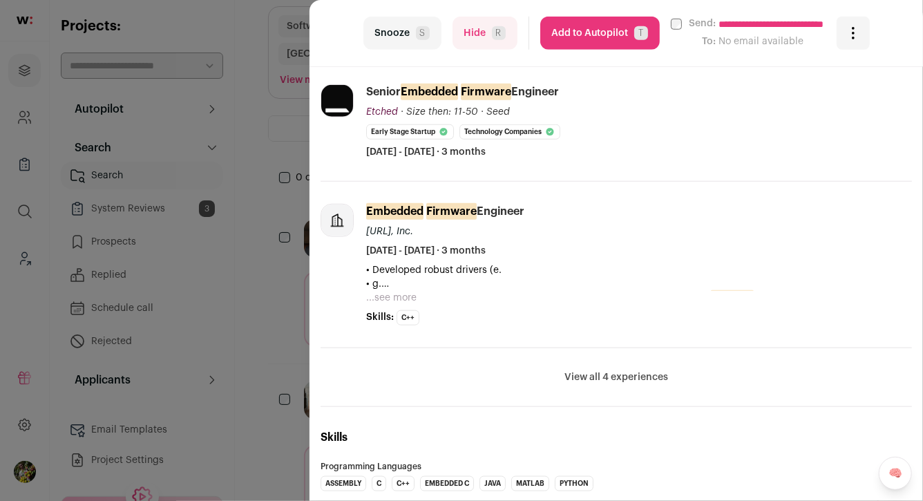
click at [591, 370] on button "View all 4 experiences" at bounding box center [616, 377] width 104 height 14
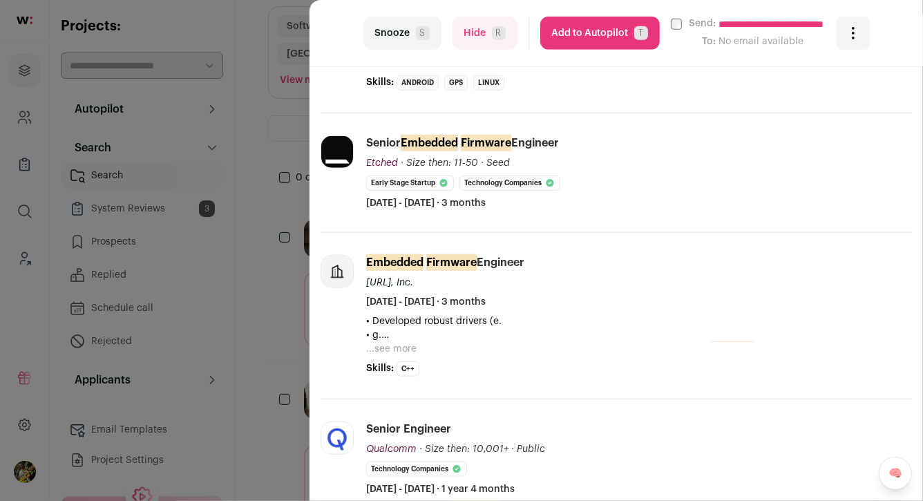
scroll to position [514, 0]
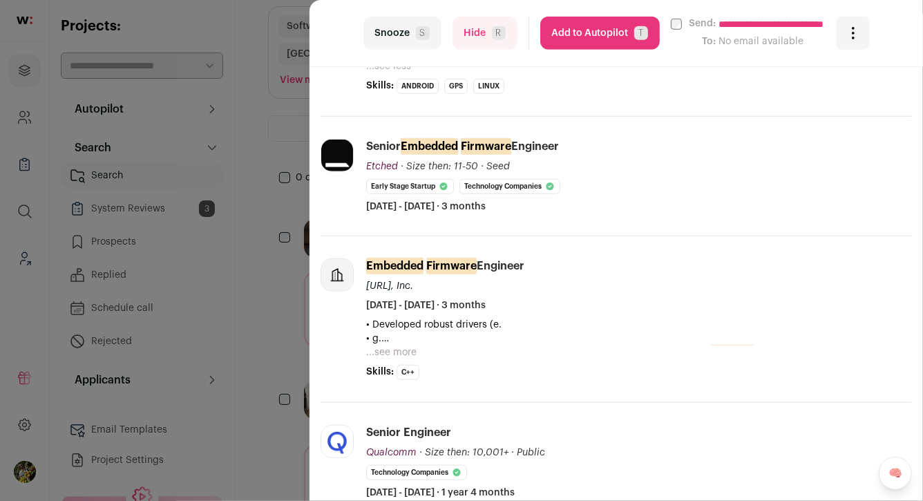
click at [409, 349] on button "...see more" at bounding box center [391, 352] width 50 height 14
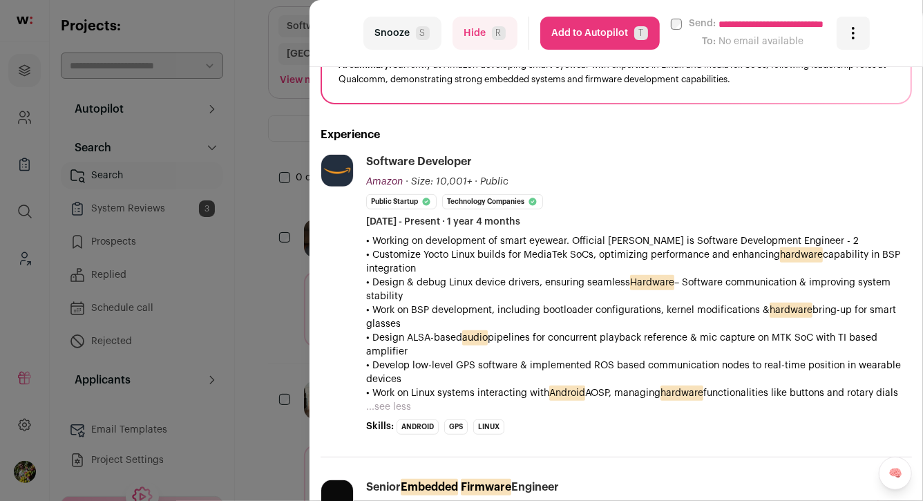
scroll to position [260, 0]
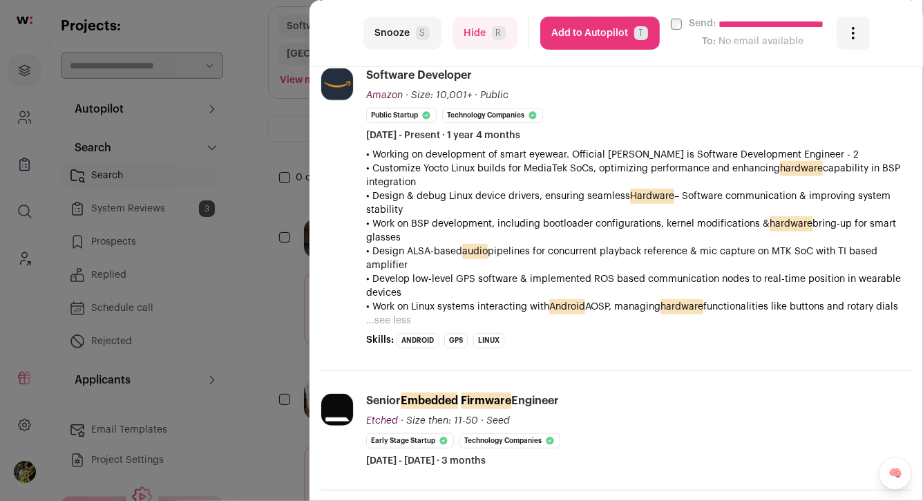
click at [618, 34] on button "Add to Autopilot T" at bounding box center [599, 33] width 119 height 33
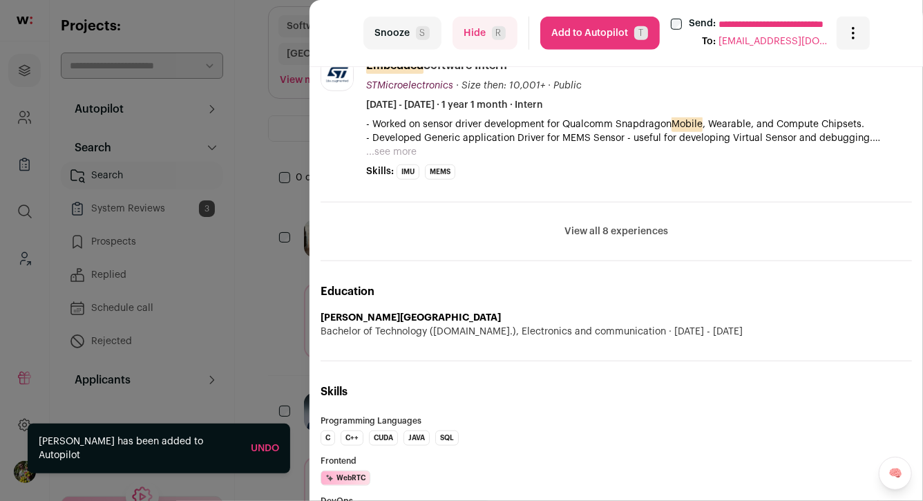
scroll to position [490, 0]
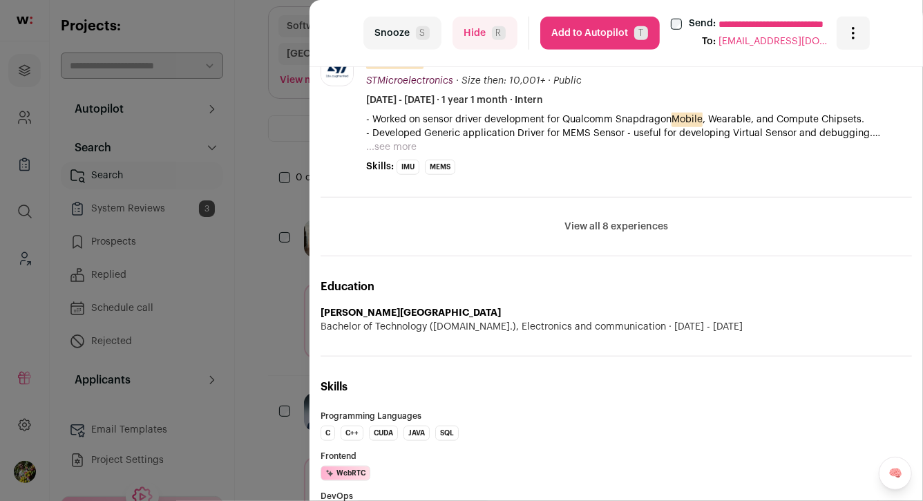
click at [653, 229] on button "View all 8 experiences" at bounding box center [616, 227] width 104 height 14
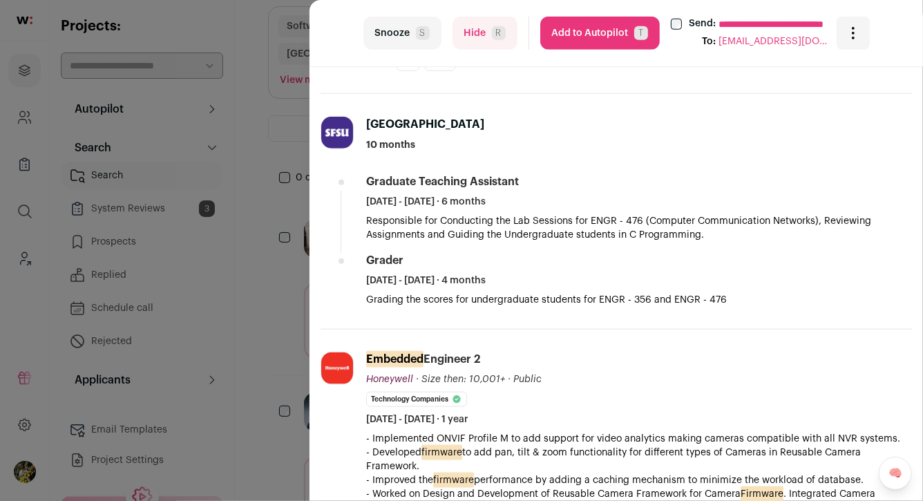
scroll to position [604, 0]
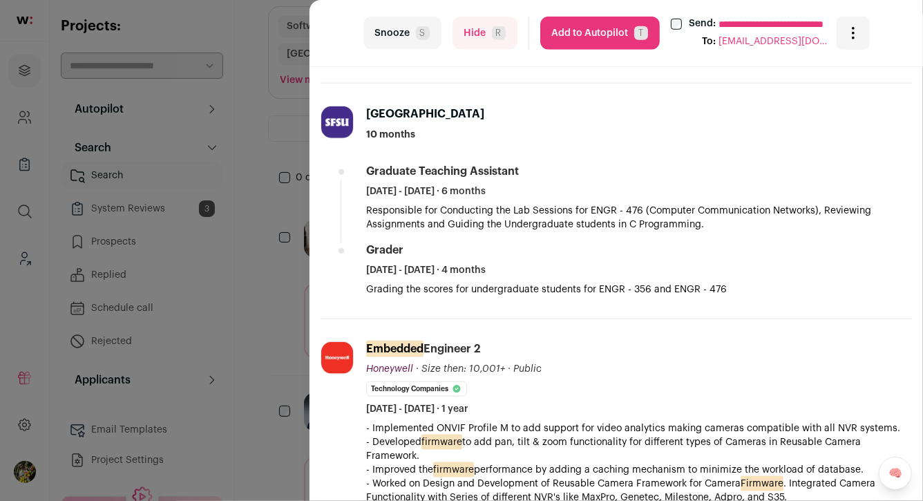
click at [284, 146] on div "**********" at bounding box center [461, 250] width 923 height 501
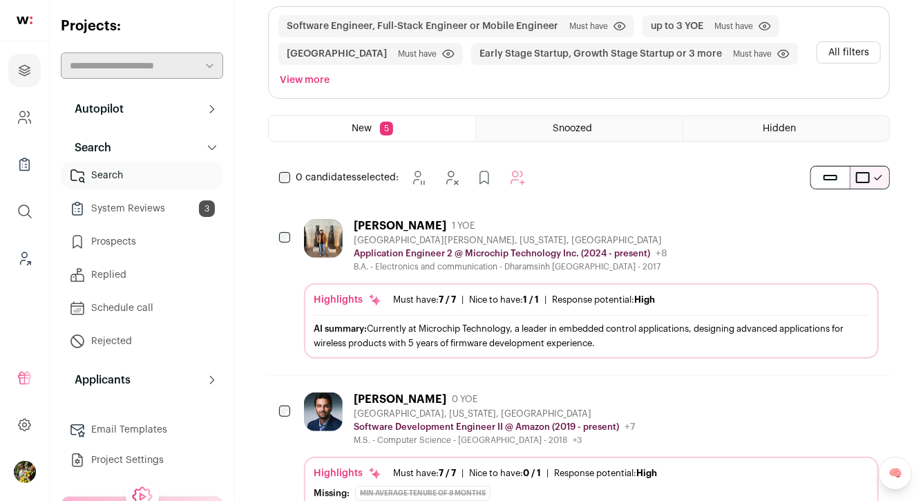
scroll to position [0, 0]
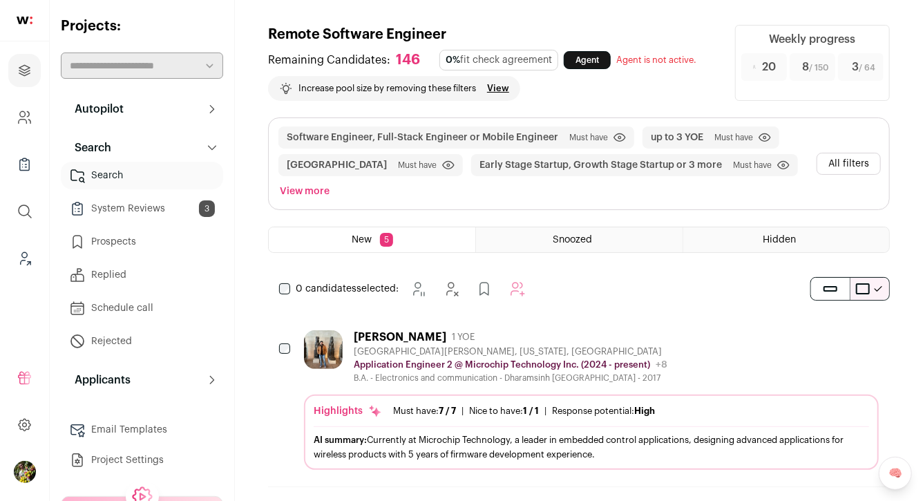
click at [854, 165] on button "All filters" at bounding box center [848, 164] width 64 height 22
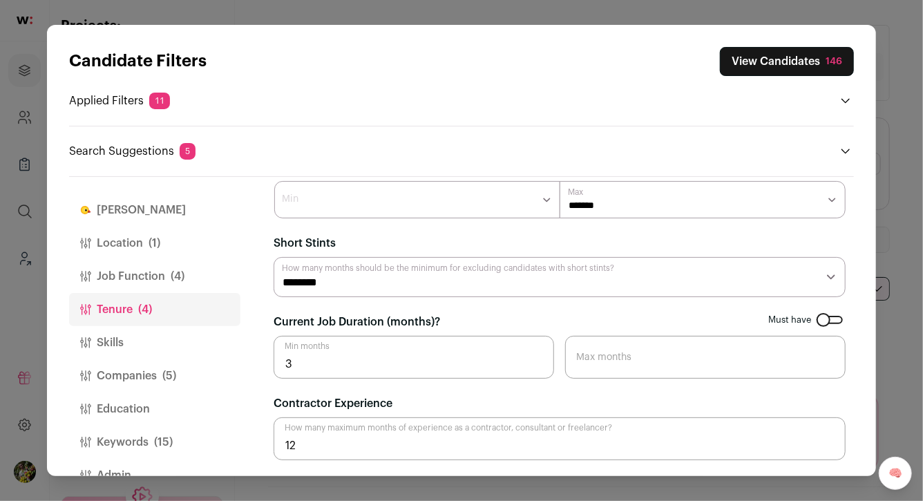
scroll to position [32, 0]
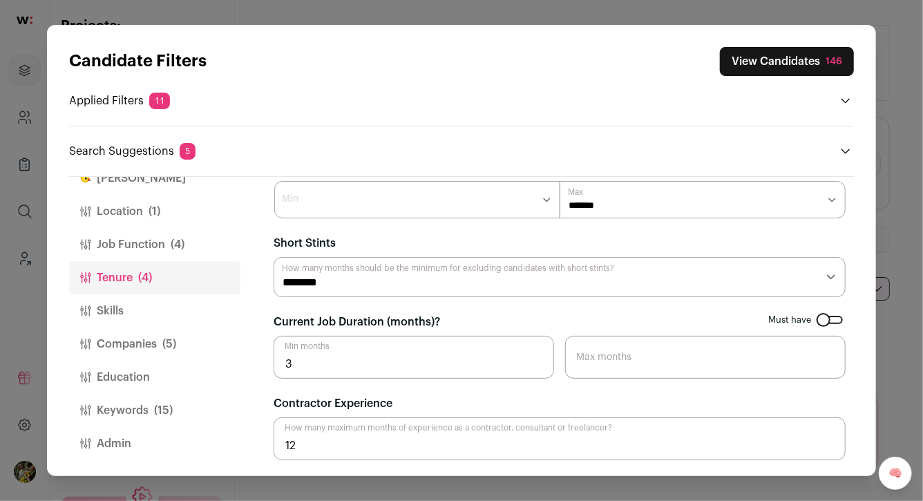
click at [144, 412] on button "Keywords (15)" at bounding box center [154, 410] width 171 height 33
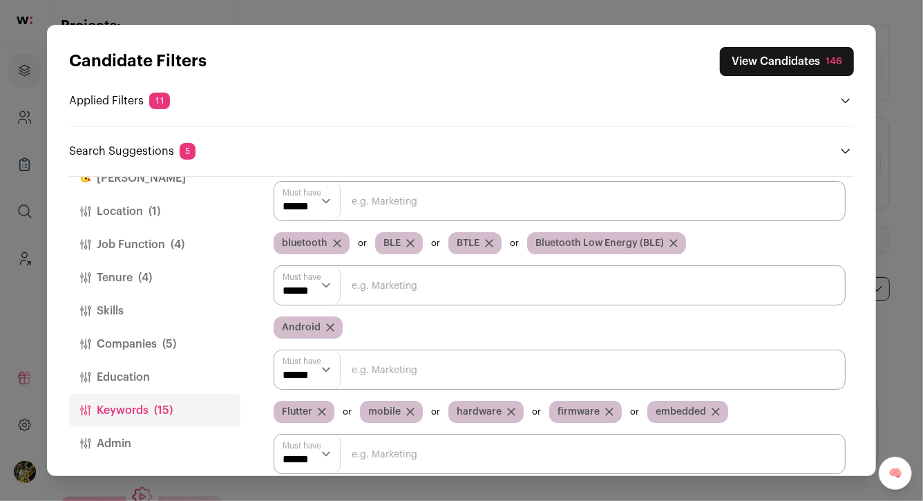
click at [391, 289] on input "Close modal via background" at bounding box center [559, 285] width 572 height 40
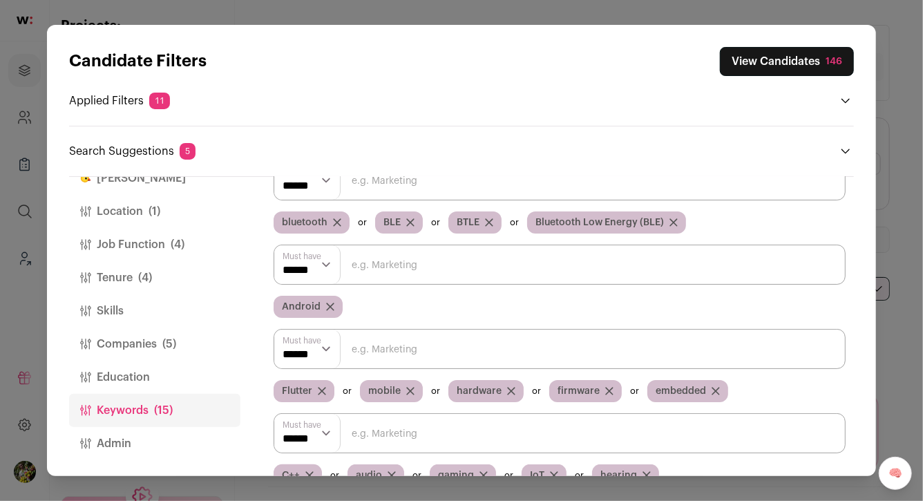
scroll to position [90, 0]
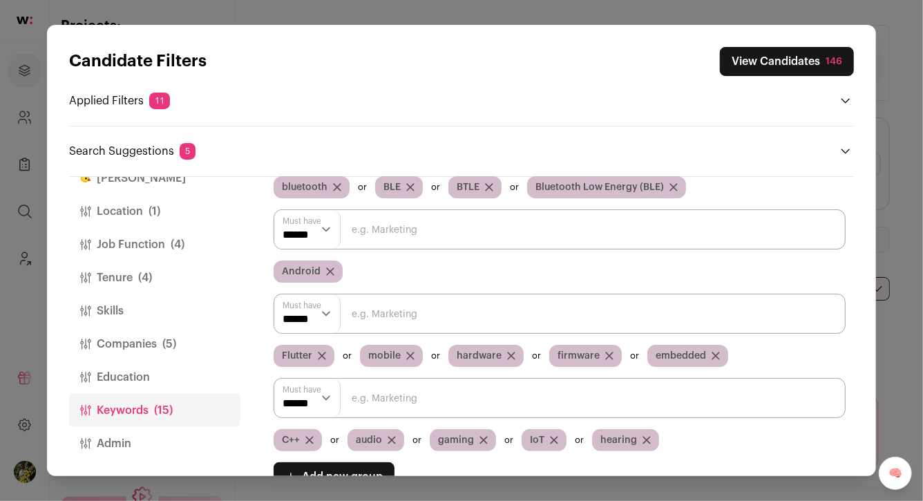
click at [384, 316] on input "Close modal via background" at bounding box center [559, 313] width 572 height 40
click at [421, 398] on input "Close modal via background" at bounding box center [559, 398] width 572 height 40
paste input "auditory"
type input "auditory"
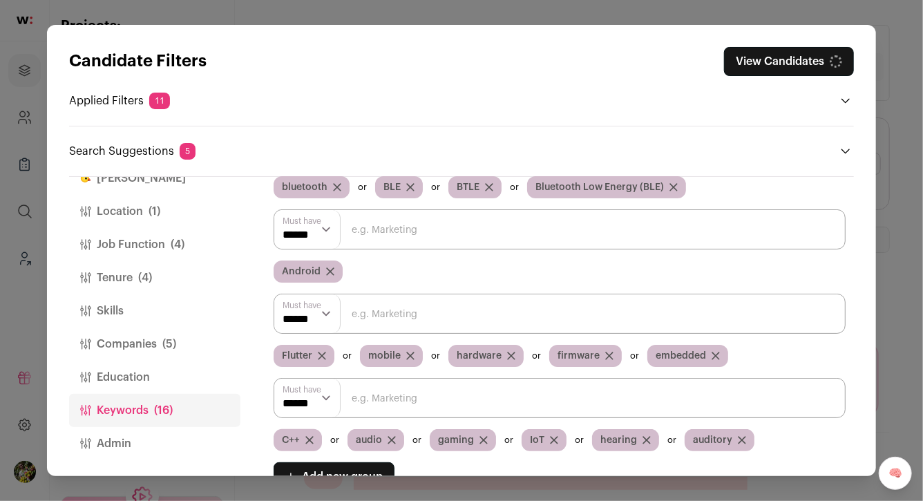
click at [479, 311] on input "Close modal via background" at bounding box center [559, 313] width 572 height 40
paste input "auditory"
type input "auditory"
click at [568, 309] on input "Close modal via background" at bounding box center [559, 313] width 572 height 40
type input "a"
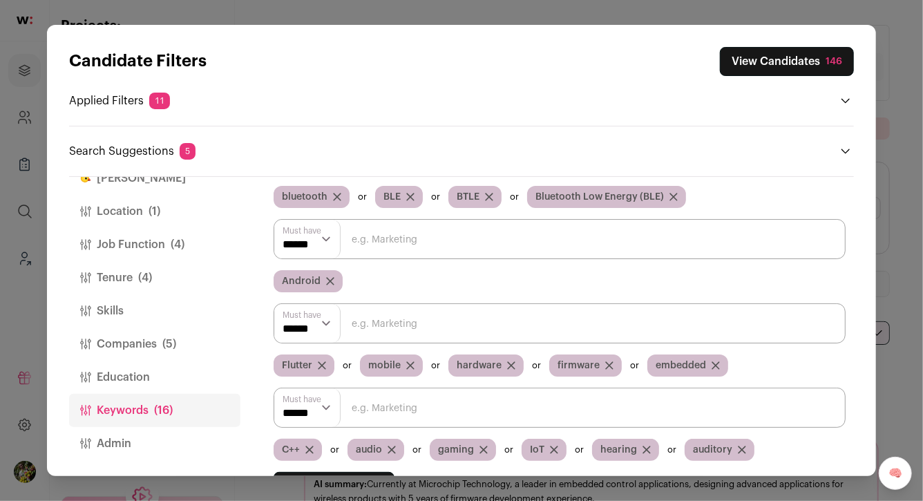
scroll to position [82, 0]
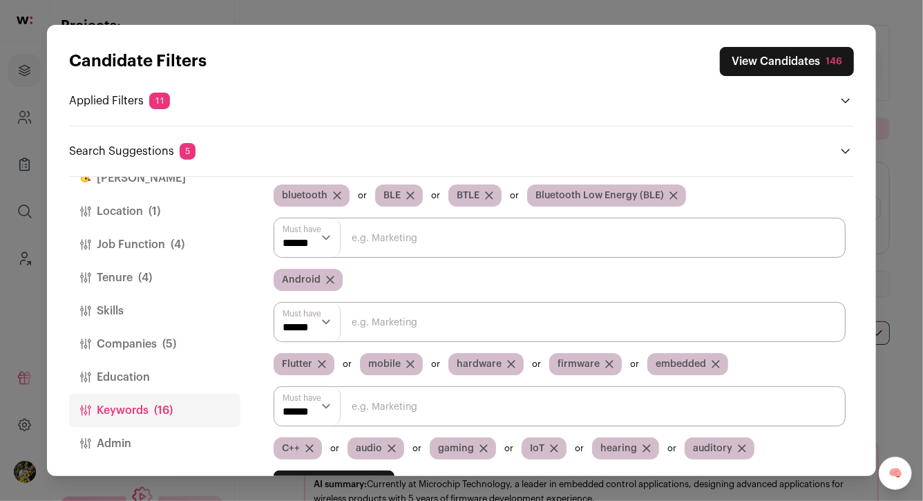
click at [746, 331] on input "Close modal via background" at bounding box center [559, 322] width 572 height 40
type input "audio"
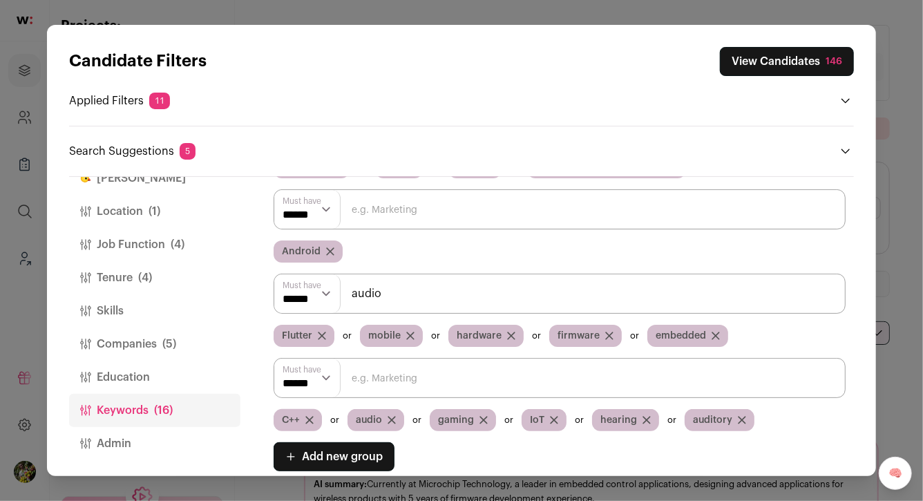
scroll to position [111, 0]
click at [372, 295] on input "audio" at bounding box center [559, 293] width 572 height 40
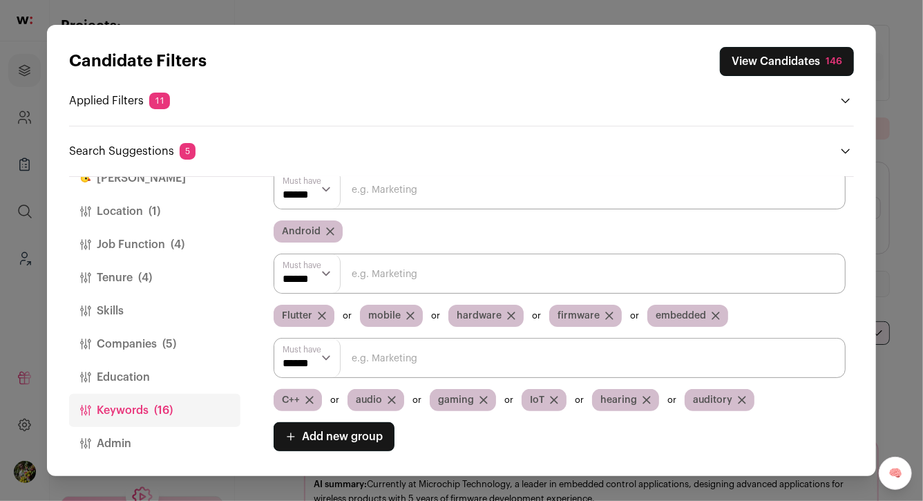
scroll to position [134, 0]
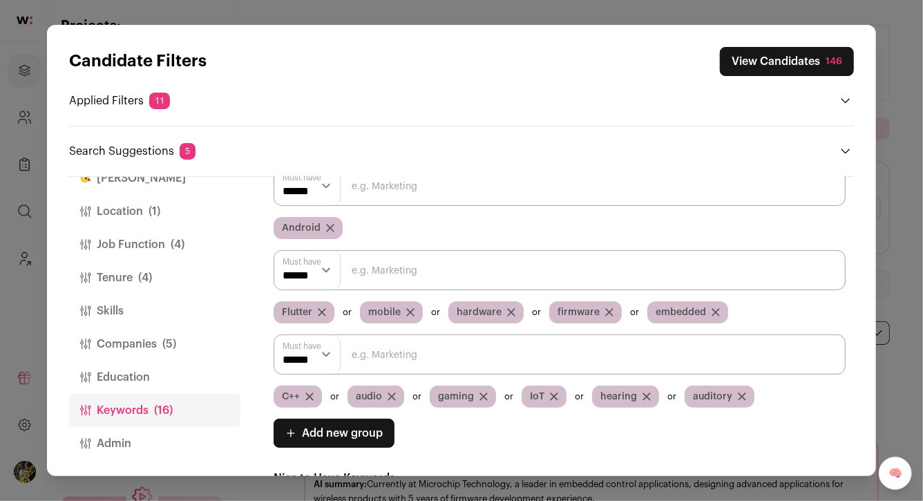
click at [771, 48] on button "View Candidates 146" at bounding box center [786, 61] width 134 height 29
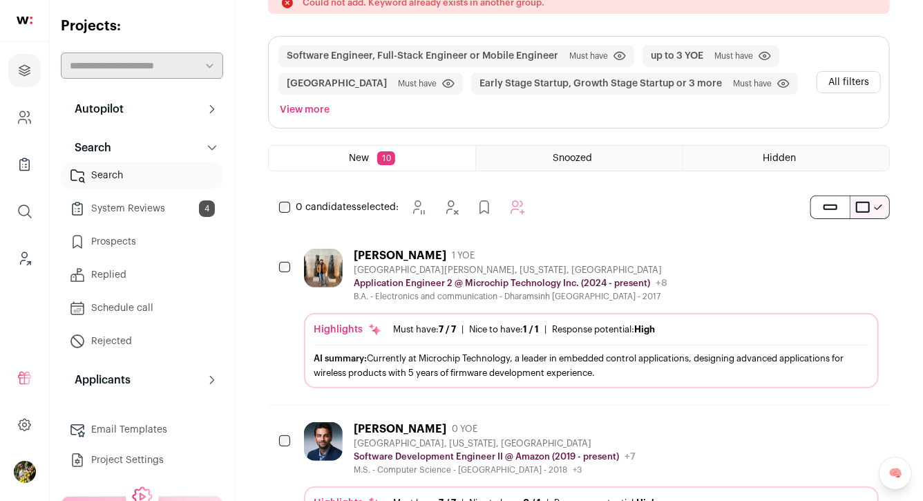
scroll to position [139, 0]
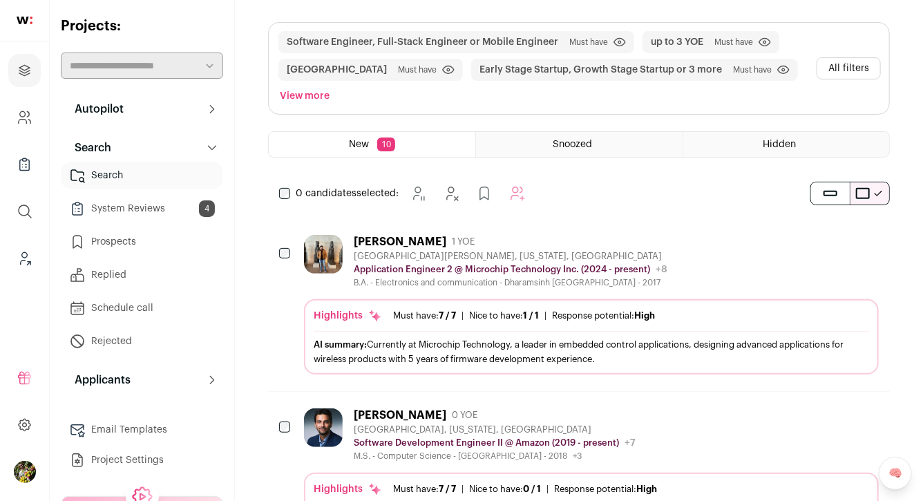
click at [734, 254] on div "Mahek Delawala 1 YOE San Francisco, California, United States Application Engin…" at bounding box center [591, 261] width 574 height 53
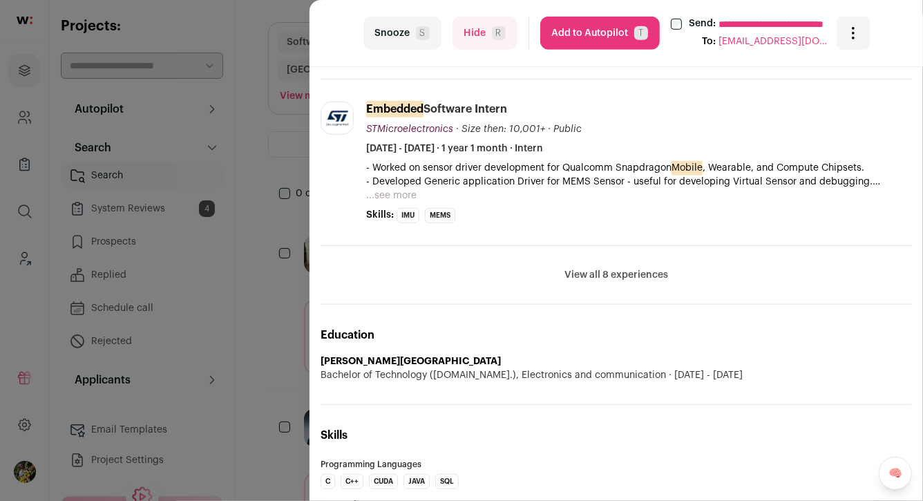
scroll to position [402, 0]
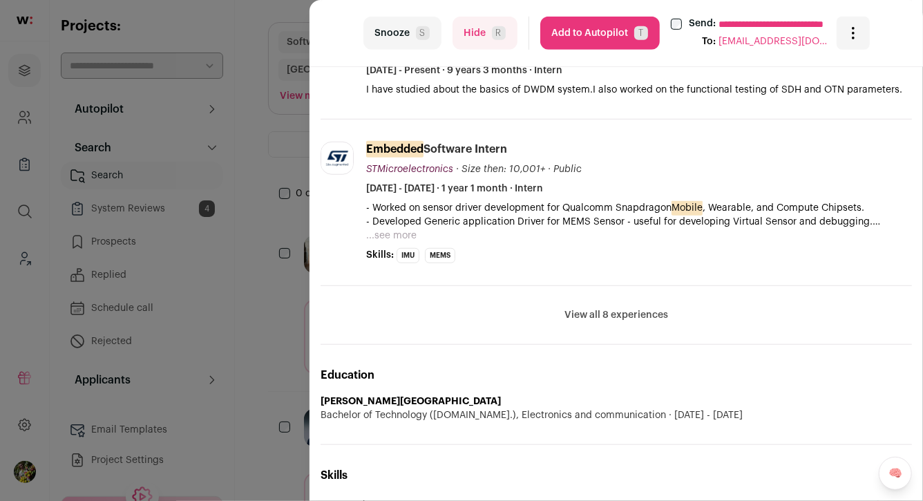
click at [646, 313] on button "View all 8 experiences" at bounding box center [616, 315] width 104 height 14
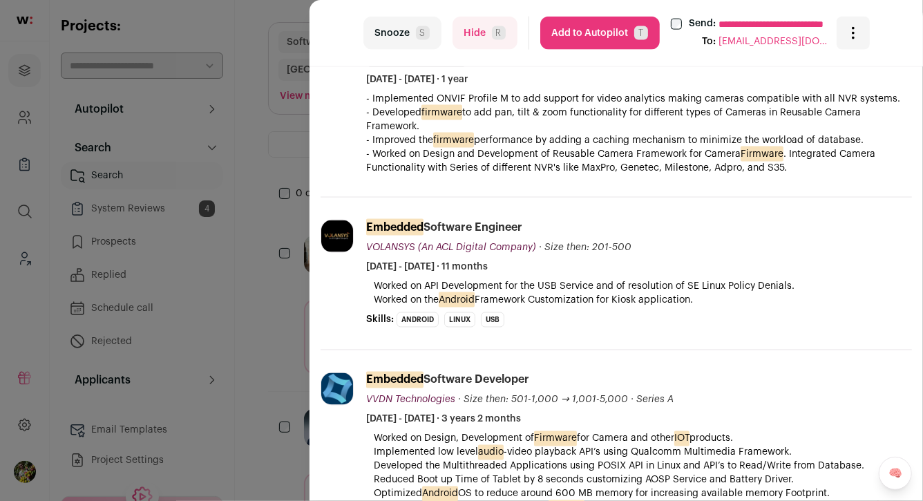
scroll to position [936, 0]
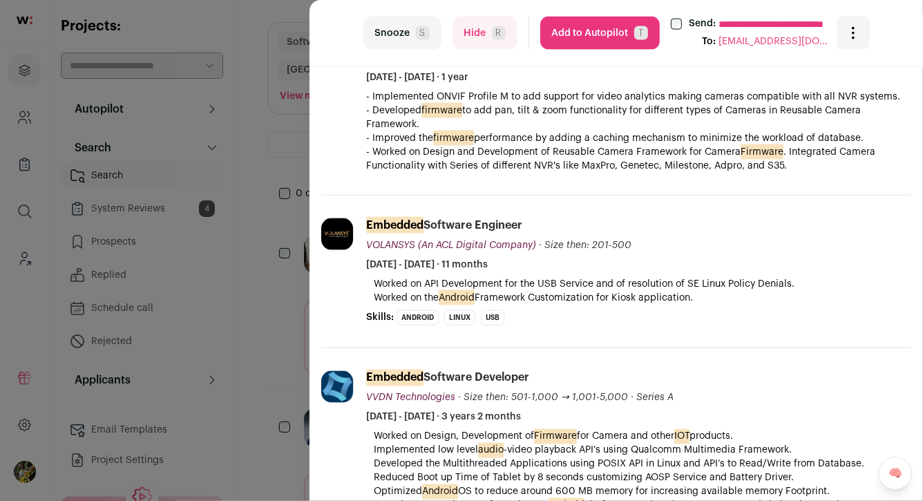
click at [624, 29] on button "Add to Autopilot T" at bounding box center [599, 33] width 119 height 33
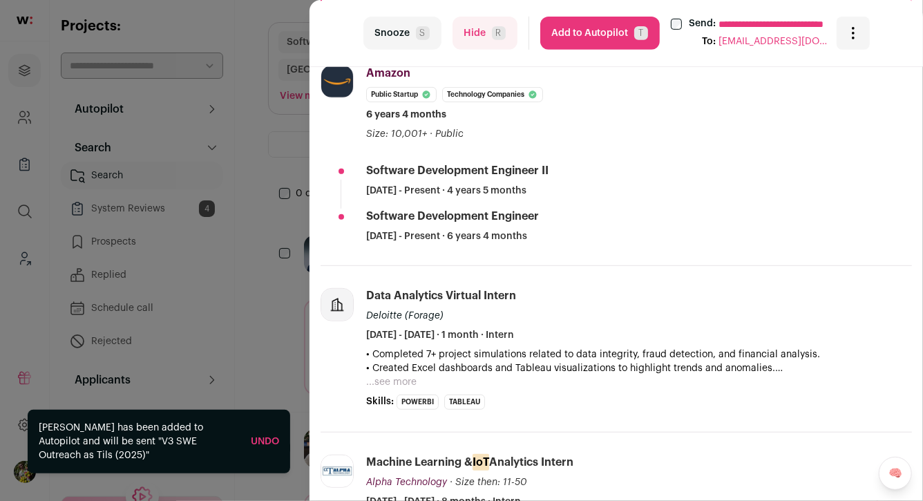
scroll to position [300, 0]
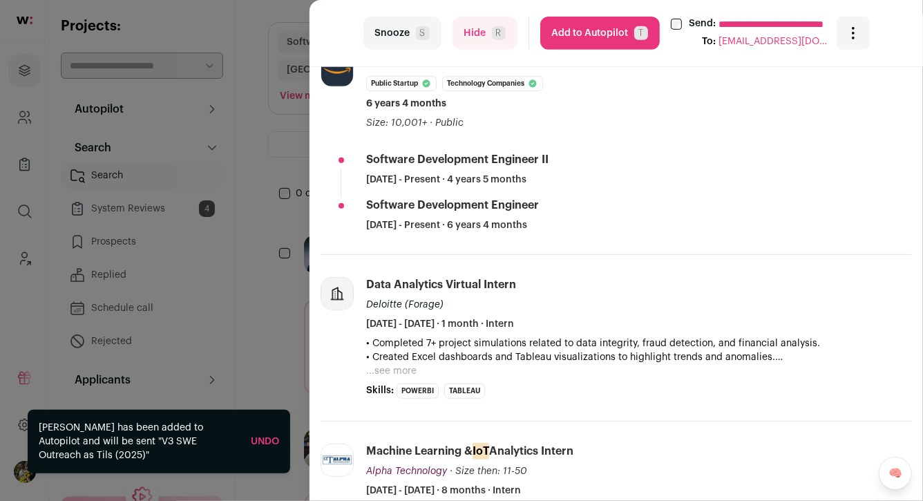
click at [492, 30] on span "R" at bounding box center [499, 33] width 14 height 14
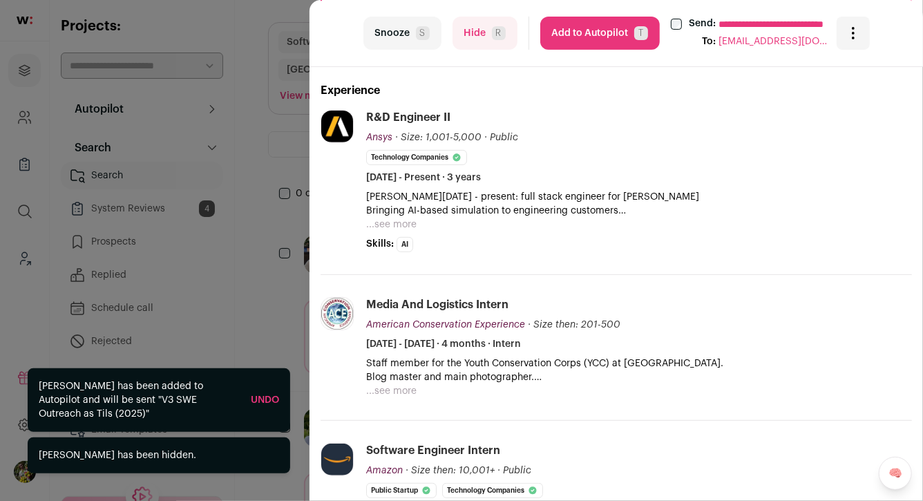
scroll to position [200, 0]
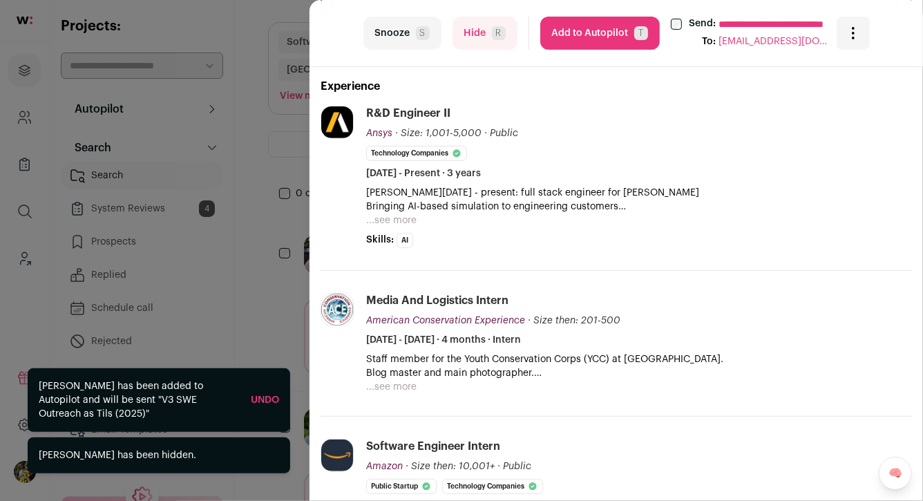
click at [402, 224] on button "...see more" at bounding box center [391, 220] width 50 height 14
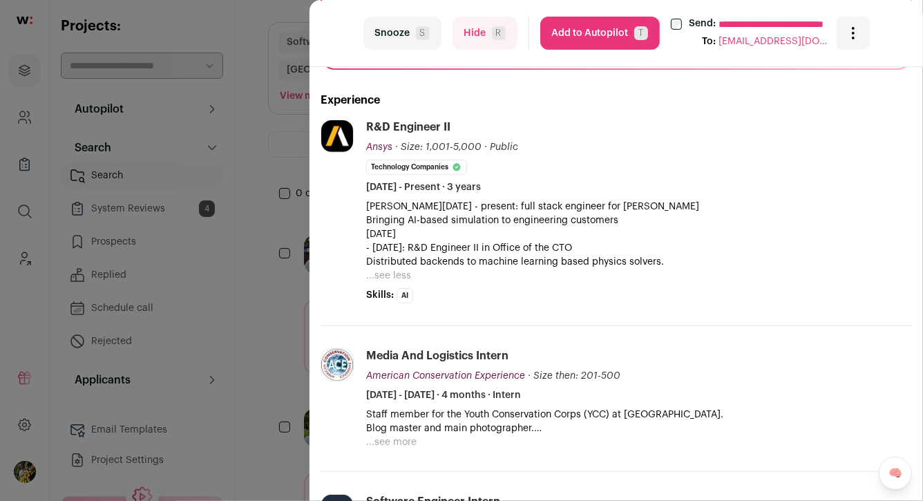
scroll to position [186, 0]
click at [489, 39] on button "Hide R" at bounding box center [484, 33] width 65 height 33
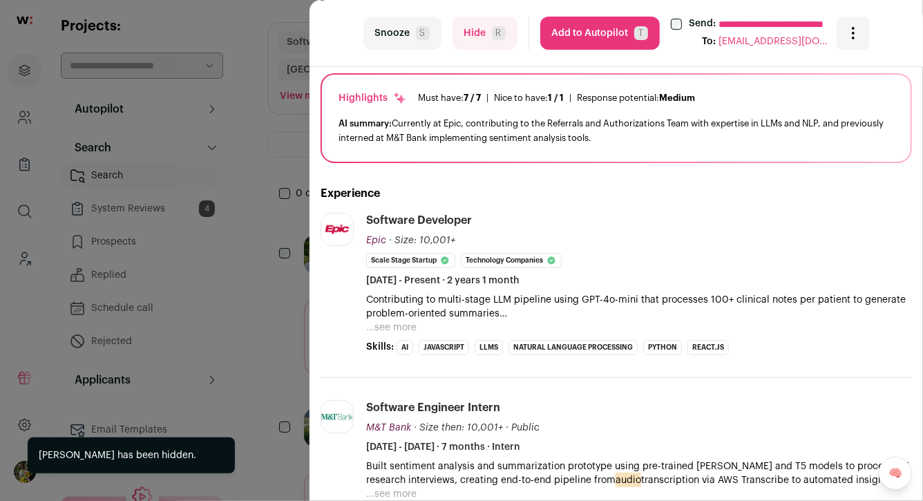
scroll to position [147, 0]
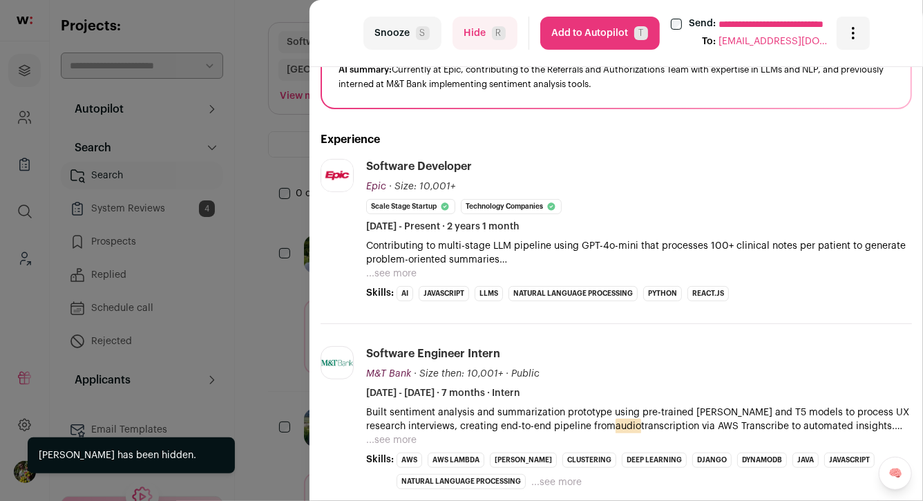
click at [389, 270] on button "...see more" at bounding box center [391, 274] width 50 height 14
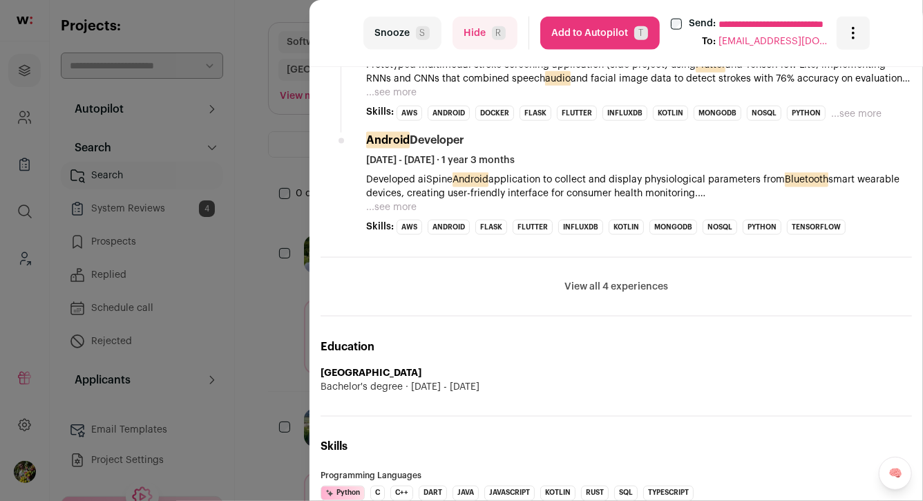
scroll to position [856, 0]
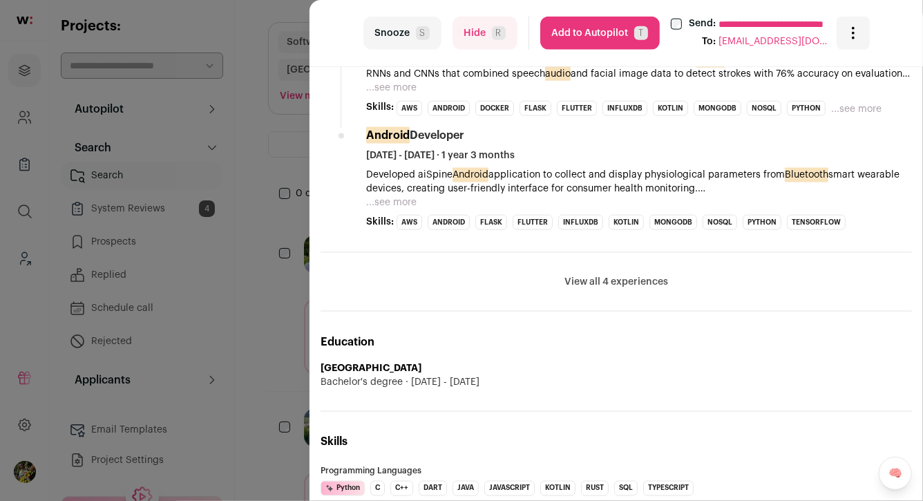
click at [661, 286] on button "View all 4 experiences" at bounding box center [616, 282] width 104 height 14
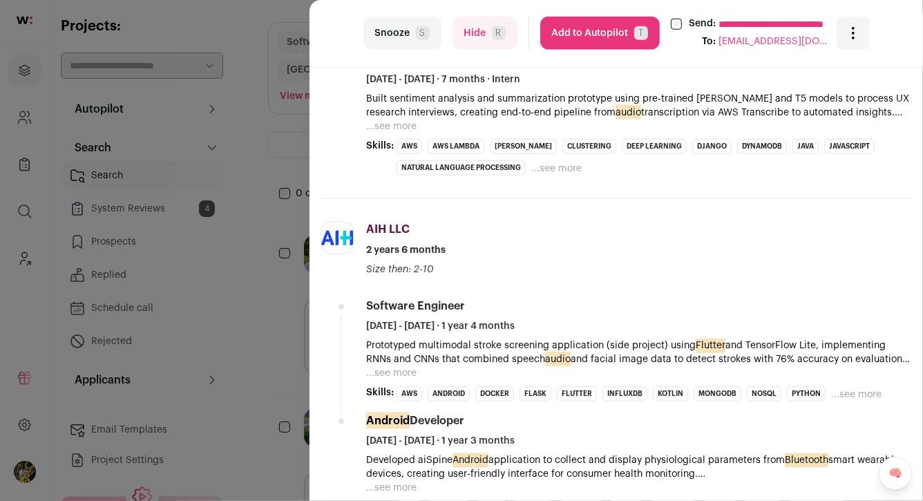
scroll to position [602, 0]
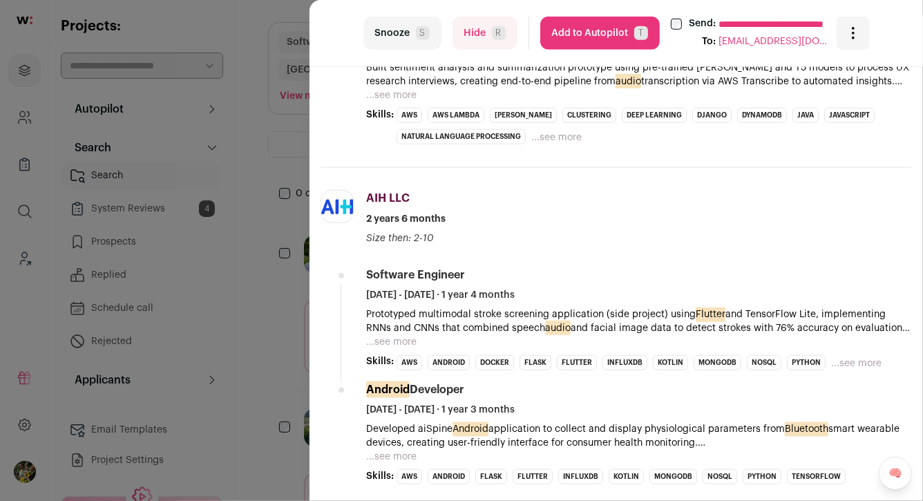
click at [403, 90] on button "...see more" at bounding box center [391, 95] width 50 height 14
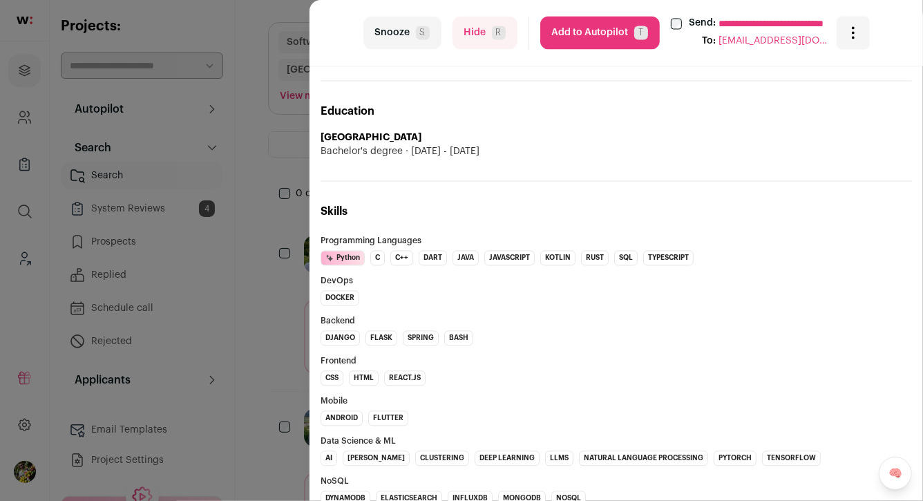
scroll to position [1268, 0]
click at [487, 32] on button "Hide R" at bounding box center [484, 33] width 65 height 33
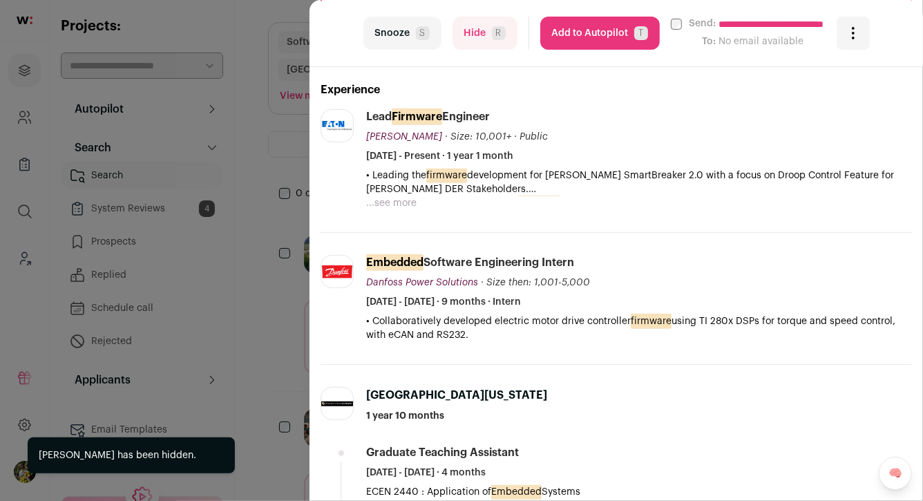
scroll to position [229, 0]
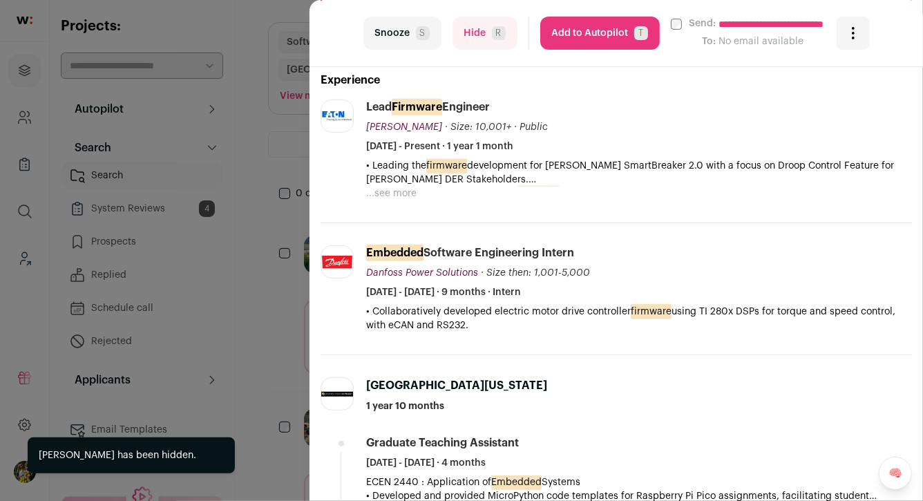
click at [400, 193] on button "...see more" at bounding box center [391, 193] width 50 height 14
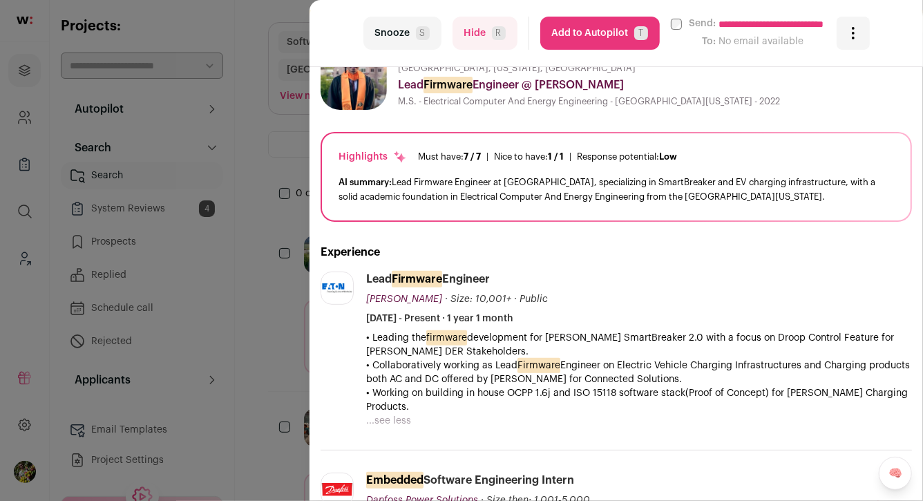
scroll to position [55, 0]
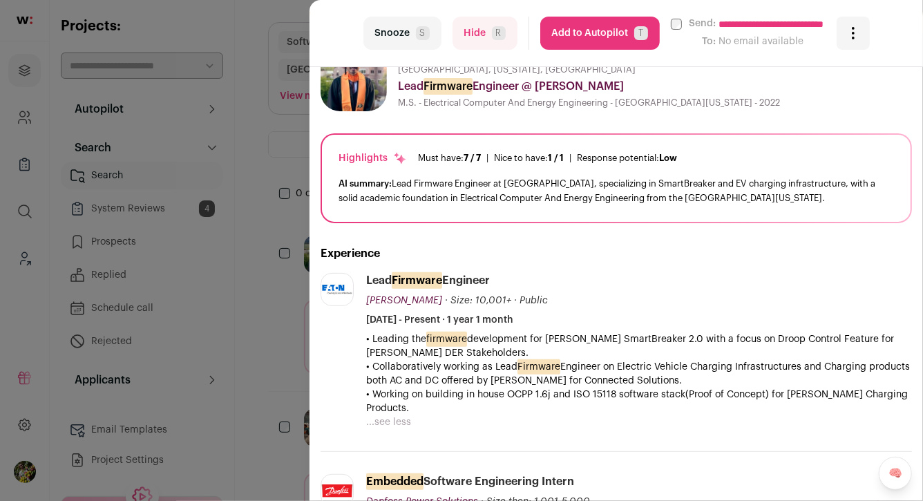
click at [585, 37] on button "Add to Autopilot T" at bounding box center [599, 33] width 119 height 33
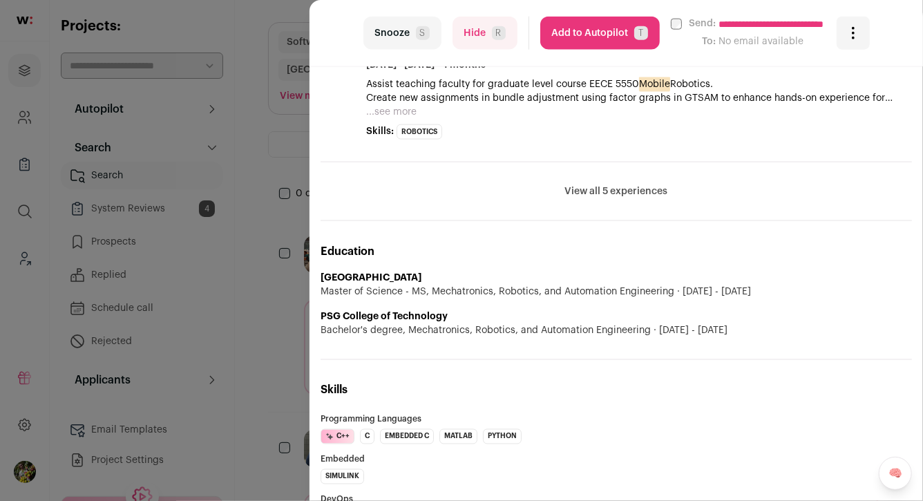
scroll to position [1047, 0]
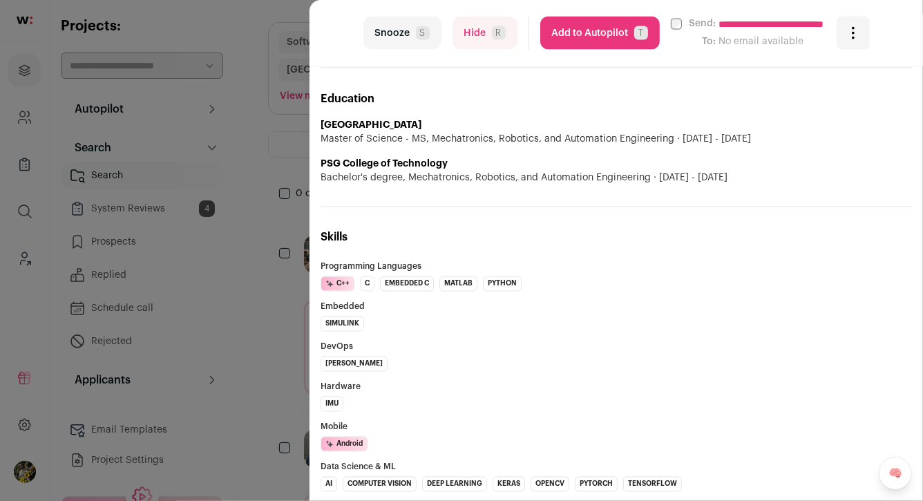
click at [475, 38] on button "Hide R" at bounding box center [484, 33] width 65 height 33
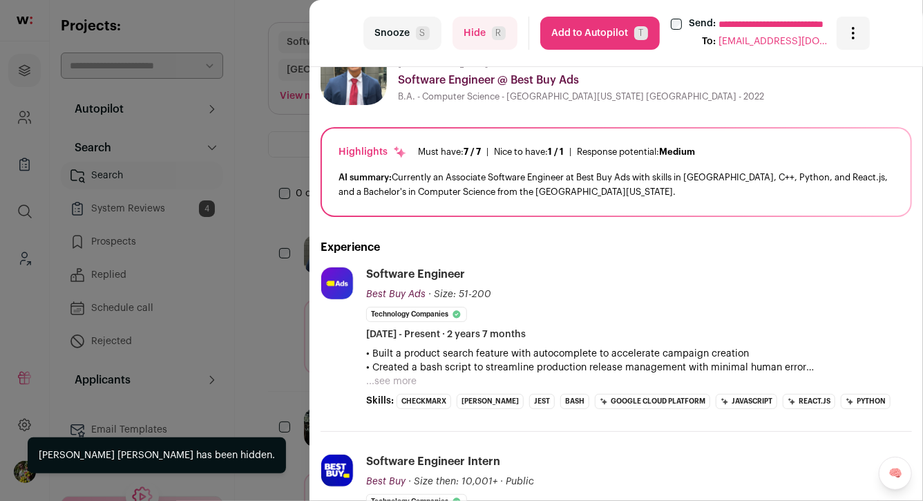
scroll to position [137, 0]
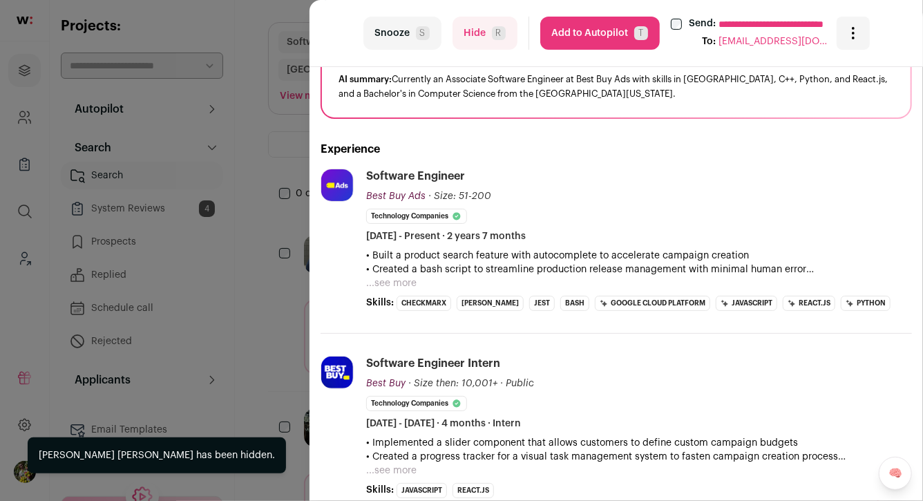
click at [383, 277] on button "...see more" at bounding box center [391, 283] width 50 height 14
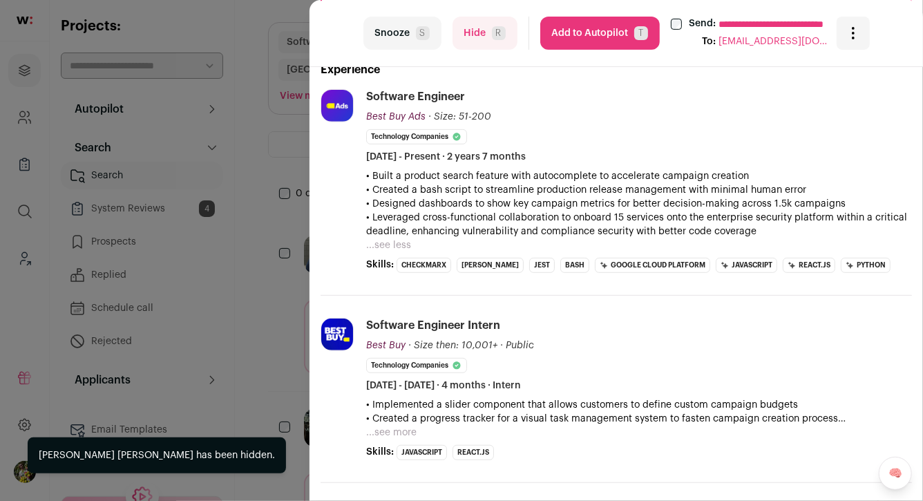
scroll to position [212, 0]
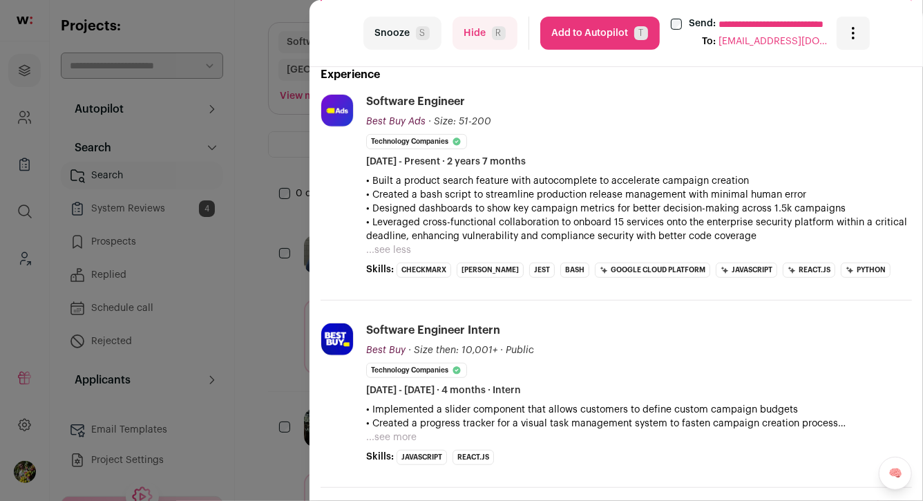
click at [495, 44] on button "Hide R" at bounding box center [484, 33] width 65 height 33
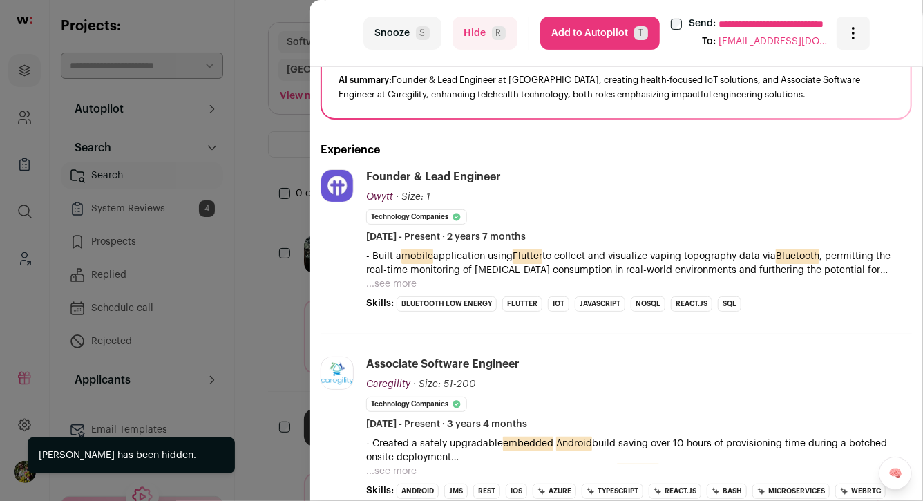
scroll to position [139, 0]
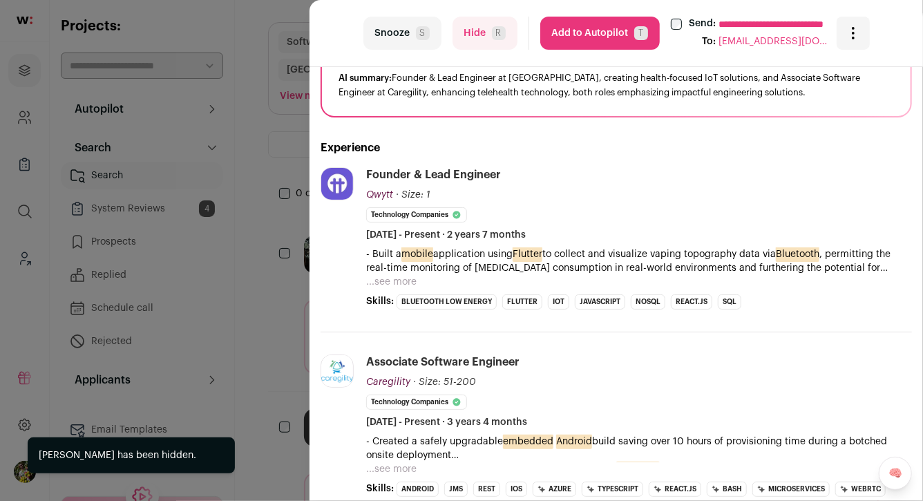
click at [404, 279] on button "...see more" at bounding box center [391, 282] width 50 height 14
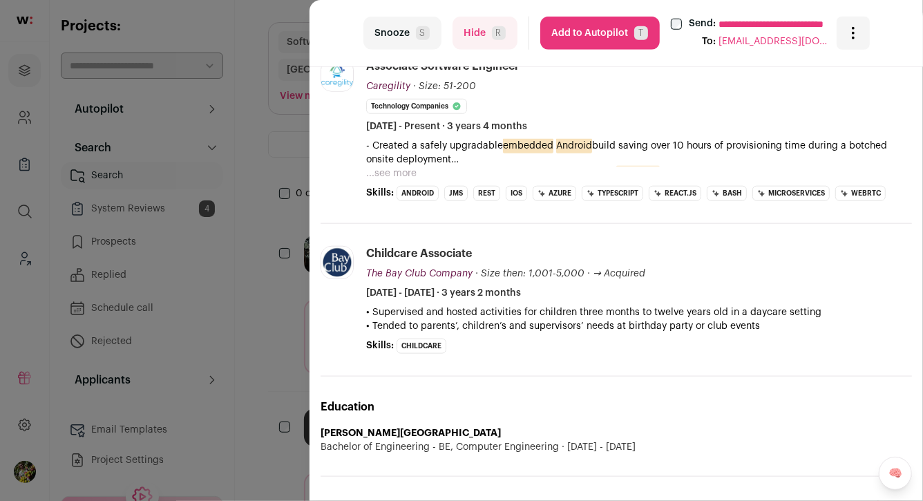
scroll to position [615, 0]
click at [575, 23] on button "Add to Autopilot T" at bounding box center [599, 33] width 119 height 33
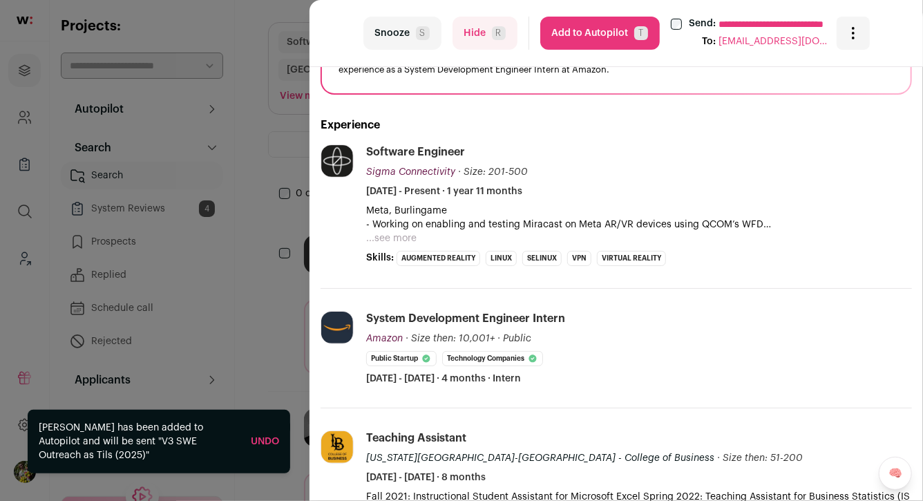
scroll to position [166, 0]
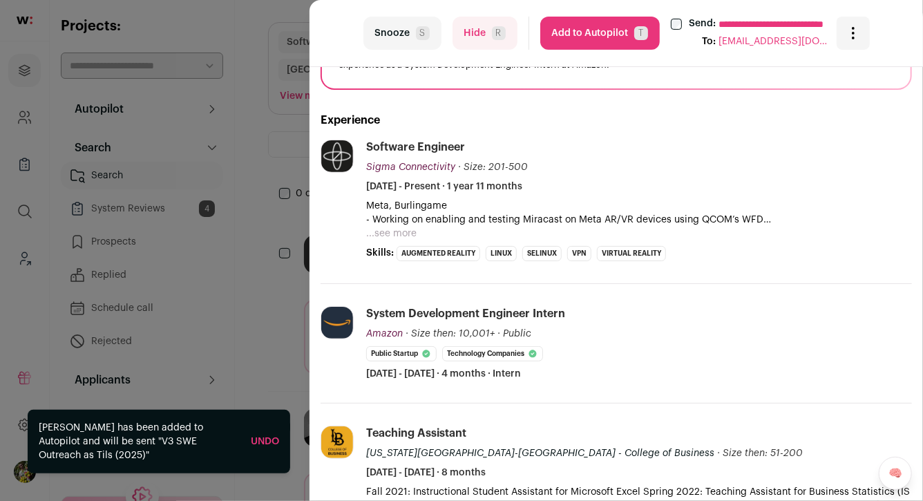
click at [392, 233] on button "...see more" at bounding box center [391, 233] width 50 height 14
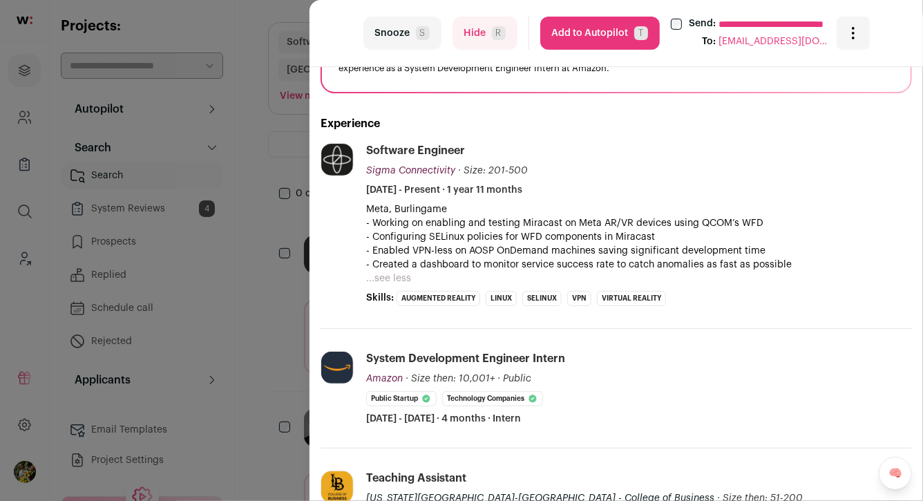
scroll to position [0, 0]
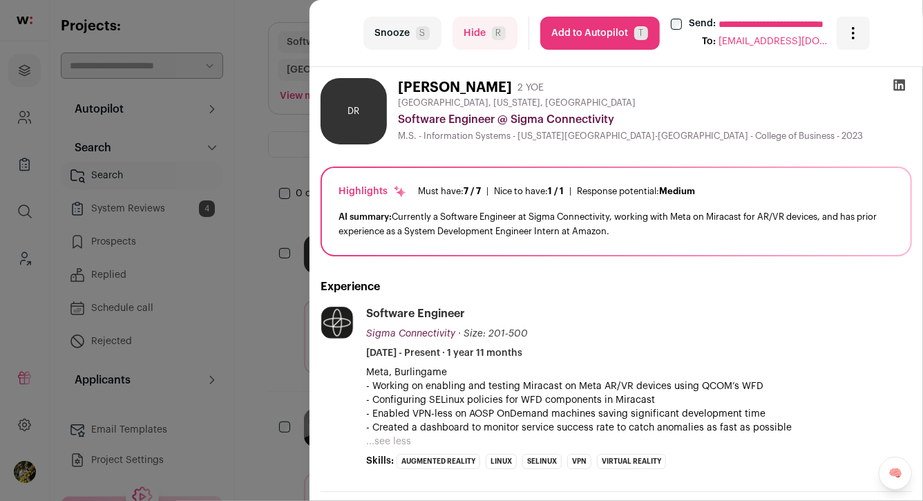
click at [580, 30] on button "Add to Autopilot T" at bounding box center [599, 33] width 119 height 33
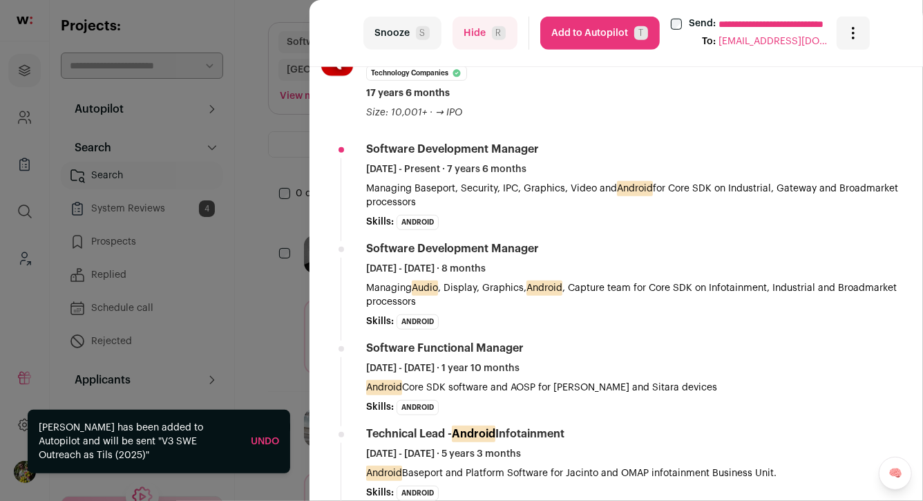
scroll to position [404, 0]
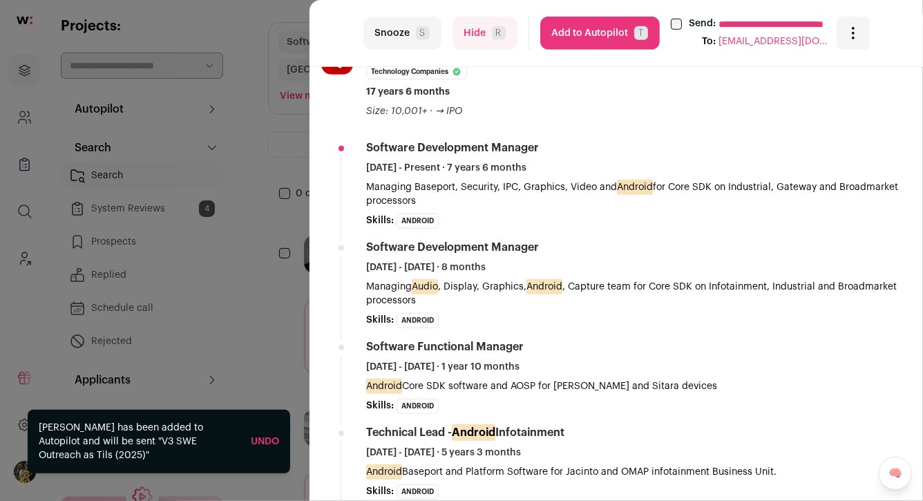
click at [472, 36] on button "Hide R" at bounding box center [484, 33] width 65 height 33
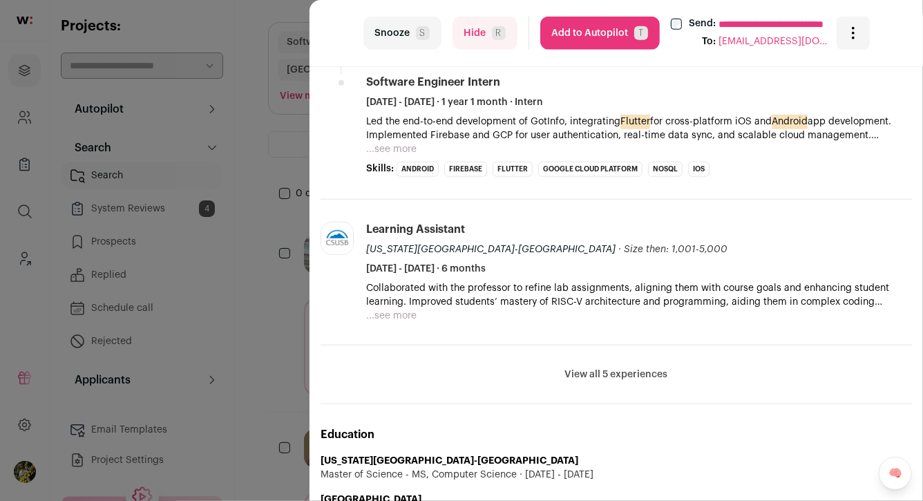
scroll to position [566, 0]
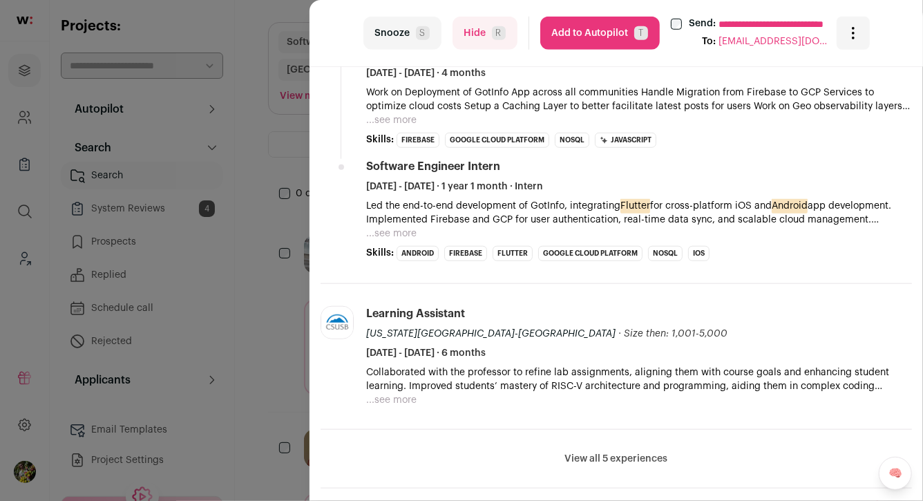
click at [402, 239] on button "...see more" at bounding box center [391, 233] width 50 height 14
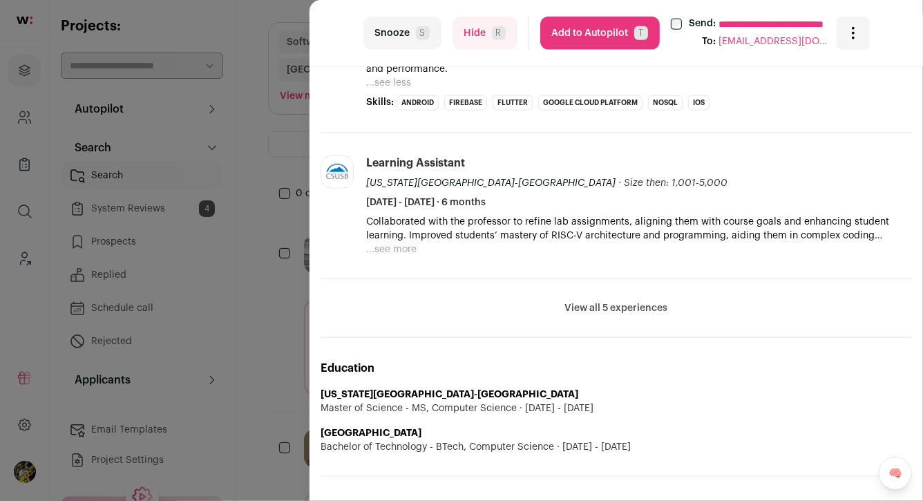
scroll to position [936, 0]
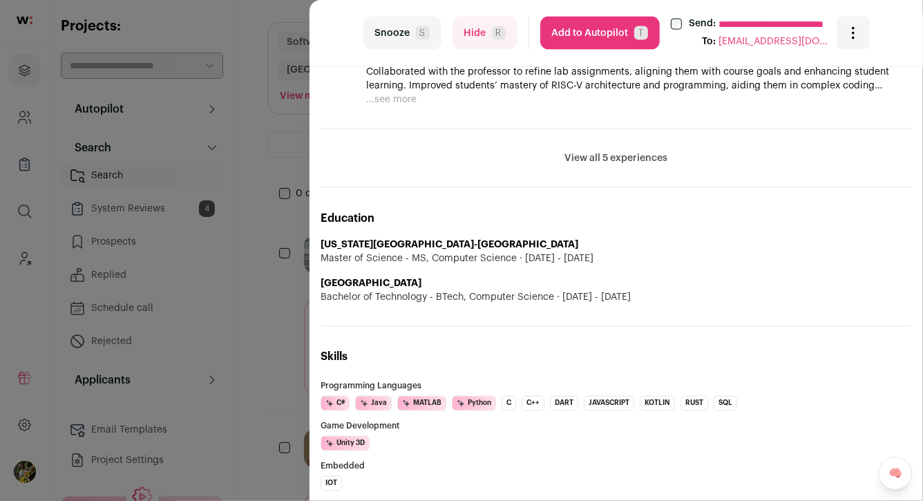
click at [485, 31] on button "Hide R" at bounding box center [484, 33] width 65 height 33
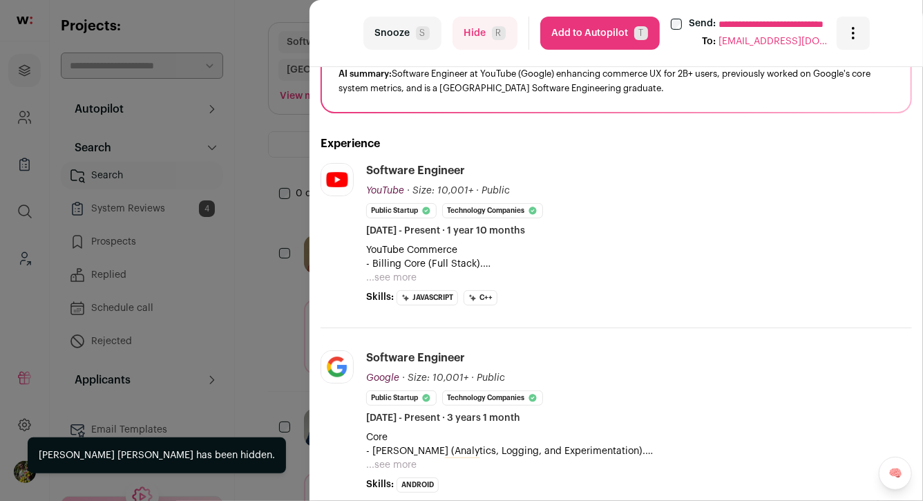
scroll to position [153, 0]
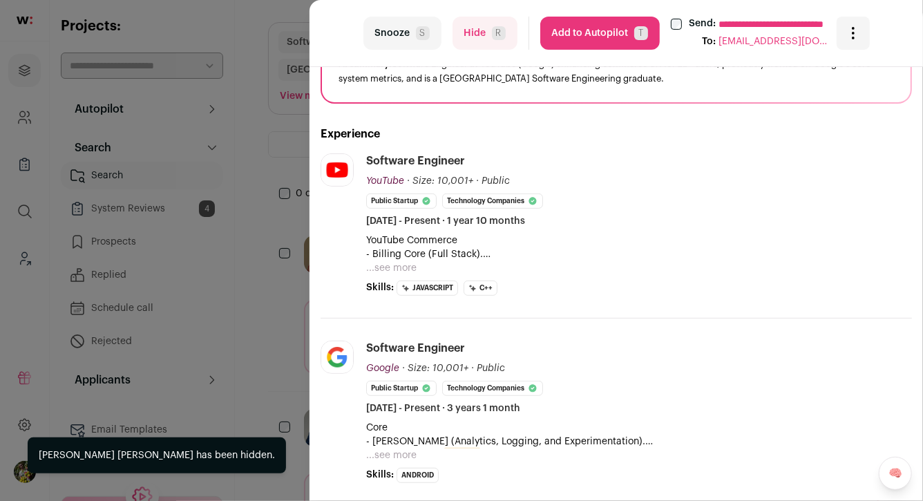
click at [397, 258] on p "YouTube Commerce - Billing Core (Full Stack)." at bounding box center [638, 247] width 545 height 28
click at [392, 270] on button "...see more" at bounding box center [391, 268] width 50 height 14
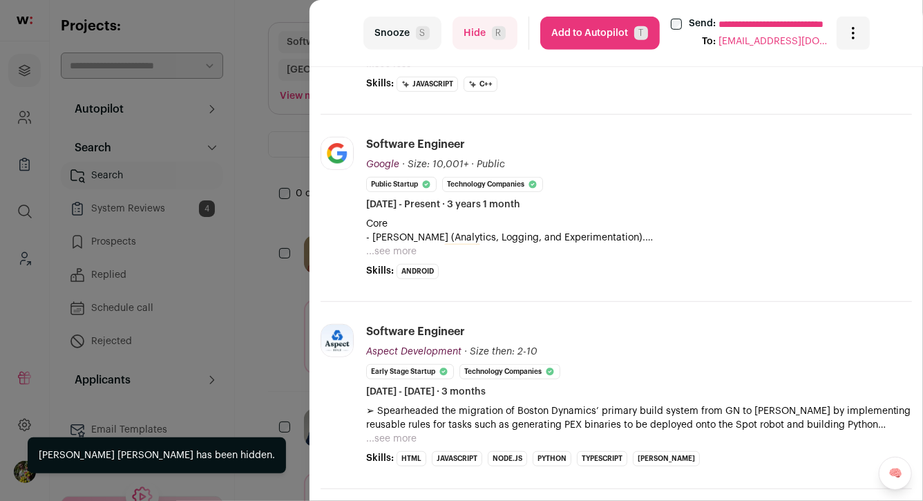
scroll to position [424, 0]
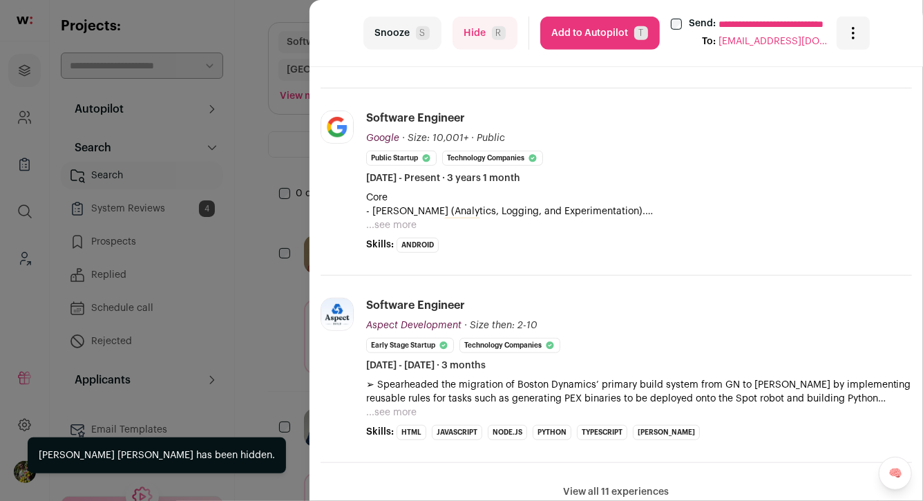
click at [396, 226] on button "...see more" at bounding box center [391, 225] width 50 height 14
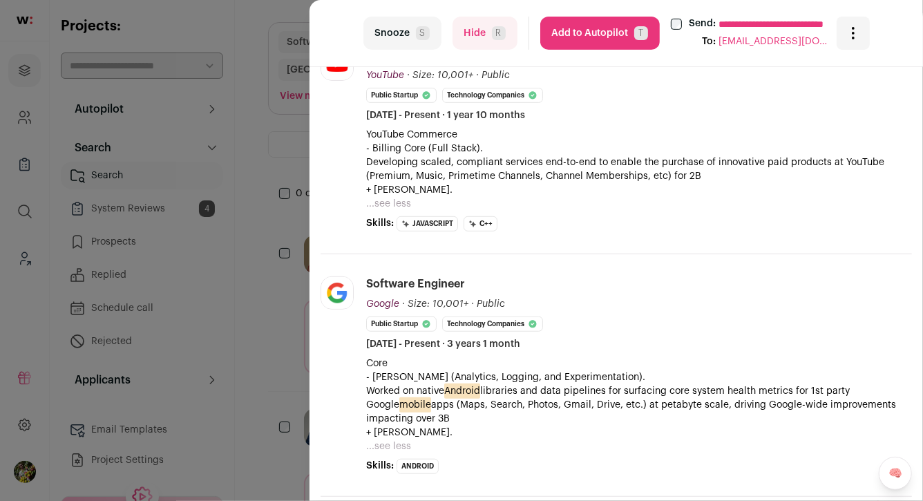
scroll to position [251, 0]
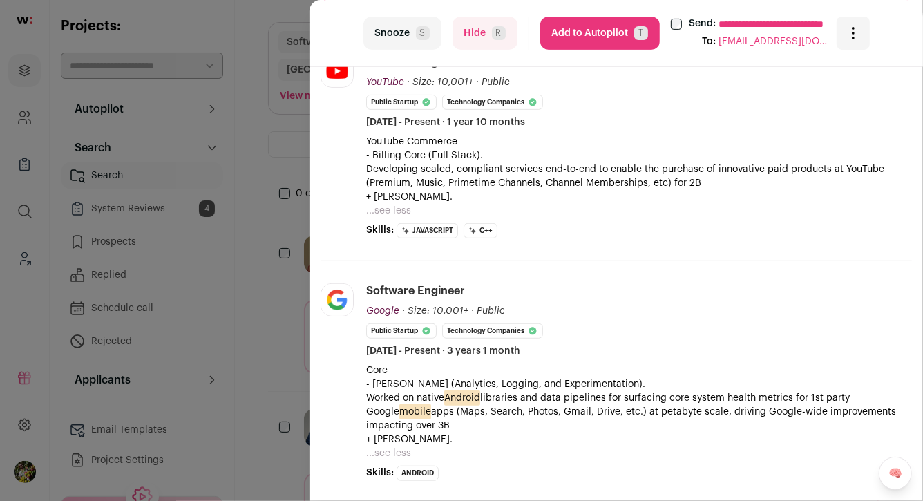
click at [505, 32] on button "Hide R" at bounding box center [484, 33] width 65 height 33
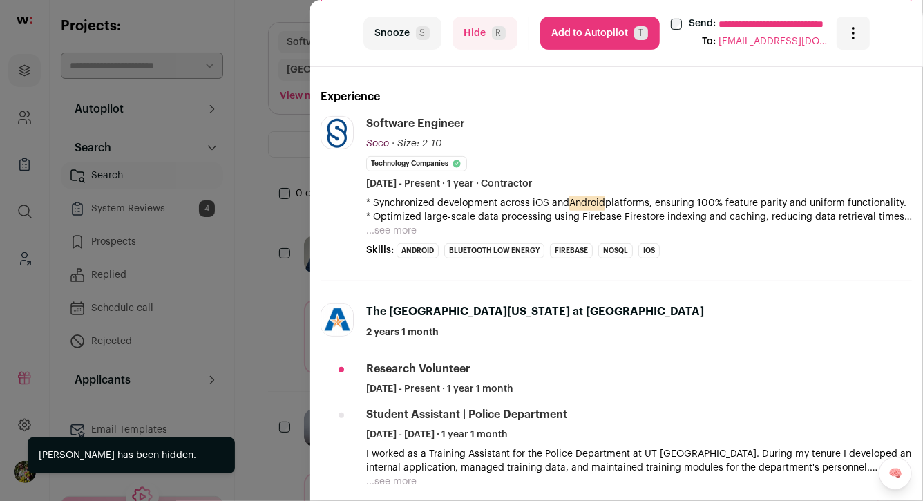
scroll to position [193, 0]
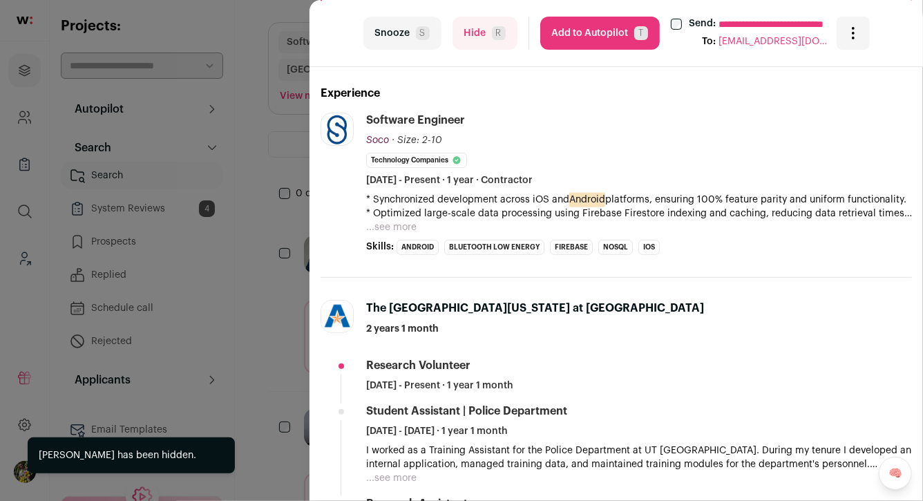
click at [402, 227] on button "...see more" at bounding box center [391, 227] width 50 height 14
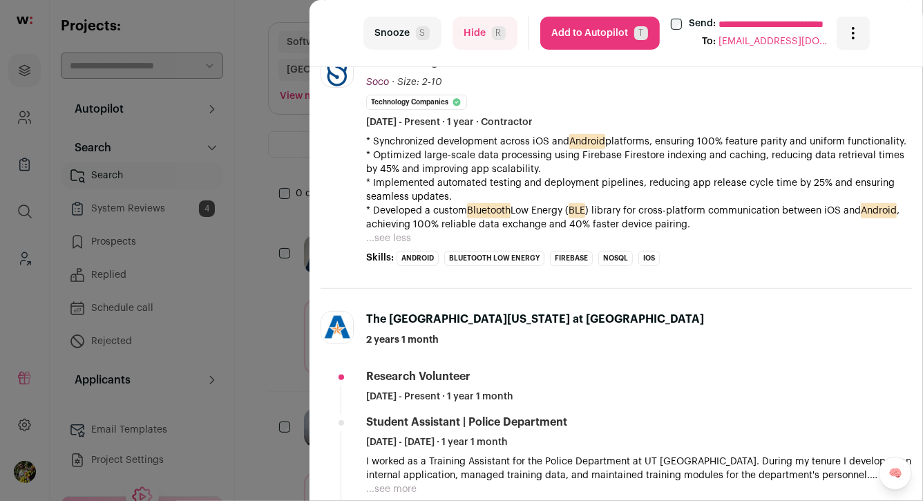
scroll to position [0, 0]
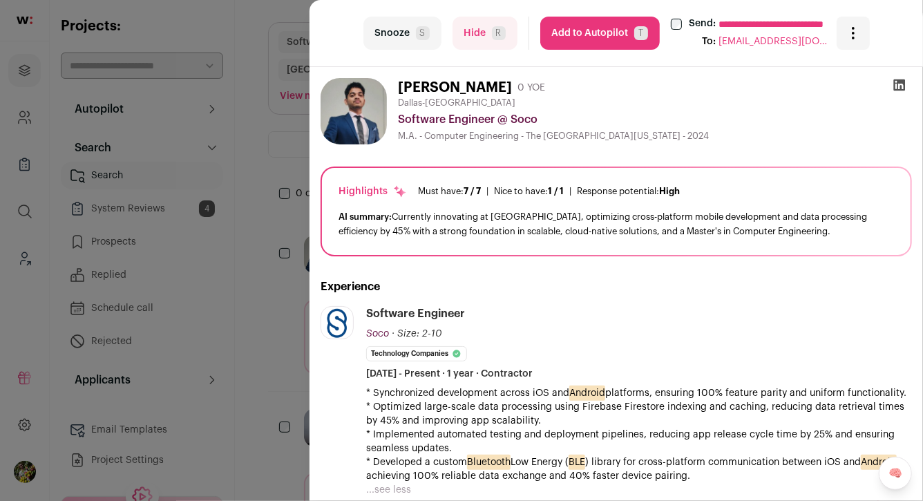
click at [486, 39] on button "Hide R" at bounding box center [484, 33] width 65 height 33
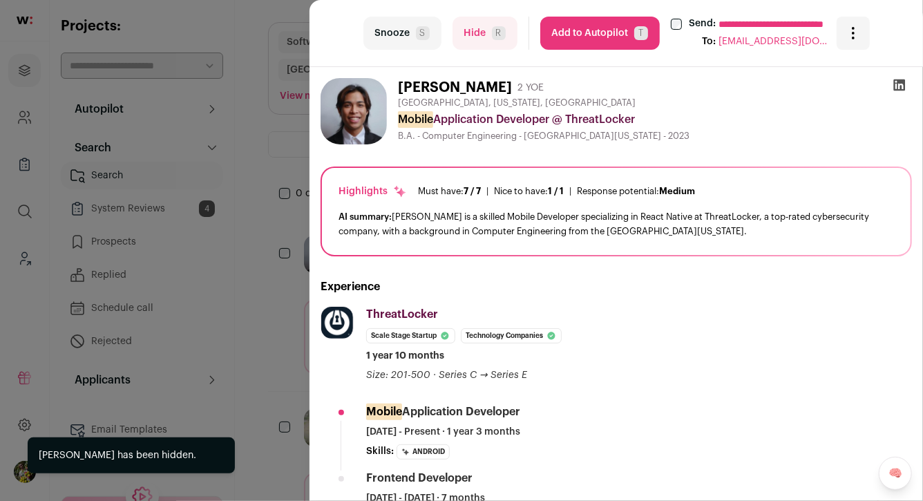
click at [288, 120] on div "**********" at bounding box center [461, 250] width 923 height 501
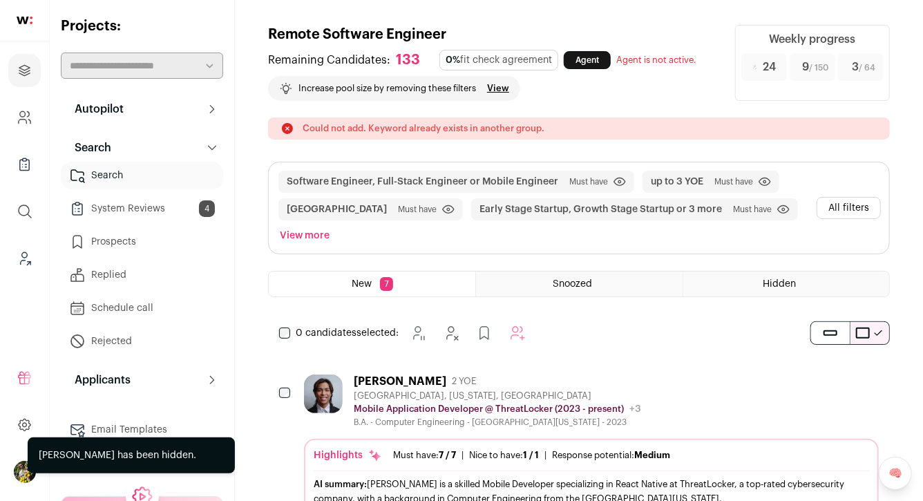
click at [847, 211] on button "All filters" at bounding box center [848, 208] width 64 height 22
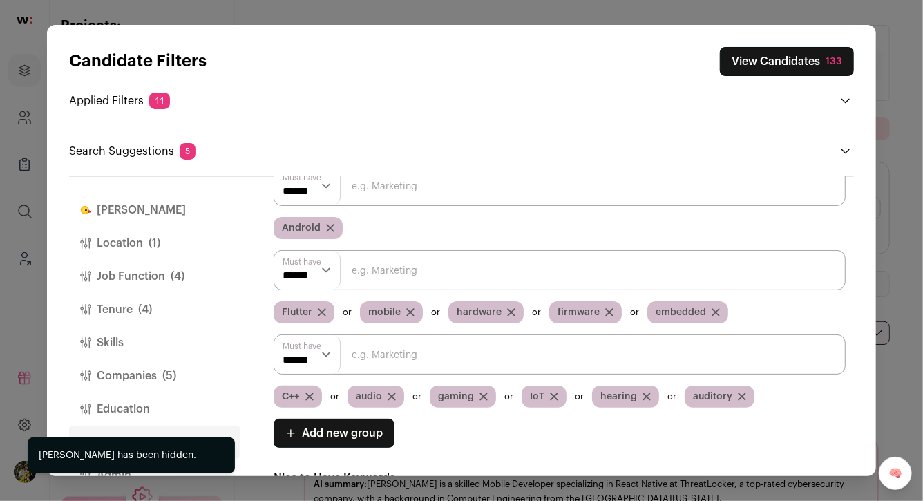
click at [176, 204] on button "Finch" at bounding box center [154, 209] width 171 height 33
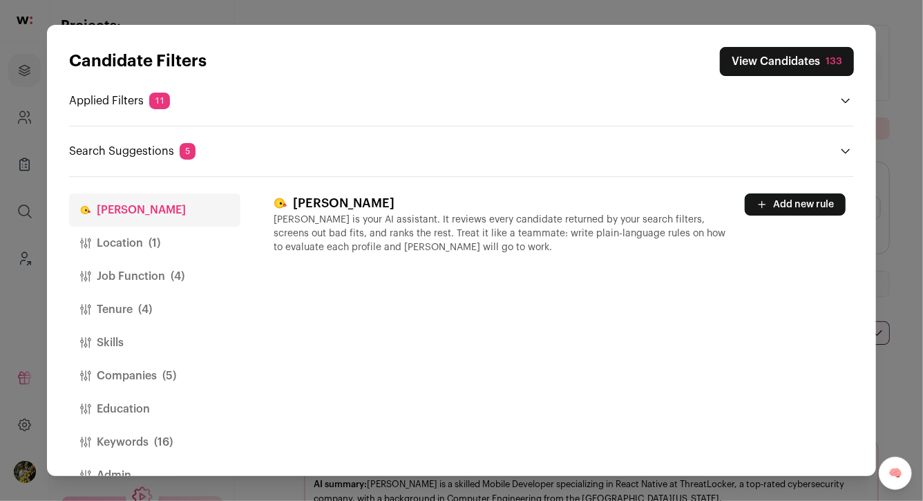
click at [782, 200] on button "Add new rule" at bounding box center [794, 204] width 101 height 22
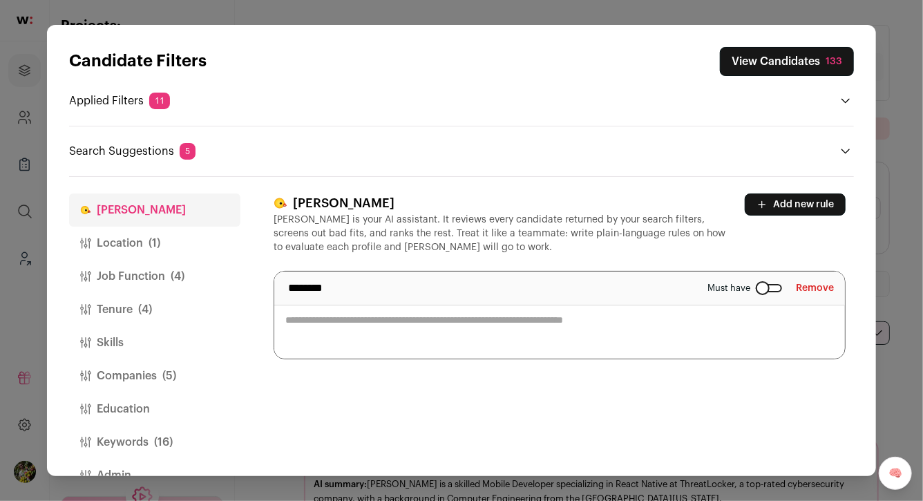
click at [544, 337] on textarea "Close modal via background" at bounding box center [559, 314] width 570 height 87
type textarea "**********"
click at [797, 250] on header "Finch Finch is your AI assistant. It reviews every candidate returned by your s…" at bounding box center [559, 223] width 572 height 61
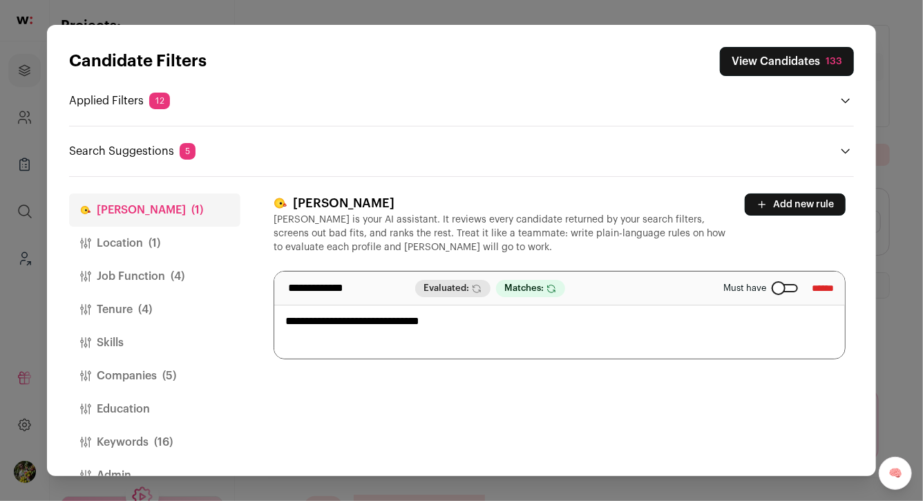
click at [820, 68] on button "View Candidates 133" at bounding box center [786, 61] width 134 height 29
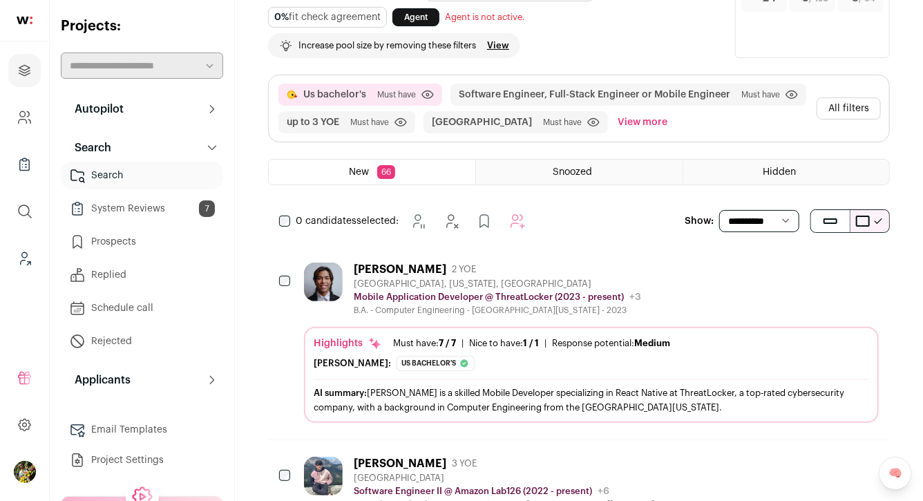
scroll to position [100, 0]
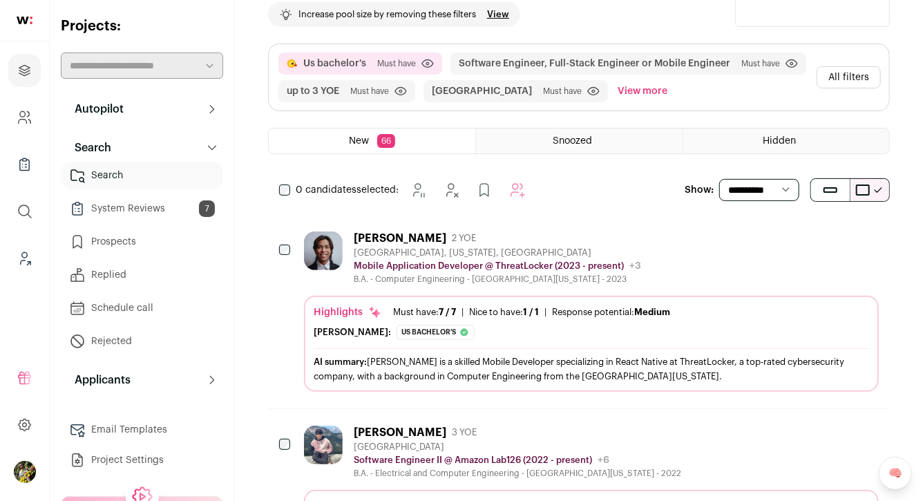
click at [768, 271] on div "Jonah Halili 2 YOE Orlando, Florida, United States Mobile Application Developer…" at bounding box center [591, 257] width 574 height 53
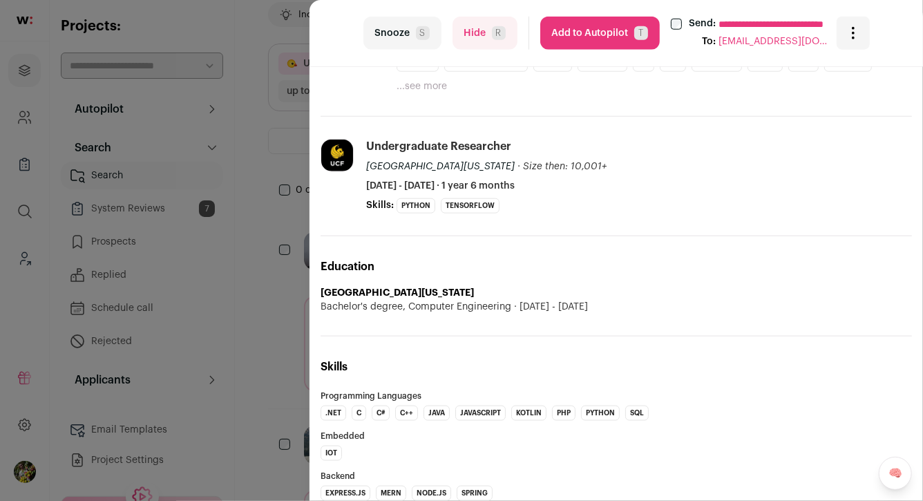
scroll to position [682, 0]
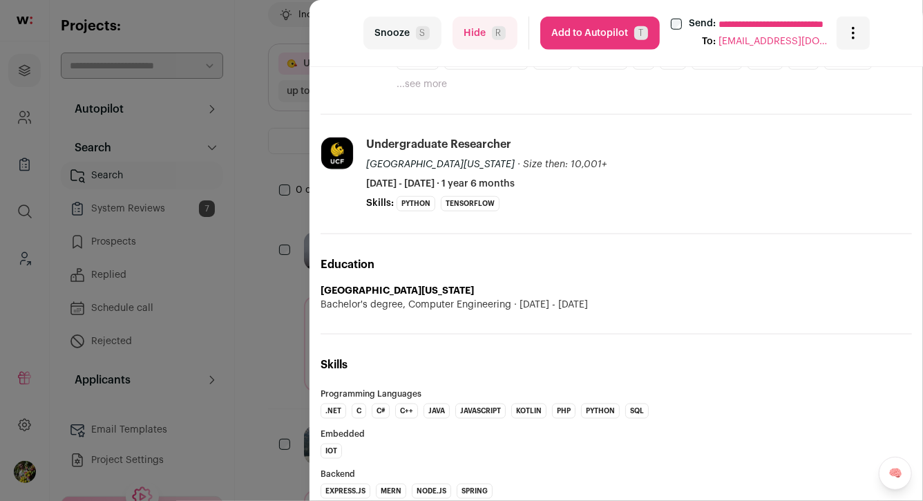
click at [609, 34] on button "Add to Autopilot T" at bounding box center [599, 33] width 119 height 33
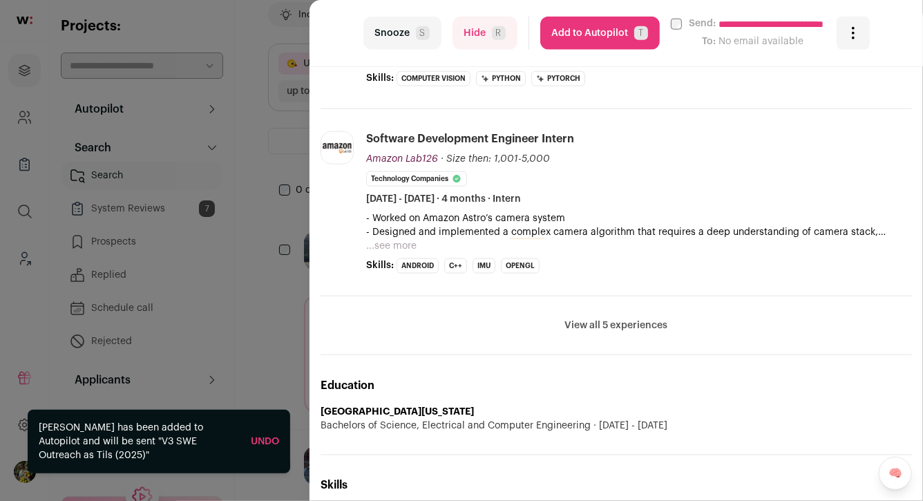
scroll to position [833, 0]
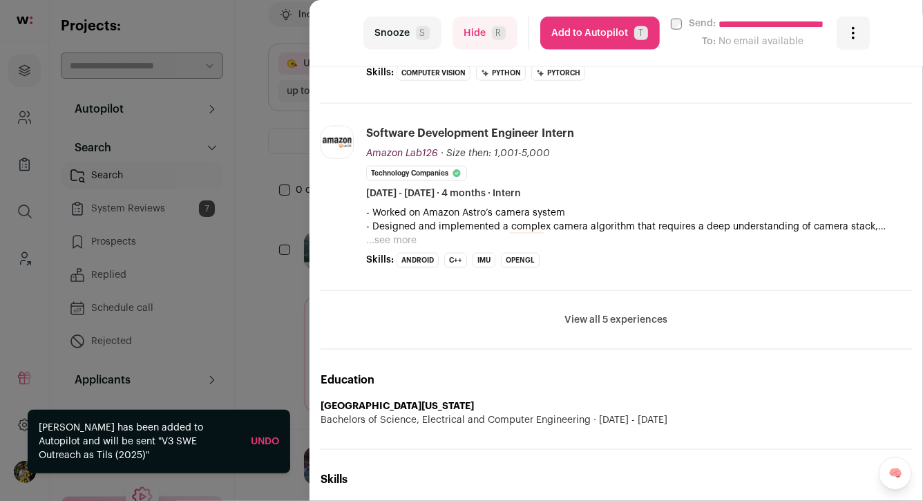
click at [628, 315] on button "View all 5 experiences" at bounding box center [616, 320] width 103 height 14
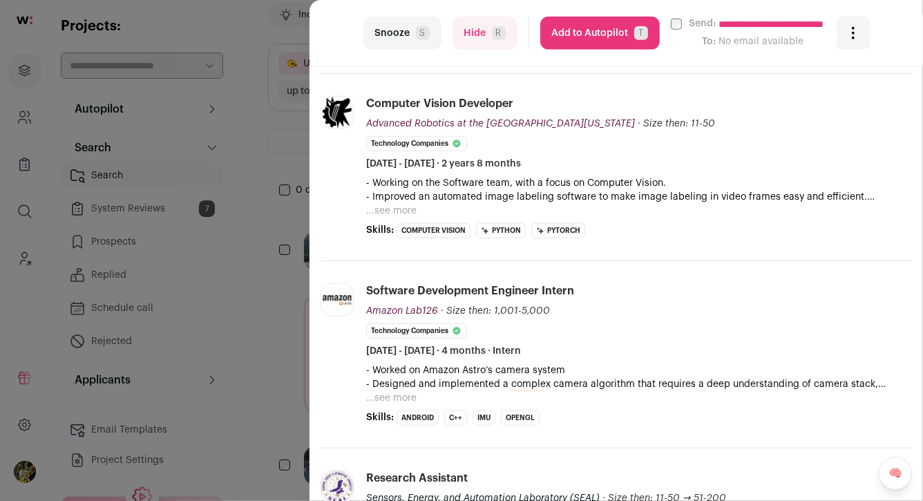
scroll to position [677, 0]
click at [403, 206] on button "...see more" at bounding box center [391, 210] width 50 height 14
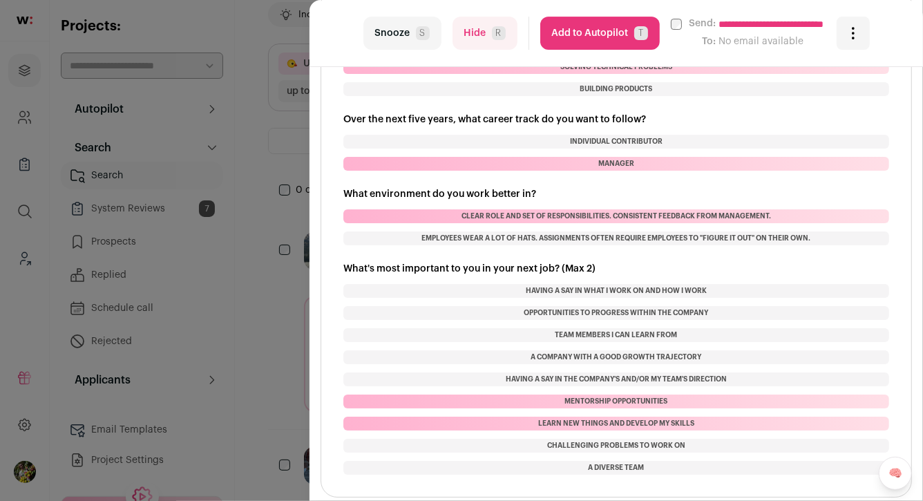
scroll to position [2293, 0]
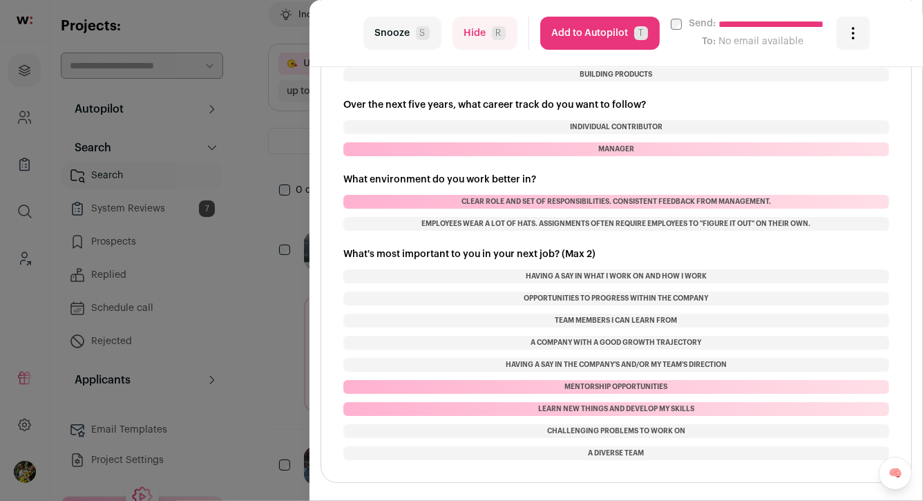
click at [492, 32] on span "R" at bounding box center [499, 33] width 14 height 14
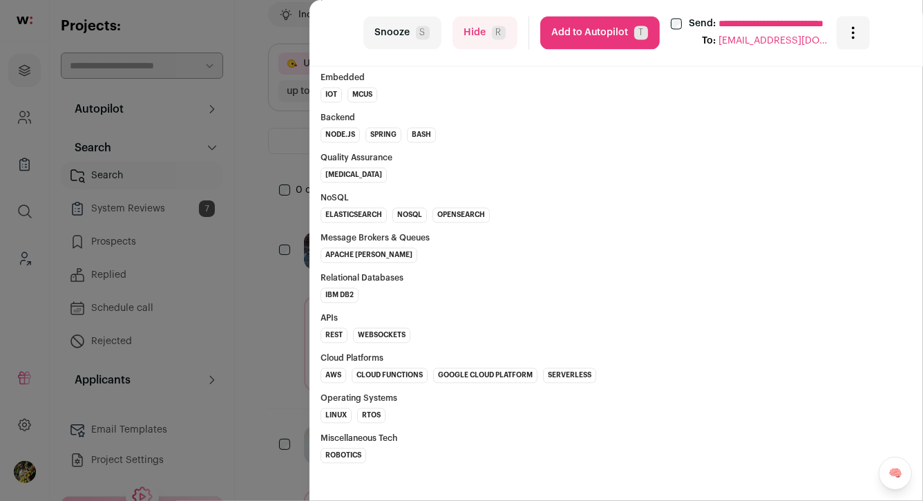
scroll to position [1246, 0]
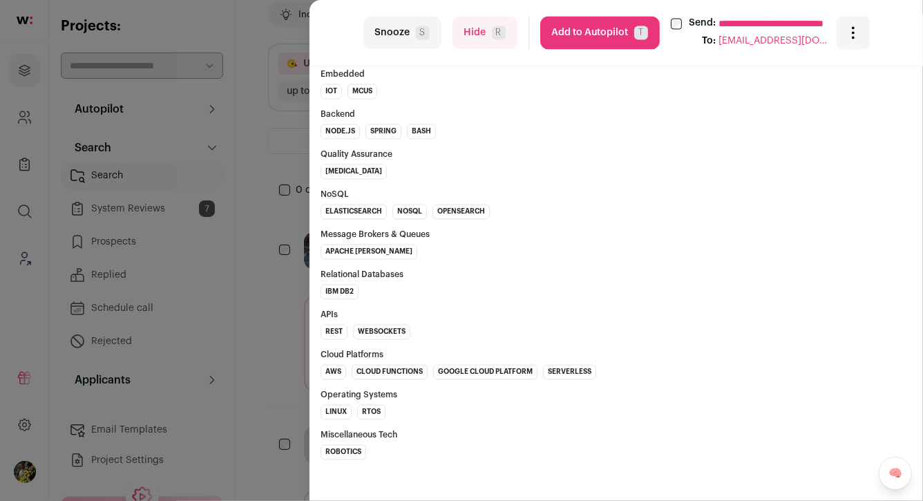
click at [268, 140] on div "**********" at bounding box center [461, 250] width 923 height 501
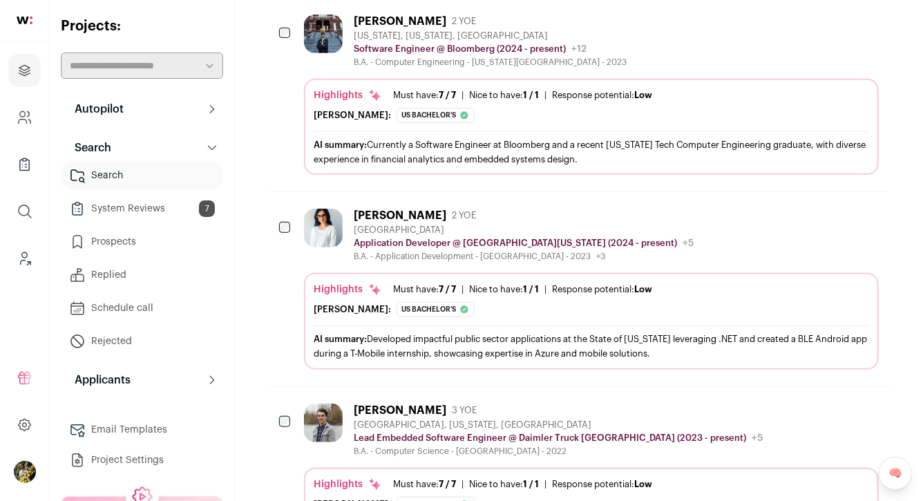
scroll to position [318, 0]
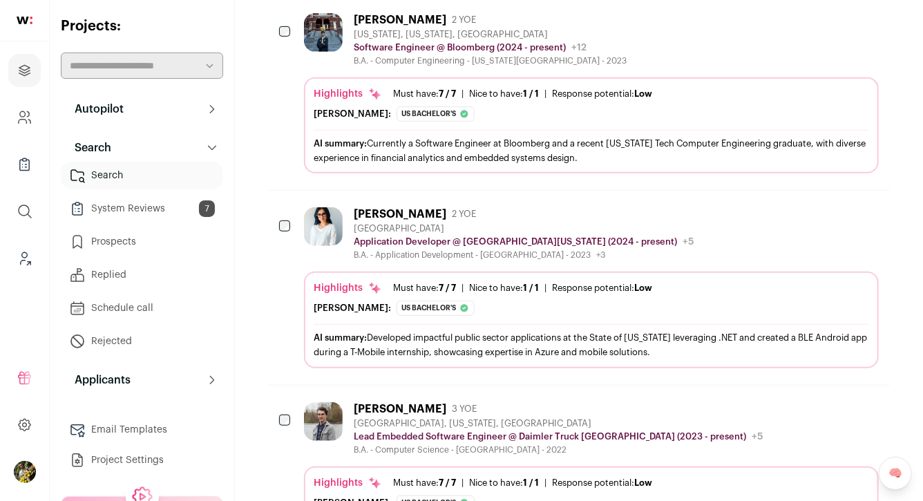
click at [387, 223] on div "Greater Seattle Area" at bounding box center [524, 228] width 340 height 11
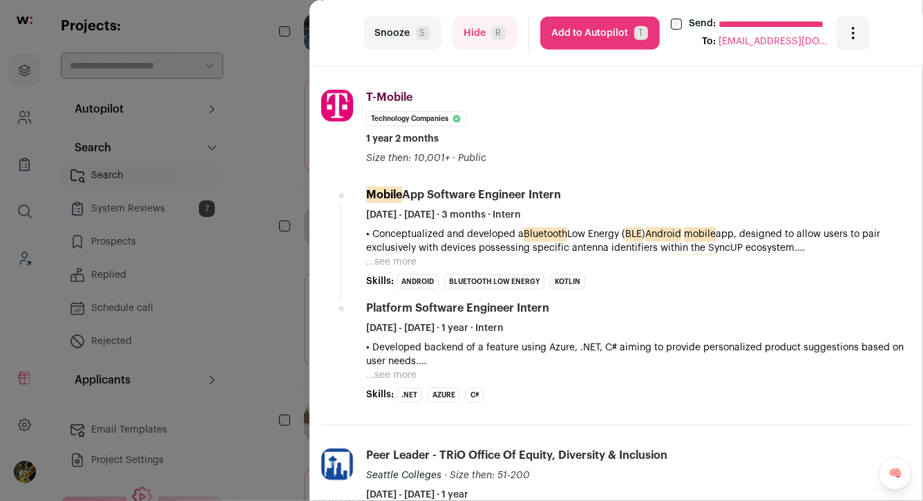
scroll to position [377, 0]
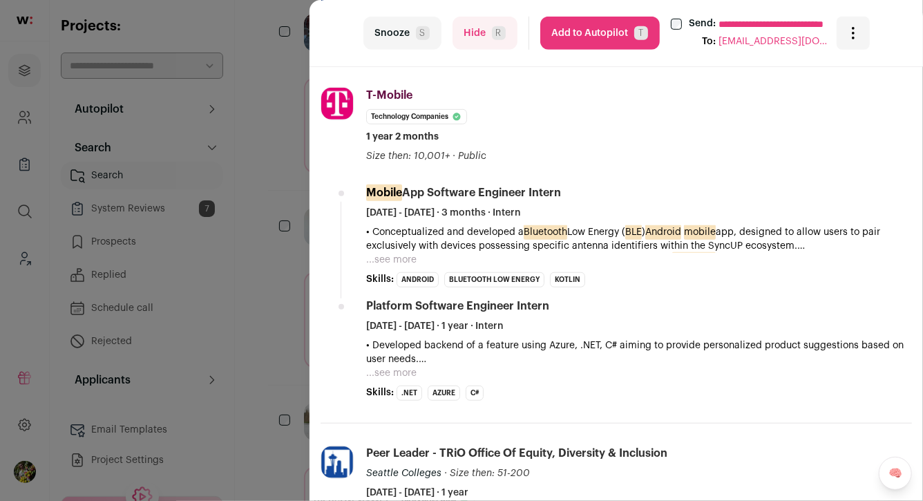
click at [401, 253] on button "...see more" at bounding box center [391, 260] width 50 height 14
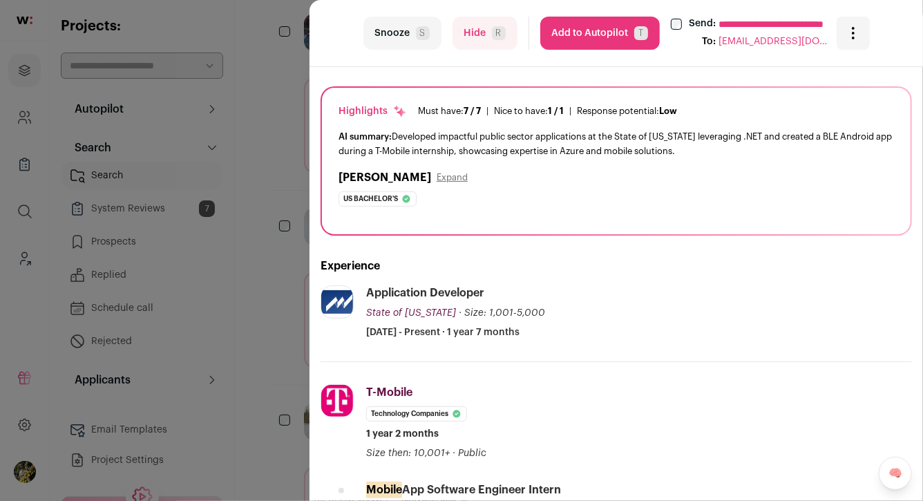
scroll to position [0, 0]
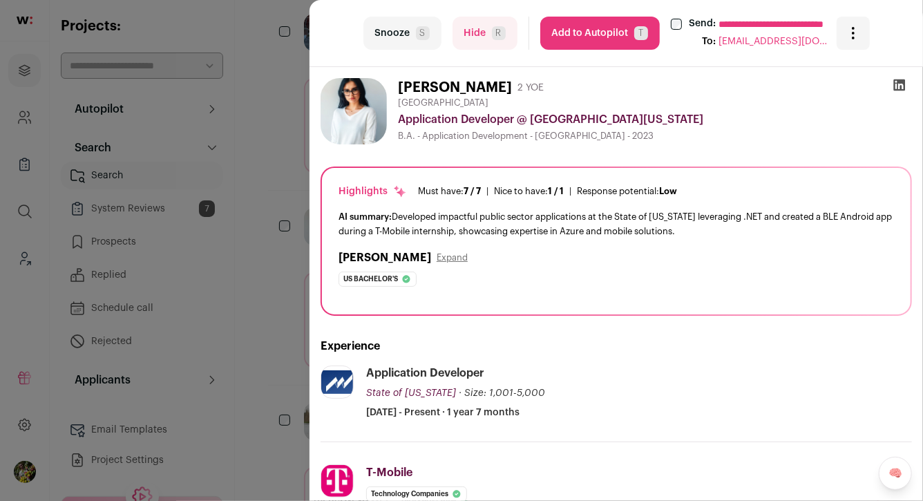
click at [471, 30] on button "Hide R" at bounding box center [484, 33] width 65 height 33
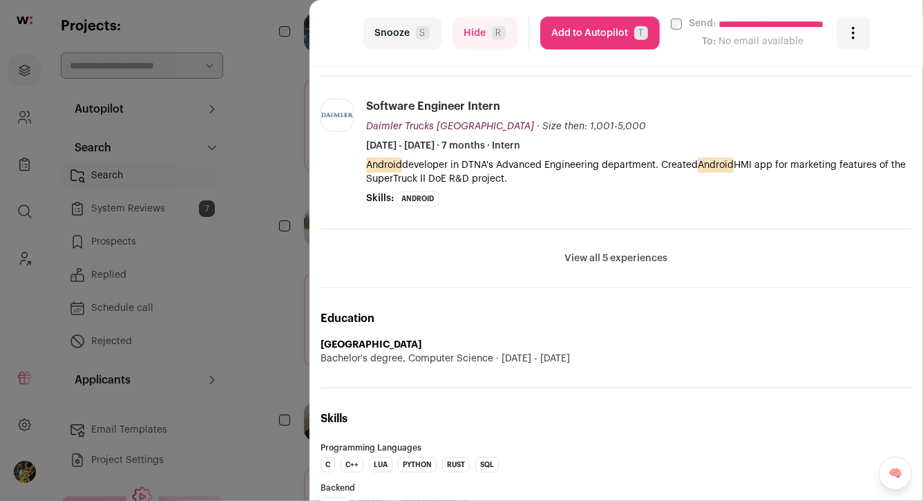
scroll to position [739, 0]
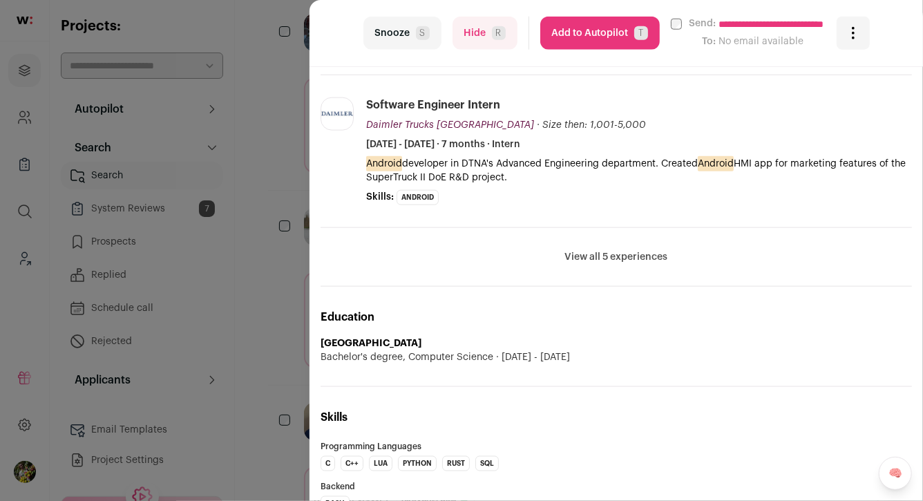
click at [581, 254] on button "View all 5 experiences" at bounding box center [616, 257] width 103 height 14
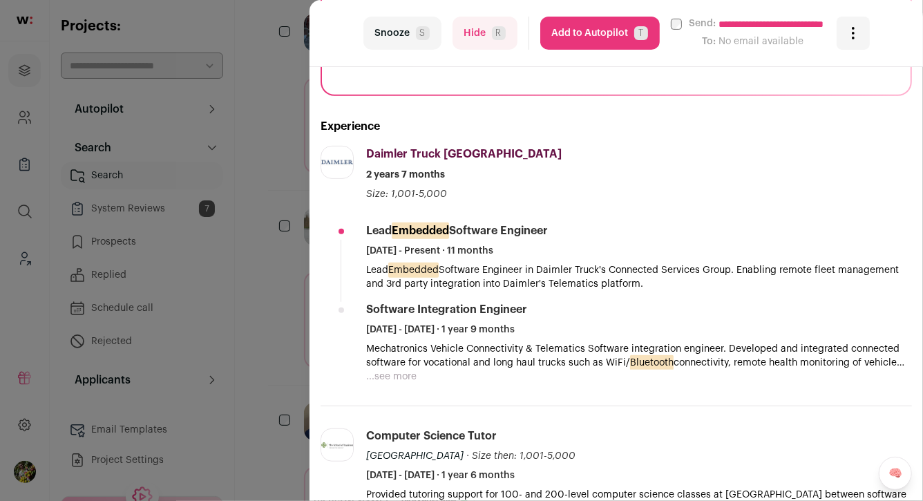
scroll to position [225, 0]
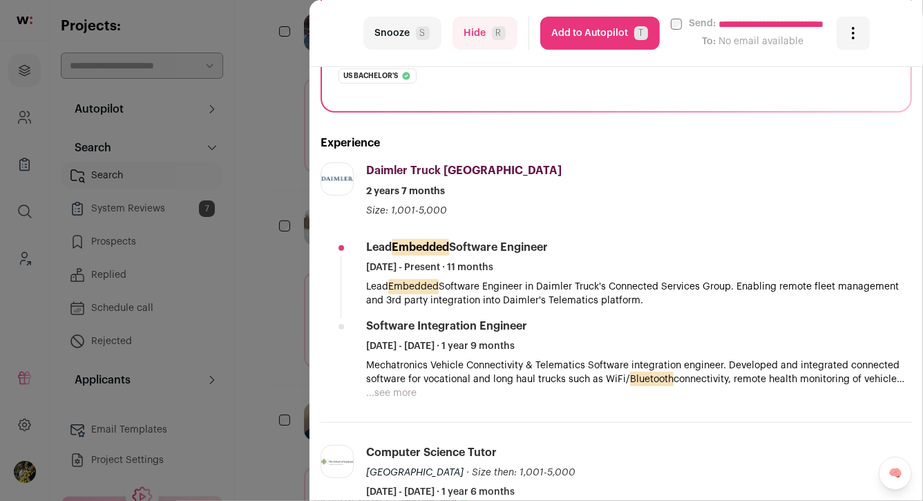
click at [488, 41] on button "Hide R" at bounding box center [484, 33] width 65 height 33
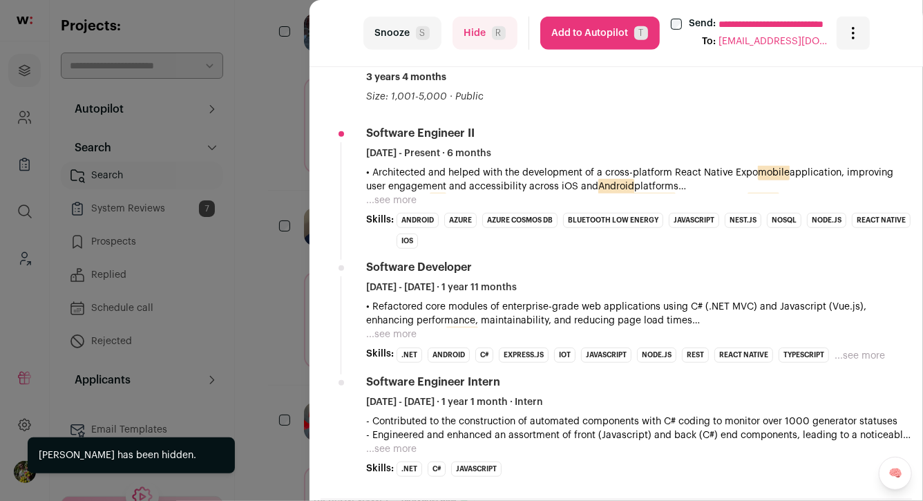
scroll to position [340, 0]
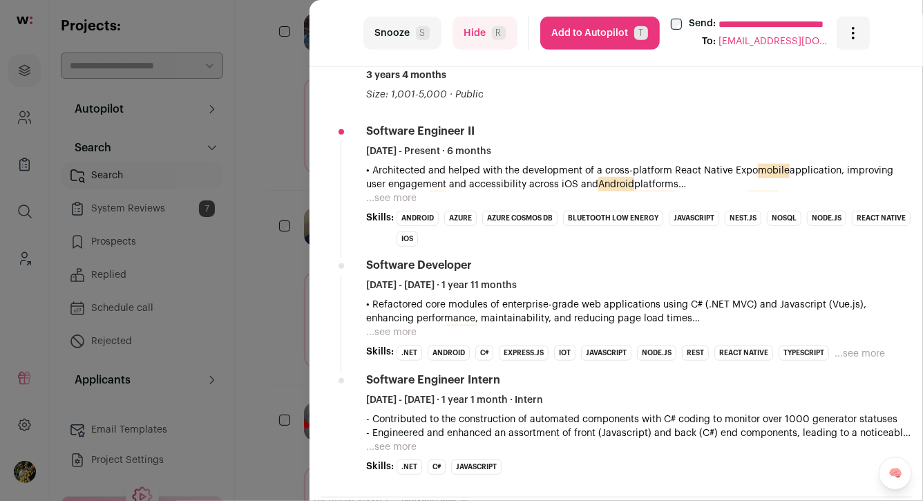
click at [493, 37] on span "R" at bounding box center [499, 33] width 14 height 14
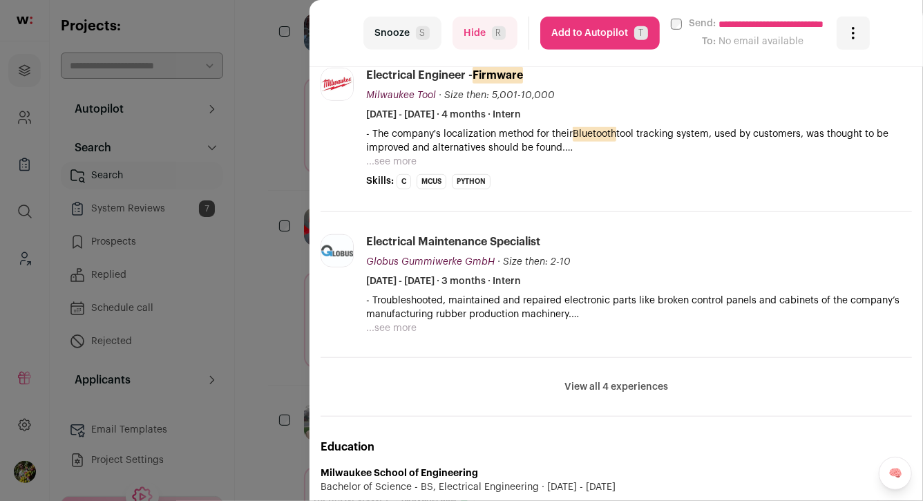
scroll to position [441, 0]
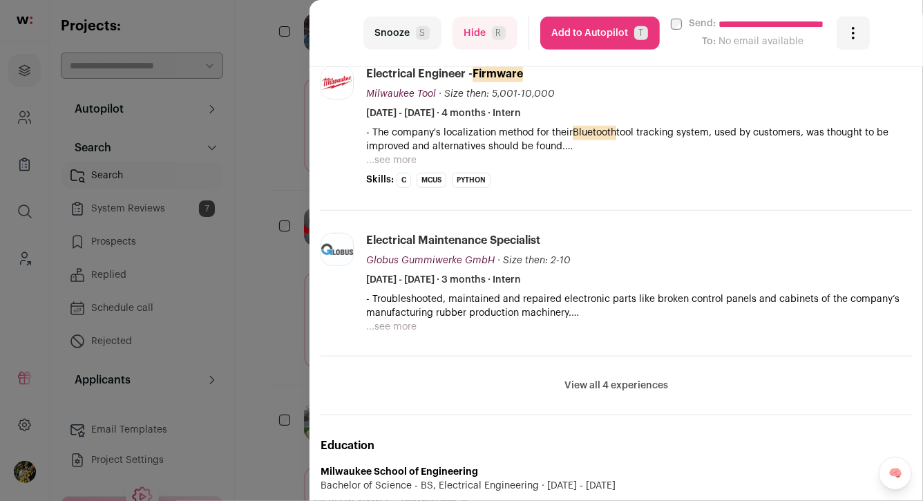
click at [399, 156] on button "...see more" at bounding box center [391, 160] width 50 height 14
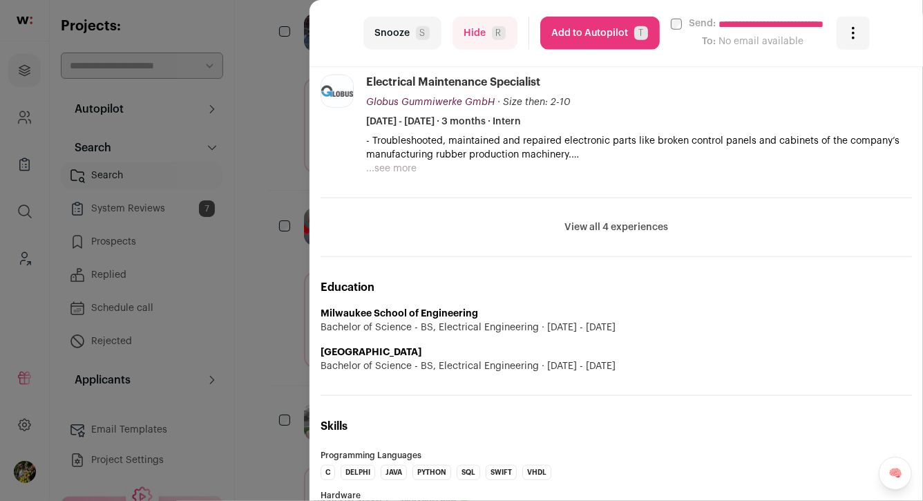
scroll to position [701, 0]
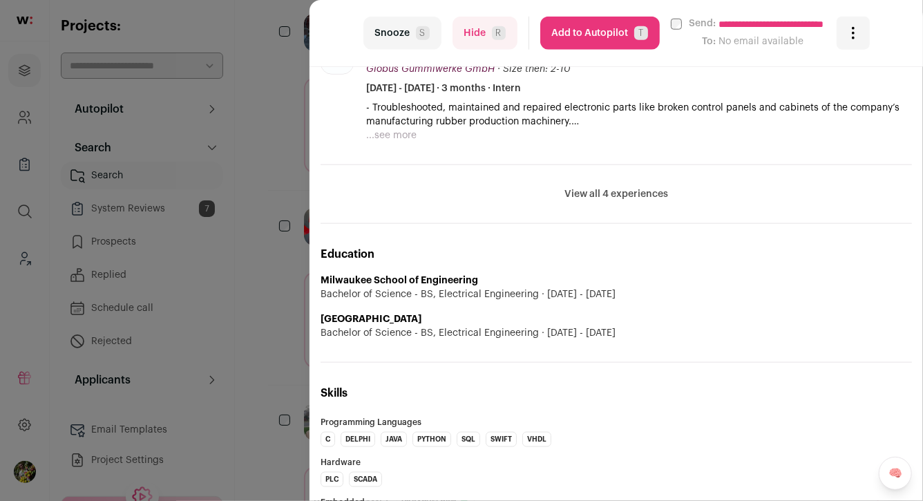
click at [464, 42] on button "Hide R" at bounding box center [484, 33] width 65 height 33
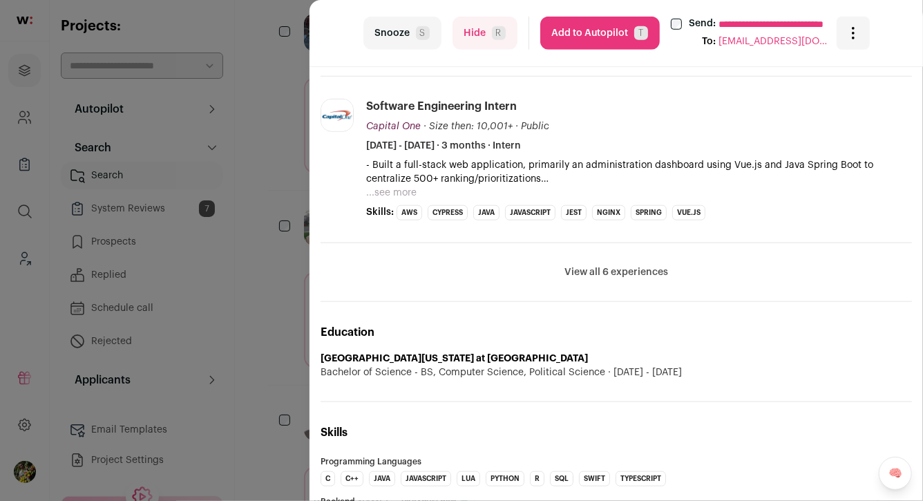
scroll to position [587, 0]
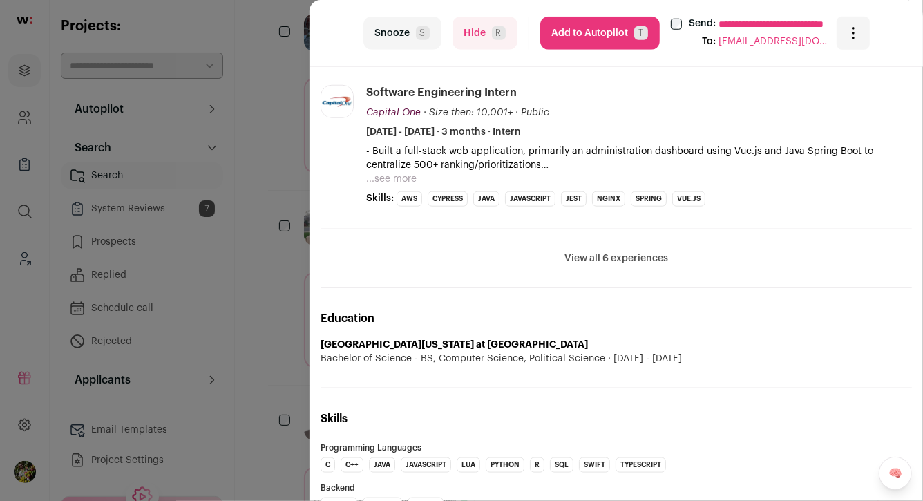
click at [568, 256] on button "View all 6 experiences" at bounding box center [616, 258] width 104 height 14
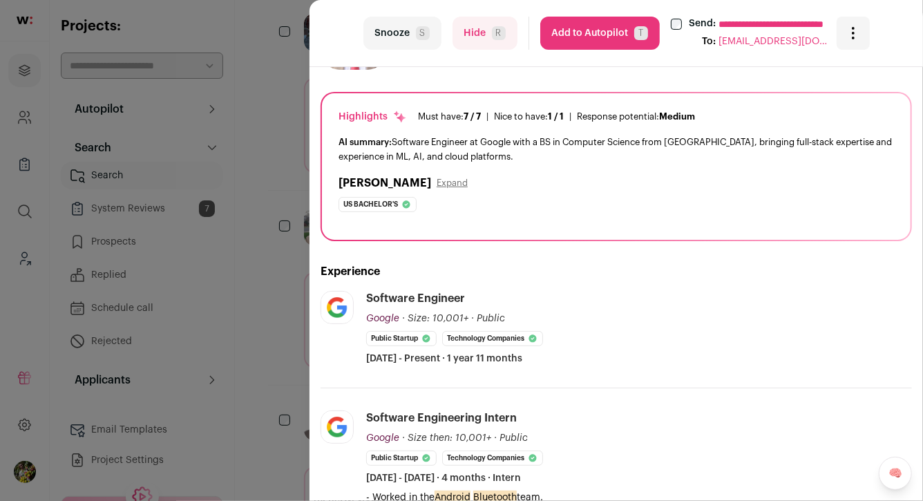
scroll to position [0, 0]
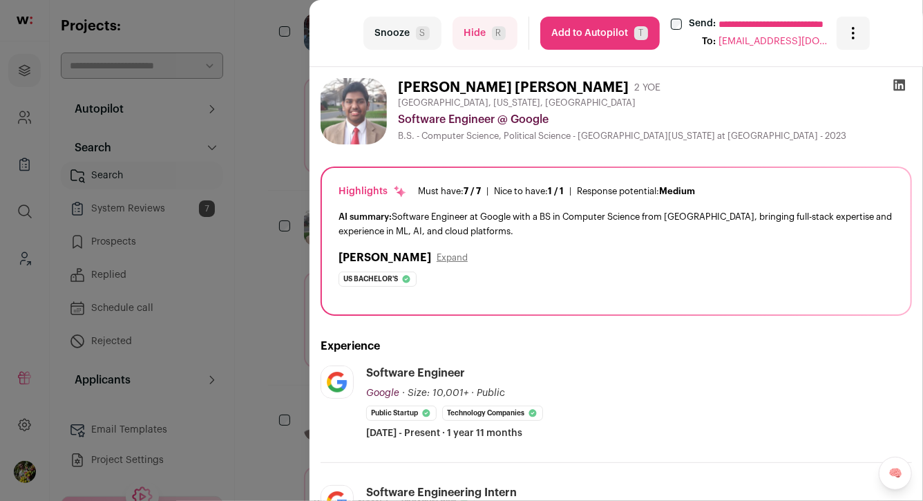
click at [571, 36] on button "Add to Autopilot T" at bounding box center [599, 33] width 119 height 33
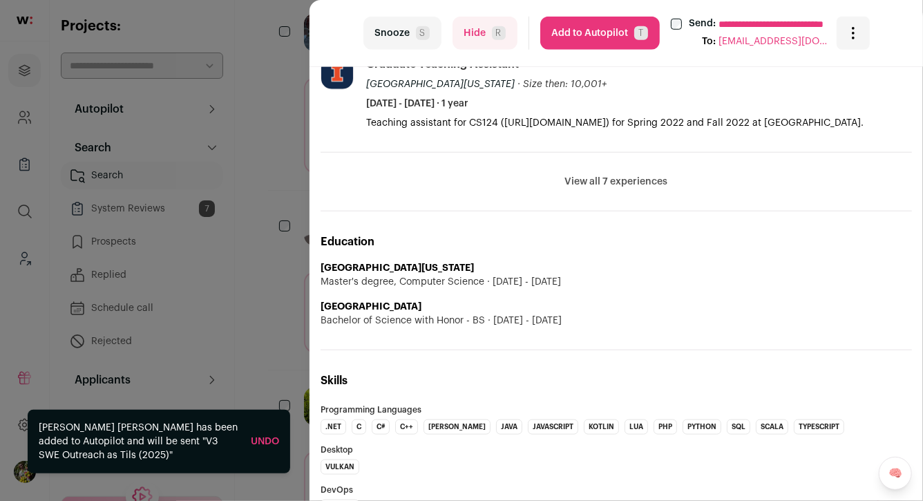
scroll to position [568, 0]
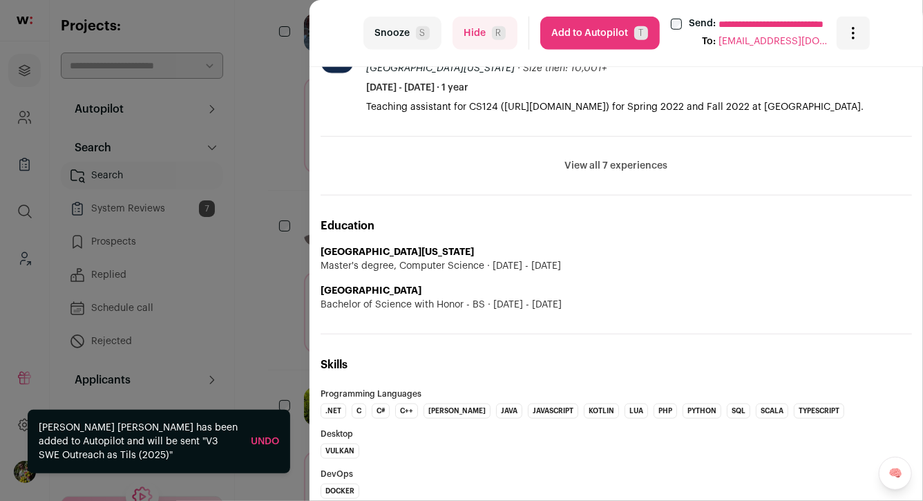
click at [496, 44] on button "Hide R" at bounding box center [484, 33] width 65 height 33
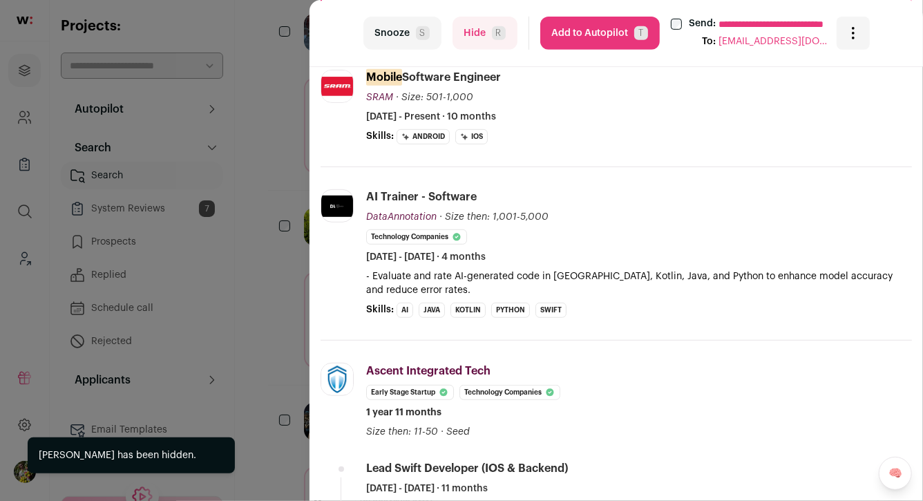
scroll to position [303, 0]
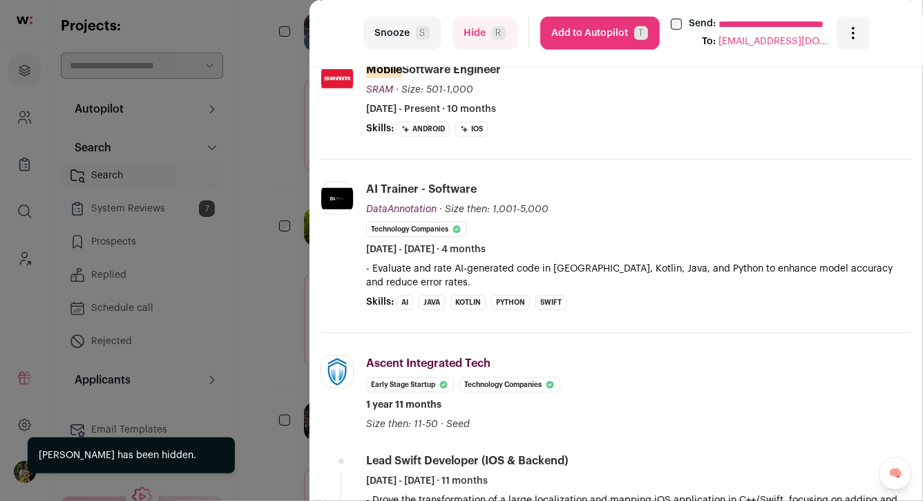
click at [497, 36] on span "R" at bounding box center [499, 33] width 14 height 14
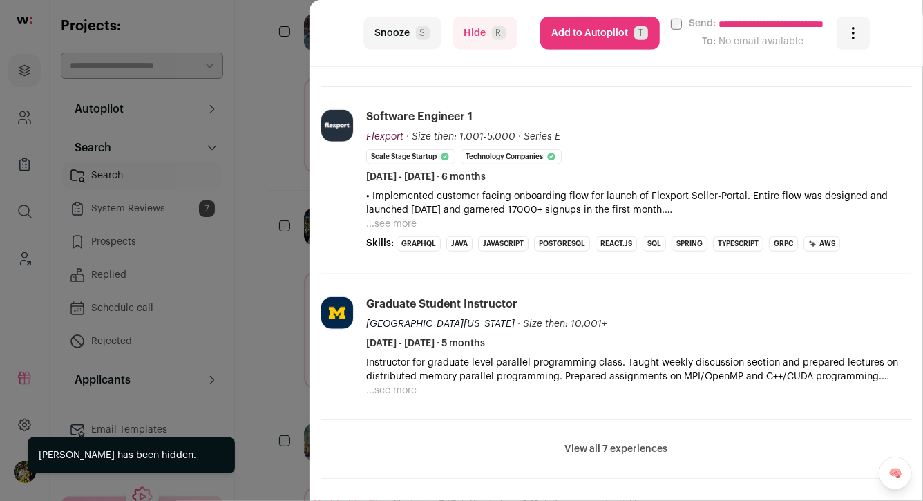
scroll to position [470, 0]
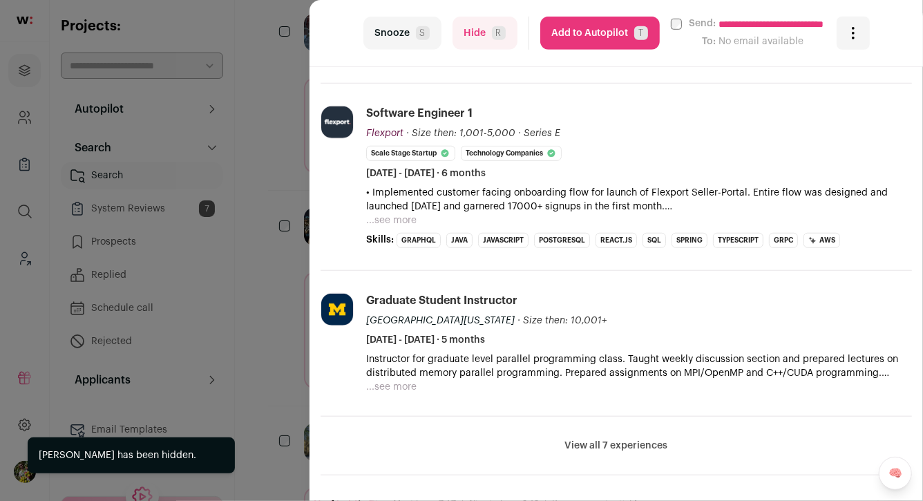
click at [409, 220] on button "...see more" at bounding box center [391, 220] width 50 height 14
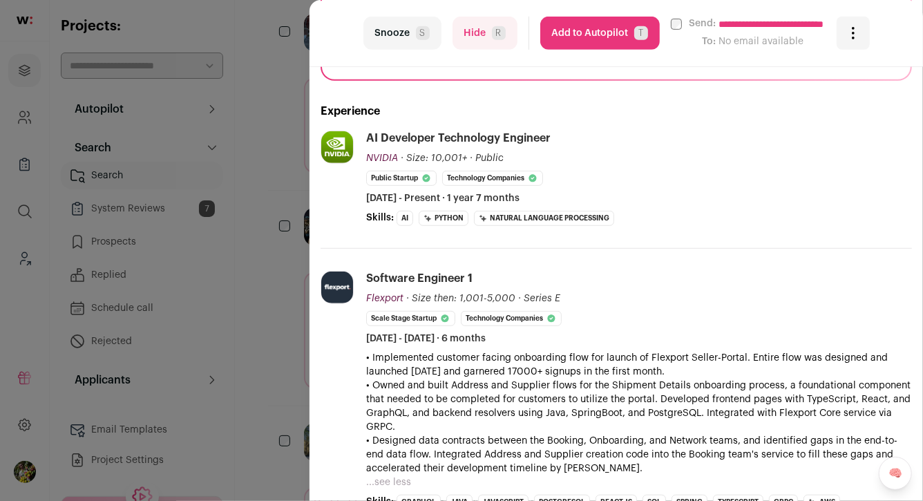
scroll to position [316, 0]
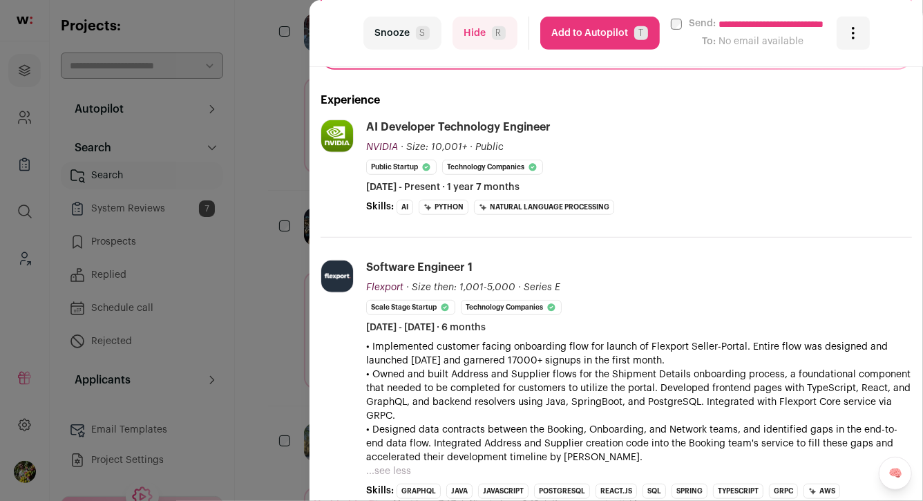
click at [490, 33] on button "Hide R" at bounding box center [484, 33] width 65 height 33
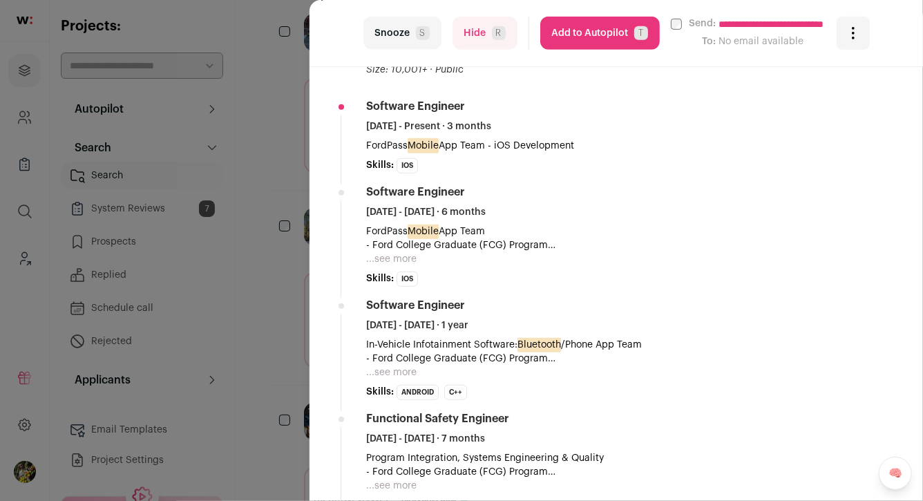
scroll to position [366, 0]
click at [403, 252] on button "...see more" at bounding box center [391, 259] width 50 height 14
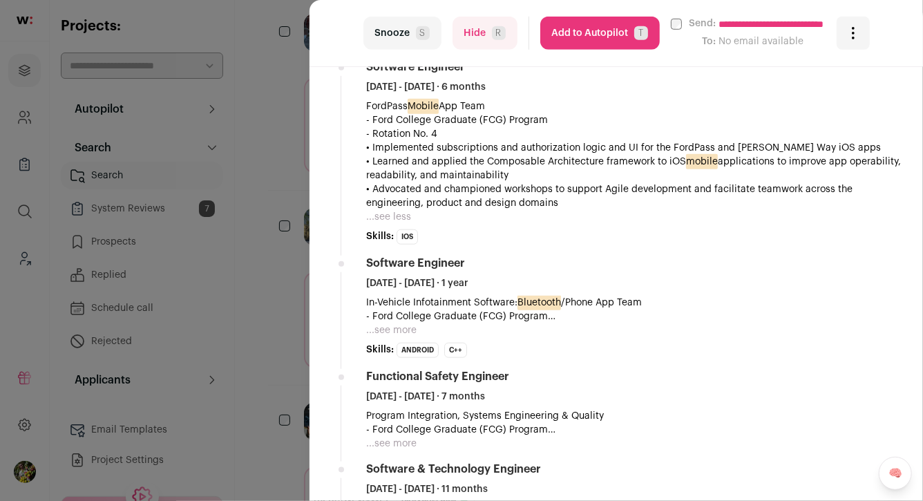
scroll to position [514, 0]
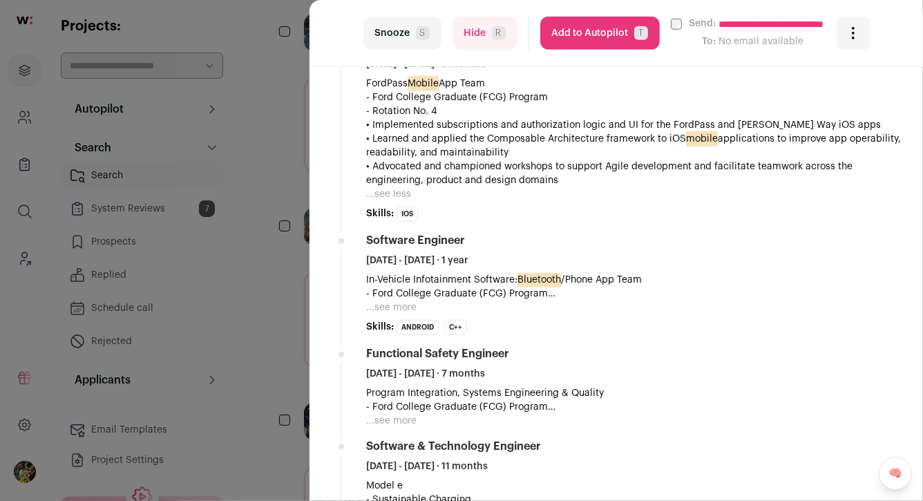
click at [398, 307] on button "...see more" at bounding box center [391, 307] width 50 height 14
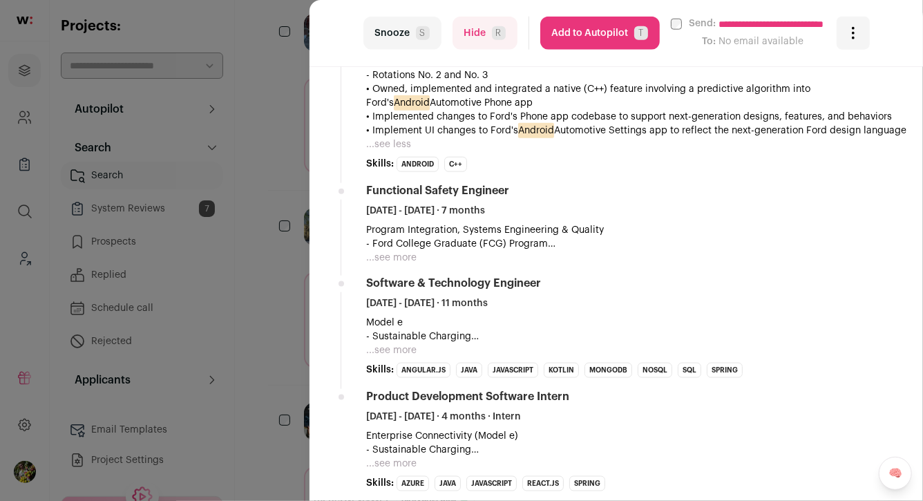
scroll to position [748, 0]
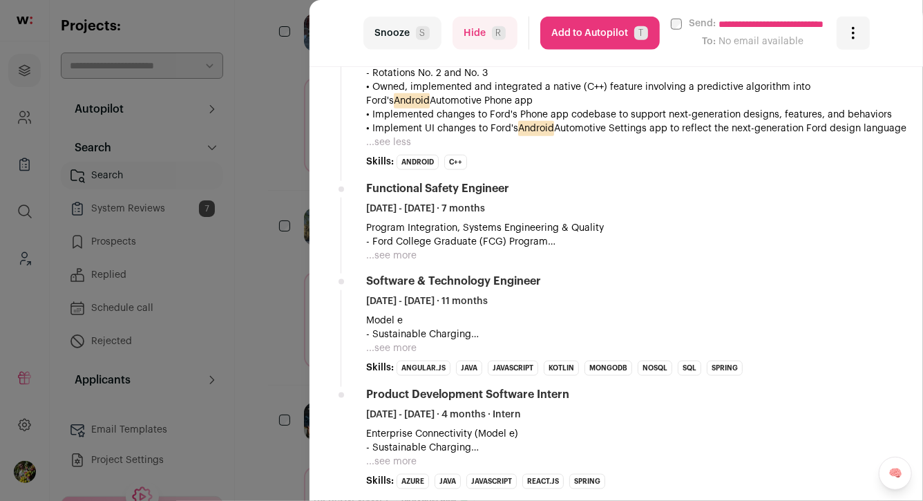
click at [392, 254] on button "...see more" at bounding box center [391, 256] width 50 height 14
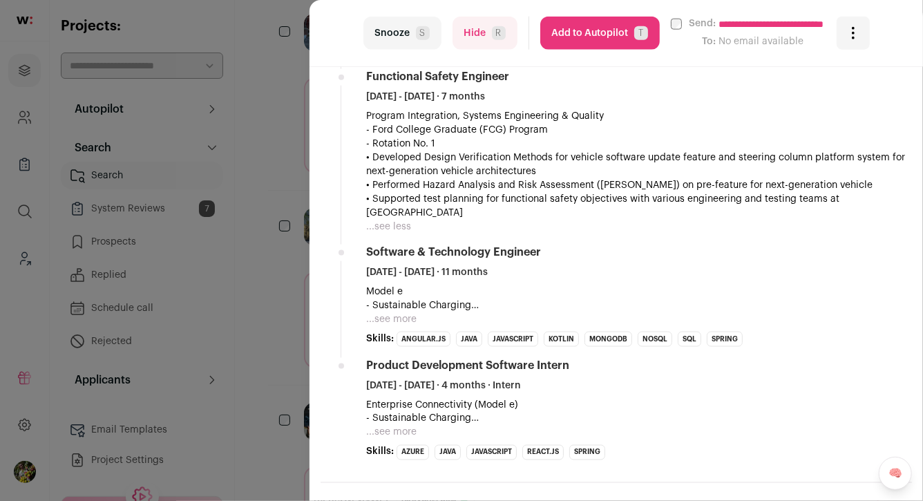
scroll to position [869, 0]
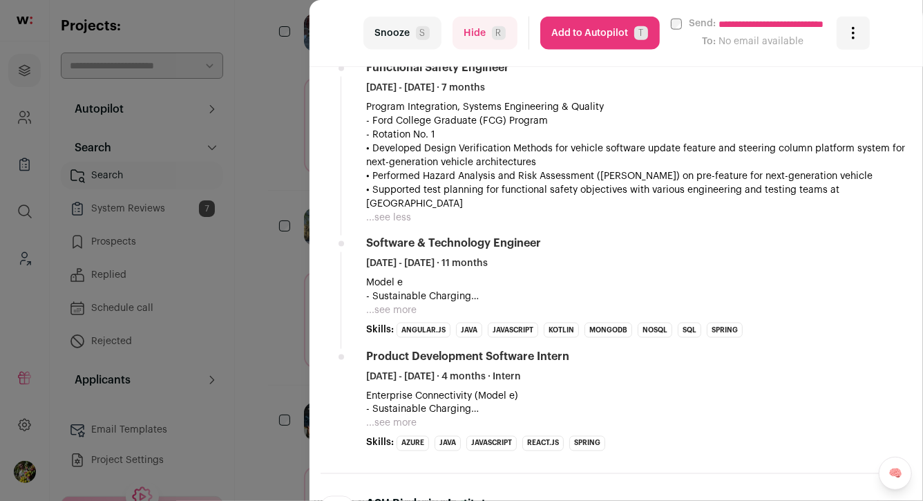
click at [389, 303] on button "...see more" at bounding box center [391, 310] width 50 height 14
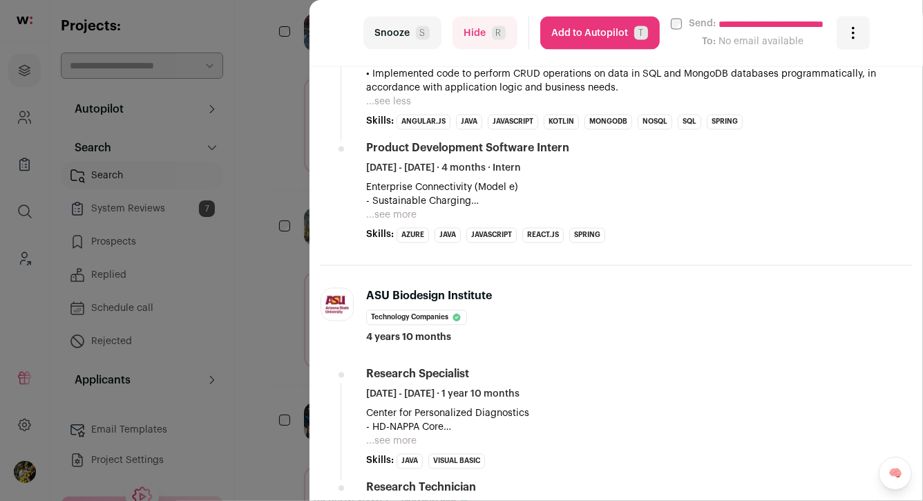
scroll to position [1204, 0]
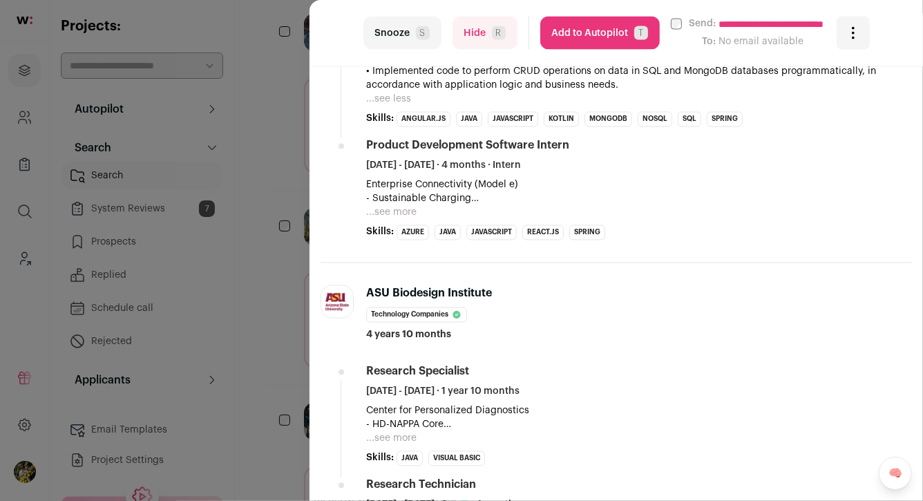
click at [404, 206] on button "...see more" at bounding box center [391, 213] width 50 height 14
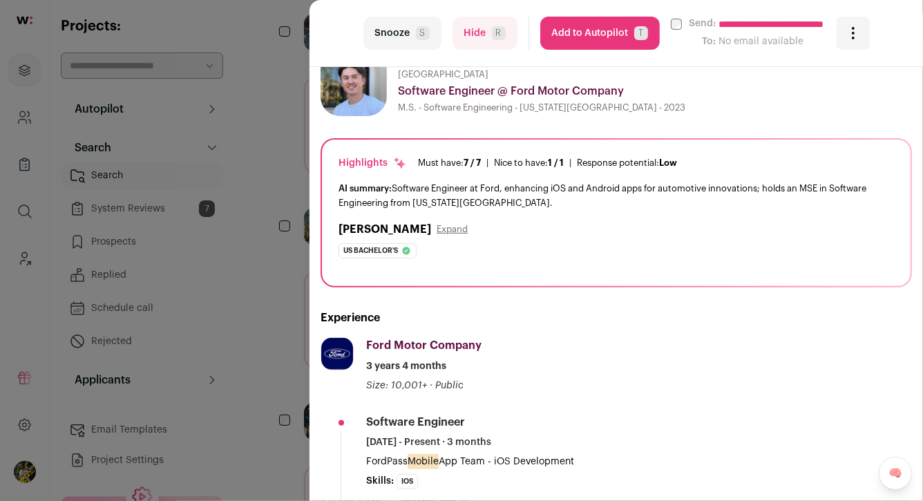
scroll to position [1, 0]
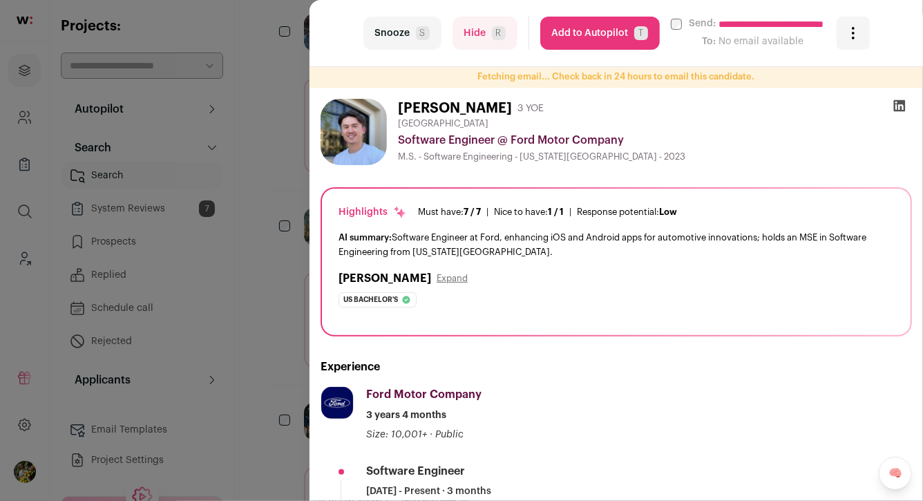
click at [490, 24] on button "Hide R" at bounding box center [484, 33] width 65 height 33
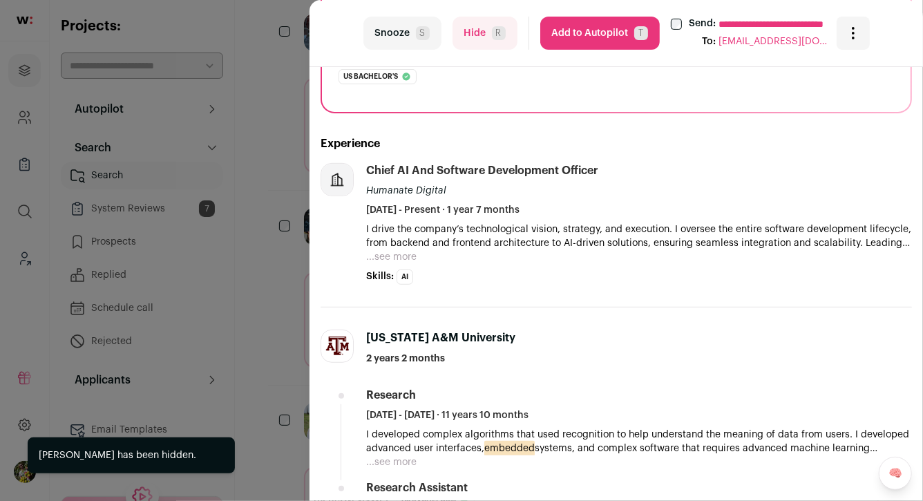
scroll to position [301, 0]
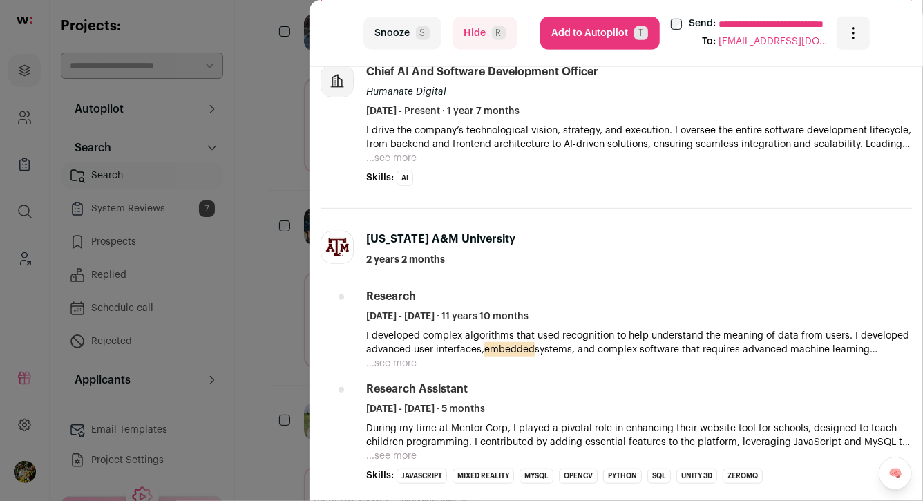
click at [495, 30] on span "R" at bounding box center [499, 33] width 14 height 14
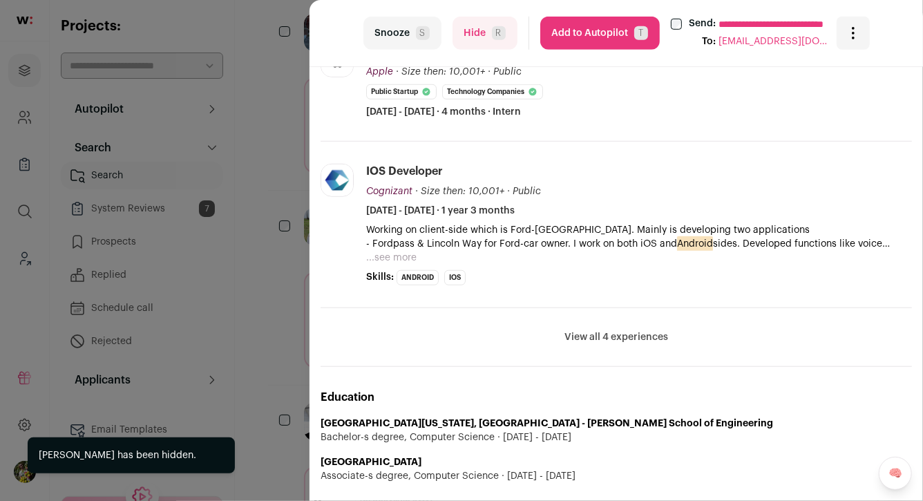
scroll to position [467, 0]
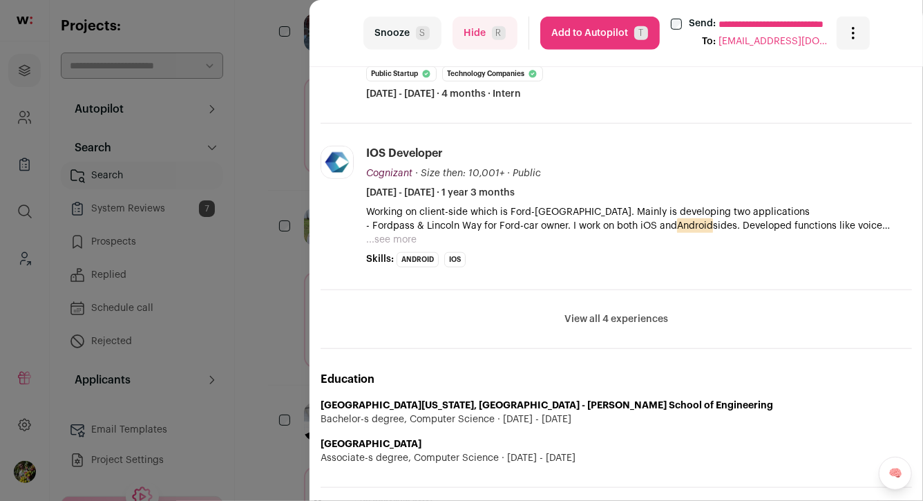
click at [583, 312] on button "View all 4 experiences" at bounding box center [616, 319] width 104 height 14
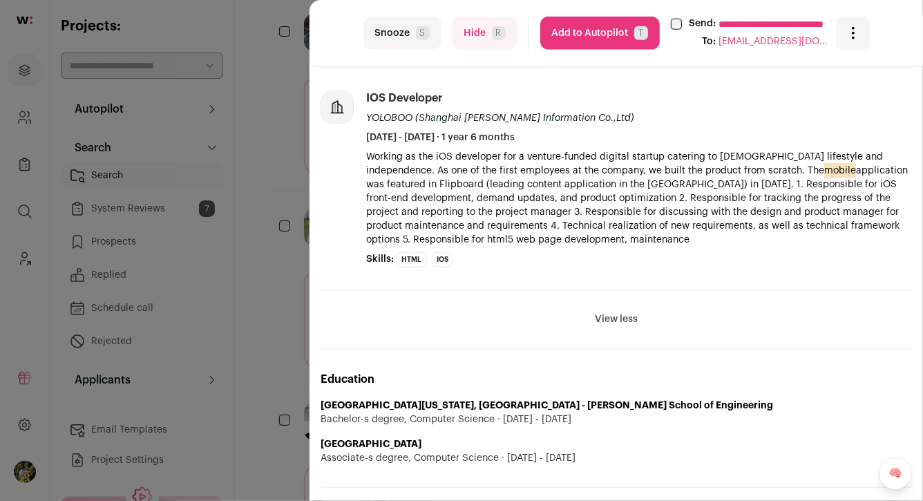
scroll to position [690, 0]
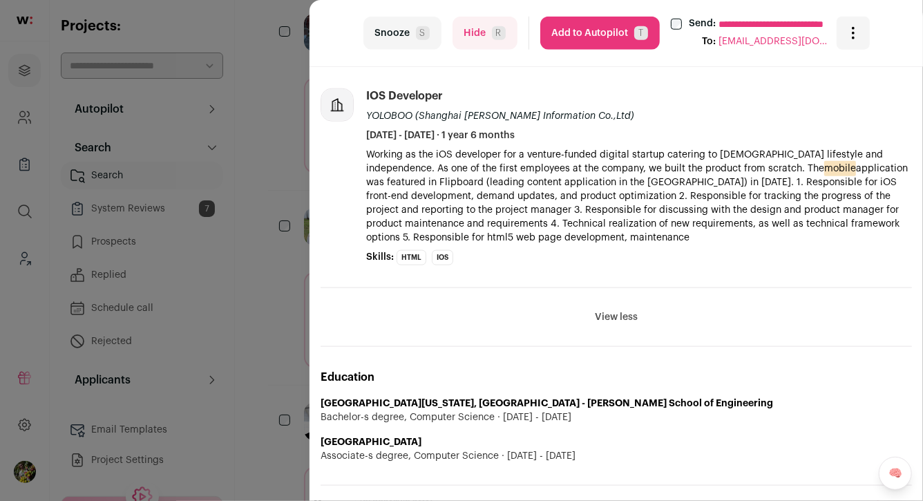
click at [490, 40] on button "Hide R" at bounding box center [484, 33] width 65 height 33
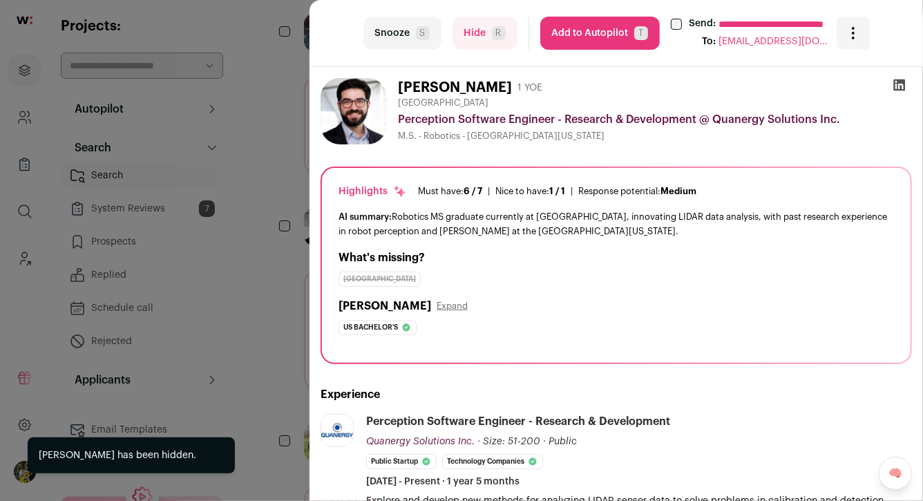
click at [485, 40] on button "Hide R" at bounding box center [484, 33] width 65 height 33
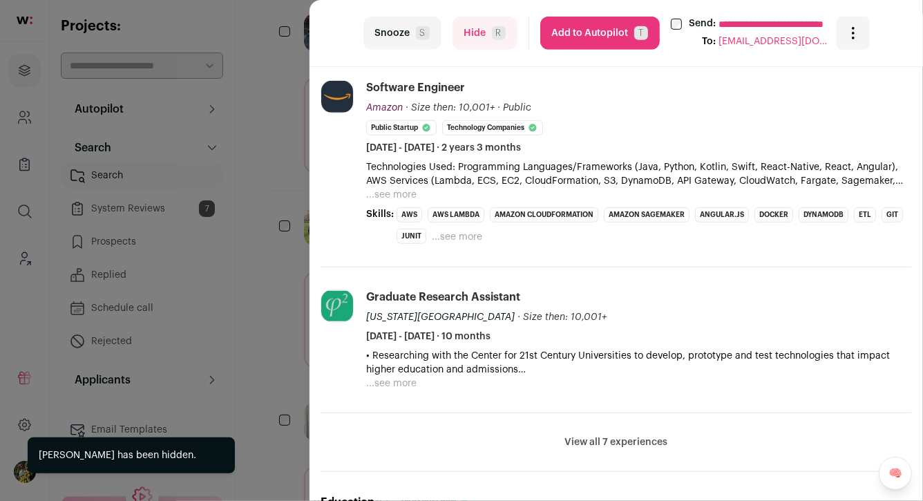
scroll to position [405, 0]
click at [472, 42] on button "Hide R" at bounding box center [484, 33] width 65 height 33
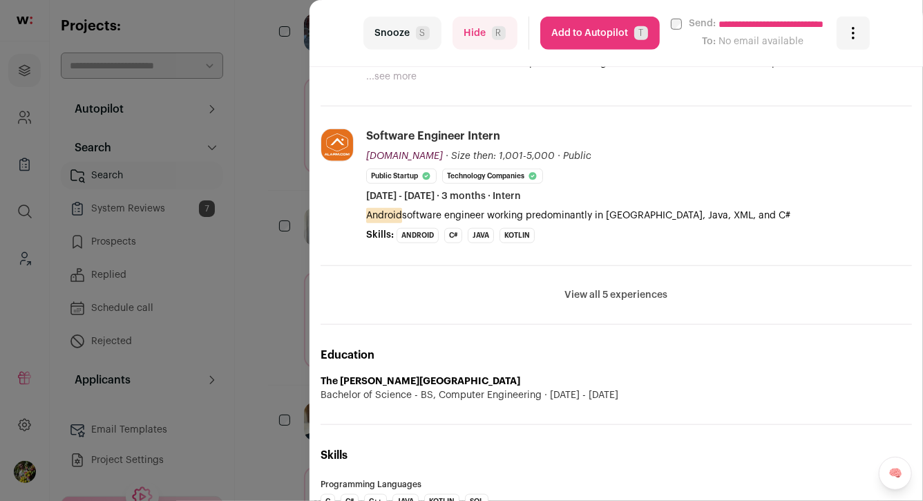
scroll to position [528, 0]
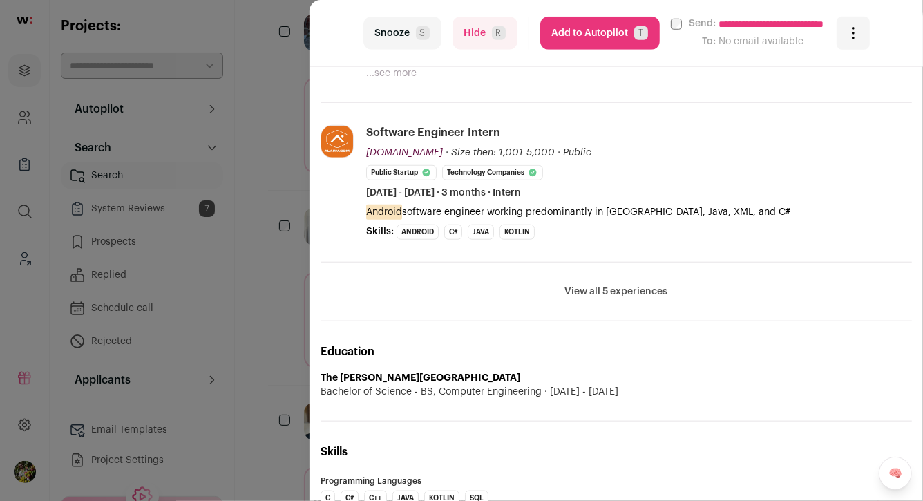
click at [603, 284] on button "View all 5 experiences" at bounding box center [616, 291] width 103 height 14
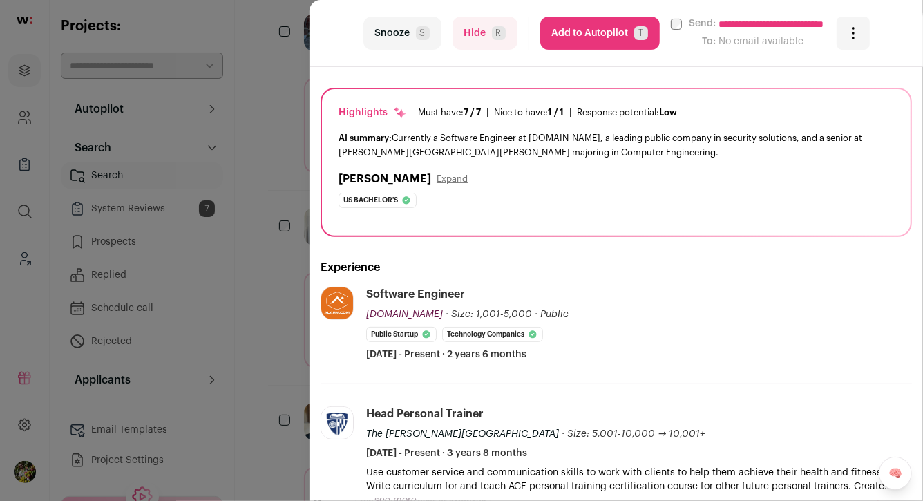
scroll to position [0, 0]
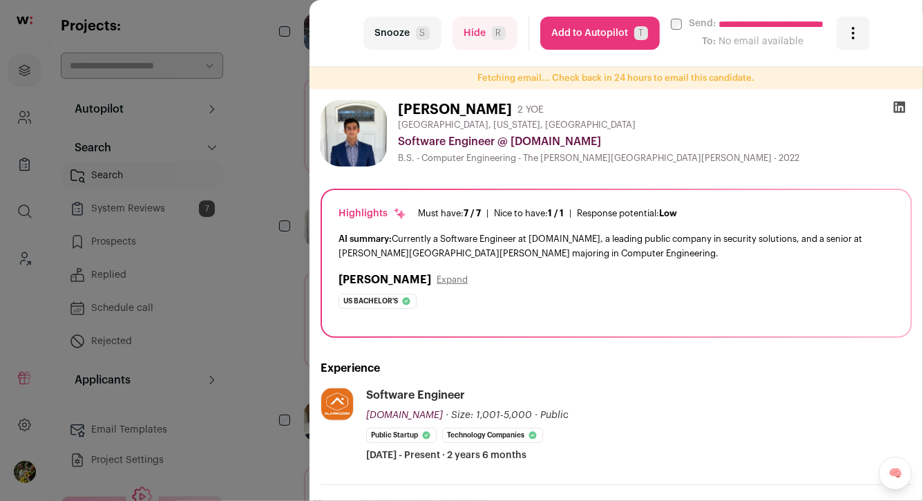
click at [596, 32] on button "Add to Autopilot T" at bounding box center [599, 33] width 119 height 33
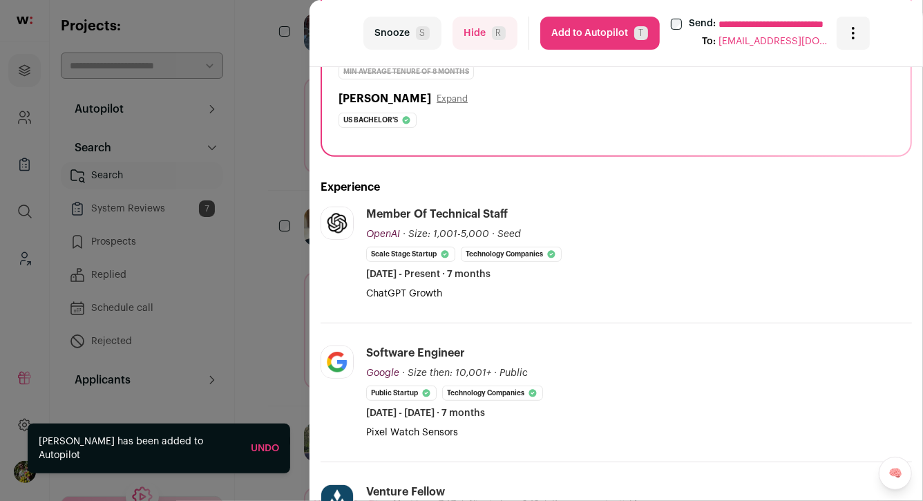
scroll to position [251, 0]
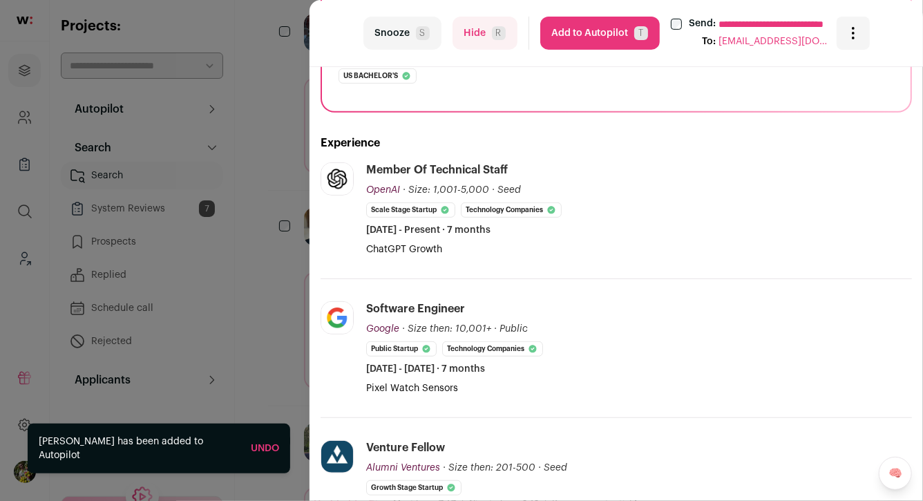
click at [495, 35] on span "R" at bounding box center [499, 33] width 14 height 14
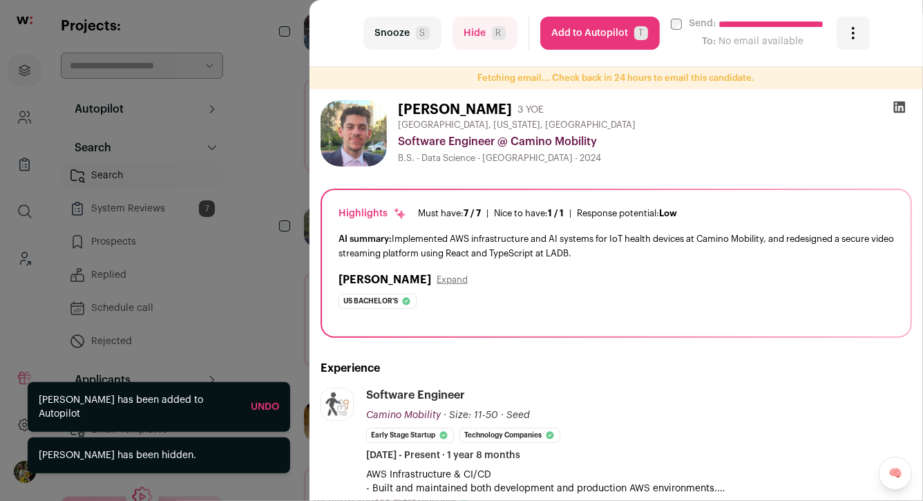
click at [328, 146] on img at bounding box center [353, 133] width 66 height 66
click at [282, 147] on div "**********" at bounding box center [461, 250] width 923 height 501
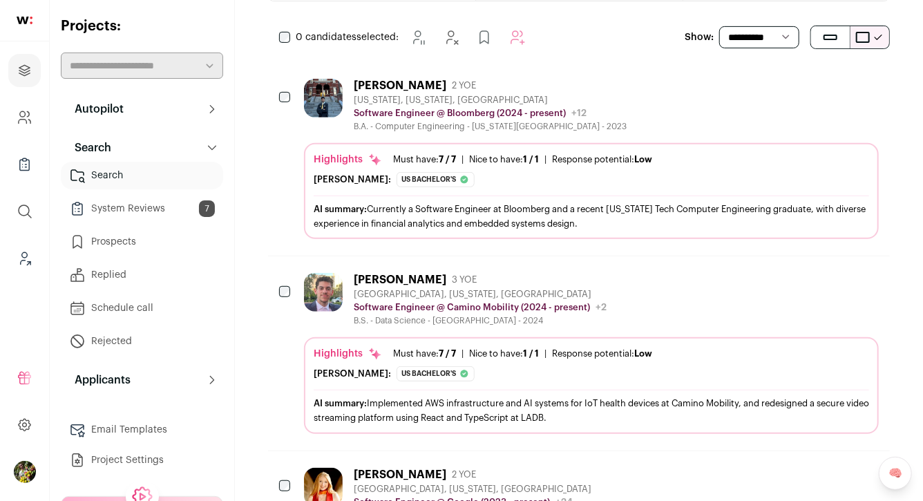
scroll to position [0, 0]
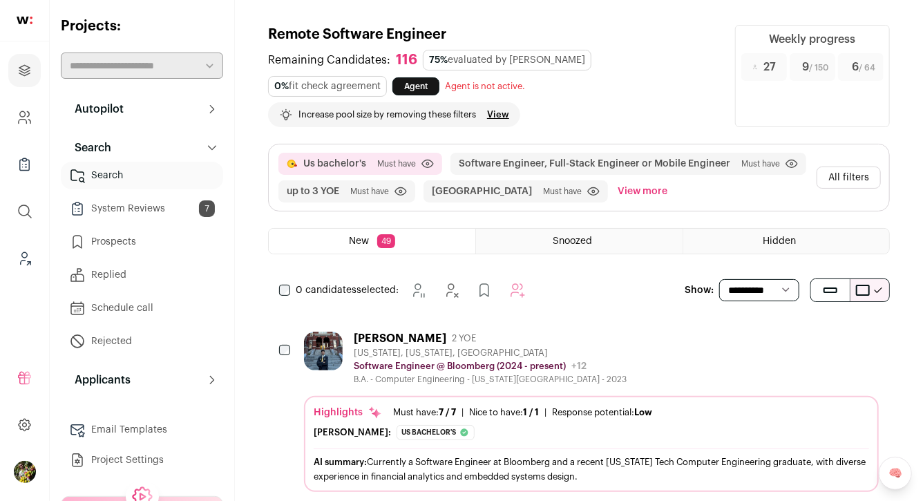
click at [831, 177] on button "All filters" at bounding box center [848, 177] width 64 height 22
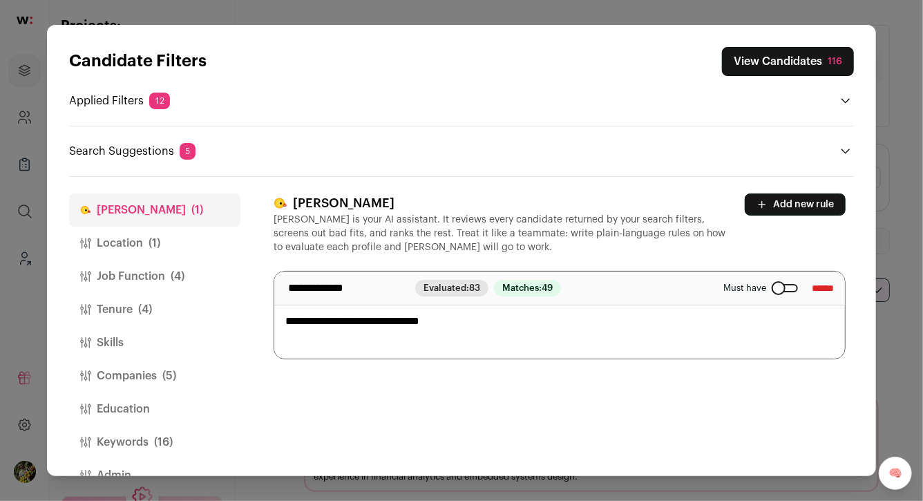
scroll to position [32, 0]
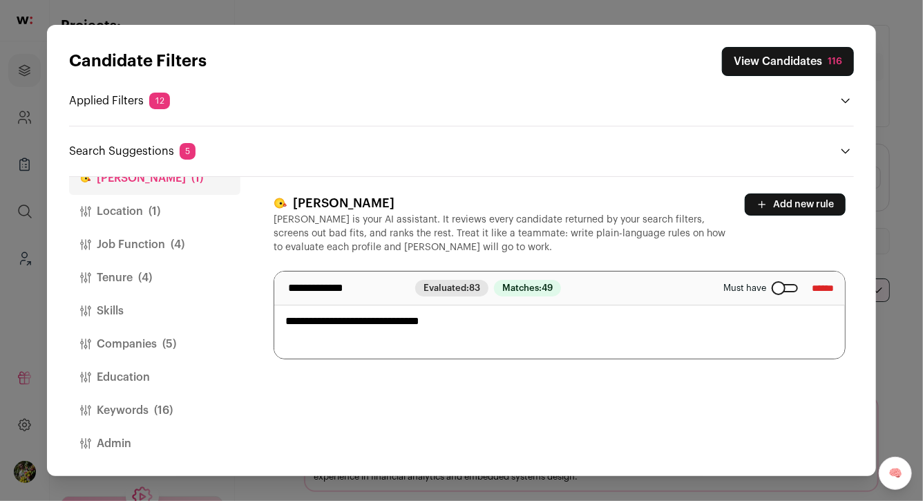
click at [167, 344] on span "(5)" at bounding box center [169, 344] width 14 height 17
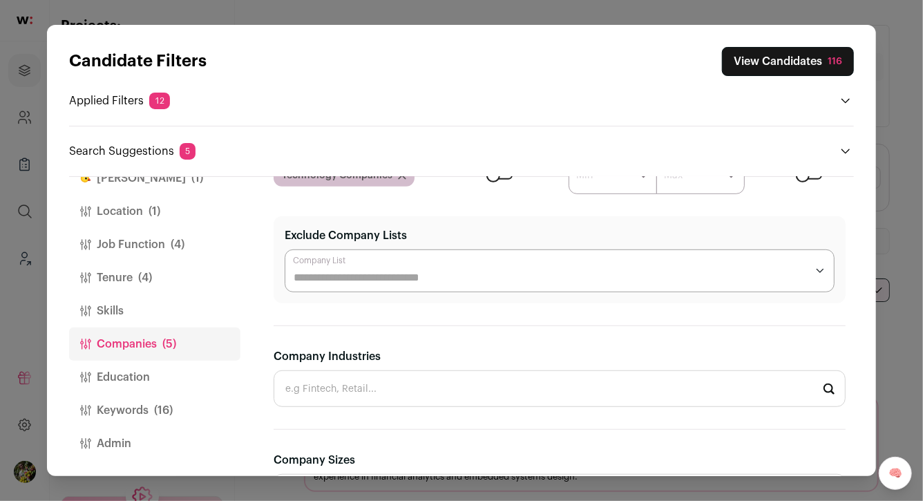
scroll to position [484, 0]
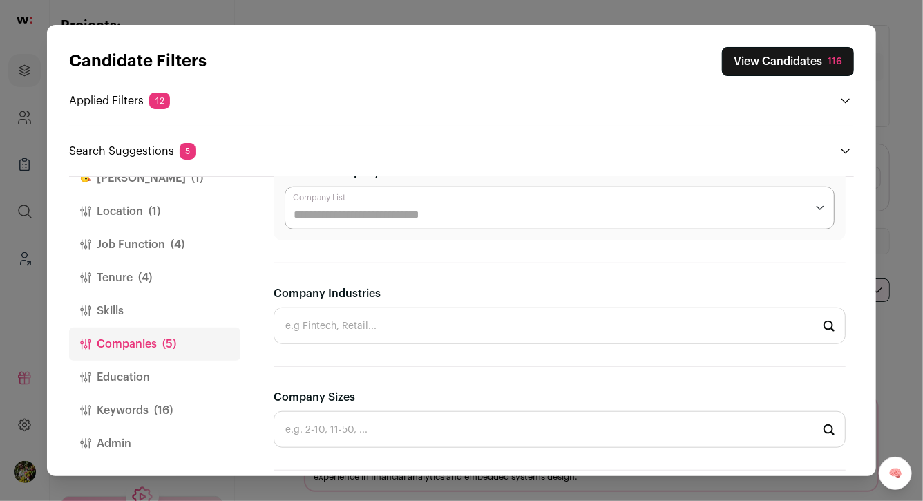
click at [365, 326] on input "Company Industries" at bounding box center [559, 325] width 572 height 37
click at [349, 361] on li "Internet of Things (IoT)" at bounding box center [559, 363] width 570 height 37
type input "Internet of Things (IoT)"
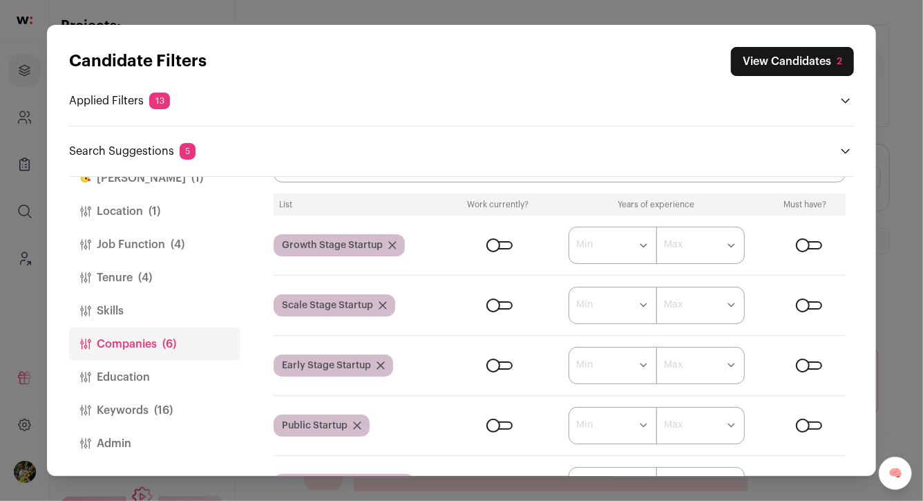
scroll to position [104, 0]
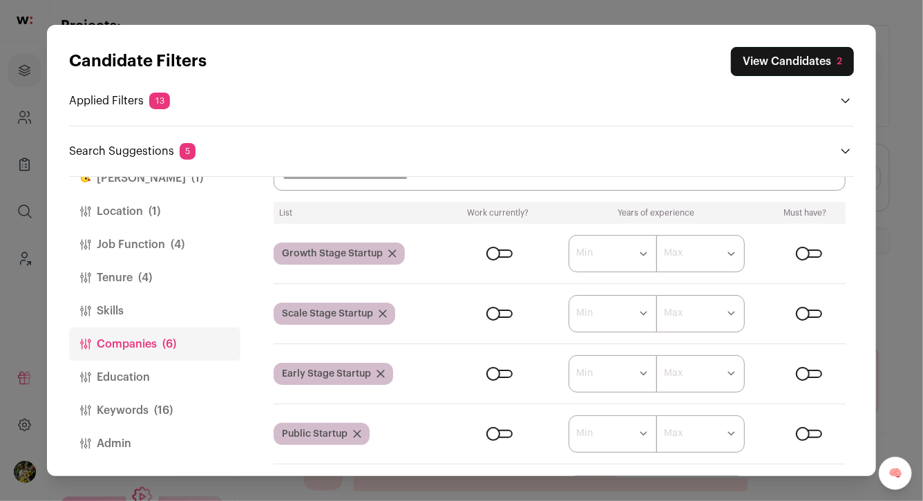
click at [785, 71] on button "View Candidates 2" at bounding box center [792, 61] width 123 height 29
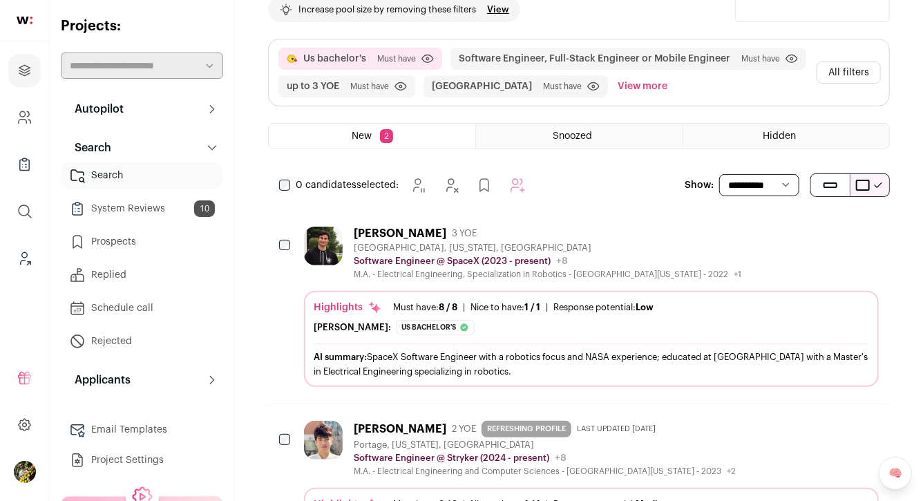
scroll to position [153, 0]
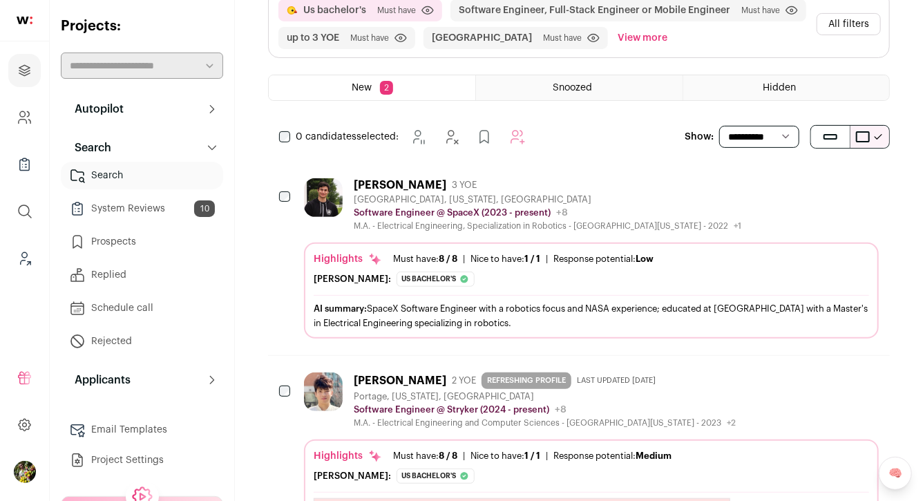
click at [601, 216] on div "Software Engineer @ SpaceX (2023 - present) SpaceX Public / Private Private Val…" at bounding box center [547, 213] width 387 height 14
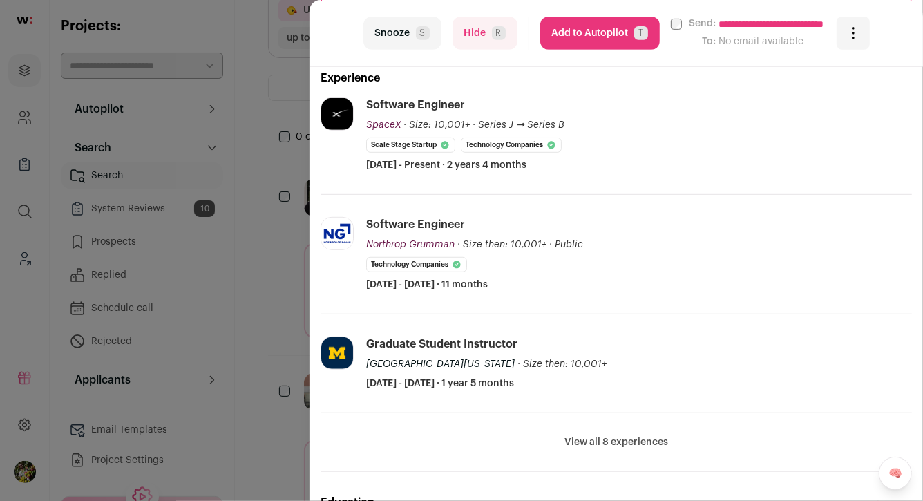
scroll to position [0, 0]
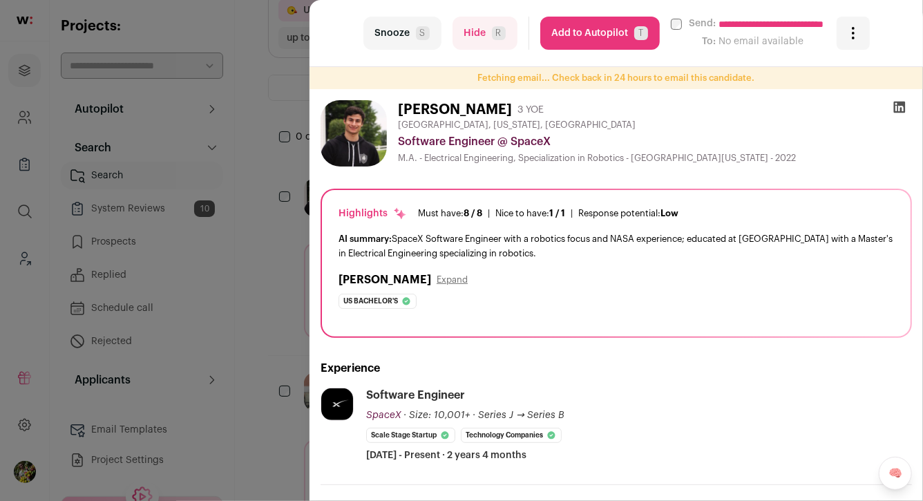
click at [503, 39] on button "Hide R" at bounding box center [484, 33] width 65 height 33
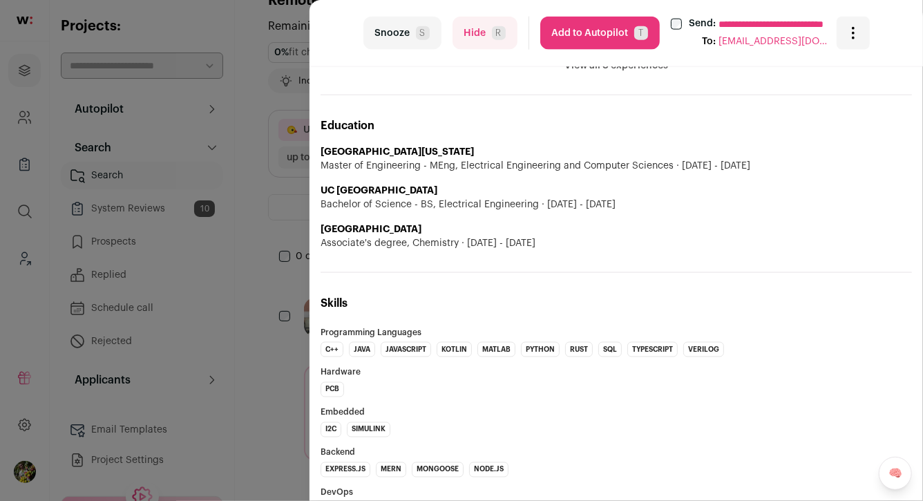
scroll to position [967, 0]
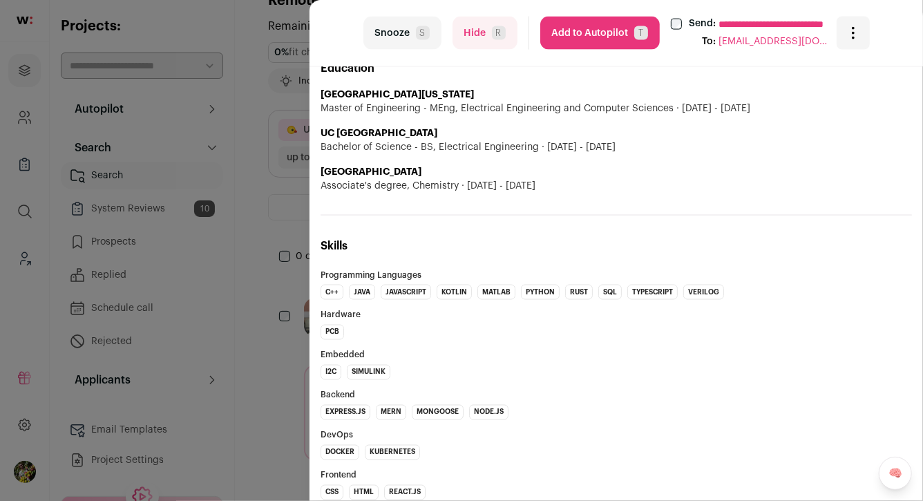
click at [569, 36] on button "Add to Autopilot T" at bounding box center [599, 33] width 119 height 33
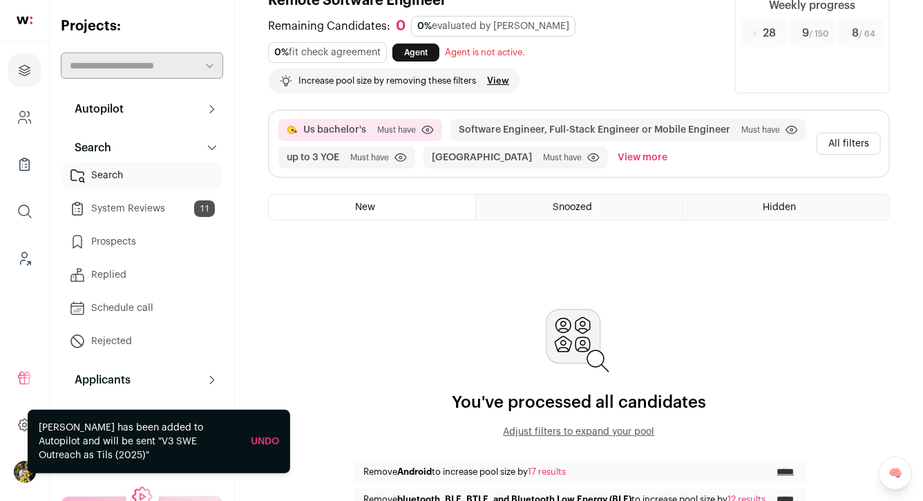
scroll to position [0, 0]
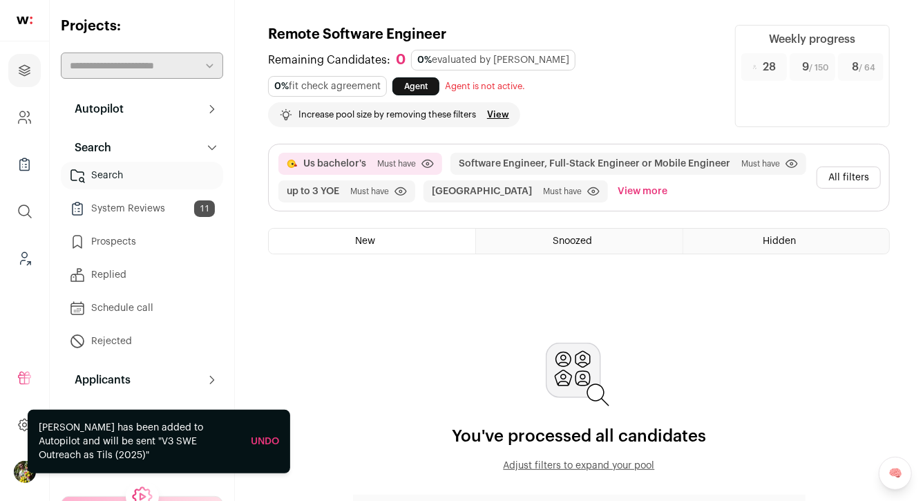
click at [842, 169] on button "All filters" at bounding box center [848, 177] width 64 height 22
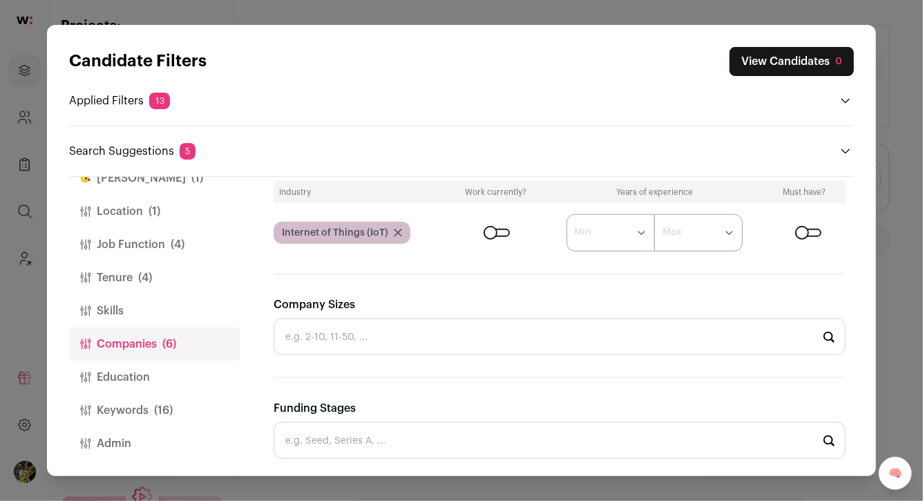
scroll to position [650, 0]
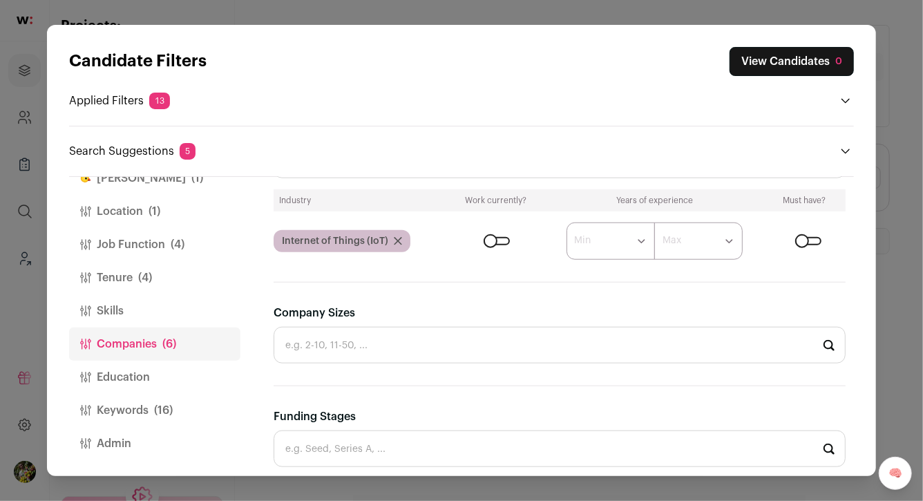
click at [801, 233] on form "****** ******* ******* ******* ******* ******* ******* ******* ******* ********…" at bounding box center [647, 240] width 395 height 37
click at [801, 238] on div "Close modal via background" at bounding box center [808, 241] width 26 height 8
click at [186, 394] on button "Keywords (16)" at bounding box center [154, 410] width 171 height 33
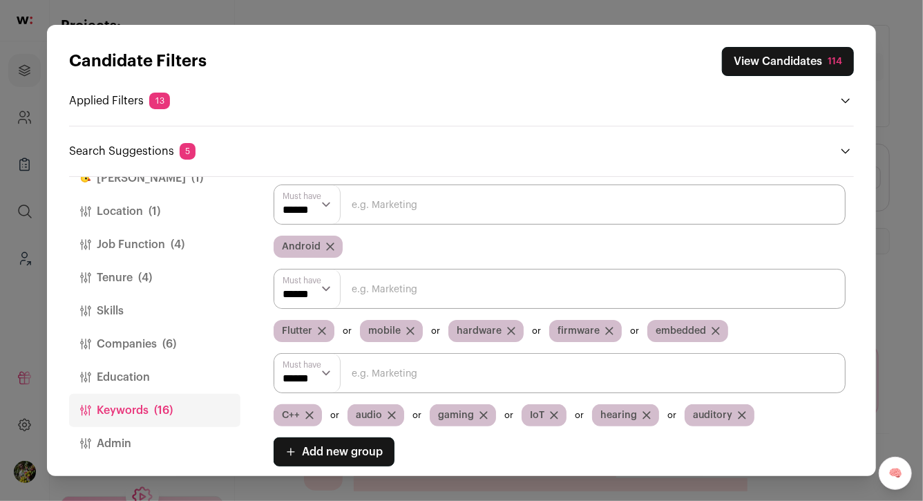
scroll to position [116, 0]
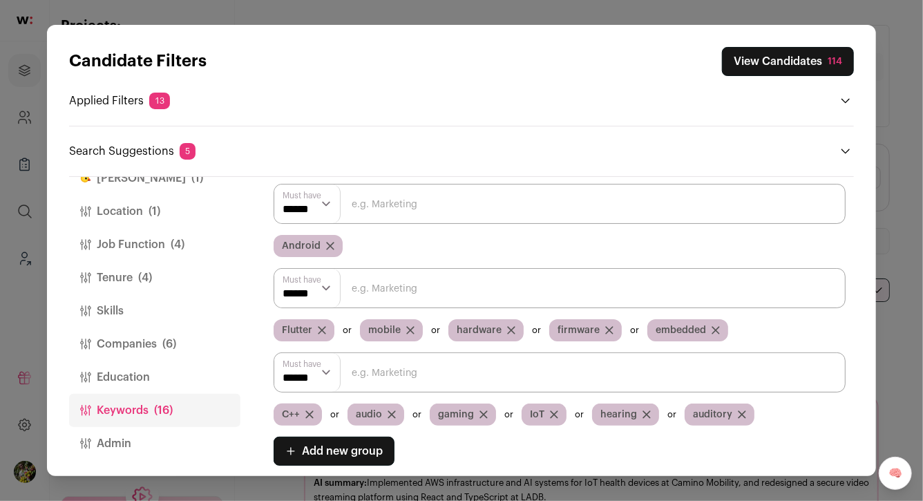
click at [742, 66] on button "View Candidates 114" at bounding box center [788, 61] width 132 height 29
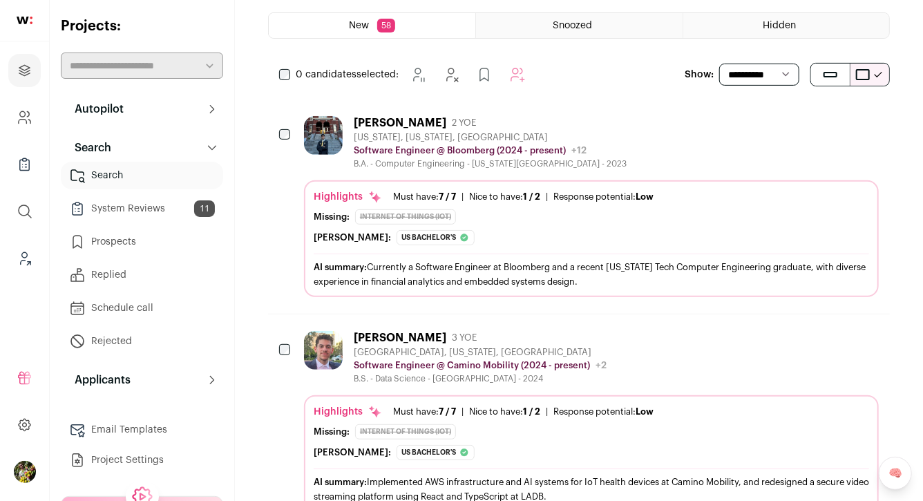
scroll to position [254, 0]
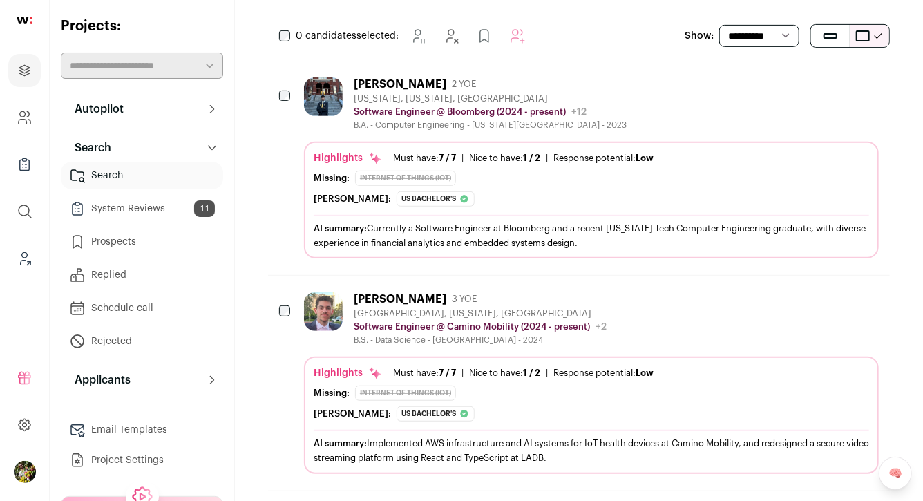
click at [368, 113] on p "Software Engineer @ Bloomberg (2024 - present)" at bounding box center [460, 111] width 212 height 11
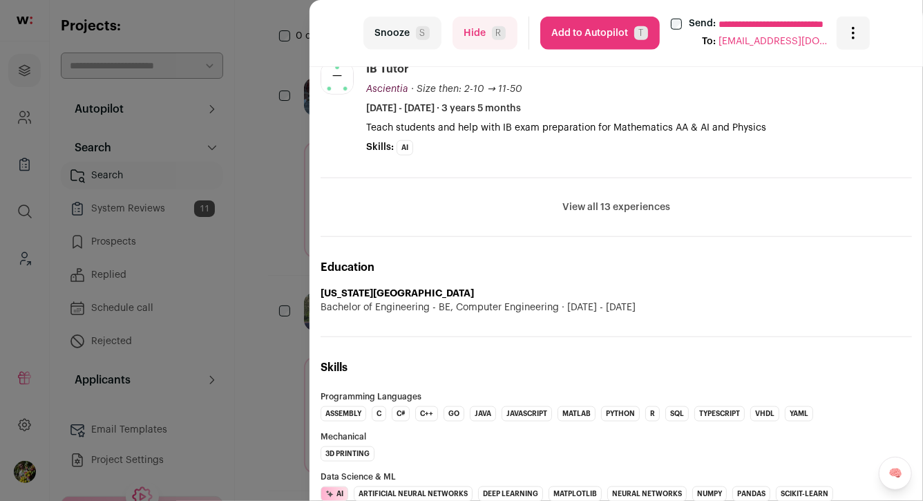
scroll to position [691, 0]
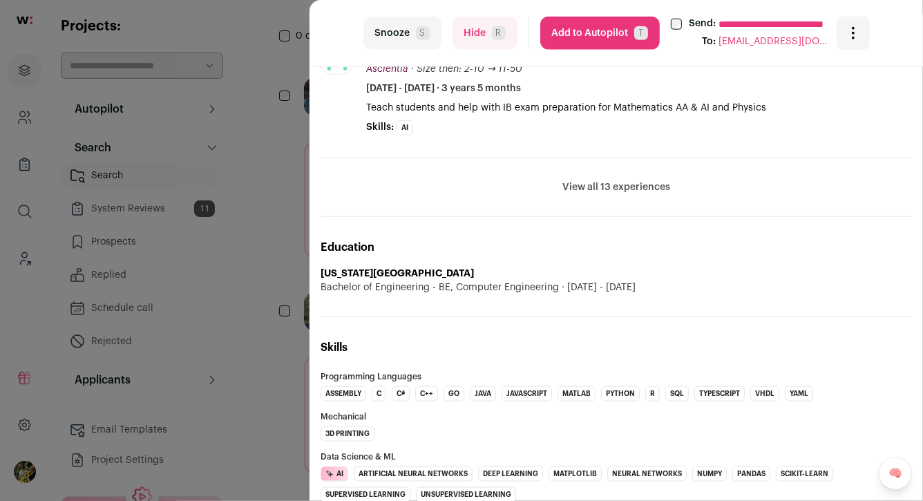
click at [570, 191] on button "View all 13 experiences" at bounding box center [616, 187] width 108 height 14
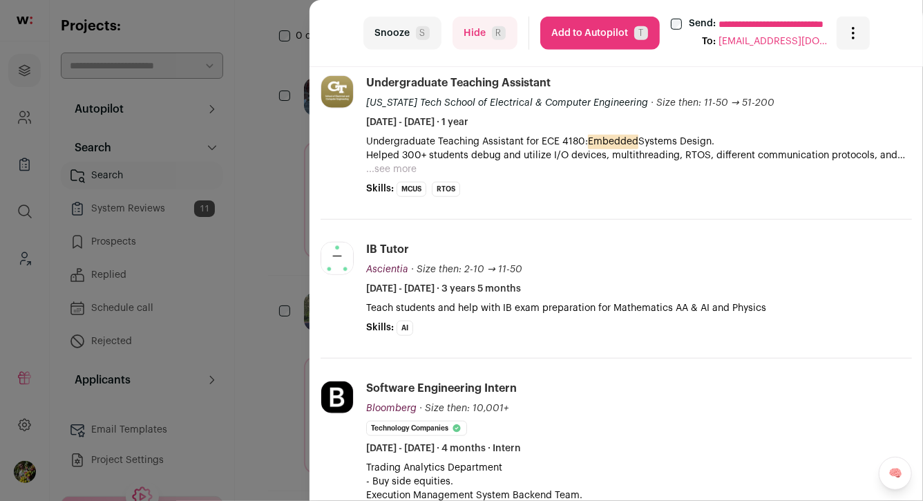
scroll to position [495, 0]
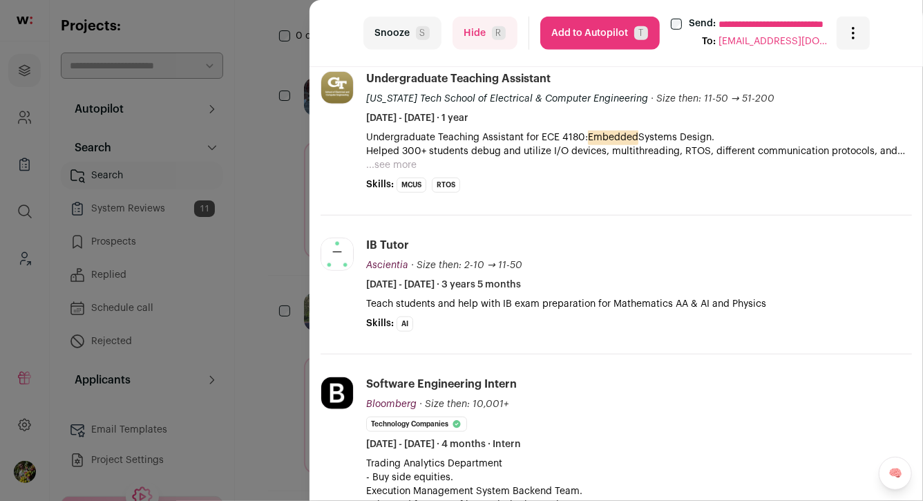
click at [586, 39] on button "Add to Autopilot T" at bounding box center [599, 33] width 119 height 33
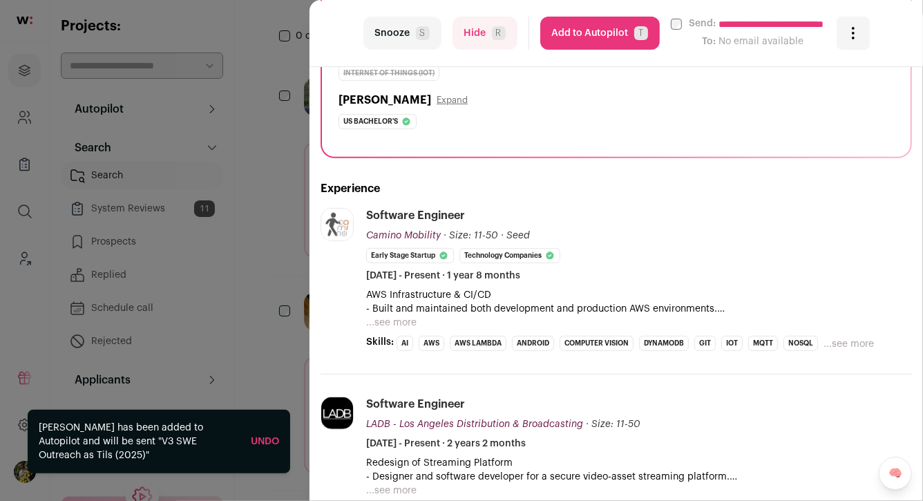
scroll to position [229, 0]
click at [415, 316] on button "...see more" at bounding box center [391, 322] width 50 height 14
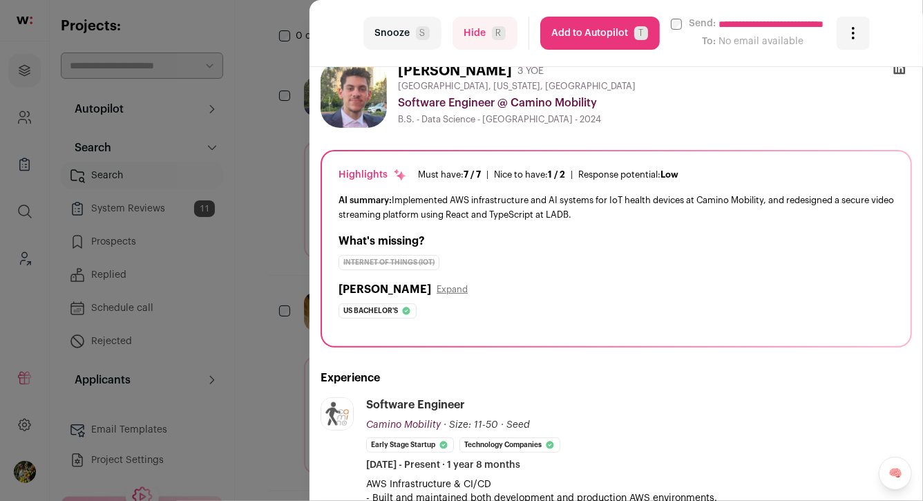
scroll to position [0, 0]
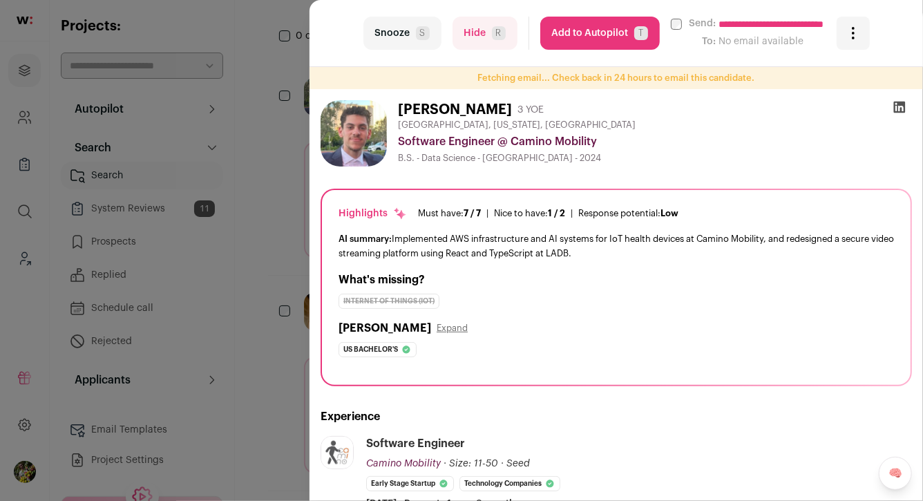
click at [612, 37] on button "Add to Autopilot T" at bounding box center [599, 33] width 119 height 33
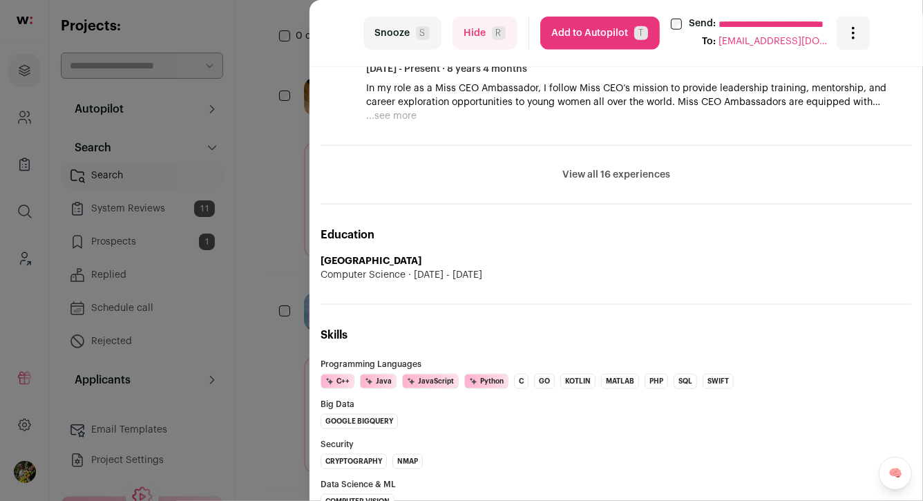
scroll to position [730, 0]
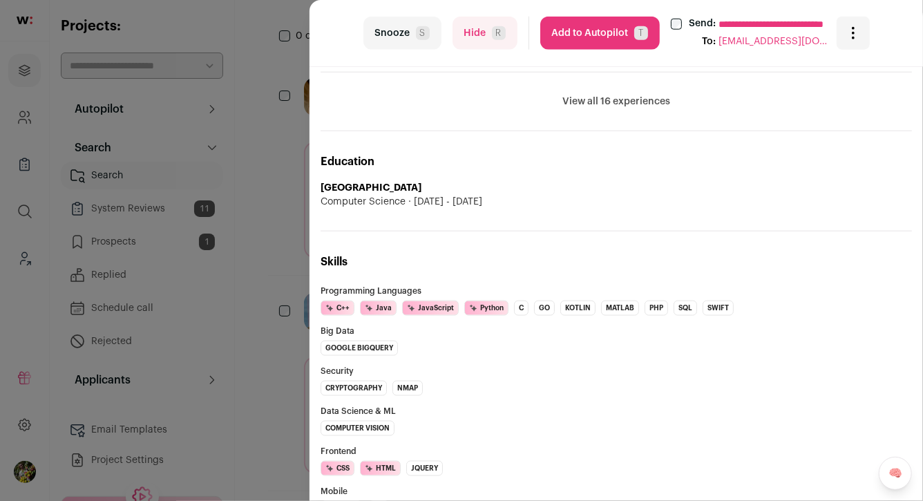
click at [509, 45] on button "Hide R" at bounding box center [484, 33] width 65 height 33
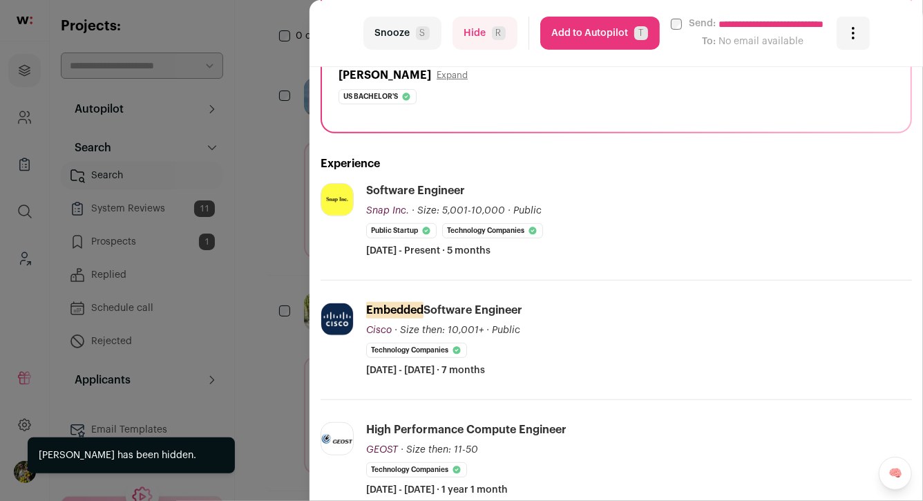
scroll to position [260, 0]
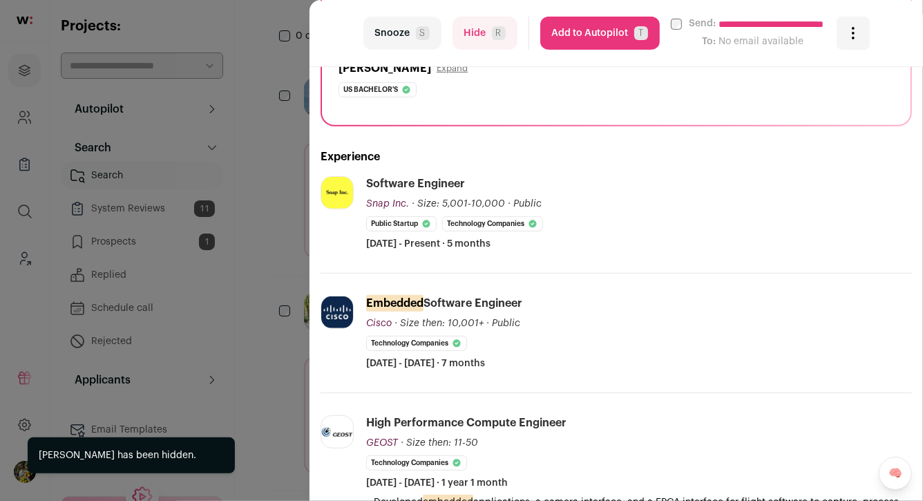
click at [500, 47] on button "Hide R" at bounding box center [484, 33] width 65 height 33
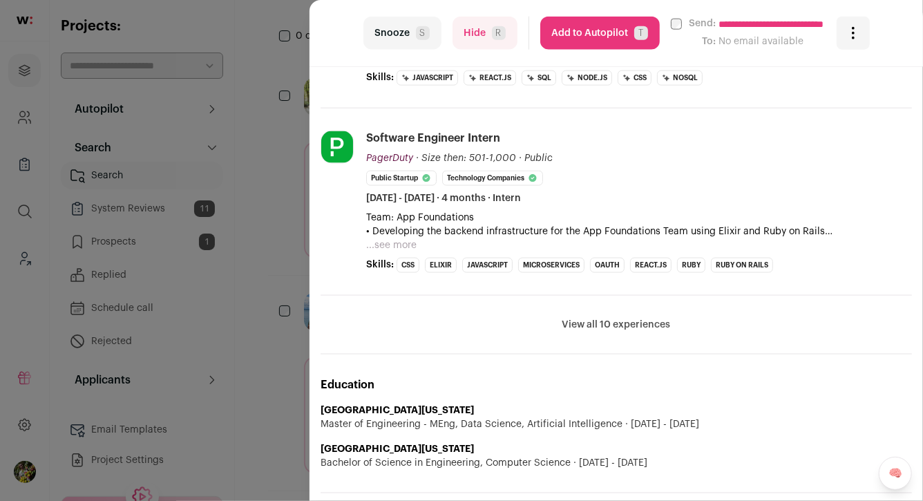
scroll to position [873, 0]
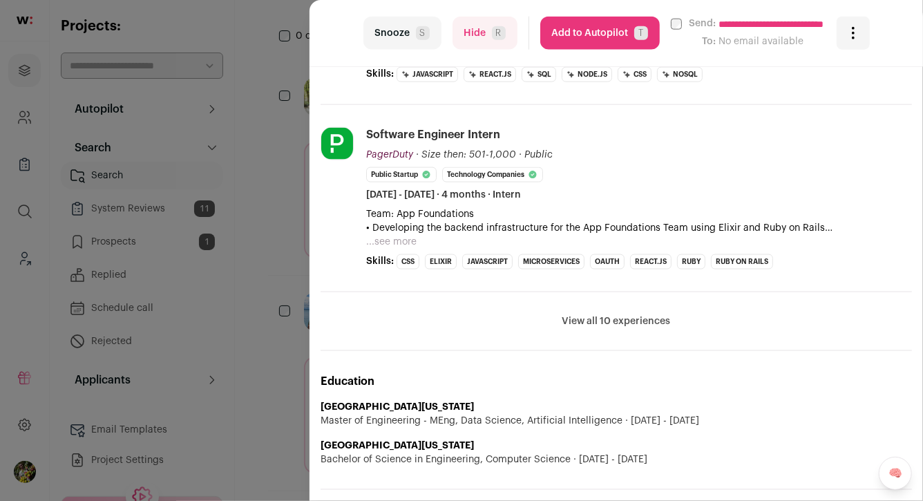
click at [628, 327] on li "View all 10 experiences View less" at bounding box center [615, 321] width 591 height 59
click at [629, 319] on button "View all 10 experiences" at bounding box center [616, 321] width 108 height 14
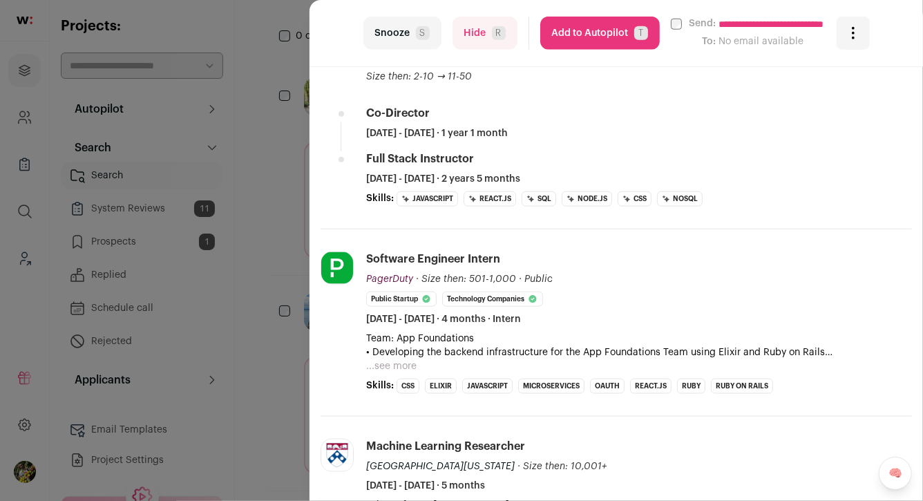
scroll to position [748, 0]
click at [396, 361] on button "...see more" at bounding box center [391, 367] width 50 height 14
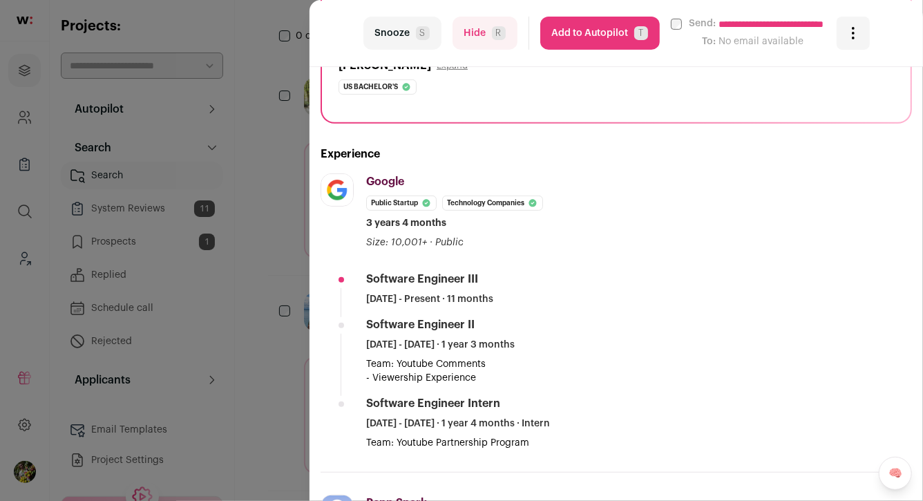
scroll to position [187, 0]
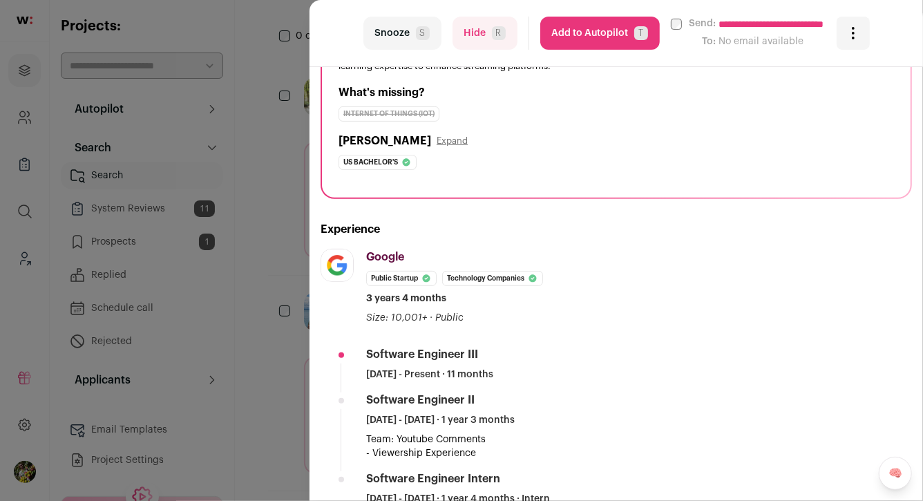
click at [484, 45] on button "Hide R" at bounding box center [484, 33] width 65 height 33
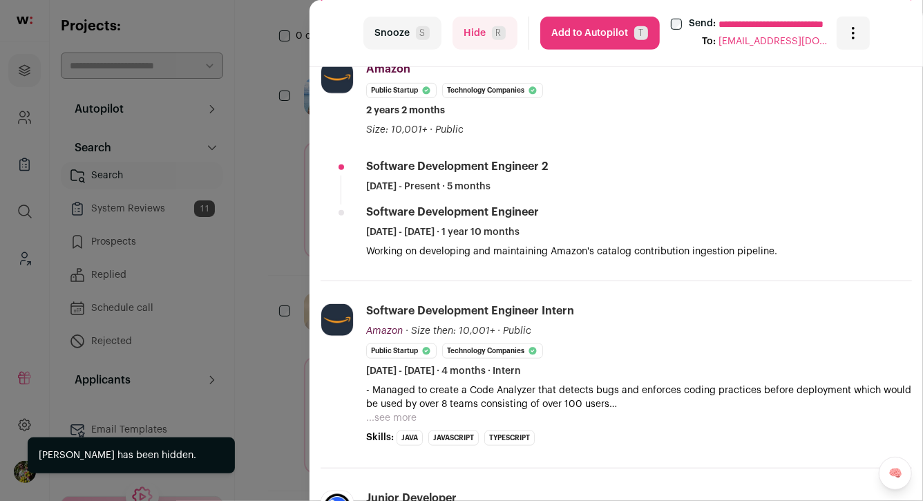
scroll to position [403, 0]
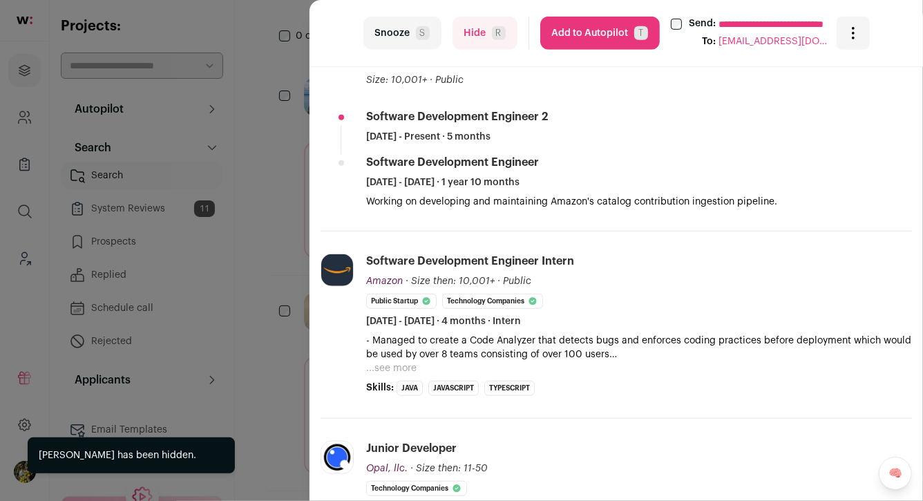
click at [487, 26] on button "Hide R" at bounding box center [484, 33] width 65 height 33
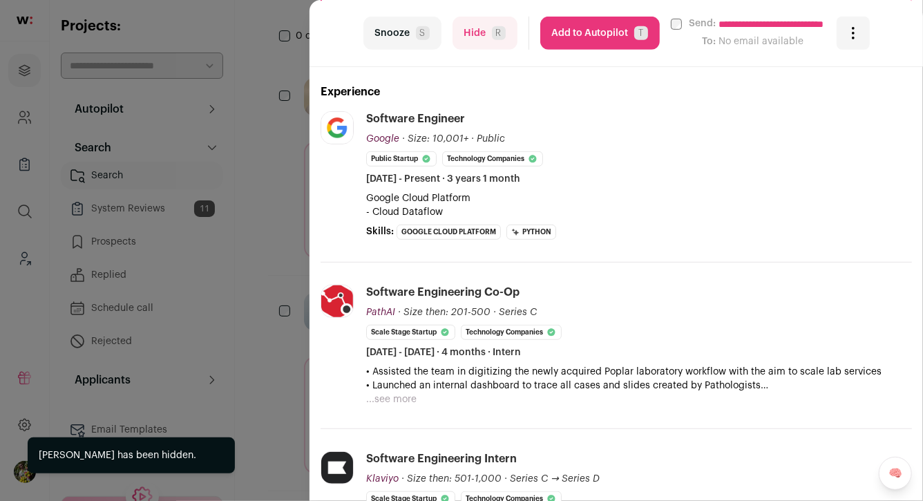
scroll to position [356, 0]
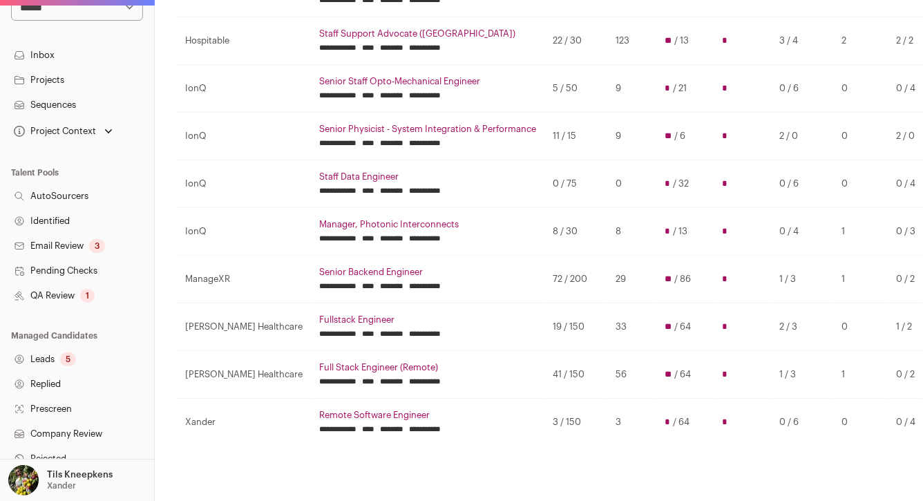
scroll to position [195, 0]
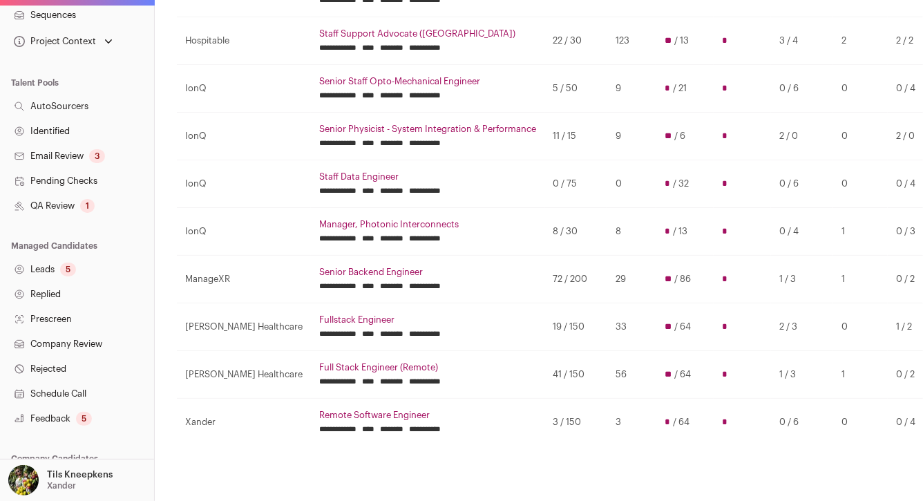
click at [87, 269] on link "Leads 5" at bounding box center [77, 269] width 154 height 25
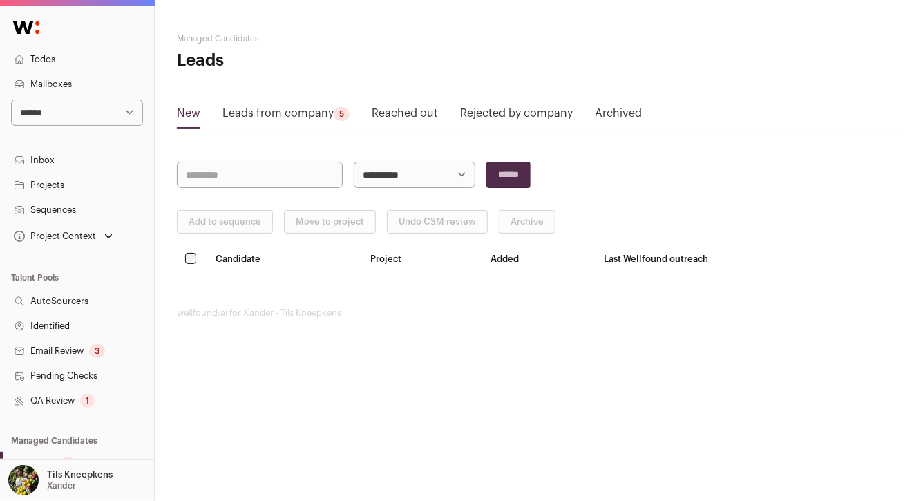
click at [329, 112] on link "Leads from company 5" at bounding box center [285, 116] width 127 height 22
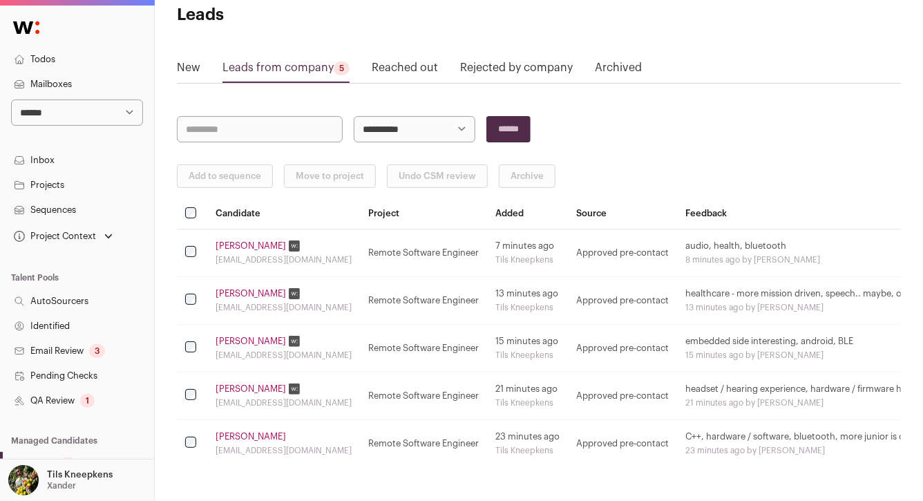
scroll to position [88, 0]
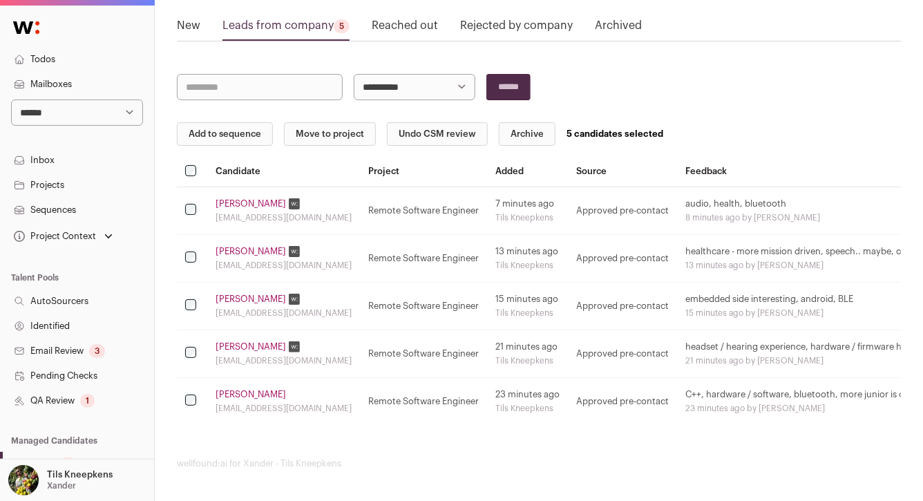
click at [220, 139] on button "Add to sequence" at bounding box center [225, 133] width 96 height 23
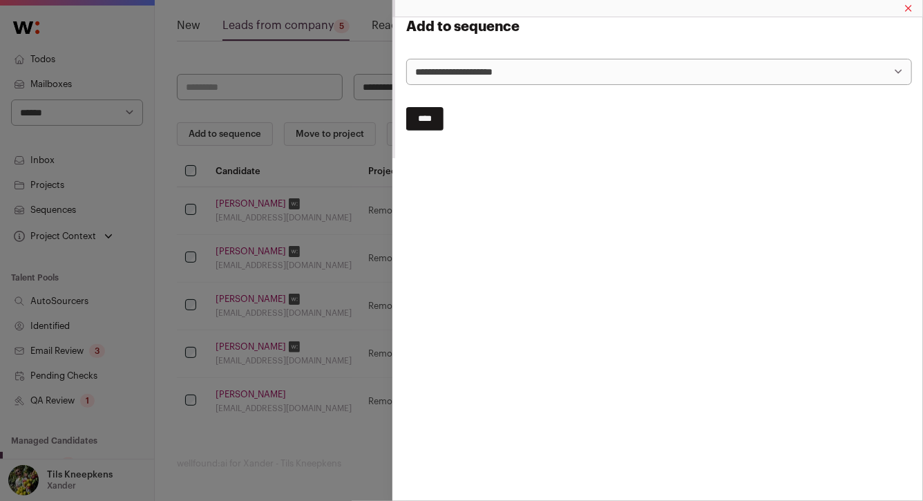
click at [639, 71] on select "**********" at bounding box center [658, 72] width 505 height 26
select select "*****"
click at [429, 117] on input "****" at bounding box center [424, 118] width 37 height 23
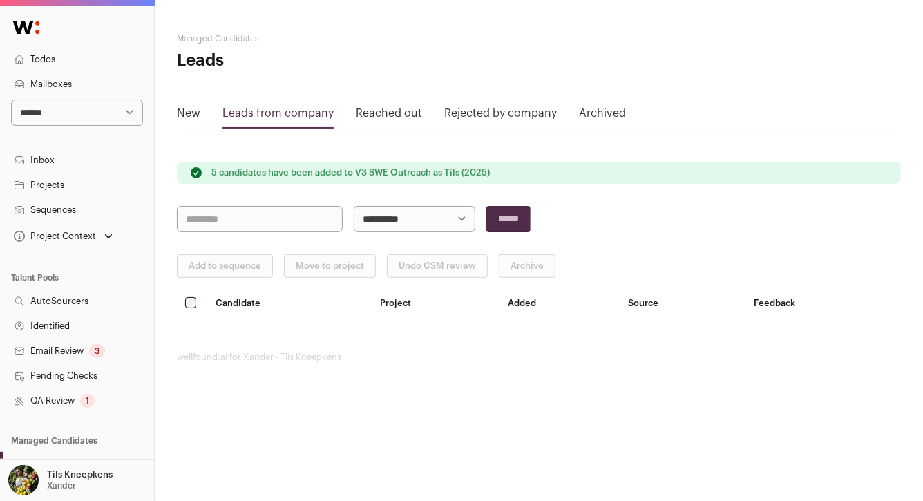
scroll to position [0, 0]
click at [86, 206] on link "Sequences" at bounding box center [77, 209] width 154 height 25
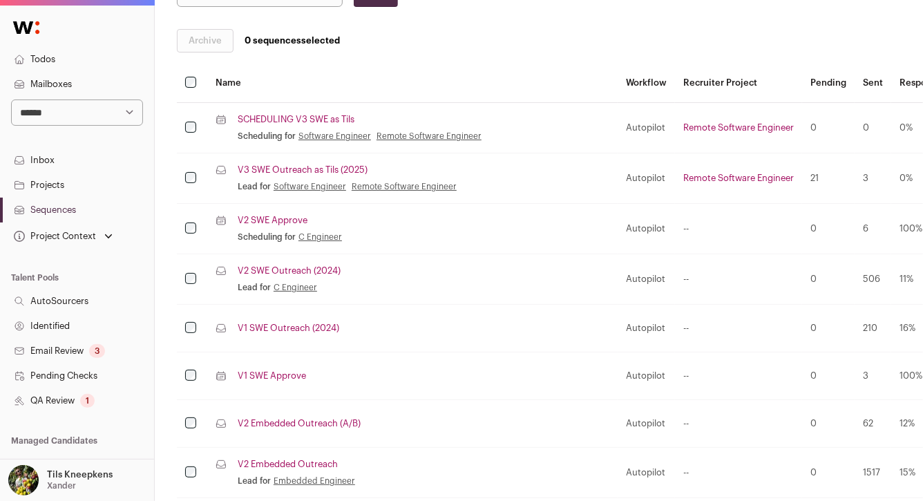
scroll to position [235, 0]
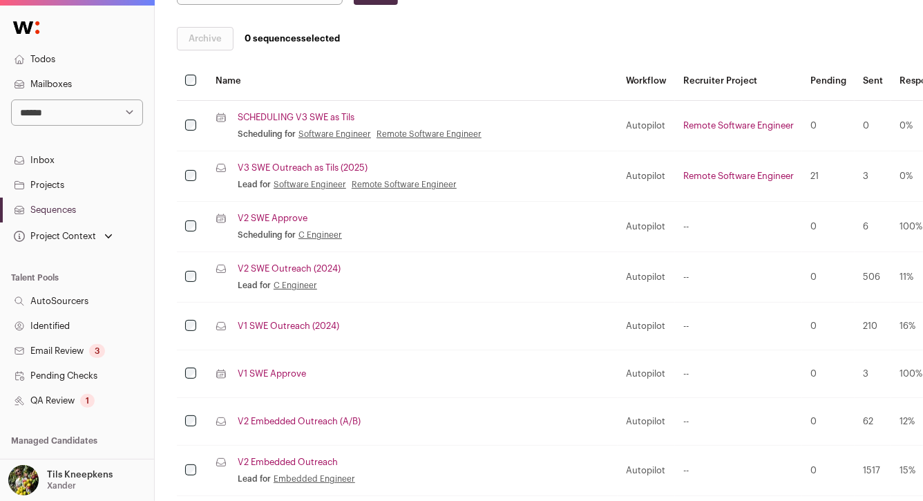
click at [295, 167] on link "V3 SWE Outreach as Tils (2025)" at bounding box center [303, 167] width 130 height 11
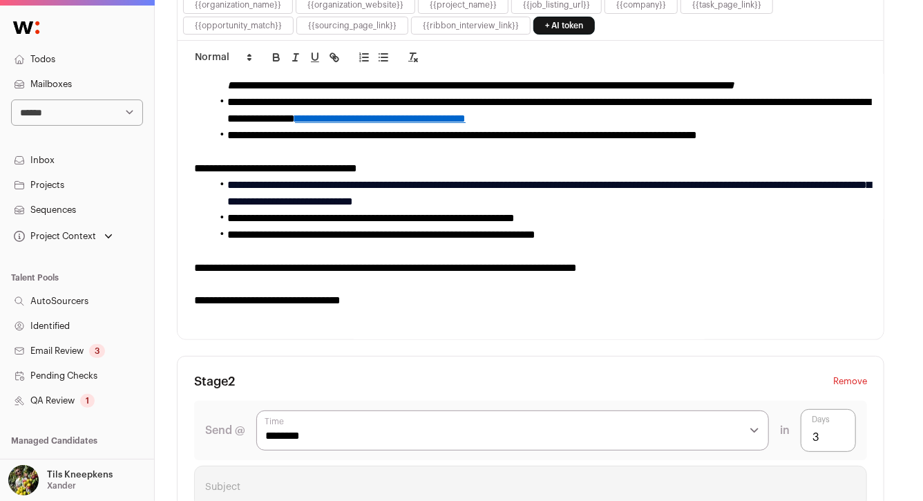
scroll to position [608, 0]
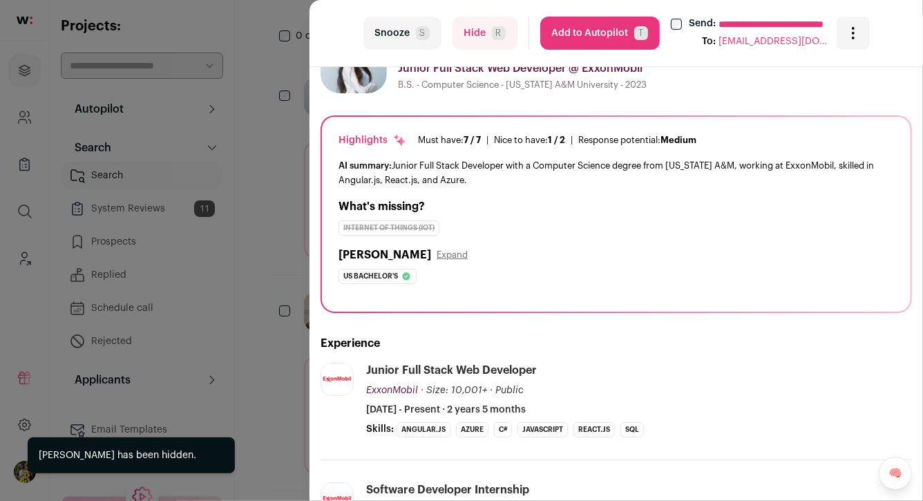
scroll to position [115, 0]
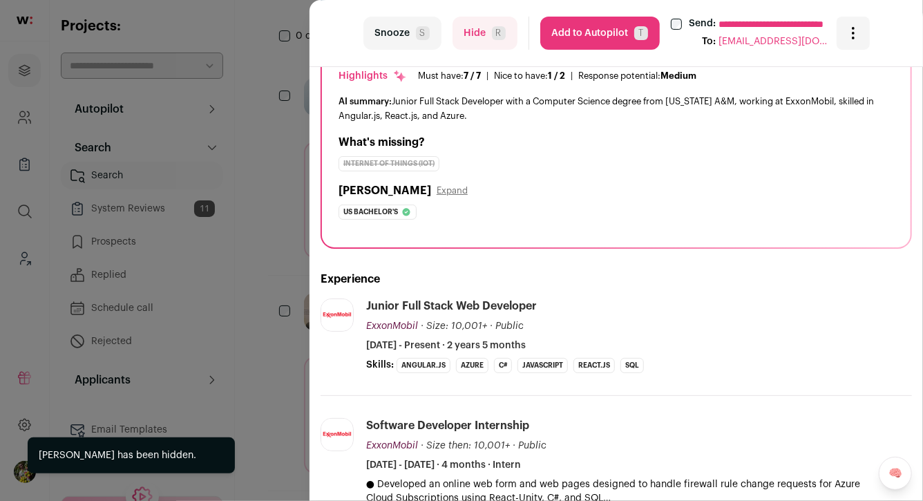
click at [487, 39] on button "Hide R" at bounding box center [484, 33] width 65 height 33
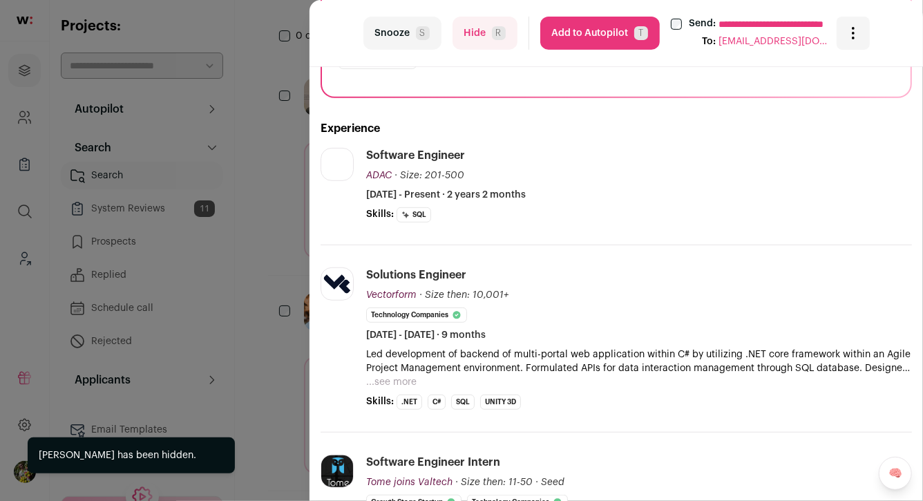
scroll to position [299, 0]
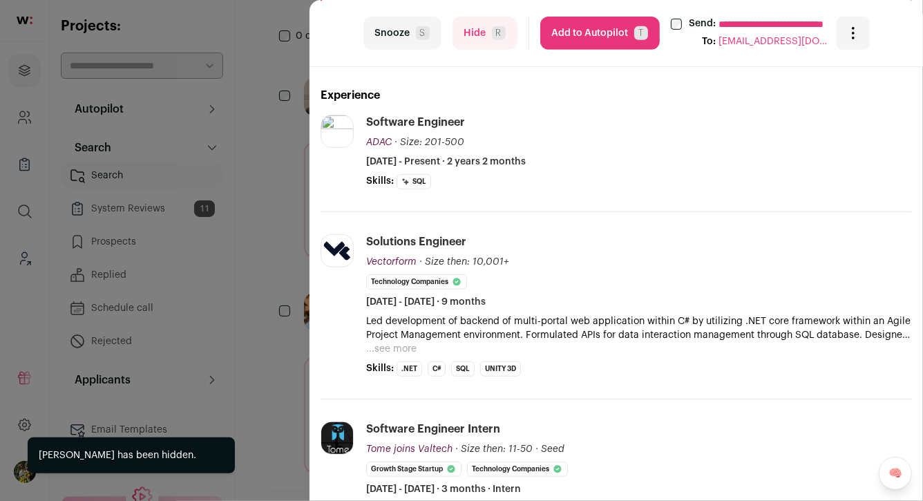
click at [487, 34] on button "Hide R" at bounding box center [484, 33] width 65 height 33
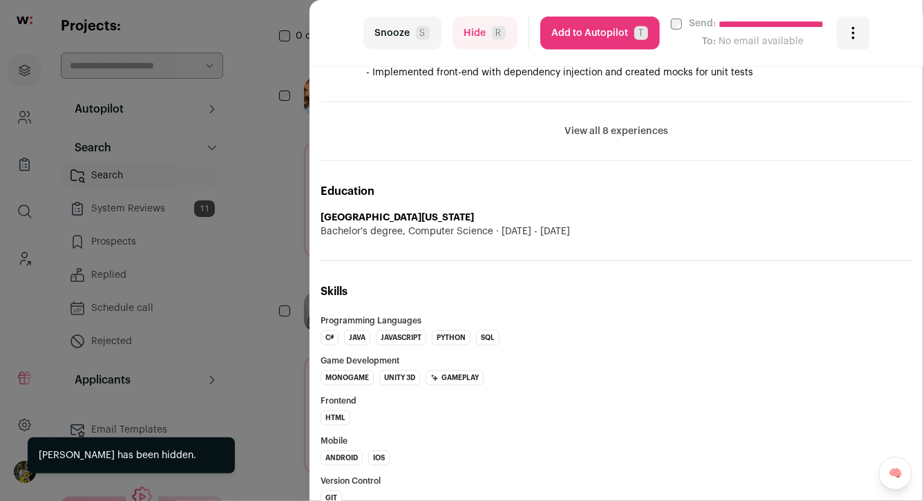
scroll to position [742, 0]
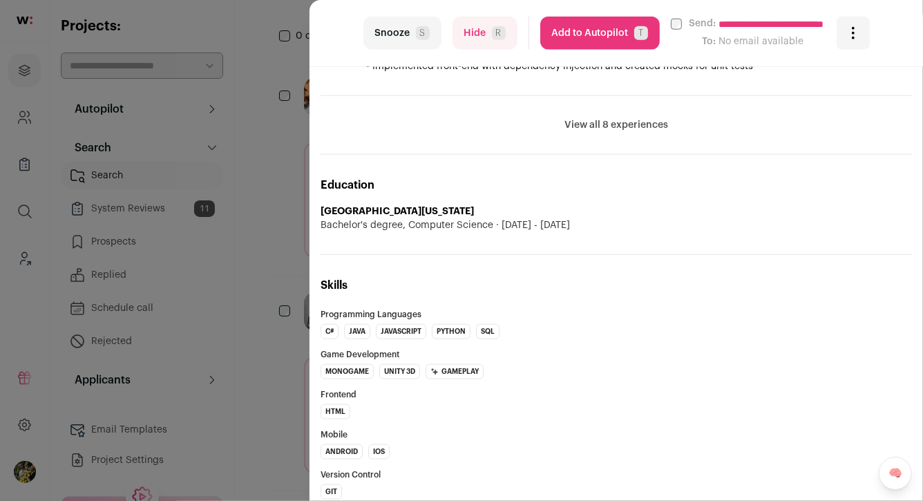
click at [506, 38] on button "Hide R" at bounding box center [484, 33] width 65 height 33
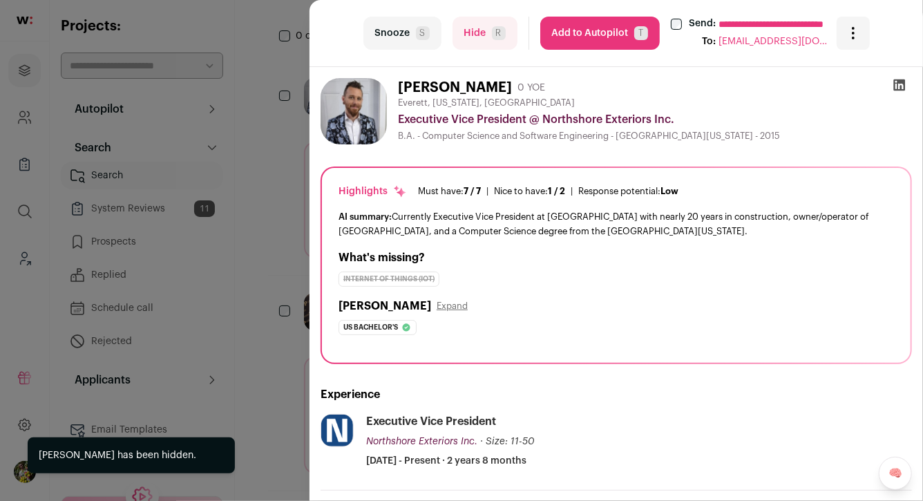
click at [493, 46] on button "Hide R" at bounding box center [484, 33] width 65 height 33
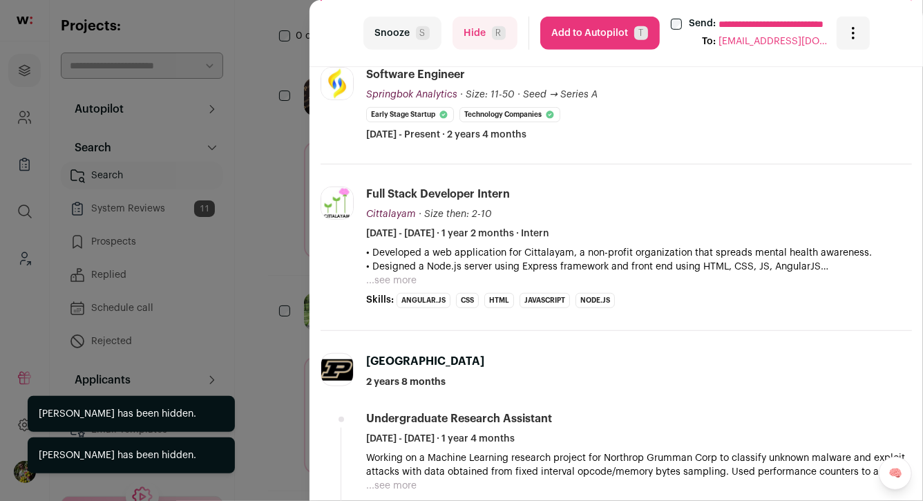
scroll to position [338, 0]
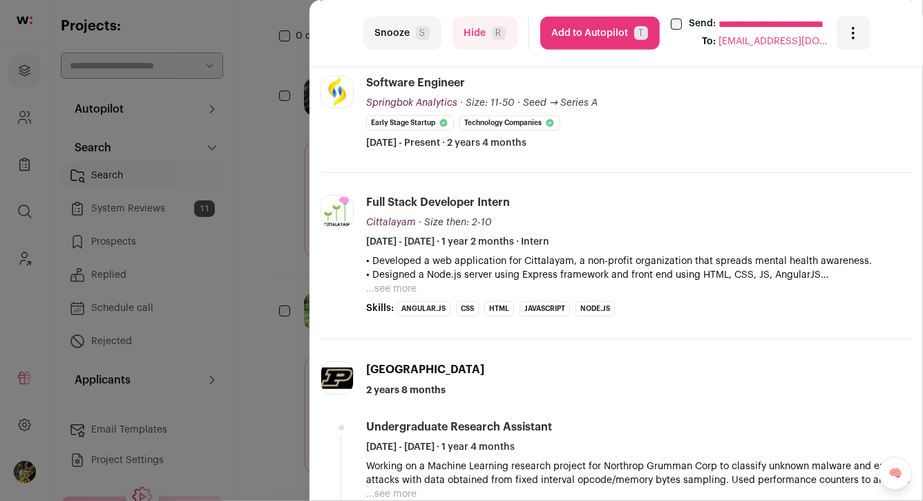
click at [396, 283] on button "...see more" at bounding box center [391, 289] width 50 height 14
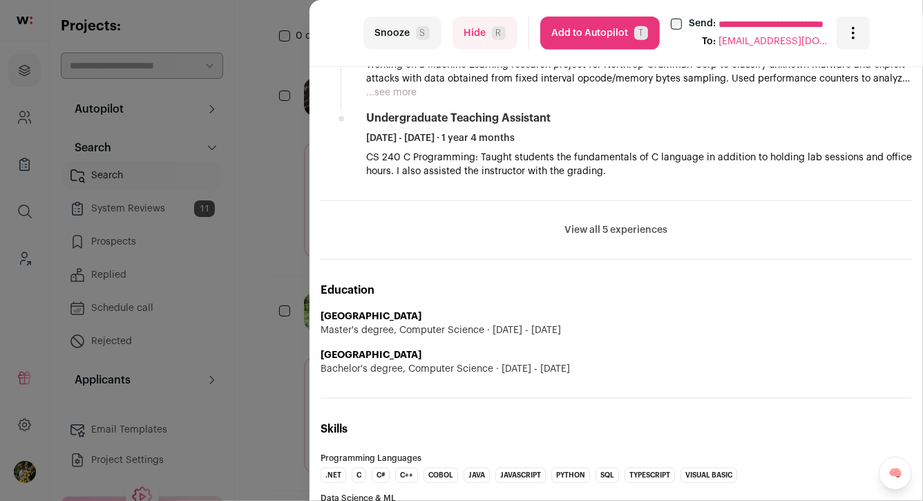
scroll to position [788, 0]
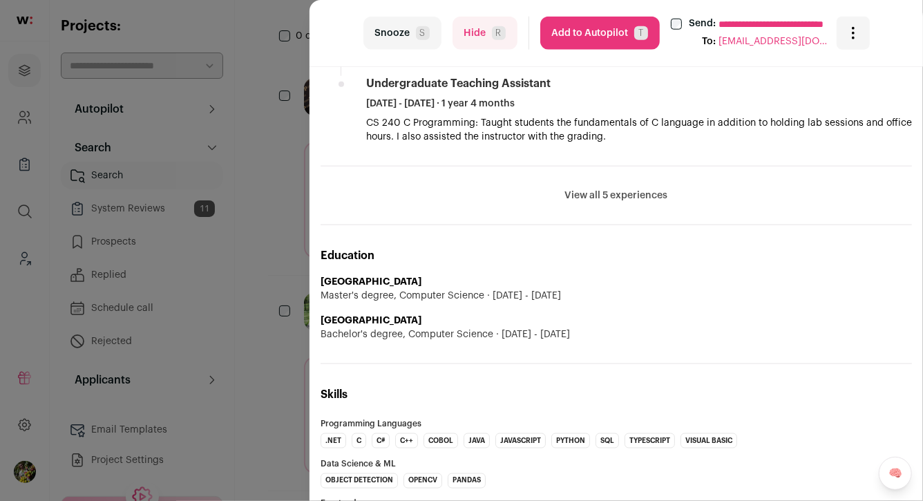
click at [586, 194] on button "View all 5 experiences" at bounding box center [616, 196] width 103 height 14
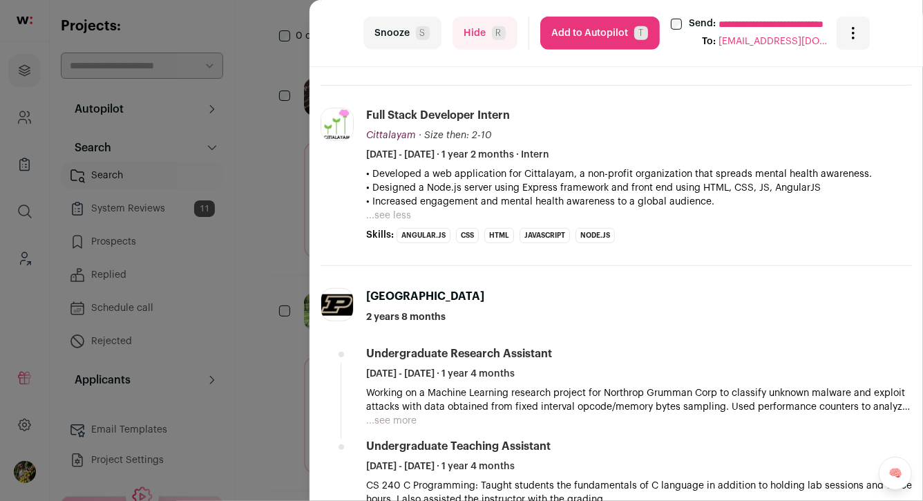
scroll to position [0, 0]
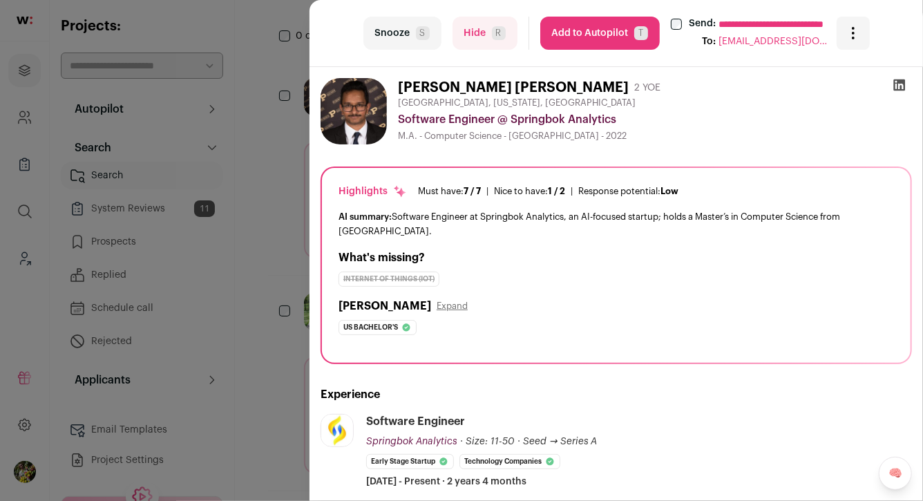
click at [592, 36] on button "Add to Autopilot T" at bounding box center [599, 33] width 119 height 33
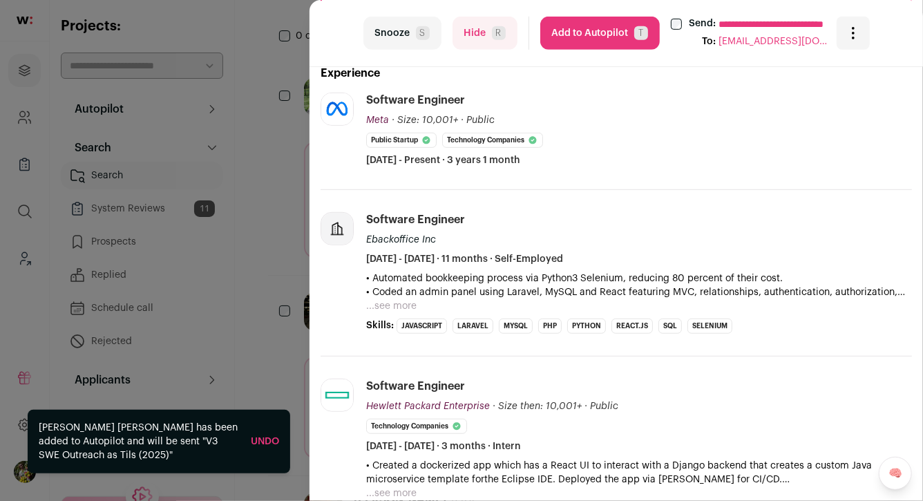
scroll to position [322, 0]
click at [495, 37] on span "R" at bounding box center [499, 33] width 14 height 14
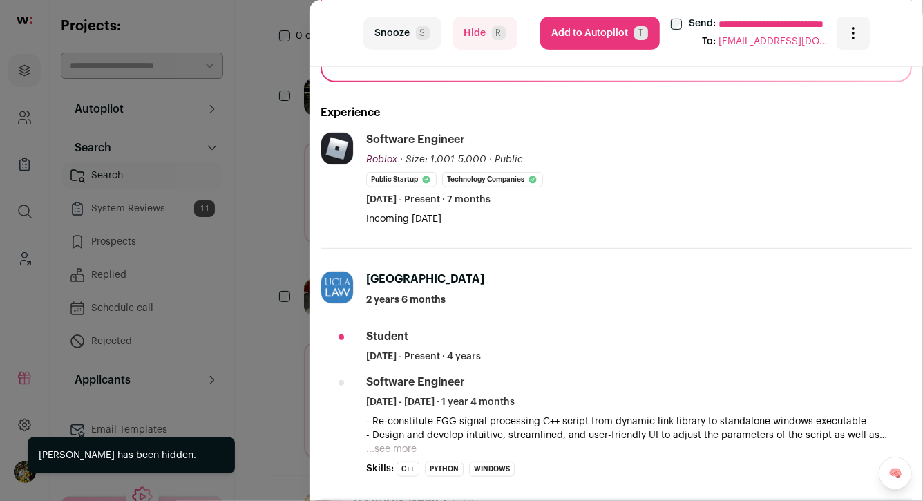
scroll to position [301, 0]
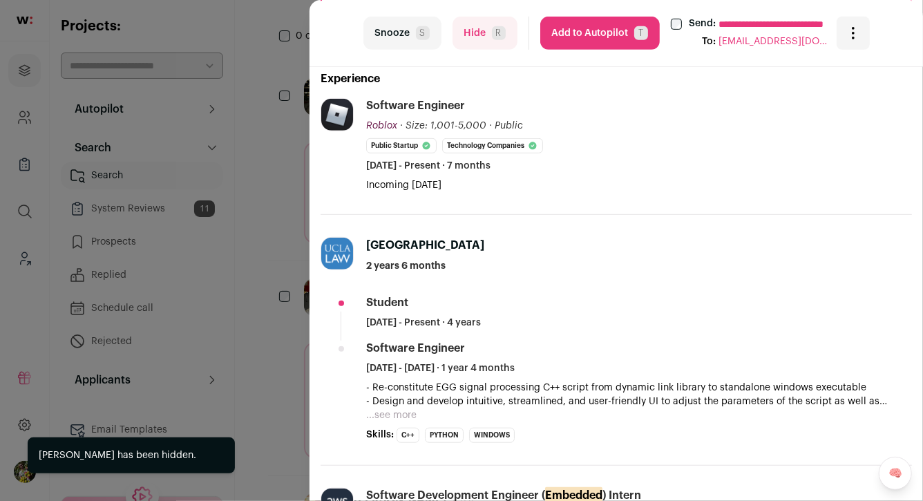
click at [483, 29] on button "Hide R" at bounding box center [484, 33] width 65 height 33
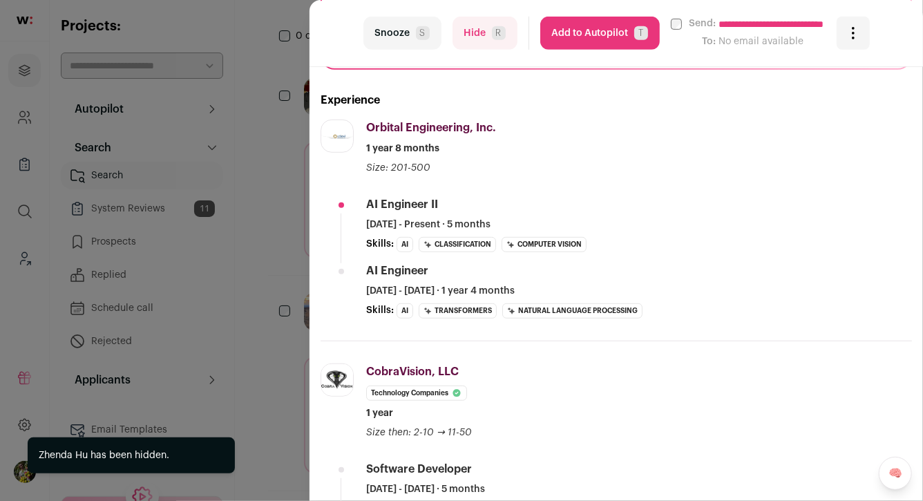
scroll to position [338, 0]
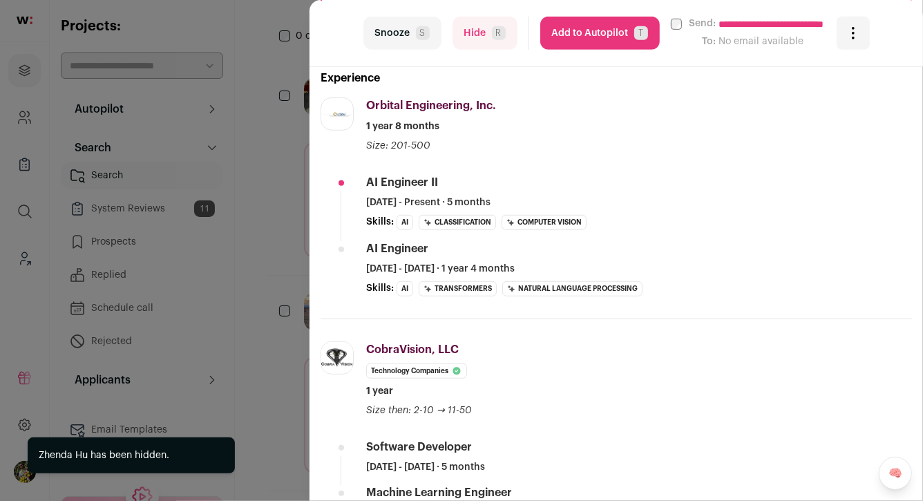
click at [464, 35] on button "Hide R" at bounding box center [484, 33] width 65 height 33
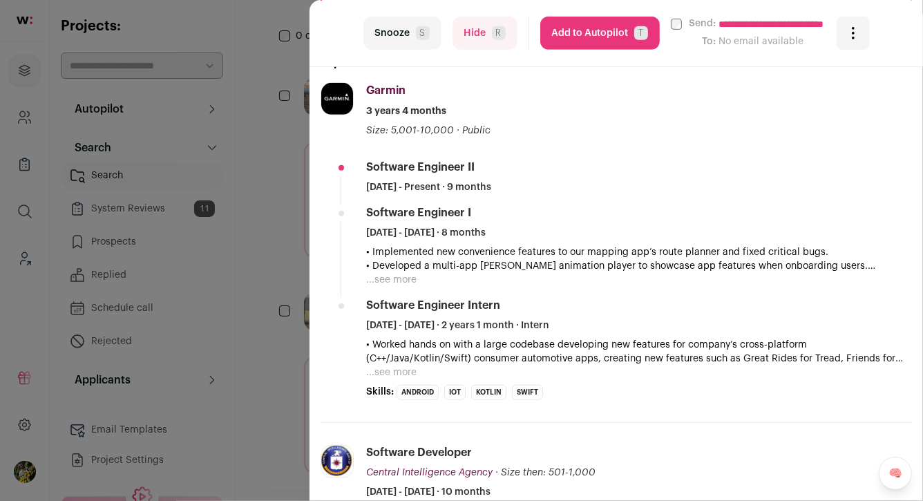
scroll to position [352, 0]
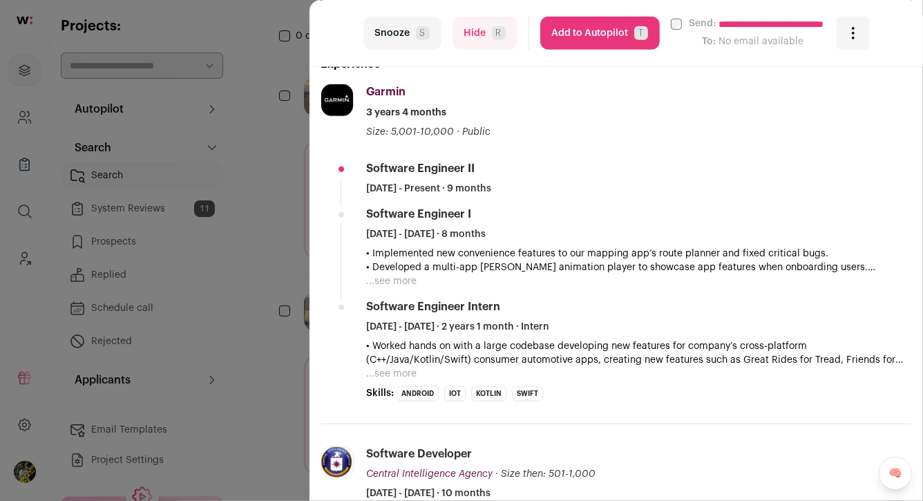
click at [400, 280] on button "...see more" at bounding box center [391, 281] width 50 height 14
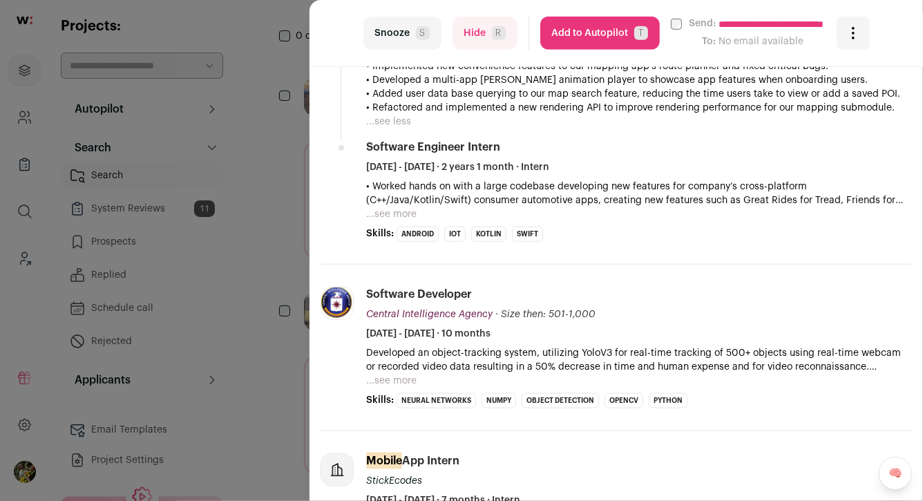
scroll to position [548, 0]
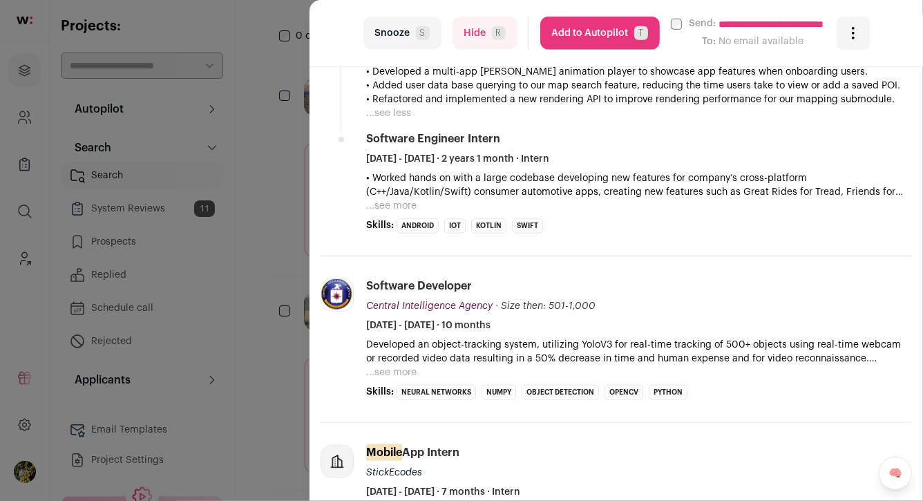
click at [377, 207] on button "...see more" at bounding box center [391, 206] width 50 height 14
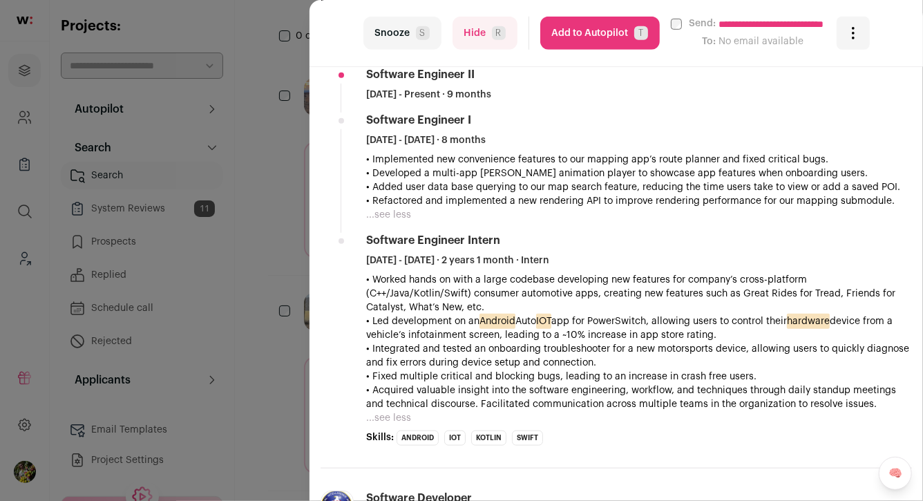
scroll to position [468, 0]
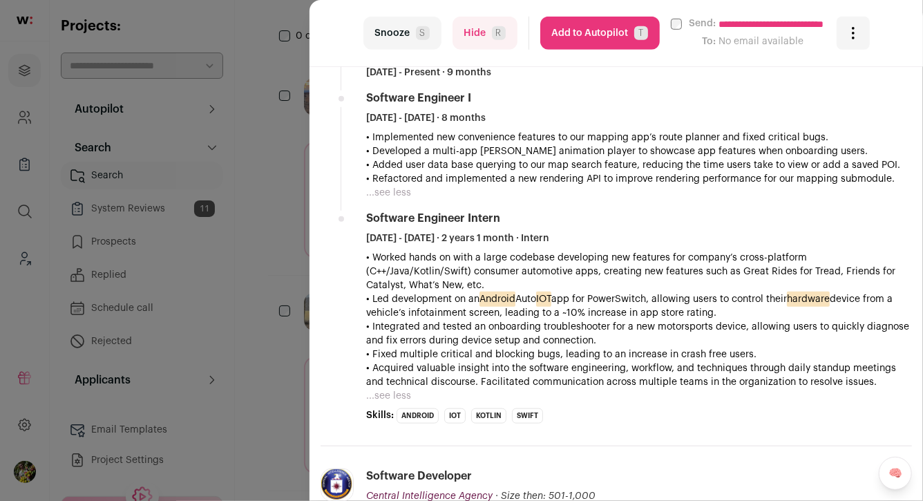
click at [608, 32] on button "Add to Autopilot T" at bounding box center [599, 33] width 119 height 33
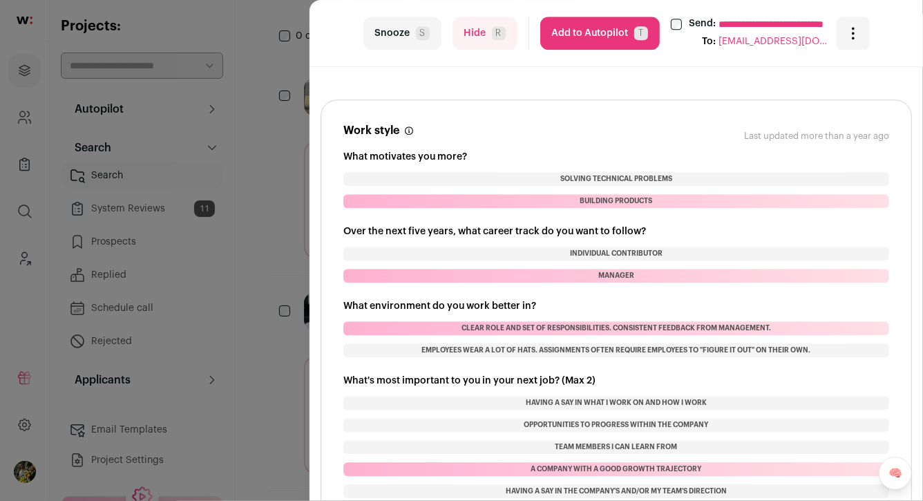
scroll to position [1895, 0]
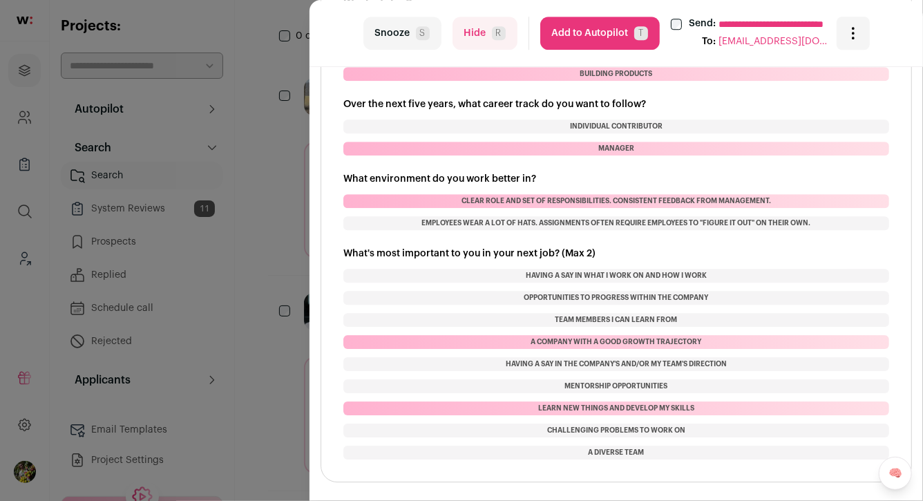
click at [492, 41] on button "Hide R" at bounding box center [484, 33] width 65 height 33
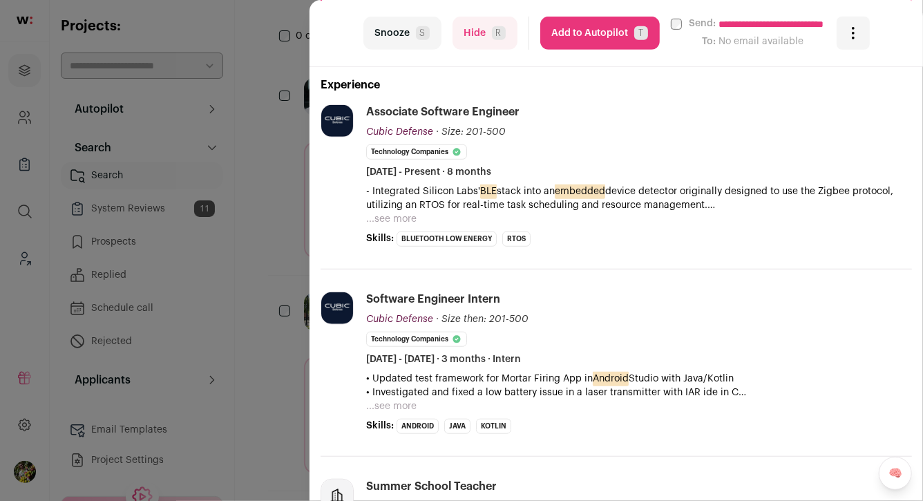
scroll to position [332, 0]
click at [383, 222] on button "...see more" at bounding box center [391, 218] width 50 height 14
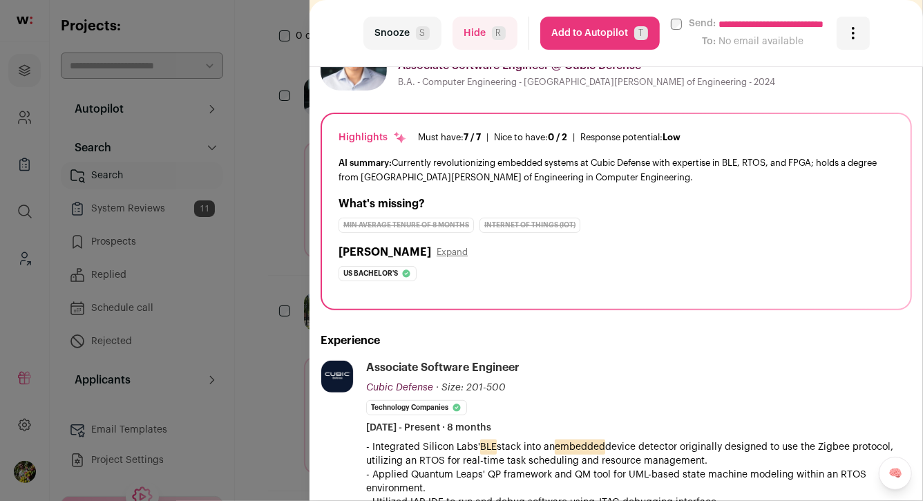
scroll to position [50, 0]
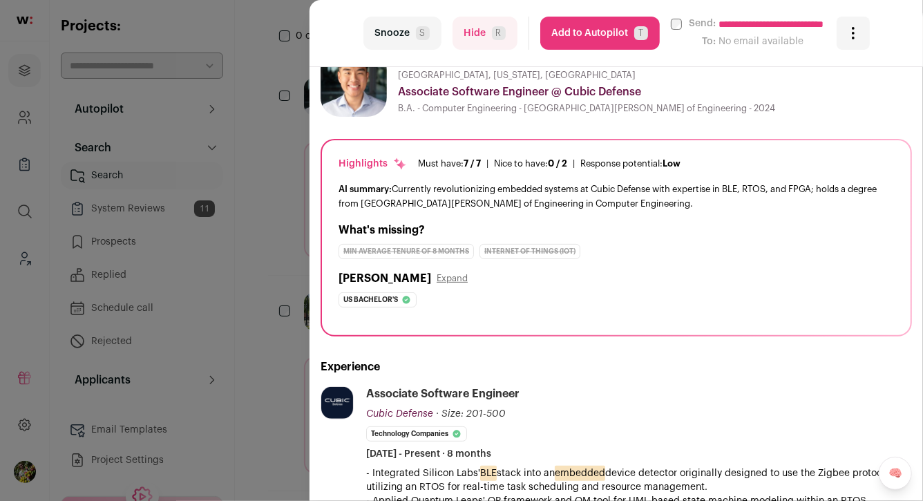
click at [584, 26] on button "Add to Autopilot T" at bounding box center [599, 33] width 119 height 33
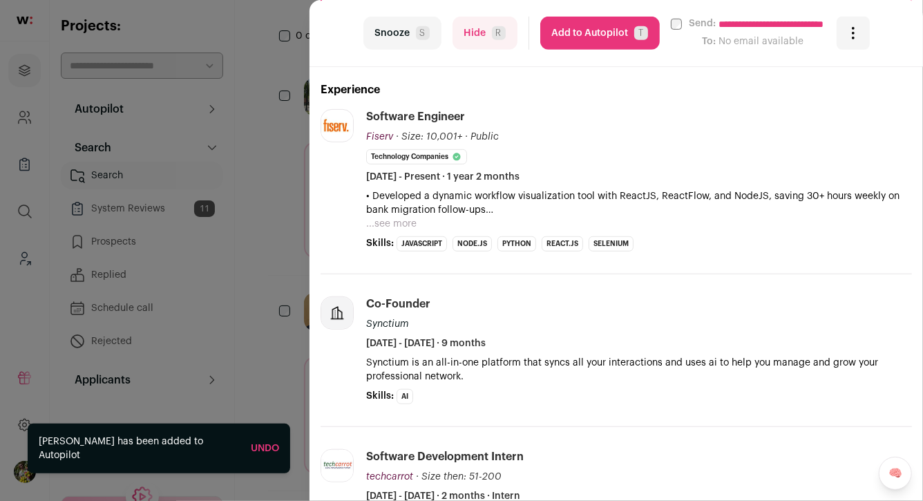
scroll to position [338, 0]
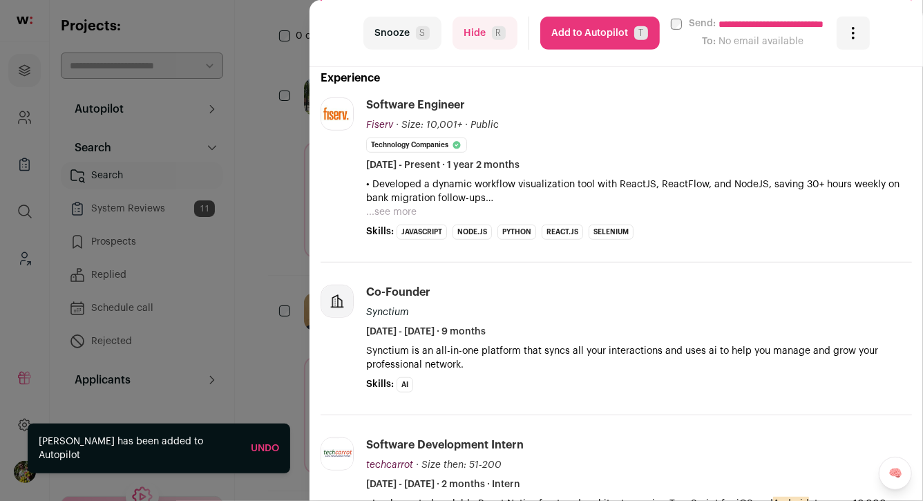
click at [492, 46] on button "Hide R" at bounding box center [484, 33] width 65 height 33
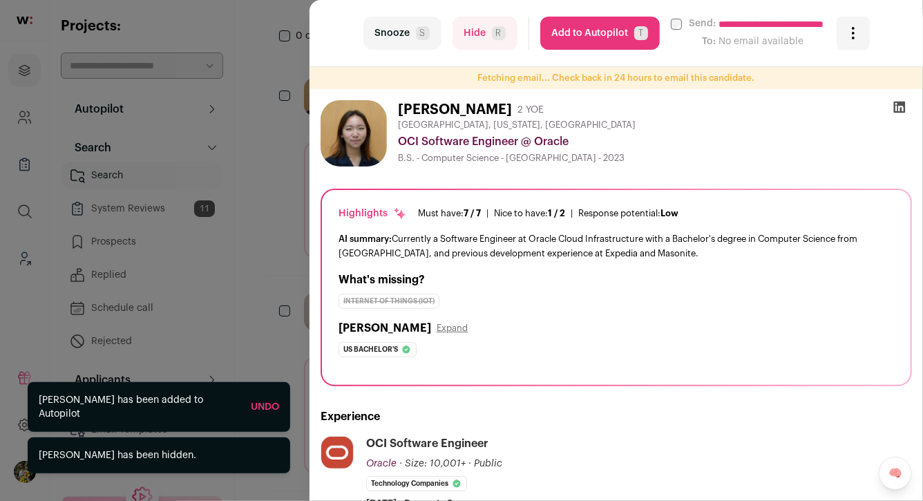
click at [291, 164] on div "**********" at bounding box center [461, 250] width 923 height 501
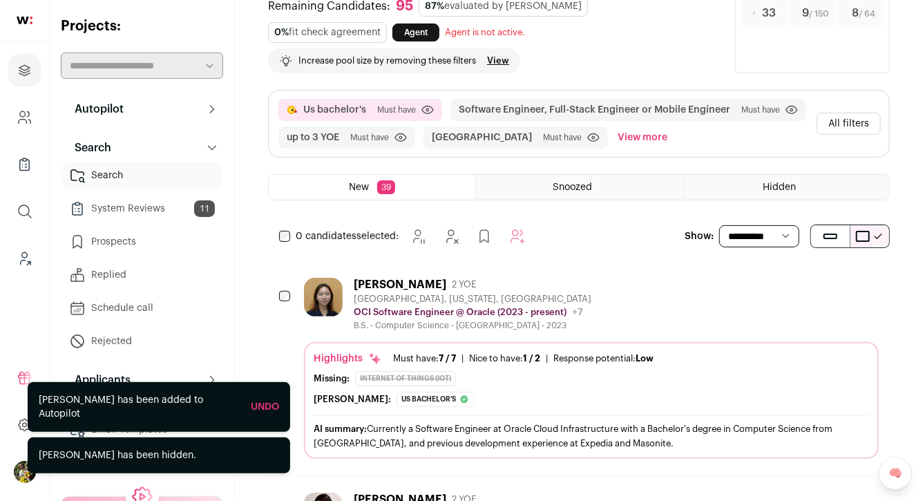
scroll to position [0, 0]
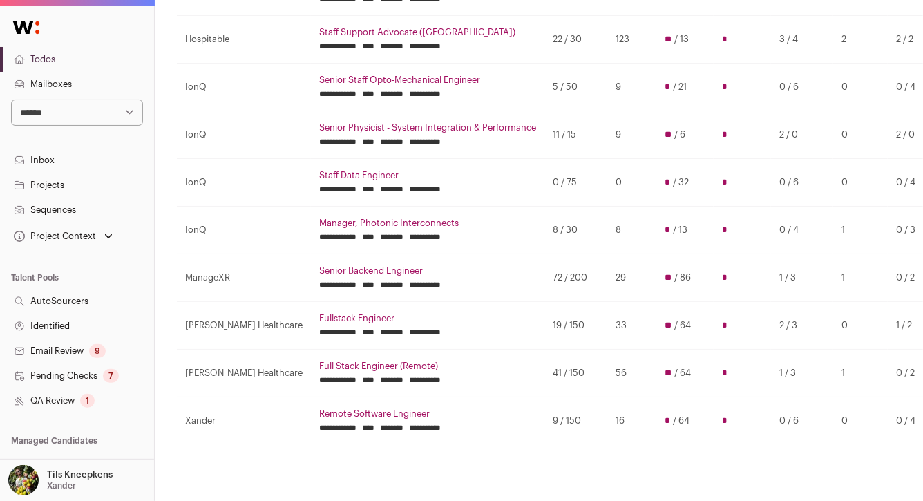
scroll to position [251, 0]
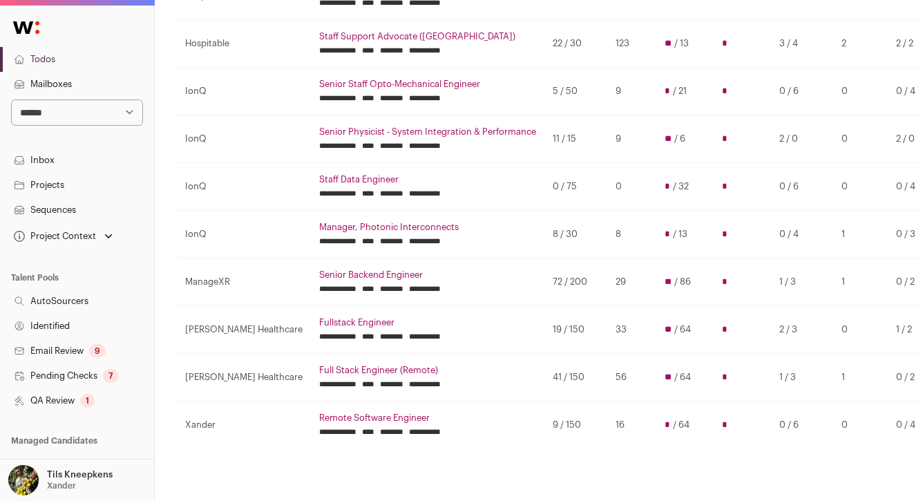
click at [319, 317] on link "Fullstack Engineer" at bounding box center [427, 322] width 217 height 11
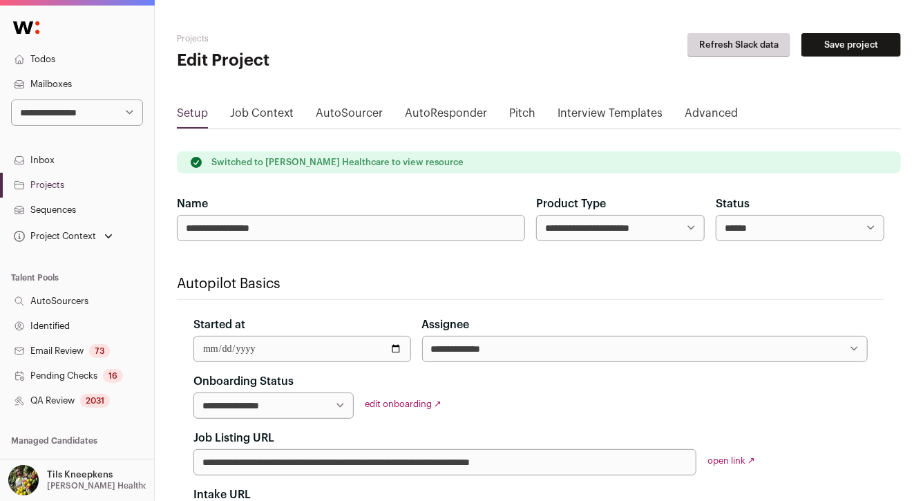
select select "*****"
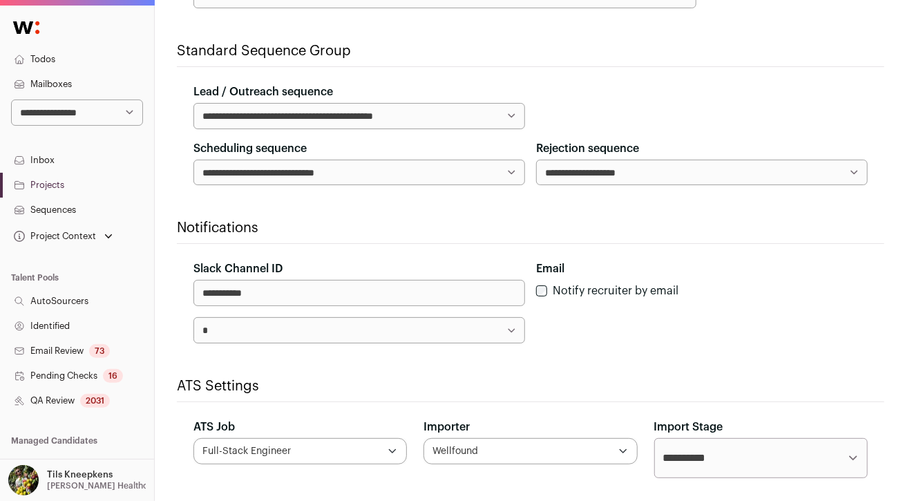
scroll to position [627, 0]
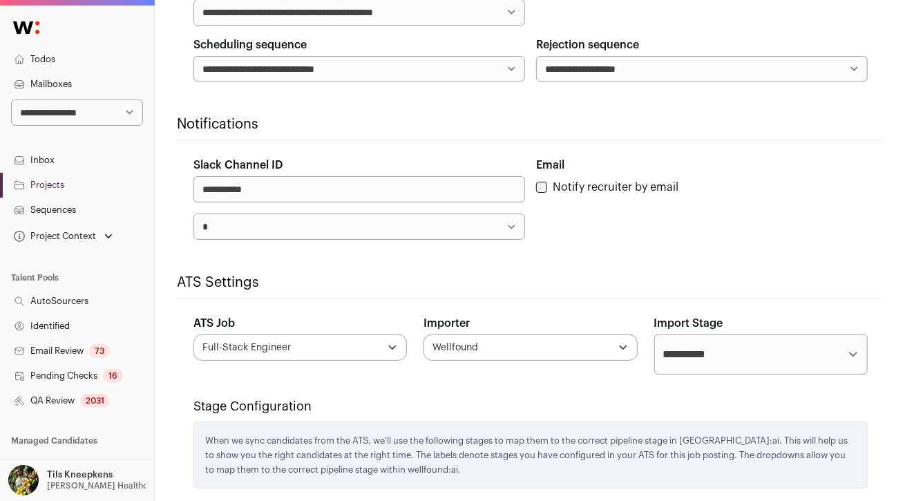
click at [104, 394] on div "2031" at bounding box center [95, 401] width 30 height 14
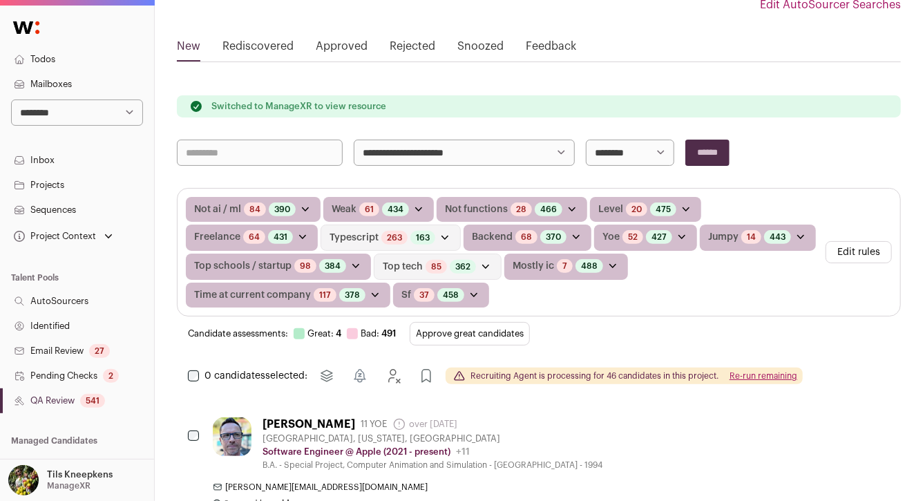
scroll to position [188, 0]
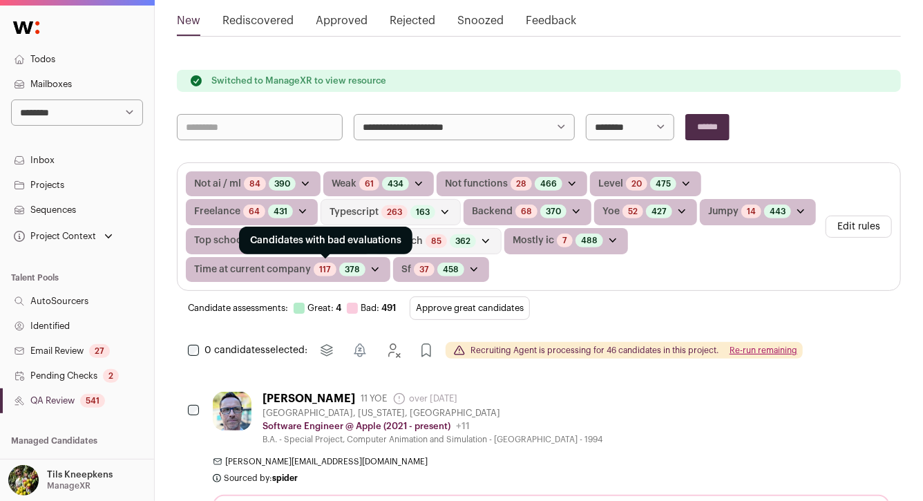
click at [326, 266] on link "117" at bounding box center [325, 269] width 12 height 11
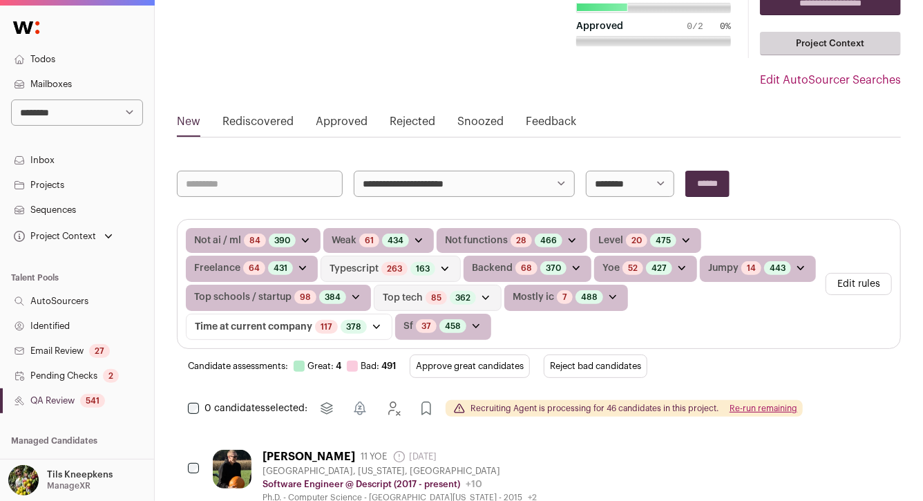
scroll to position [182, 0]
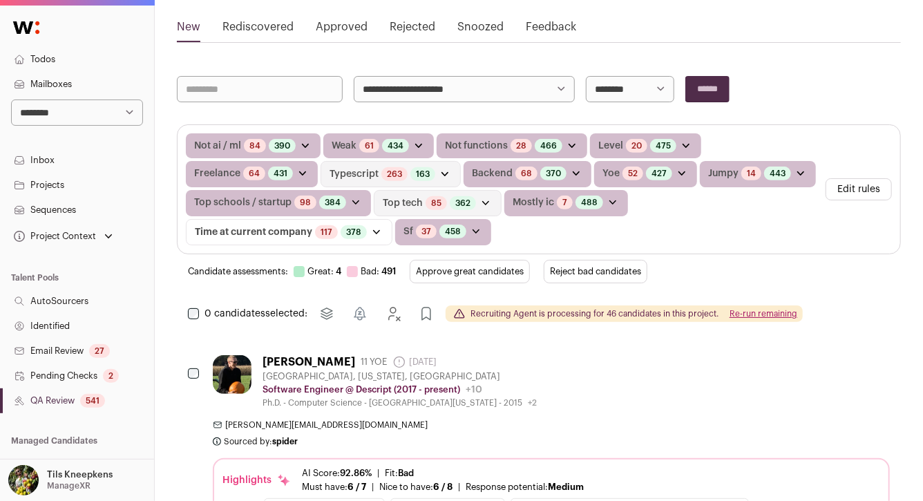
click at [559, 278] on button "Reject bad candidates" at bounding box center [595, 271] width 104 height 23
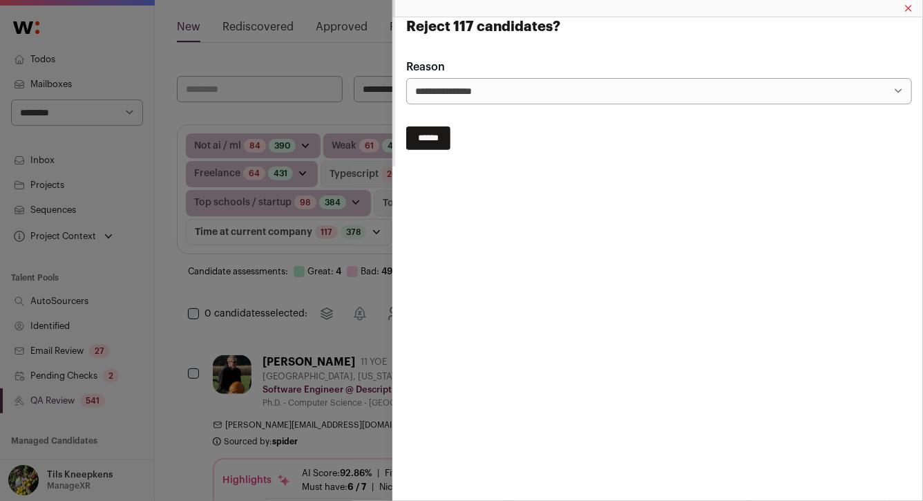
click at [441, 137] on input "******" at bounding box center [428, 137] width 44 height 23
click at [370, 211] on div "Reject 117 candidates?" at bounding box center [461, 250] width 923 height 501
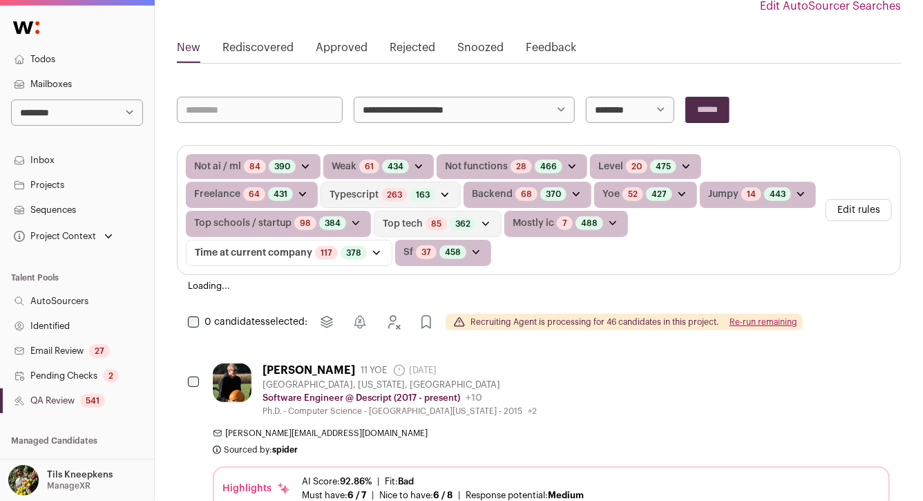
scroll to position [162, 0]
click at [93, 108] on select "**********" at bounding box center [77, 112] width 132 height 26
select select "****"
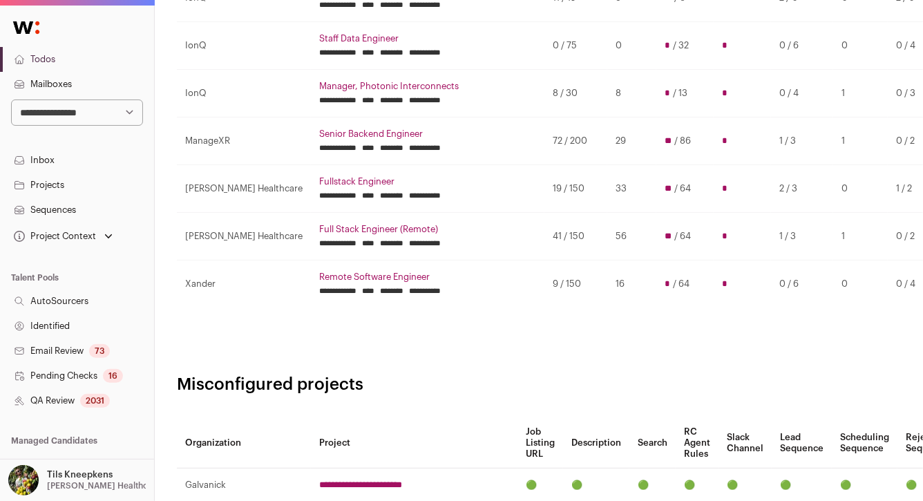
scroll to position [393, 0]
